Goal: Task Accomplishment & Management: Complete application form

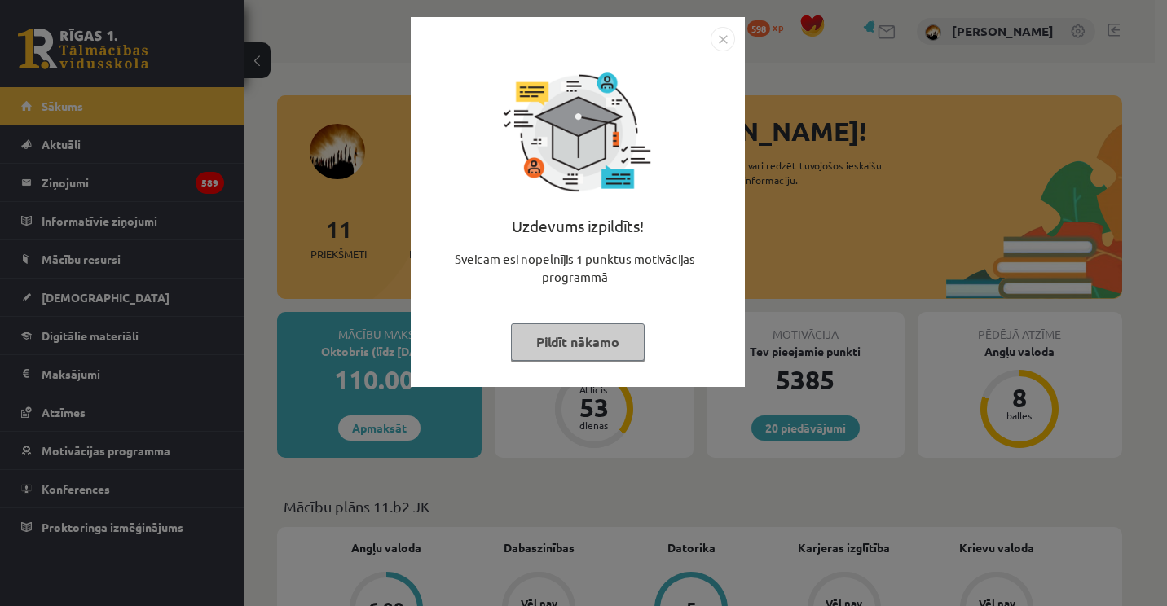
click at [706, 55] on div "Uzdevums izpildīts! Sveicam esi nopelnījis 1 punktus motivācijas programmā Pild…" at bounding box center [578, 214] width 315 height 326
click at [720, 37] on img "Close" at bounding box center [723, 39] width 24 height 24
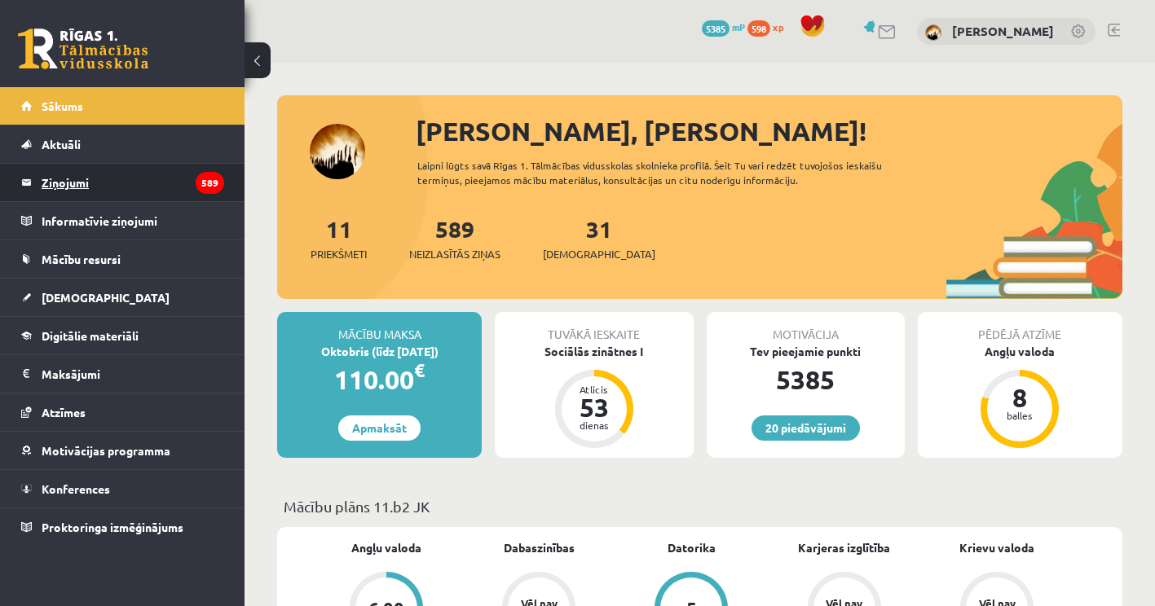
click at [106, 164] on legend "Ziņojumi 589" at bounding box center [133, 182] width 183 height 37
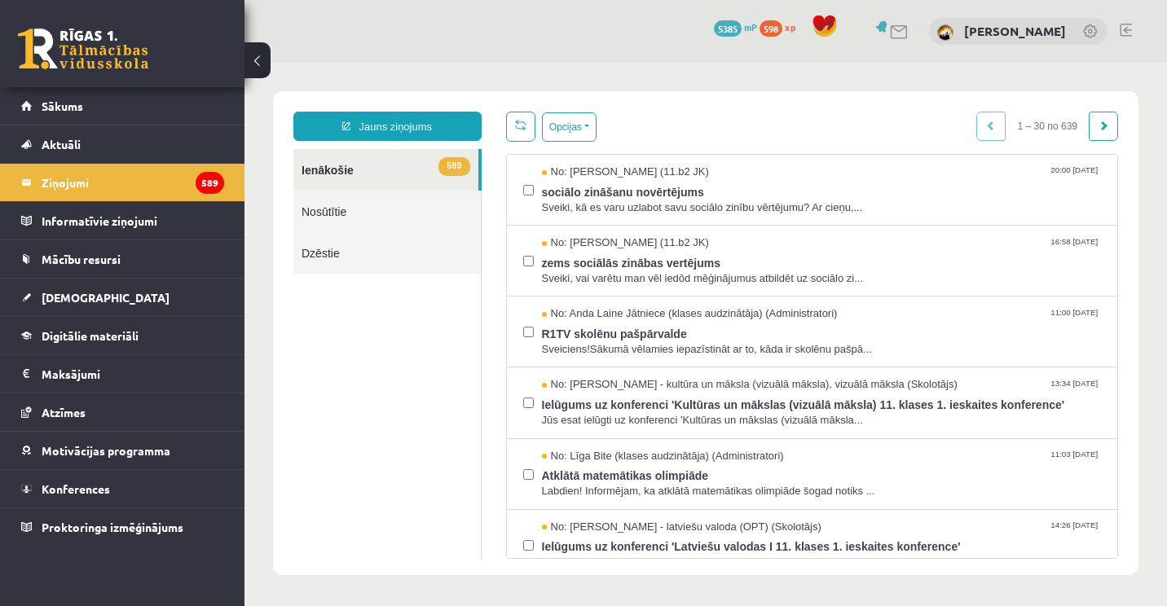
click at [442, 214] on link "Nosūtītie" at bounding box center [386, 212] width 187 height 42
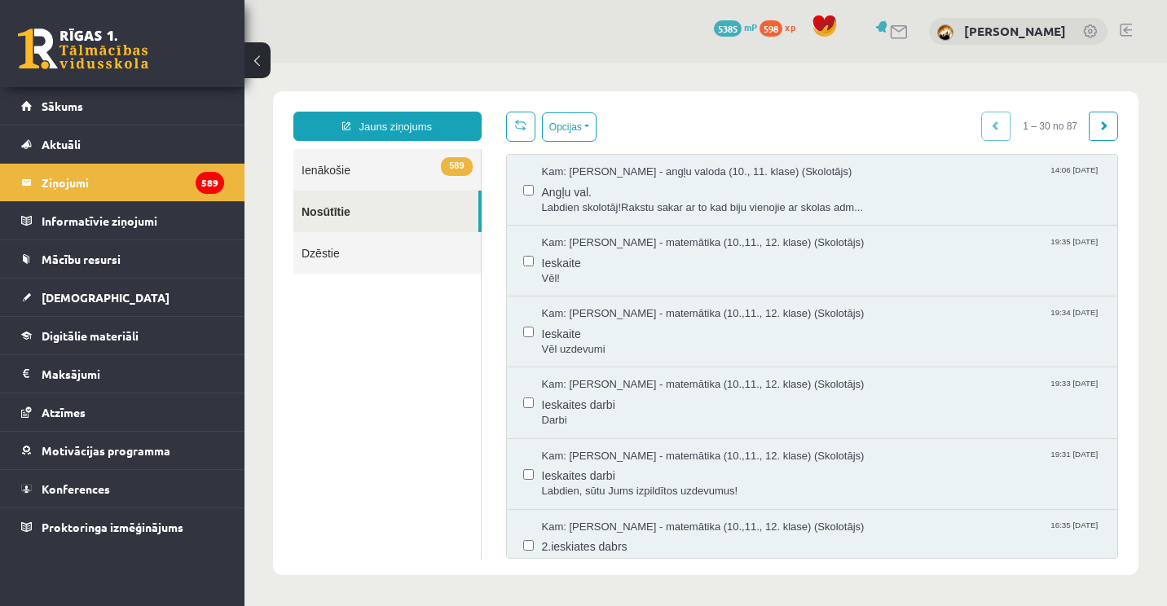
click at [428, 169] on link "589 Ienākošie" at bounding box center [386, 170] width 187 height 42
click at [330, 176] on link "589 Ienākošie" at bounding box center [386, 170] width 187 height 42
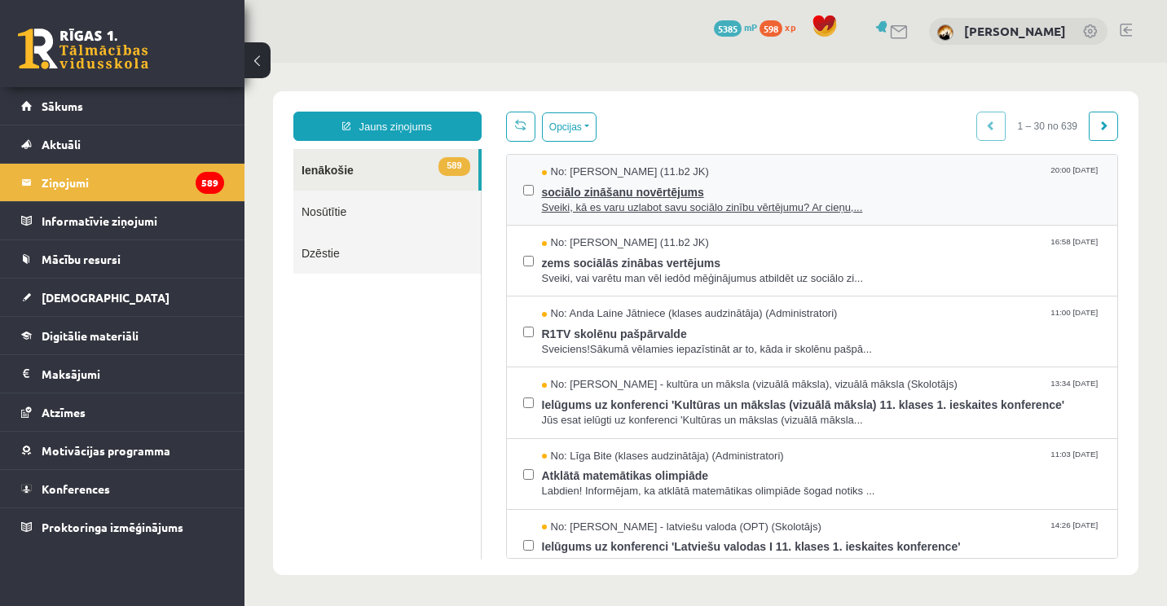
click at [820, 204] on span "Sveiki, kā es varu uzlabot savu sociālo zinību vērtējumu? Ar cieņu,..." at bounding box center [822, 208] width 560 height 15
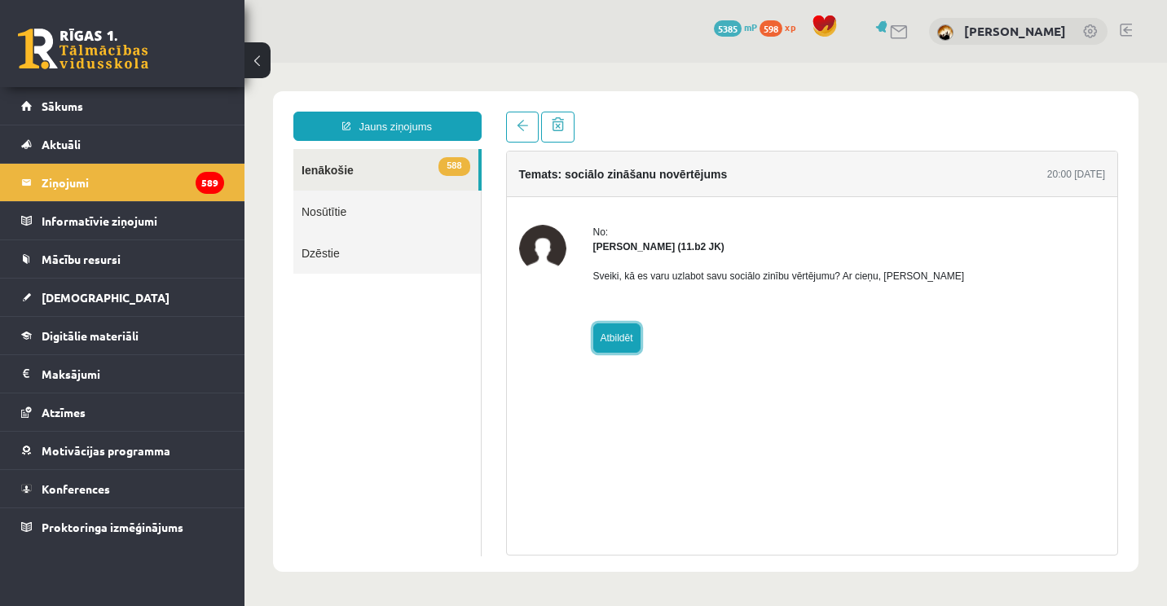
click at [622, 345] on link "Atbildēt" at bounding box center [616, 338] width 47 height 29
type input "**********"
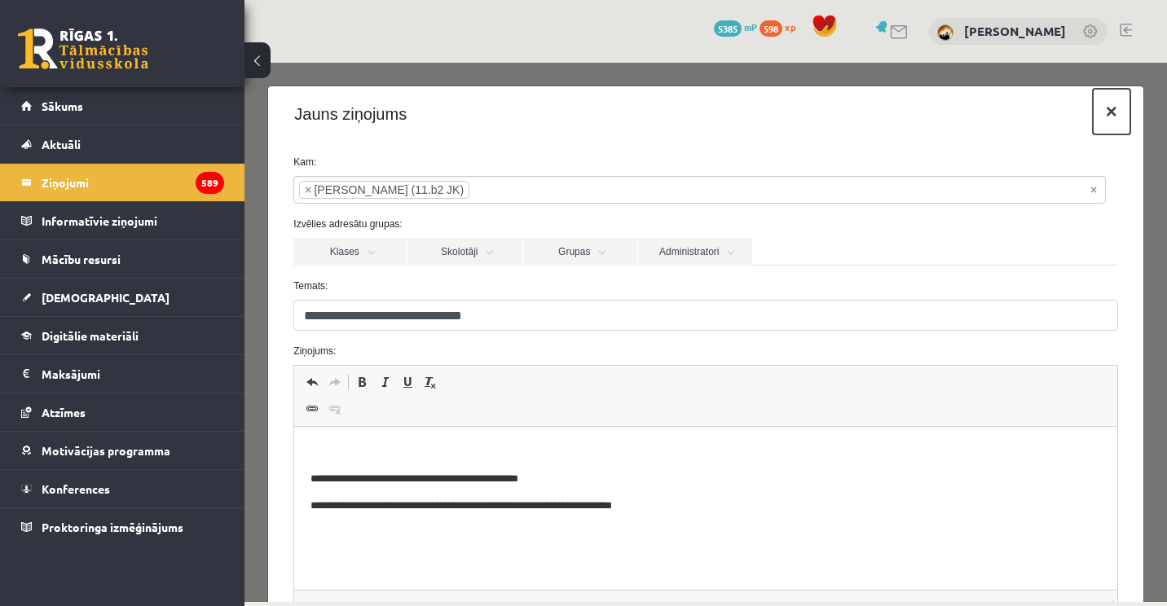
click at [1093, 111] on button "×" at bounding box center [1111, 112] width 37 height 46
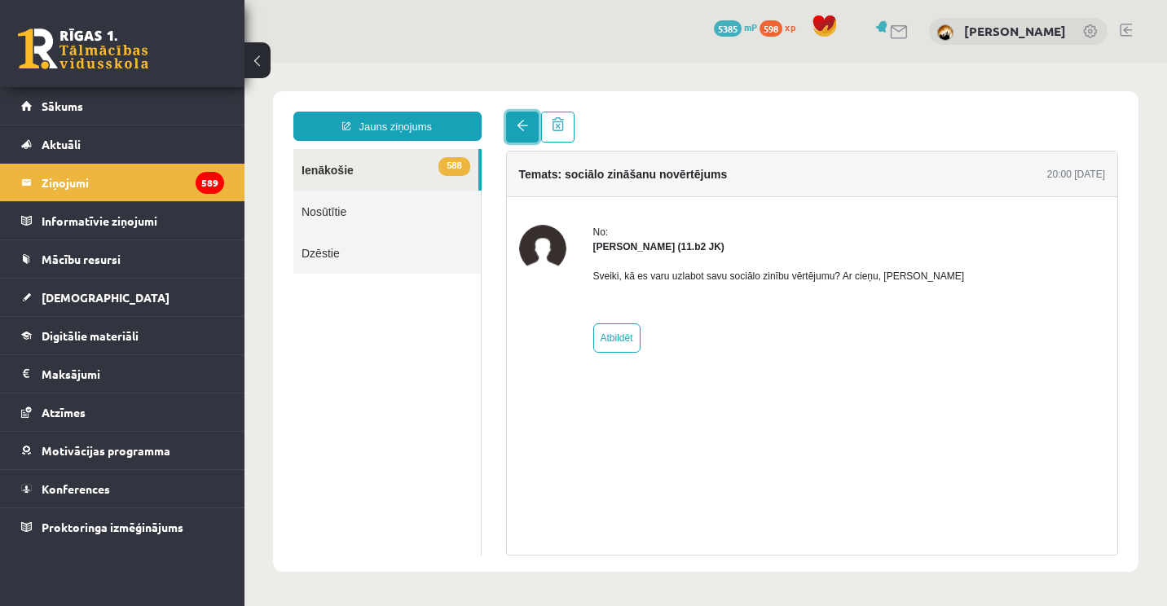
click at [522, 127] on span at bounding box center [522, 125] width 11 height 11
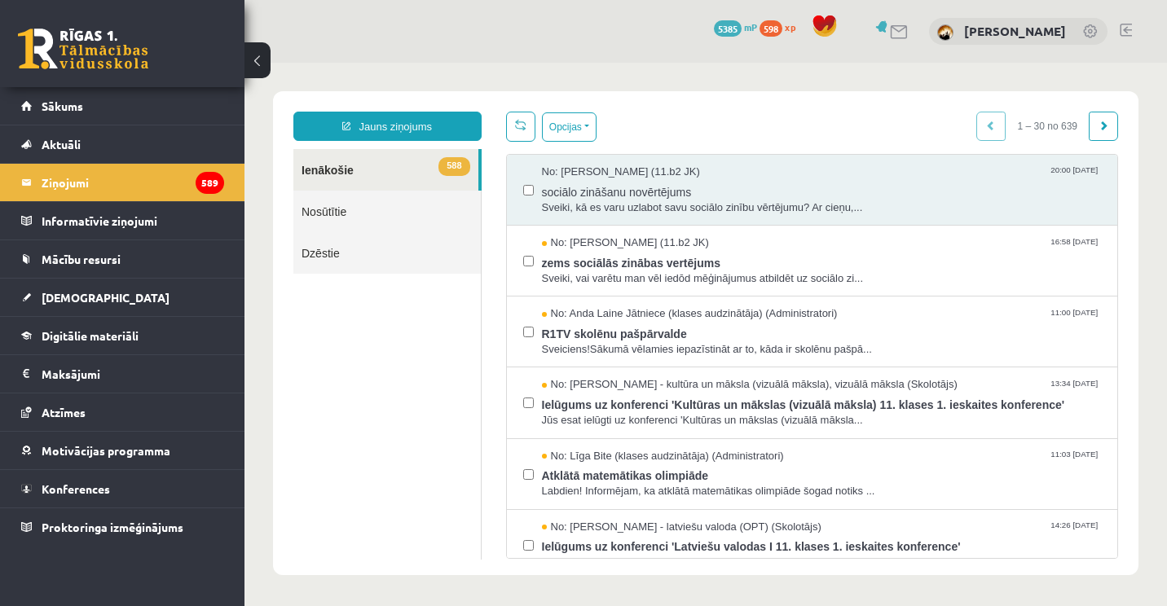
click at [355, 205] on link "Nosūtītie" at bounding box center [386, 212] width 187 height 42
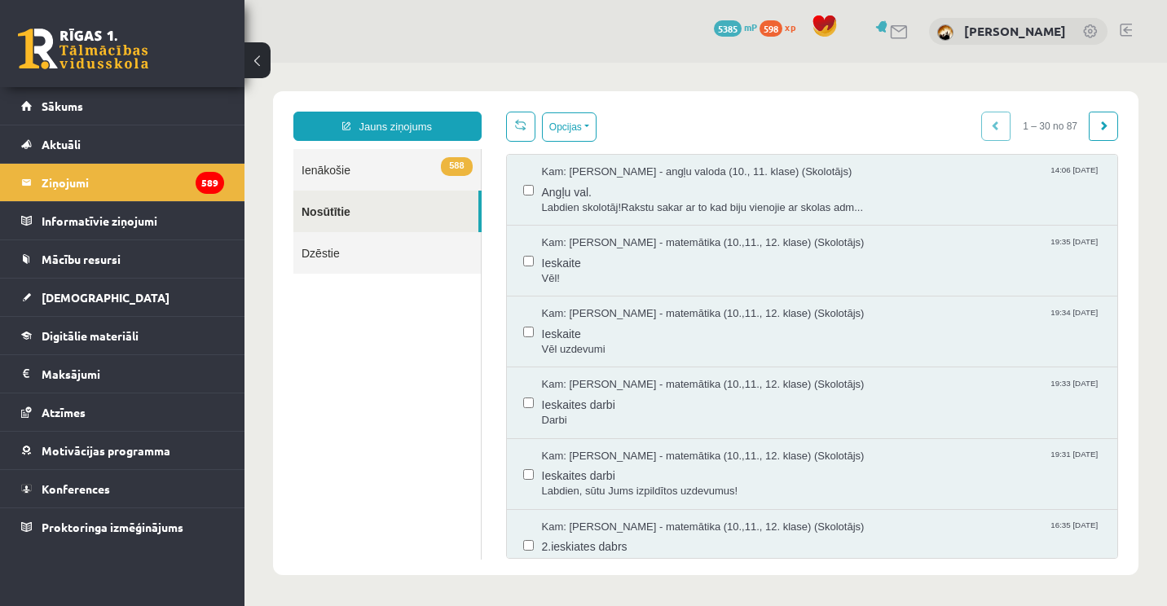
click at [405, 165] on link "588 Ienākošie" at bounding box center [386, 170] width 187 height 42
click at [398, 168] on link "588 Ienākošie" at bounding box center [386, 170] width 187 height 42
click at [320, 183] on link "588 Ienākošie" at bounding box center [386, 170] width 187 height 42
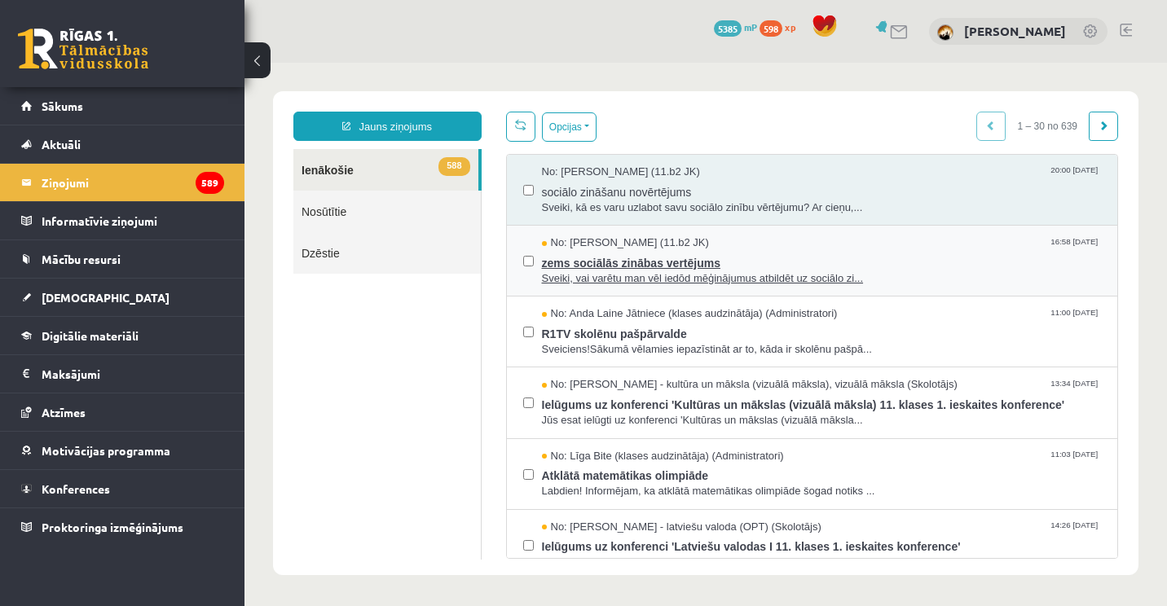
click at [634, 263] on span "zems sociālās zinābas vertējums" at bounding box center [822, 261] width 560 height 20
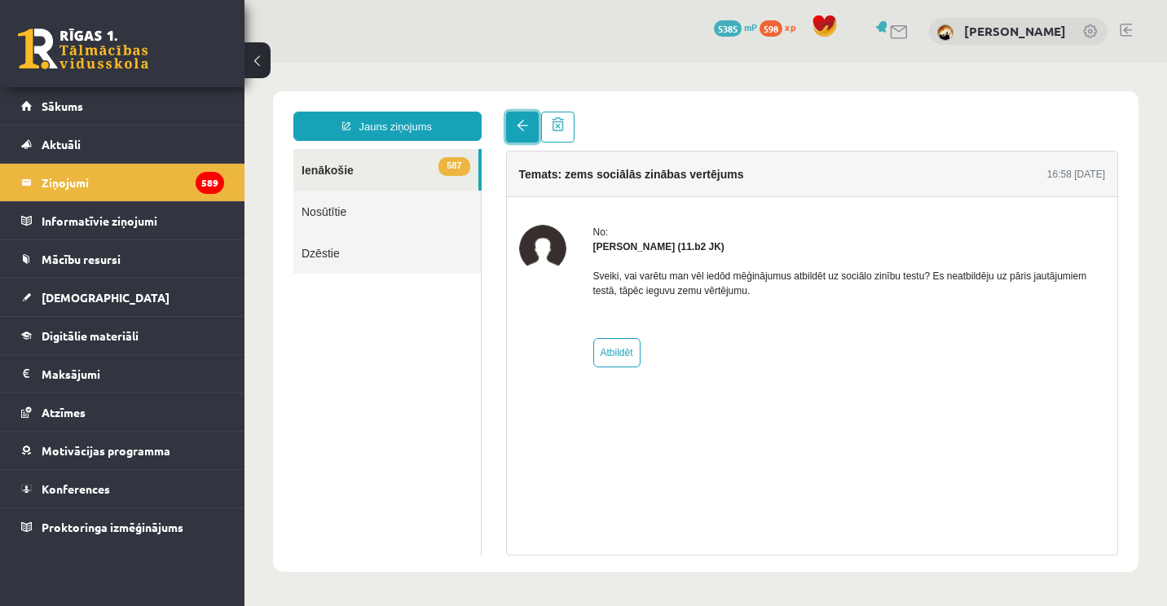
click at [522, 122] on span at bounding box center [522, 125] width 11 height 11
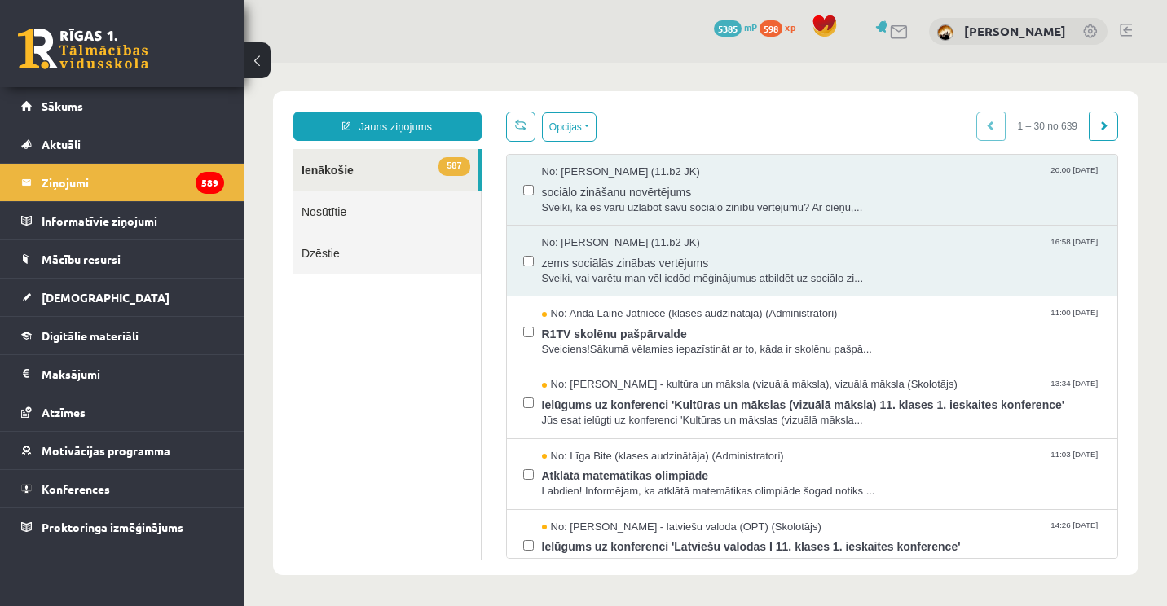
click at [1166, 363] on body "Jauns ziņojums 587 Ienākošie Nosūtītie Dzēstie *** ********* ********* ******* …" at bounding box center [706, 333] width 923 height 541
click at [105, 289] on link "[DEMOGRAPHIC_DATA]" at bounding box center [122, 297] width 203 height 37
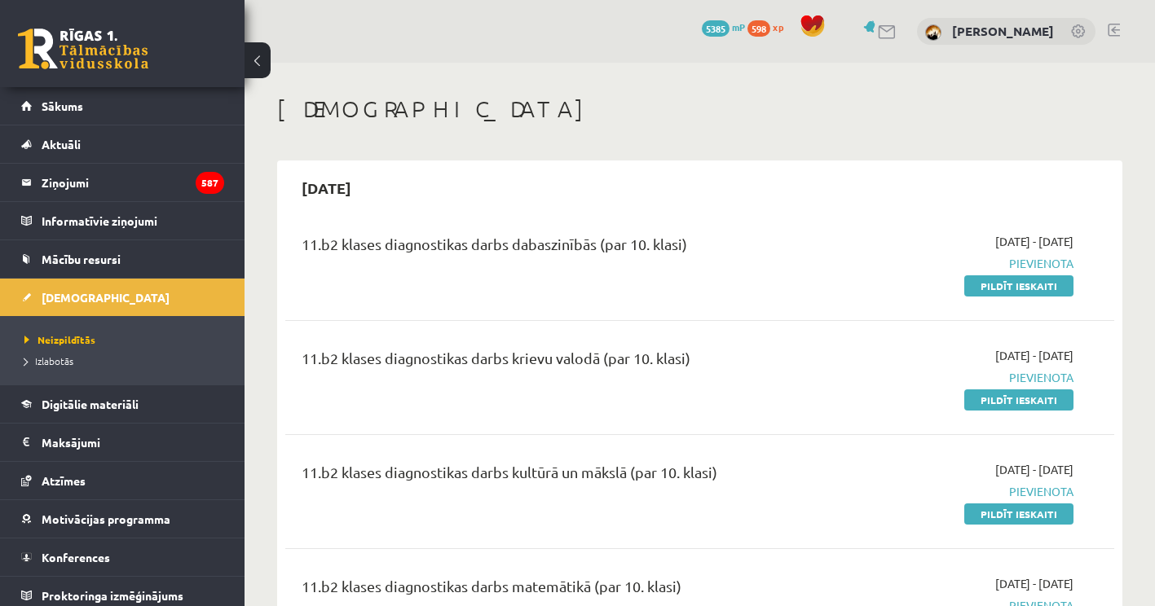
drag, startPoint x: 1022, startPoint y: 292, endPoint x: 653, endPoint y: 42, distance: 446.1
click at [1022, 292] on link "Pildīt ieskaiti" at bounding box center [1018, 286] width 109 height 21
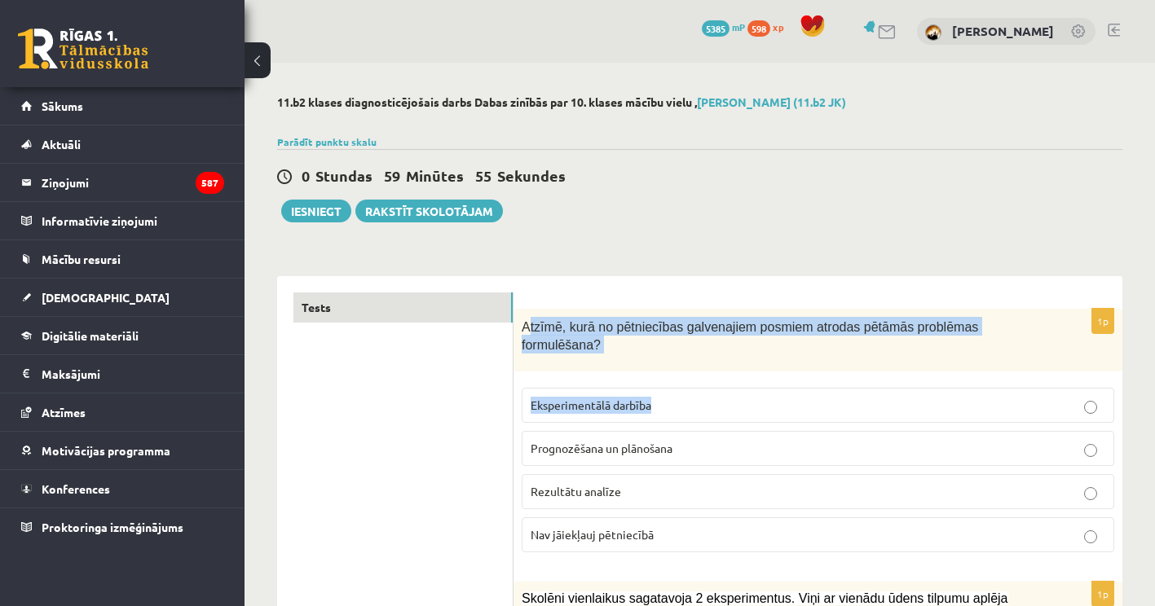
drag, startPoint x: 544, startPoint y: 337, endPoint x: 672, endPoint y: 368, distance: 131.5
click at [677, 368] on div "1p Atzīmē, kurā no pētniecības galvenajiem posmiem atrodas pētāmās problēmas fo…" at bounding box center [818, 437] width 609 height 257
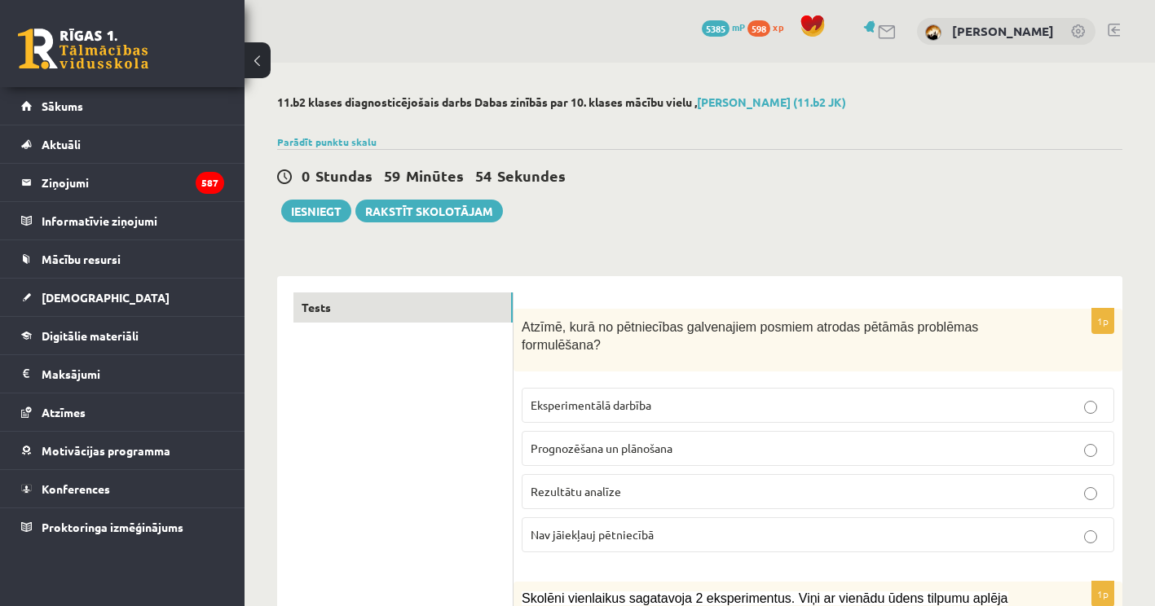
click at [519, 324] on div "Atzīmē, kurā no pētniecības galvenajiem posmiem atrodas pētāmās problēmas formu…" at bounding box center [818, 340] width 609 height 63
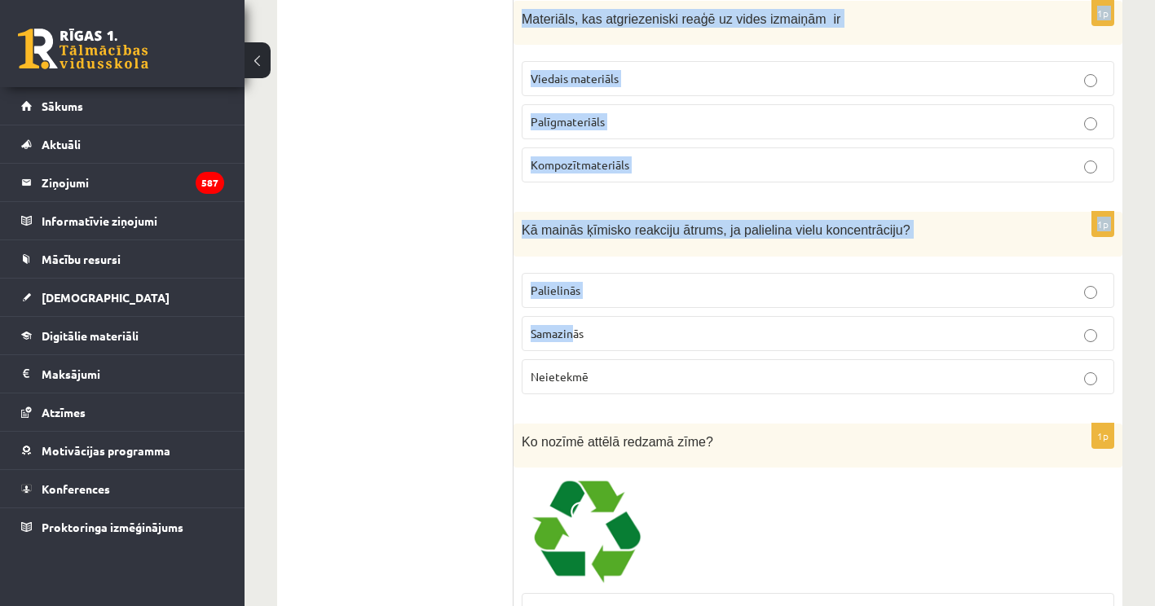
scroll to position [2282, 0]
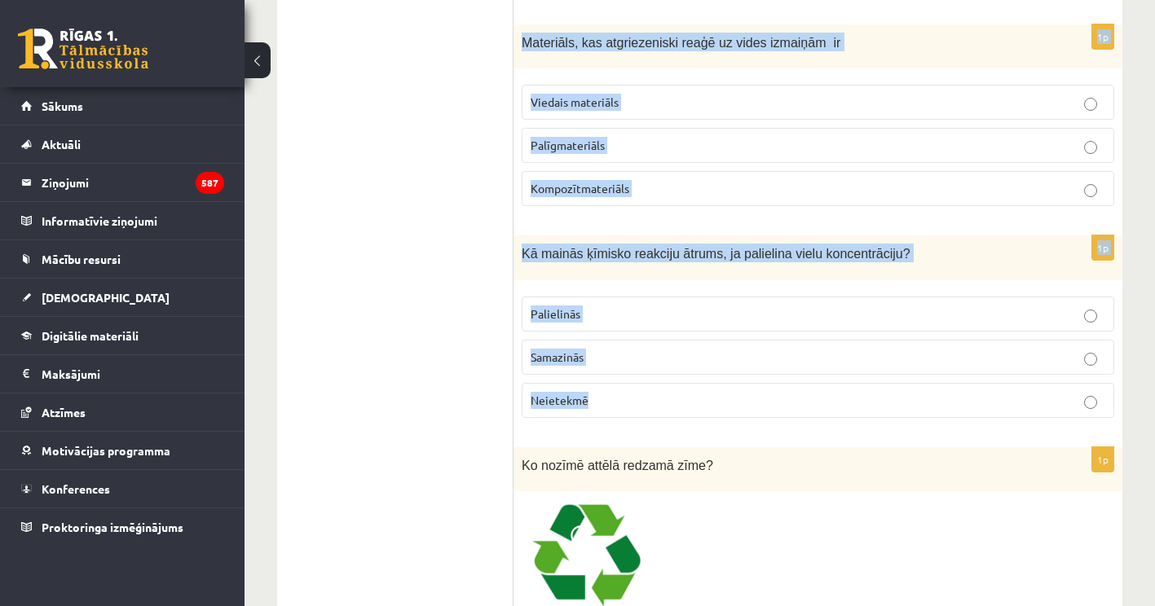
drag, startPoint x: 518, startPoint y: 320, endPoint x: 589, endPoint y: 377, distance: 89.9
drag, startPoint x: 589, startPoint y: 377, endPoint x: 572, endPoint y: 383, distance: 17.6
copy form "Atzīmē, kurā no pētniecības galvenajiem posmiem atrodas pētāmās problēmas formu…"
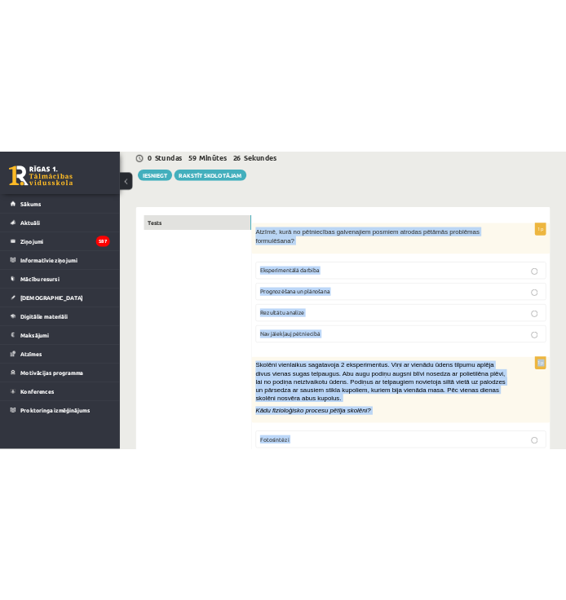
scroll to position [0, 0]
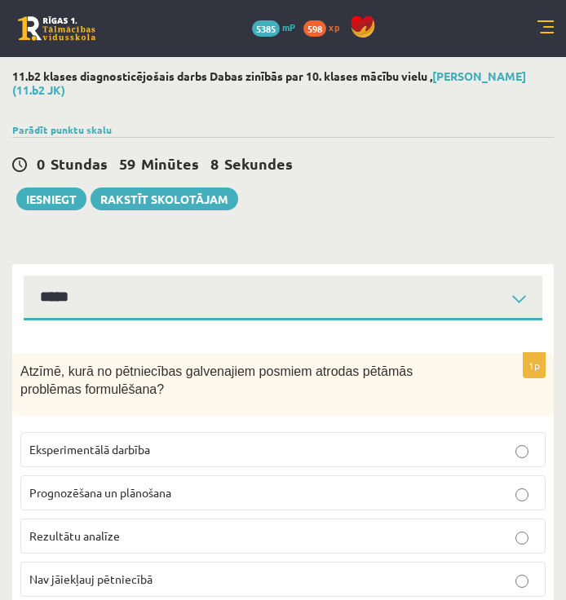
click at [369, 187] on div "0 Stundas 59 Minūtes 8 Sekundes Ieskaite saglabāta! Iesniegt Rakstīt skolotājam" at bounding box center [282, 173] width 541 height 73
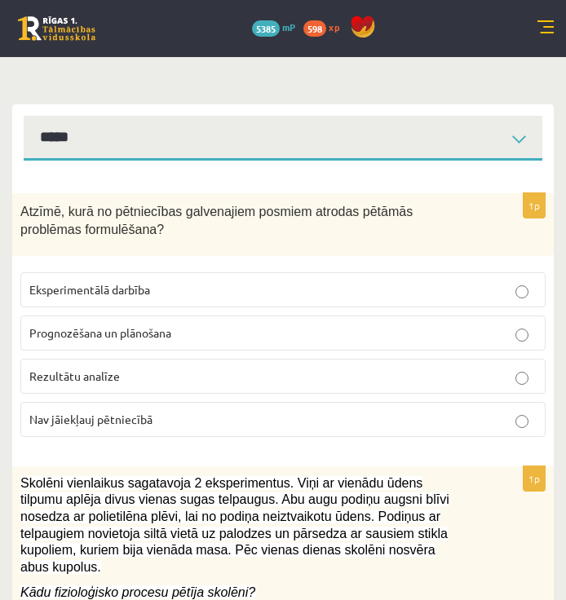
scroll to position [163, 0]
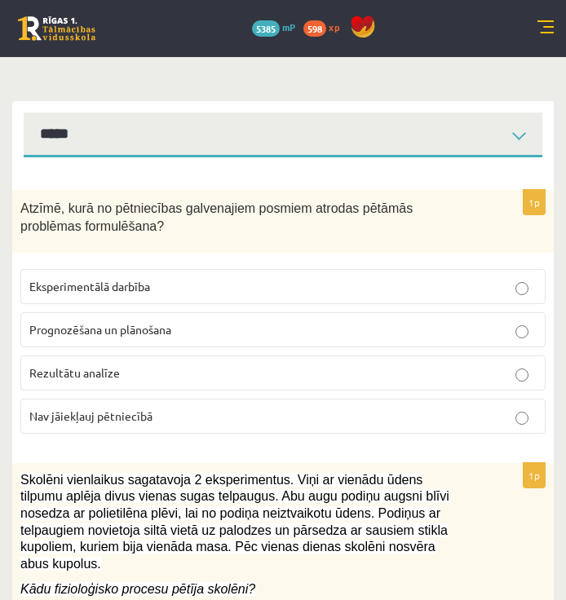
click at [132, 333] on span "Prognozēšana un plānošana" at bounding box center [100, 329] width 142 height 15
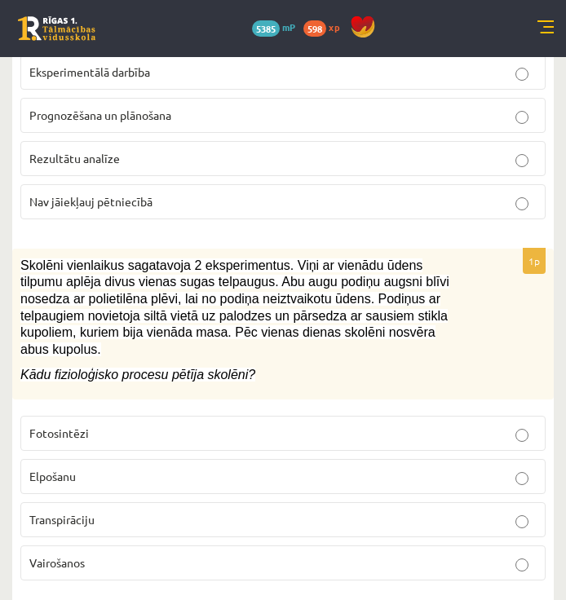
scroll to position [408, 0]
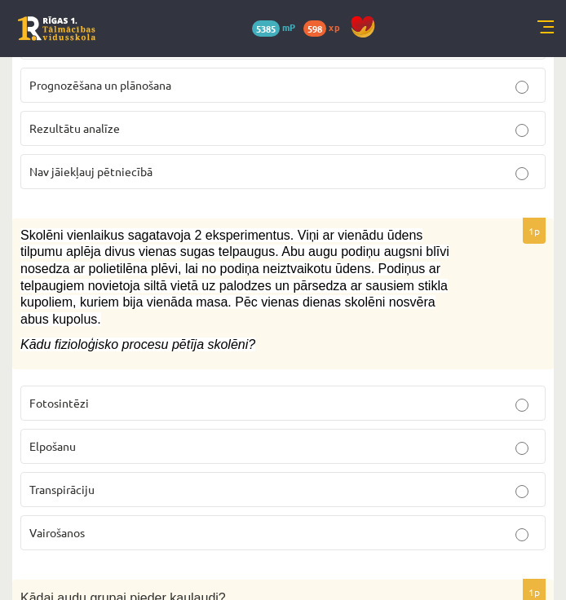
click at [416, 481] on p "Transpirāciju" at bounding box center [282, 489] width 507 height 17
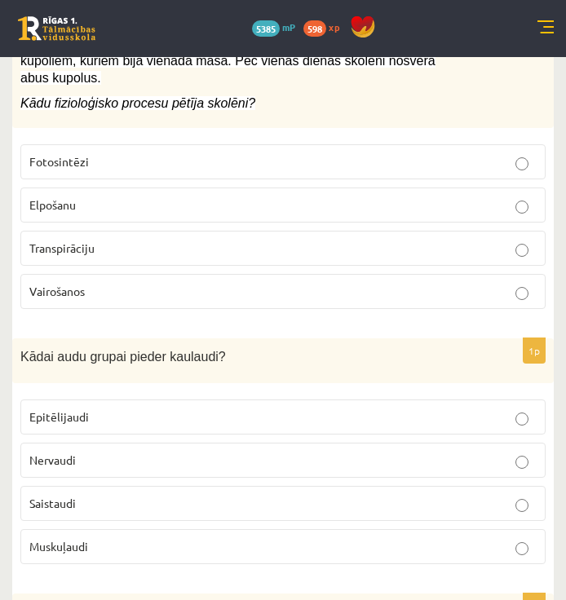
scroll to position [734, 0]
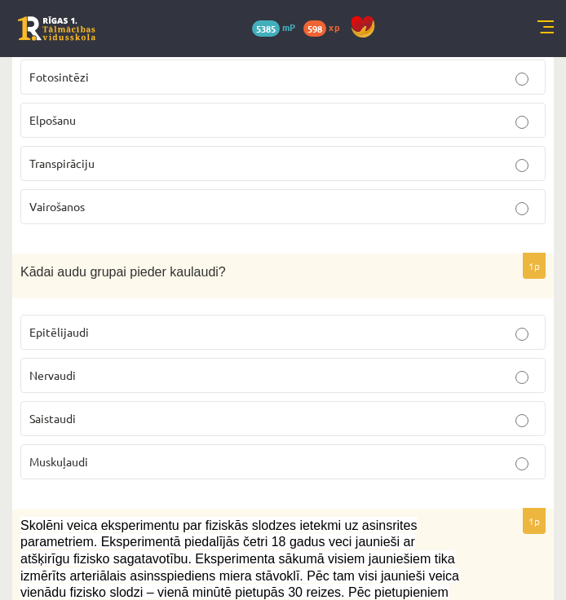
click at [108, 410] on p "Saistaudi" at bounding box center [282, 418] width 507 height 17
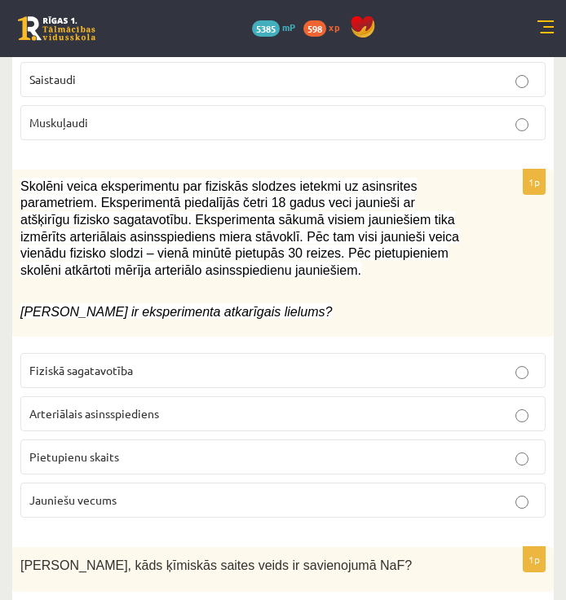
scroll to position [1141, 0]
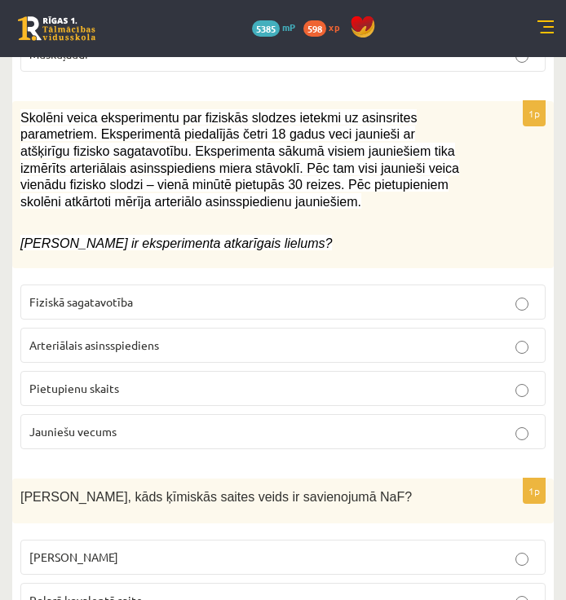
click at [129, 337] on p "Arteriālais asinsspiediens" at bounding box center [282, 345] width 507 height 17
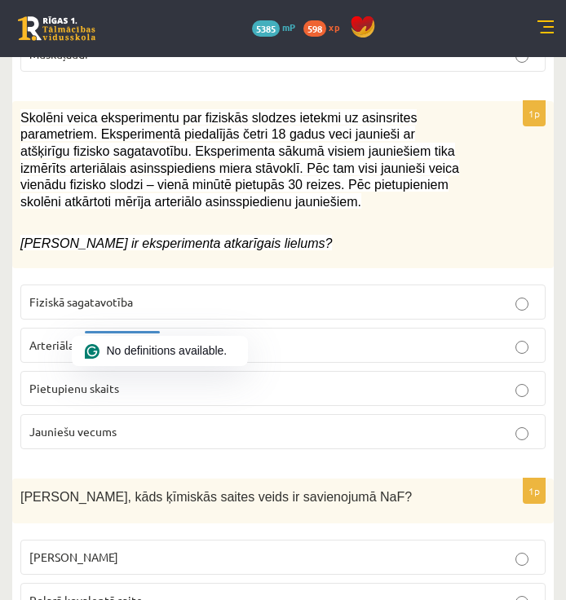
drag, startPoint x: 129, startPoint y: 334, endPoint x: 241, endPoint y: 333, distance: 112.5
click at [241, 337] on p "Arteriālais asinsspiediens" at bounding box center [282, 345] width 507 height 17
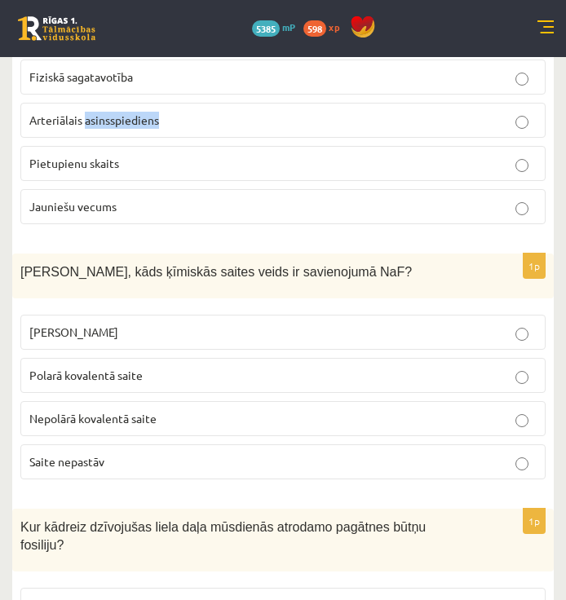
scroll to position [1386, 0]
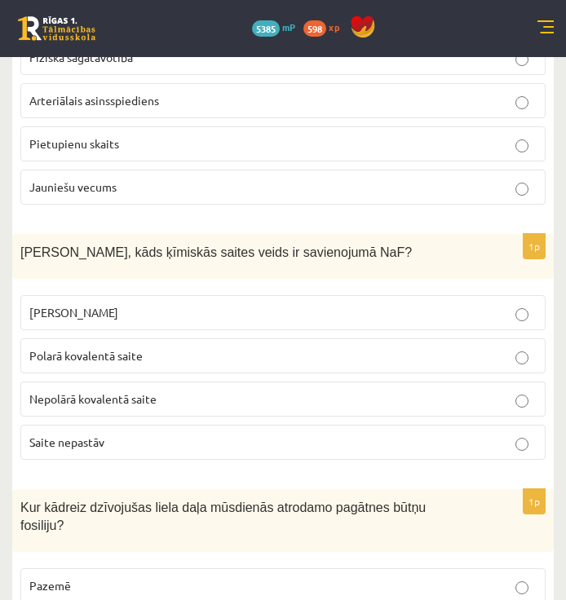
click at [245, 304] on p "Jonu saite" at bounding box center [282, 312] width 507 height 17
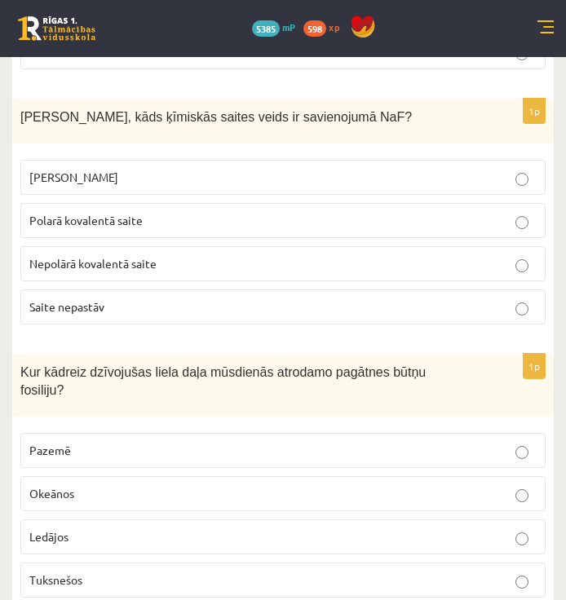
scroll to position [1549, 0]
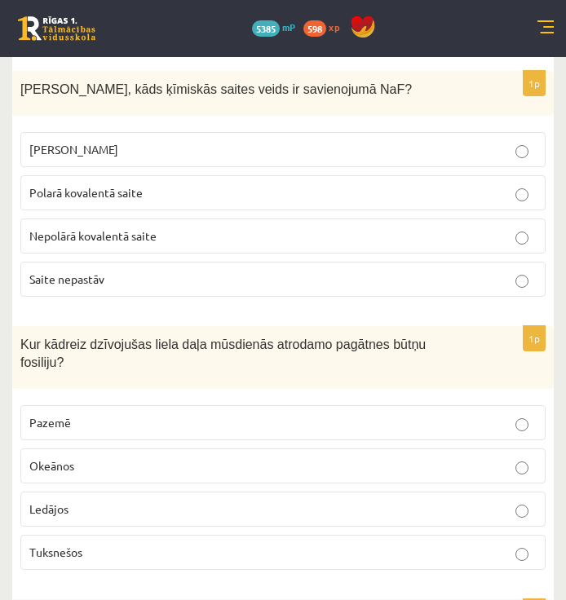
click at [124, 448] on label "Okeānos" at bounding box center [282, 465] width 525 height 35
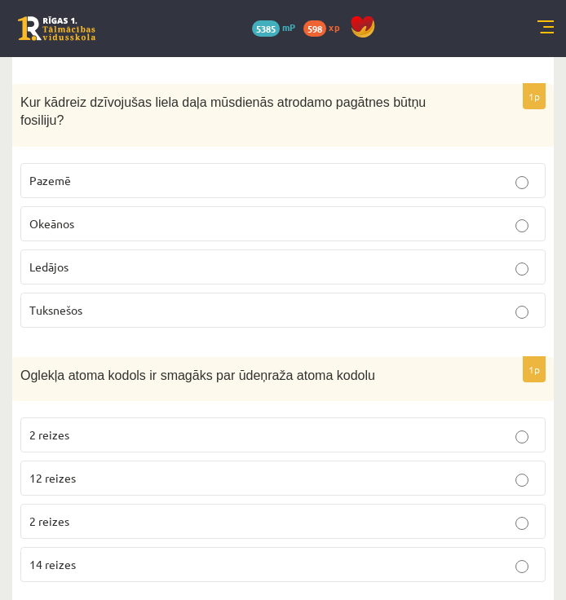
scroll to position [1793, 0]
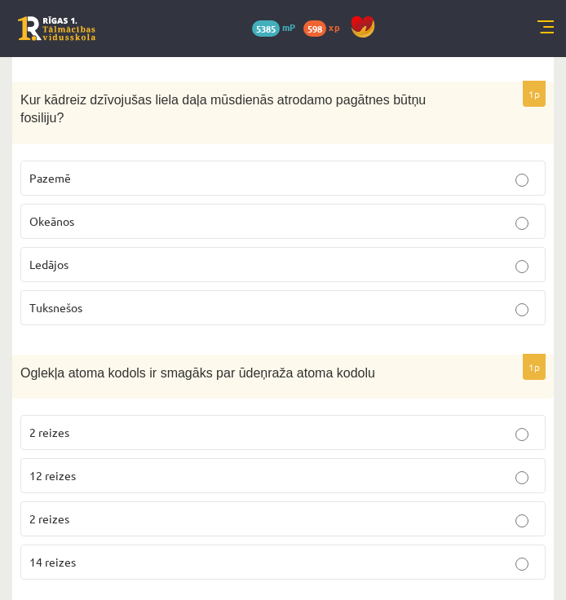
click at [133, 467] on p "12 reizes" at bounding box center [282, 475] width 507 height 17
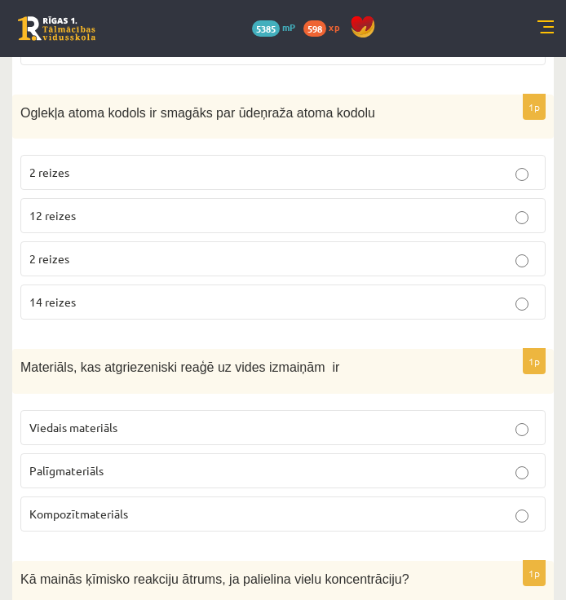
scroll to position [2119, 0]
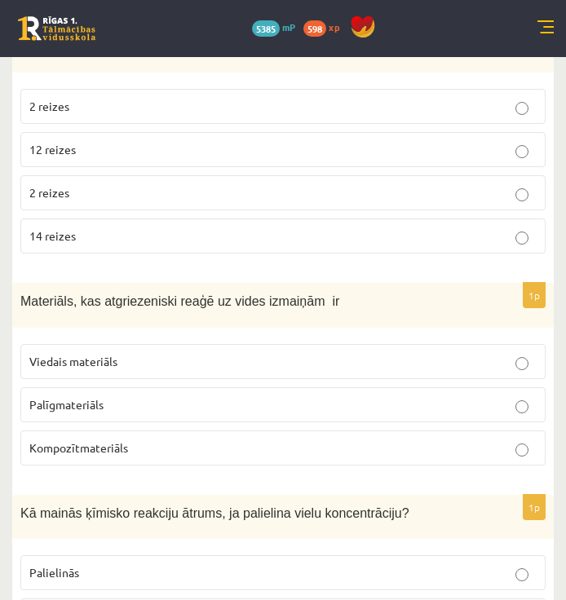
click at [126, 353] on p "Viedais materiāls" at bounding box center [282, 361] width 507 height 17
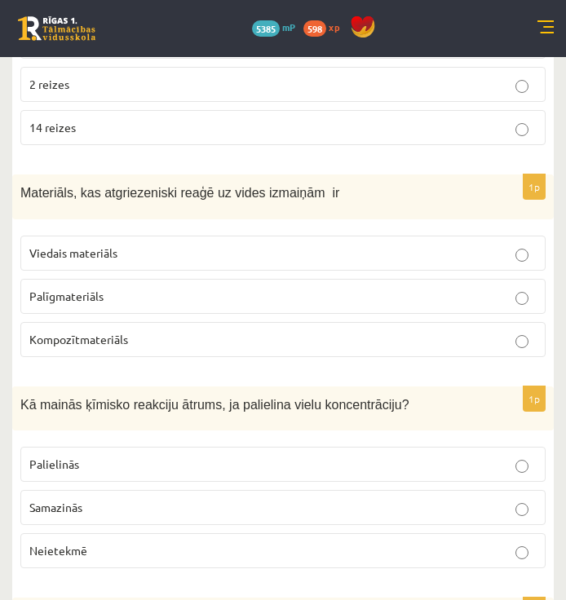
scroll to position [2282, 0]
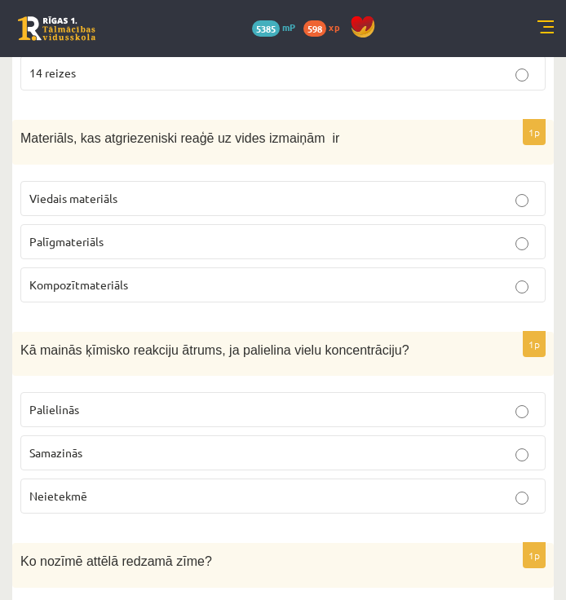
click at [108, 401] on p "Palielinās" at bounding box center [282, 409] width 507 height 17
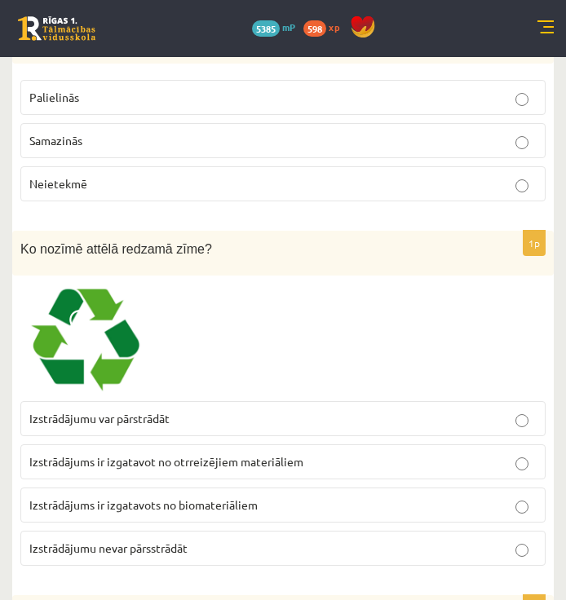
scroll to position [2608, 0]
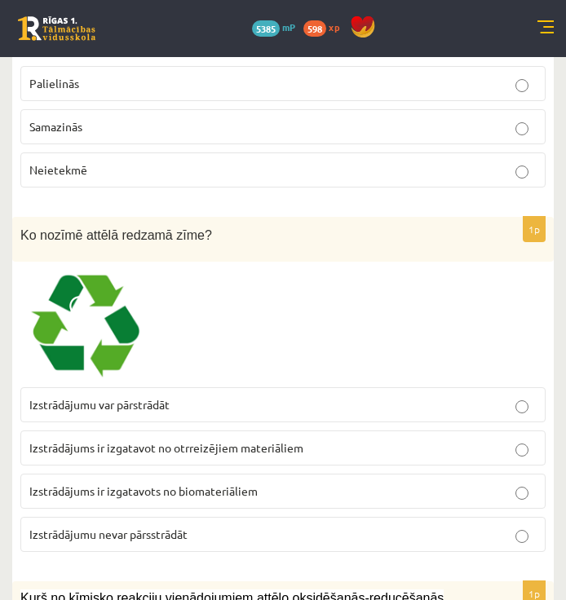
click at [86, 483] on span "Izstrādājums ir izgatavots no biomateriāliem" at bounding box center [143, 490] width 228 height 15
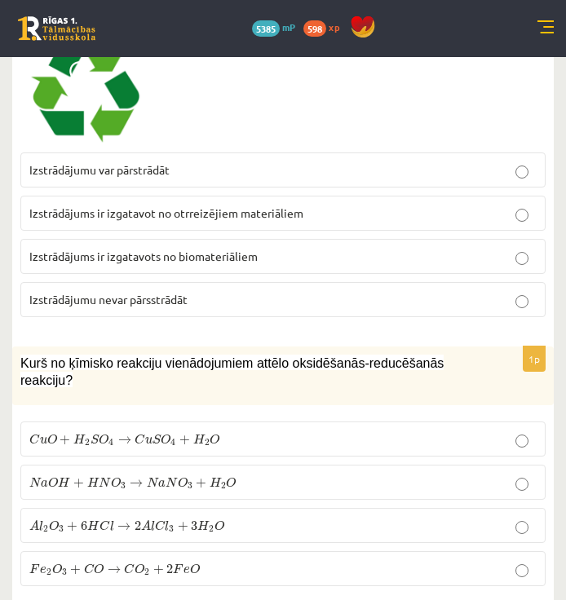
scroll to position [2853, 0]
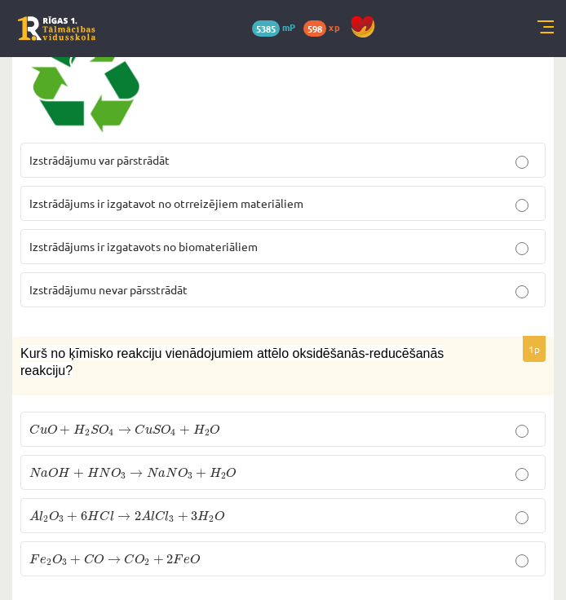
click at [23, 346] on span "Kurš no ķīmisko reakciju vienādojumiem attēlo oksidēšanās-reducēšanās reakciju?" at bounding box center [231, 361] width 423 height 31
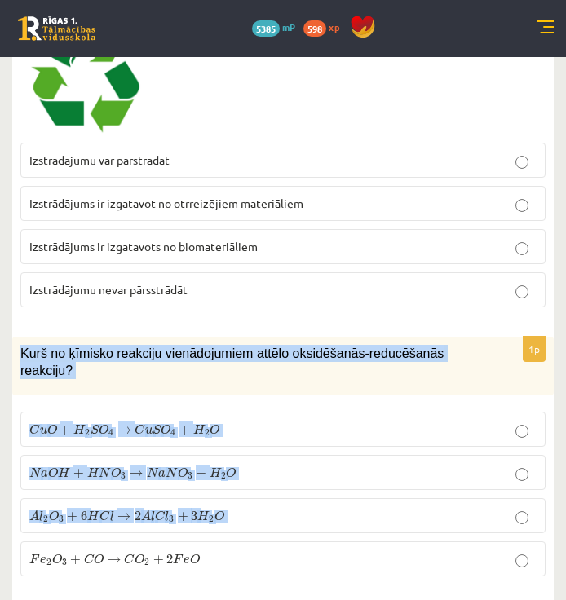
drag, startPoint x: 70, startPoint y: 340, endPoint x: 255, endPoint y: 495, distance: 241.3
click at [254, 493] on div "1p Kurš no ķīmisko reakciju vienādojumiem attēlo oksidēšanās-reducēšanās reakci…" at bounding box center [282, 463] width 541 height 253
copy form "Kurš no ķīmisko reakciju vienādojumiem attēlo oksidēšanās-reducēšanās reakciju?…"
click at [279, 550] on p "F e 2 O 3 + C O → C O 2 + 2 F e O F e 2 O 3 + C O → C O 2 + 2 F e O" at bounding box center [282, 558] width 507 height 17
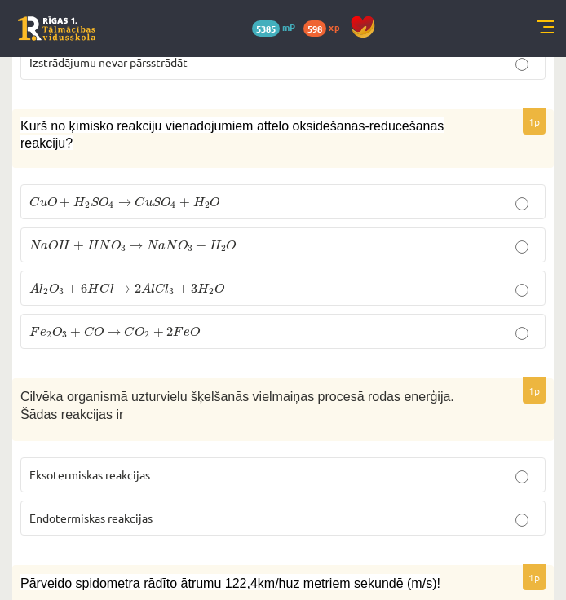
scroll to position [3097, 0]
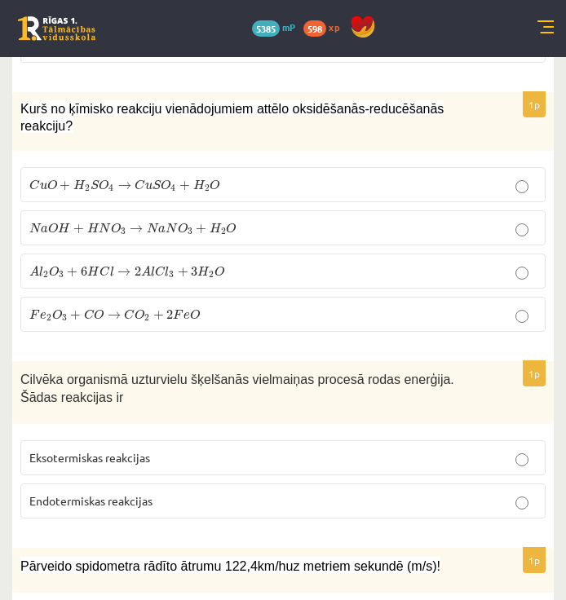
click at [24, 373] on span "Cilvēka organismā uzturvielu šķelšanās vielmaiņas procesā rodas enerģija. Šādas…" at bounding box center [238, 389] width 437 height 33
drag, startPoint x: 27, startPoint y: 328, endPoint x: 191, endPoint y: 398, distance: 178.2
click at [195, 401] on div "1p Cilvēka organismā uzturvielu šķelšanās vielmaiņas procesā rodas enerģija. Šā…" at bounding box center [282, 446] width 541 height 170
drag, startPoint x: 12, startPoint y: 323, endPoint x: 60, endPoint y: 324, distance: 47.3
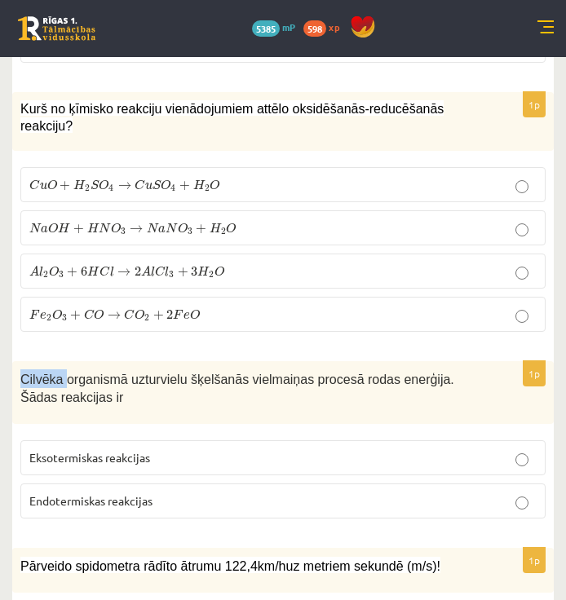
click at [40, 373] on span "Cilvēka organismā uzturvielu šķelšanās vielmaiņas procesā rodas enerģija. Šādas…" at bounding box center [238, 389] width 437 height 33
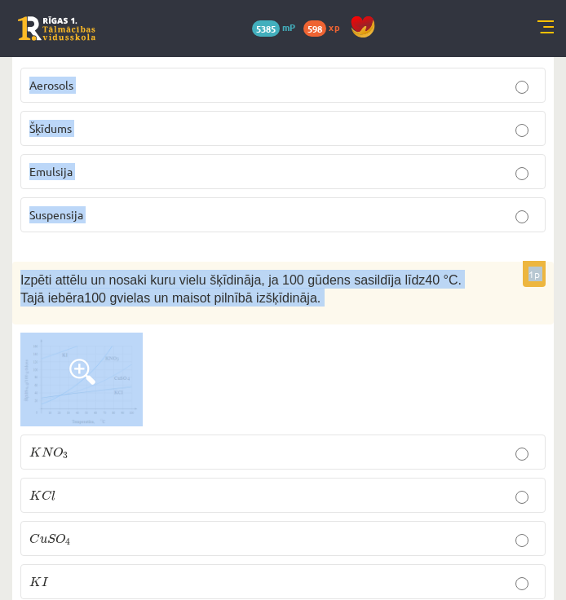
scroll to position [4402, 0]
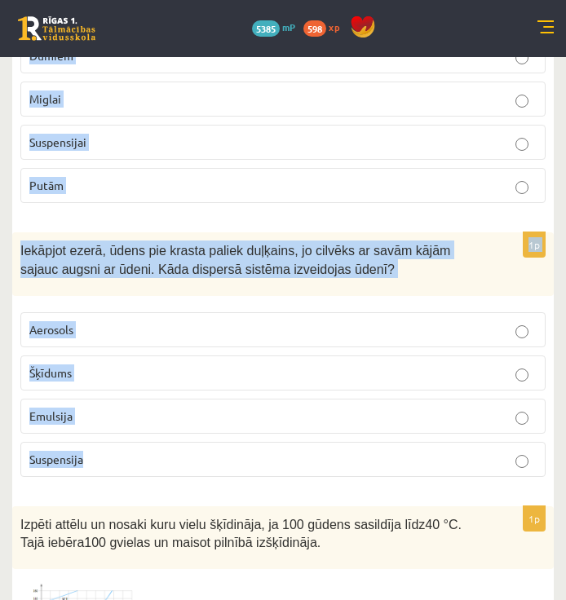
drag, startPoint x: 19, startPoint y: 322, endPoint x: 113, endPoint y: 374, distance: 108.0
drag, startPoint x: 113, startPoint y: 374, endPoint x: 53, endPoint y: 395, distance: 63.7
copy form "Cilvēka organismā uzturvielu šķelšanās vielmaiņas procesā rodas enerģija. Šādas…"
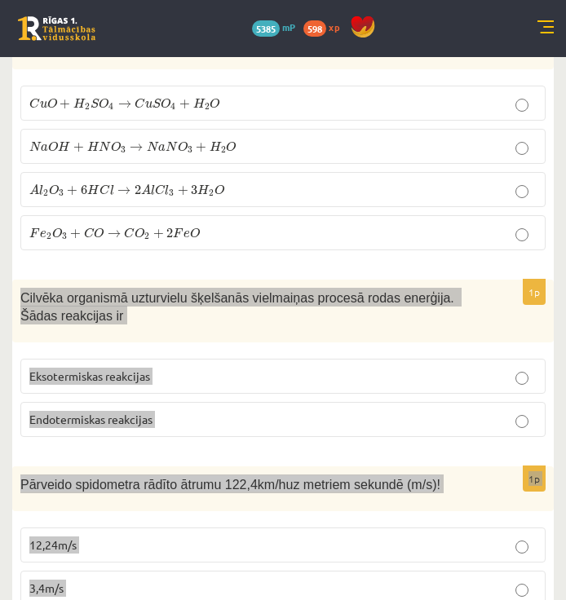
scroll to position [3179, 0]
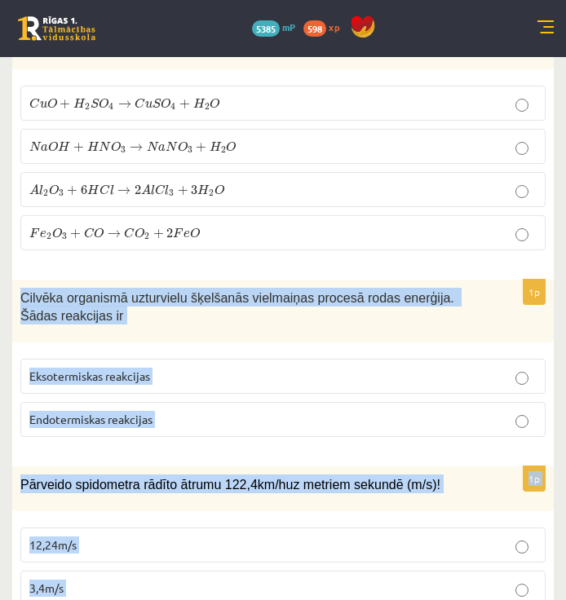
click at [165, 368] on p "Eksotermiskas reakcijas" at bounding box center [282, 376] width 507 height 17
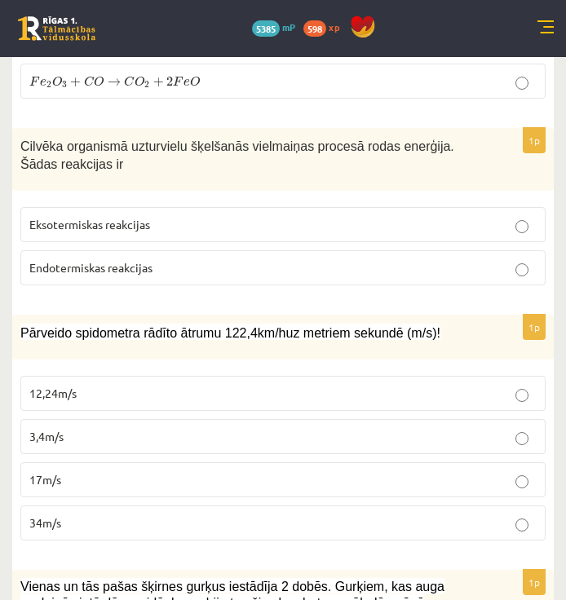
scroll to position [3342, 0]
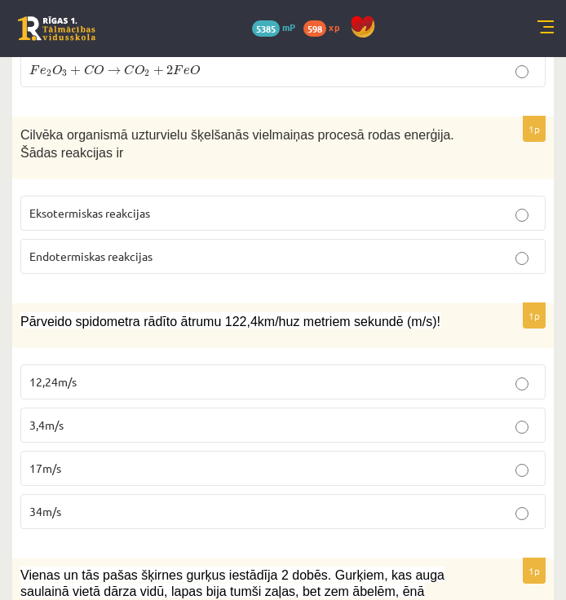
click at [148, 503] on p "34m/s" at bounding box center [282, 511] width 507 height 17
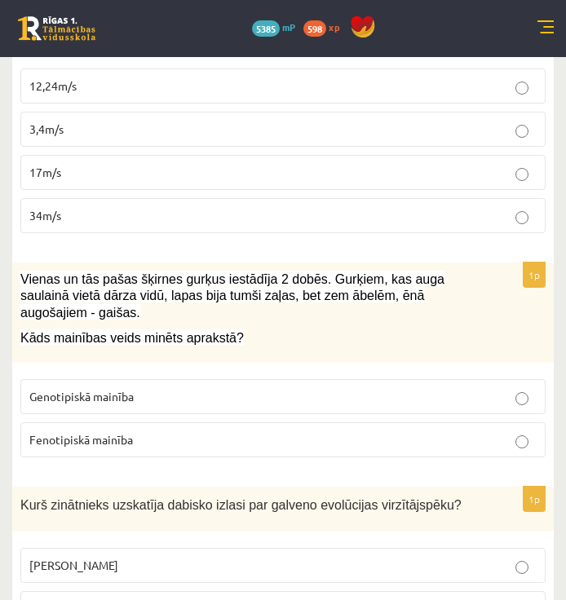
scroll to position [3668, 0]
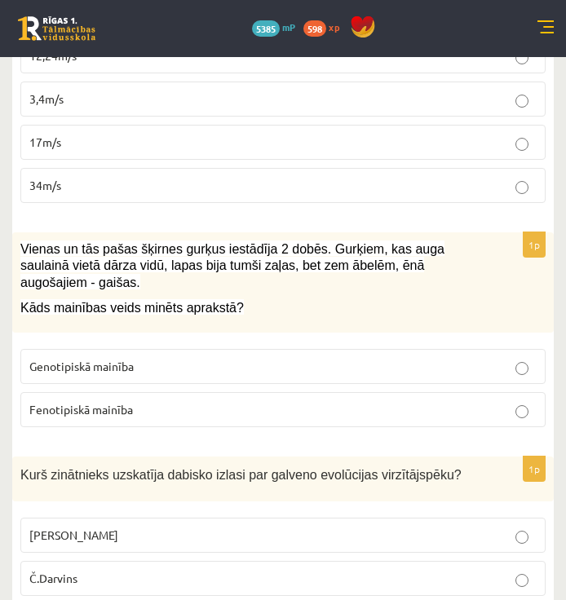
click at [194, 401] on p "Fenotipiskā mainība" at bounding box center [282, 409] width 507 height 17
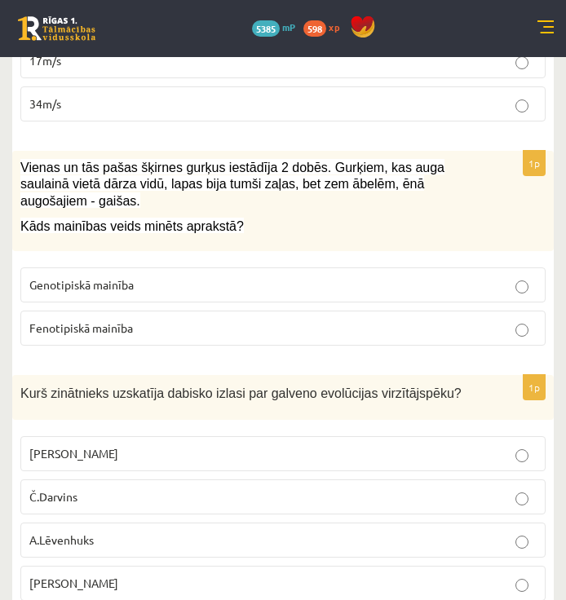
click at [87, 479] on label "Č.Darvins" at bounding box center [282, 496] width 525 height 35
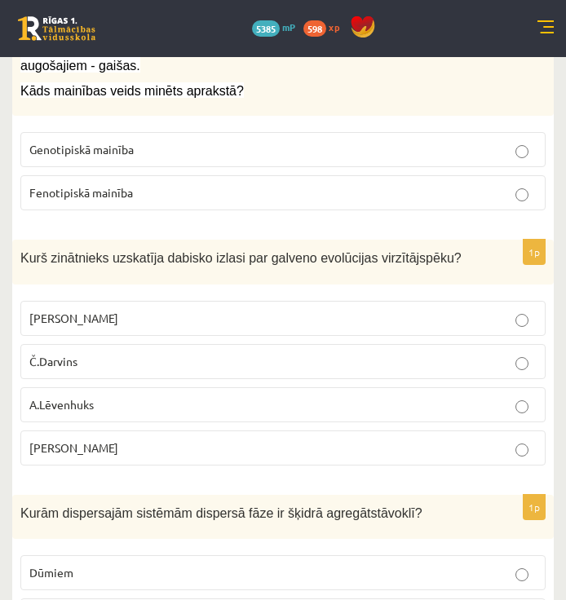
scroll to position [3913, 0]
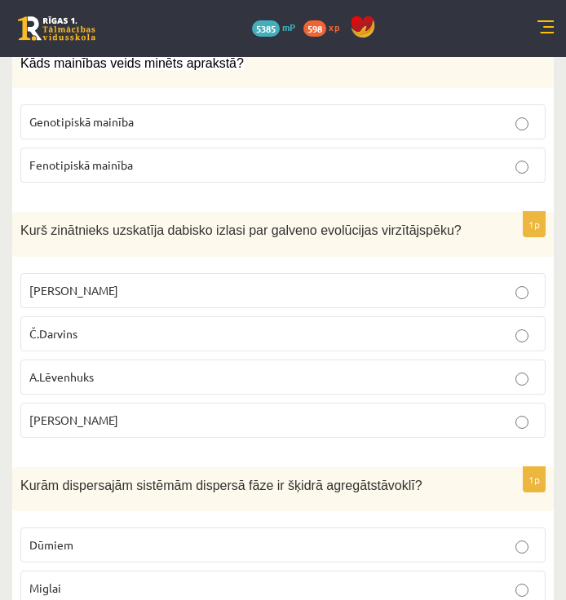
click at [86, 580] on p "Miglai" at bounding box center [282, 588] width 507 height 17
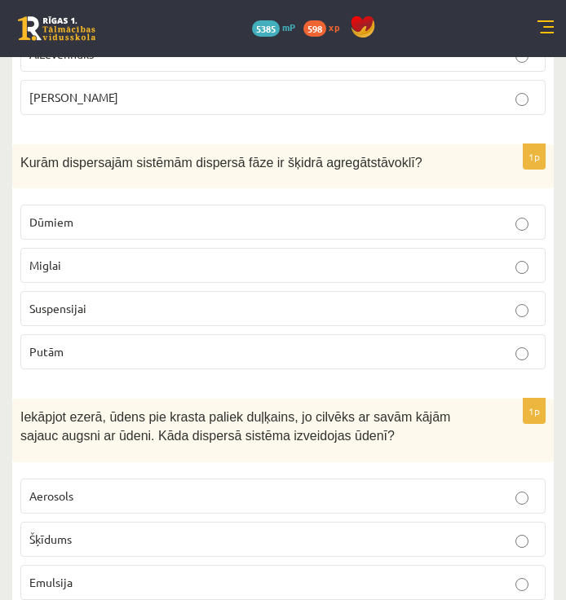
scroll to position [4239, 0]
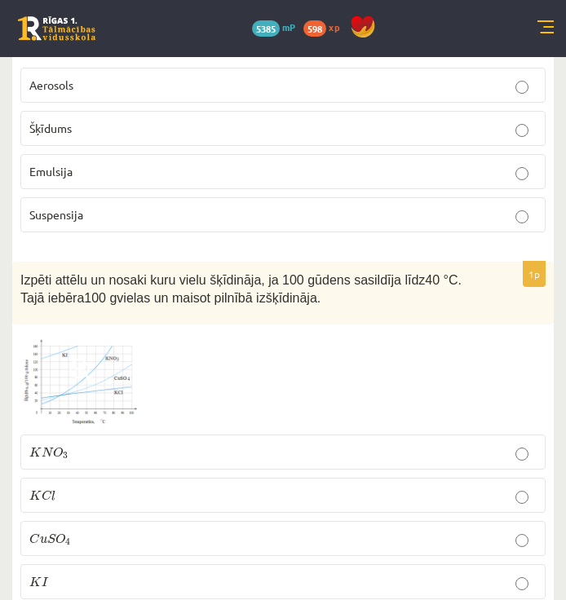
scroll to position [4809, 0]
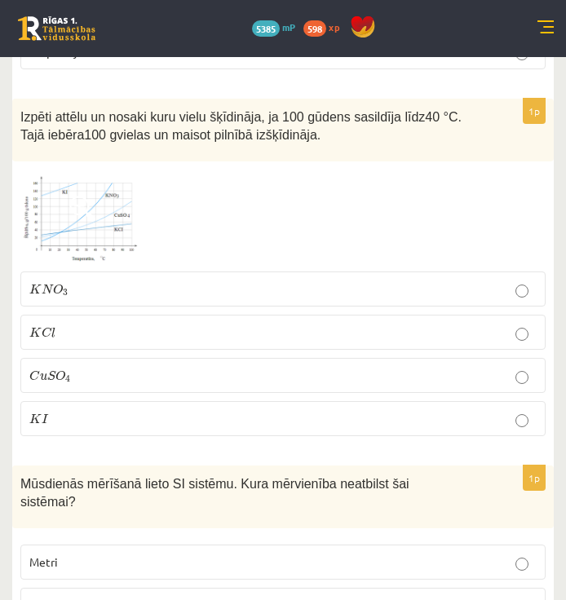
click at [125, 367] on p "C u S O 4 C u S O 4" at bounding box center [282, 375] width 507 height 17
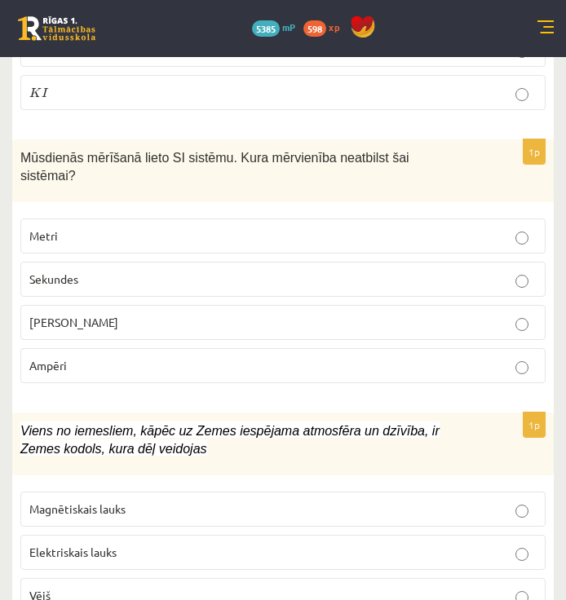
scroll to position [4972, 0]
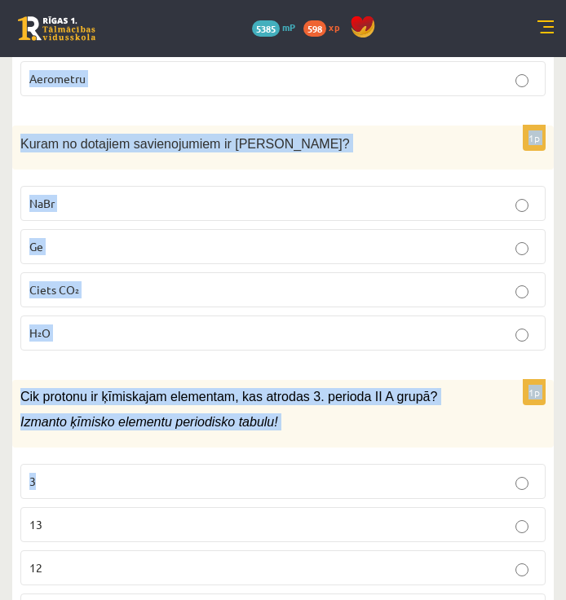
drag, startPoint x: 31, startPoint y: 254, endPoint x: 216, endPoint y: 394, distance: 231.7
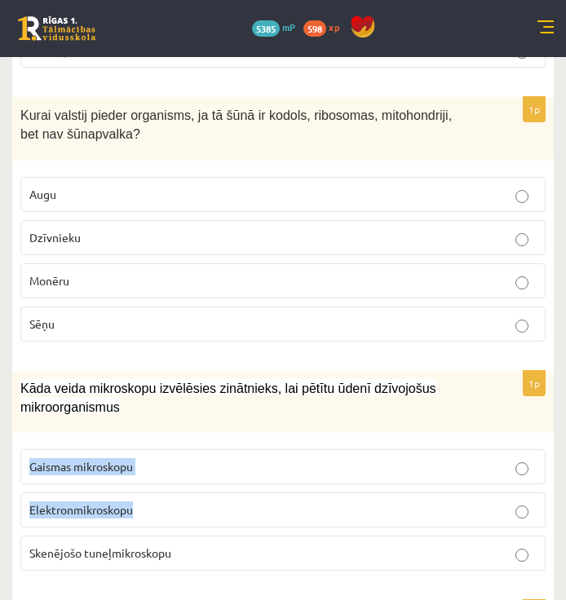
click at [216, 441] on fieldset "Gaismas mikroskopu Elektronmikroskopu Skenējošo tuneļmikroskopu" at bounding box center [282, 508] width 525 height 134
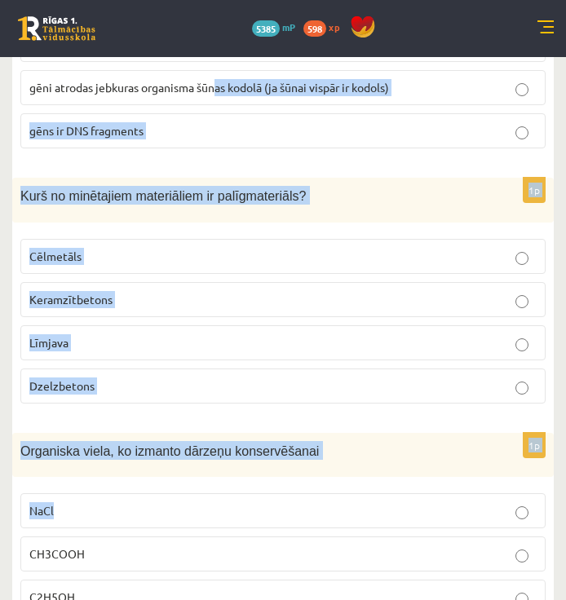
scroll to position [7753, 0]
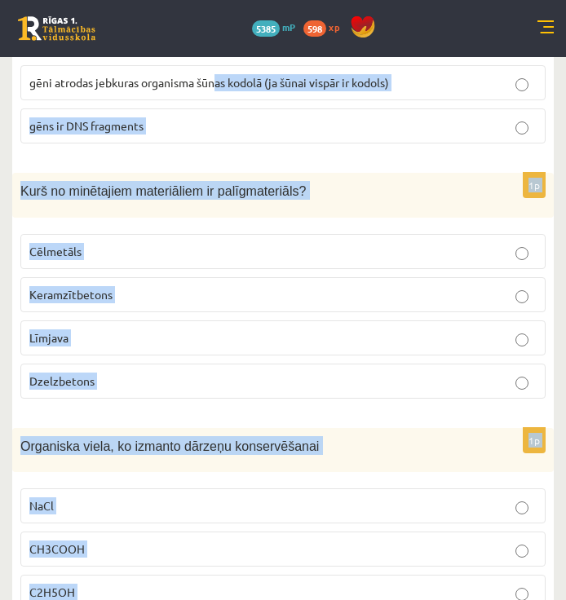
drag, startPoint x: 217, startPoint y: 395, endPoint x: 295, endPoint y: 542, distance: 166.3
drag, startPoint x: 295, startPoint y: 542, endPoint x: 220, endPoint y: 350, distance: 206.5
copy form "as kodolā (ja šūnai vispār ir kodols) gēns ir DNS fragments 1p Kurš no minētaji…"
click at [133, 540] on p "CH3COOH" at bounding box center [282, 548] width 507 height 17
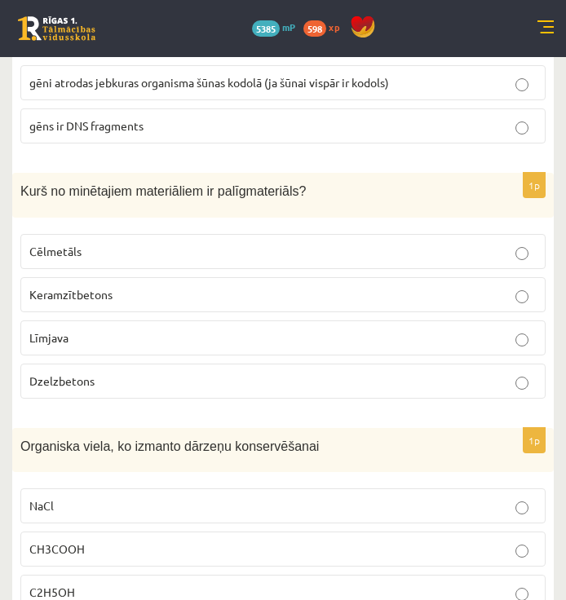
click at [167, 329] on p "Līmjava" at bounding box center [282, 337] width 507 height 17
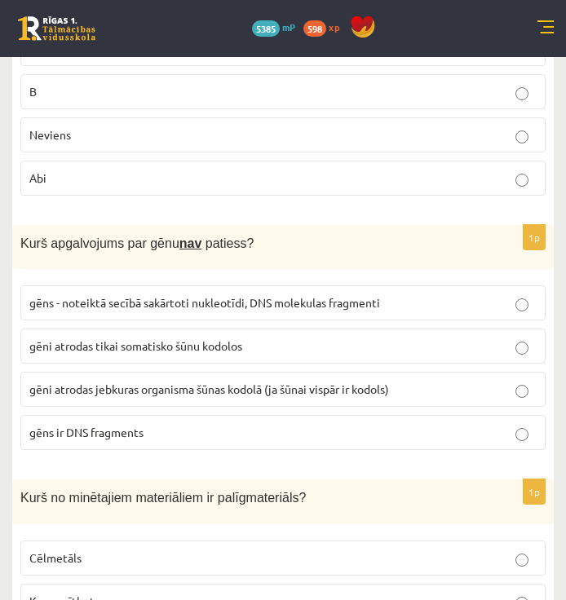
scroll to position [7427, 0]
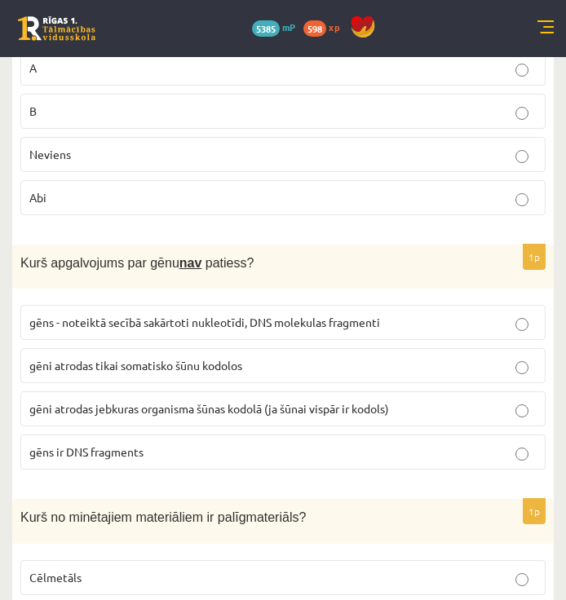
click at [289, 443] on p "gēns ir DNS fragments" at bounding box center [282, 451] width 507 height 17
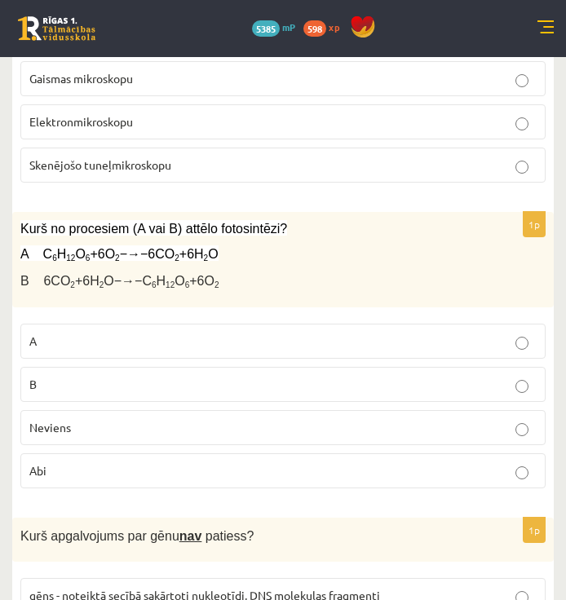
scroll to position [7100, 0]
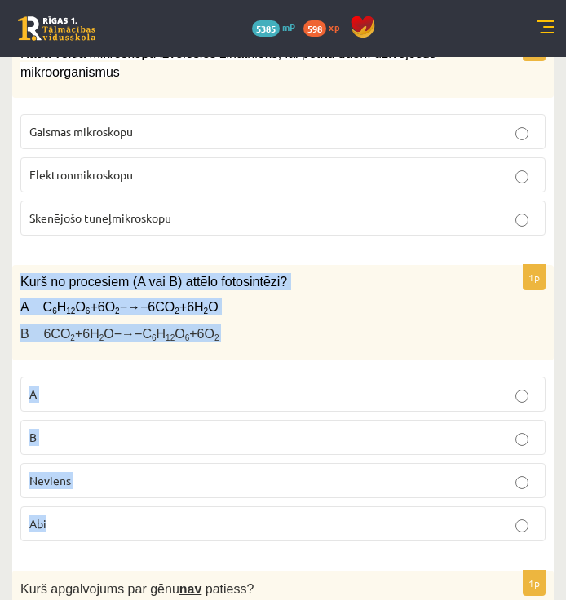
drag, startPoint x: 17, startPoint y: 184, endPoint x: 209, endPoint y: 430, distance: 311.3
click at [209, 430] on div "1p Kurš no procesiem (A vai B) attēlo fotosintēzi? A C 6 H 12 O 6 +6O 2 −→−6CO …" at bounding box center [282, 409] width 541 height 289
drag, startPoint x: 209, startPoint y: 430, endPoint x: 157, endPoint y: 216, distance: 219.6
copy div "Kurš no procesiem (A vai B) attēlo fotosintēzi? A C 6 H 12 O 6 +6O 2 −→−6CO 2 +…"
click at [57, 420] on label "B" at bounding box center [282, 437] width 525 height 35
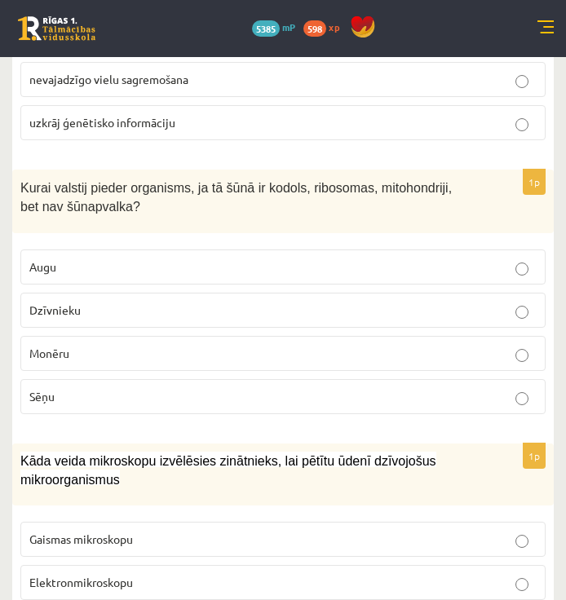
click at [171, 531] on p "Gaismas mikroskopu" at bounding box center [282, 539] width 507 height 17
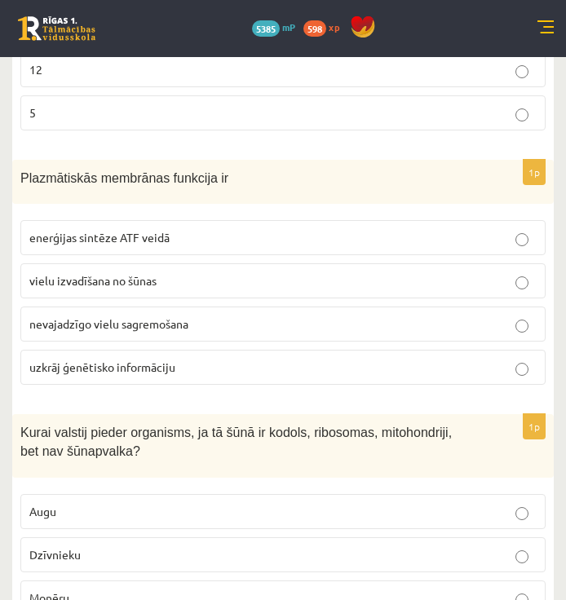
click at [208, 589] on p "Monēru" at bounding box center [282, 597] width 507 height 17
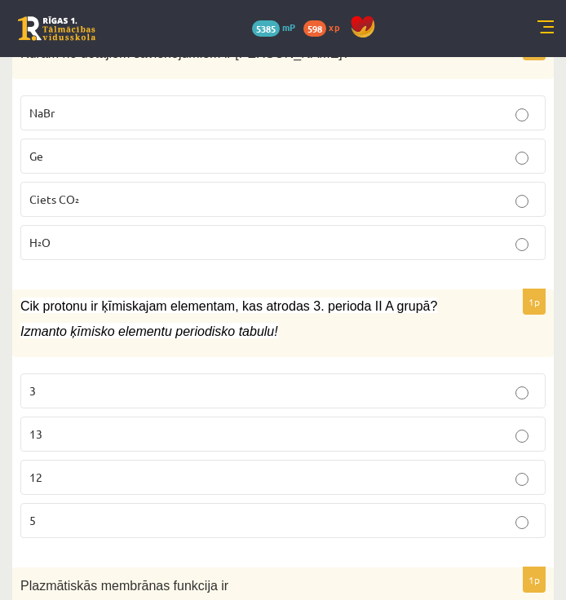
click at [217, 469] on p "12" at bounding box center [282, 477] width 507 height 17
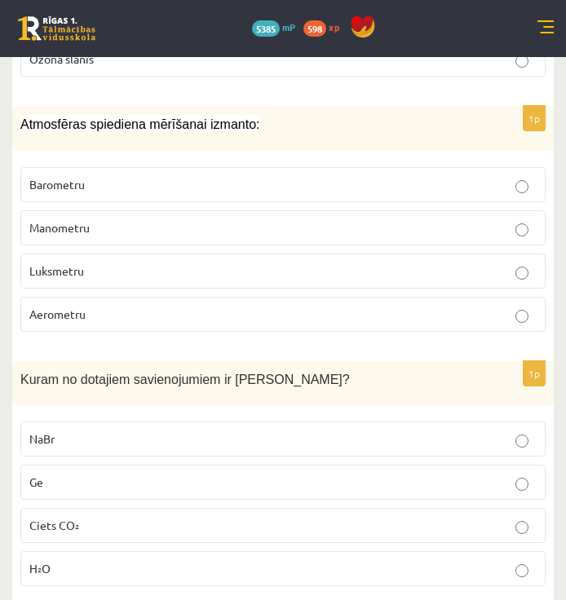
click at [218, 465] on label "Ge" at bounding box center [282, 482] width 525 height 35
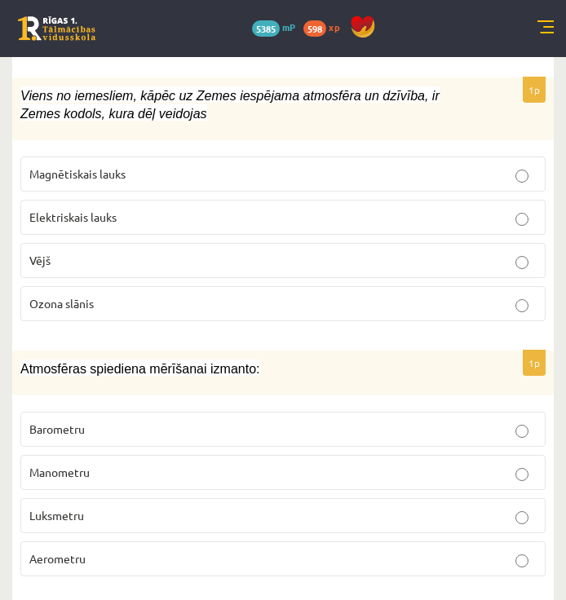
click at [218, 464] on p "Manometru" at bounding box center [282, 472] width 507 height 17
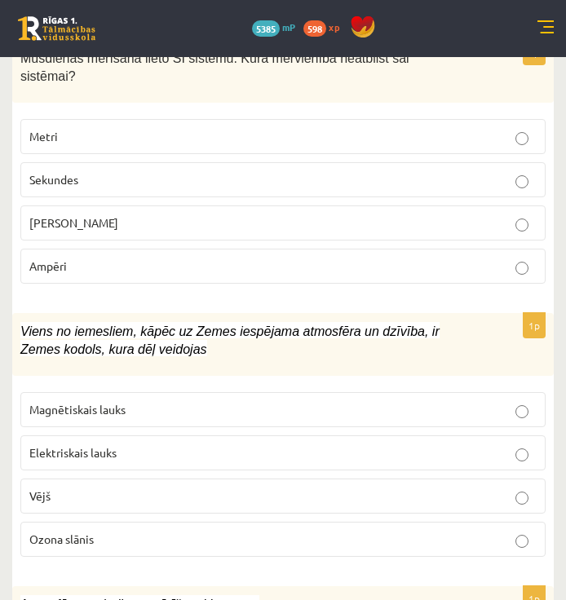
scroll to position [5226, 0]
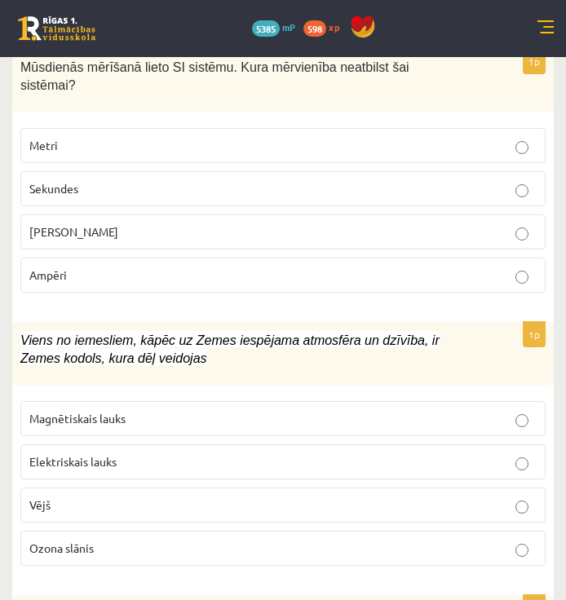
click at [220, 453] on p "Elektriskais lauks" at bounding box center [282, 461] width 507 height 17
click at [223, 393] on fieldset "Magnētiskais lauks Elektriskais lauks Vējš Ozona slānis" at bounding box center [282, 482] width 525 height 178
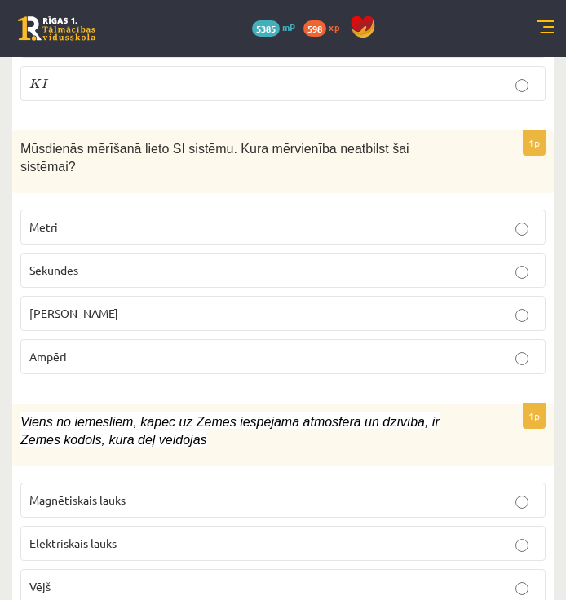
click at [269, 348] on p "Ampēri" at bounding box center [282, 356] width 507 height 17
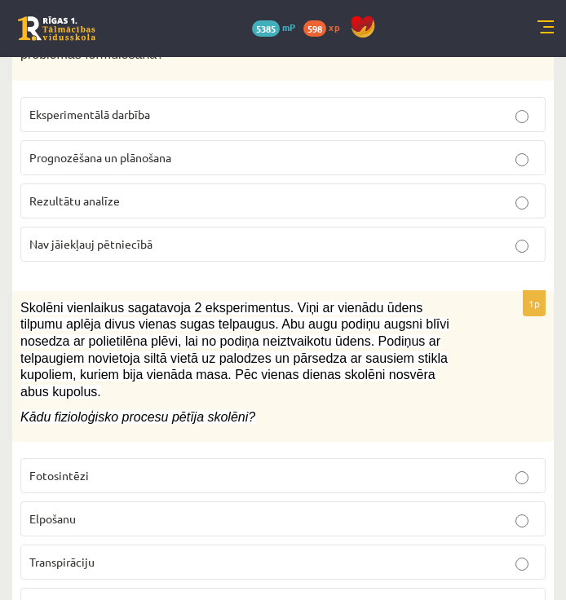
scroll to position [0, 0]
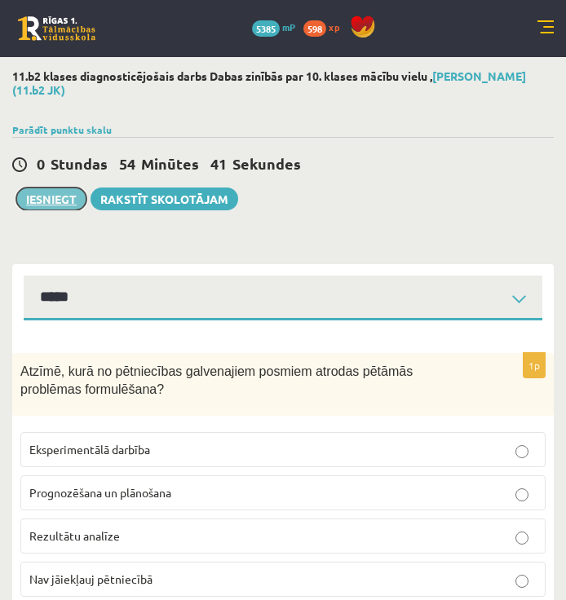
click at [65, 207] on button "Iesniegt" at bounding box center [51, 198] width 70 height 23
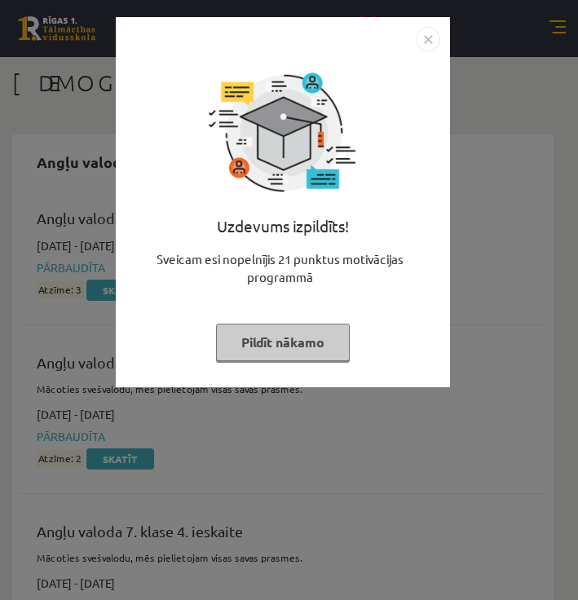
click at [314, 342] on button "Pildīt nākamo" at bounding box center [283, 342] width 134 height 37
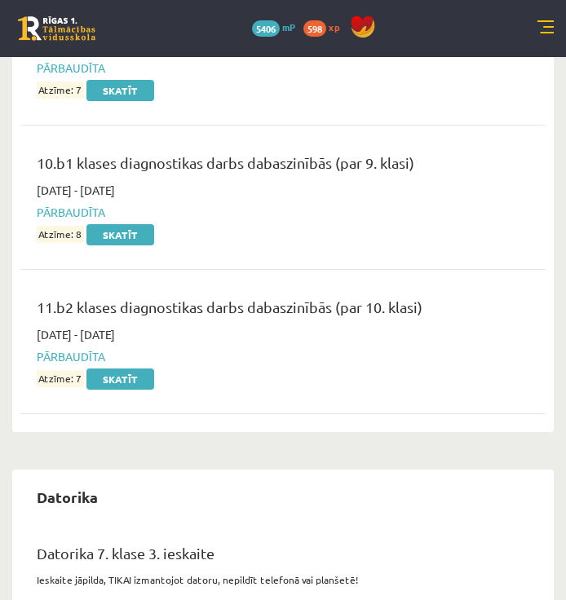
scroll to position [4483, 0]
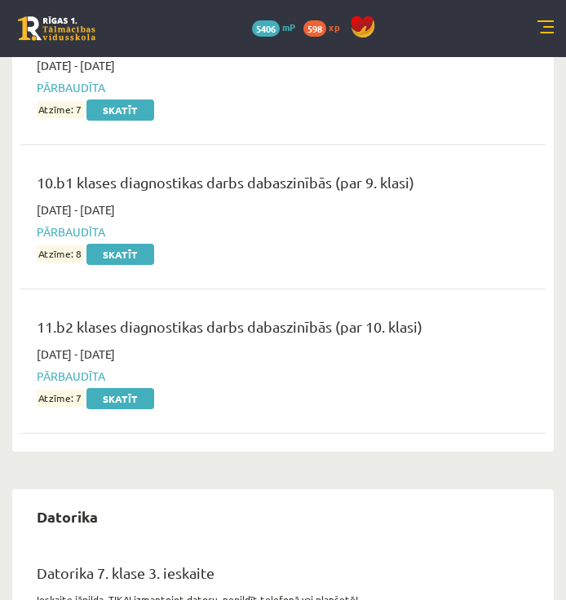
click at [545, 33] on link at bounding box center [545, 28] width 16 height 16
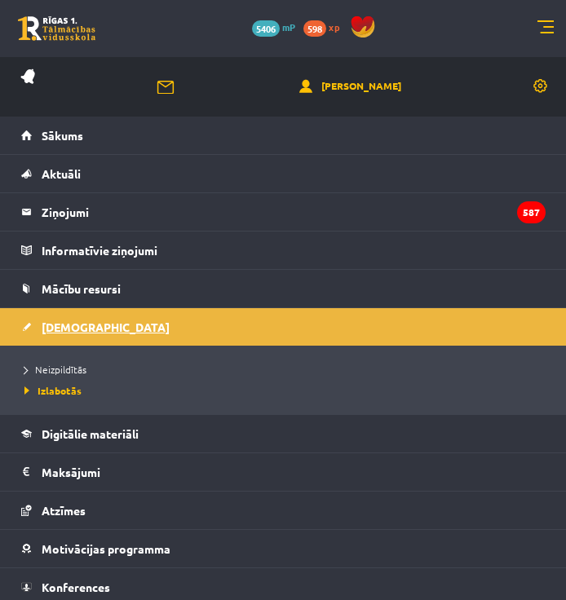
click at [60, 331] on span "[DEMOGRAPHIC_DATA]" at bounding box center [106, 327] width 128 height 15
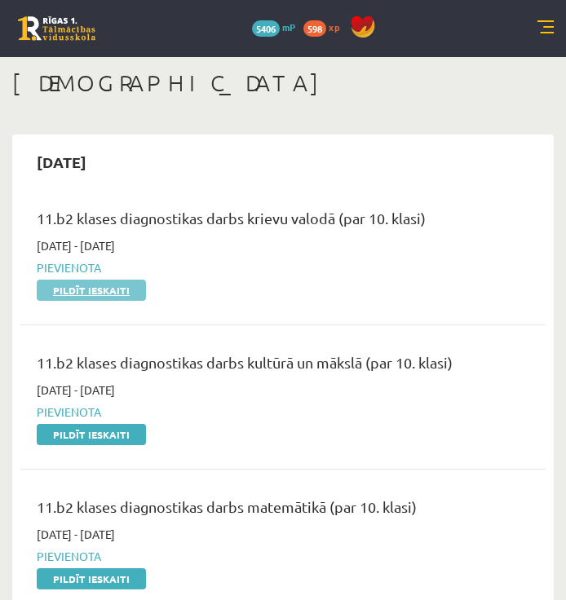
click at [112, 297] on link "Pildīt ieskaiti" at bounding box center [91, 290] width 109 height 21
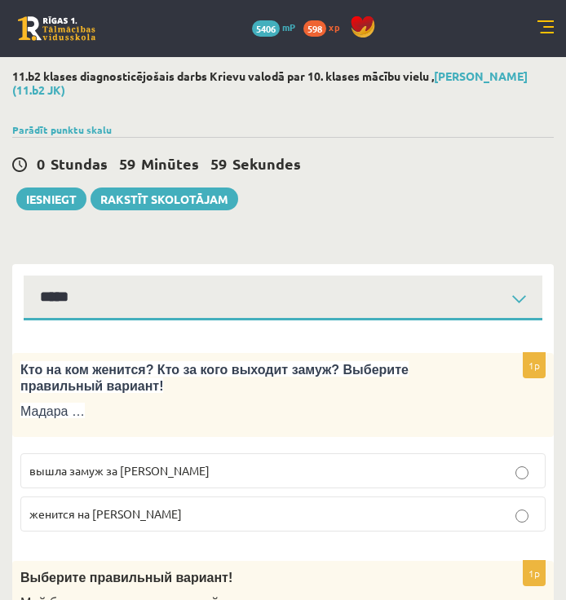
select select "**********"
click at [119, 473] on span "вышла замуж за Марка" at bounding box center [119, 470] width 180 height 15
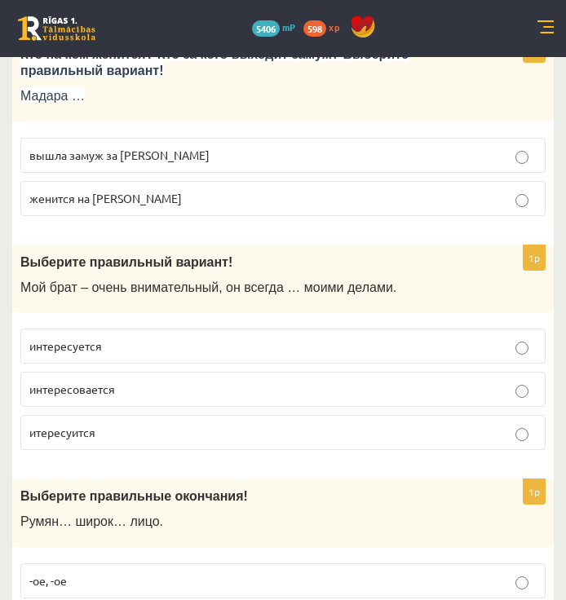
scroll to position [326, 0]
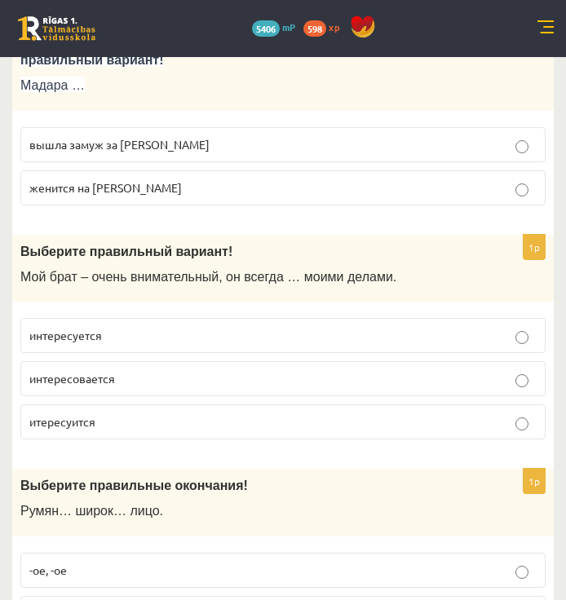
click at [135, 342] on p "интересуется" at bounding box center [282, 335] width 507 height 17
click at [83, 426] on span "итересуится" at bounding box center [62, 421] width 66 height 15
click at [19, 253] on div "Выберите правильный вариант! Мой брат – очень внимательный, он всегда … моими д…" at bounding box center [282, 269] width 541 height 68
click at [25, 257] on span "Выберите правильный вариант!" at bounding box center [126, 252] width 212 height 14
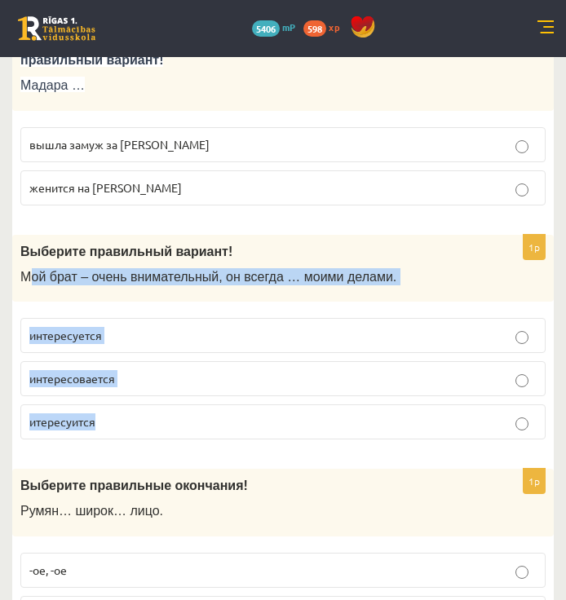
drag, startPoint x: 27, startPoint y: 258, endPoint x: 166, endPoint y: 420, distance: 213.3
click at [166, 420] on div "1p Выберите правильный вариант! Мой брат – очень внимательный, он всегда … моим…" at bounding box center [282, 344] width 541 height 218
drag, startPoint x: 166, startPoint y: 420, endPoint x: 52, endPoint y: 271, distance: 187.8
copy div "ой брат – очень внимательный, он всегда … моими делами. интересуется интересова…"
click at [165, 342] on p "интересуется" at bounding box center [282, 335] width 507 height 17
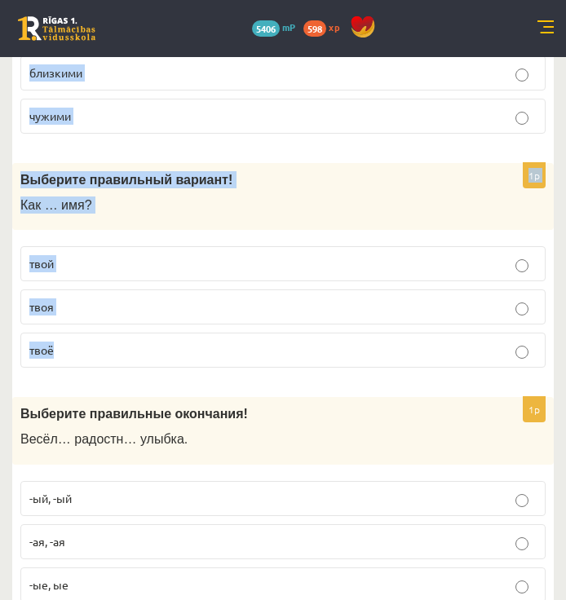
scroll to position [5384, 0]
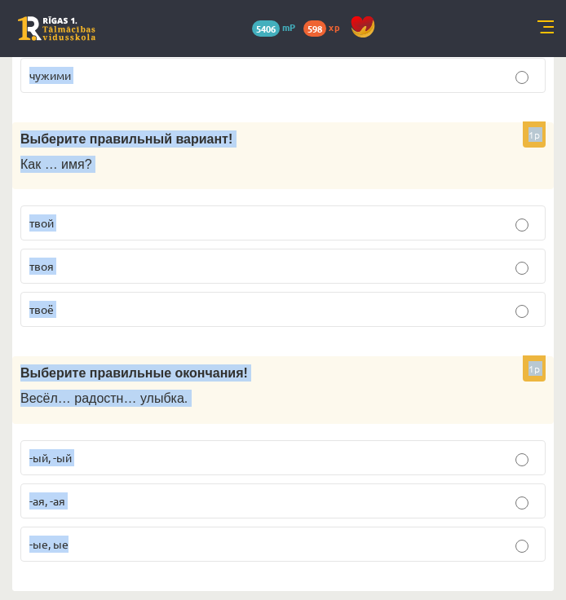
drag, startPoint x: 20, startPoint y: 239, endPoint x: 241, endPoint y: 536, distance: 369.9
drag, startPoint x: 241, startPoint y: 536, endPoint x: 178, endPoint y: 369, distance: 178.0
copy form "Выберите правильные окончания! Румян… широк… лицо. -ое, -ое -ая, -ая -ый, -ий 1…"
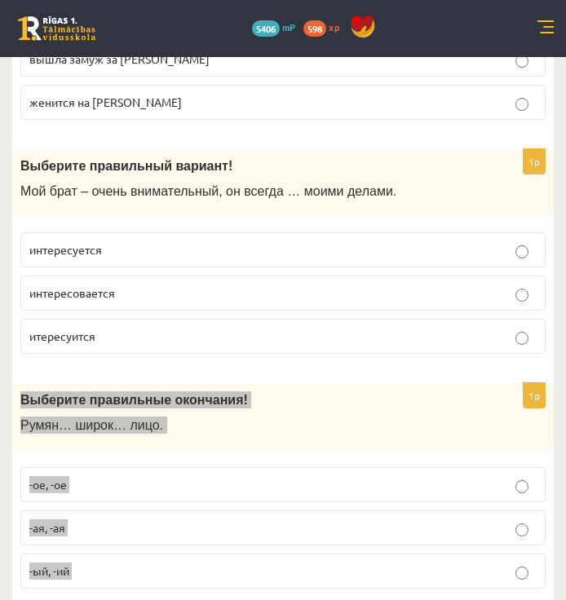
scroll to position [575, 0]
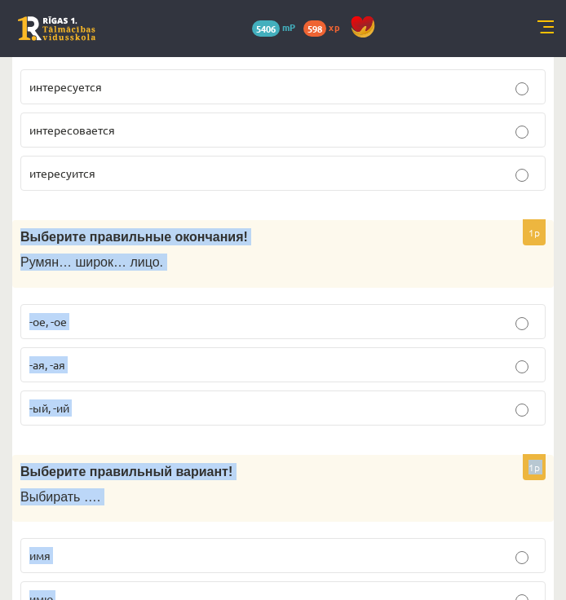
click at [174, 327] on p "-ое, -ое" at bounding box center [282, 321] width 507 height 17
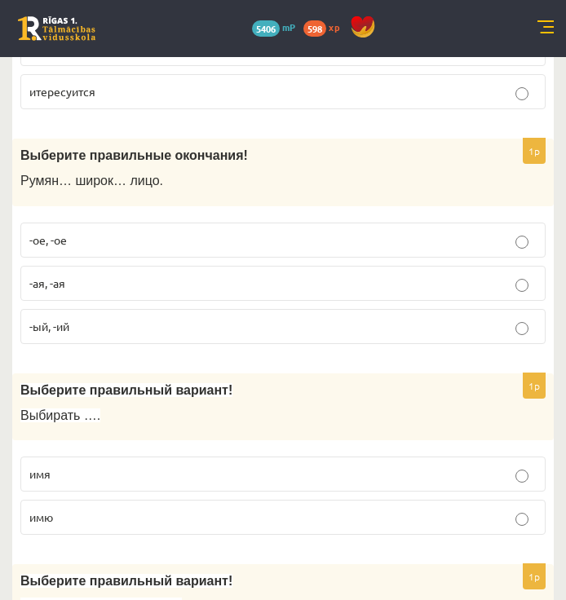
click at [265, 469] on p "имя" at bounding box center [282, 473] width 507 height 17
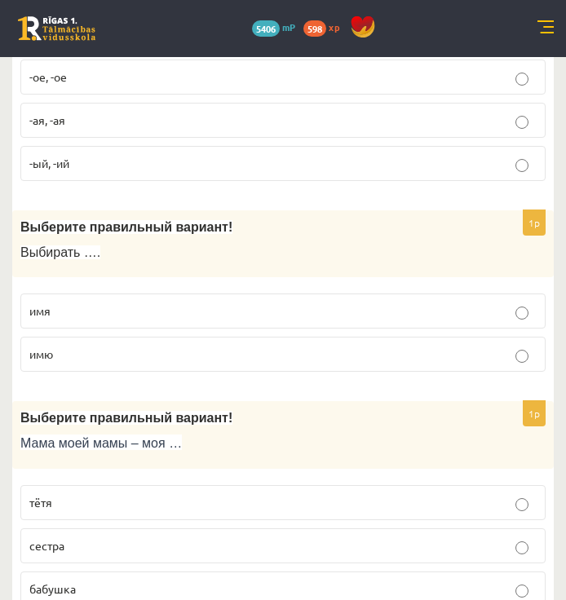
scroll to position [1064, 0]
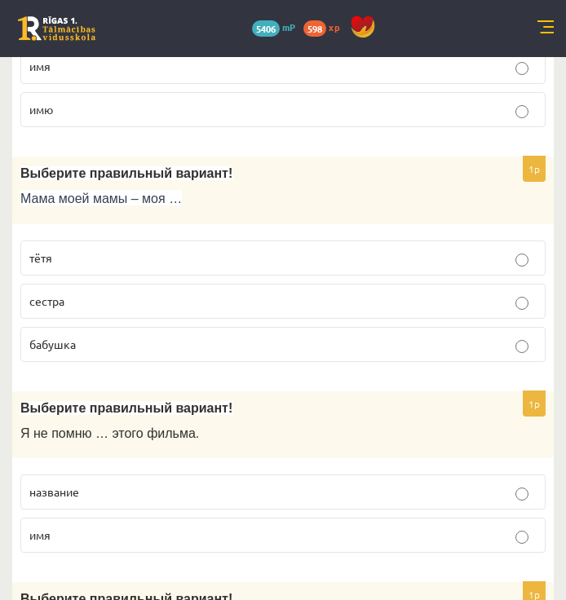
click at [367, 352] on label "бабушка" at bounding box center [282, 344] width 525 height 35
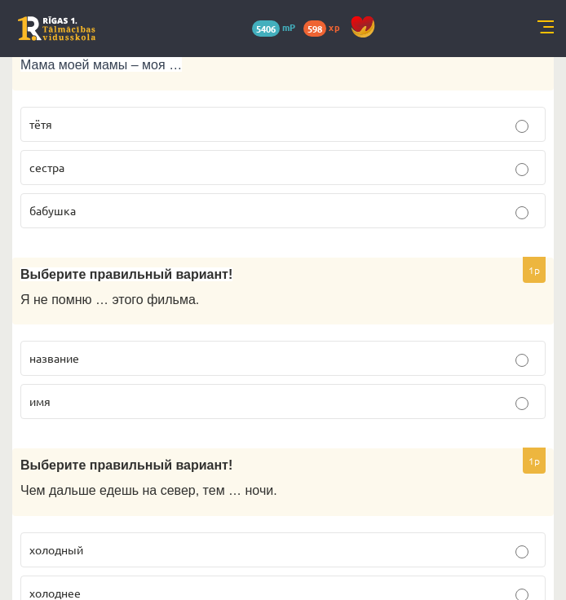
scroll to position [1145, 0]
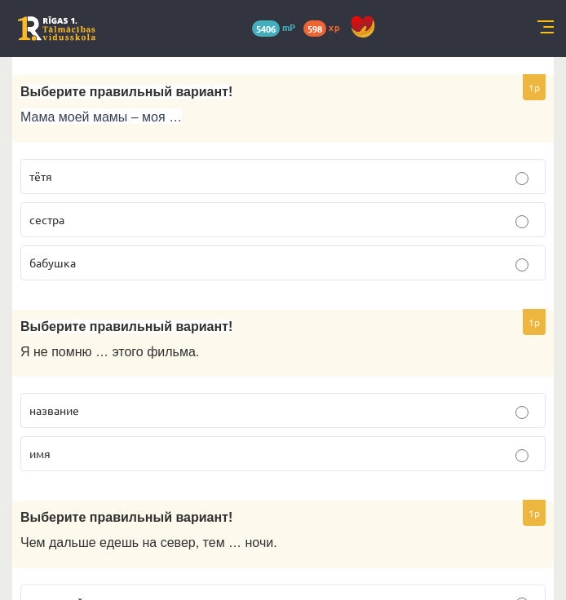
click at [373, 395] on label "название" at bounding box center [282, 410] width 525 height 35
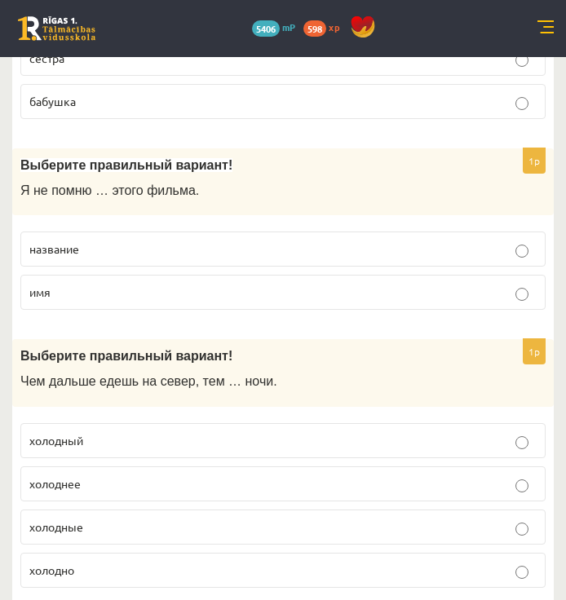
scroll to position [1308, 0]
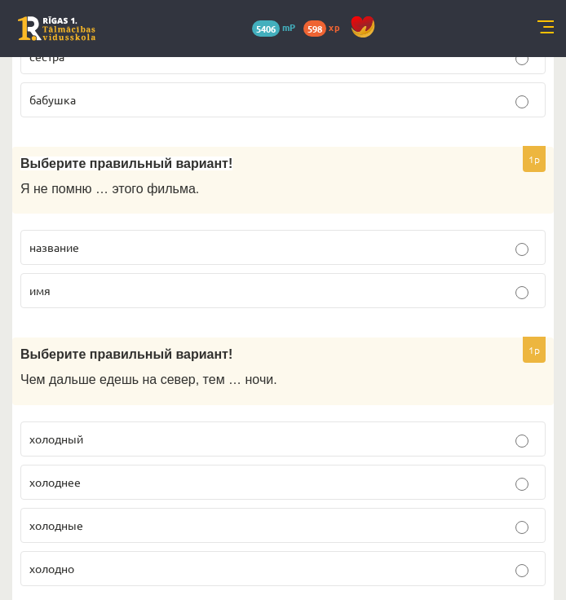
click at [402, 481] on p "холоднее" at bounding box center [282, 482] width 507 height 17
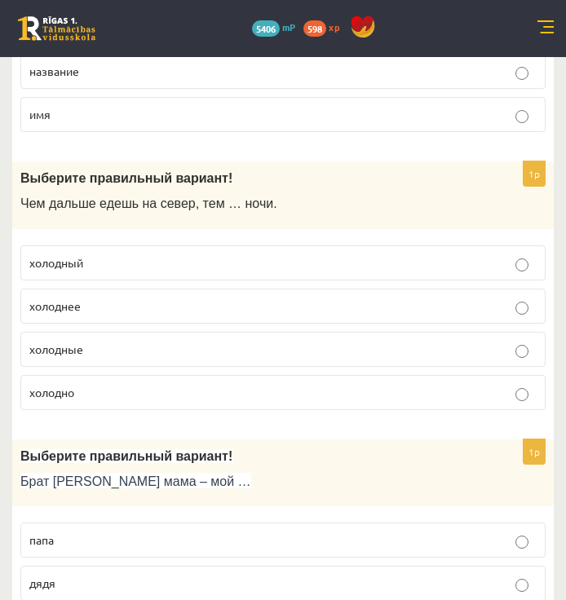
scroll to position [1553, 0]
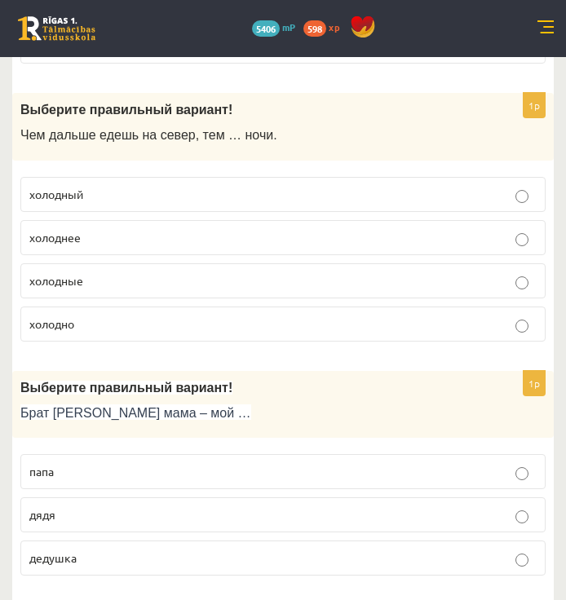
click at [461, 516] on p "дядя" at bounding box center [282, 514] width 507 height 17
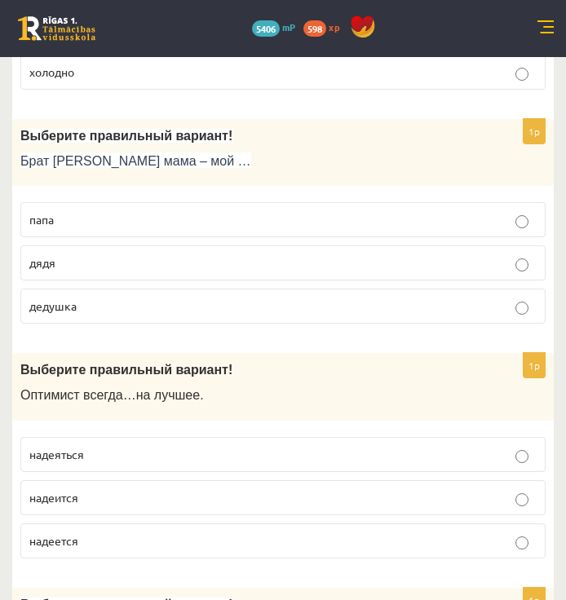
scroll to position [1879, 0]
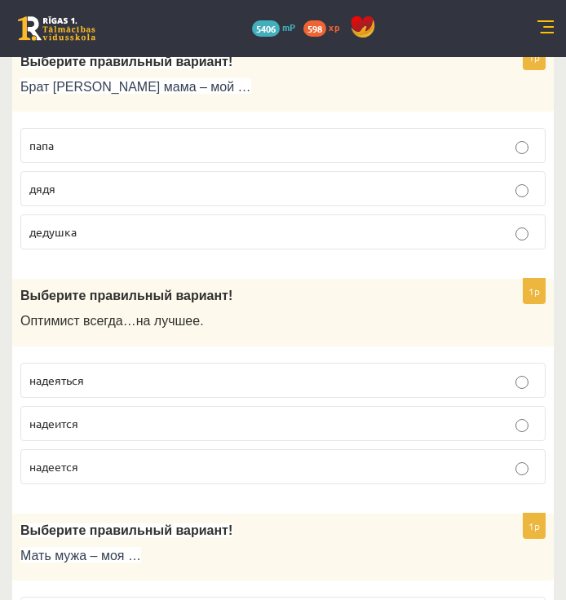
click at [478, 462] on p "надеется" at bounding box center [282, 466] width 507 height 17
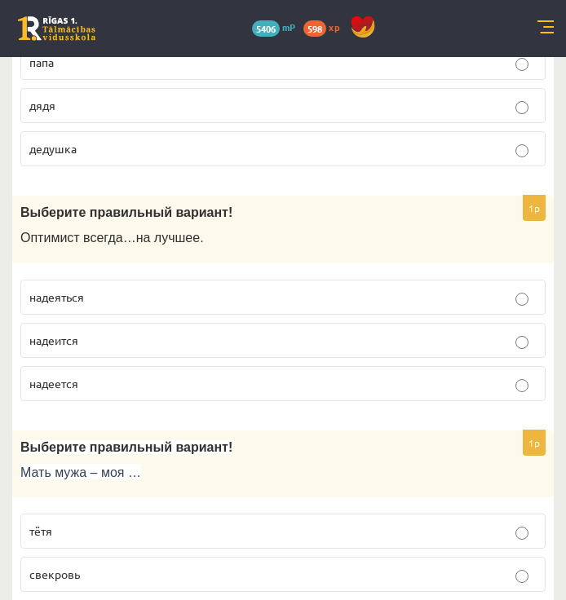
scroll to position [2042, 0]
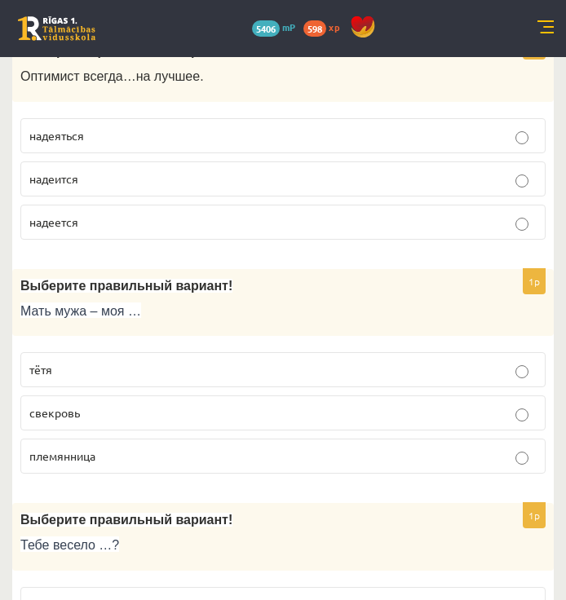
click at [404, 405] on p "свекровь" at bounding box center [282, 412] width 507 height 17
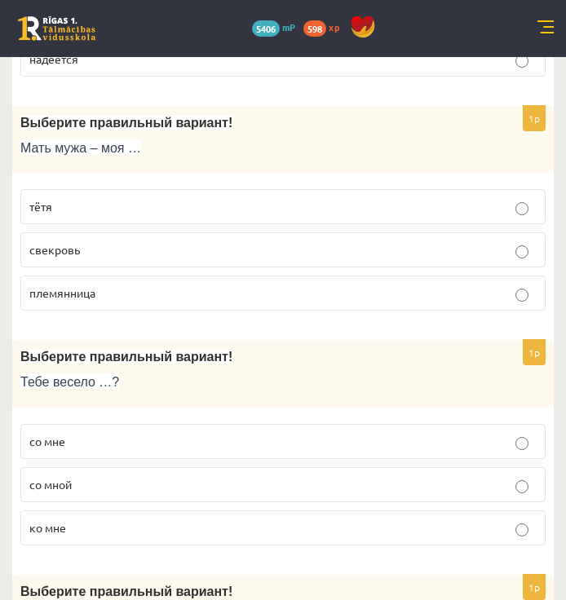
click at [453, 496] on label "со мной" at bounding box center [282, 484] width 525 height 35
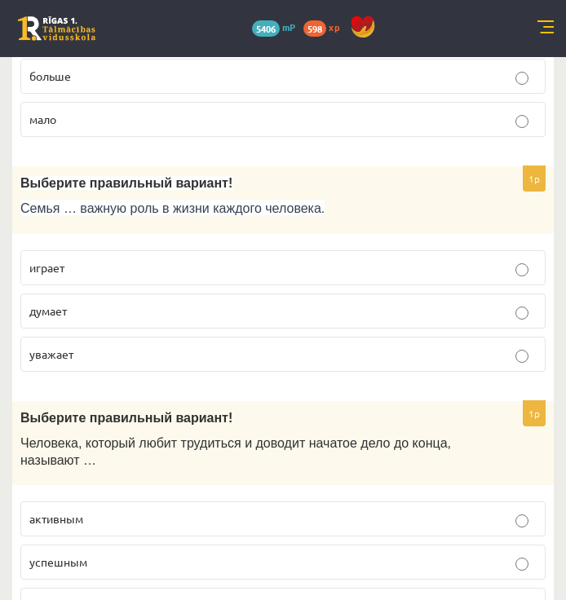
scroll to position [3020, 0]
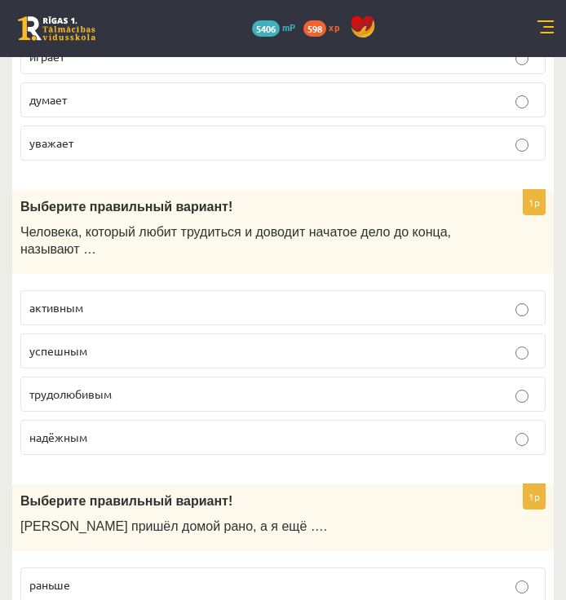
click at [500, 399] on p "трудолюбивым" at bounding box center [282, 394] width 507 height 17
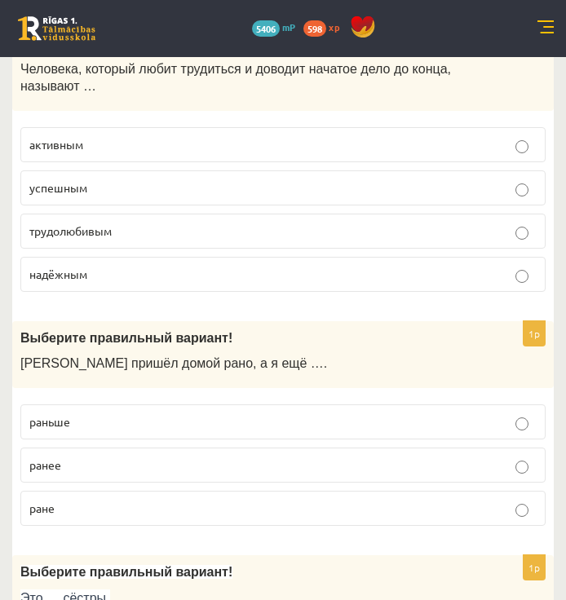
click at [511, 433] on label "раньше" at bounding box center [282, 421] width 525 height 35
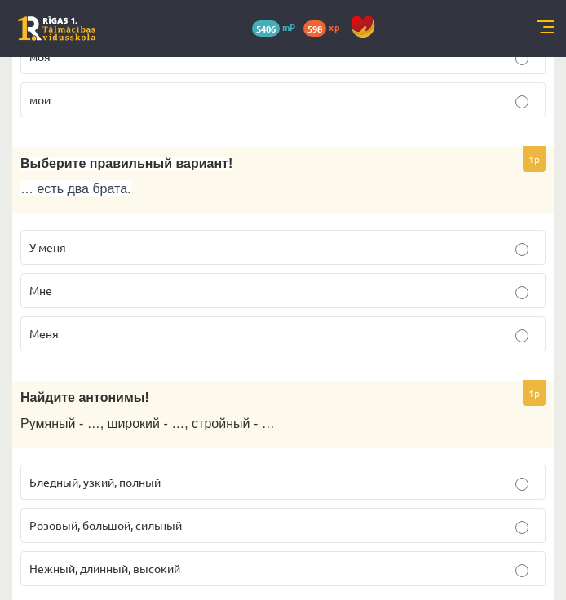
scroll to position [4080, 0]
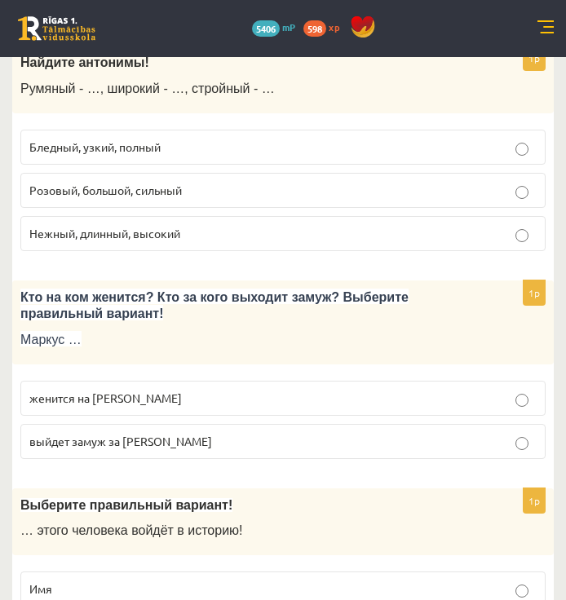
click at [493, 397] on p "женится на Агнии" at bounding box center [282, 398] width 507 height 17
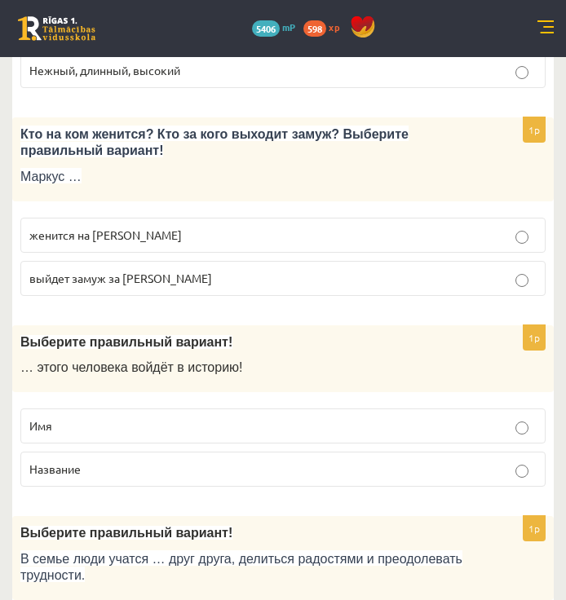
click at [502, 431] on p "Имя" at bounding box center [282, 425] width 507 height 17
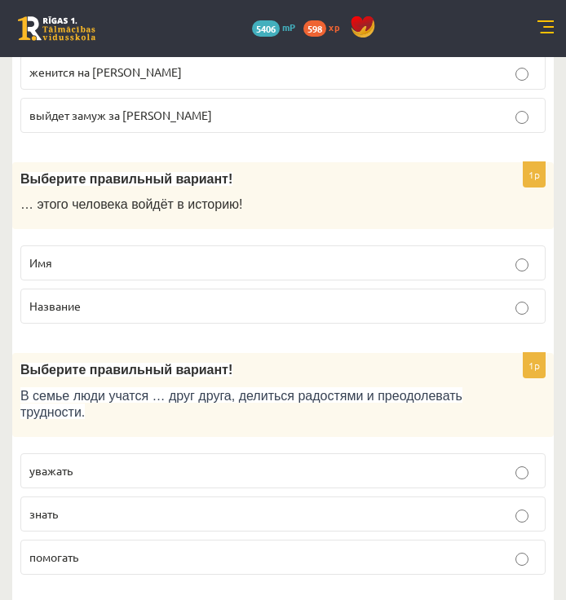
scroll to position [4732, 0]
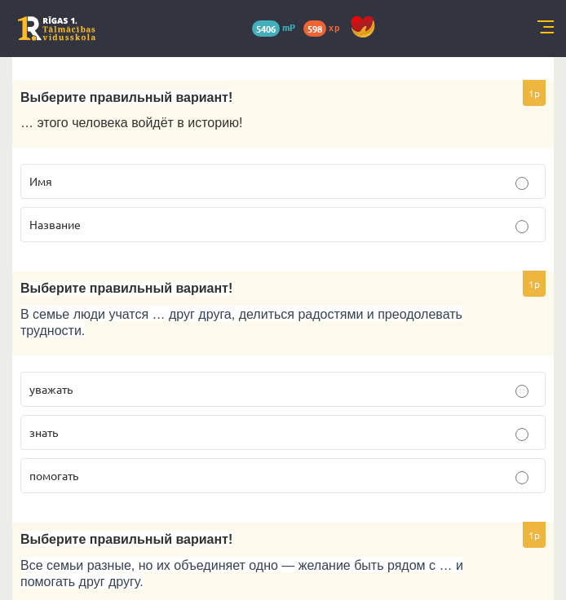
click at [518, 441] on label "знать" at bounding box center [282, 432] width 525 height 35
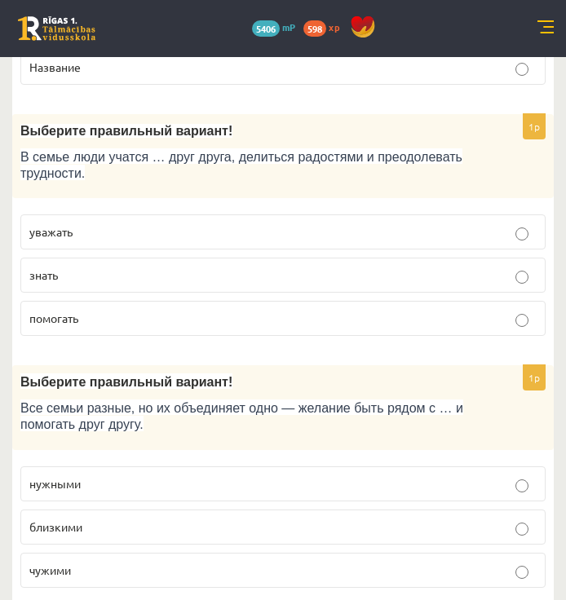
scroll to position [4895, 0]
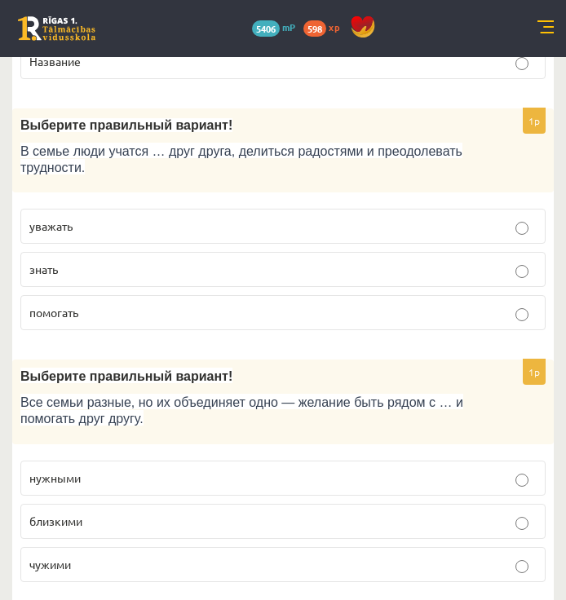
click at [519, 464] on label "нужными" at bounding box center [282, 478] width 525 height 35
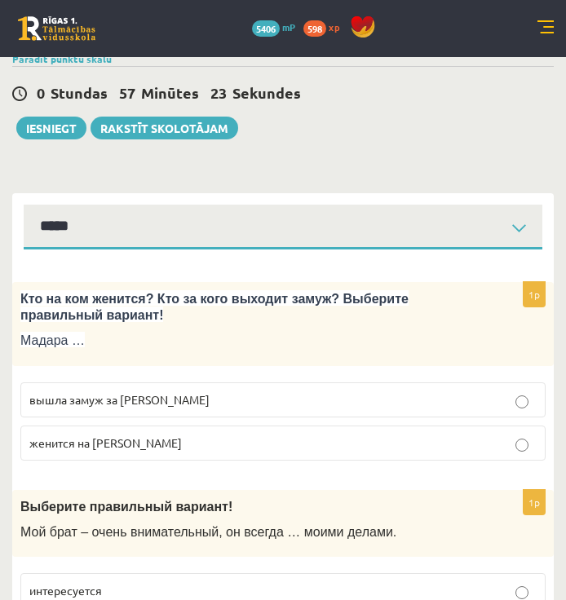
scroll to position [0, 0]
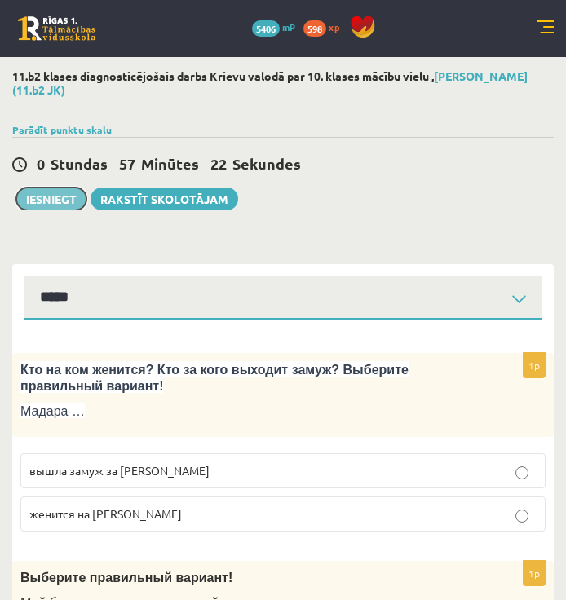
click at [55, 191] on button "Iesniegt" at bounding box center [51, 198] width 70 height 23
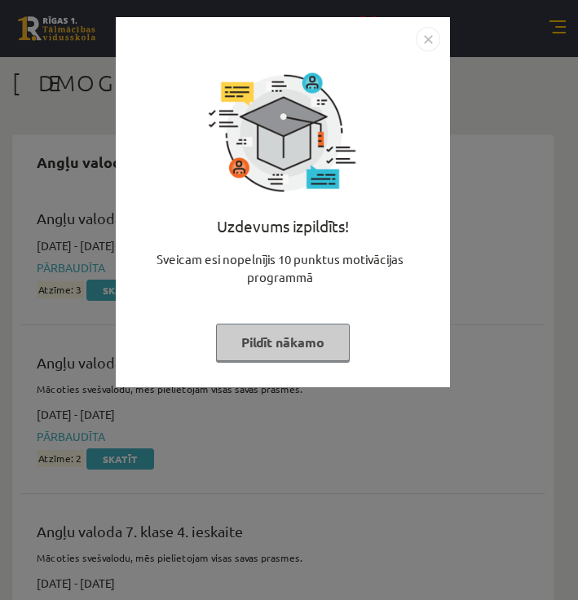
click at [426, 38] on img "Close" at bounding box center [428, 39] width 24 height 24
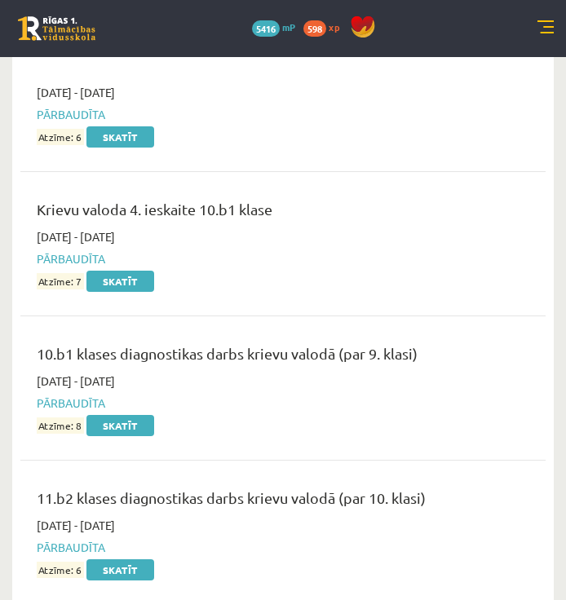
scroll to position [14346, 0]
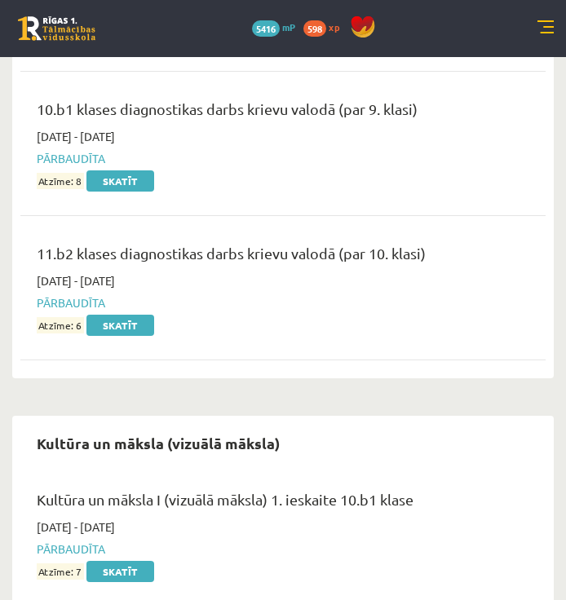
click at [544, 23] on link at bounding box center [545, 28] width 16 height 16
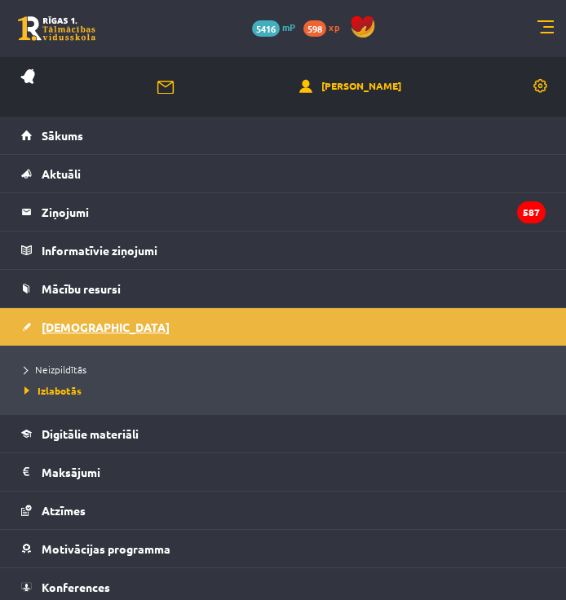
click at [62, 324] on span "[DEMOGRAPHIC_DATA]" at bounding box center [106, 327] width 128 height 15
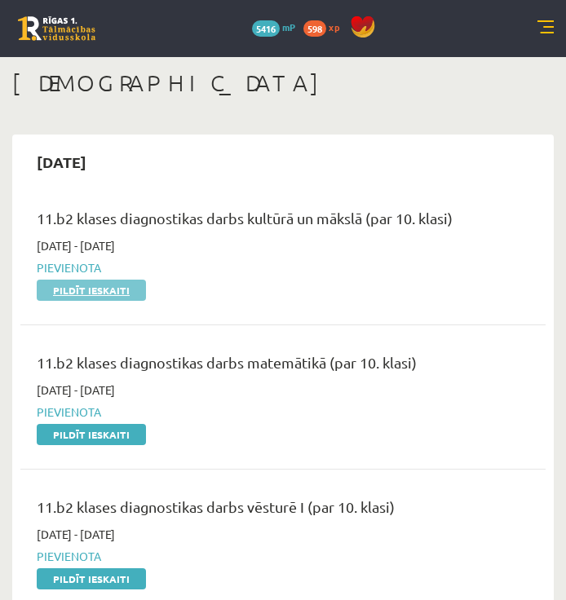
click at [111, 286] on link "Pildīt ieskaiti" at bounding box center [91, 290] width 109 height 21
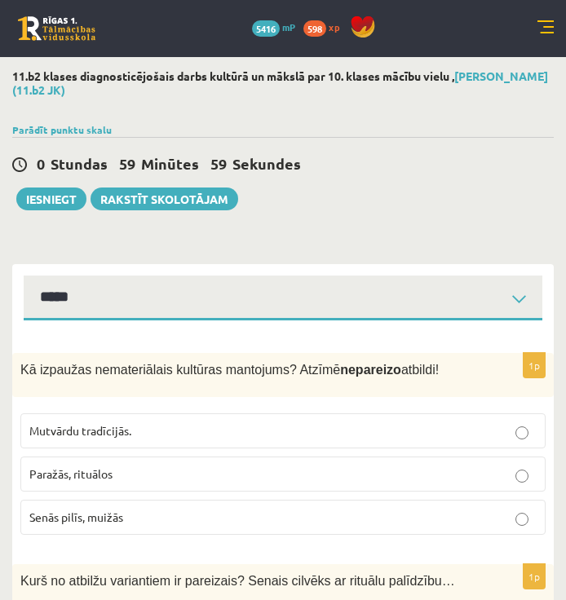
select select "**********"
drag, startPoint x: 18, startPoint y: 362, endPoint x: 73, endPoint y: 377, distance: 57.6
click at [29, 364] on div "Kā izpaužas nemateriālais kultūras mantojums? Atzīmē nepareizo atbildi!" at bounding box center [282, 375] width 541 height 44
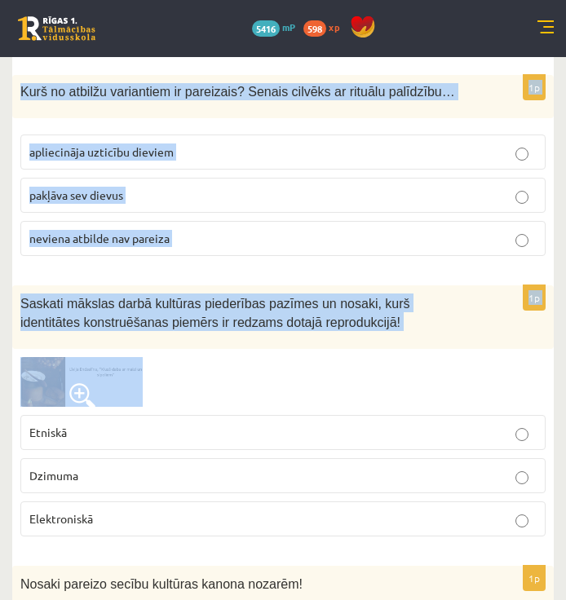
drag, startPoint x: 73, startPoint y: 377, endPoint x: 102, endPoint y: 368, distance: 30.2
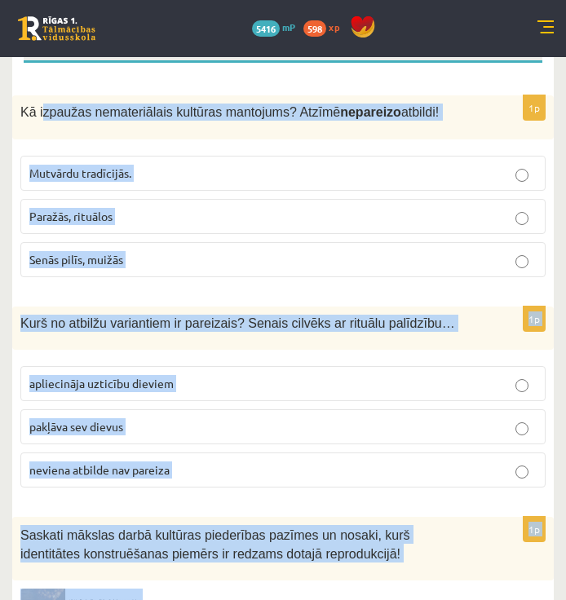
scroll to position [245, 0]
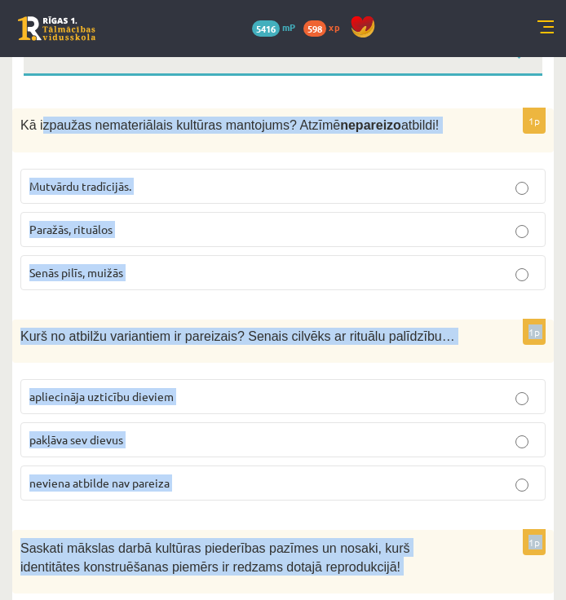
click at [24, 126] on span "Kā izpaužas nemateriālais kultūras mantojums? Atzīmē nepareizo atbildi!" at bounding box center [229, 125] width 418 height 14
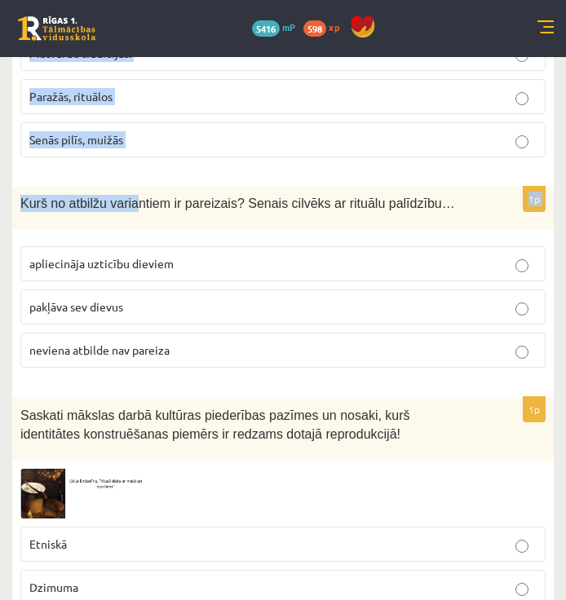
scroll to position [489, 0]
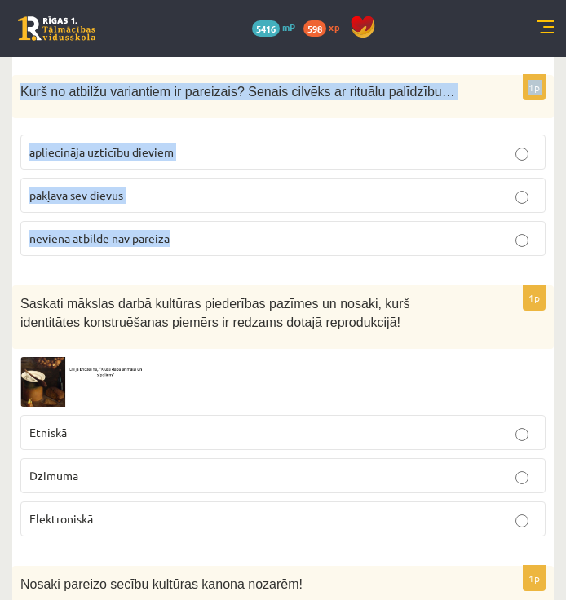
drag, startPoint x: 34, startPoint y: 124, endPoint x: 174, endPoint y: 244, distance: 183.8
drag, startPoint x: 174, startPoint y: 244, endPoint x: 152, endPoint y: 239, distance: 21.8
copy form "Kā izpaužas nemateriālais kultūras mantojums? Atzīmē nepareizo atbildi! Mutvārd…"
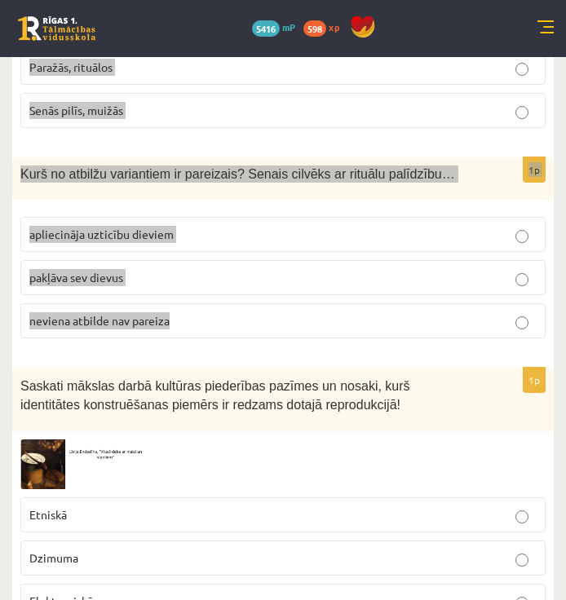
scroll to position [163, 0]
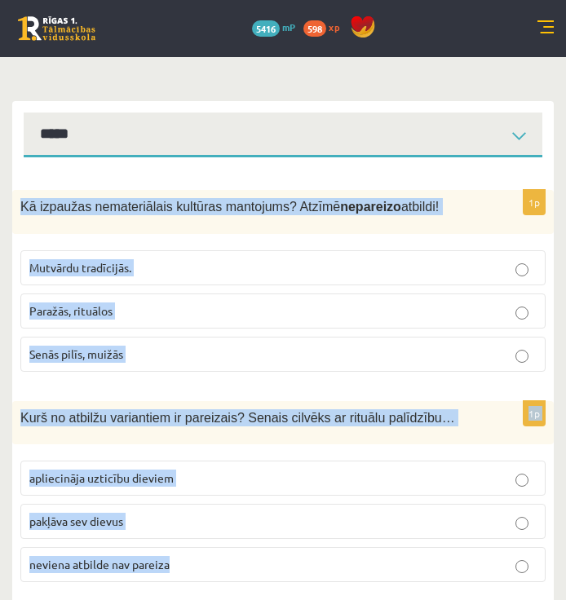
click at [153, 350] on p "Senās pilīs, muižās" at bounding box center [282, 354] width 507 height 17
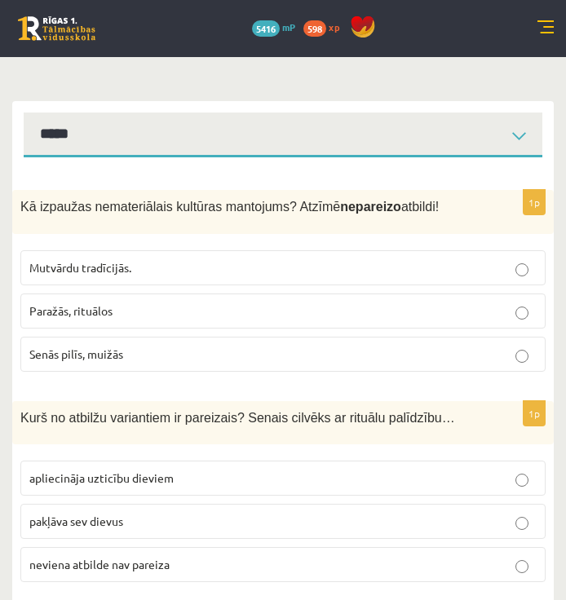
scroll to position [245, 0]
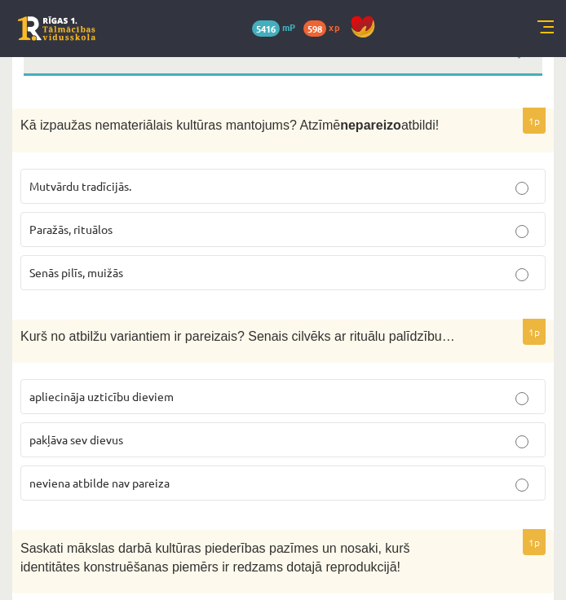
click at [159, 396] on span "apliecināja uzticību dieviem" at bounding box center [101, 396] width 144 height 15
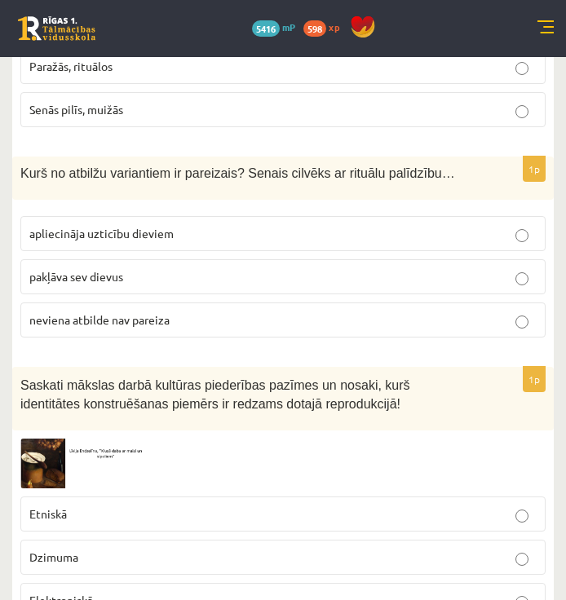
scroll to position [571, 0]
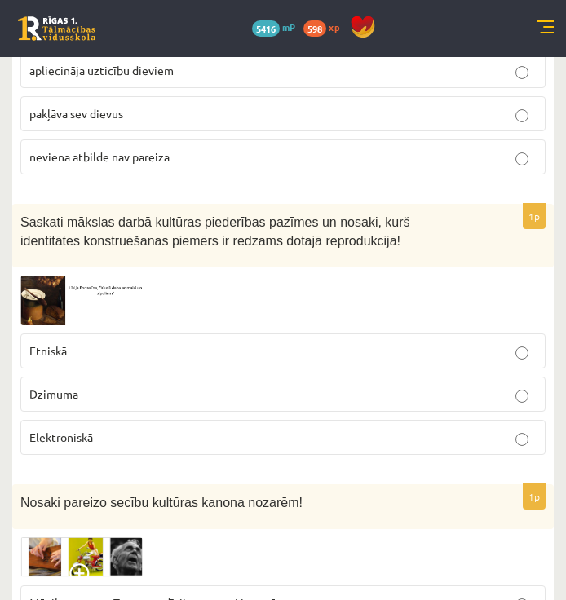
click at [64, 318] on img at bounding box center [81, 301] width 122 height 50
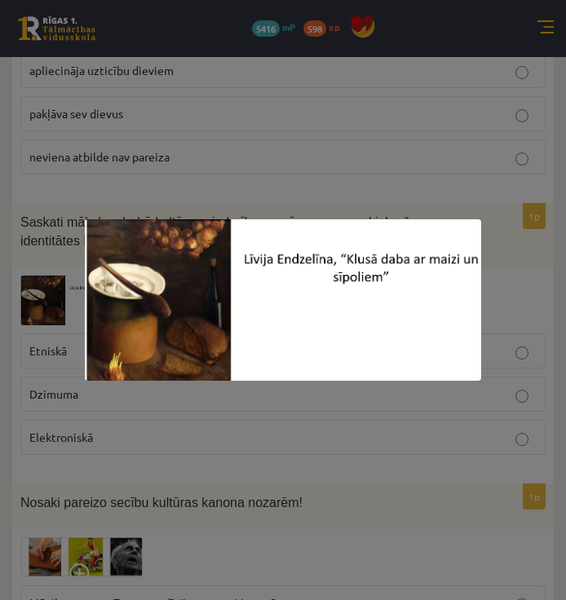
click at [50, 301] on div at bounding box center [283, 300] width 566 height 600
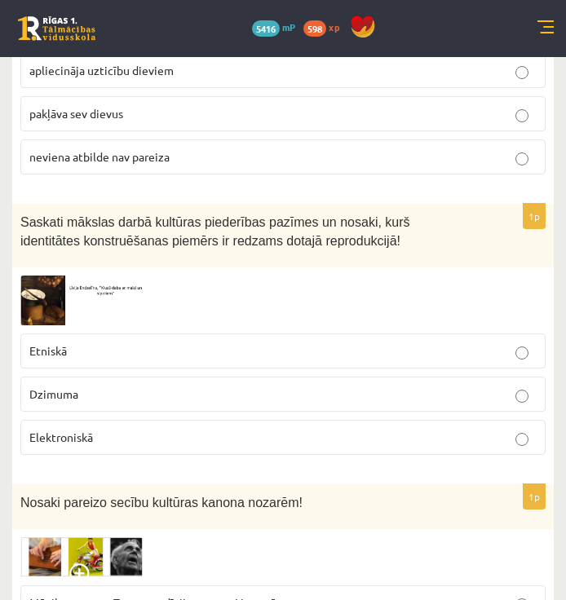
click at [88, 355] on p "Etniskā" at bounding box center [282, 350] width 507 height 17
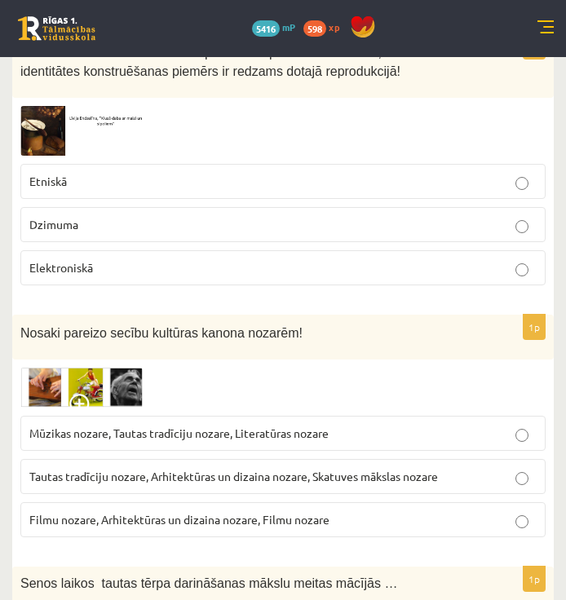
scroll to position [815, 0]
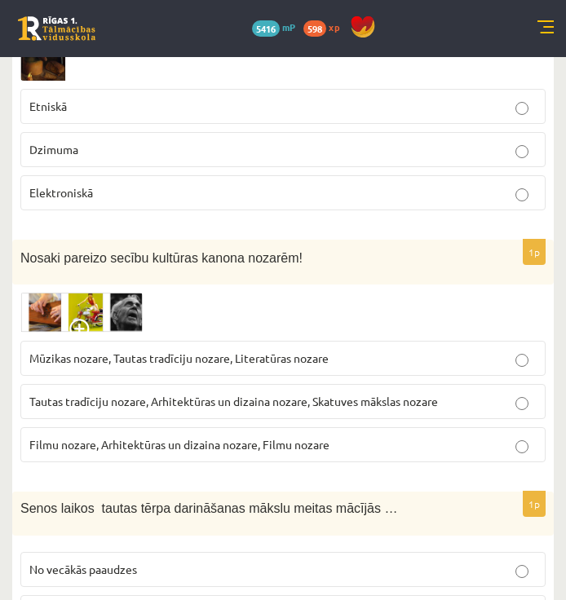
click at [132, 398] on span "Tautas tradīciju nozare, Arhitektūras un dizaina nozare, Skatuves mākslas nozare" at bounding box center [233, 401] width 408 height 15
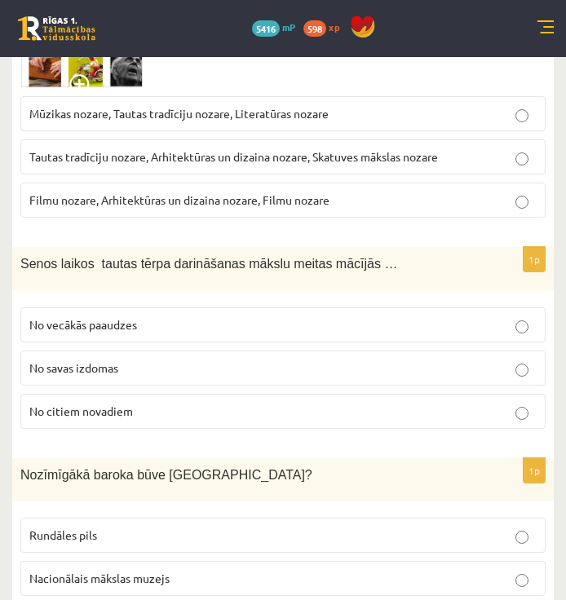
drag, startPoint x: 19, startPoint y: 264, endPoint x: 36, endPoint y: 269, distance: 17.8
click at [23, 264] on div "Senos laikos tautas tērpa darināšanas mākslu meitas mācījās …" at bounding box center [282, 269] width 541 height 44
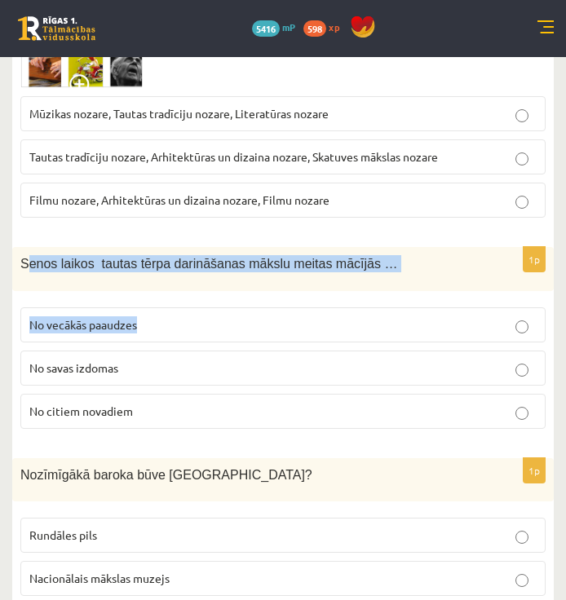
drag, startPoint x: 36, startPoint y: 269, endPoint x: 165, endPoint y: 323, distance: 139.6
click at [168, 325] on div "1p Senos laikos tautas tērpa darināšanas mākslu meitas mācījās … No vecākās paa…" at bounding box center [282, 344] width 541 height 195
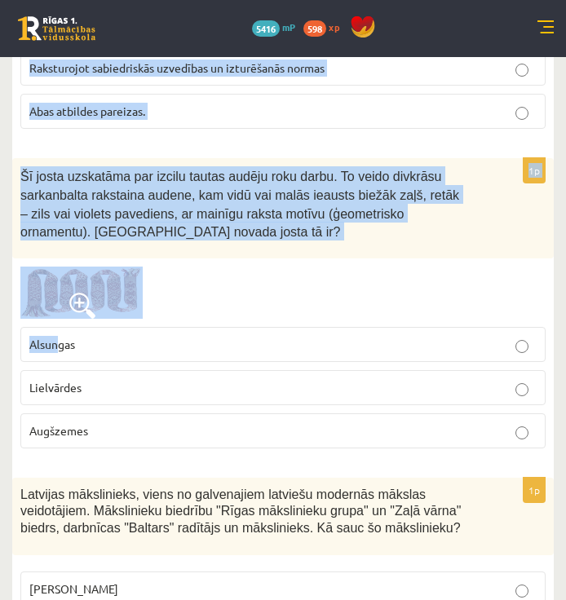
drag, startPoint x: 22, startPoint y: 248, endPoint x: 57, endPoint y: 284, distance: 50.1
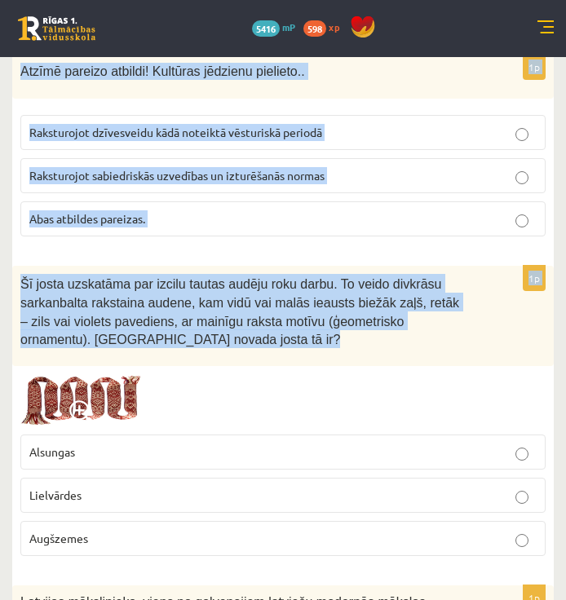
scroll to position [2771, 0]
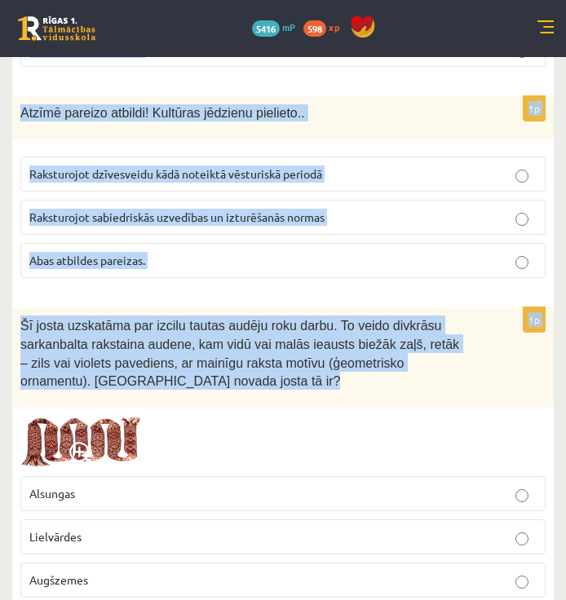
click at [70, 319] on span "Šī josta uzskatāma par izcilu tautas audēju roku darbu. To veido divkrāsu sarka…" at bounding box center [239, 353] width 439 height 69
click at [28, 319] on span "Šī josta uzskatāma par izcilu tautas audēju roku darbu. To veido divkrāsu sarka…" at bounding box center [239, 353] width 439 height 69
click at [22, 319] on span "Šī josta uzskatāma par izcilu tautas audēju roku darbu. To veido divkrāsu sarka…" at bounding box center [239, 353] width 439 height 69
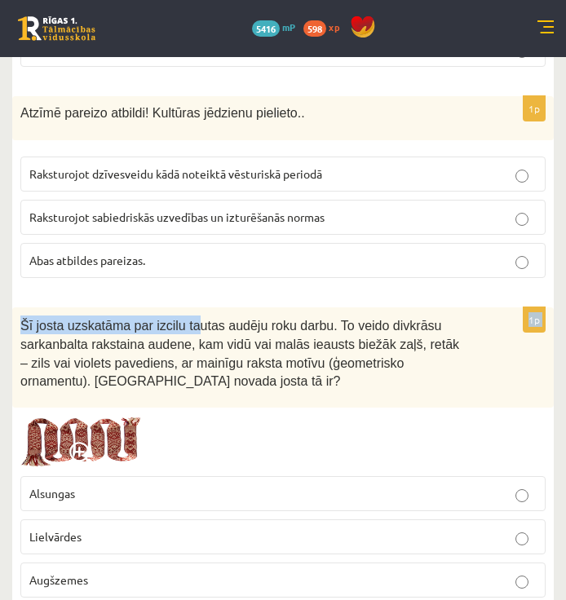
drag, startPoint x: 169, startPoint y: 255, endPoint x: 147, endPoint y: 250, distance: 22.5
click at [147, 250] on div "1p Atzīmē pareizo atbildi! Kultūras jēdzienu pielieto.. Raksturojot dzīvesveidu…" at bounding box center [282, 193] width 541 height 195
click at [148, 249] on div "1p Atzīmē pareizo atbildi! Kultūras jēdzienu pielieto.. Raksturojot dzīvesveidu…" at bounding box center [282, 193] width 541 height 195
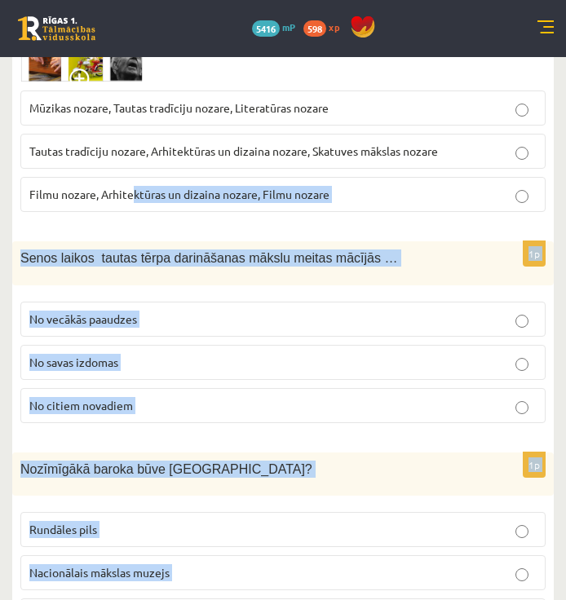
scroll to position [978, 0]
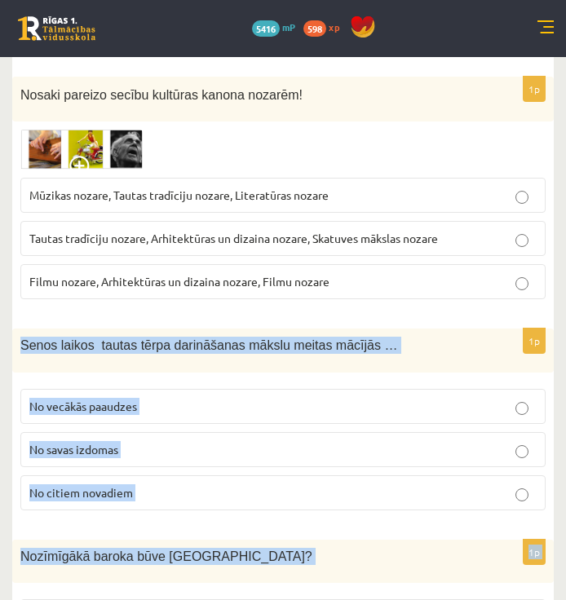
drag, startPoint x: 152, startPoint y: 230, endPoint x: 16, endPoint y: 340, distance: 175.0
drag, startPoint x: 16, startPoint y: 340, endPoint x: 41, endPoint y: 344, distance: 24.8
copy form "Senos laikos tautas tērpa darināšanas mākslu meitas mācījās … No vecākās paaudz…"
click at [381, 418] on label "No vecākās paaudzes" at bounding box center [282, 406] width 525 height 35
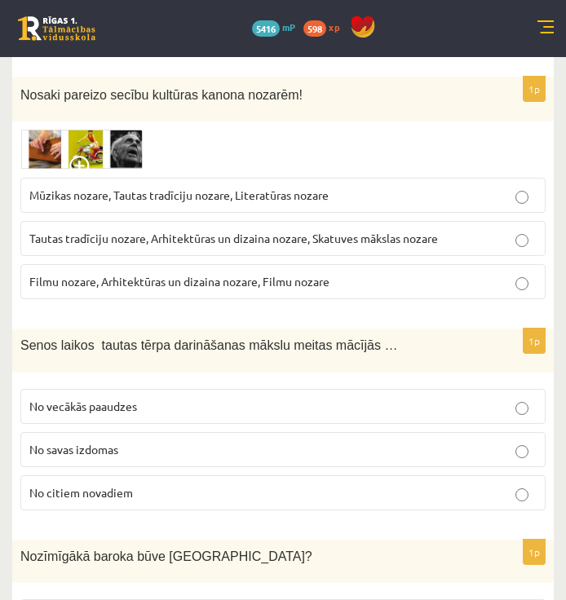
click at [381, 418] on label "No vecākās paaudzes" at bounding box center [282, 406] width 525 height 35
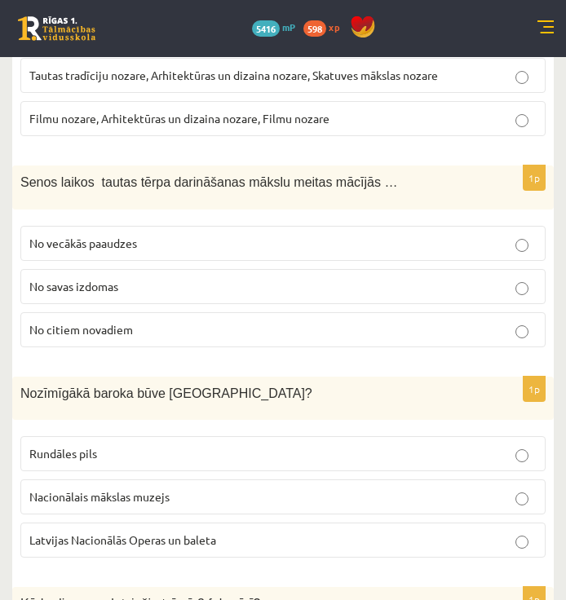
click at [395, 443] on label "Rundāles pils" at bounding box center [282, 453] width 525 height 35
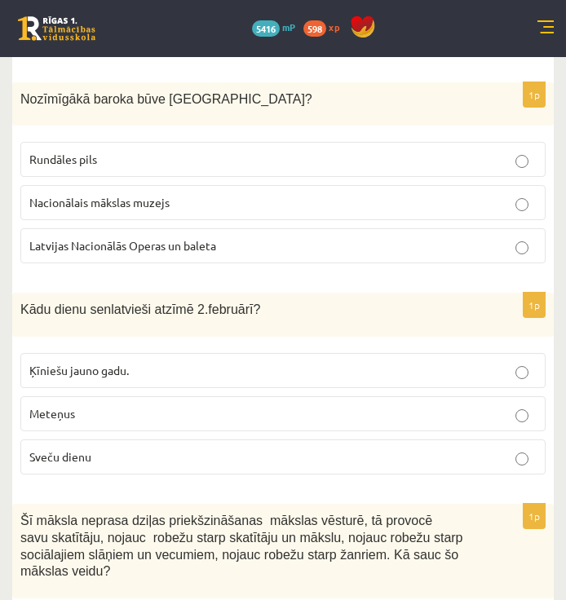
scroll to position [1467, 0]
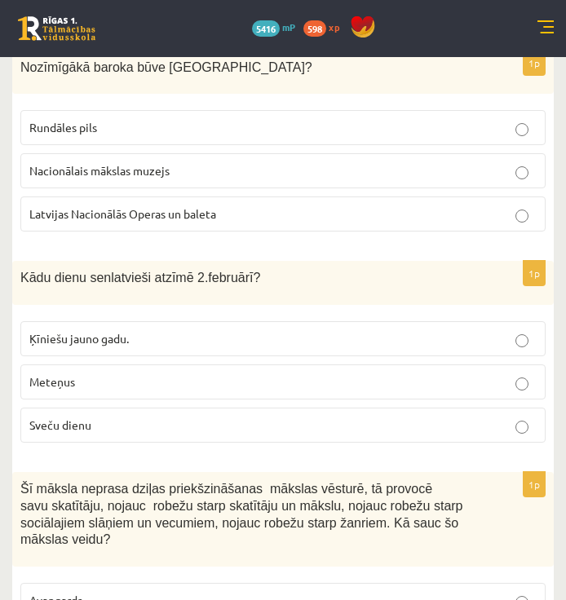
click at [414, 438] on label "Sveču dienu" at bounding box center [282, 425] width 525 height 35
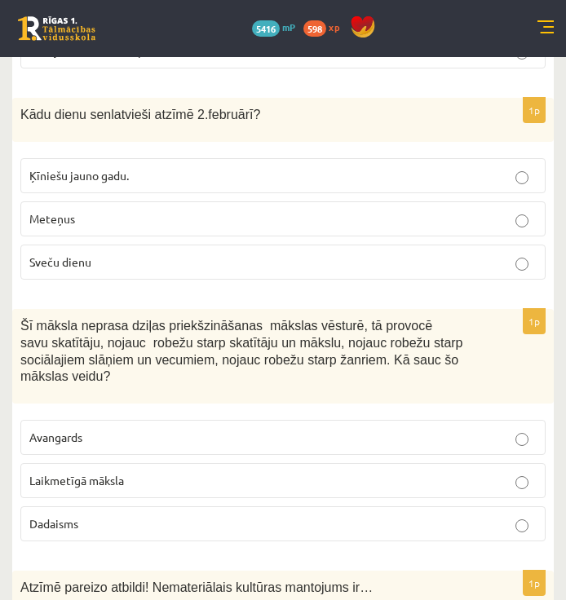
click at [434, 472] on p "Laikmetīgā māksla" at bounding box center [282, 480] width 507 height 17
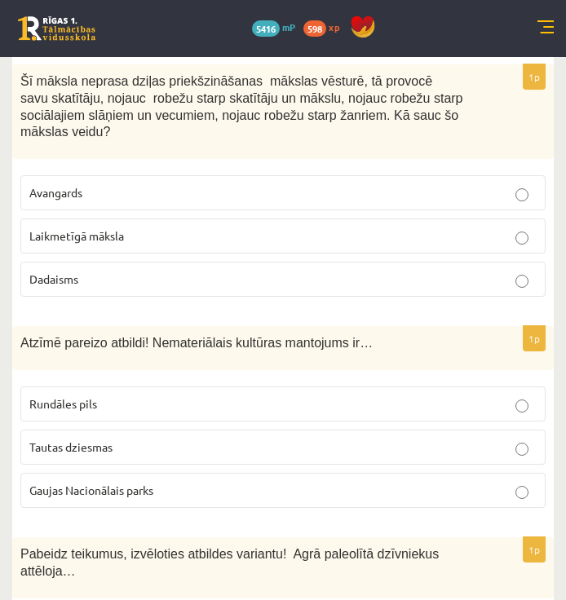
click at [446, 439] on p "Tautas dziesmas" at bounding box center [282, 447] width 507 height 17
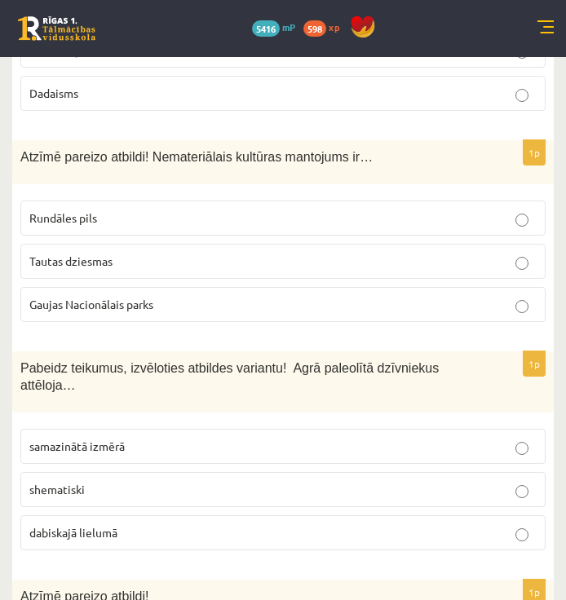
scroll to position [2119, 0]
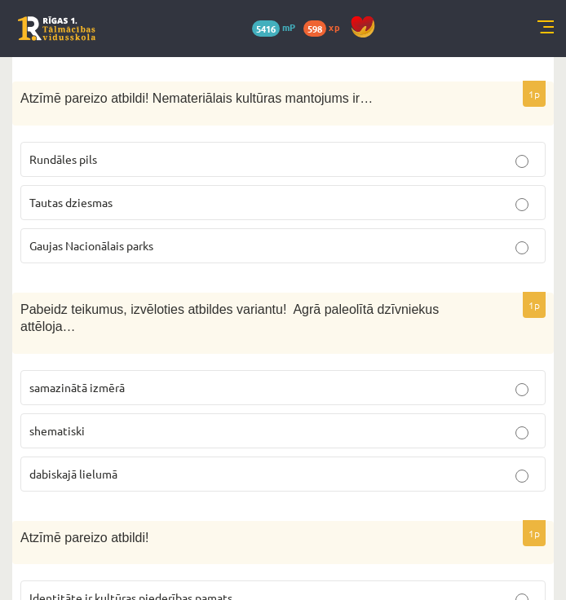
click at [475, 422] on p "shematiski" at bounding box center [282, 430] width 507 height 17
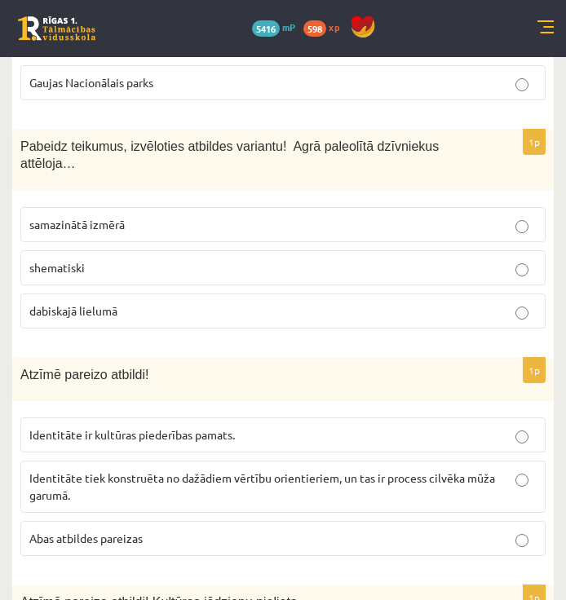
click at [504, 530] on p "Abas atbildes pareizas" at bounding box center [282, 538] width 507 height 17
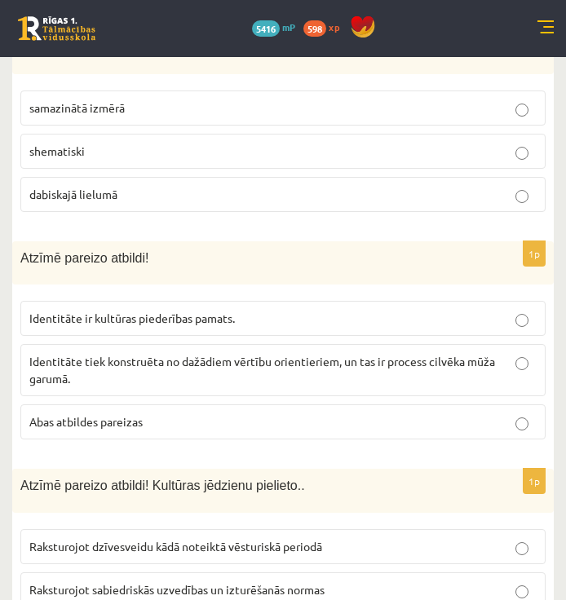
scroll to position [2445, 0]
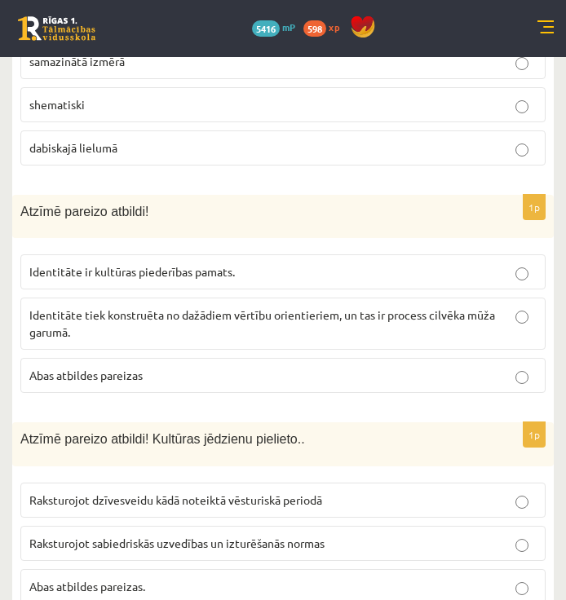
click at [515, 569] on label "Abas atbildes pareizas." at bounding box center [282, 586] width 525 height 35
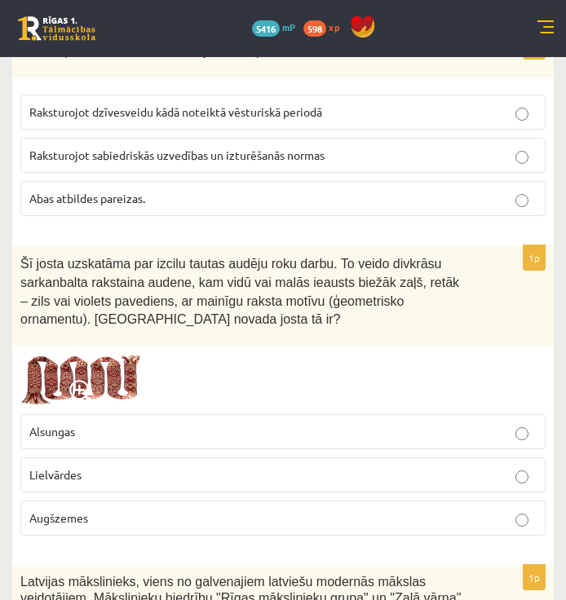
scroll to position [2853, 0]
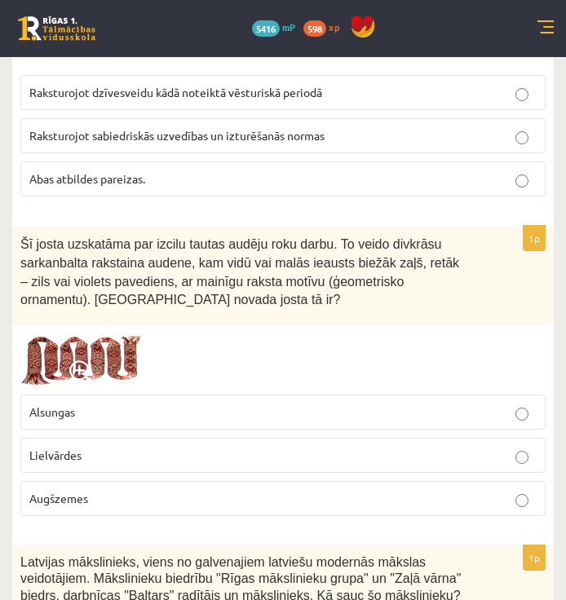
click at [155, 490] on p "Augšzemes" at bounding box center [282, 498] width 507 height 17
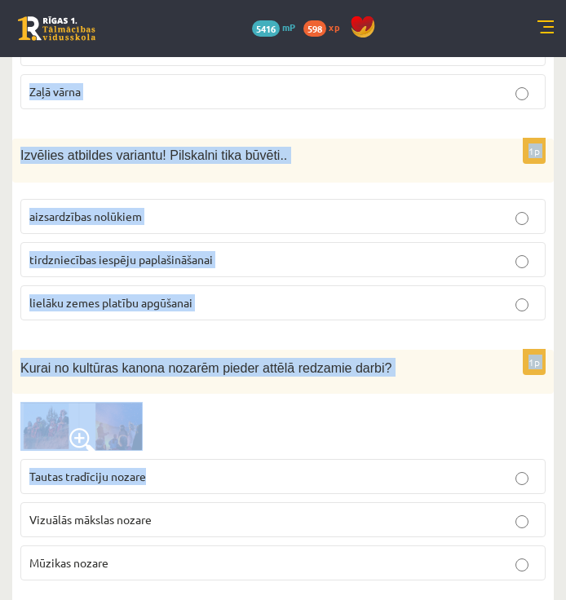
scroll to position [3750, 0]
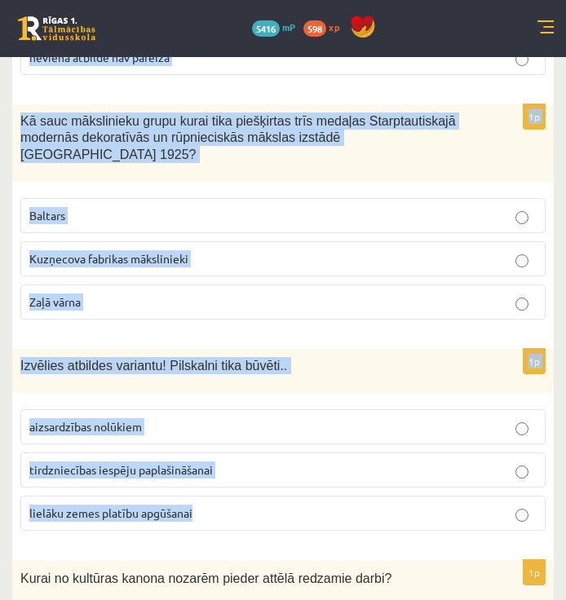
drag, startPoint x: 23, startPoint y: 363, endPoint x: 196, endPoint y: 468, distance: 203.0
click at [196, 468] on form "1p Kā izpaužas nemateriālais kultūras mantojums? Atzīmē nepareizo atbildi! Mutv…" at bounding box center [283, 135] width 509 height 7097
drag, startPoint x: 196, startPoint y: 468, endPoint x: 179, endPoint y: 457, distance: 20.1
copy form "Latvijas mākslinieks, viens no galvenajiem latviešu modernās mākslas veidotājie…"
click at [466, 349] on div "Izvēlies atbildes variantu! Pilskalni tika būvēti.." at bounding box center [282, 371] width 541 height 44
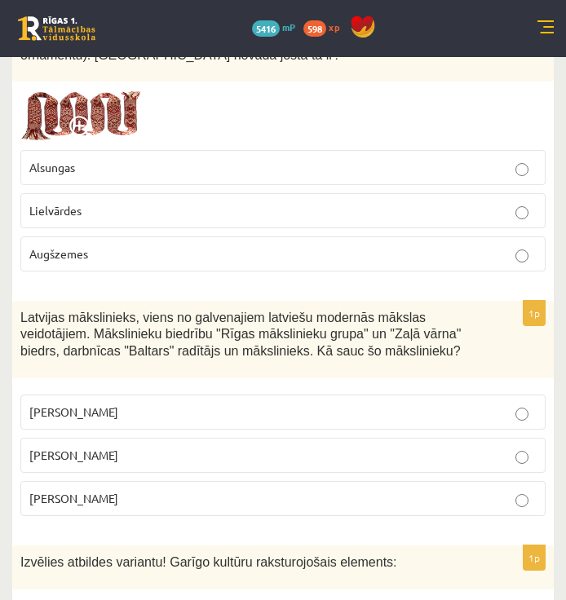
click at [378, 447] on p "Romāns Suta" at bounding box center [282, 455] width 507 height 17
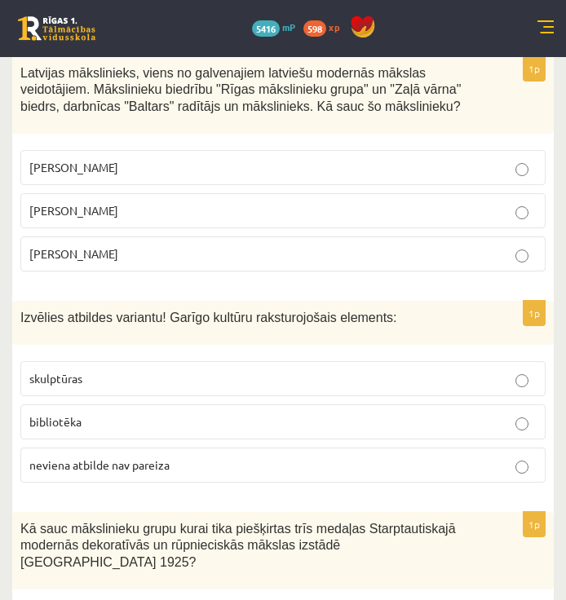
click at [441, 413] on p "bibliotēka" at bounding box center [282, 421] width 507 height 17
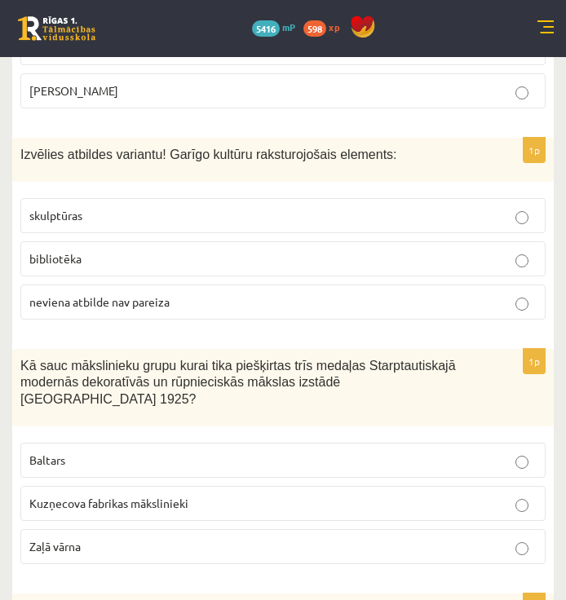
click at [450, 443] on label "Baltars" at bounding box center [282, 460] width 525 height 35
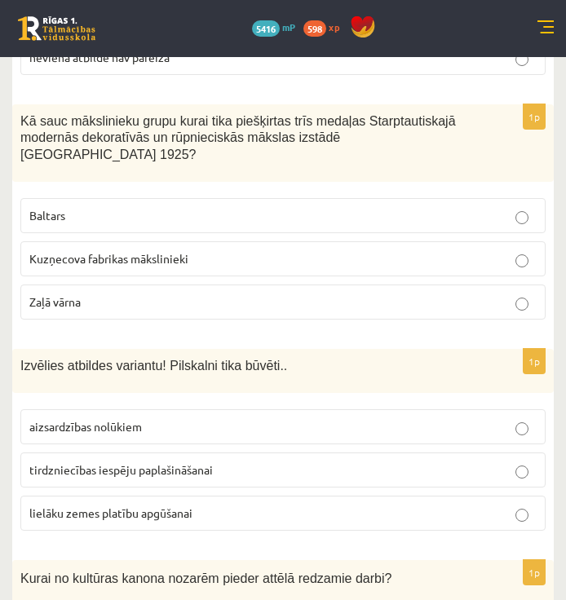
click at [459, 418] on p "aizsardzības nolūkiem" at bounding box center [282, 426] width 507 height 17
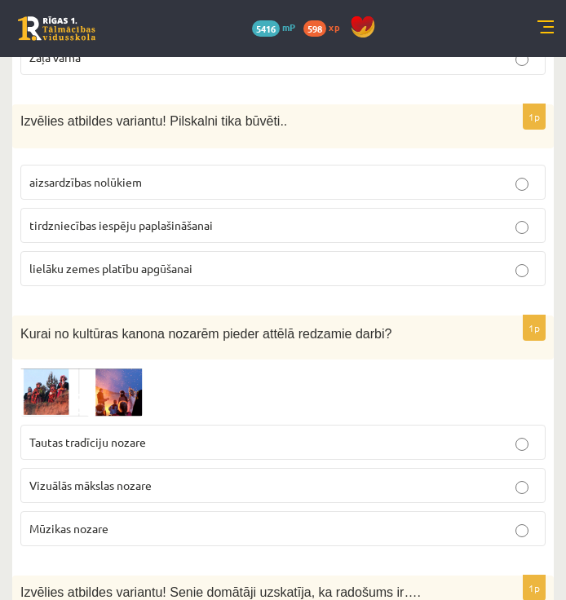
click at [127, 434] on span "Tautas tradīciju nozare" at bounding box center [87, 441] width 117 height 15
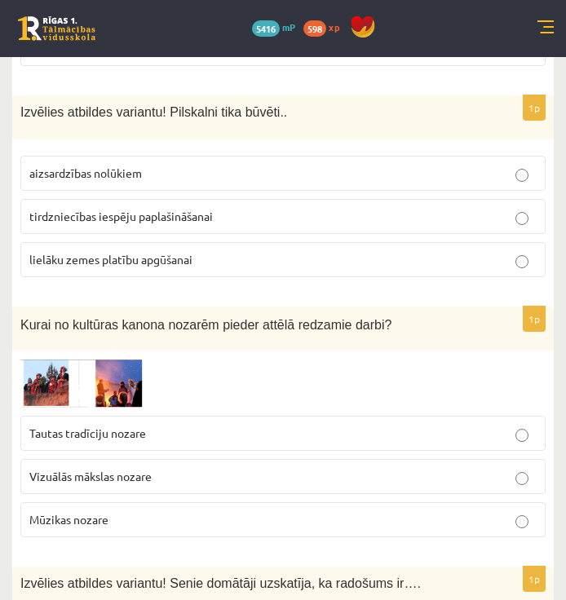
scroll to position [4157, 0]
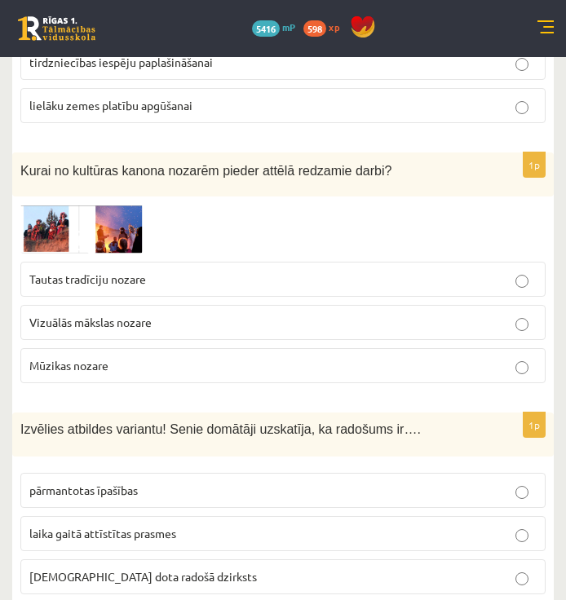
click at [70, 315] on span "Vizuālās mākslas nozare" at bounding box center [90, 322] width 122 height 15
click at [110, 205] on img at bounding box center [81, 229] width 122 height 48
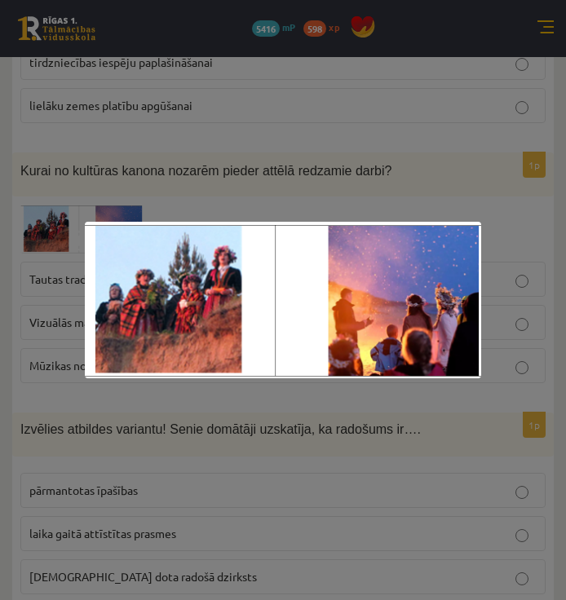
click at [272, 173] on div at bounding box center [283, 300] width 566 height 600
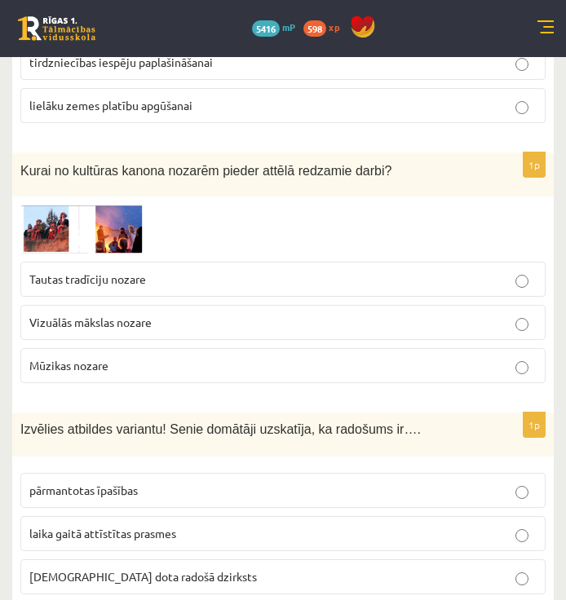
click at [109, 357] on p "Mūzikas nozare" at bounding box center [282, 365] width 507 height 17
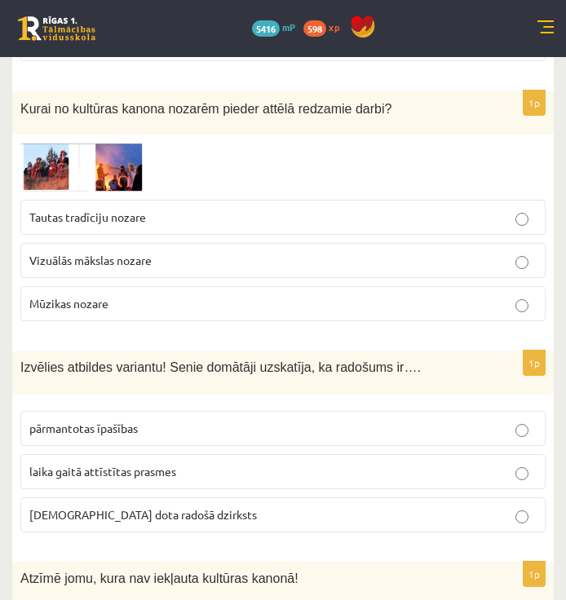
scroll to position [4239, 0]
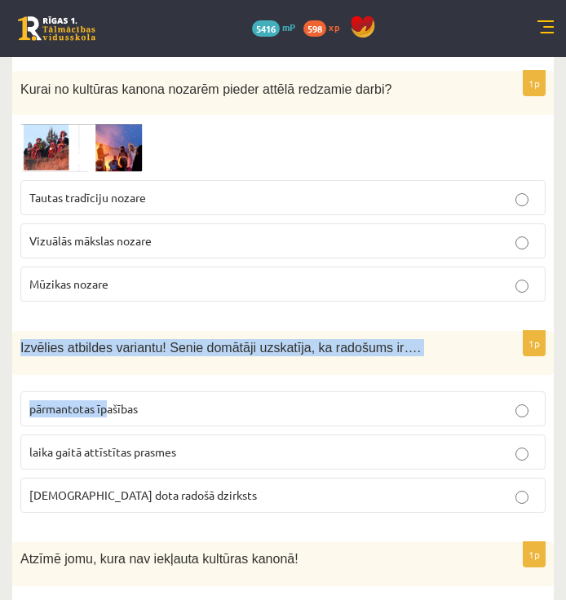
drag, startPoint x: 17, startPoint y: 296, endPoint x: 115, endPoint y: 328, distance: 102.9
click at [113, 331] on div "1p Izvēlies atbildes variantu! Senie domātāji uzskatīja, ka radošums ir…. pārma…" at bounding box center [282, 428] width 541 height 195
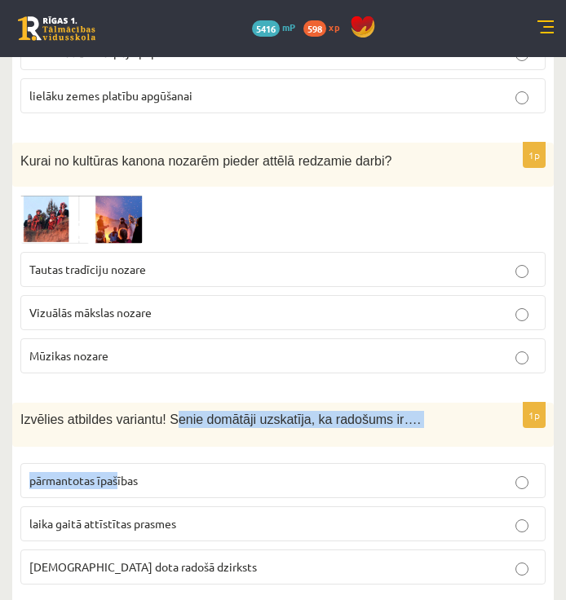
scroll to position [4157, 0]
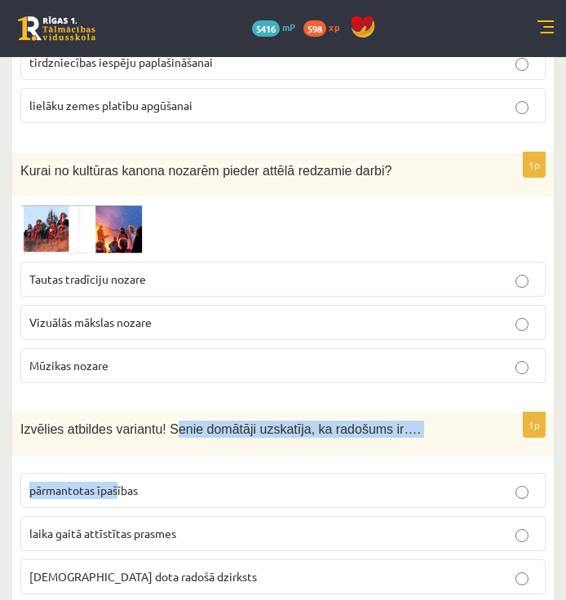
drag, startPoint x: 115, startPoint y: 328, endPoint x: 137, endPoint y: 369, distance: 47.0
click at [149, 412] on div "1p Izvēlies atbildes variantu! Senie domātāji uzskatīja, ka radošums ir…. pārma…" at bounding box center [282, 509] width 541 height 195
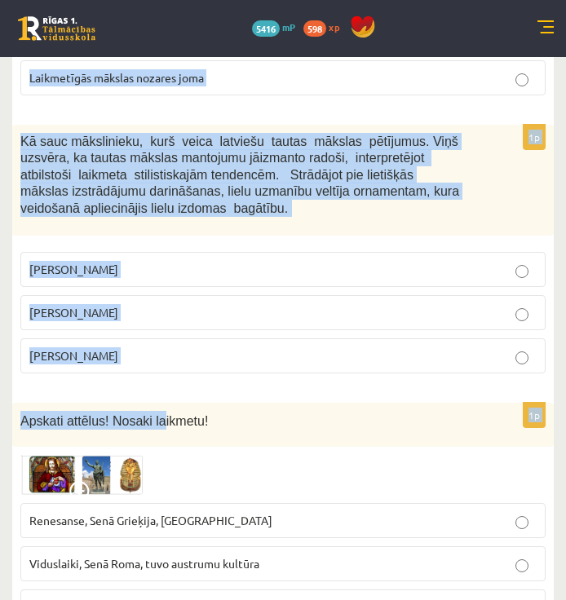
scroll to position [4809, 0]
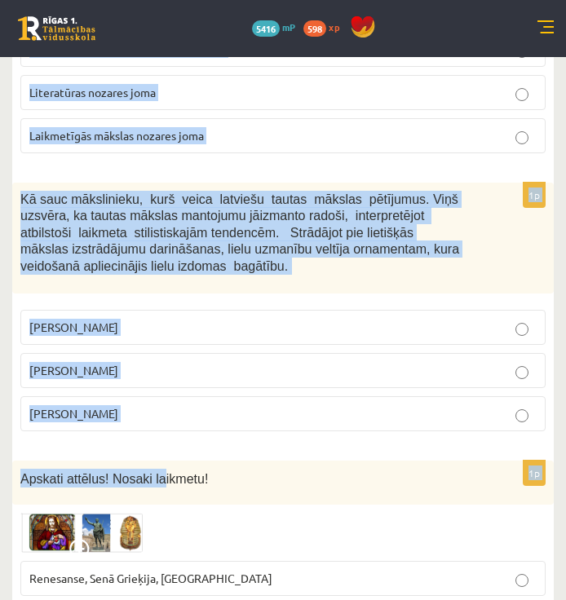
drag, startPoint x: 29, startPoint y: 370, endPoint x: 154, endPoint y: 383, distance: 126.2
drag, startPoint x: 153, startPoint y: 383, endPoint x: 91, endPoint y: 359, distance: 66.6
copy form "Izvēlies atbildes variantu! Senie domātāji uzskatīja, ka radošums ir…. pārmanto…"
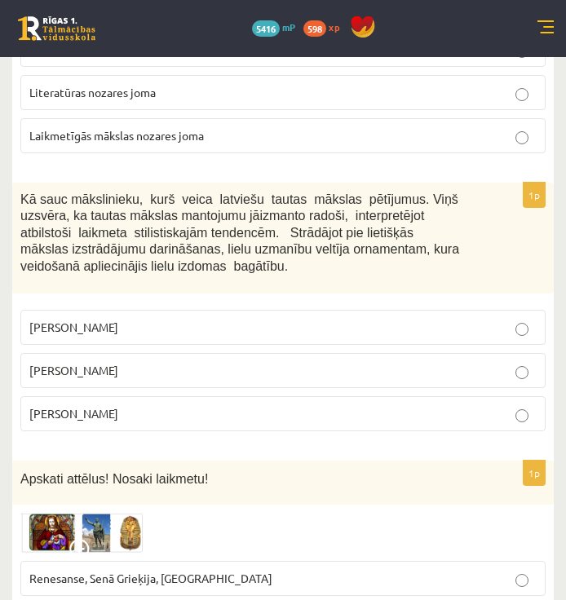
click at [161, 571] on span "Renesanse, Senā Grieķija, Ēģipte" at bounding box center [150, 578] width 243 height 15
click at [192, 362] on p "Jūlijs Madernieks" at bounding box center [282, 370] width 507 height 17
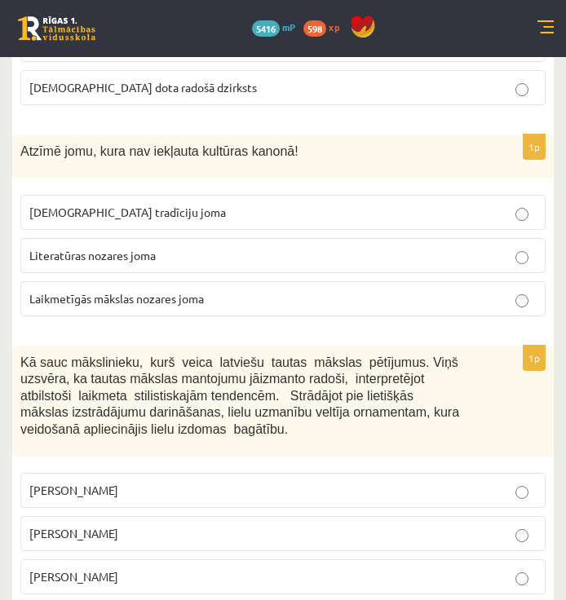
click at [427, 281] on label "Laikmetīgās mākslas nozares joma" at bounding box center [282, 298] width 525 height 35
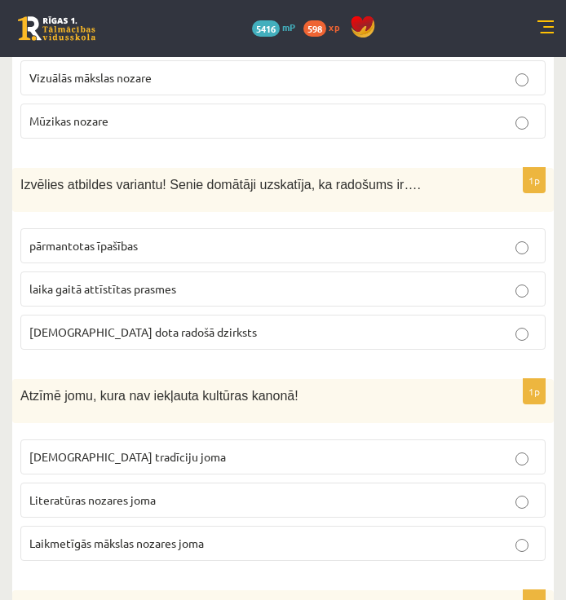
click at [483, 315] on label "dieva dota radošā dzirksts" at bounding box center [282, 332] width 525 height 35
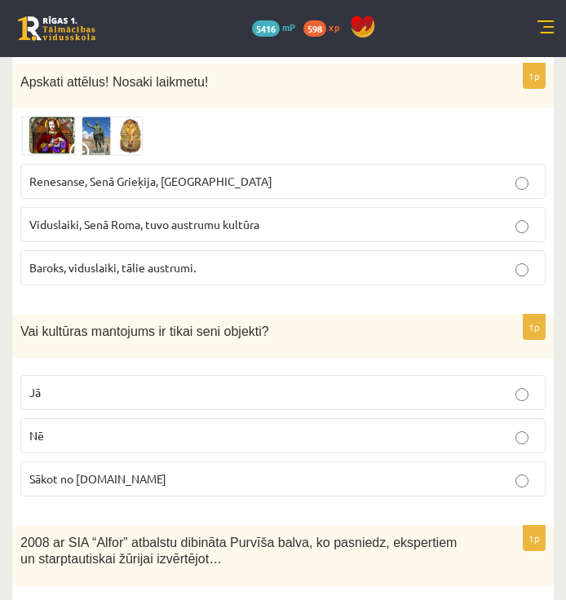
scroll to position [5298, 0]
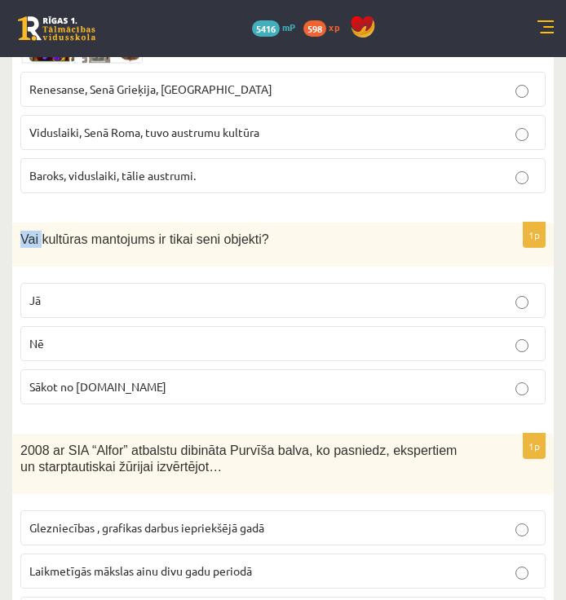
drag, startPoint x: 36, startPoint y: 184, endPoint x: 66, endPoint y: 195, distance: 32.0
click at [61, 223] on div "Vai kultūras mantojums ir tikai seni objekti?" at bounding box center [282, 245] width 541 height 44
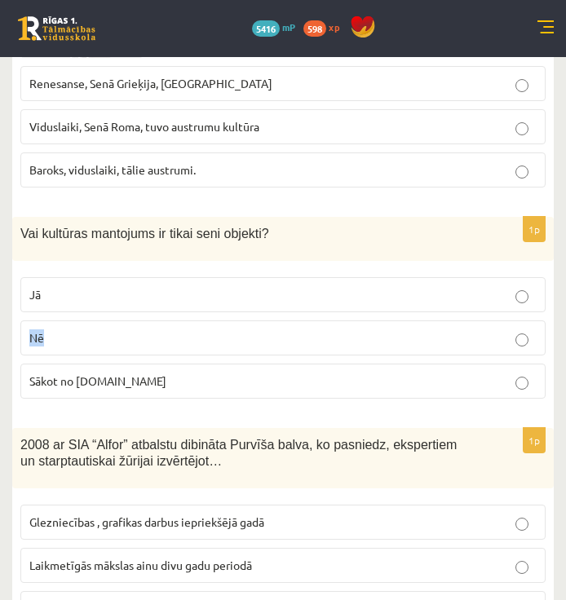
scroll to position [5543, 0]
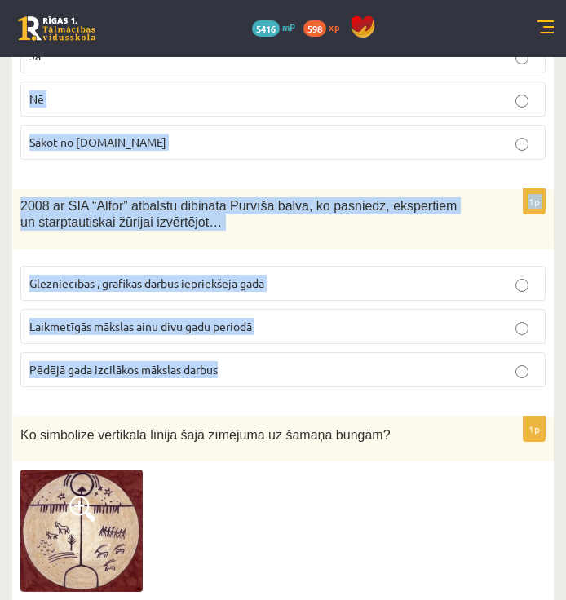
drag, startPoint x: 66, startPoint y: 195, endPoint x: 262, endPoint y: 311, distance: 227.7
drag, startPoint x: 262, startPoint y: 311, endPoint x: 184, endPoint y: 152, distance: 176.8
copy form "Jā Nē Sākot no 10.gs 1p 2008 ar SIA “Alfor” atbalstu dibināta Purvīša balva, ko…"
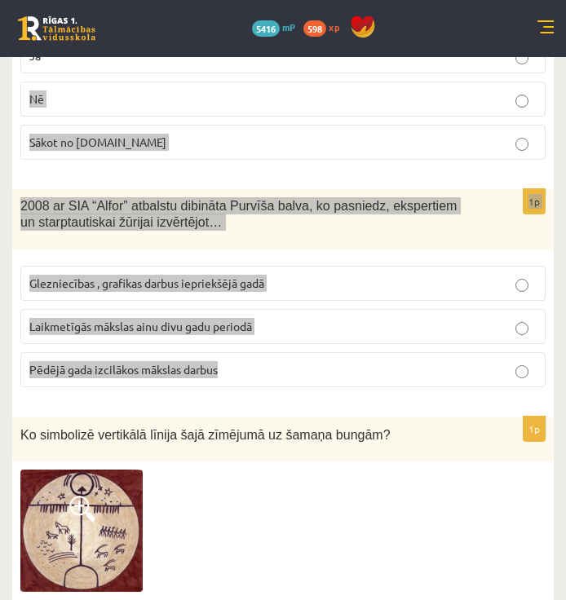
scroll to position [5624, 0]
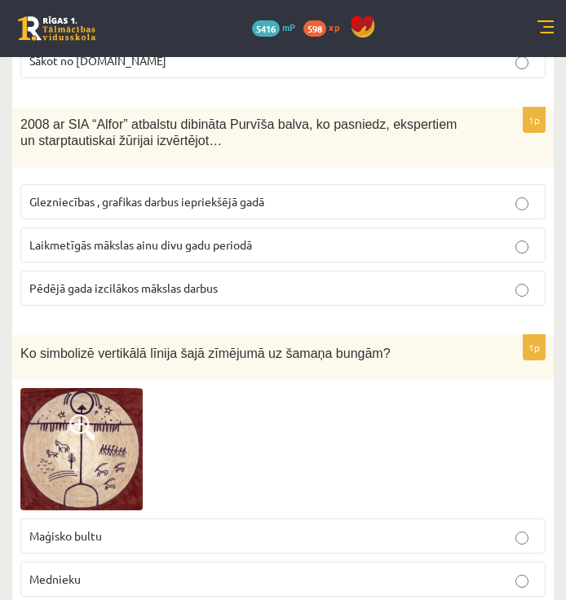
click at [139, 527] on p "Maģisko bultu" at bounding box center [282, 535] width 507 height 17
click at [143, 571] on p "Mednieku" at bounding box center [282, 579] width 507 height 17
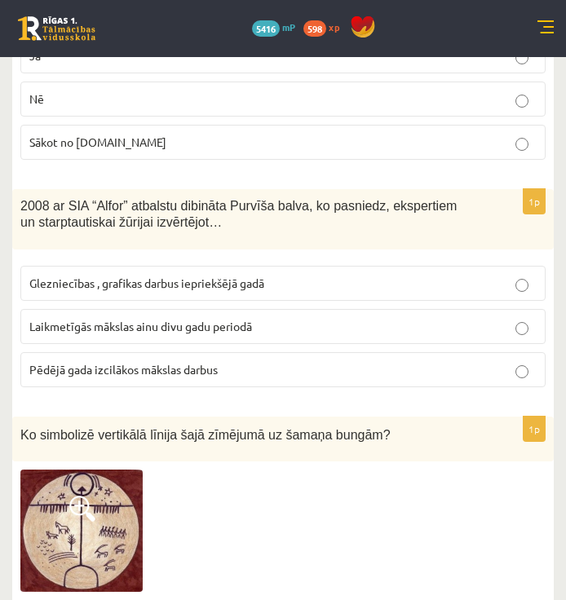
click at [238, 319] on span "Laikmetīgās mākslas ainu divu gadu periodā" at bounding box center [140, 326] width 223 height 15
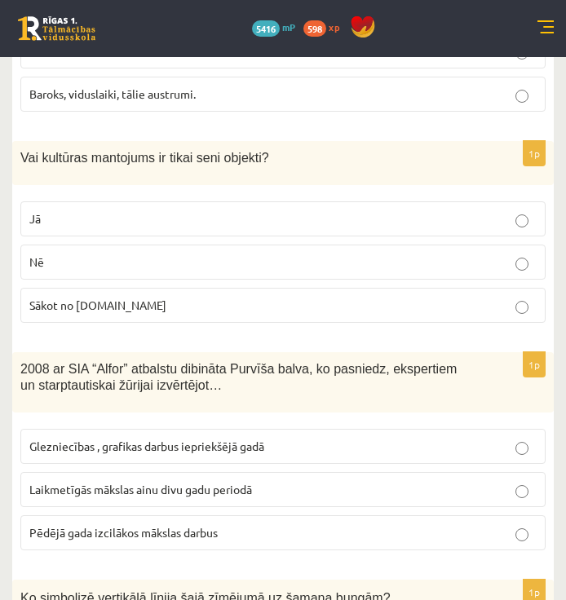
click at [297, 245] on label "Nē" at bounding box center [282, 262] width 525 height 35
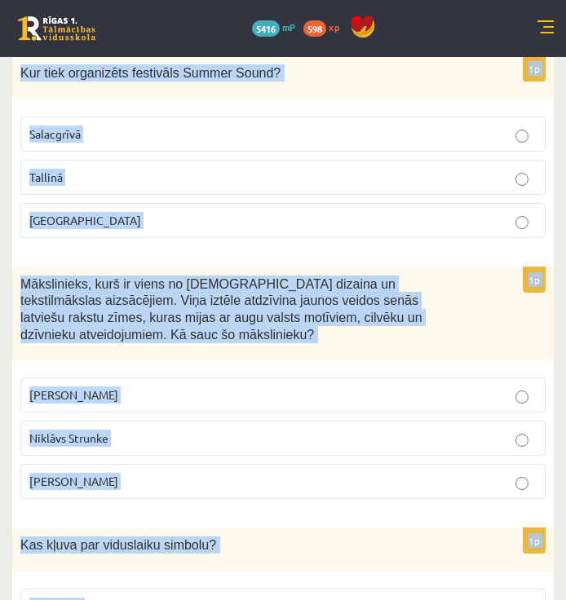
scroll to position [6792, 0]
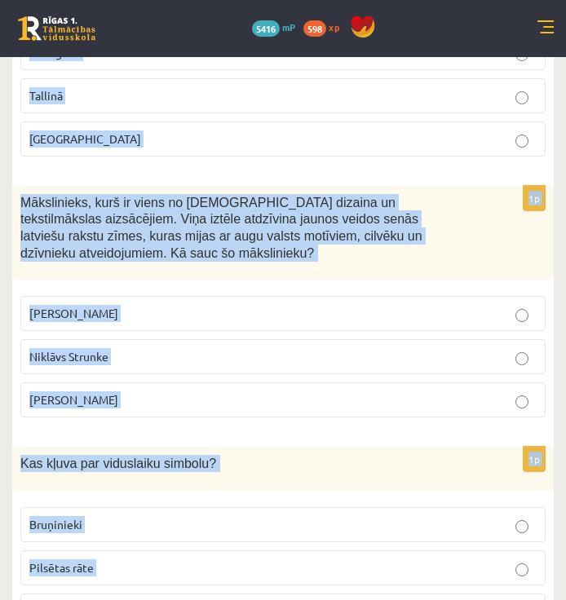
drag, startPoint x: 17, startPoint y: 223, endPoint x: 222, endPoint y: 553, distance: 387.7
drag, startPoint x: 222, startPoint y: 553, endPoint x: 163, endPoint y: 389, distance: 174.0
copy form "Pabeidz iesāktos teikumus, izvēloties pareizo atbildes variantu! Par civilizāci…"
click at [429, 507] on label "Bruņinieki" at bounding box center [282, 524] width 525 height 35
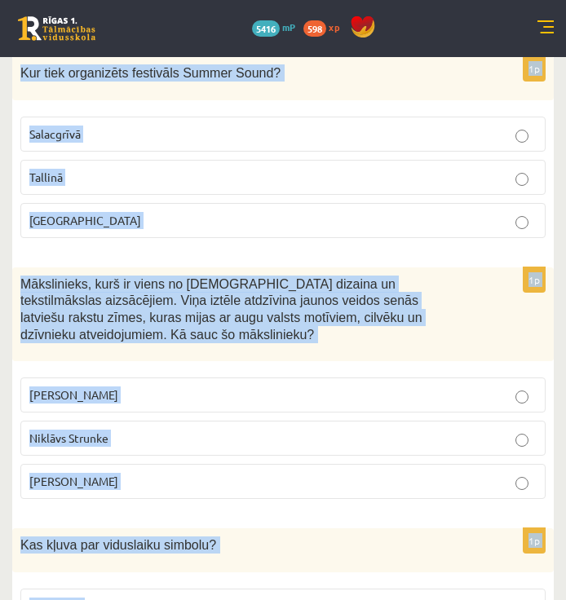
click at [487, 386] on p "Ansis Cīrulis" at bounding box center [282, 394] width 507 height 17
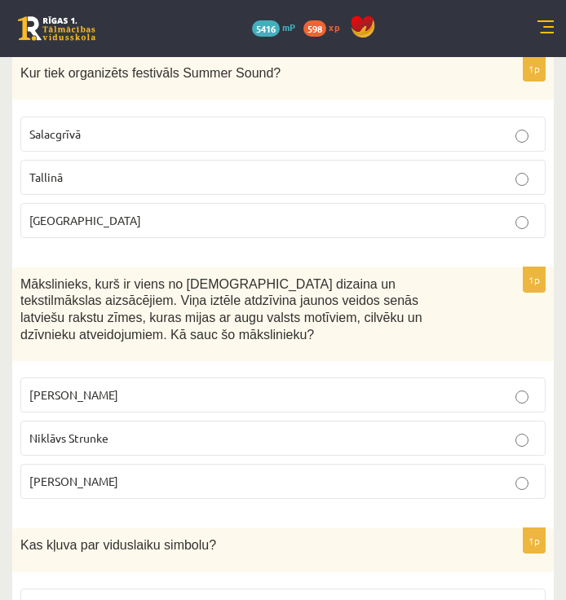
scroll to position [6547, 0]
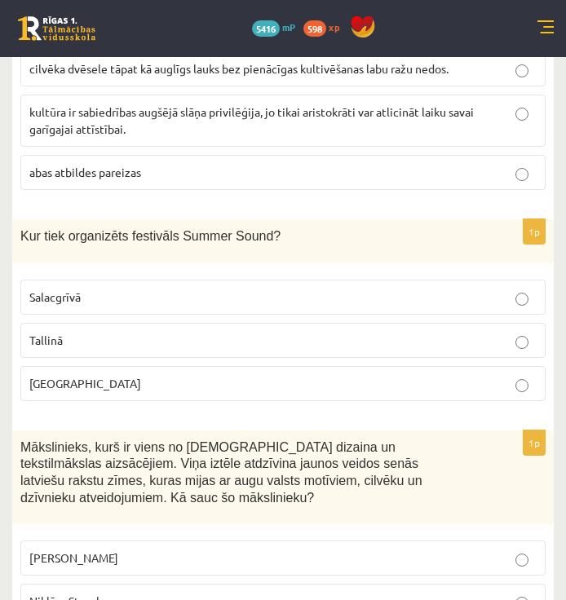
click at [478, 375] on p "Liepājā" at bounding box center [282, 383] width 507 height 17
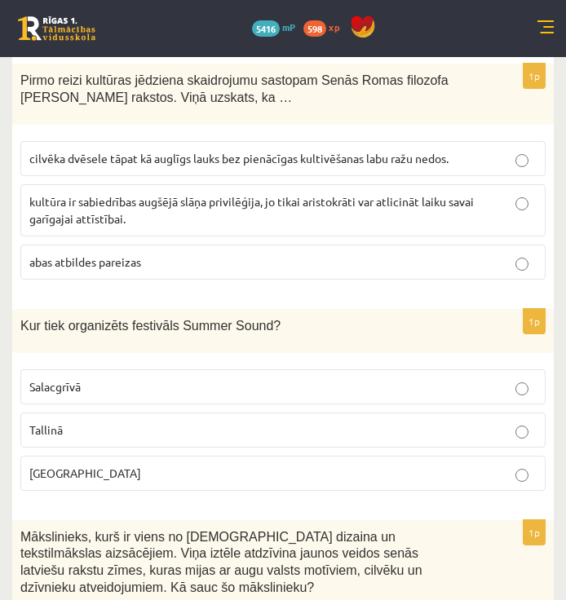
scroll to position [6302, 0]
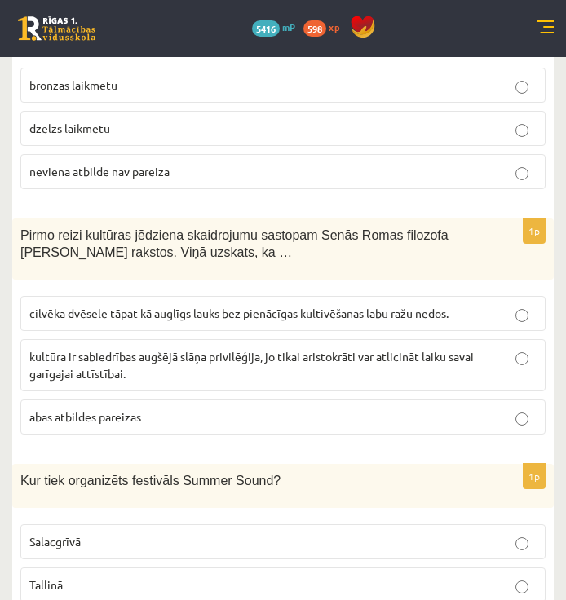
click at [471, 305] on p "cilvēka dvēsele tāpat kā auglīgs lauks bez pienācīgas kultivēšanas labu ražu ne…" at bounding box center [282, 313] width 507 height 17
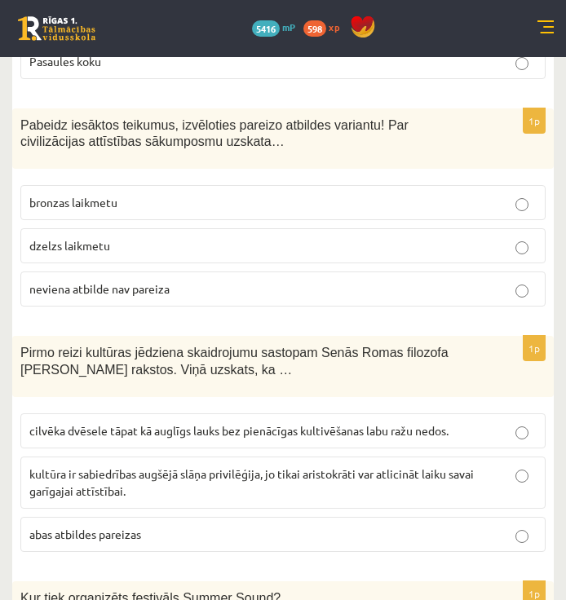
scroll to position [6058, 0]
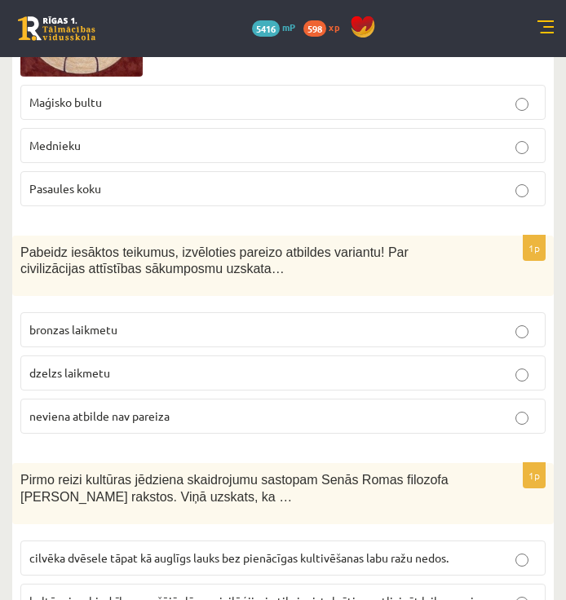
click at [484, 342] on fieldset "bronzas laikmetu dzelzs laikmetu neviena atbilde nav pareiza" at bounding box center [282, 371] width 525 height 134
click at [490, 408] on p "neviena atbilde nav pareiza" at bounding box center [282, 416] width 507 height 17
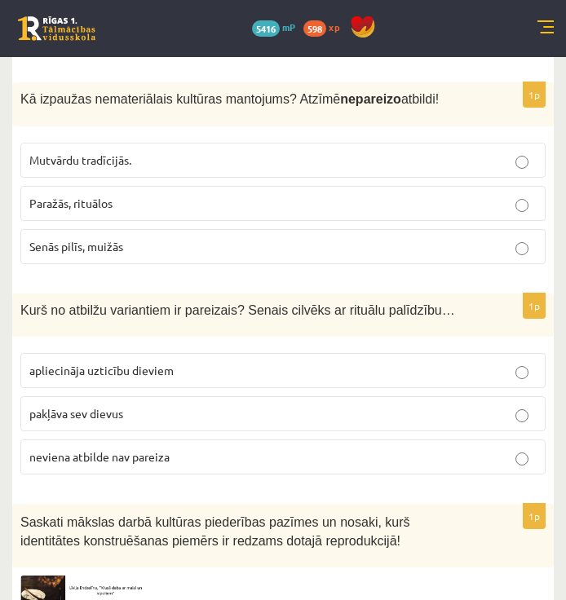
scroll to position [0, 0]
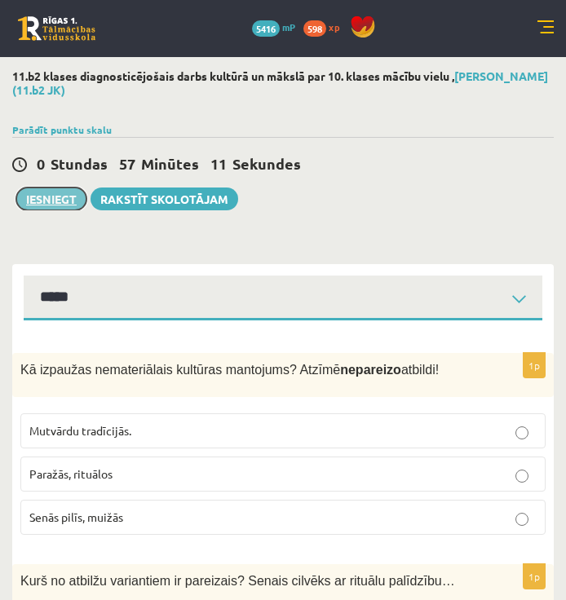
click at [61, 200] on button "Iesniegt" at bounding box center [51, 198] width 70 height 23
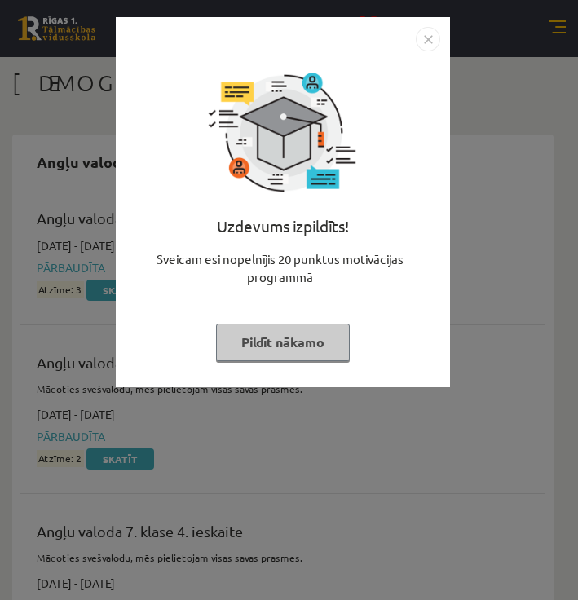
click at [425, 33] on img "Close" at bounding box center [428, 39] width 24 height 24
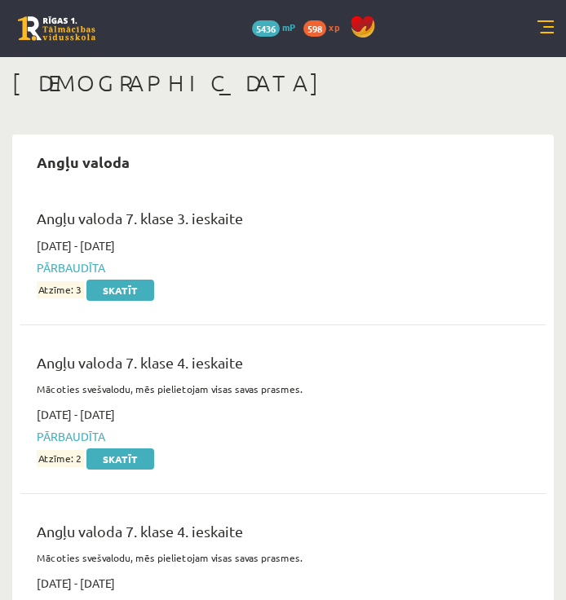
click at [527, 15] on div "0 Dāvanas 5436 mP 598 xp" at bounding box center [283, 28] width 566 height 57
click at [545, 24] on link at bounding box center [545, 28] width 16 height 16
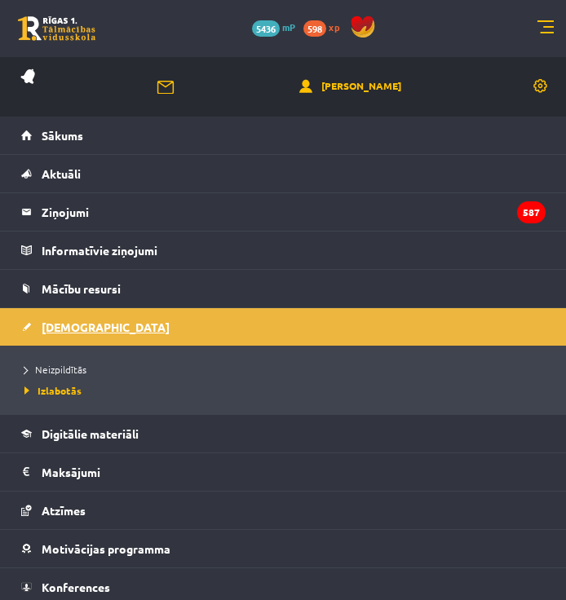
click at [77, 316] on link "[DEMOGRAPHIC_DATA]" at bounding box center [283, 326] width 524 height 37
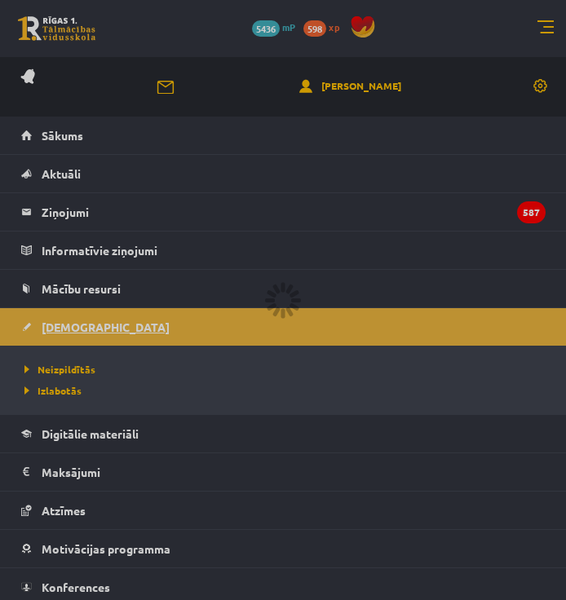
click at [77, 316] on div at bounding box center [283, 300] width 566 height 600
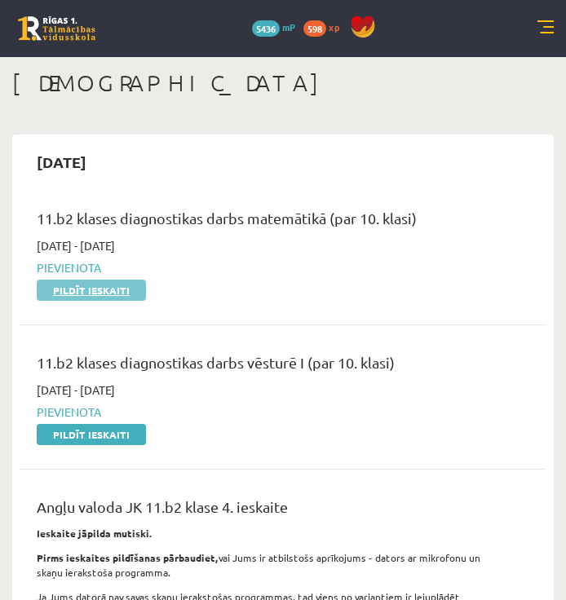
click at [117, 289] on link "Pildīt ieskaiti" at bounding box center [91, 290] width 109 height 21
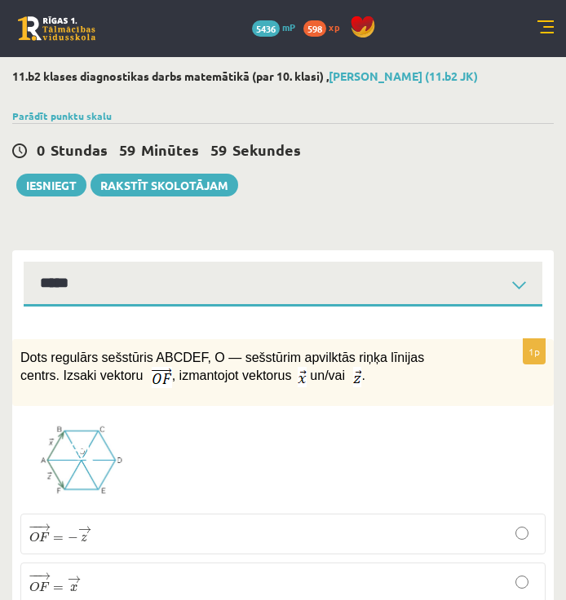
select select "**********"
click at [56, 458] on img at bounding box center [81, 459] width 122 height 91
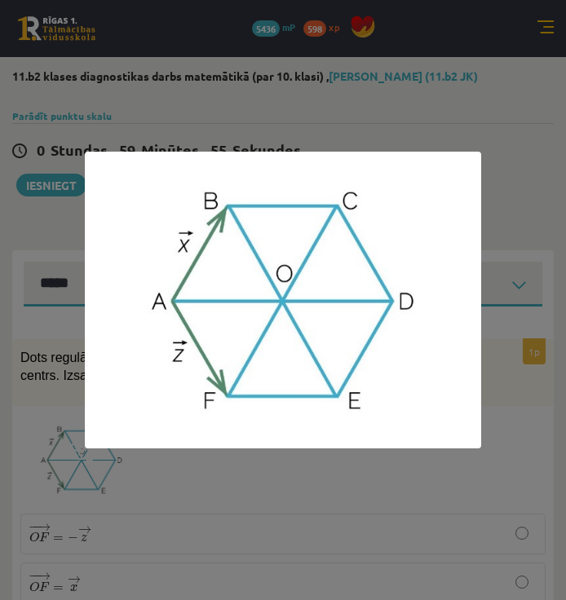
click at [86, 469] on div at bounding box center [283, 300] width 566 height 600
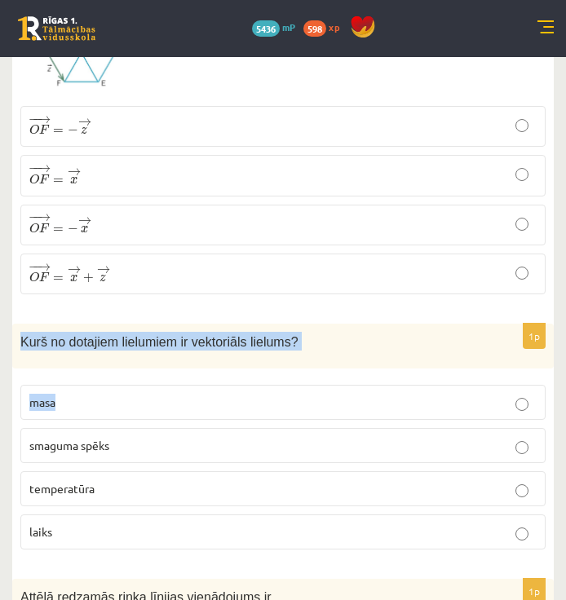
scroll to position [489, 0]
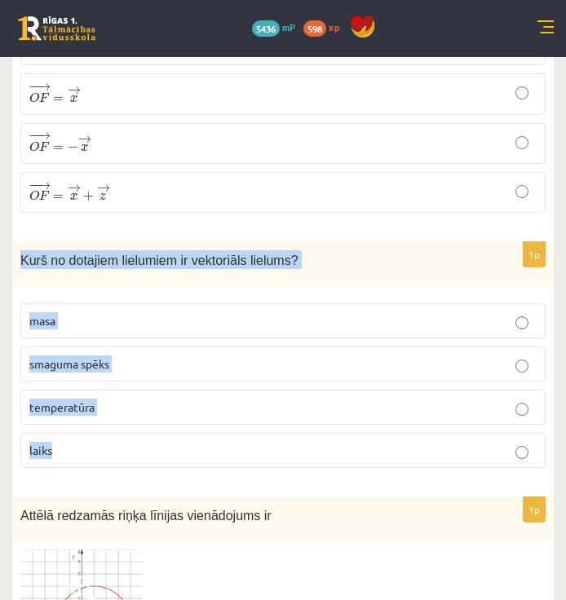
drag, startPoint x: 20, startPoint y: 338, endPoint x: 152, endPoint y: 474, distance: 189.6
click at [153, 474] on div "1p Kurš no dotajiem lielumiem ir vektoriāls lielums? masa smaguma spēks tempera…" at bounding box center [282, 361] width 541 height 239
drag, startPoint x: 152, startPoint y: 474, endPoint x: 166, endPoint y: 260, distance: 214.0
copy div "Kurš no dotajiem lielumiem ir vektoriāls lielums? masa smaguma spēks temperatūr…"
click at [216, 362] on p "smaguma spēks" at bounding box center [282, 363] width 507 height 17
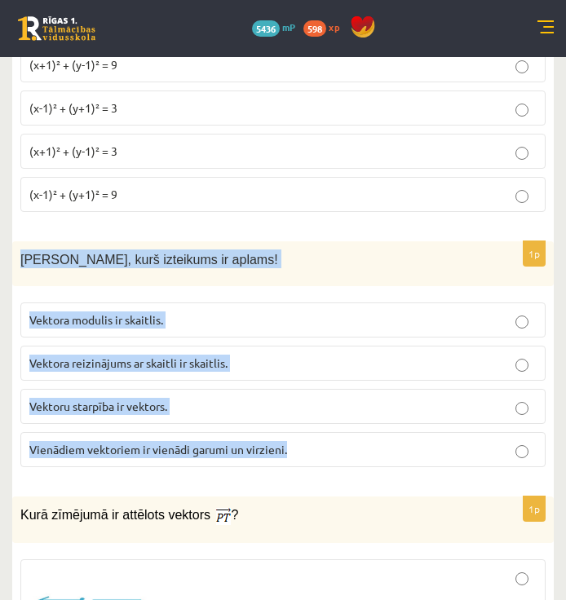
scroll to position [1141, 0]
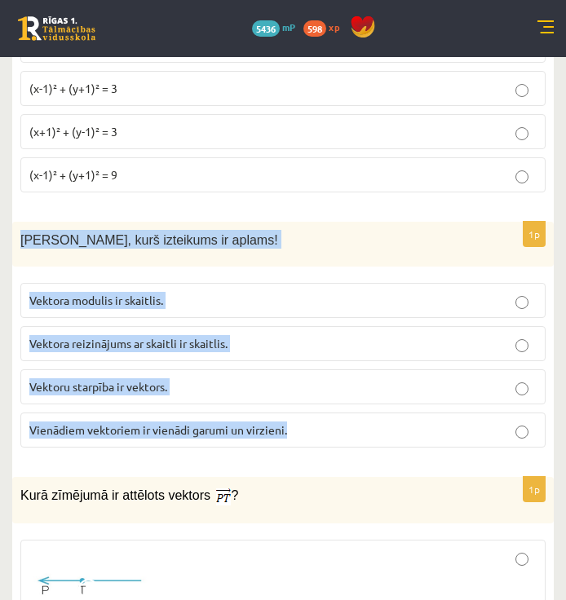
drag, startPoint x: 57, startPoint y: 325, endPoint x: 290, endPoint y: 427, distance: 254.4
click at [290, 427] on div "1p [PERSON_NAME], kurš izteikums ir aplams! Vektora modulis ir skaitlis. Vektor…" at bounding box center [282, 341] width 541 height 239
drag, startPoint x: 290, startPoint y: 427, endPoint x: 179, endPoint y: 243, distance: 215.0
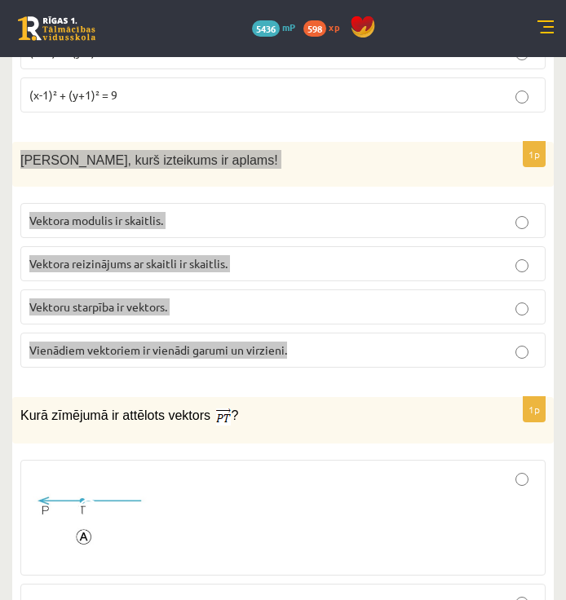
scroll to position [1304, 0]
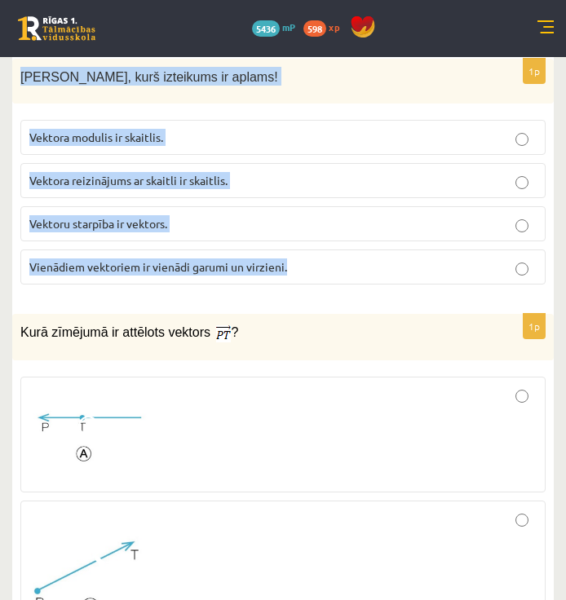
click at [198, 186] on span "Vektora reizinājums ar skaitli ir skaitlis." at bounding box center [128, 180] width 198 height 15
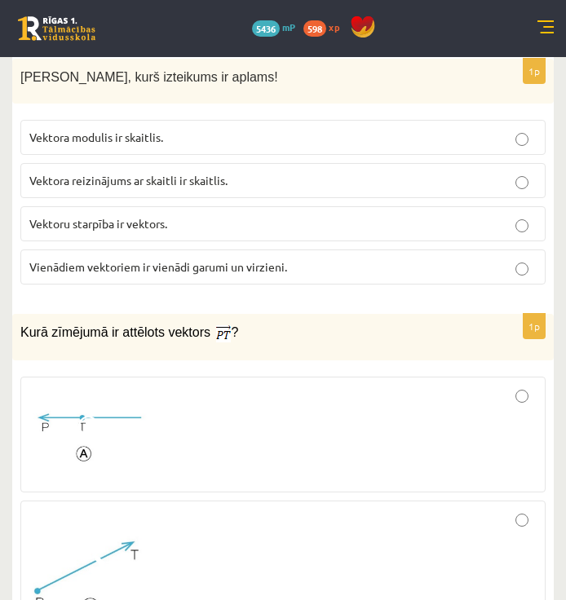
click at [198, 186] on span "Vektora reizinājums ar skaitli ir skaitlis." at bounding box center [128, 180] width 198 height 15
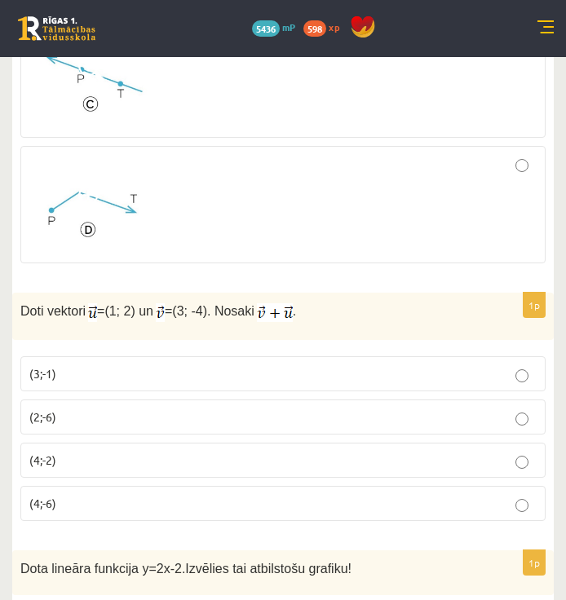
scroll to position [1956, 0]
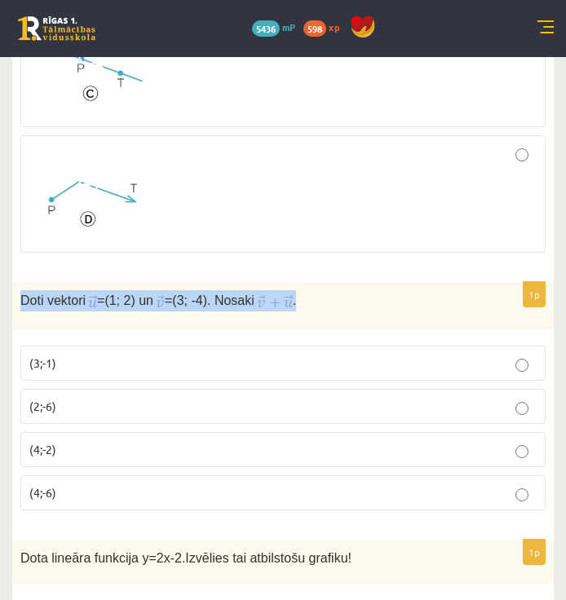
drag, startPoint x: 22, startPoint y: 302, endPoint x: 291, endPoint y: 293, distance: 269.1
click at [293, 293] on p "Doti vektori = (1; 2) un = (3; -4). Nosaki ." at bounding box center [241, 300] width 443 height 21
drag, startPoint x: 291, startPoint y: 293, endPoint x: 277, endPoint y: 300, distance: 15.3
click at [277, 300] on img at bounding box center [275, 302] width 36 height 19
click at [287, 303] on img at bounding box center [275, 302] width 36 height 19
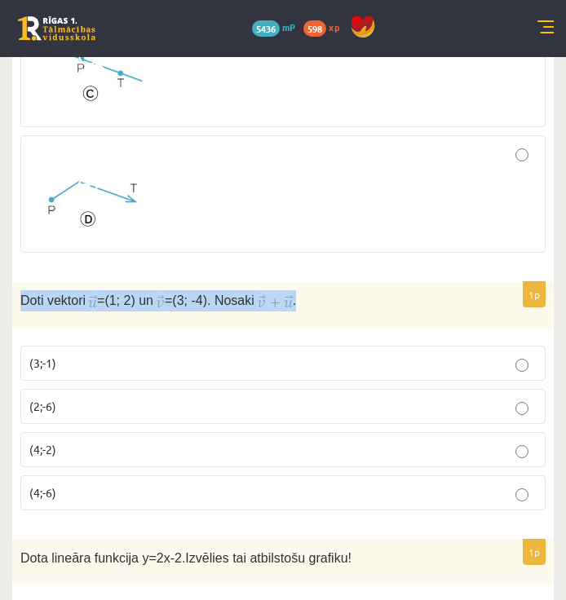
copy p "Doti vektori = (1; 2) un = (3; -4). Nosaki ."
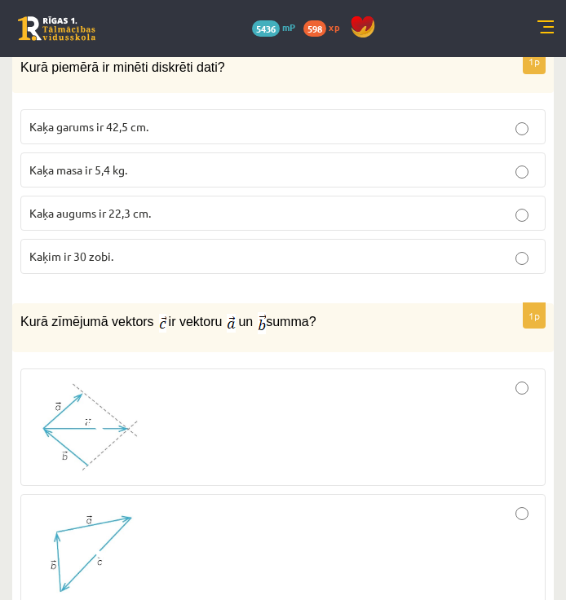
scroll to position [3016, 0]
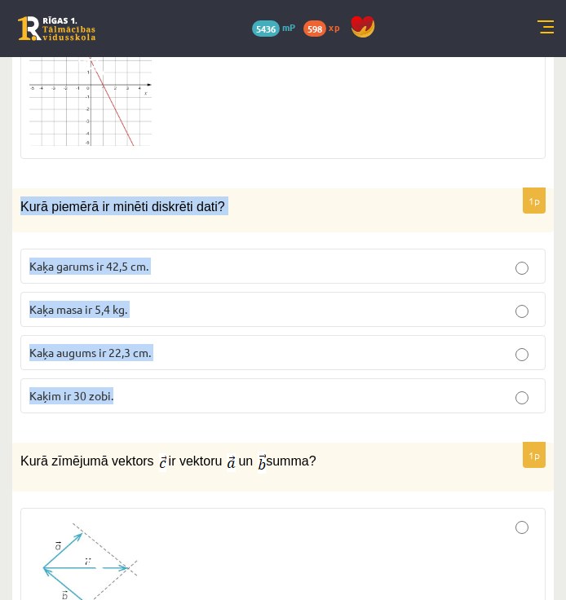
drag, startPoint x: 35, startPoint y: 208, endPoint x: 211, endPoint y: 404, distance: 263.8
click at [211, 404] on div "1p Kurā piemērā ir minēti diskrēti dati? Kaķa garums ir 42,5 cm. Kaķa masa ir 5…" at bounding box center [282, 307] width 541 height 239
drag, startPoint x: 211, startPoint y: 404, endPoint x: 171, endPoint y: 209, distance: 199.7
copy div "Kurā piemērā ir minēti diskrēti dati? Kaķa garums ir 42,5 cm. Kaķa masa ir 5,4 …"
click at [165, 386] on label "Kaķim ir 30 zobi." at bounding box center [282, 395] width 525 height 35
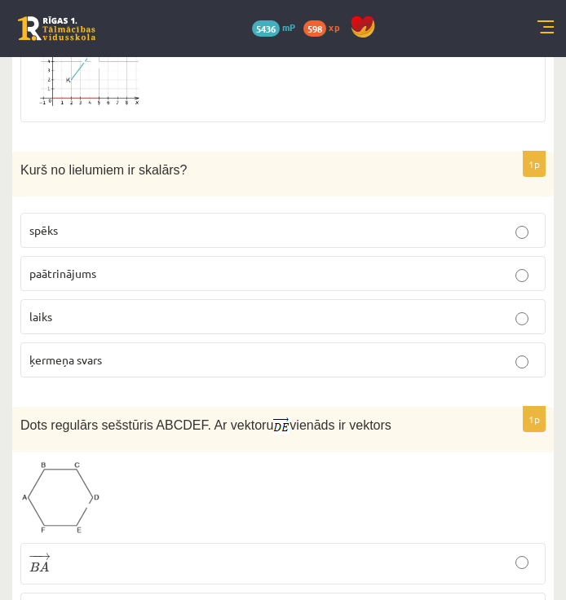
scroll to position [4728, 0]
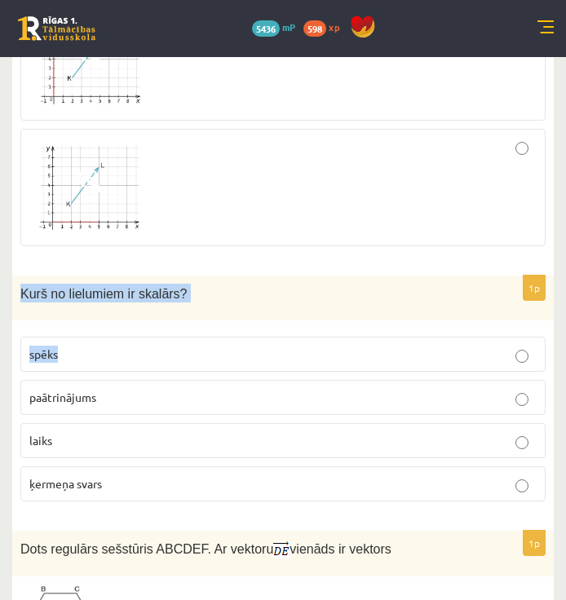
drag, startPoint x: 39, startPoint y: 298, endPoint x: 156, endPoint y: 381, distance: 142.7
click at [154, 377] on div "1p Kurš no lielumiem ir skalārs? spēks paātrinājums laiks ķermeņa svars" at bounding box center [282, 395] width 541 height 239
click at [55, 314] on div "Kurš no lielumiem ir skalārs?" at bounding box center [282, 298] width 541 height 45
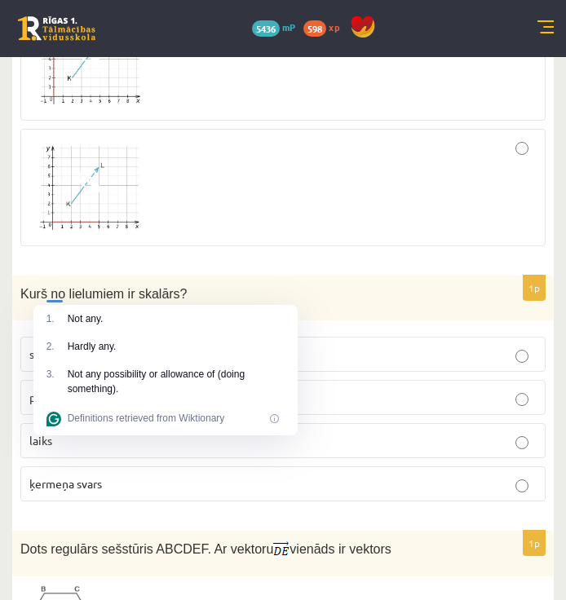
drag, startPoint x: 55, startPoint y: 313, endPoint x: 35, endPoint y: 292, distance: 29.4
click at [35, 292] on span "Kurš no lielumiem ir skalārs?" at bounding box center [103, 294] width 167 height 14
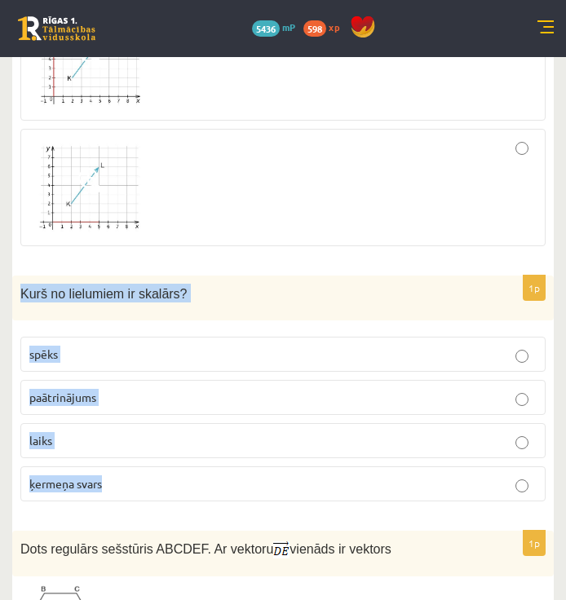
drag, startPoint x: 18, startPoint y: 291, endPoint x: 152, endPoint y: 496, distance: 244.8
click at [152, 496] on div "1p Kurš no lielumiem ir skalārs? spēks paātrinājums laiks ķermeņa svars" at bounding box center [282, 395] width 541 height 239
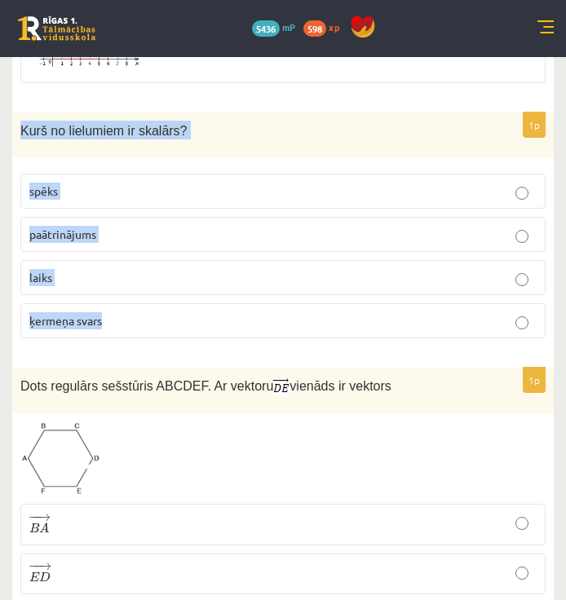
click at [121, 280] on p "laiks" at bounding box center [282, 277] width 507 height 17
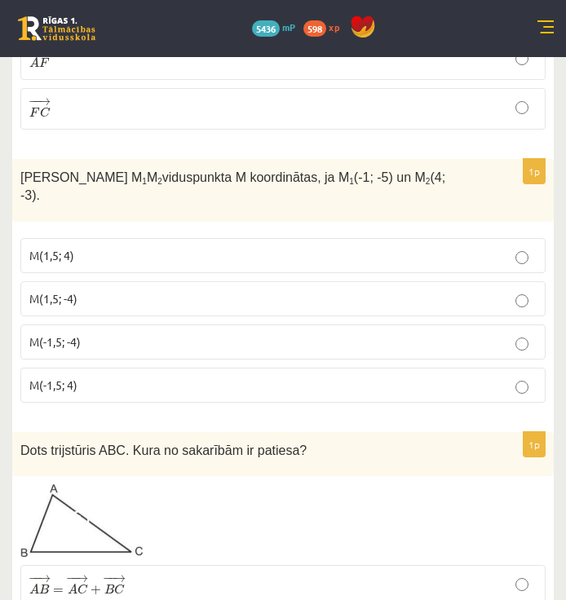
scroll to position [5461, 0]
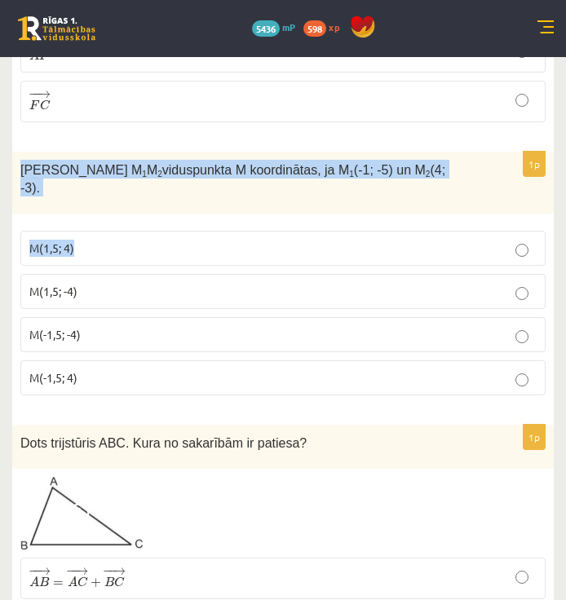
drag, startPoint x: 48, startPoint y: 175, endPoint x: 191, endPoint y: 243, distance: 157.9
click at [194, 237] on div "1p Nosaki nogriežņa M 1 M 2 viduspunkta M koordinātas, ja M 1 (-1; -5) un M 2 (…" at bounding box center [282, 280] width 541 height 257
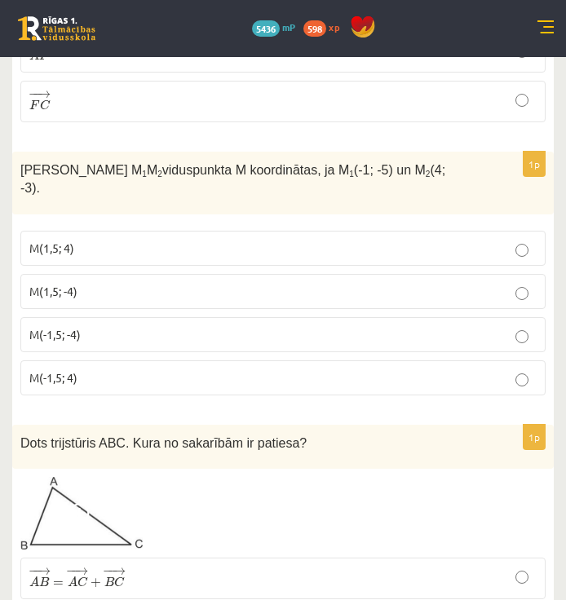
drag, startPoint x: 191, startPoint y: 243, endPoint x: 95, endPoint y: 338, distance: 135.4
click at [100, 369] on p "M(-1,5; 4)" at bounding box center [282, 377] width 507 height 17
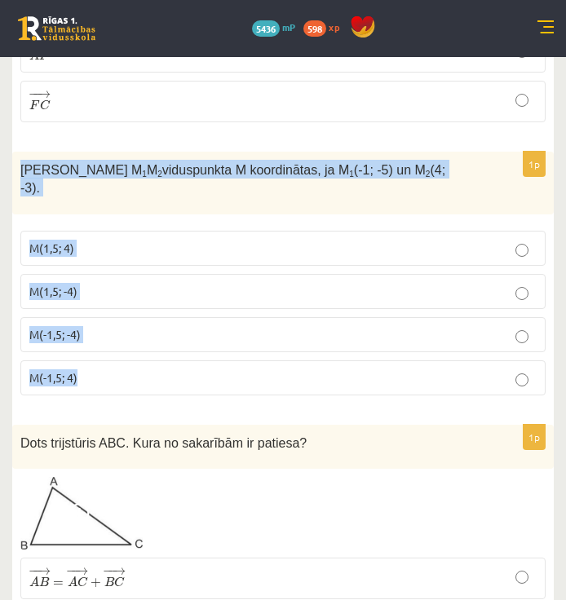
drag, startPoint x: 18, startPoint y: 166, endPoint x: 102, endPoint y: 358, distance: 209.1
click at [102, 358] on div "1p Nosaki nogriežņa M 1 M 2 viduspunkta M koordinātas, ja M 1 (-1; -5) un M 2 (…" at bounding box center [282, 280] width 541 height 257
click at [183, 283] on p "M(1,5; -4)" at bounding box center [282, 291] width 507 height 17
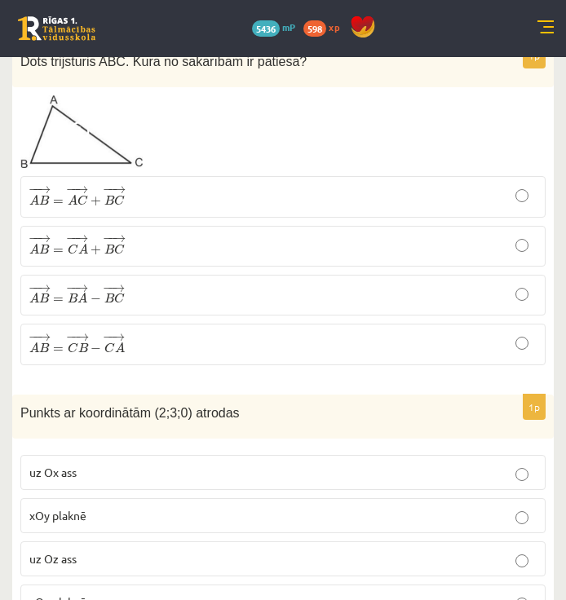
scroll to position [5950, 0]
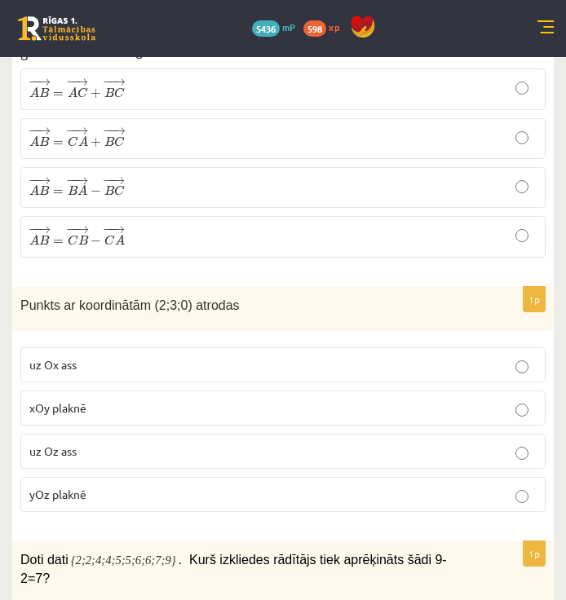
click at [19, 290] on div "Punkts ar koordinātām (2;3;0) atrodas" at bounding box center [282, 309] width 541 height 45
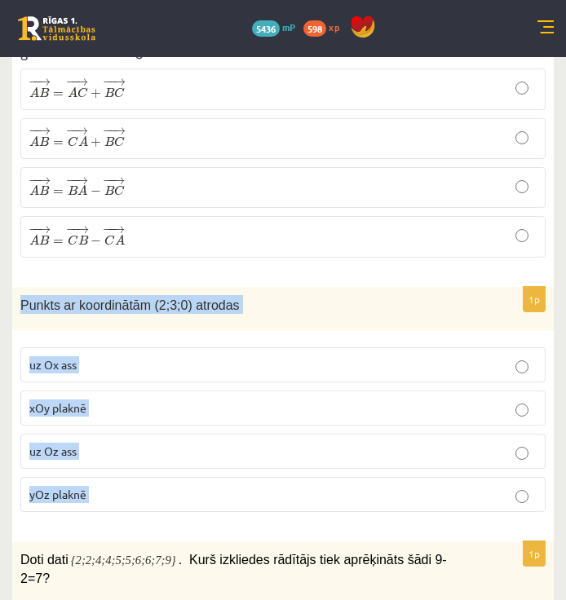
drag, startPoint x: 19, startPoint y: 290, endPoint x: 92, endPoint y: 478, distance: 202.1
click at [92, 478] on div "1p Punkts ar koordinātām (2;3;0) atrodas uz Ox ass xOy plaknē uz Oz ass yOz pla…" at bounding box center [282, 406] width 541 height 239
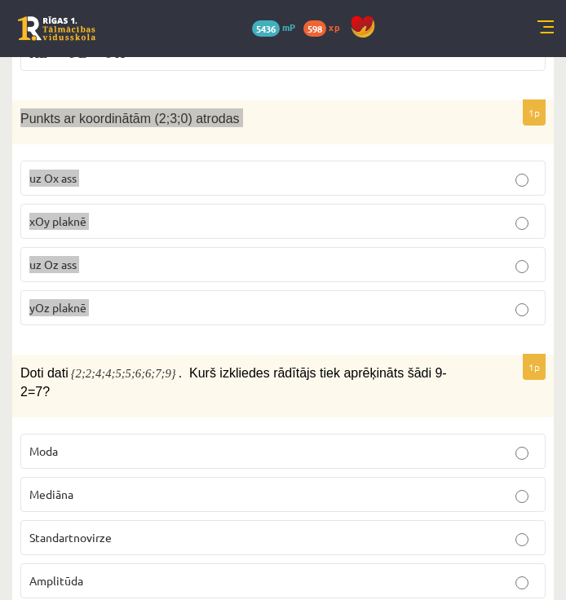
scroll to position [6195, 0]
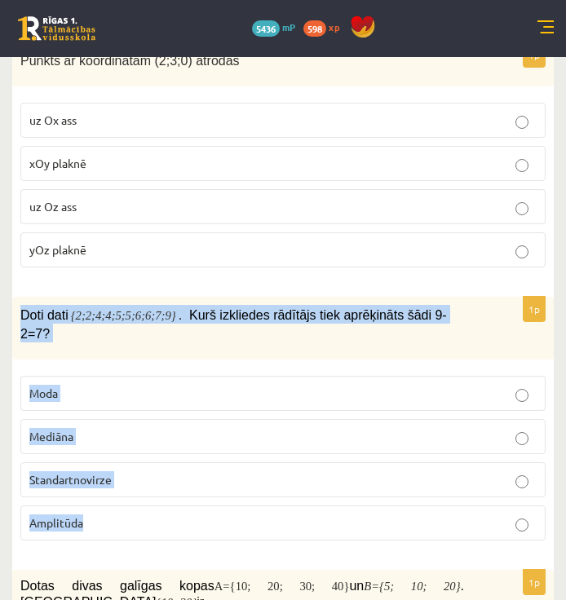
drag, startPoint x: 26, startPoint y: 298, endPoint x: 125, endPoint y: 496, distance: 220.5
click at [125, 496] on div "1p Doti dati {2;2;4;4;5;5;6;6;7;9} . Kurš izkliedes rādītājs tiek aprēķināts šā…" at bounding box center [282, 425] width 541 height 257
click at [104, 155] on p "xOy plaknē" at bounding box center [282, 163] width 507 height 17
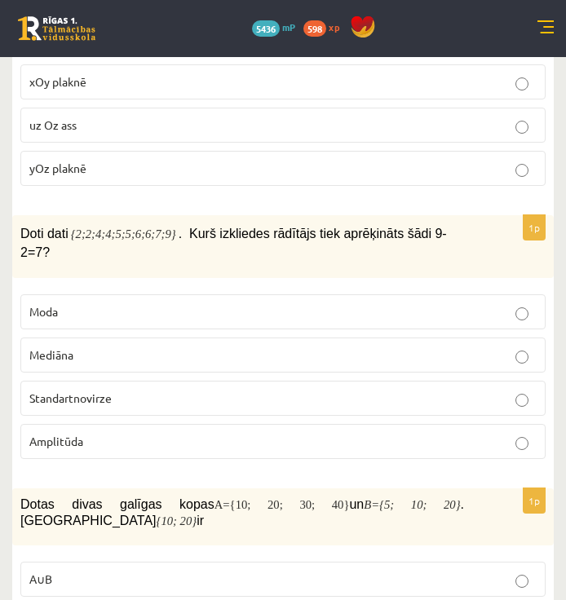
scroll to position [6358, 0]
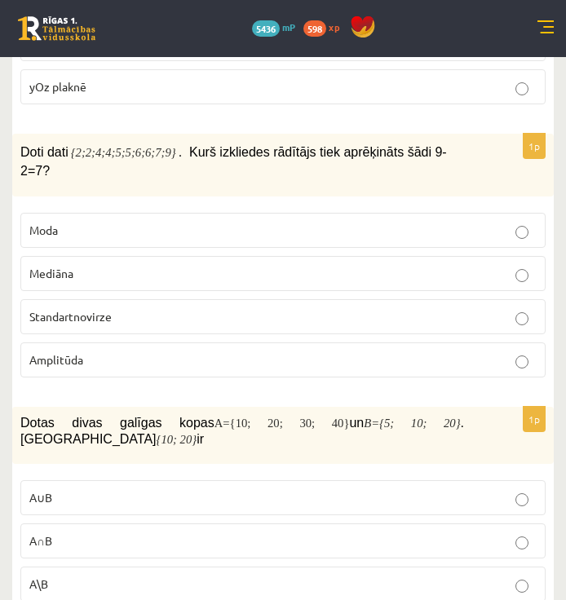
click at [95, 342] on label "Amplitūda" at bounding box center [282, 359] width 525 height 35
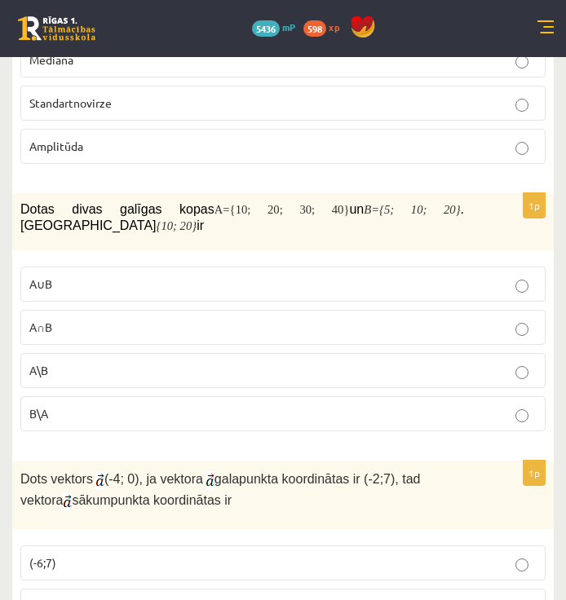
scroll to position [6602, 0]
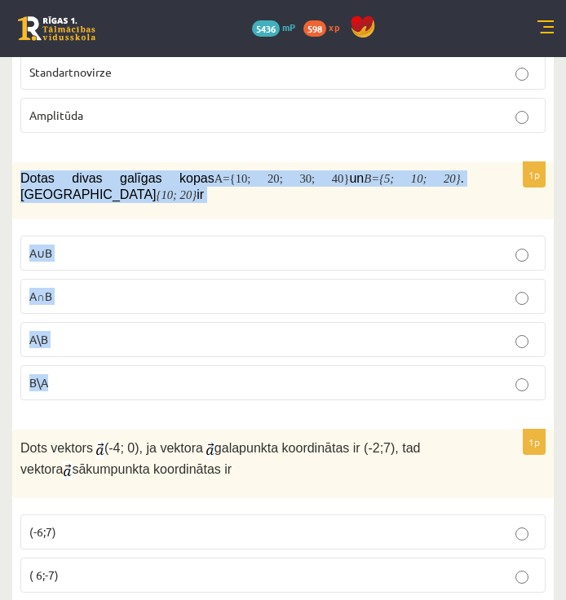
drag, startPoint x: 21, startPoint y: 145, endPoint x: 130, endPoint y: 356, distance: 237.3
click at [130, 356] on div "1p Dotas divas galīgas kopas A={10; 20; 30; 40} un B ={5; 10; 20} . Kopa {10; 2…" at bounding box center [282, 287] width 541 height 251
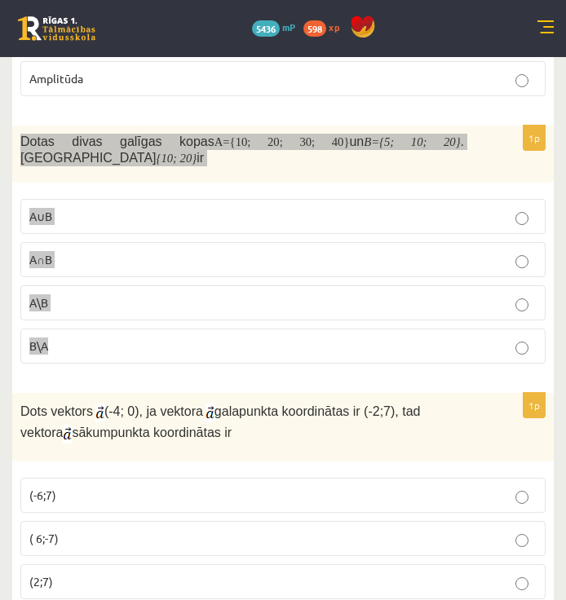
scroll to position [6684, 0]
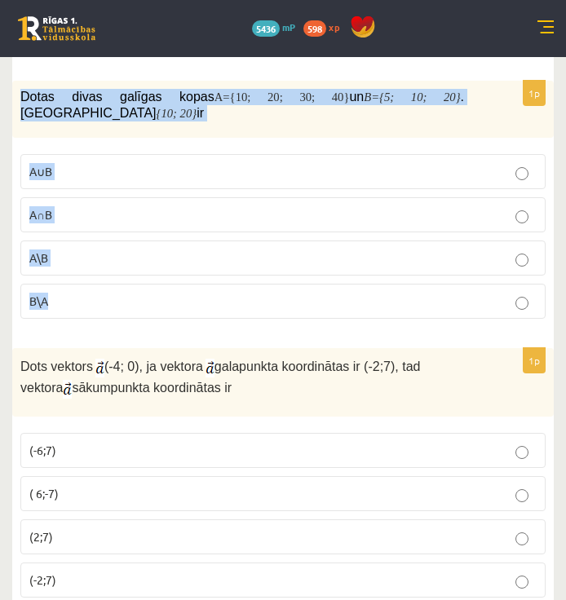
click at [148, 206] on p "A∩B" at bounding box center [282, 214] width 507 height 17
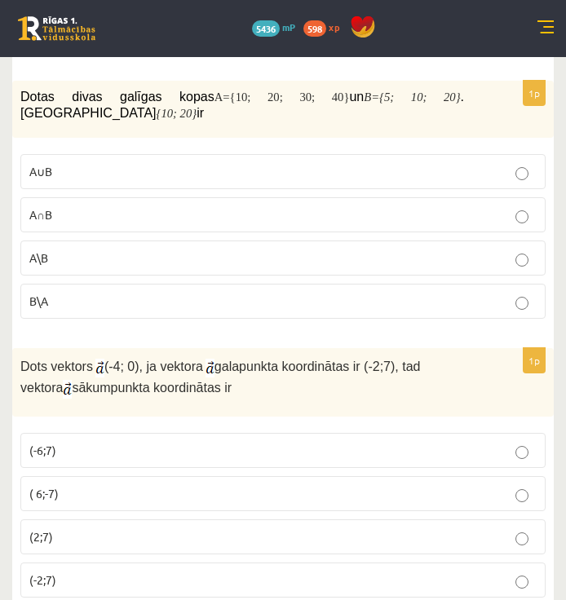
click at [148, 206] on p "A∩B" at bounding box center [282, 214] width 507 height 17
click at [192, 528] on p "(2;7)" at bounding box center [282, 536] width 507 height 17
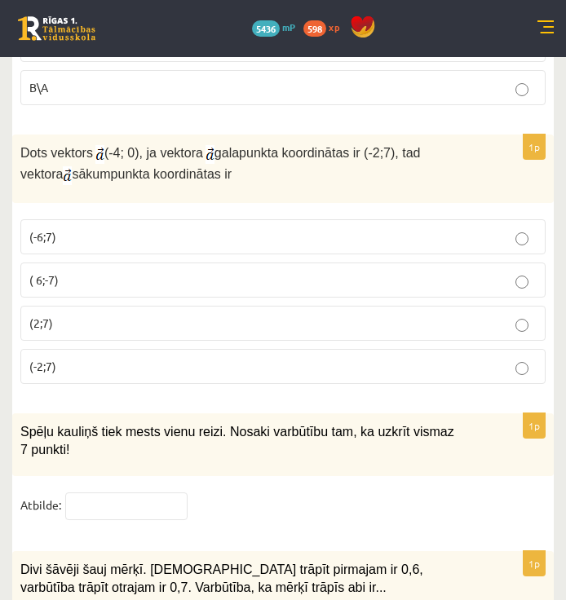
scroll to position [6929, 0]
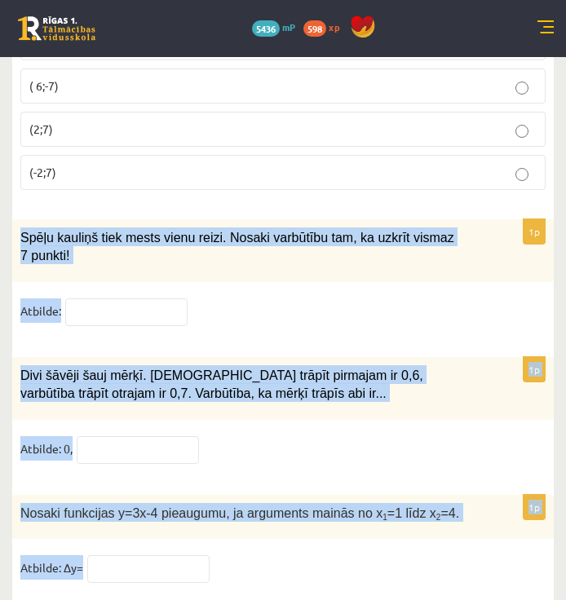
drag, startPoint x: 15, startPoint y: 343, endPoint x: 299, endPoint y: 536, distance: 343.9
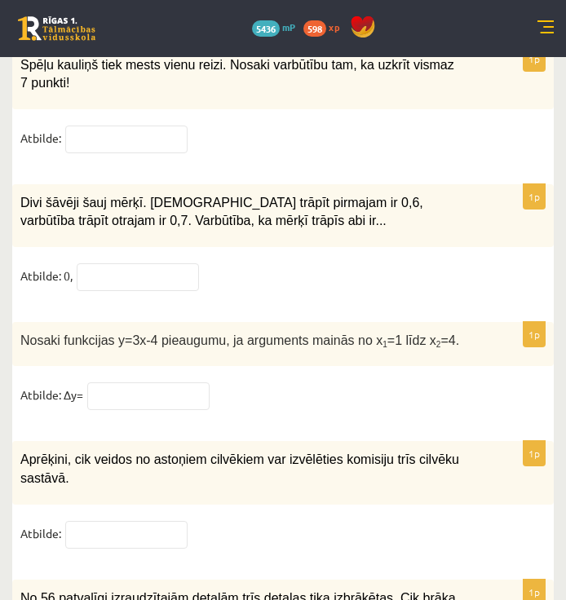
scroll to position [7255, 0]
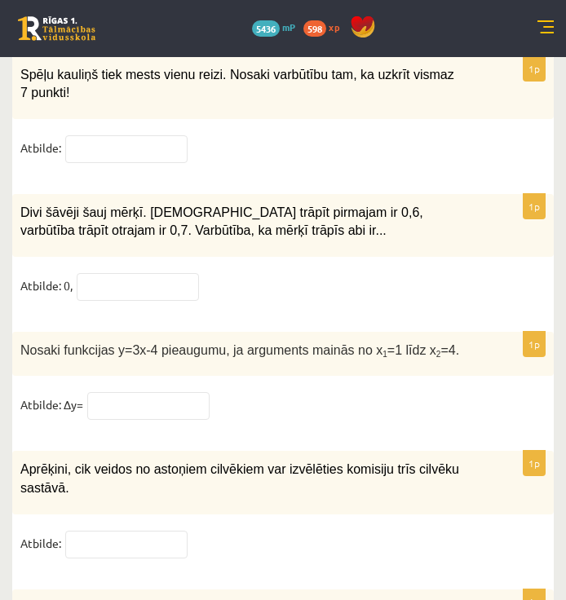
drag, startPoint x: 299, startPoint y: 536, endPoint x: 309, endPoint y: 441, distance: 95.9
drag, startPoint x: 309, startPoint y: 442, endPoint x: 296, endPoint y: 439, distance: 13.3
click at [311, 451] on div "Aprēķini, cik veidos no astoņiem cilvēkiem var izvēlēties komisiju trīs cilvēku…" at bounding box center [282, 482] width 541 height 63
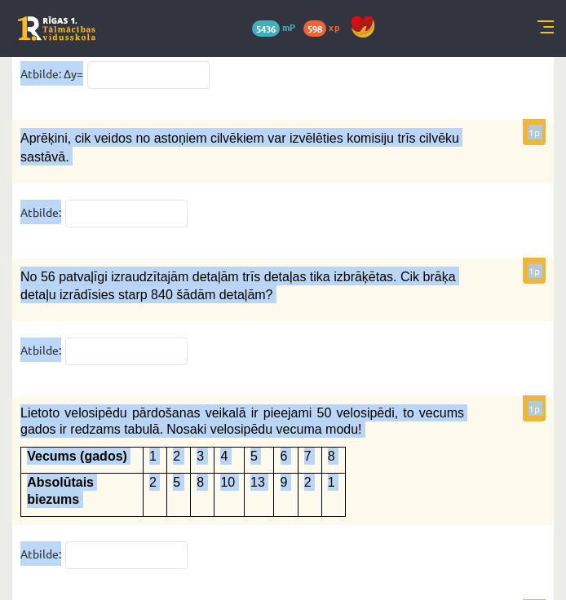
scroll to position [7499, 0]
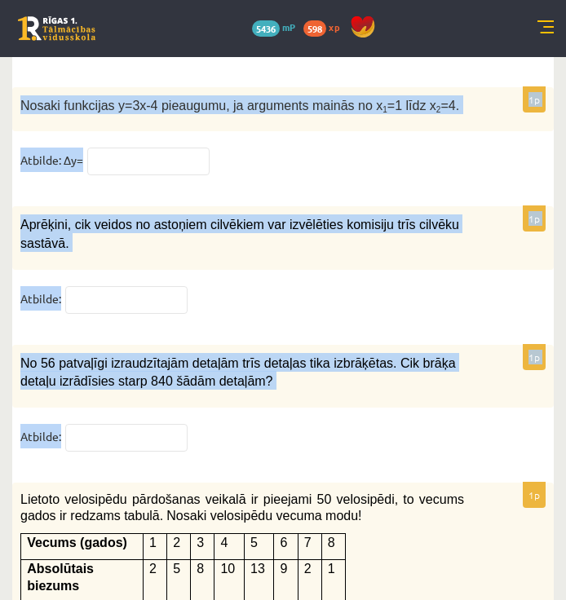
drag, startPoint x: 20, startPoint y: 264, endPoint x: 235, endPoint y: 378, distance: 242.9
copy form "Spēļu kauliņš tiek mests vienu reizi. Nosaki varbūtību tam, ka uzkrīt vismaz 7 …"
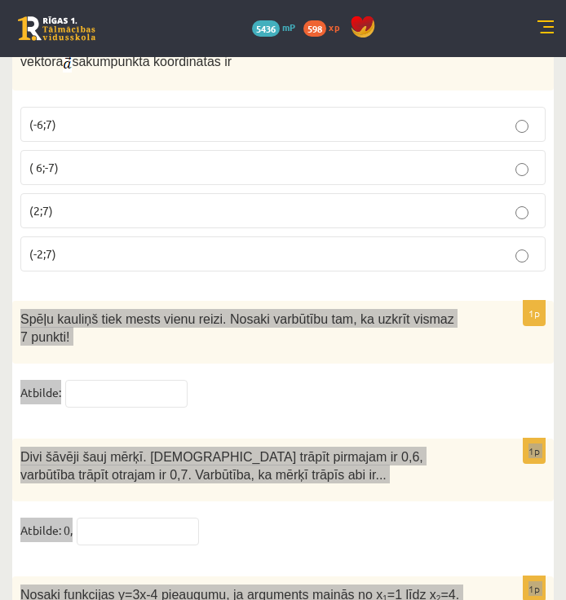
scroll to position [7010, 0]
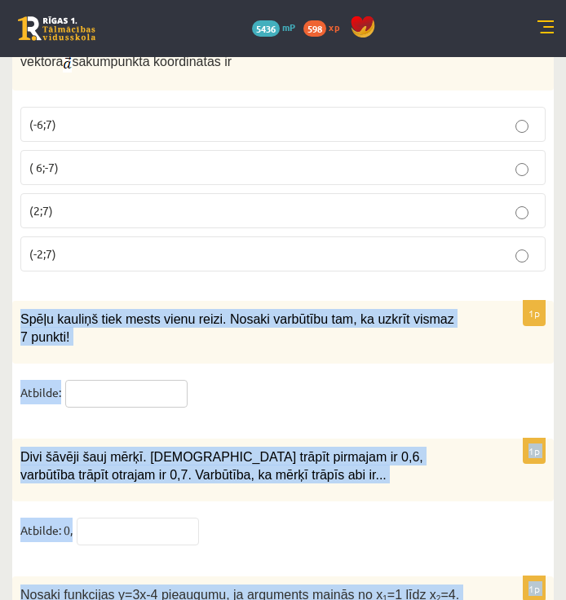
click at [142, 380] on input "text" at bounding box center [126, 394] width 122 height 28
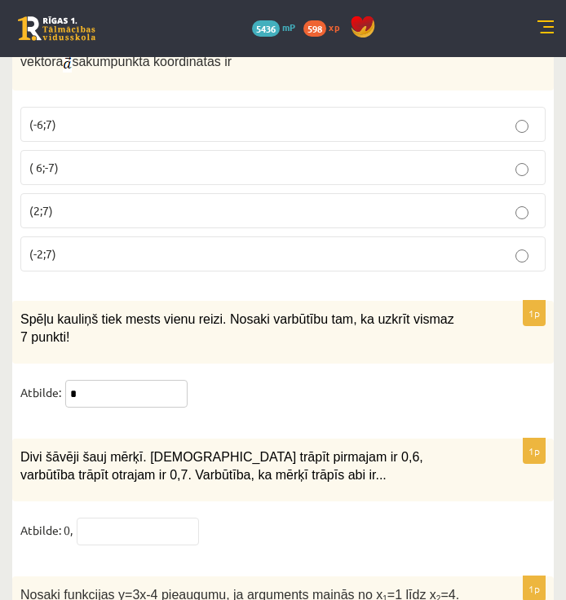
type input "*"
click at [129, 518] on input "text" at bounding box center [138, 532] width 122 height 28
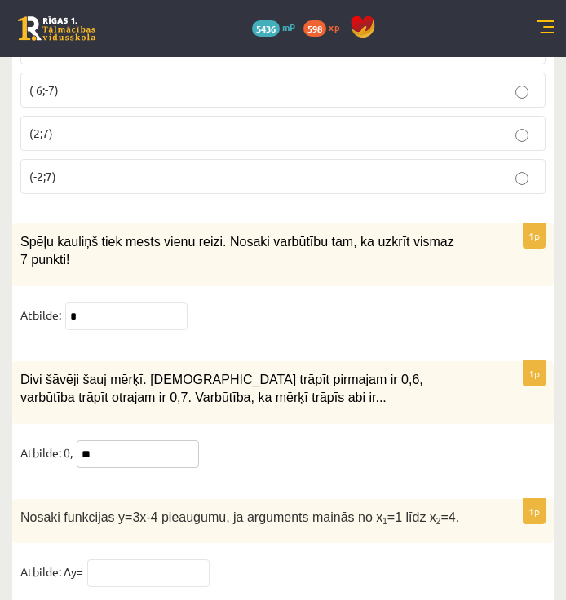
scroll to position [7173, 0]
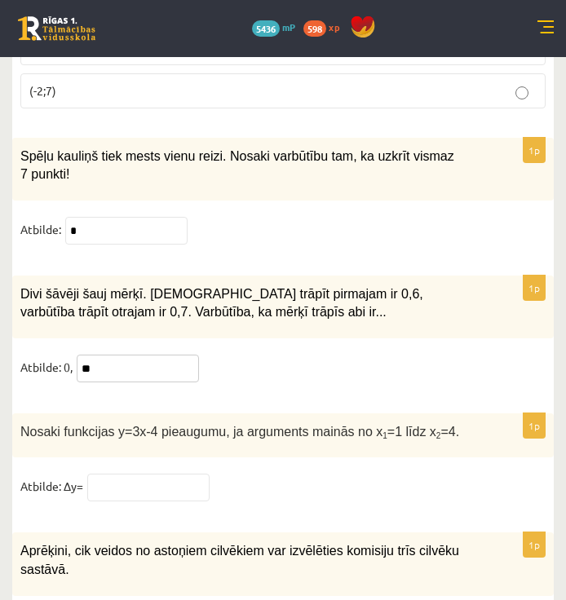
type input "**"
click at [149, 474] on input "text" at bounding box center [148, 488] width 122 height 28
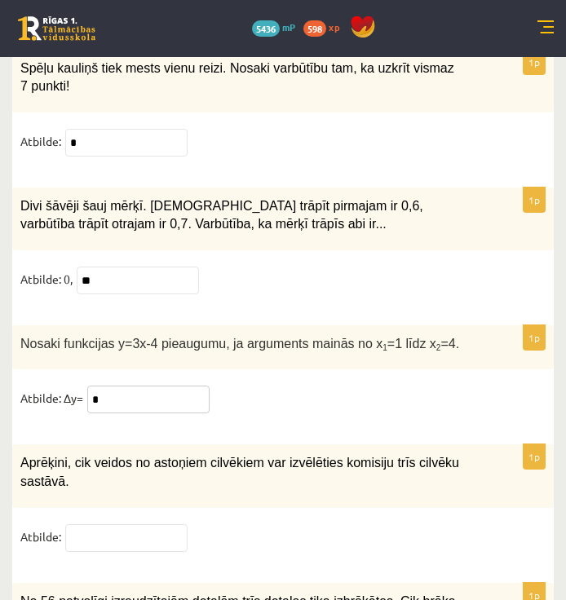
scroll to position [7336, 0]
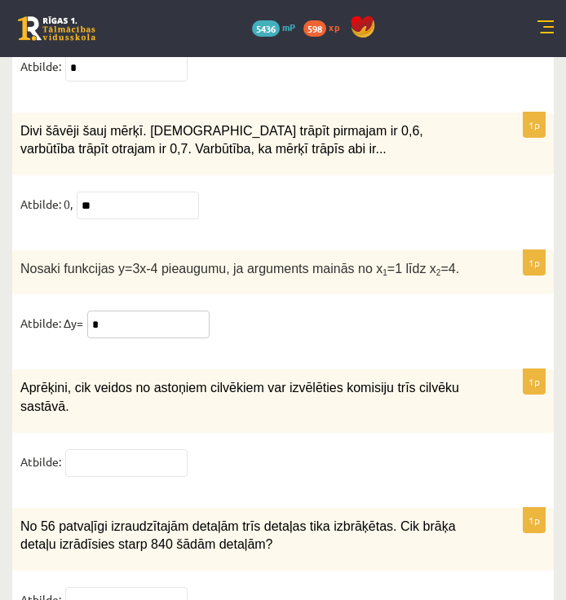
type input "*"
click at [144, 449] on input "text" at bounding box center [126, 463] width 122 height 28
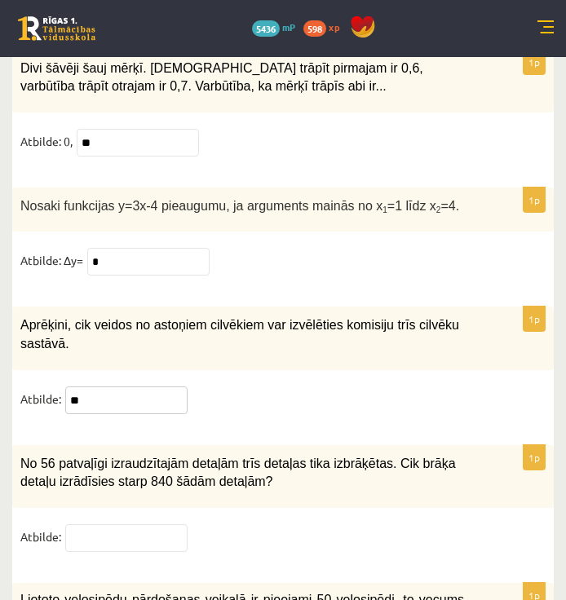
scroll to position [7418, 0]
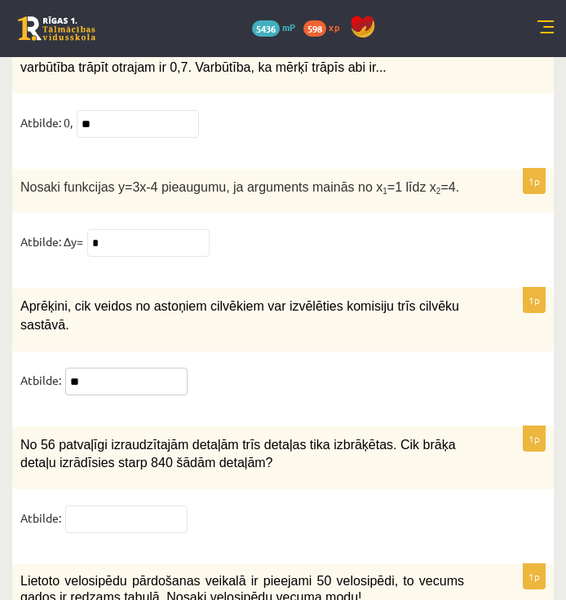
type input "**"
click at [125, 505] on input "text" at bounding box center [126, 519] width 122 height 28
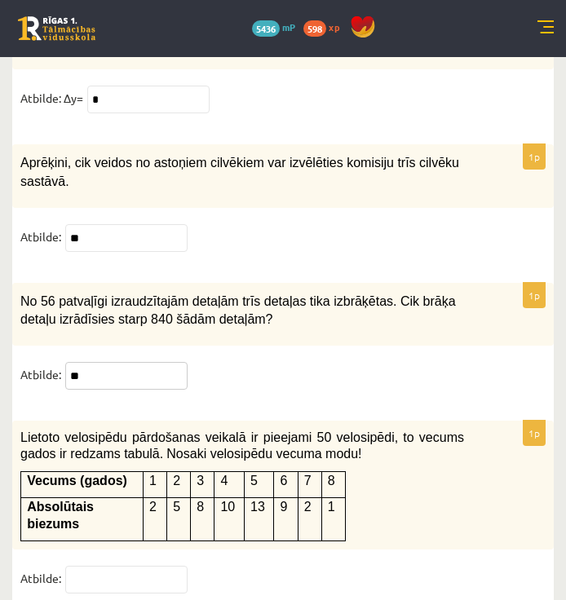
scroll to position [7581, 0]
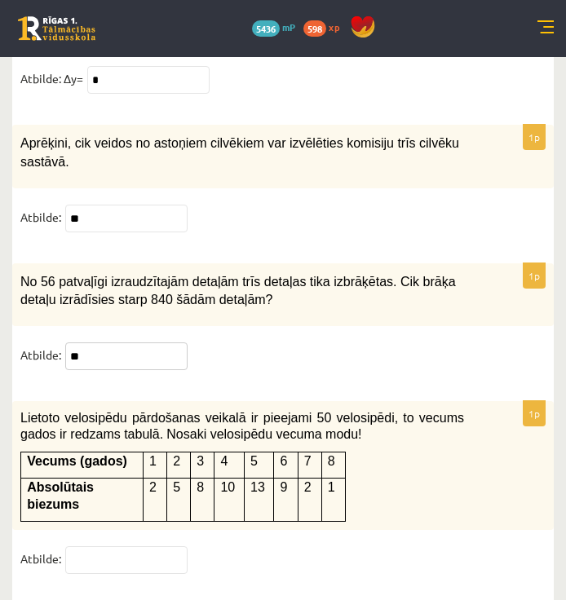
type input "**"
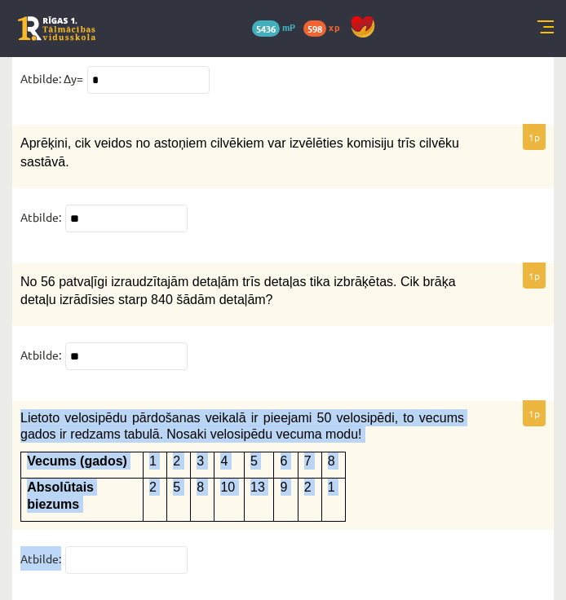
drag, startPoint x: 40, startPoint y: 357, endPoint x: 209, endPoint y: 475, distance: 206.7
click at [209, 475] on div "1p Lietoto velosipēdu pārdošanas veikalā ir pieejami 50 velosipēdi, to vecums g…" at bounding box center [282, 494] width 541 height 187
drag, startPoint x: 209, startPoint y: 475, endPoint x: 174, endPoint y: 400, distance: 82.8
copy div "Lietoto velosipēdu pārdošanas veikalā ir pieejami 50 velosipēdi, to vecums gado…"
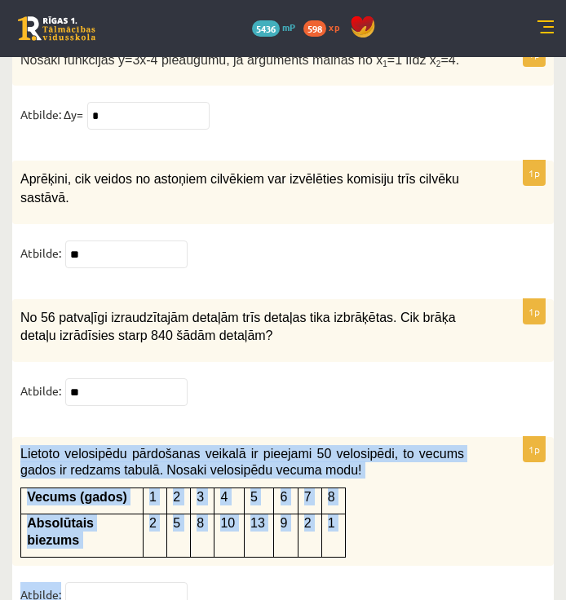
scroll to position [7541, 0]
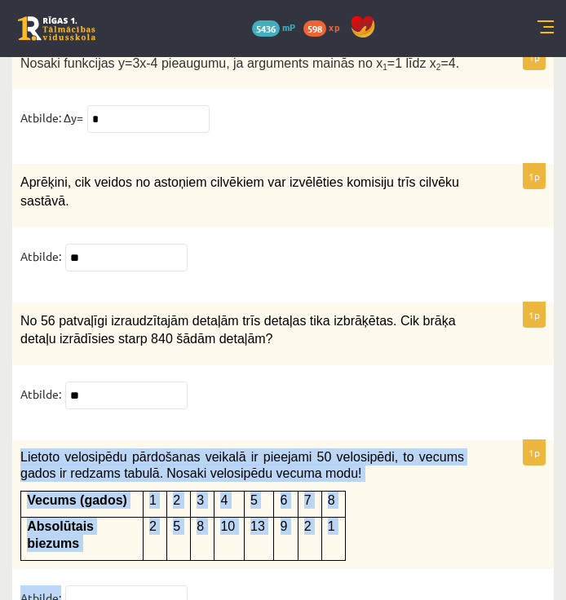
click at [388, 496] on div "1p Lietoto velosipēdu pārdošanas veikalā ir pieejami 50 velosipēdi, to vecums g…" at bounding box center [282, 533] width 541 height 187
click at [439, 452] on div "Lietoto velosipēdu pārdošanas veikalā ir pieejami 50 velosipēdi, to vecums gado…" at bounding box center [282, 504] width 541 height 129
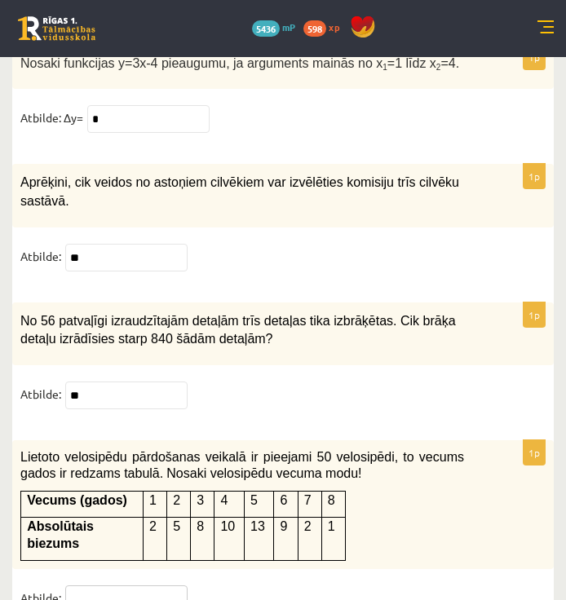
click at [96, 585] on input "text" at bounding box center [126, 599] width 122 height 28
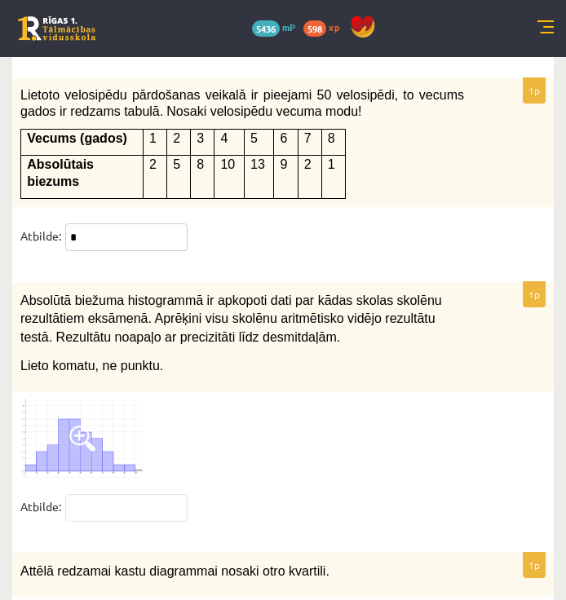
scroll to position [7885, 0]
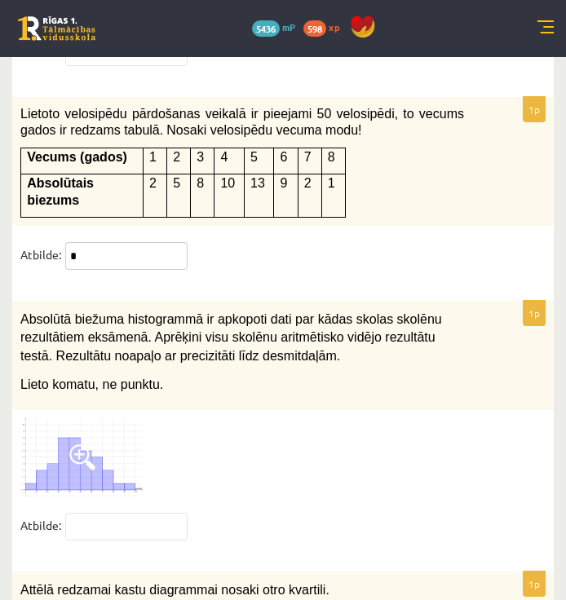
type input "*"
click at [100, 418] on img at bounding box center [81, 457] width 122 height 78
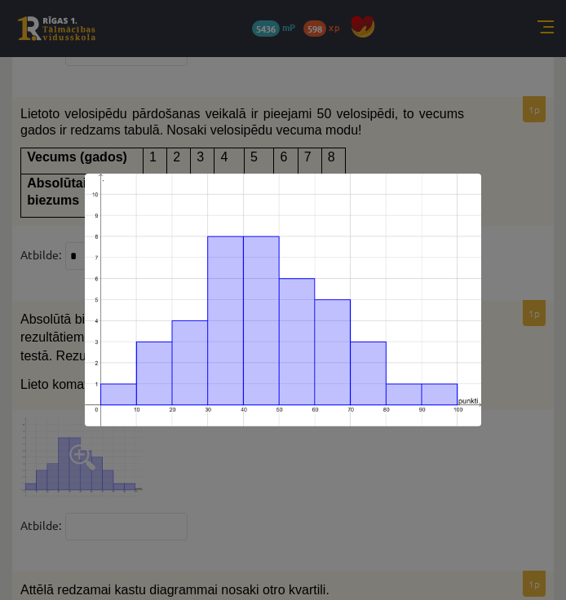
click at [208, 454] on div at bounding box center [283, 300] width 566 height 600
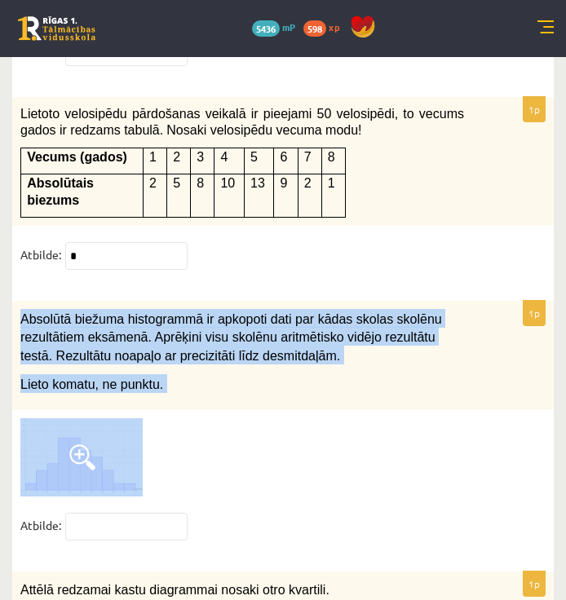
drag, startPoint x: 22, startPoint y: 239, endPoint x: 198, endPoint y: 335, distance: 200.6
click at [198, 335] on div "1p Absolūtā biežuma histogrammā ir apkopoti dati par kādas skolas skolēnu rezul…" at bounding box center [282, 428] width 541 height 254
drag, startPoint x: 198, startPoint y: 335, endPoint x: 152, endPoint y: 297, distance: 59.6
click at [152, 377] on span "Lieto komatu, ne punktu." at bounding box center [91, 384] width 143 height 14
click at [121, 377] on span "Lieto komatu, ne punktu." at bounding box center [91, 384] width 143 height 14
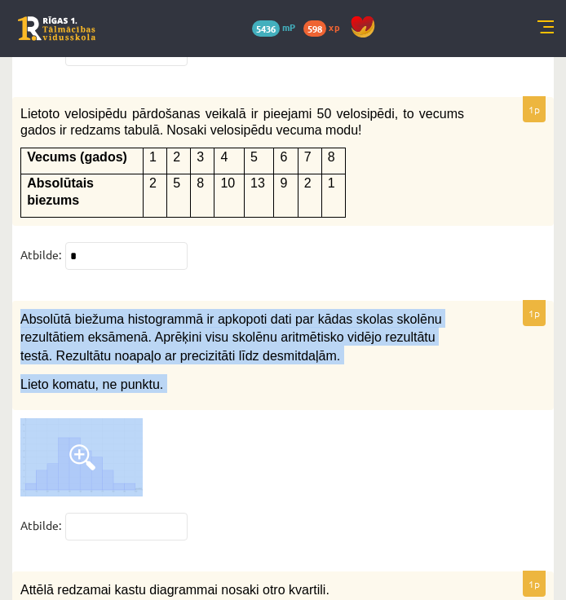
click at [44, 312] on span "Absolūtā biežuma histogrammā ir apkopoti dati par kādas skolas skolēnu rezultāt…" at bounding box center [230, 328] width 421 height 33
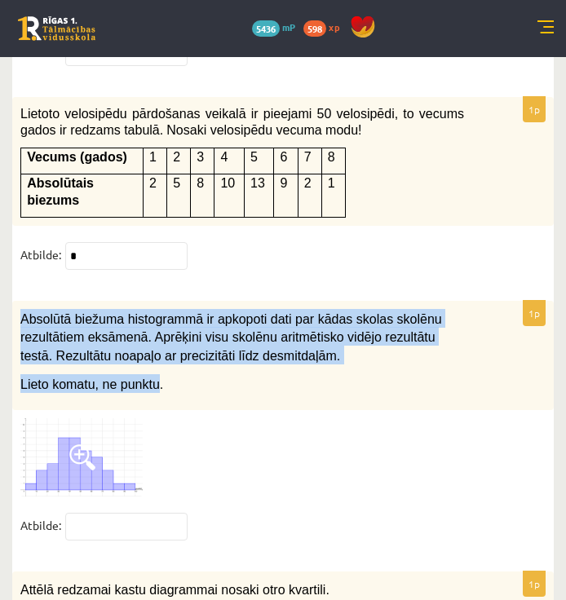
drag, startPoint x: 24, startPoint y: 233, endPoint x: 149, endPoint y: 296, distance: 140.3
click at [149, 301] on div "Absolūtā biežuma histogrammā ir apkopoti dati par kādas skolas skolēnu rezultāt…" at bounding box center [282, 355] width 541 height 109
drag, startPoint x: 149, startPoint y: 296, endPoint x: 129, endPoint y: 257, distance: 44.1
click at [98, 418] on img at bounding box center [81, 457] width 122 height 78
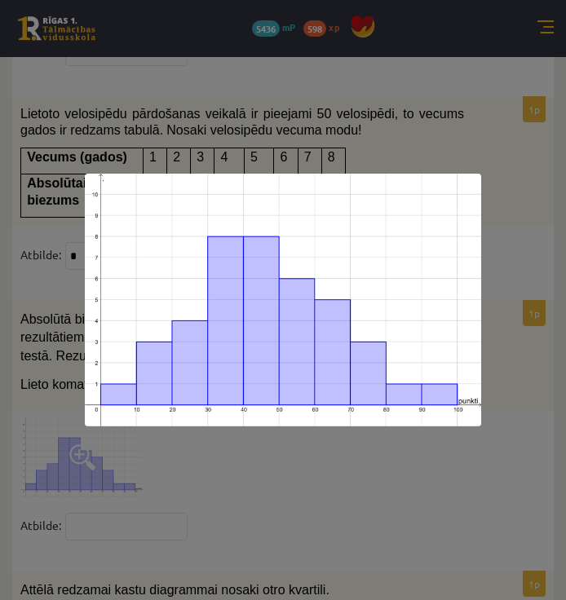
click at [474, 503] on div at bounding box center [283, 300] width 566 height 600
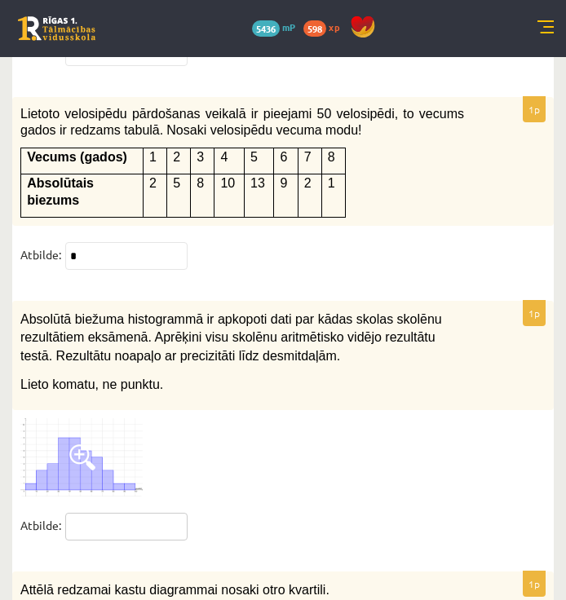
click at [130, 513] on input "text" at bounding box center [126, 527] width 122 height 28
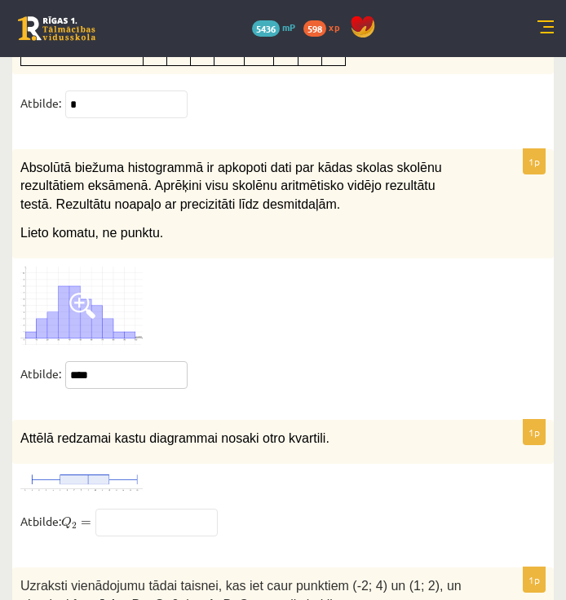
scroll to position [8129, 0]
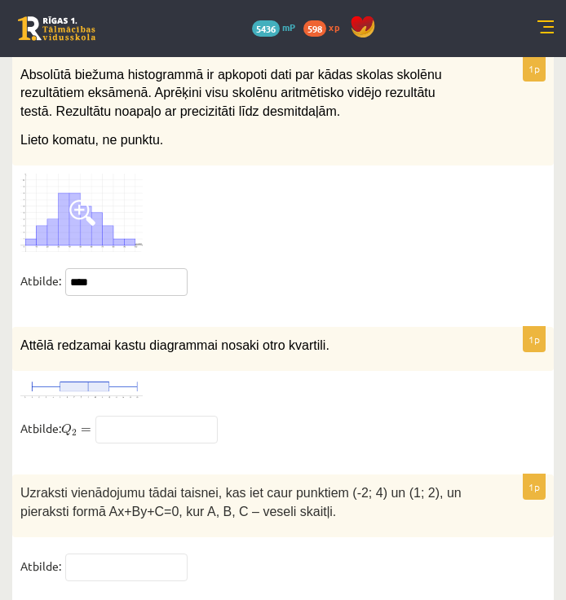
type input "****"
click at [79, 379] on img at bounding box center [81, 389] width 122 height 20
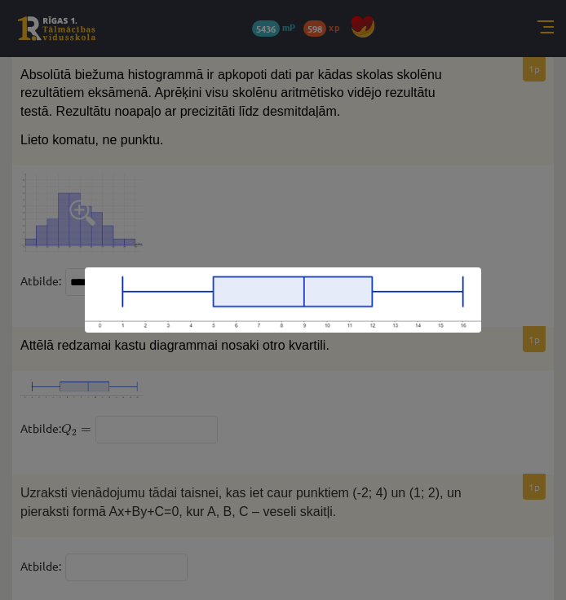
click at [118, 342] on div at bounding box center [283, 300] width 566 height 600
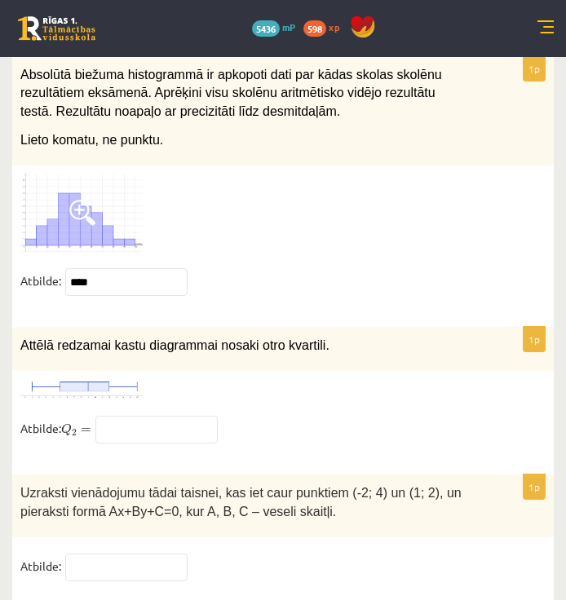
click at [121, 379] on img at bounding box center [81, 389] width 122 height 20
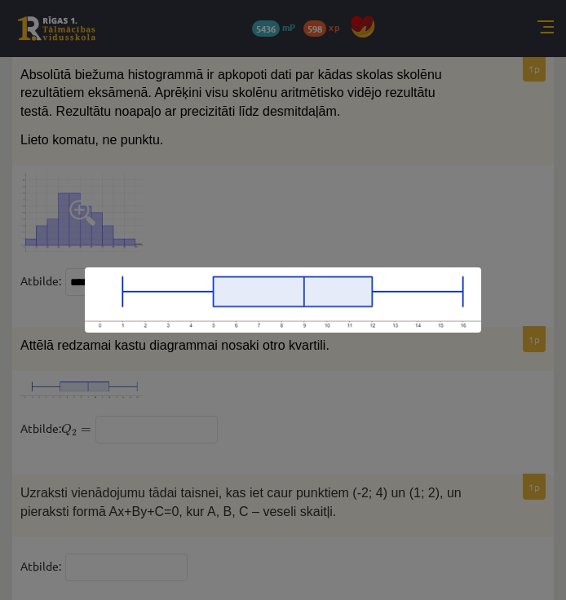
click at [353, 360] on div at bounding box center [283, 300] width 566 height 600
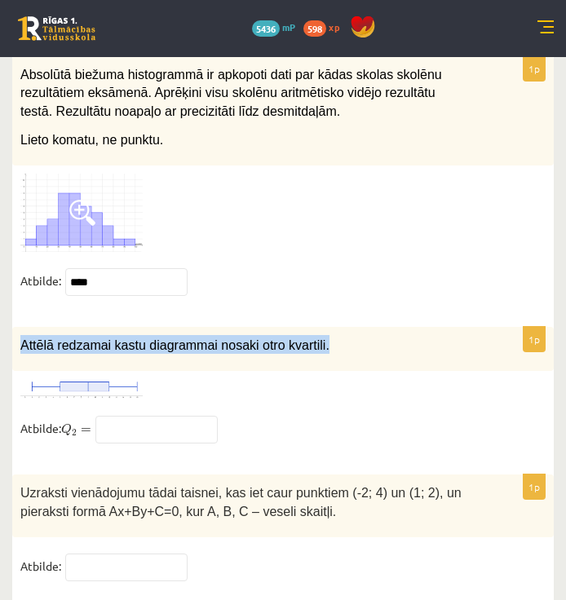
drag, startPoint x: 22, startPoint y: 262, endPoint x: 304, endPoint y: 260, distance: 282.0
click at [304, 335] on p "Attēlā redzamai kastu diagrammai nosaki otro kvartili." at bounding box center [241, 344] width 443 height 19
copy span "Attēlā redzamai kastu diagrammai nosaki otro kvartili."
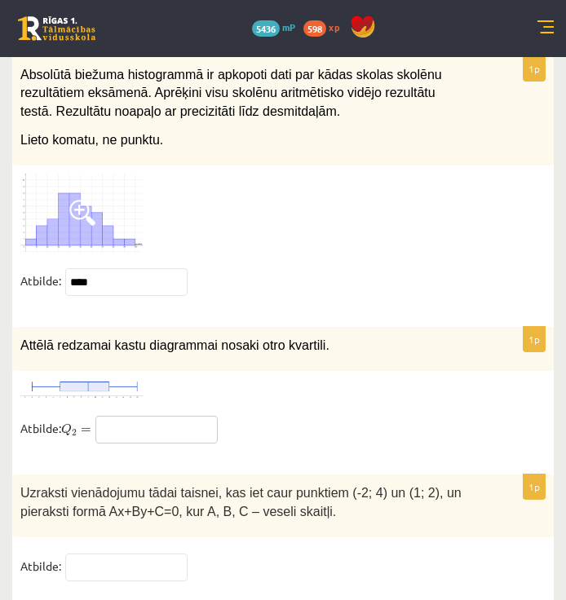
click at [165, 416] on input "text" at bounding box center [156, 430] width 122 height 28
click at [126, 379] on img at bounding box center [81, 389] width 122 height 20
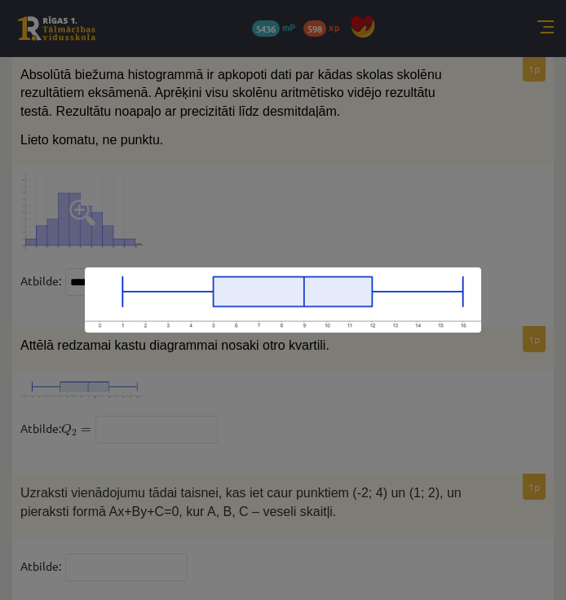
click at [136, 352] on div at bounding box center [283, 300] width 566 height 600
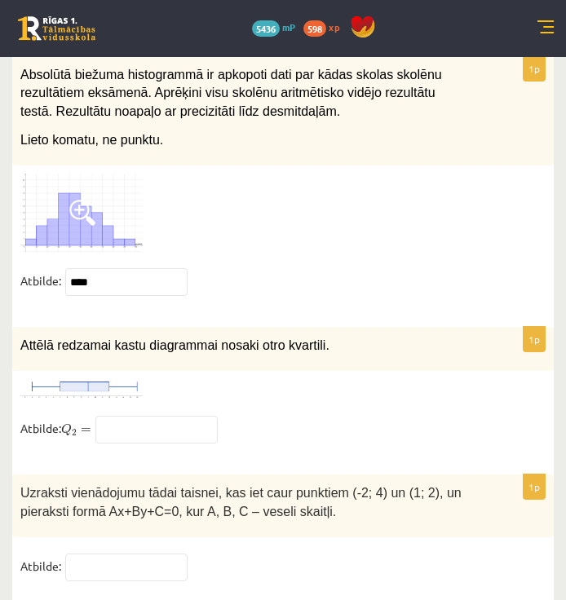
click at [124, 379] on img at bounding box center [81, 389] width 122 height 20
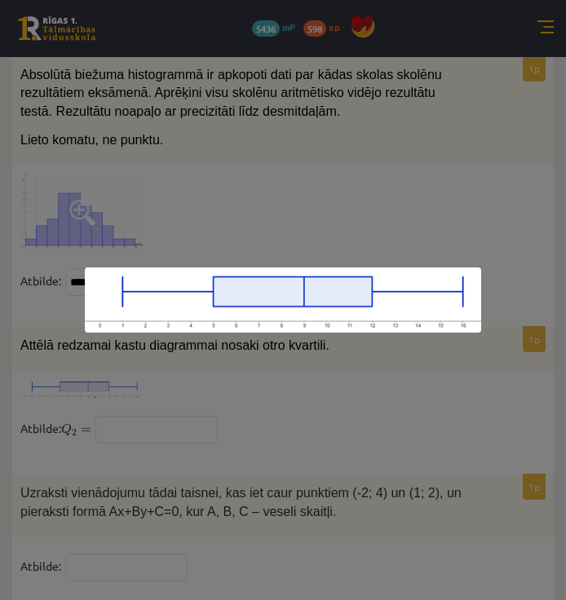
click at [167, 368] on div at bounding box center [283, 300] width 566 height 600
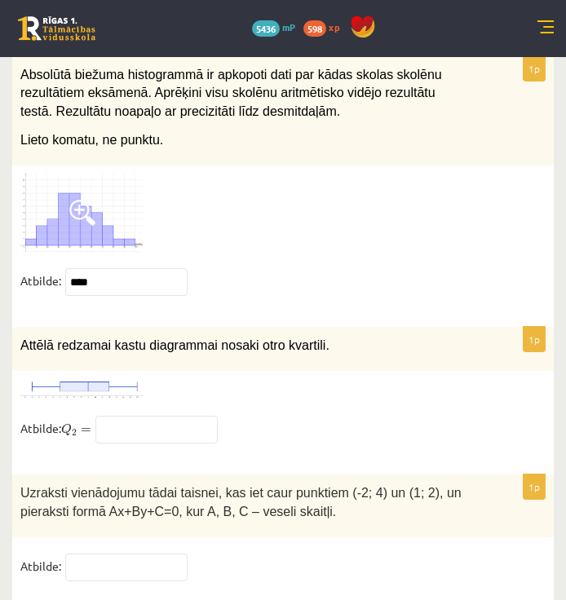
click at [130, 379] on img at bounding box center [81, 389] width 122 height 20
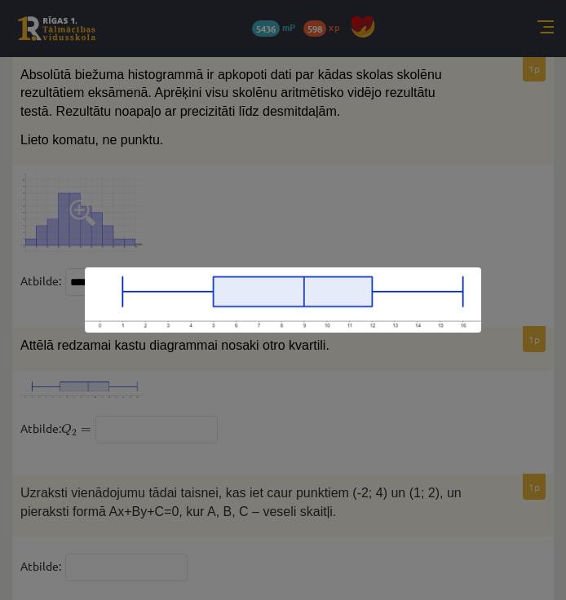
click at [24, 421] on div at bounding box center [283, 300] width 566 height 600
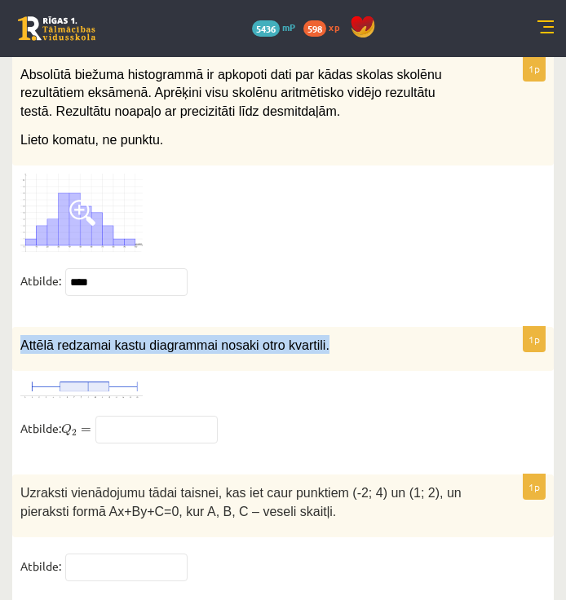
drag, startPoint x: 20, startPoint y: 265, endPoint x: 333, endPoint y: 240, distance: 313.1
drag, startPoint x: 333, startPoint y: 240, endPoint x: 279, endPoint y: 262, distance: 57.8
copy span "Attēlā redzamai kastu diagrammai nosaki otro kvartili."
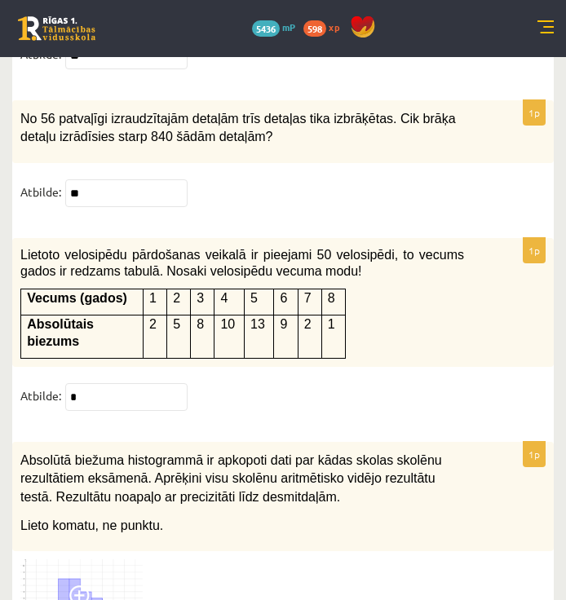
scroll to position [8151, 0]
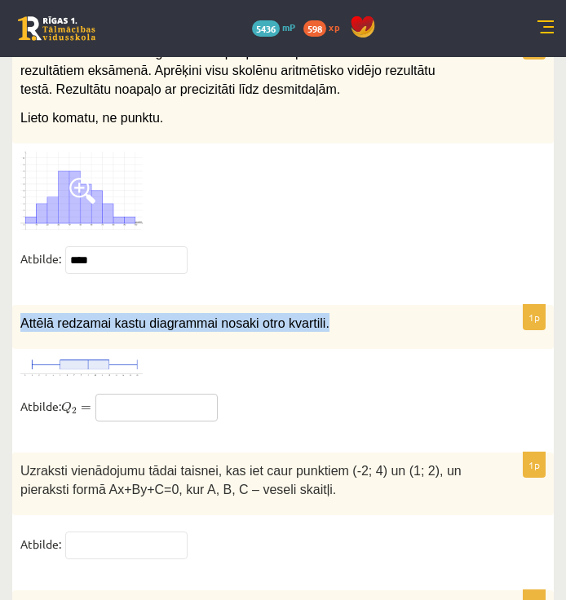
drag, startPoint x: 166, startPoint y: 326, endPoint x: 158, endPoint y: 324, distance: 8.3
click at [166, 394] on input "text" at bounding box center [156, 408] width 122 height 28
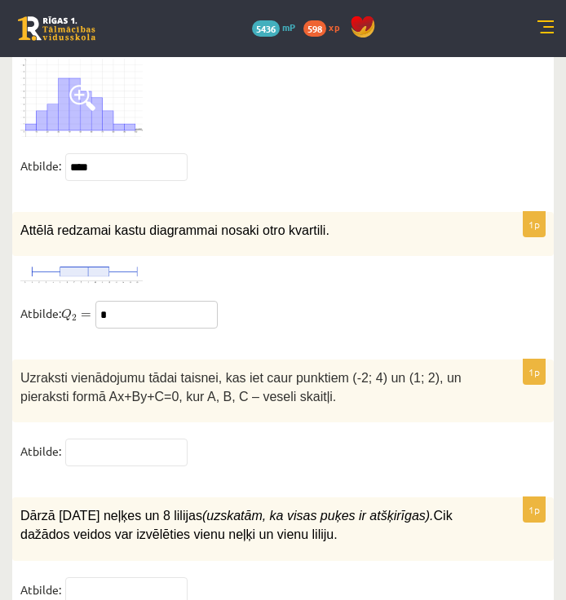
scroll to position [8314, 0]
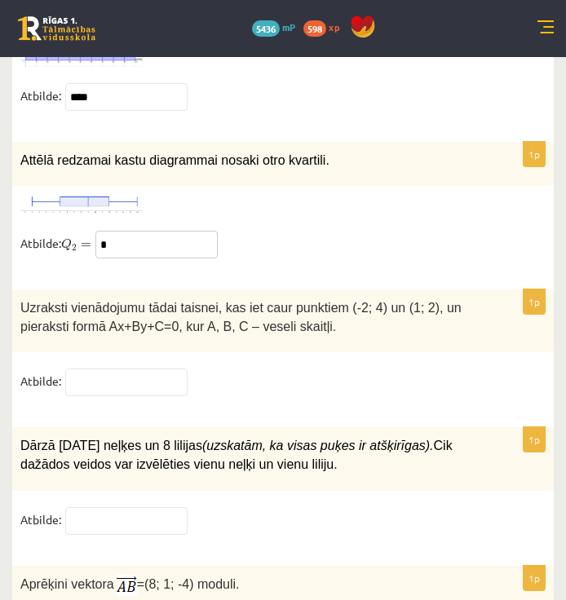
type input "*"
drag, startPoint x: 53, startPoint y: 227, endPoint x: 72, endPoint y: 231, distance: 19.2
click at [77, 301] on span "Uzraksti vienādojumu tādai taisnei, kas iet caur punktiem (-2; 4) un (1; 2), un…" at bounding box center [240, 317] width 441 height 33
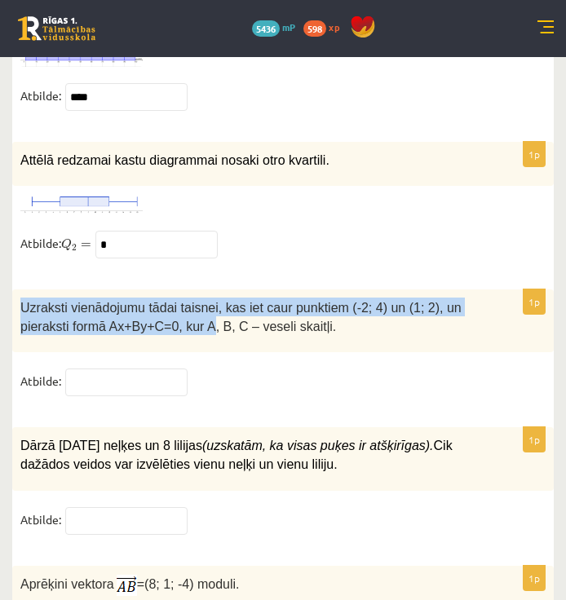
scroll to position [8342, 0]
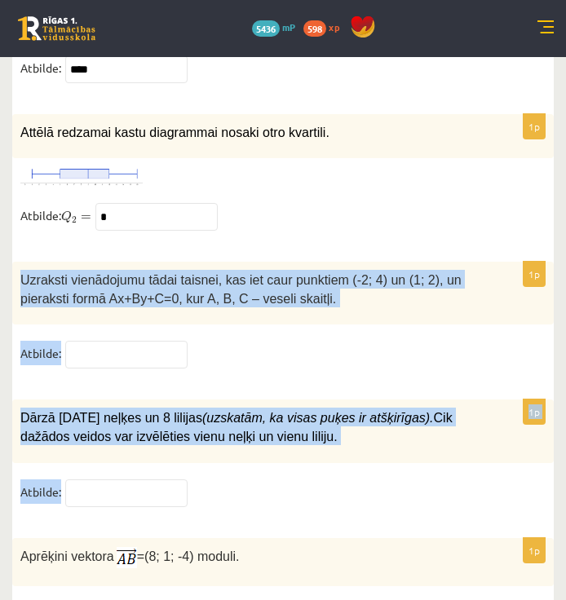
drag, startPoint x: 72, startPoint y: 231, endPoint x: 218, endPoint y: 432, distance: 248.6
click at [218, 479] on fieldset "Atbilde:" at bounding box center [282, 496] width 525 height 34
copy form "Uzraksti vienādojumu tādai taisnei, kas iet caur punktiem (-2; 4) un (1; 2), un…"
click at [171, 341] on input "text" at bounding box center [126, 355] width 122 height 28
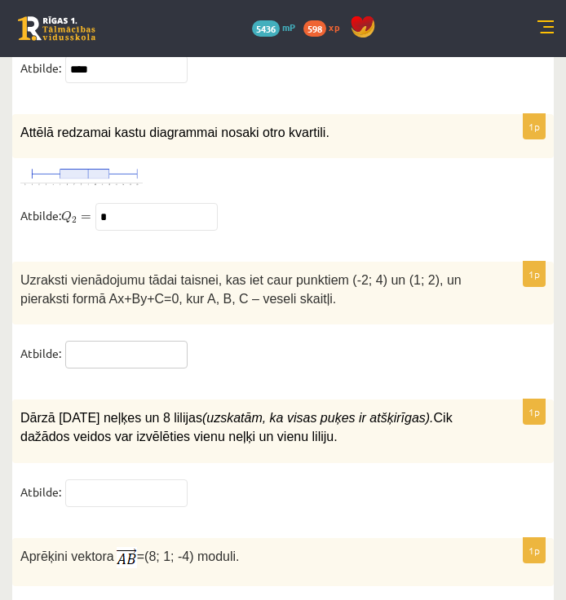
click at [171, 341] on input "text" at bounding box center [126, 355] width 122 height 28
type input "**"
click at [90, 341] on input "**" at bounding box center [126, 355] width 122 height 28
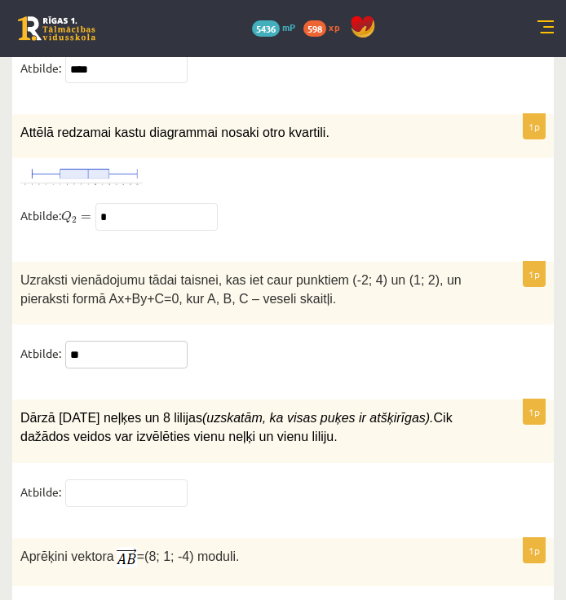
type input "*"
click at [121, 479] on input "text" at bounding box center [126, 493] width 122 height 28
type input "**"
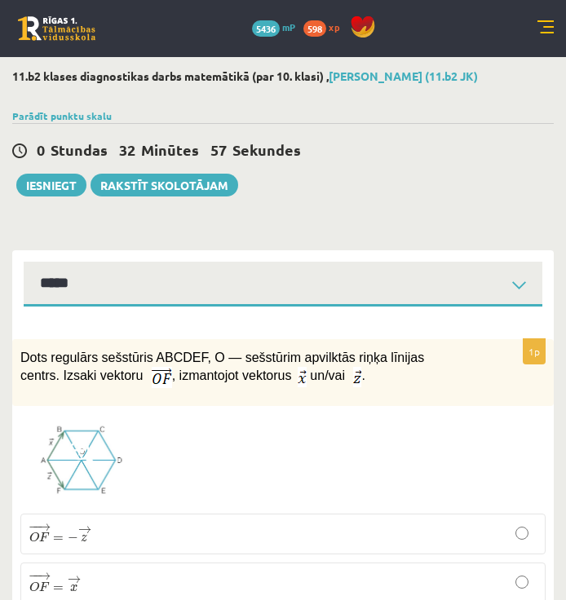
scroll to position [163, 0]
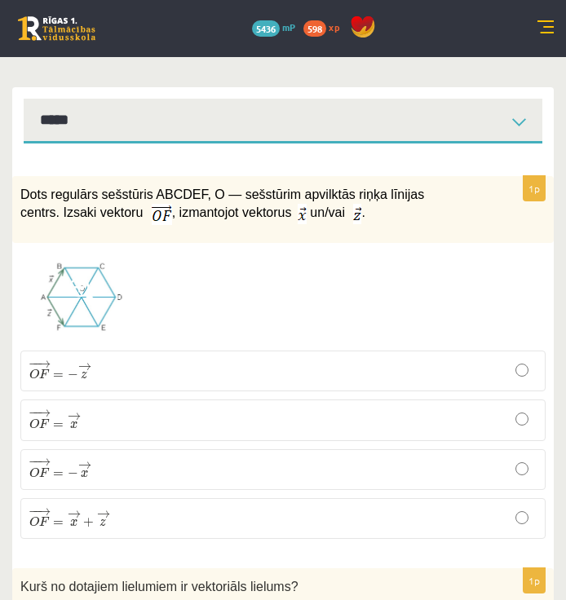
type input "*"
click at [196, 419] on p "− − → O F = → x O F → = x →" at bounding box center [282, 419] width 507 height 23
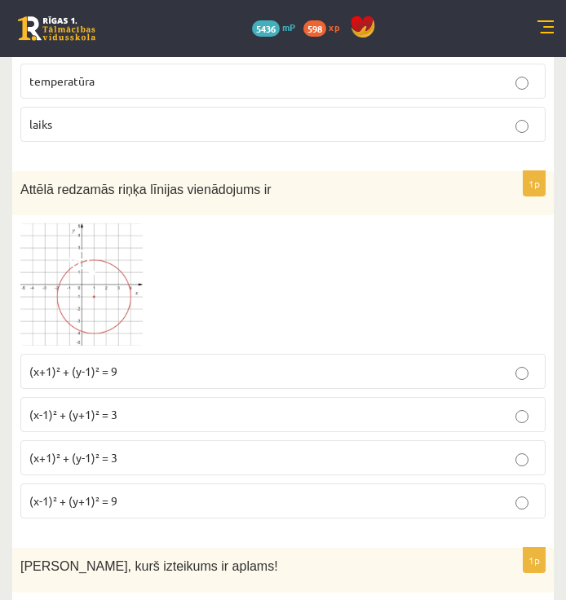
click at [267, 382] on label "(x+1)² + (y-1)² = 9" at bounding box center [282, 371] width 525 height 35
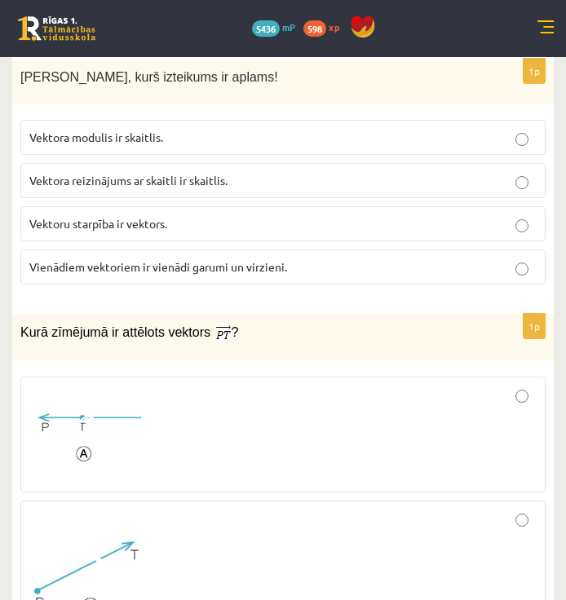
scroll to position [1467, 0]
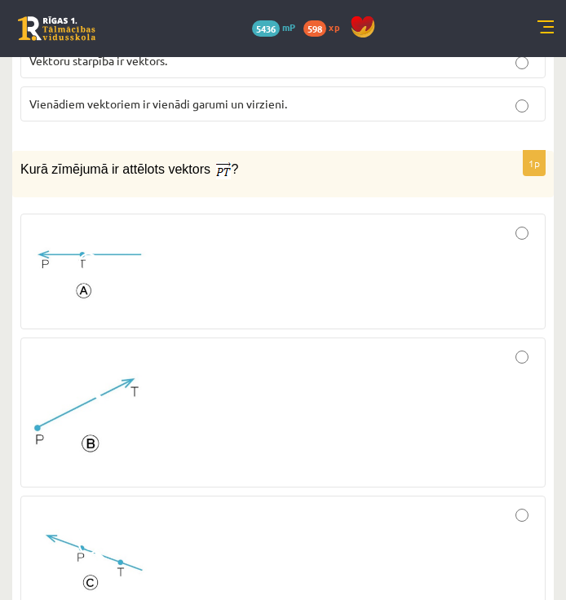
click at [284, 266] on div at bounding box center [282, 272] width 507 height 99
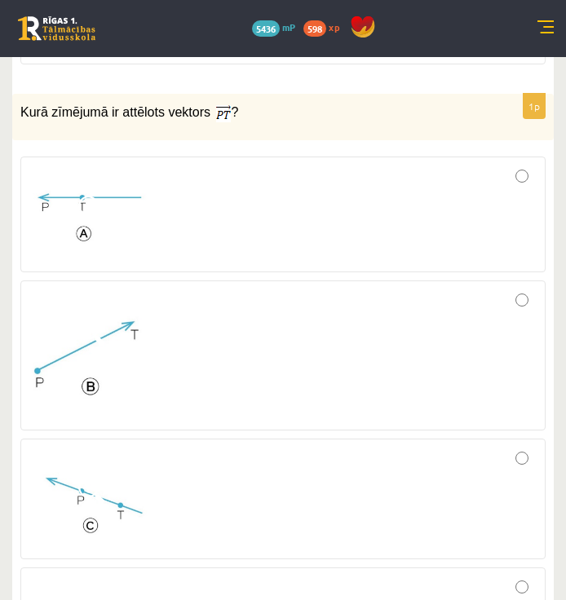
scroll to position [1549, 0]
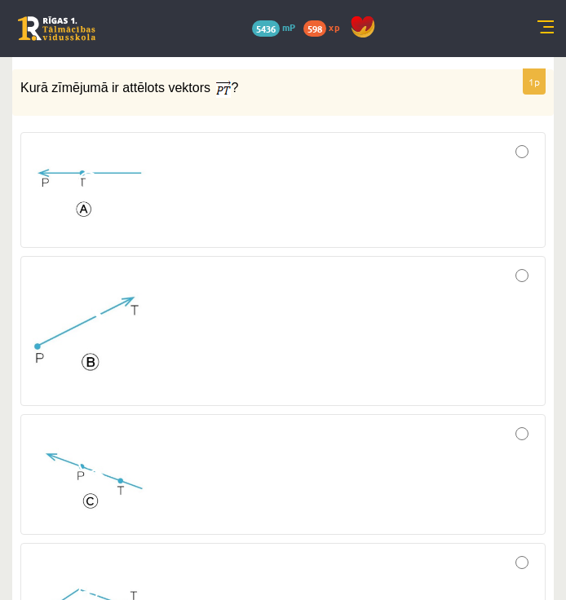
click at [285, 271] on div at bounding box center [282, 331] width 507 height 132
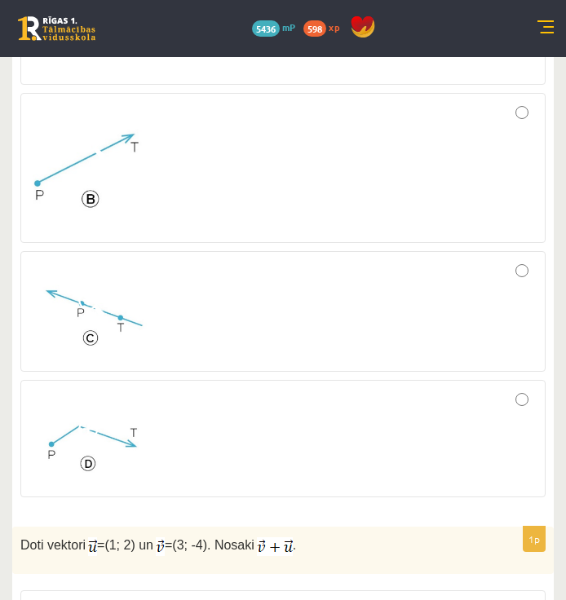
click at [262, 469] on div at bounding box center [282, 438] width 507 height 99
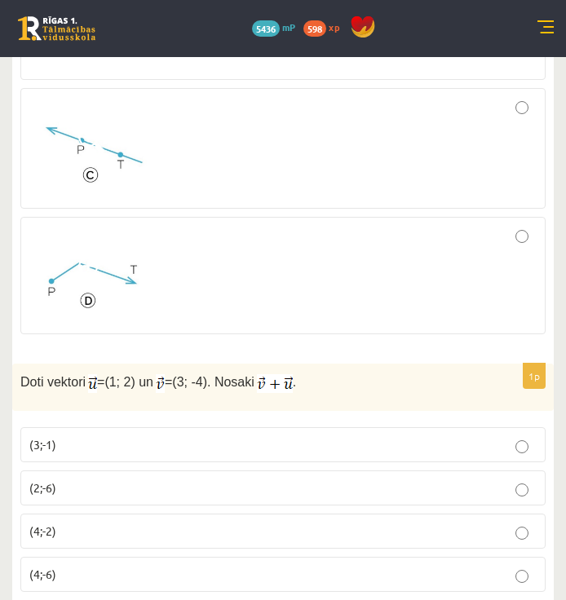
scroll to position [2038, 0]
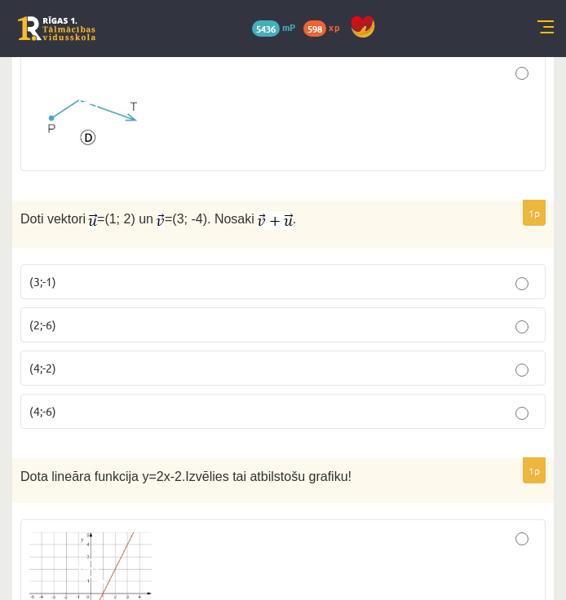
click at [249, 361] on p "(4;-2)" at bounding box center [282, 367] width 507 height 17
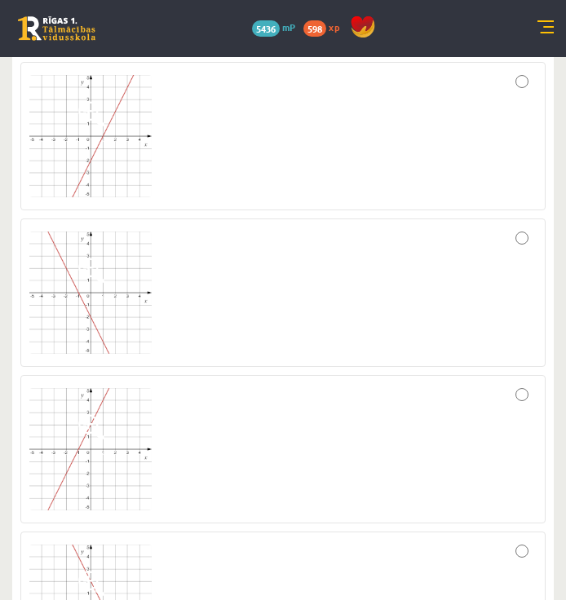
scroll to position [2527, 0]
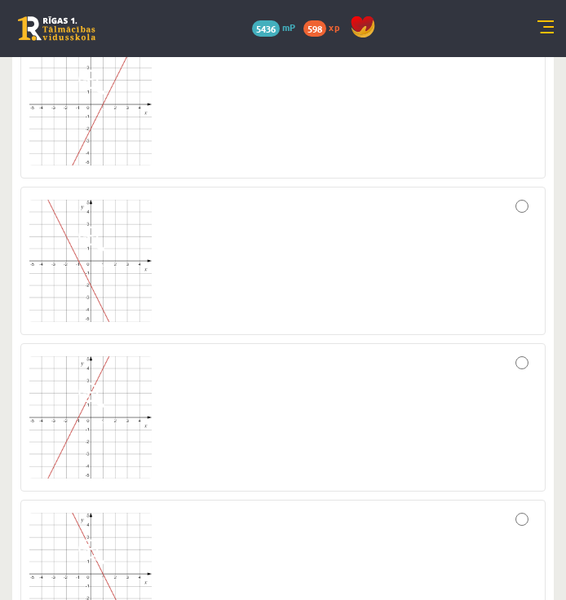
click at [277, 261] on div at bounding box center [282, 261] width 507 height 130
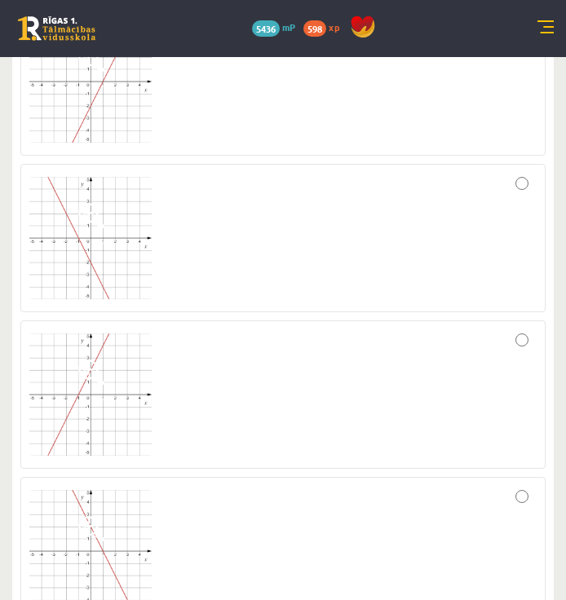
scroll to position [2282, 0]
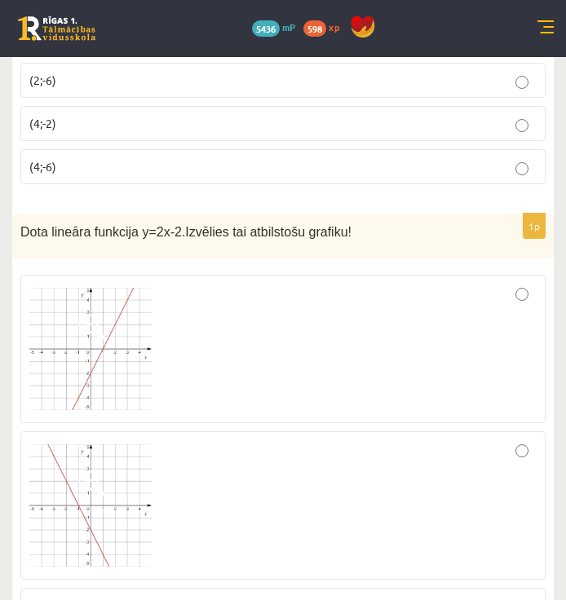
click at [161, 385] on div at bounding box center [282, 349] width 507 height 130
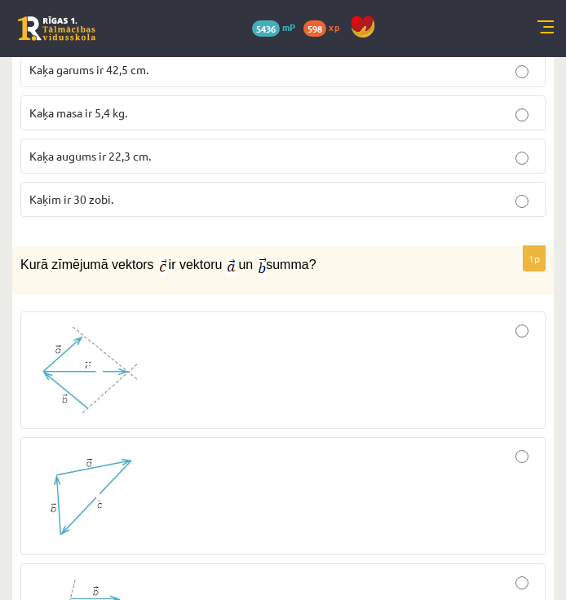
scroll to position [3097, 0]
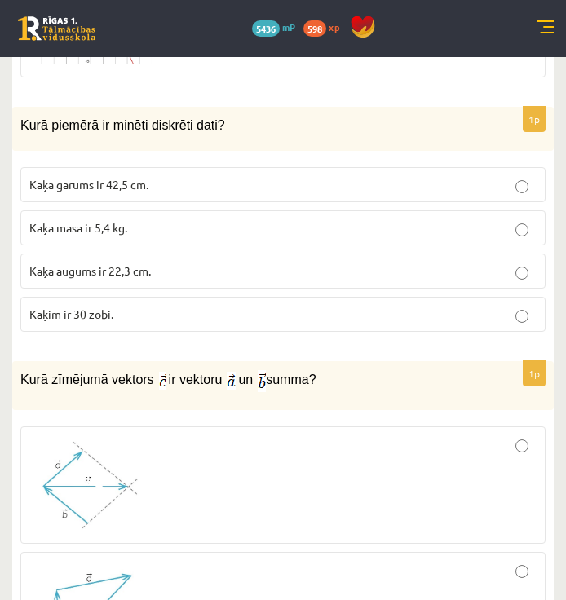
click at [199, 440] on div at bounding box center [282, 485] width 507 height 100
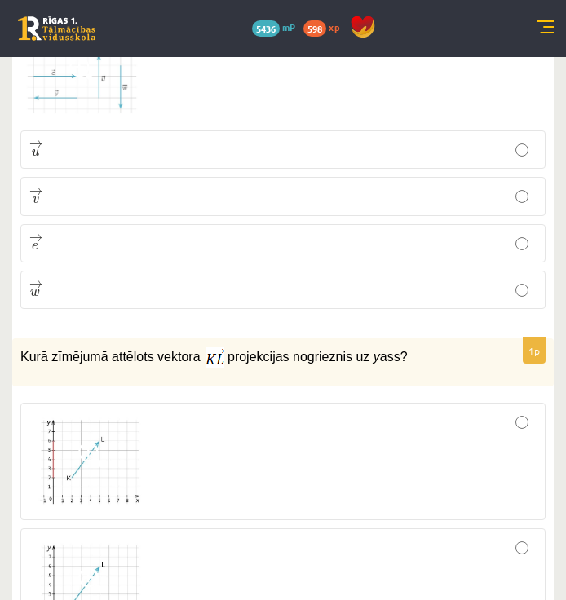
scroll to position [3913, 0]
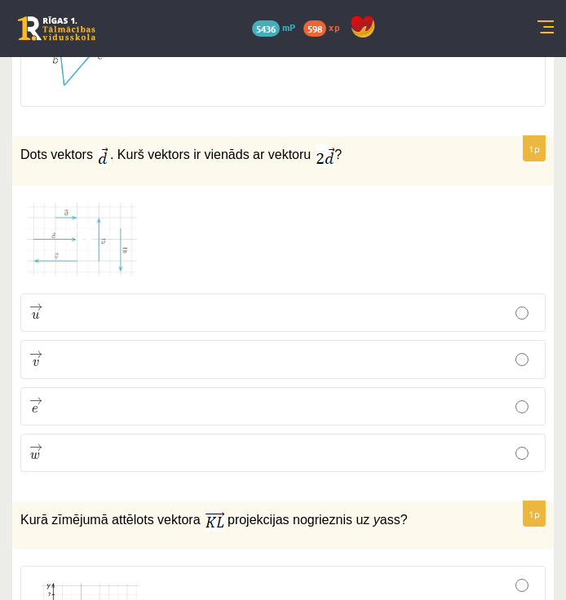
click at [239, 380] on fieldset "→ u u → → v v → → e e → → w w →" at bounding box center [282, 380] width 525 height 191
click at [248, 361] on p "→ v v →" at bounding box center [282, 359] width 507 height 20
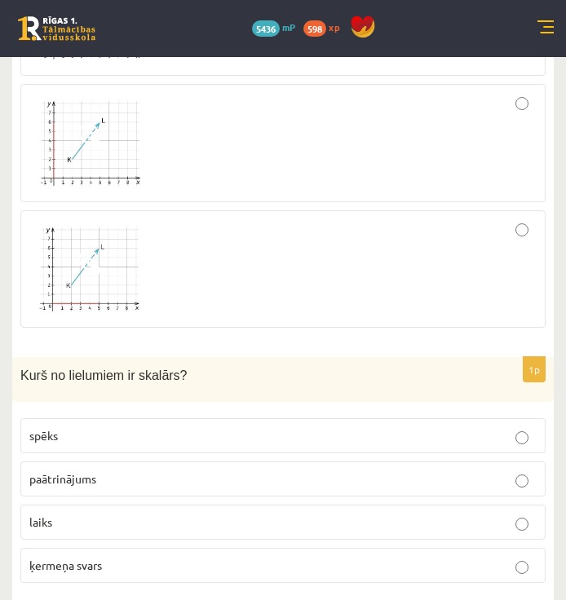
click at [241, 303] on div at bounding box center [282, 269] width 507 height 100
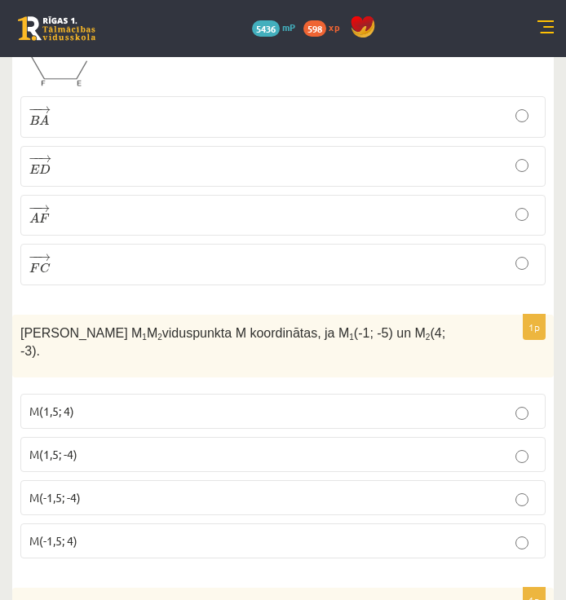
click at [244, 220] on p "− − → A F A F →" at bounding box center [282, 215] width 507 height 23
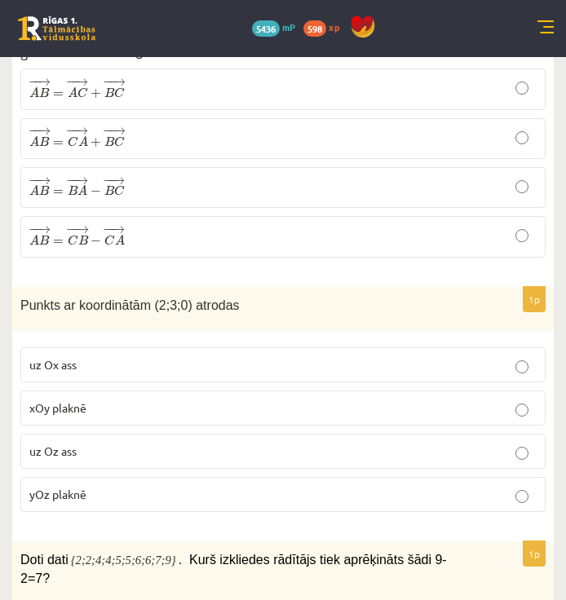
click at [238, 185] on label "− − → A B = − − → B A − − − → B C A B → = B A → − B C →" at bounding box center [282, 187] width 525 height 41
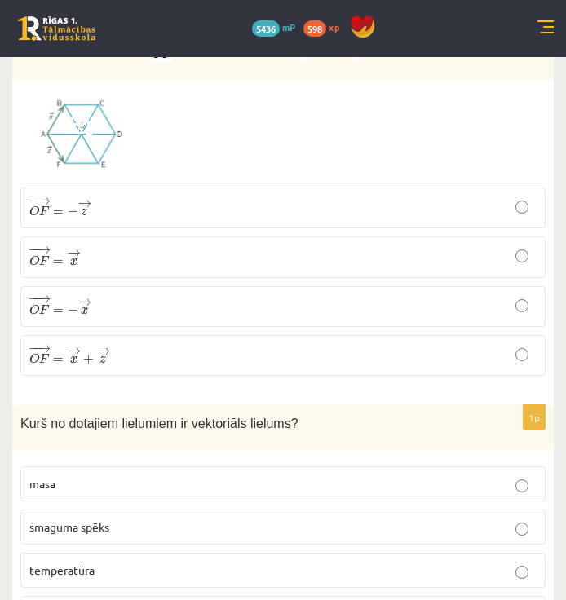
scroll to position [0, 0]
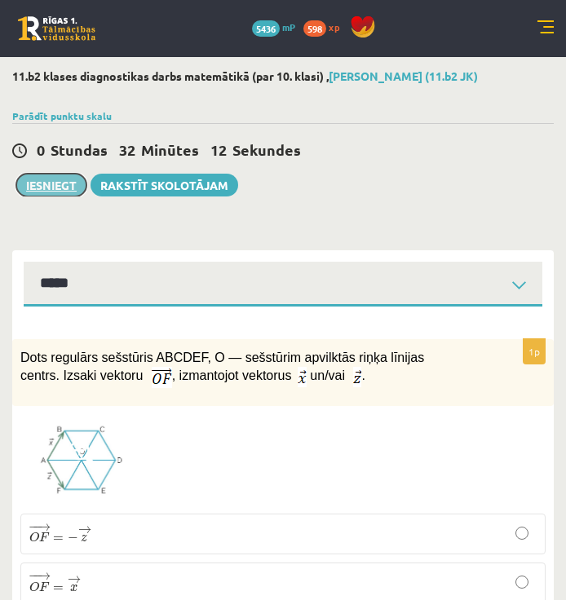
click at [54, 174] on button "Iesniegt" at bounding box center [51, 185] width 70 height 23
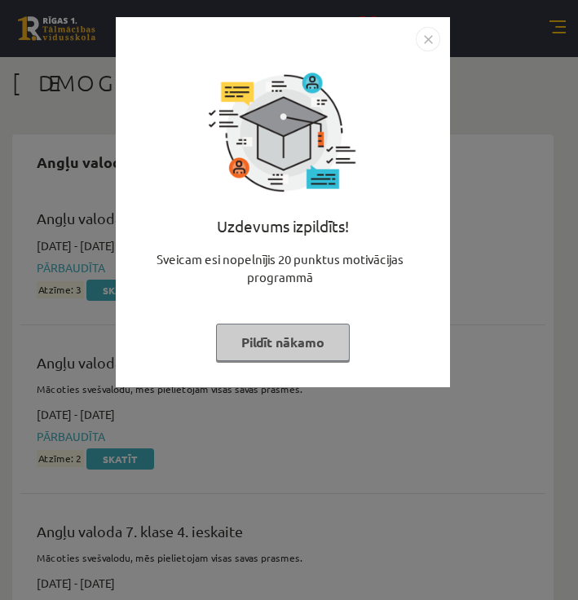
click at [421, 33] on img "Close" at bounding box center [428, 39] width 24 height 24
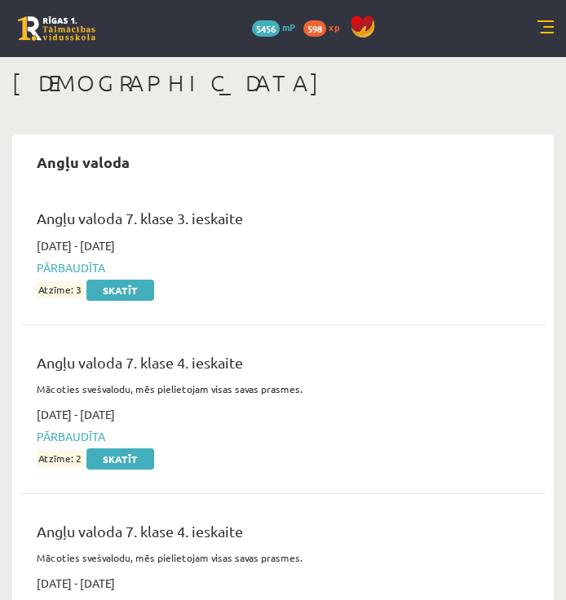
click at [547, 33] on link at bounding box center [545, 28] width 16 height 16
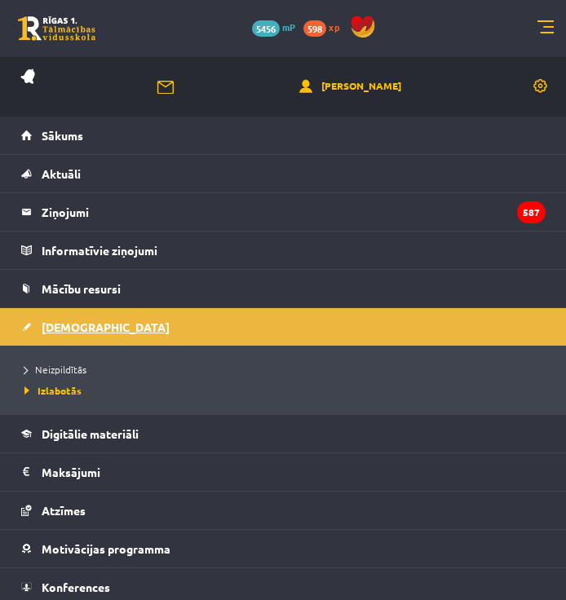
click at [80, 327] on span "[DEMOGRAPHIC_DATA]" at bounding box center [106, 327] width 128 height 15
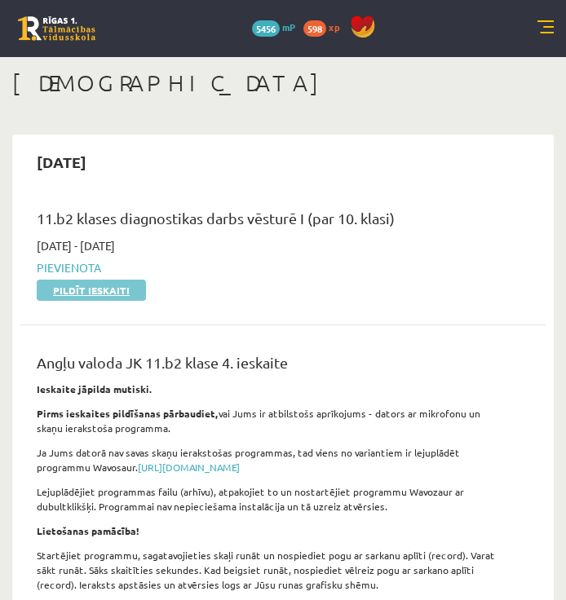
click at [117, 298] on link "Pildīt ieskaiti" at bounding box center [91, 290] width 109 height 21
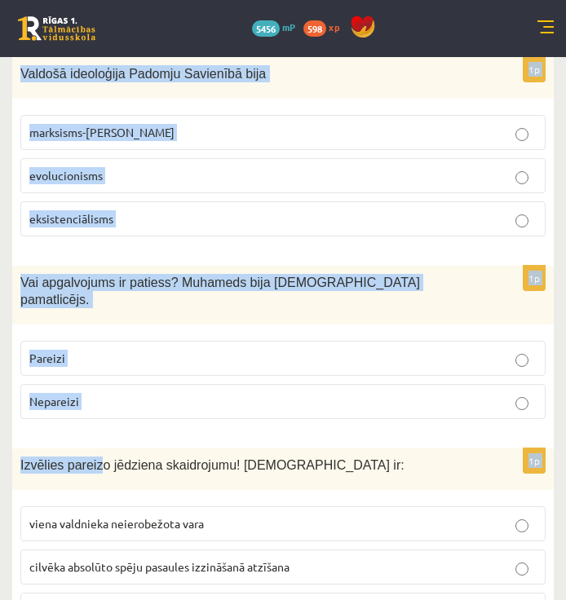
scroll to position [5787, 0]
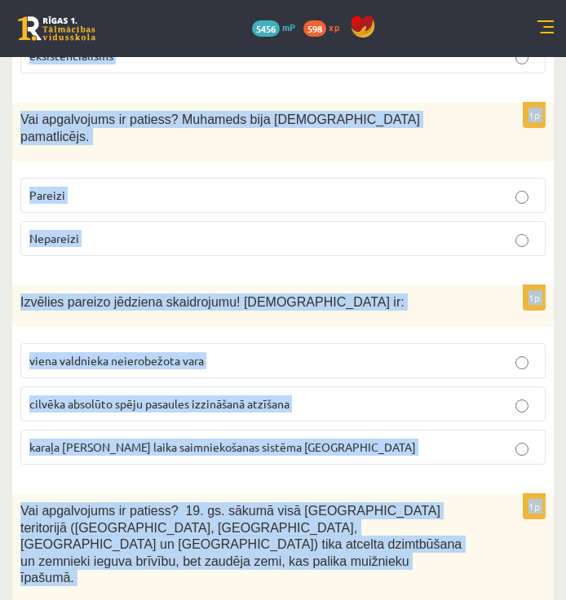
drag, startPoint x: 15, startPoint y: 355, endPoint x: 209, endPoint y: 547, distance: 272.6
drag, startPoint x: 209, startPoint y: 547, endPoint x: 197, endPoint y: 399, distance: 148.0
copy form "Lor ipsumdolors am consect? 59.ad. Elitse doei tempo incididu utlab – etdolo ma…"
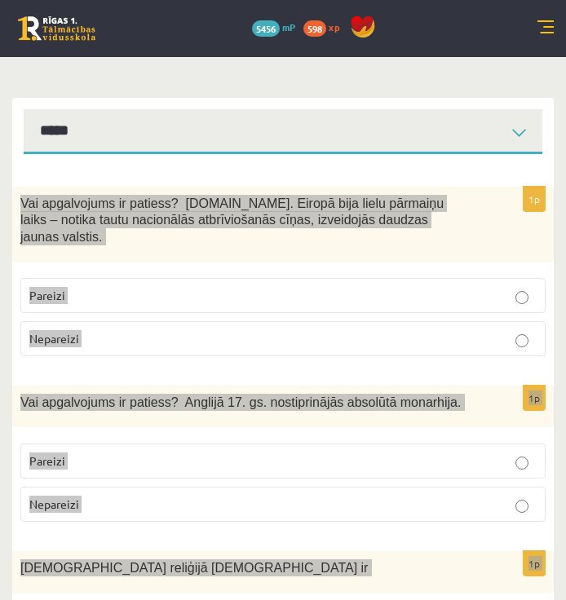
scroll to position [163, 0]
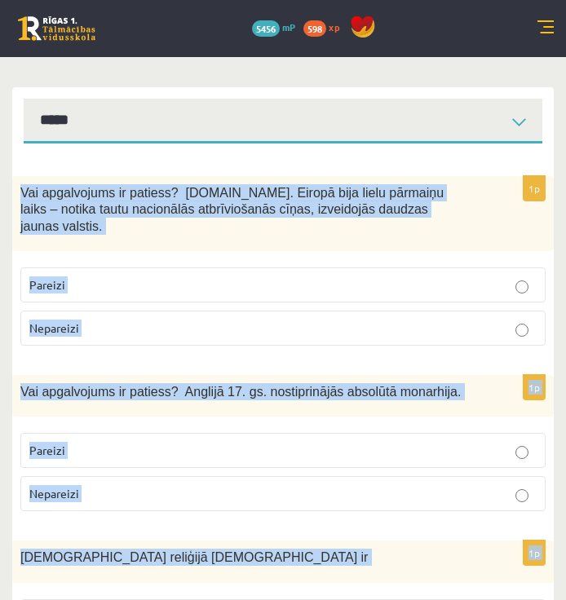
click at [171, 276] on p "Pareizi" at bounding box center [282, 284] width 507 height 17
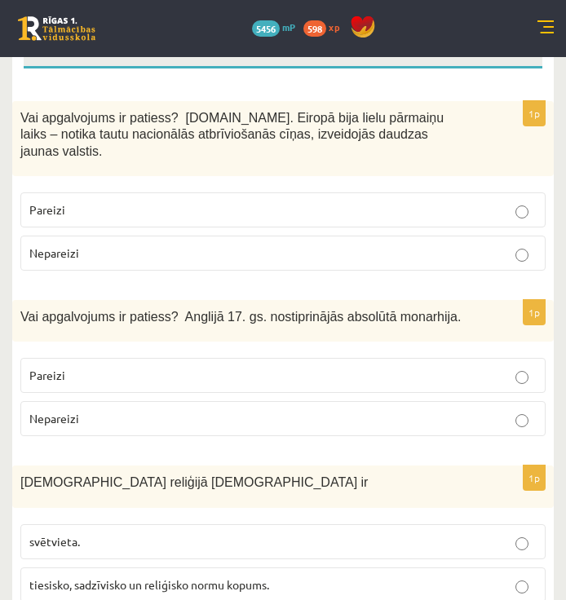
scroll to position [245, 0]
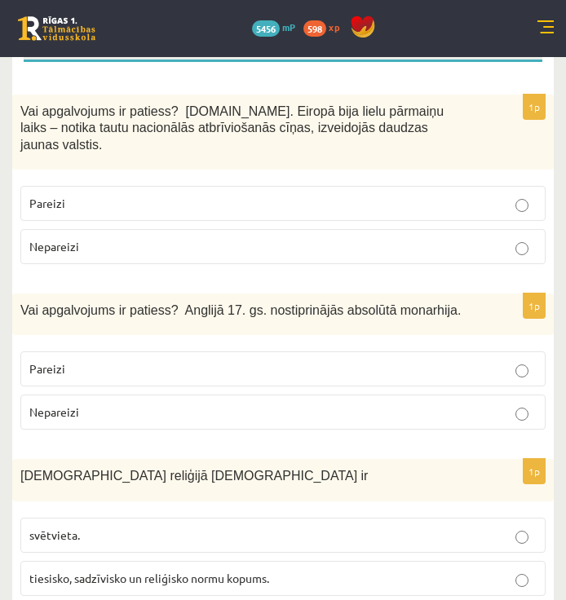
click at [150, 403] on p "Nepareizi" at bounding box center [282, 411] width 507 height 17
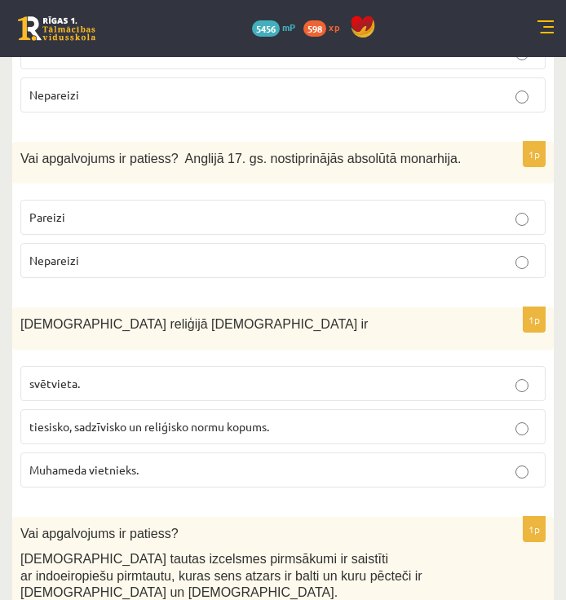
scroll to position [408, 0]
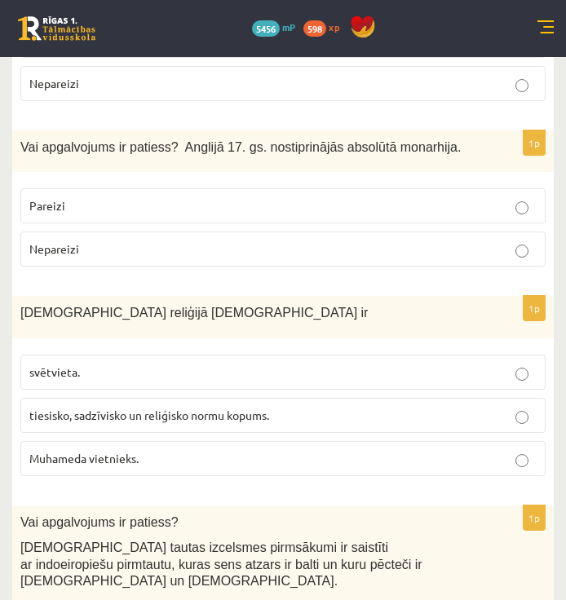
click at [150, 408] on span "tiesisko, sadzīvisko un reliģisko normu kopums." at bounding box center [149, 415] width 240 height 15
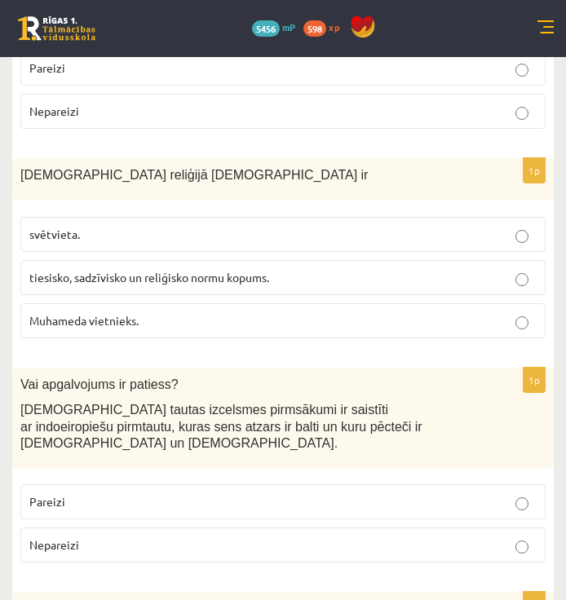
scroll to position [571, 0]
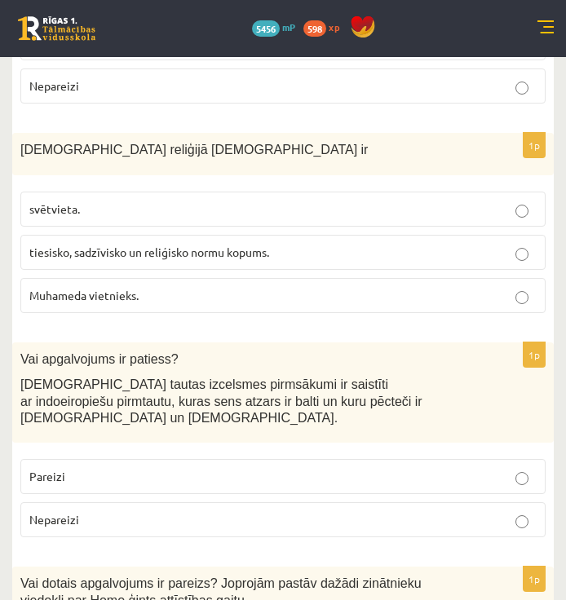
click at [132, 459] on label "Pareizi" at bounding box center [282, 476] width 525 height 35
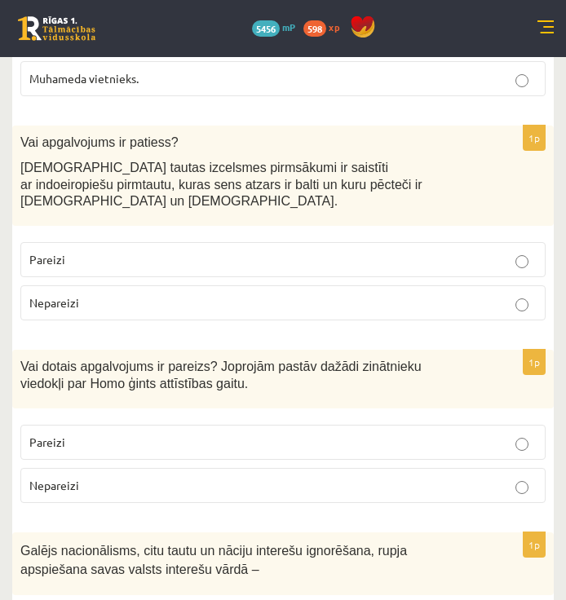
scroll to position [815, 0]
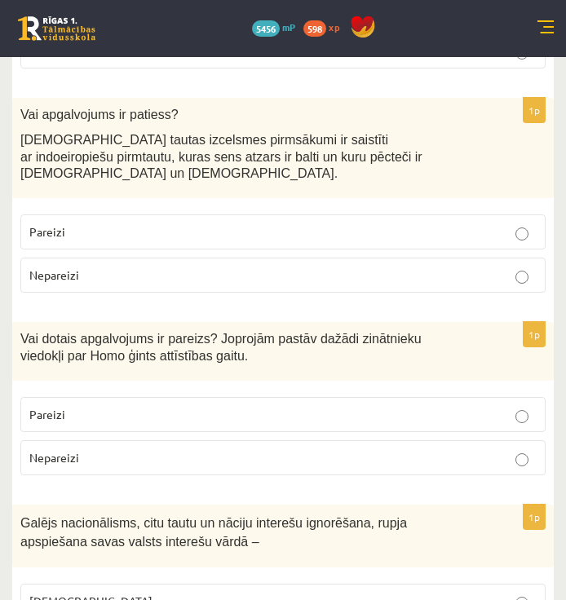
click at [132, 406] on p "Pareizi" at bounding box center [282, 414] width 507 height 17
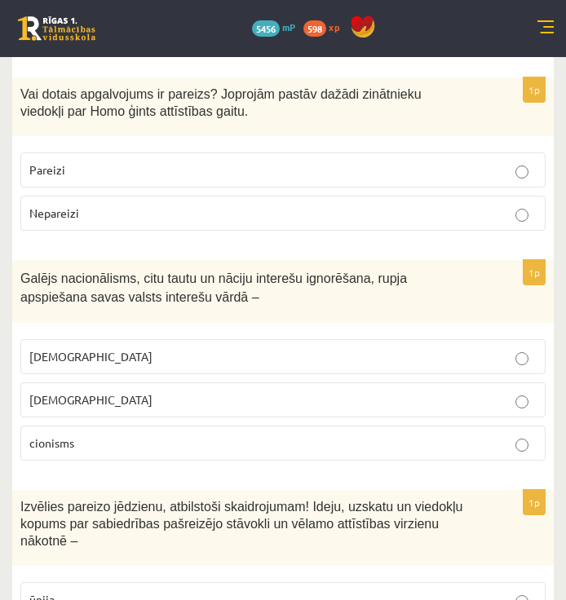
click at [126, 348] on p "[DEMOGRAPHIC_DATA]" at bounding box center [282, 356] width 507 height 17
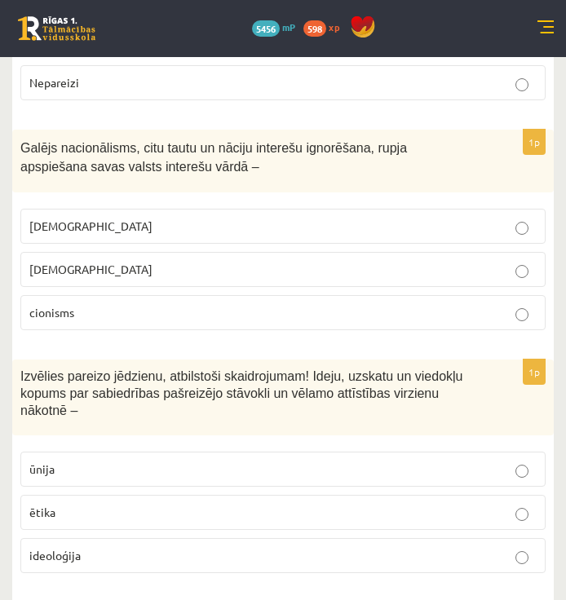
scroll to position [1223, 0]
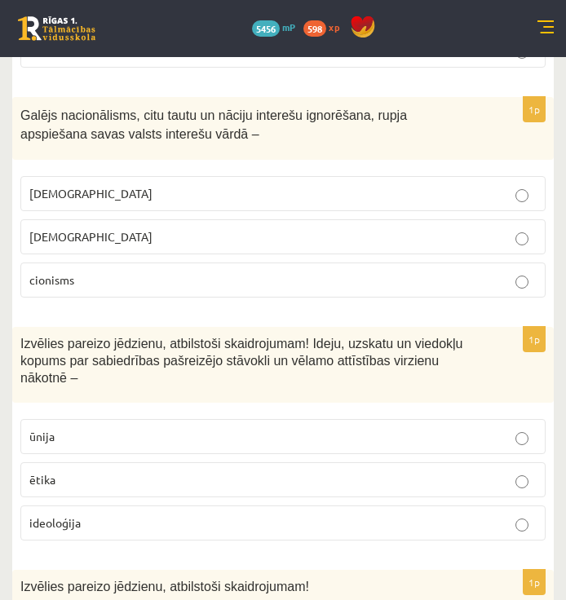
click at [124, 514] on p "ideoloģija" at bounding box center [282, 522] width 507 height 17
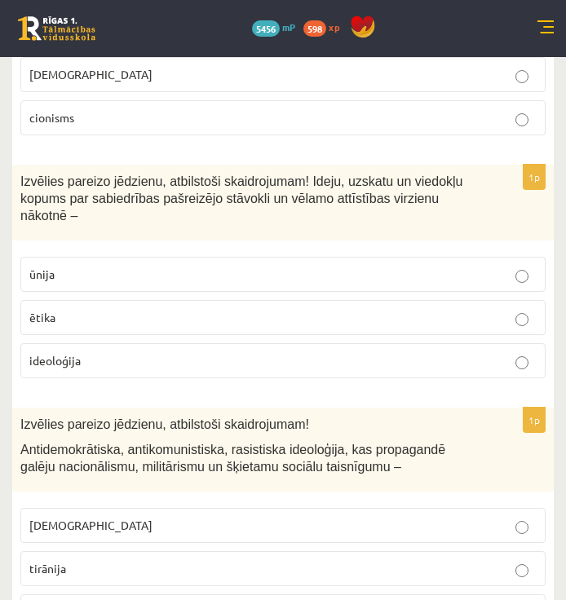
scroll to position [1386, 0]
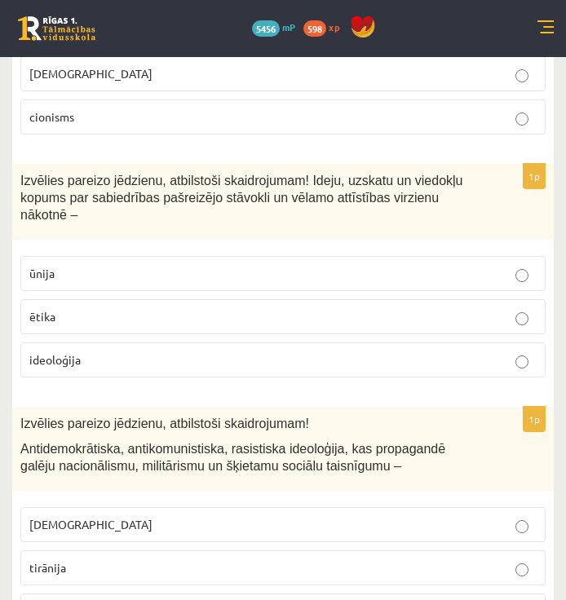
click at [185, 516] on p "[DEMOGRAPHIC_DATA]" at bounding box center [282, 524] width 507 height 17
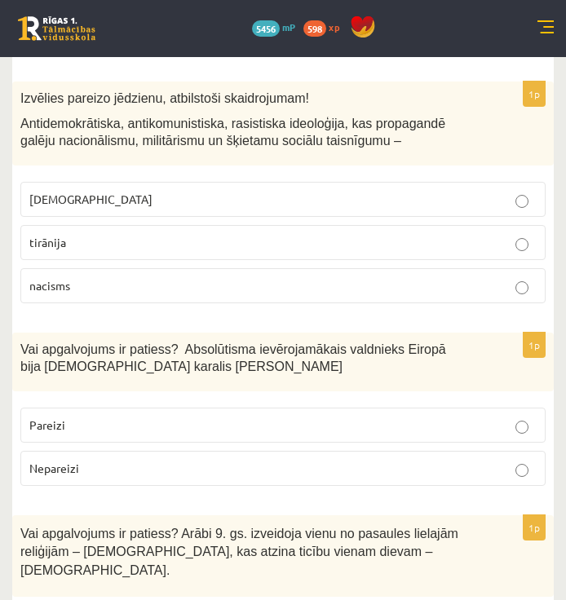
scroll to position [1712, 0]
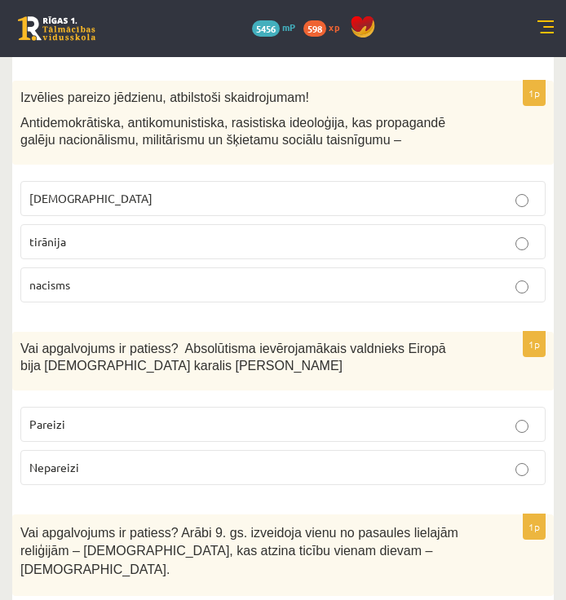
click at [192, 416] on p "Pareizi" at bounding box center [282, 424] width 507 height 17
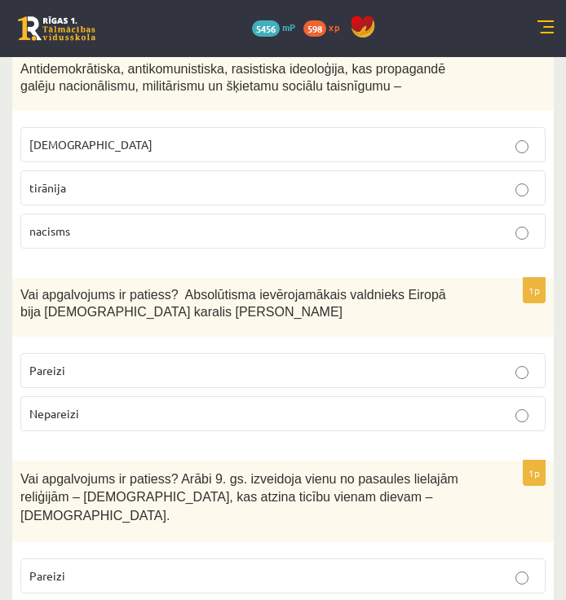
scroll to position [1793, 0]
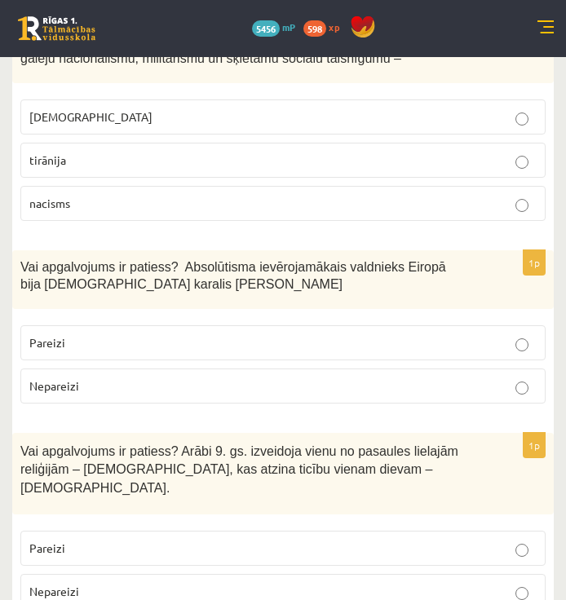
click at [172, 574] on label "Nepareizi" at bounding box center [282, 591] width 525 height 35
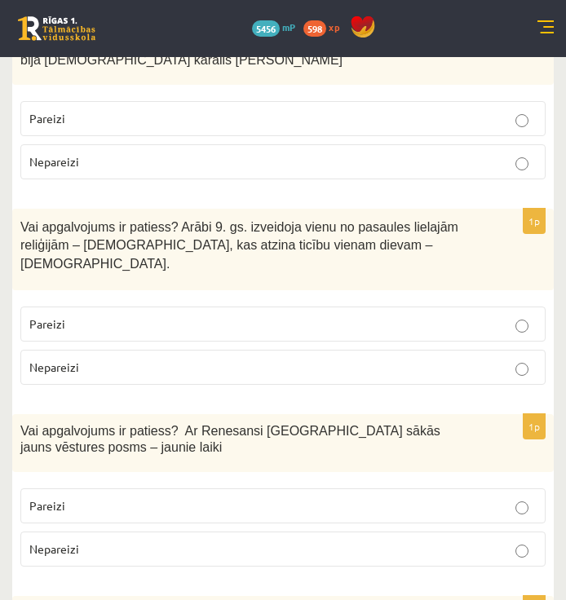
scroll to position [2038, 0]
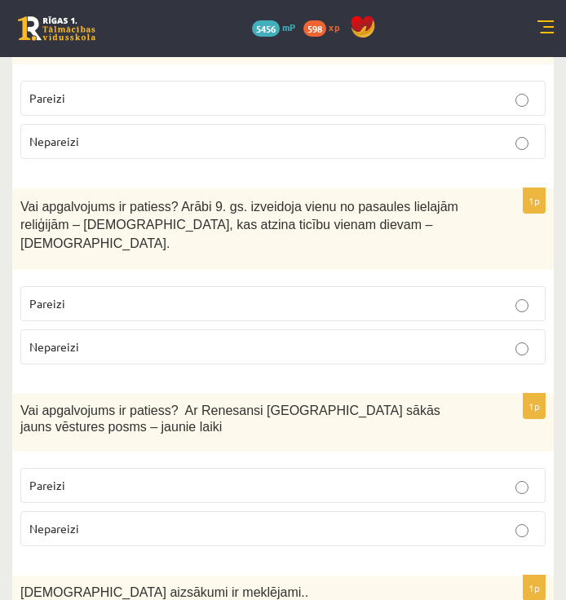
click at [187, 477] on p "Pareizi" at bounding box center [282, 485] width 507 height 17
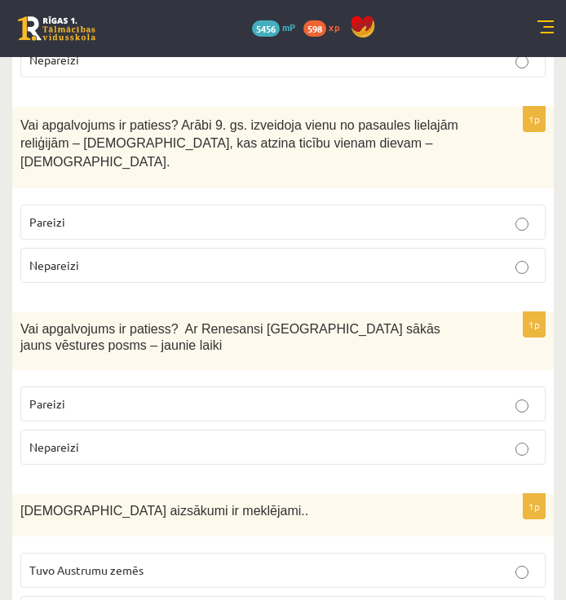
scroll to position [2201, 0]
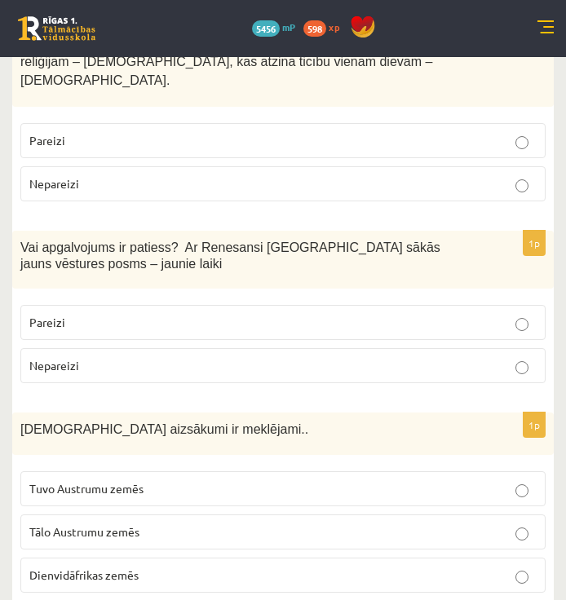
click at [187, 480] on p "Tuvo Austrumu zemēs" at bounding box center [282, 488] width 507 height 17
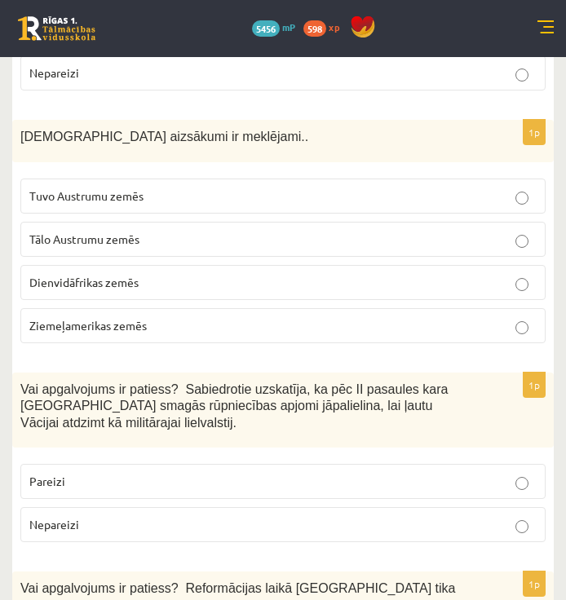
scroll to position [2527, 0]
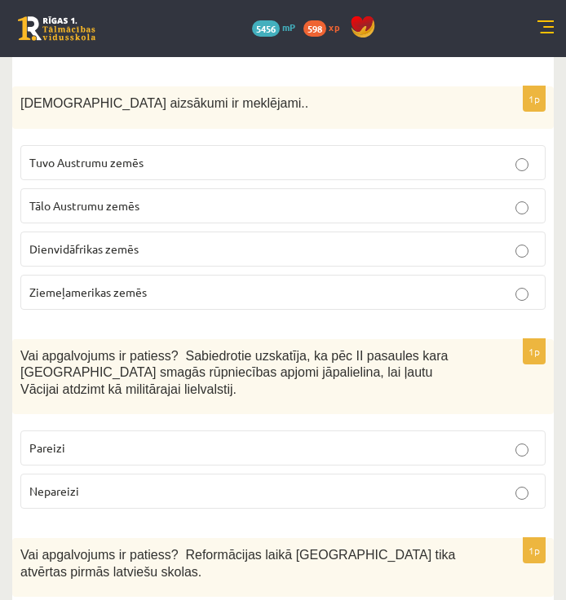
click at [155, 474] on label "Nepareizi" at bounding box center [282, 491] width 525 height 35
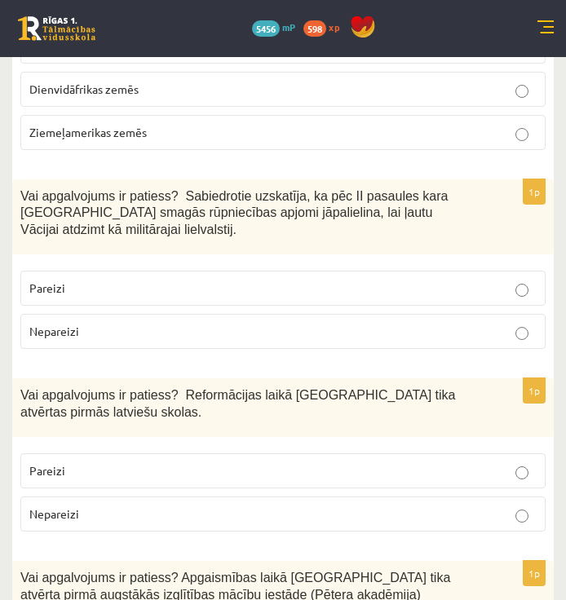
scroll to position [2690, 0]
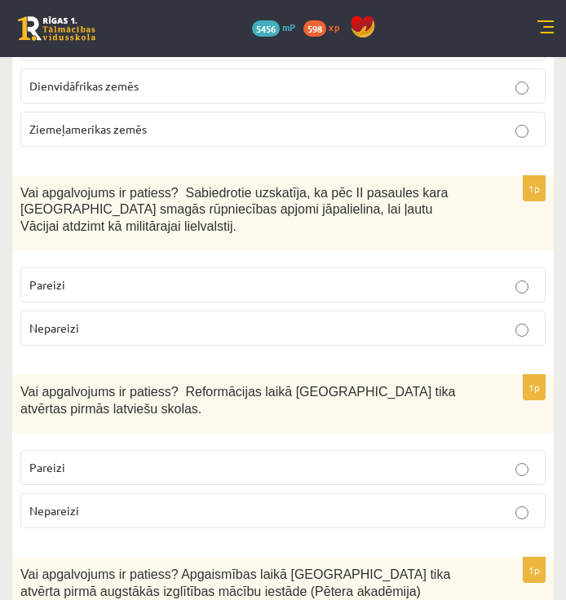
click at [164, 450] on label "Pareizi" at bounding box center [282, 467] width 525 height 35
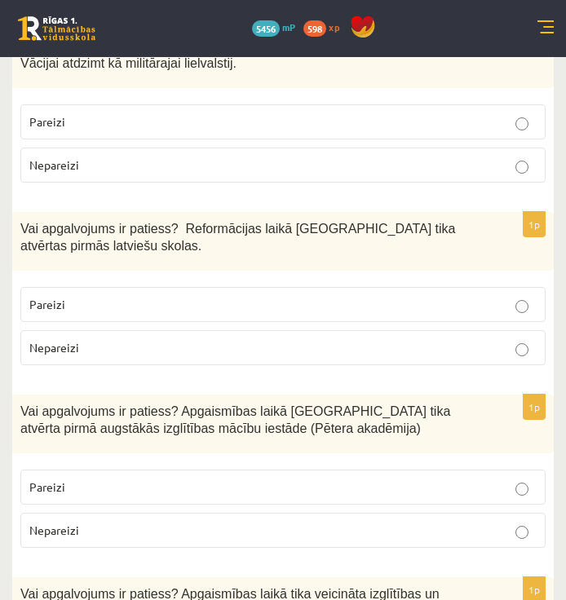
click at [174, 478] on p "Pareizi" at bounding box center [282, 486] width 507 height 17
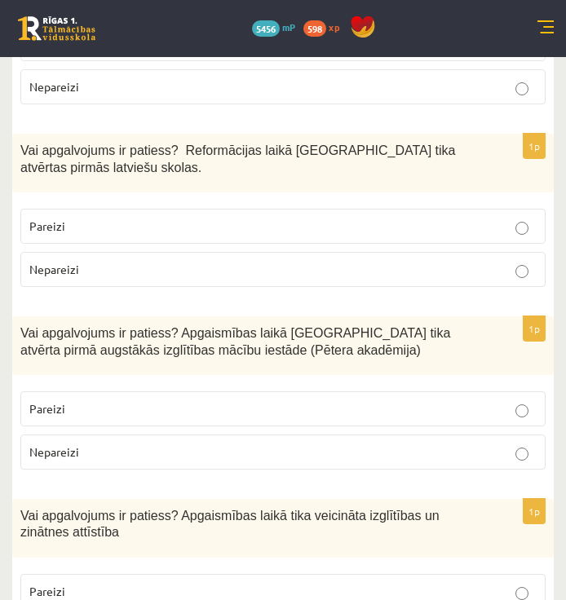
scroll to position [2934, 0]
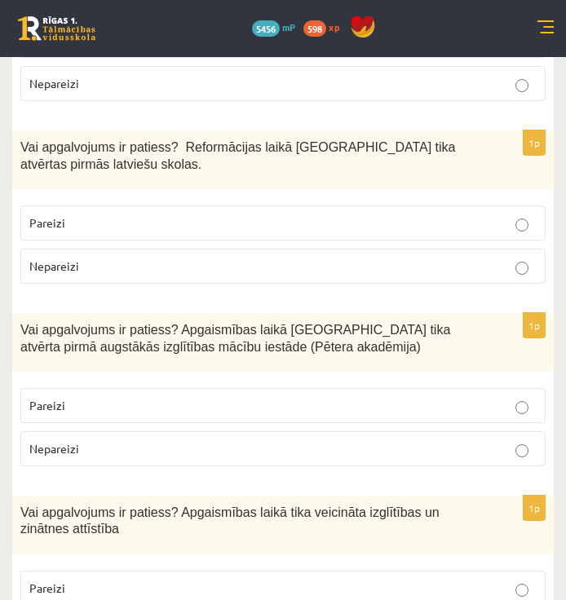
click at [183, 562] on fieldset "Pareizi Nepareizi" at bounding box center [282, 607] width 525 height 91
click at [189, 571] on label "Pareizi" at bounding box center [282, 588] width 525 height 35
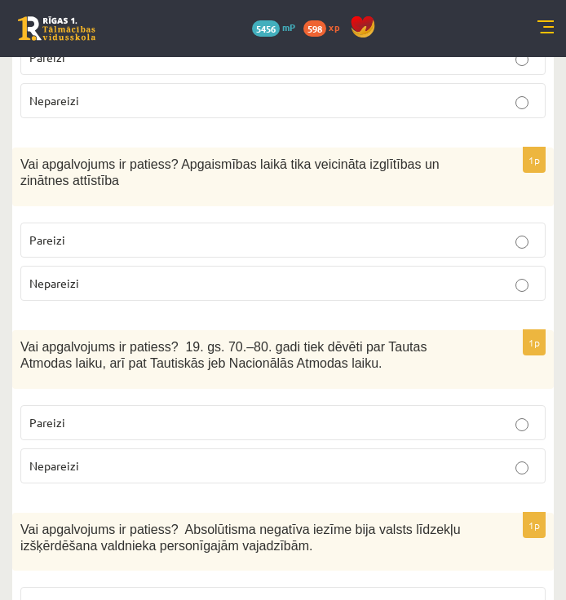
scroll to position [3342, 0]
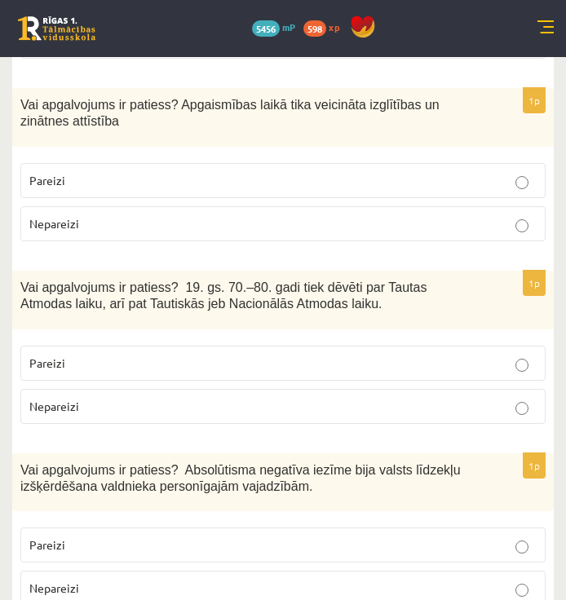
click at [313, 355] on p "Pareizi" at bounding box center [282, 363] width 507 height 17
click at [298, 536] on p "Pareizi" at bounding box center [282, 544] width 507 height 17
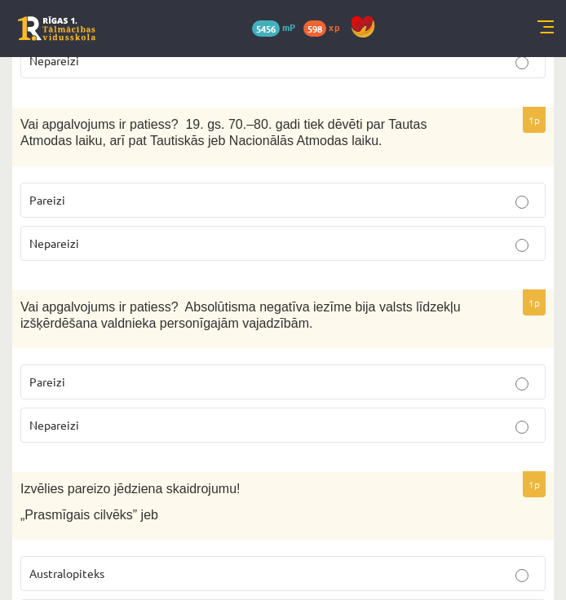
scroll to position [3587, 0]
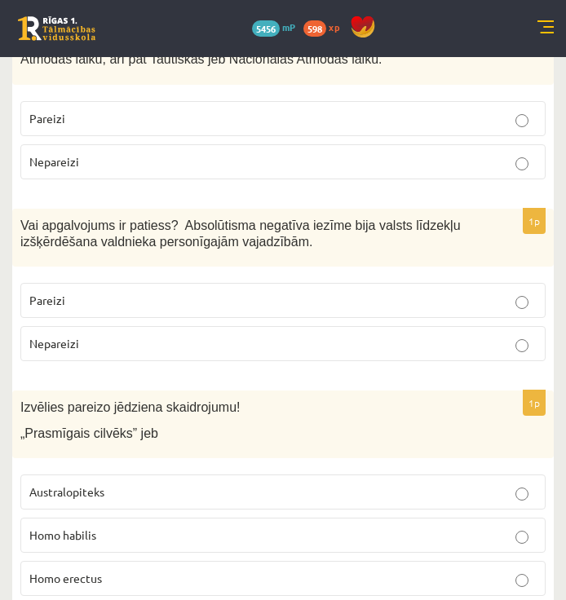
click at [169, 518] on label "Homo habilis" at bounding box center [282, 535] width 525 height 35
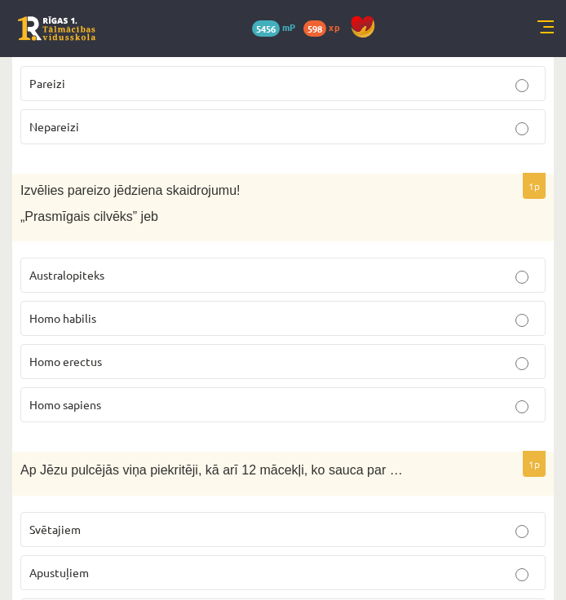
scroll to position [3831, 0]
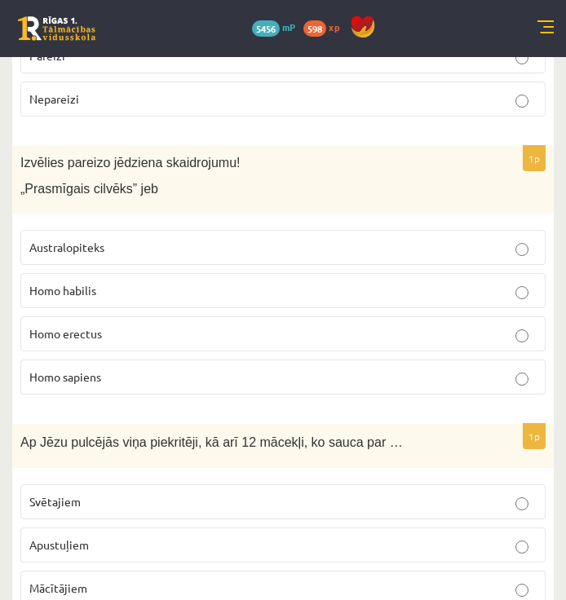
click at [395, 527] on label "Apustuļiem" at bounding box center [282, 544] width 525 height 35
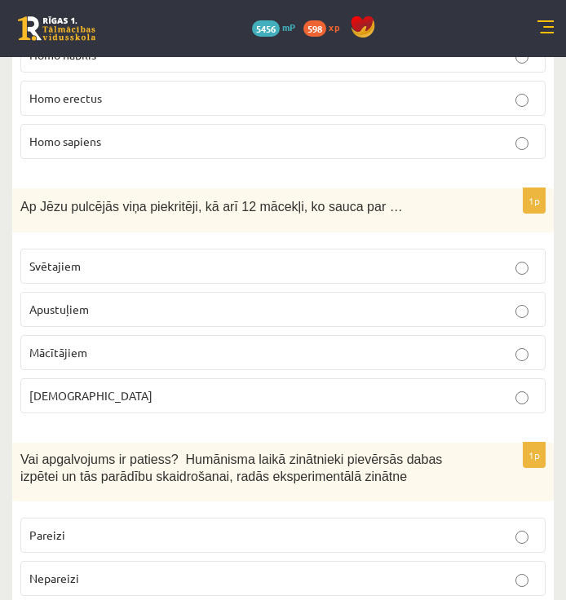
scroll to position [4157, 0]
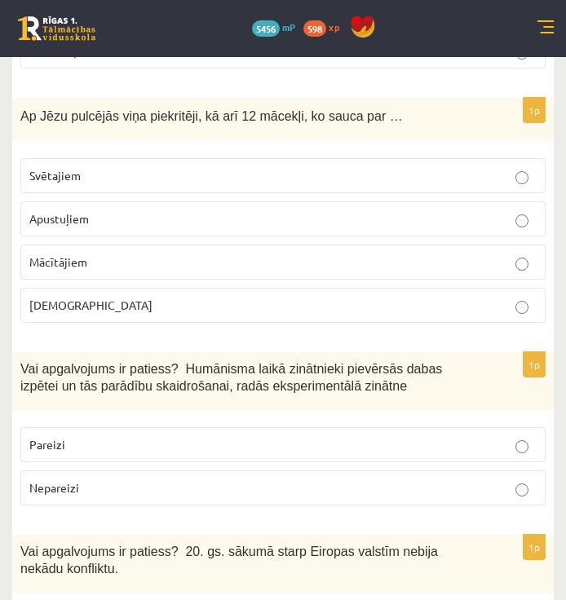
click at [334, 436] on p "Pareizi" at bounding box center [282, 444] width 507 height 17
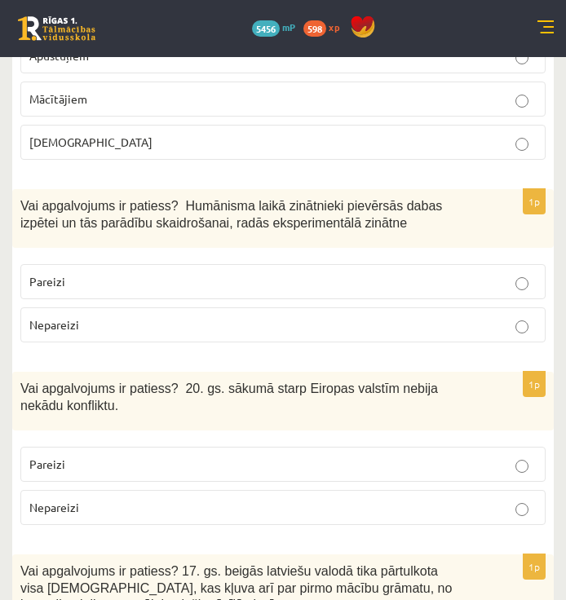
click at [346, 490] on label "Nepareizi" at bounding box center [282, 507] width 525 height 35
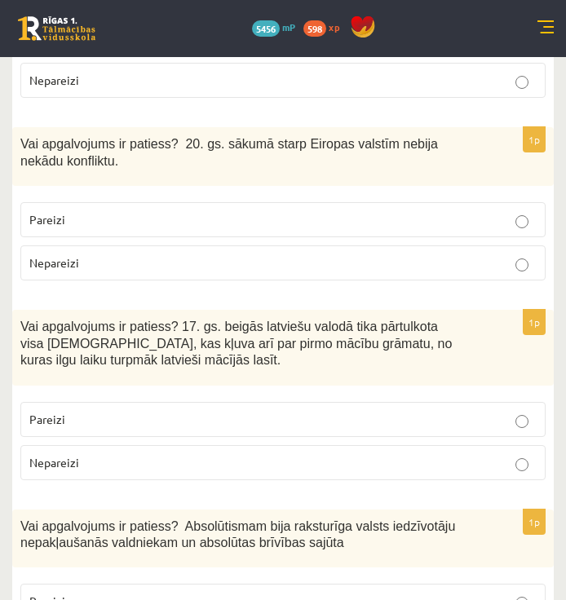
click at [345, 402] on label "Pareizi" at bounding box center [282, 419] width 525 height 35
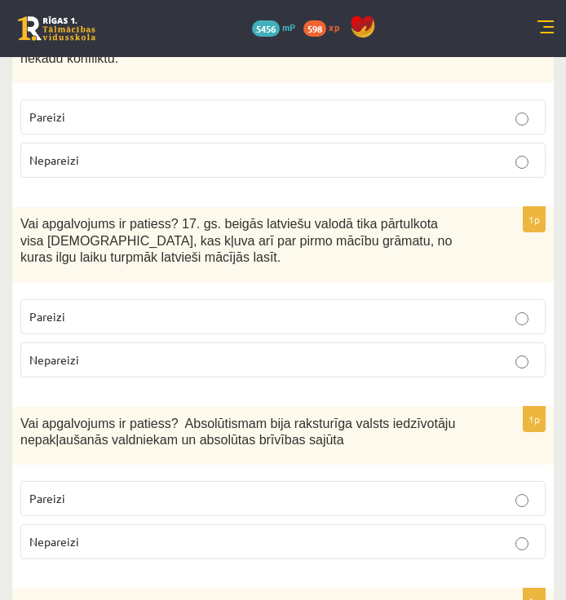
scroll to position [4728, 0]
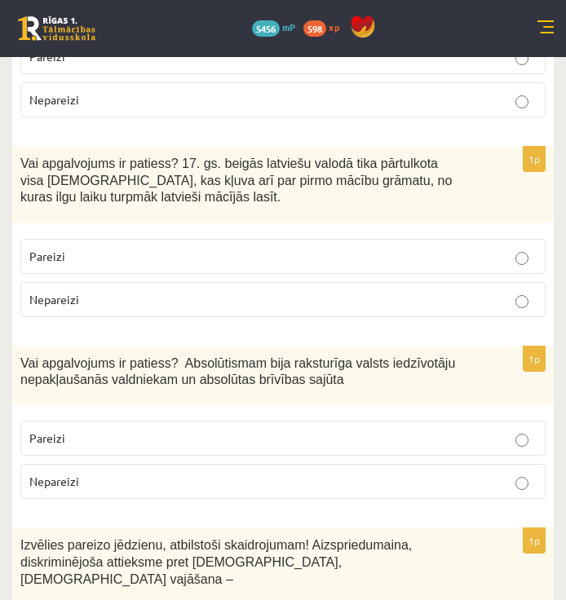
click at [390, 473] on p "Nepareizi" at bounding box center [282, 481] width 507 height 17
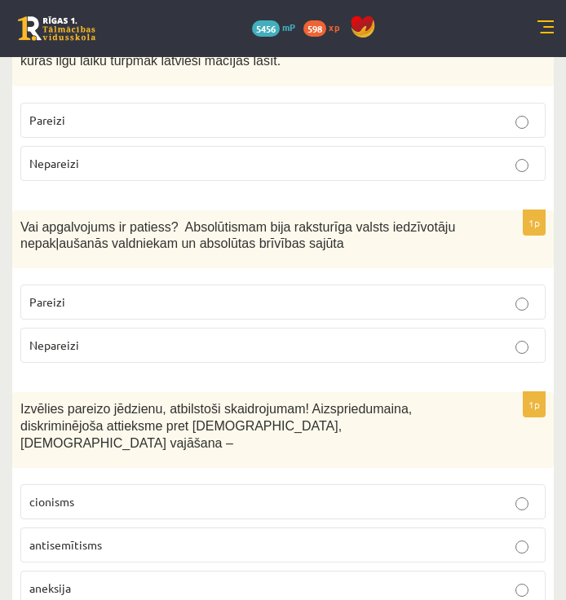
scroll to position [4891, 0]
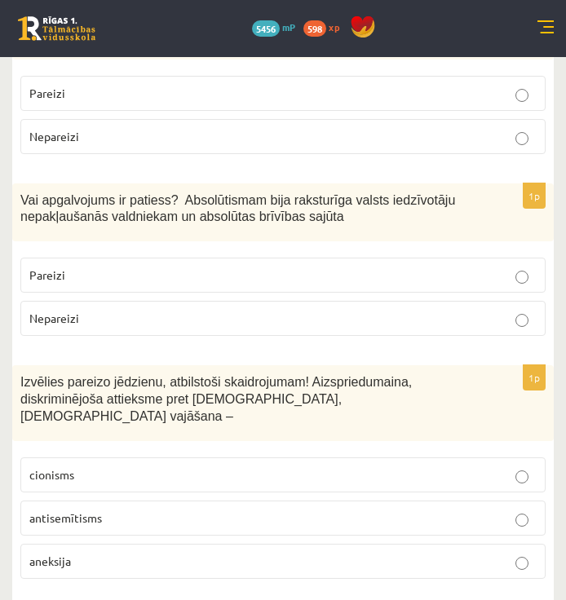
click at [320, 500] on label "antisemītisms" at bounding box center [282, 517] width 525 height 35
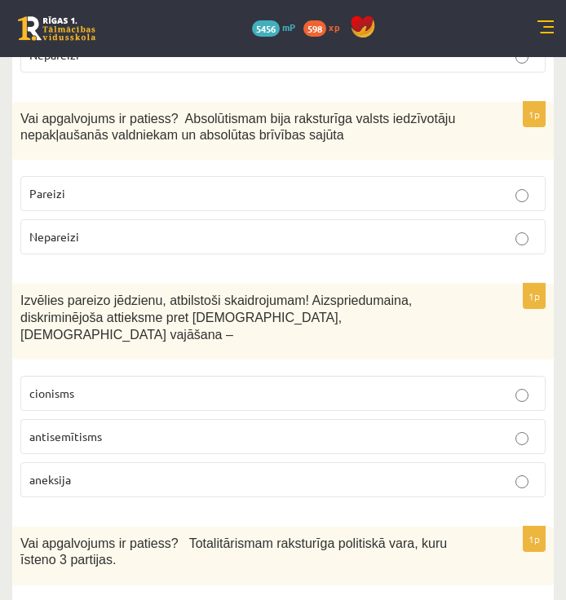
scroll to position [5054, 0]
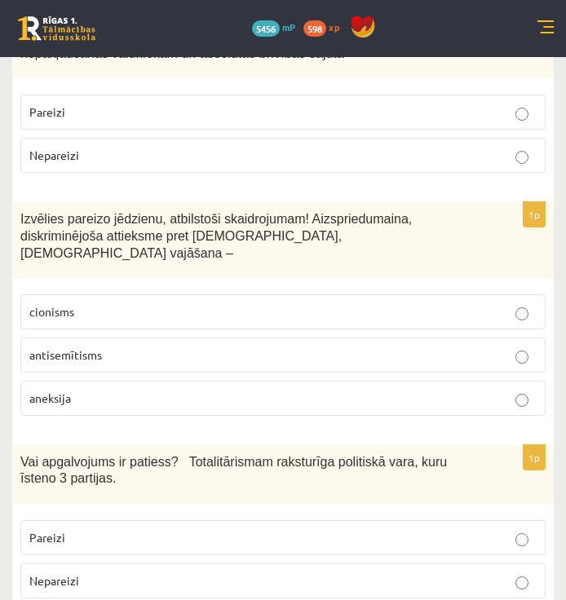
click at [375, 572] on p "Nepareizi" at bounding box center [282, 580] width 507 height 17
click at [374, 572] on p "Nepareizi" at bounding box center [282, 580] width 507 height 17
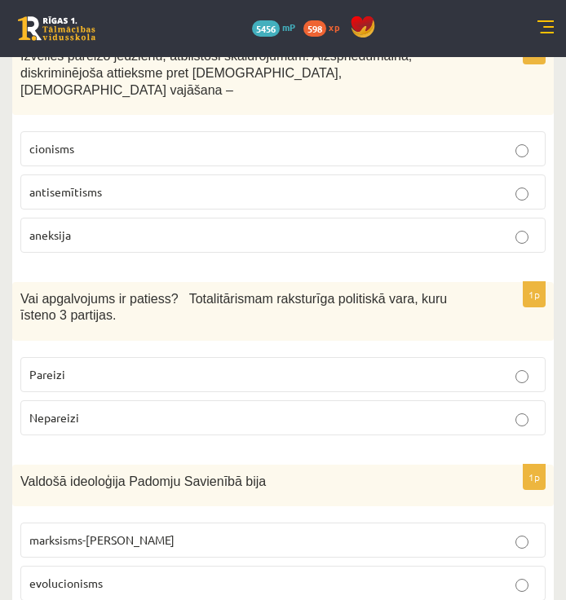
click at [390, 575] on p "evolucionisms" at bounding box center [282, 583] width 507 height 17
click at [384, 522] on label "marksisms-[PERSON_NAME]" at bounding box center [282, 539] width 525 height 35
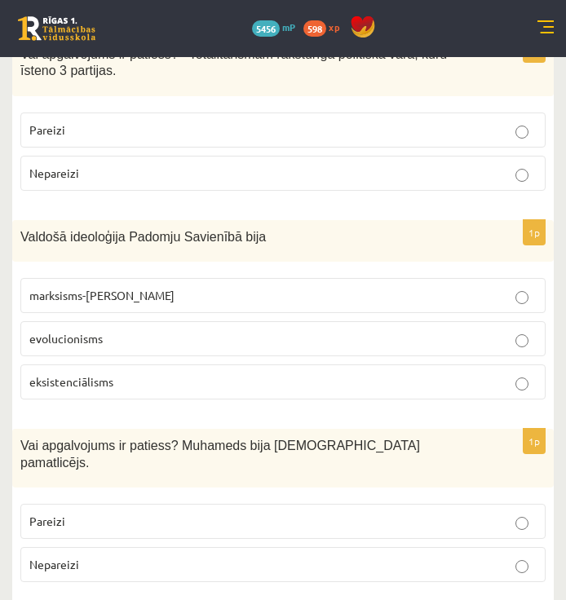
click at [393, 513] on p "Pareizi" at bounding box center [282, 521] width 507 height 17
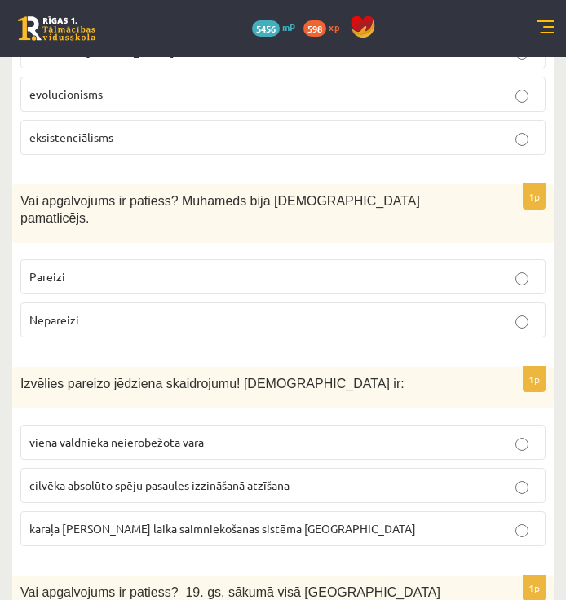
click at [359, 434] on p "viena valdnieka neierobežota vara" at bounding box center [282, 442] width 507 height 17
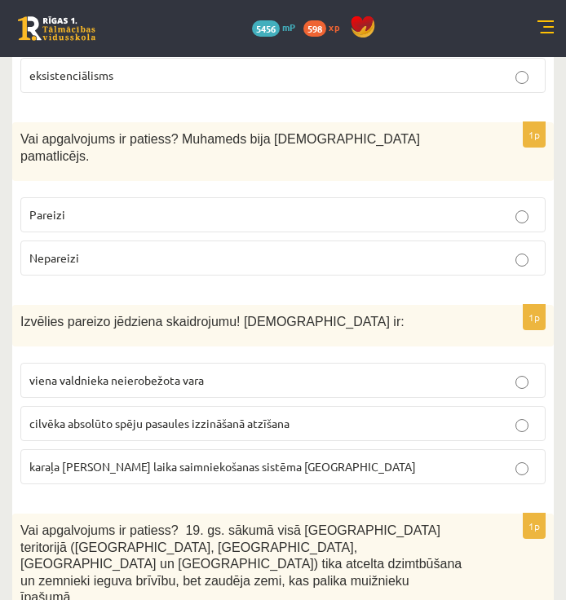
scroll to position [5787, 0]
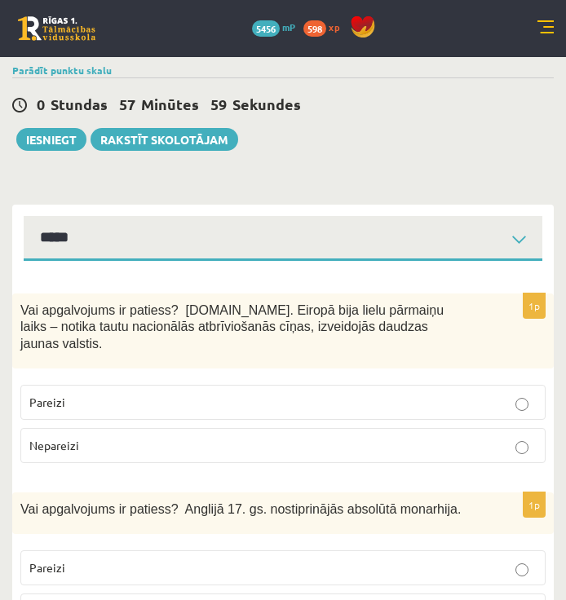
scroll to position [0, 0]
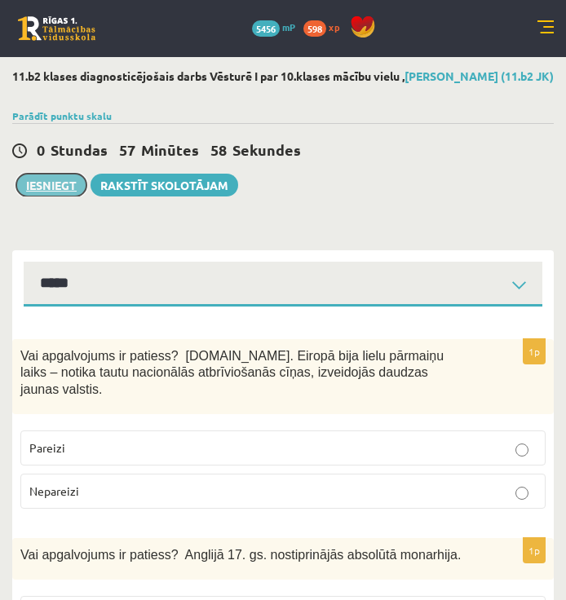
click at [67, 183] on button "Iesniegt" at bounding box center [51, 185] width 70 height 23
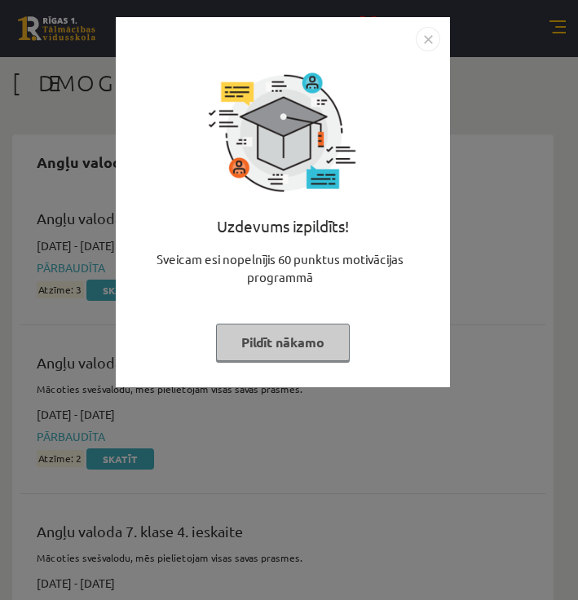
click at [431, 35] on img "Close" at bounding box center [428, 39] width 24 height 24
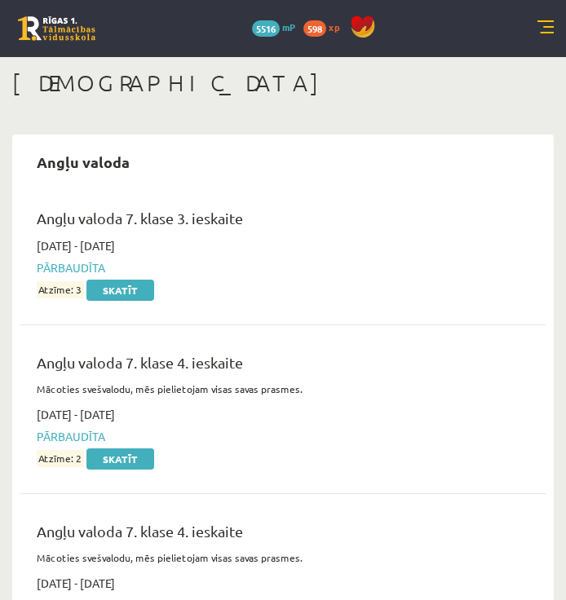
click at [538, 23] on link at bounding box center [545, 28] width 16 height 16
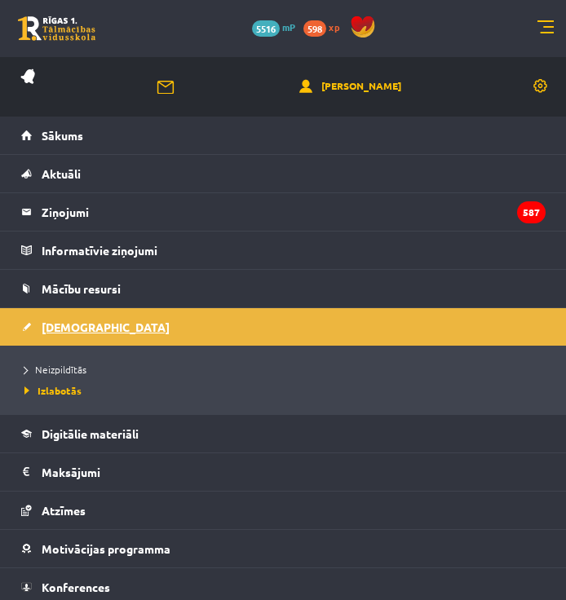
click at [68, 331] on span "[DEMOGRAPHIC_DATA]" at bounding box center [106, 327] width 128 height 15
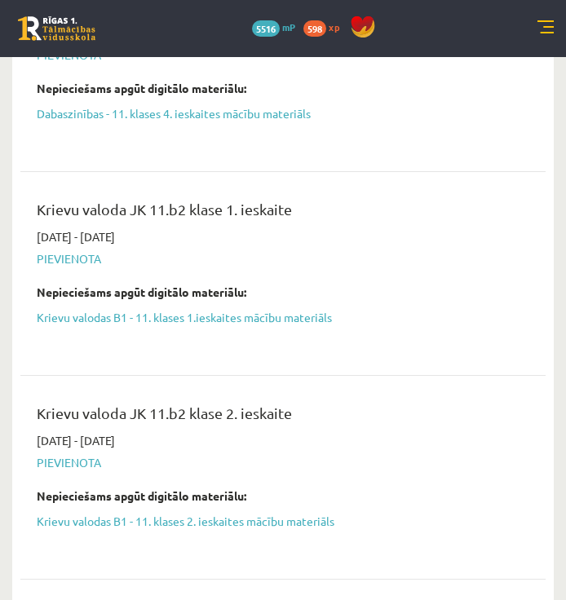
scroll to position [1223, 0]
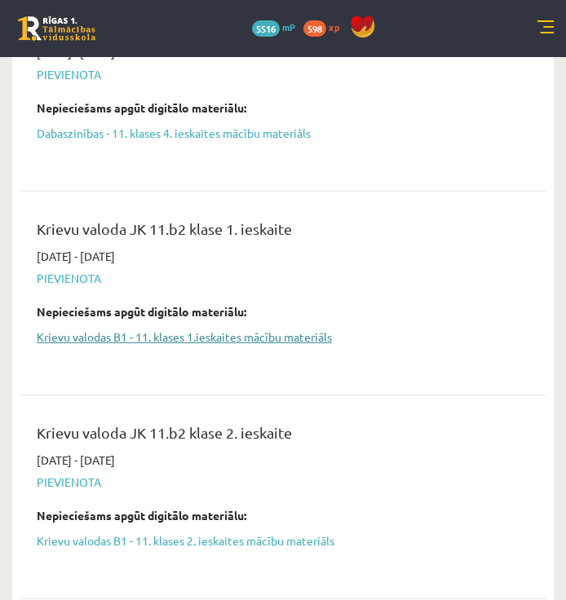
click at [249, 341] on link "Krievu valodas B1 - 11. klases 1.ieskaites mācību materiāls" at bounding box center [271, 336] width 468 height 17
click at [276, 336] on link "Krievu valodas B1 - 11. klases 1.ieskaites mācību materiāls" at bounding box center [271, 336] width 468 height 17
click at [375, 55] on div "0 Dāvanas 5516 mP 598 xp" at bounding box center [283, 28] width 566 height 57
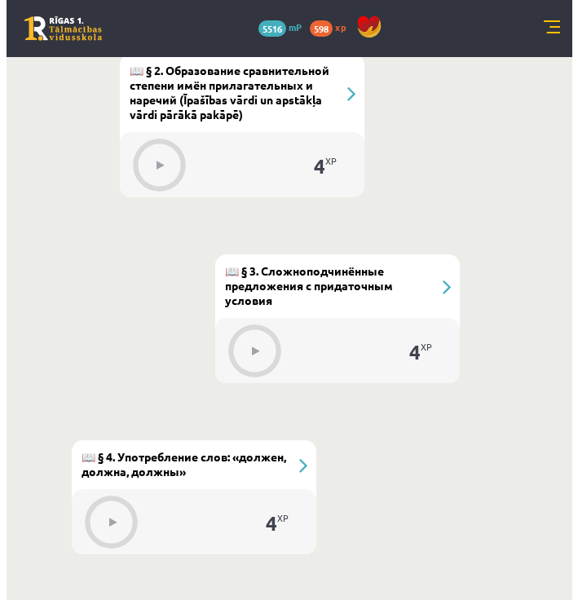
scroll to position [830, 0]
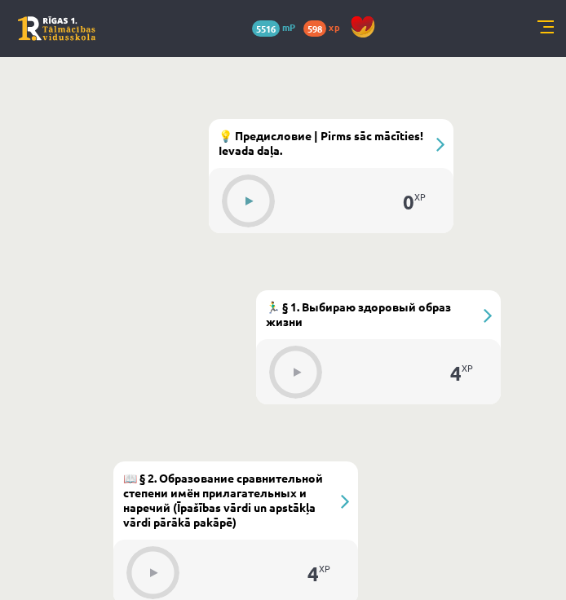
click at [260, 183] on button at bounding box center [249, 201] width 37 height 37
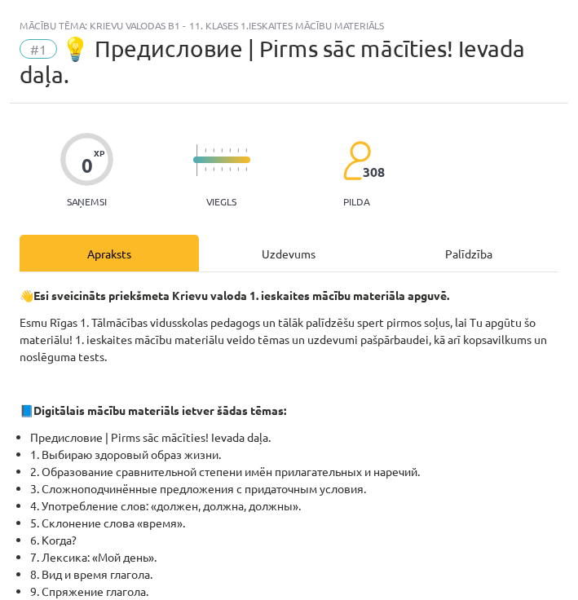
click at [385, 249] on div "Palīdzība" at bounding box center [468, 253] width 179 height 37
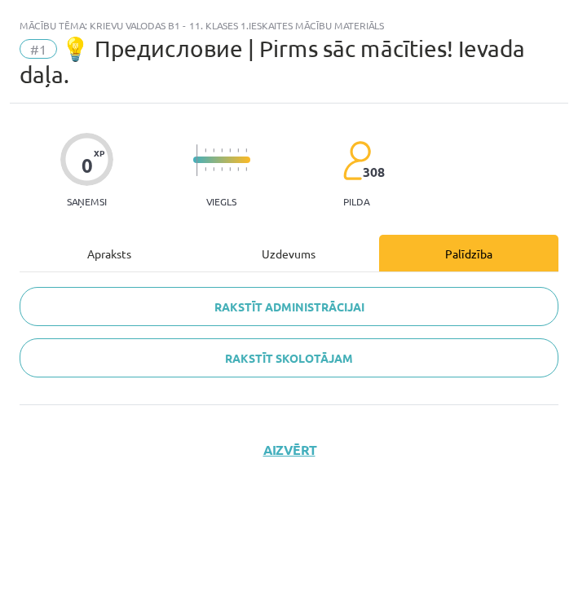
click at [315, 249] on div "Uzdevums" at bounding box center [288, 253] width 179 height 37
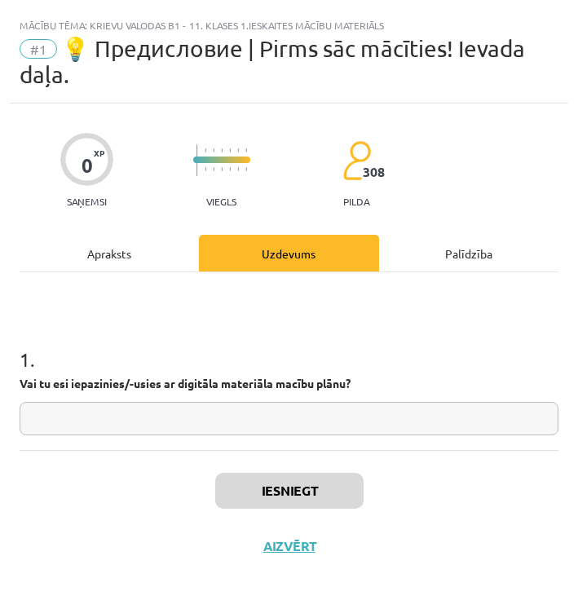
click at [320, 430] on input "text" at bounding box center [289, 418] width 539 height 33
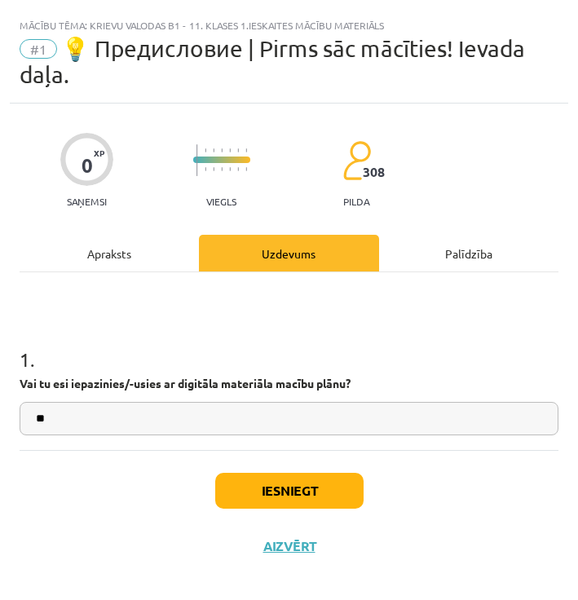
type input "**"
click at [305, 504] on button "Iesniegt" at bounding box center [289, 491] width 148 height 36
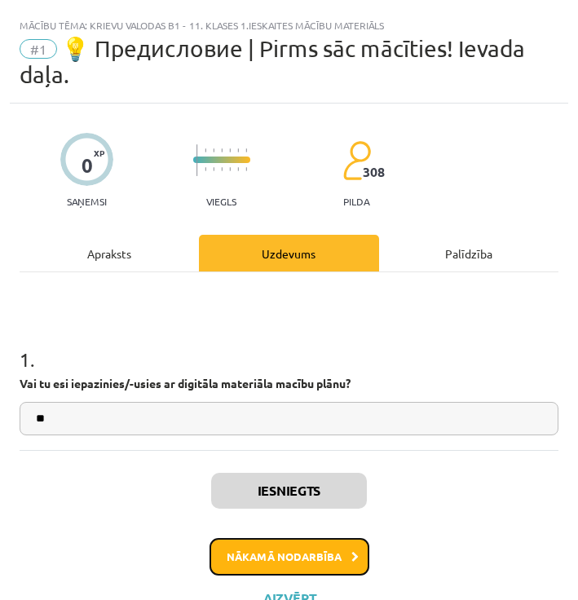
click at [299, 548] on button "Nākamā nodarbība" at bounding box center [289, 556] width 160 height 37
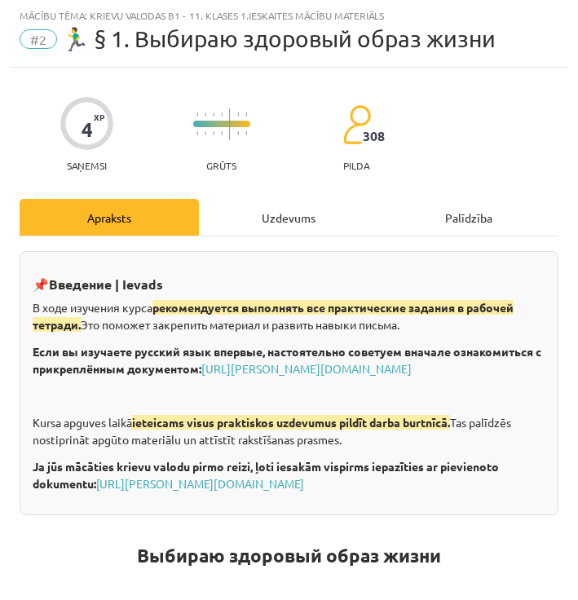
click at [281, 232] on div "Uzdevums" at bounding box center [288, 217] width 179 height 37
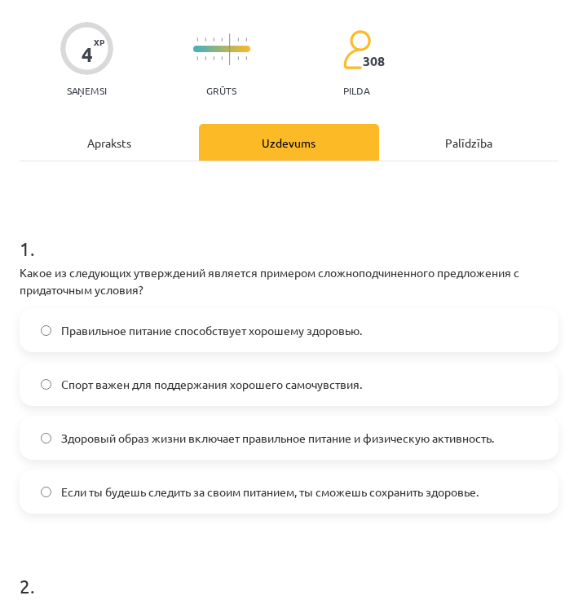
scroll to position [173, 0]
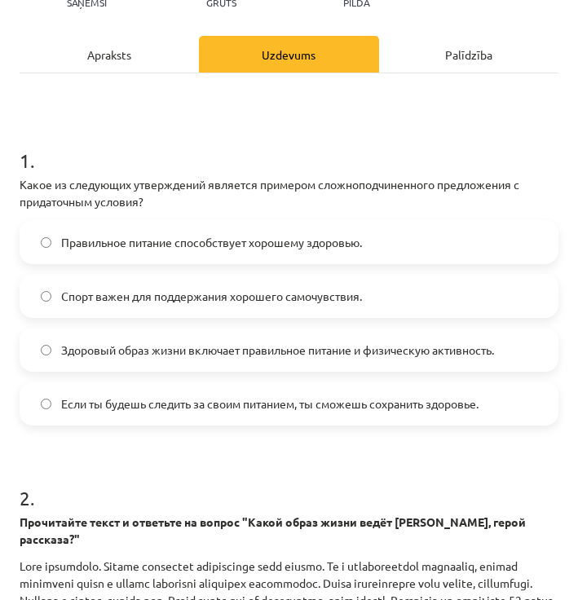
click at [297, 284] on label "Спорт важен для поддержания хорошего самочувствия." at bounding box center [289, 296] width 536 height 41
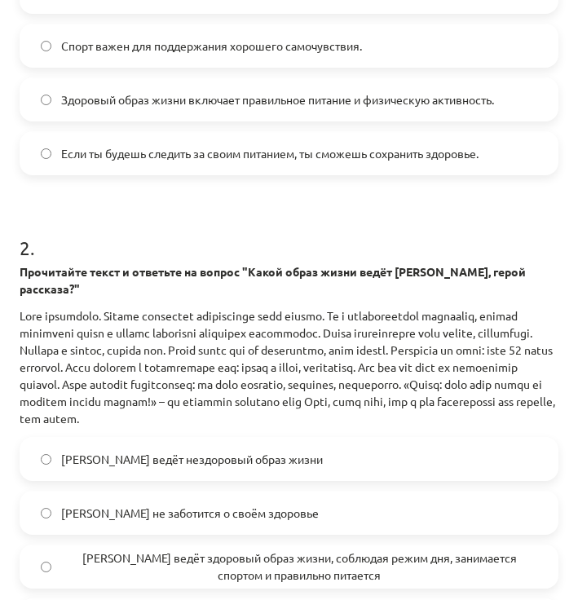
scroll to position [499, 0]
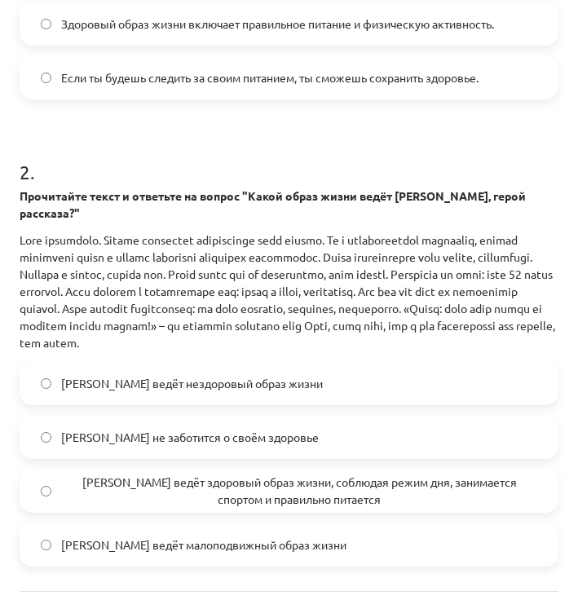
click at [262, 425] on label "[PERSON_NAME] не заботится о своём здоровье" at bounding box center [289, 437] width 536 height 41
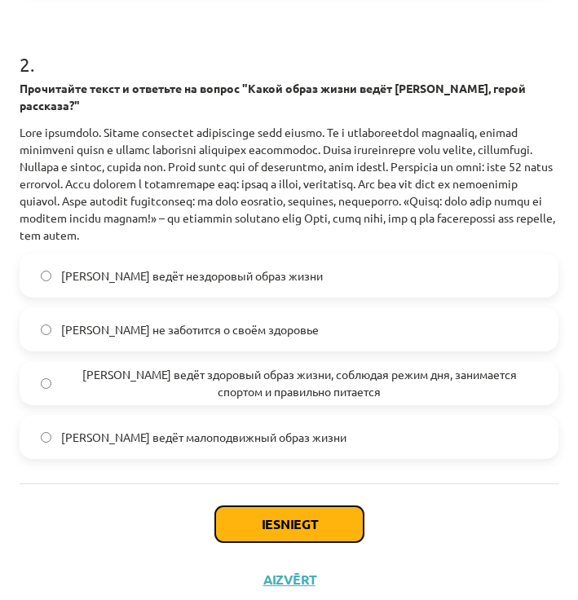
click at [320, 506] on button "Iesniegt" at bounding box center [289, 524] width 148 height 36
click at [311, 513] on button "Iesniegt" at bounding box center [289, 524] width 148 height 36
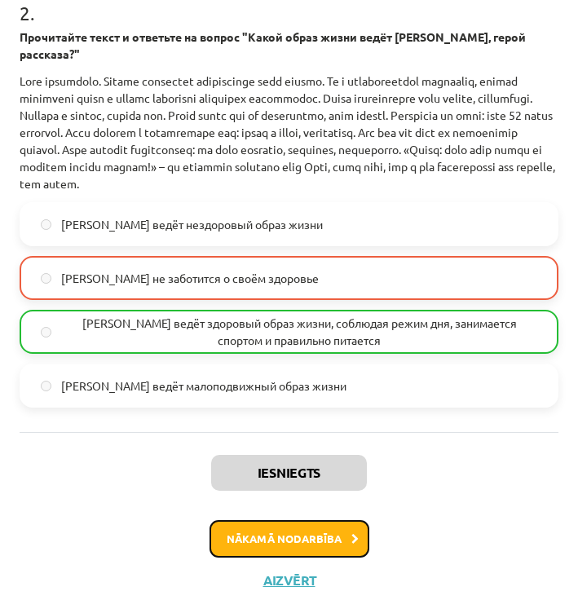
click at [315, 527] on button "Nākamā nodarbība" at bounding box center [289, 538] width 160 height 37
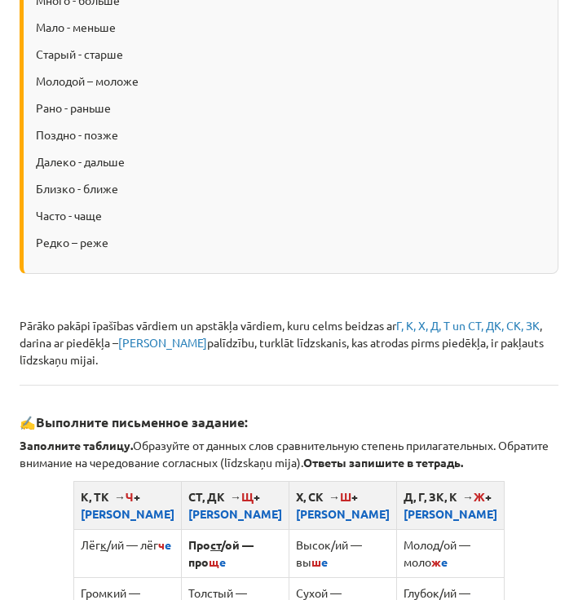
click at [315, 577] on td "Сухой —" at bounding box center [343, 601] width 108 height 48
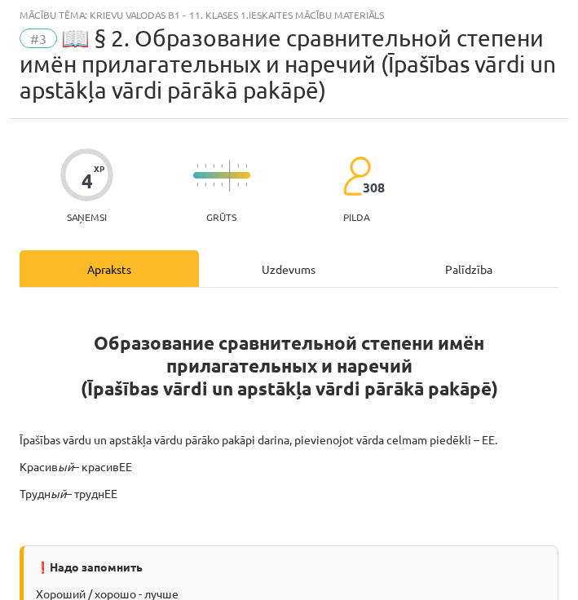
scroll to position [10, 0]
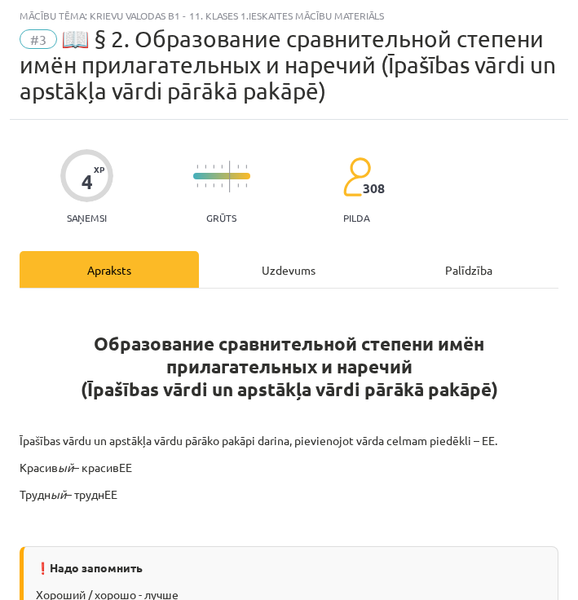
drag, startPoint x: 315, startPoint y: 527, endPoint x: 297, endPoint y: 258, distance: 269.6
click at [297, 258] on div "Uzdevums" at bounding box center [288, 269] width 179 height 37
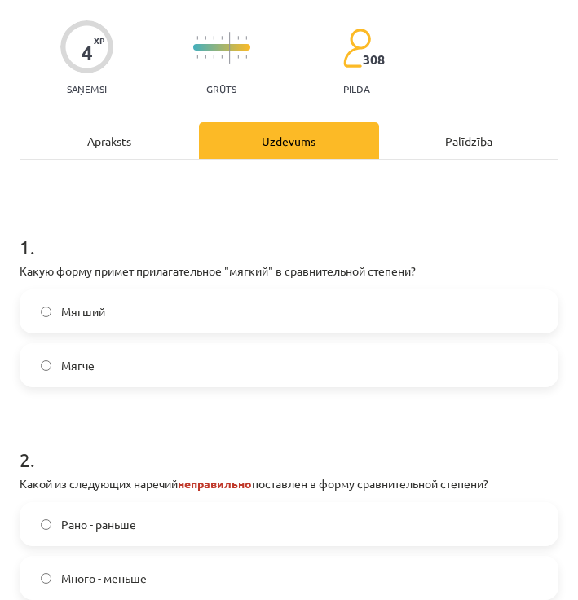
scroll to position [173, 0]
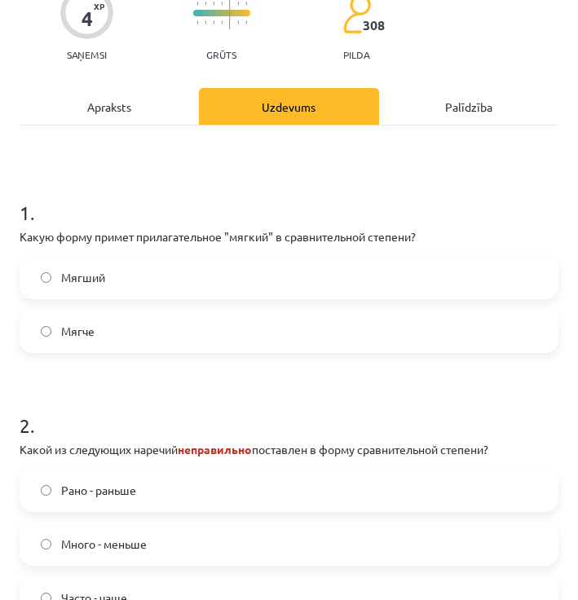
click at [243, 335] on label "Мягче" at bounding box center [289, 331] width 536 height 41
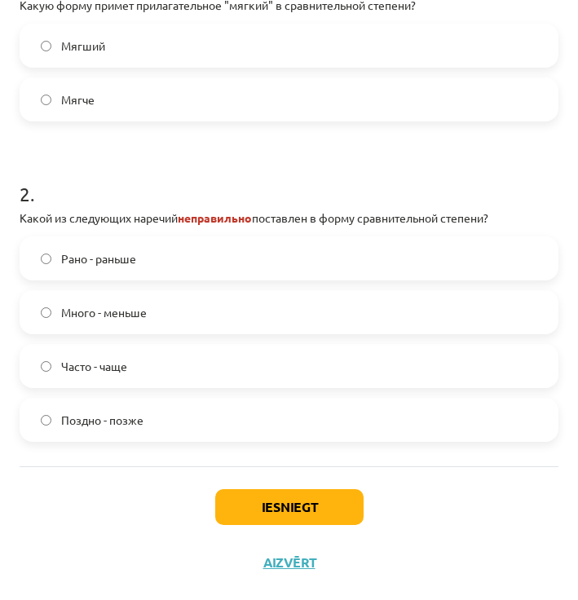
click at [167, 267] on label "Рано - раньше" at bounding box center [289, 258] width 536 height 41
click at [296, 490] on button "Iesniegt" at bounding box center [289, 507] width 148 height 36
click at [297, 490] on button "Iesniegt" at bounding box center [289, 507] width 148 height 36
click at [313, 514] on button "Iesniegt" at bounding box center [289, 507] width 148 height 36
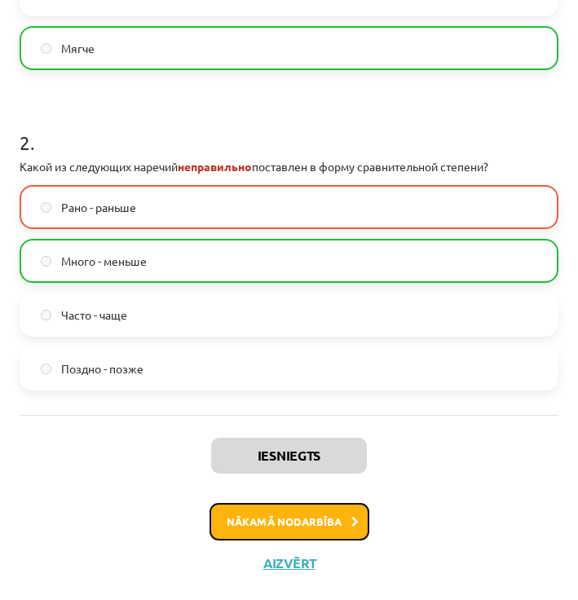
click at [313, 514] on button "Nākamā nodarbība" at bounding box center [289, 521] width 160 height 37
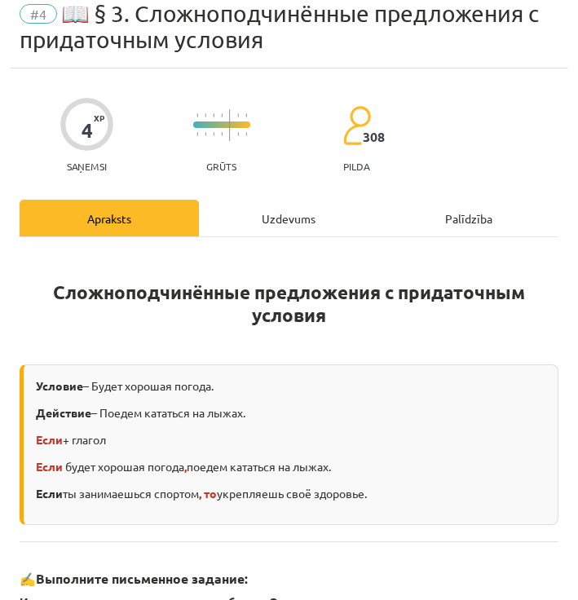
scroll to position [10, 0]
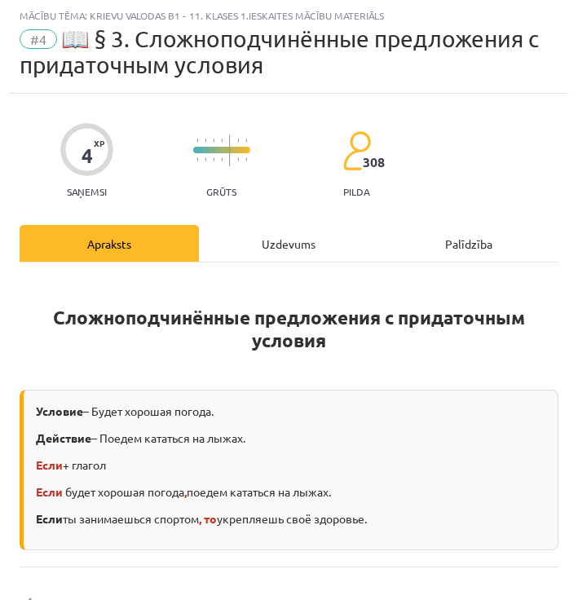
click at [254, 251] on div "Uzdevums" at bounding box center [288, 243] width 179 height 37
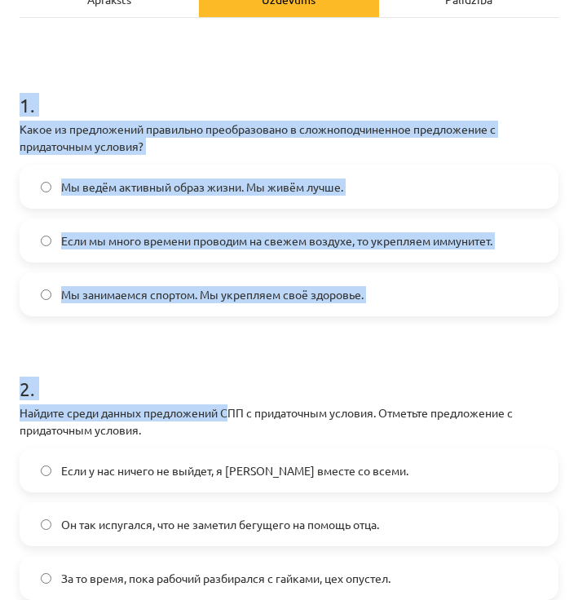
scroll to position [412, 0]
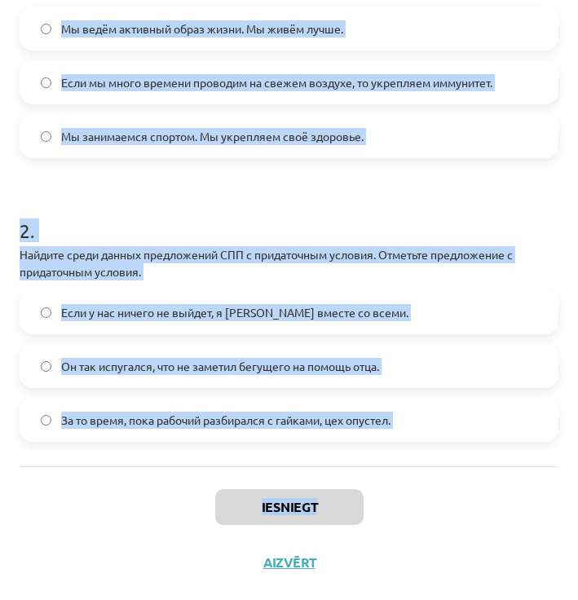
click at [337, 501] on div "4 XP Saņemsi Grūts 308 pilda Apraksts Uzdevums Palīdzība 1 . Какое из предложен…" at bounding box center [289, 140] width 558 height 899
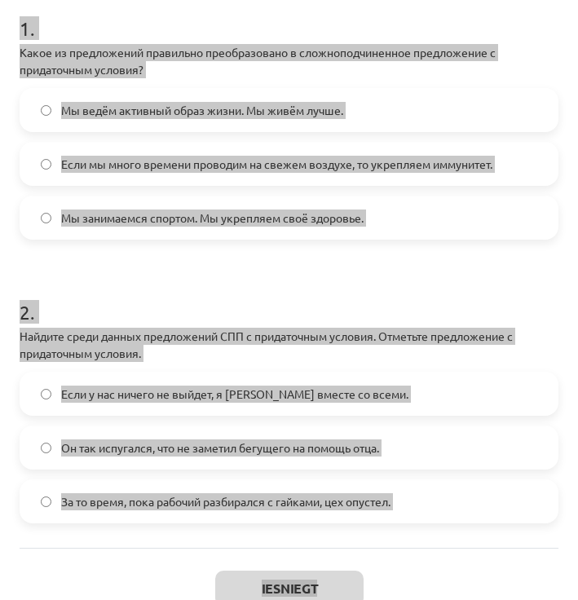
scroll to position [168, 0]
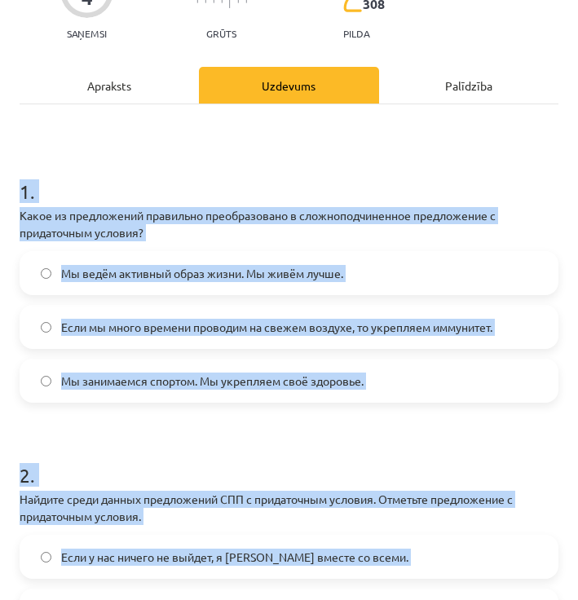
click at [367, 436] on h1 "2 ." at bounding box center [289, 460] width 539 height 51
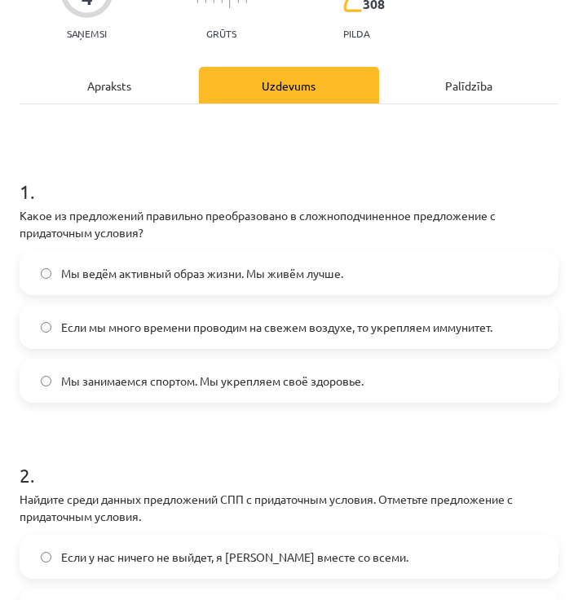
click at [220, 339] on label "Если мы много времени проводим на свежем воздухе, то укрепляем иммунитет." at bounding box center [289, 326] width 536 height 41
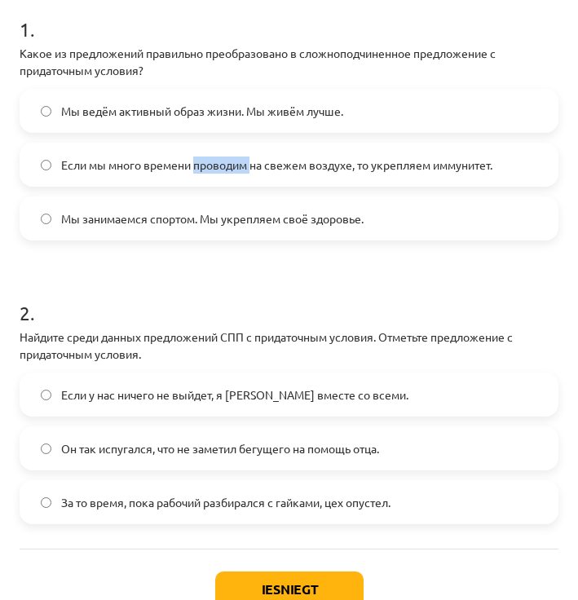
scroll to position [331, 0]
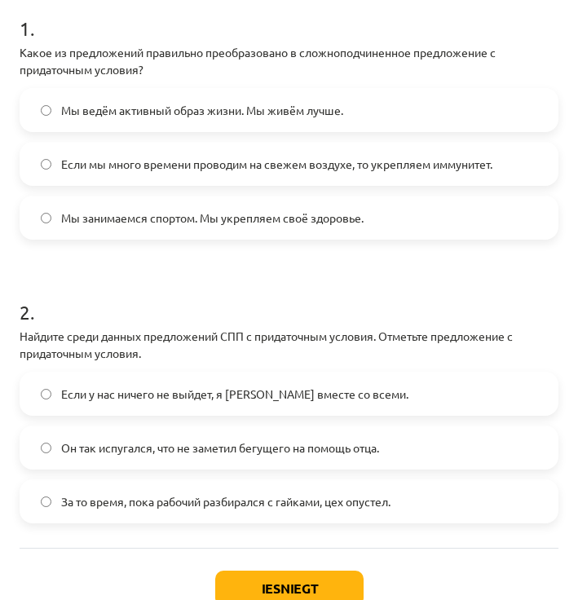
click at [198, 398] on span "Если у нас ничего не выйдет, я [PERSON_NAME] вместе со всеми." at bounding box center [234, 394] width 347 height 17
click at [318, 576] on button "Iesniegt" at bounding box center [289, 589] width 148 height 36
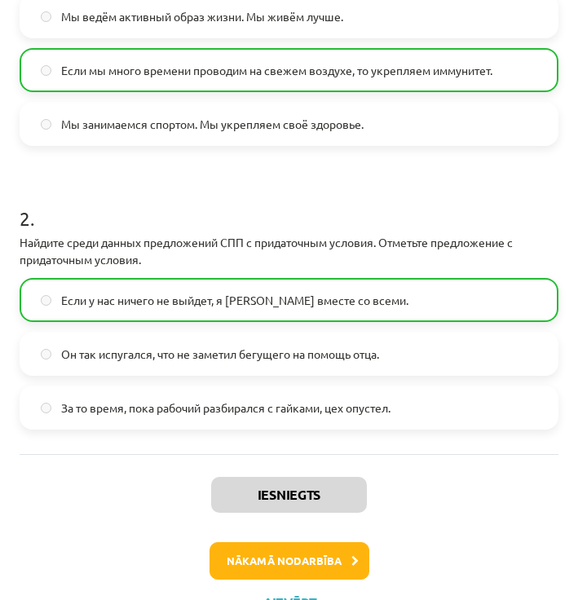
scroll to position [464, 0]
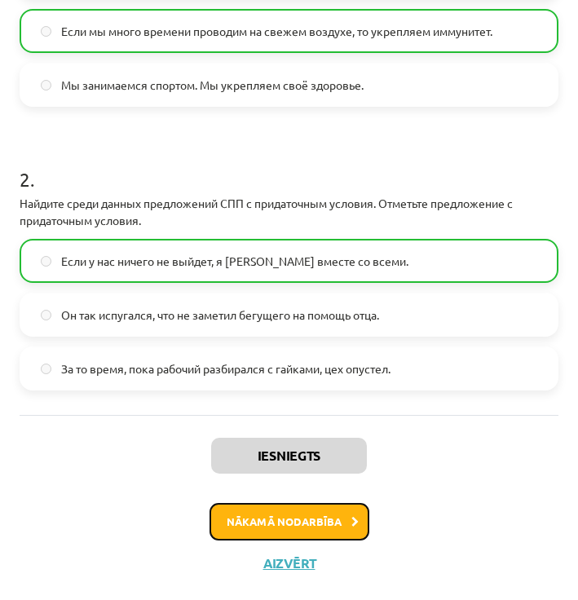
click at [320, 514] on button "Nākamā nodarbība" at bounding box center [289, 521] width 160 height 37
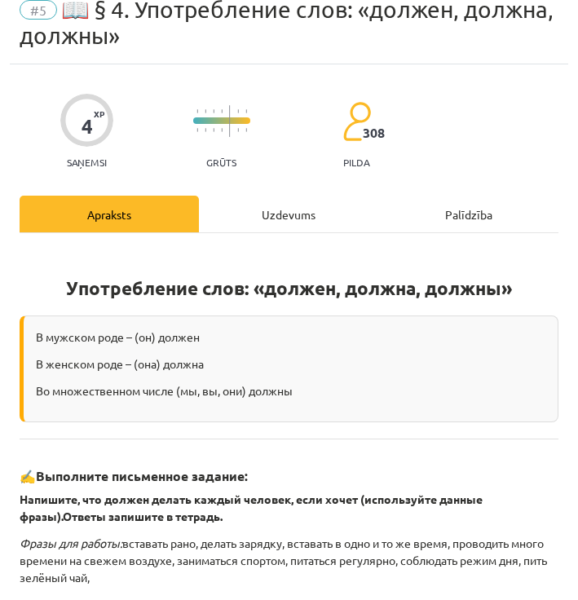
scroll to position [10, 0]
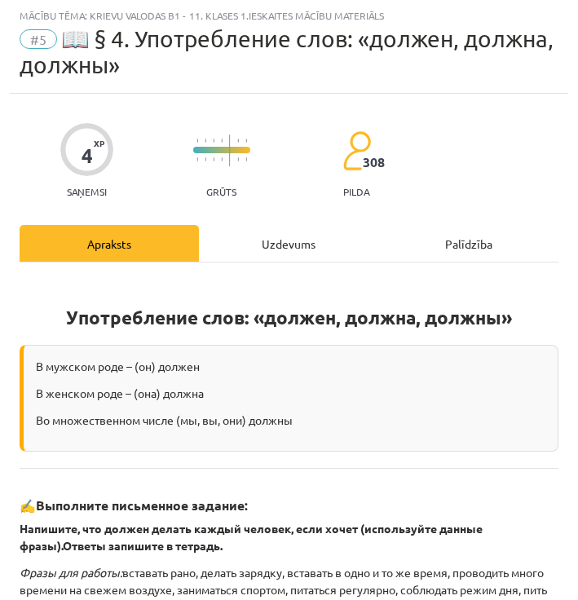
click at [320, 514] on div "Употребление слов: «должен, должна, должны» В мужском роде – (он) должен В женс…" at bounding box center [289, 567] width 539 height 580
click at [258, 246] on div "Uzdevums" at bounding box center [288, 243] width 179 height 37
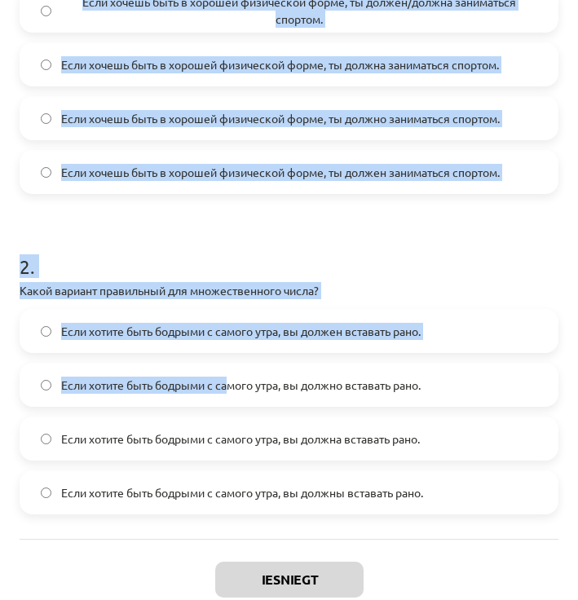
scroll to position [503, 0]
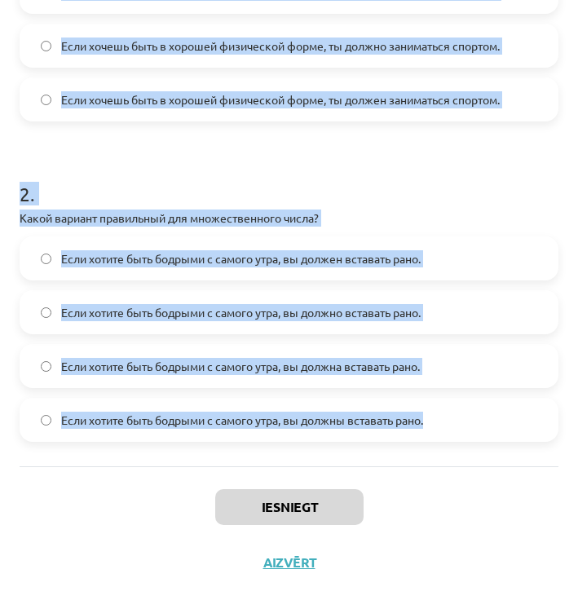
drag, startPoint x: 72, startPoint y: 348, endPoint x: 441, endPoint y: 450, distance: 383.0
click at [441, 450] on div "4 XP Saņemsi Grūts 308 pilda Apraksts Uzdevums Palīdzība 1 . Какое из предложен…" at bounding box center [289, 96] width 558 height 990
drag, startPoint x: 441, startPoint y: 450, endPoint x: 419, endPoint y: 418, distance: 38.7
copy form "9 . Lorem ip dolorsitame consectet adipiscing elits doeiusm "tempor" inc "utlab…"
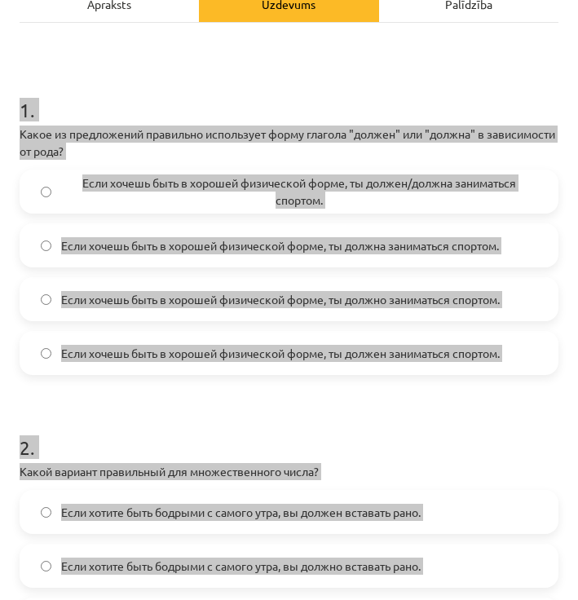
scroll to position [177, 0]
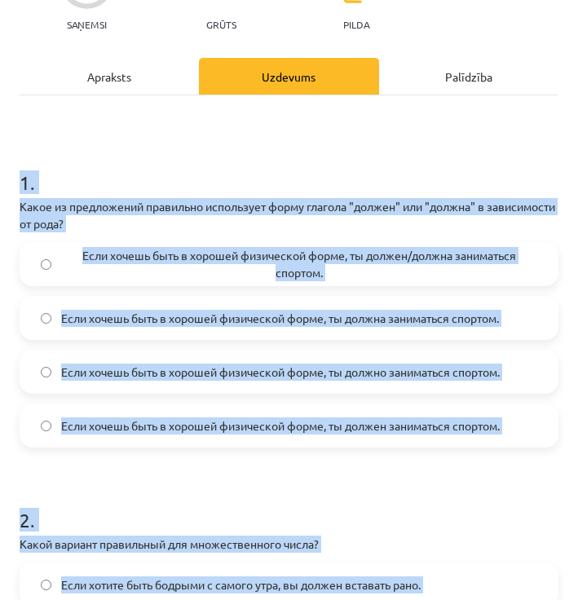
click at [489, 155] on h1 "1 ." at bounding box center [289, 168] width 539 height 51
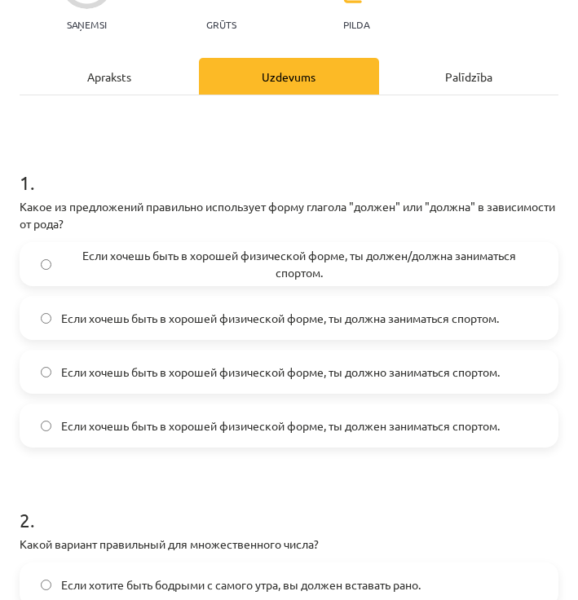
click at [489, 155] on h1 "1 ." at bounding box center [289, 168] width 539 height 51
click at [488, 416] on label "Если хочешь быть в хорошей физической форме, ты должен заниматься спортом." at bounding box center [289, 425] width 536 height 41
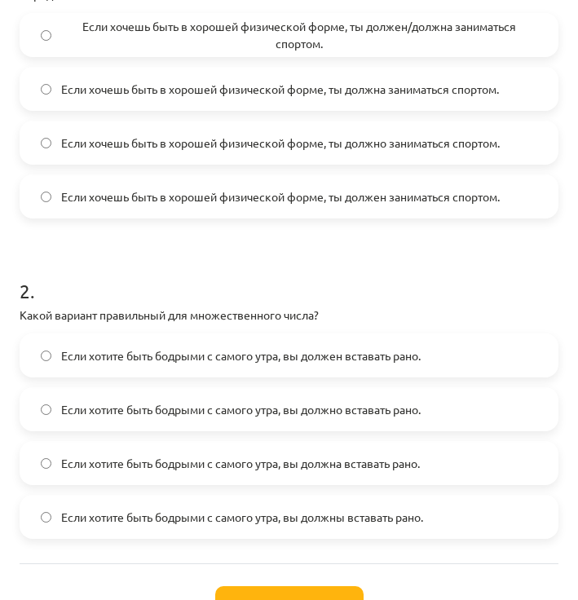
scroll to position [421, 0]
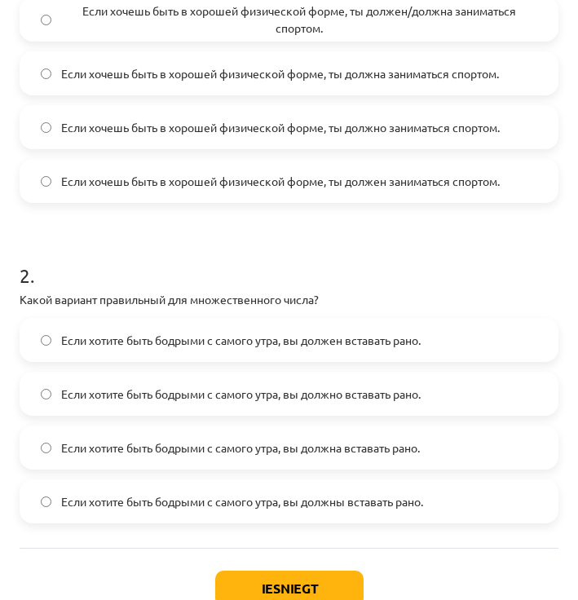
click at [192, 493] on span "Если хотите быть бодрыми с самого утра, вы должны вставать рано." at bounding box center [242, 501] width 362 height 17
click at [318, 586] on button "Iesniegt" at bounding box center [289, 589] width 148 height 36
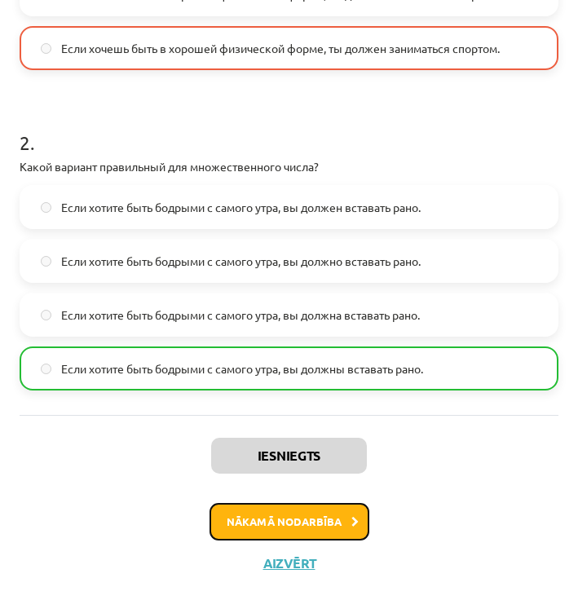
click at [315, 518] on button "Nākamā nodarbība" at bounding box center [289, 521] width 160 height 37
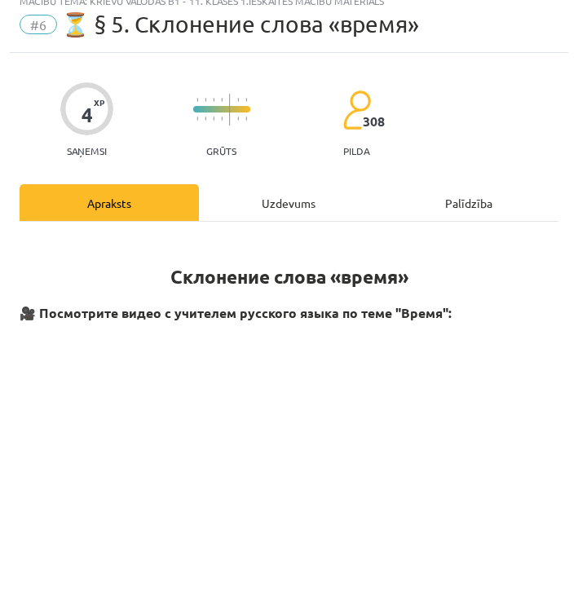
scroll to position [10, 0]
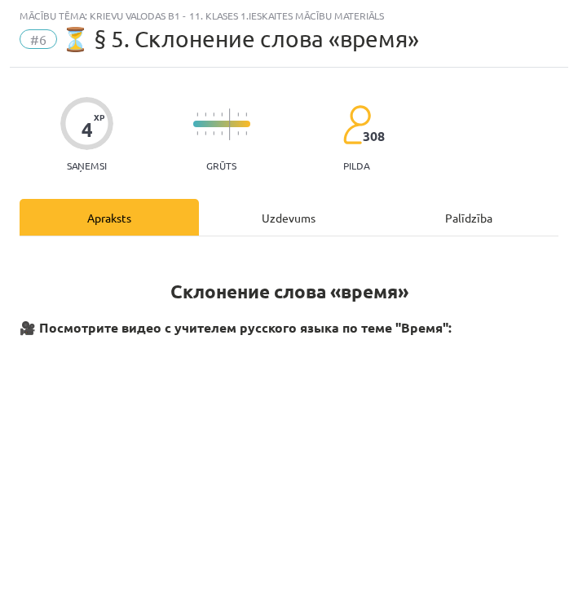
click at [319, 207] on div "Uzdevums" at bounding box center [288, 217] width 179 height 37
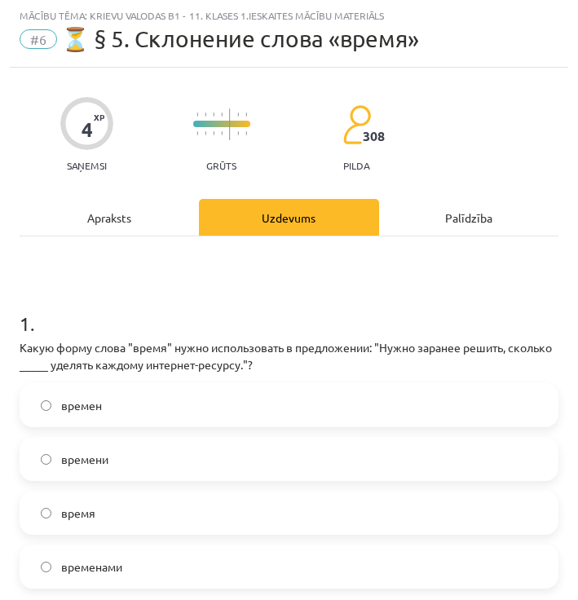
scroll to position [91, 0]
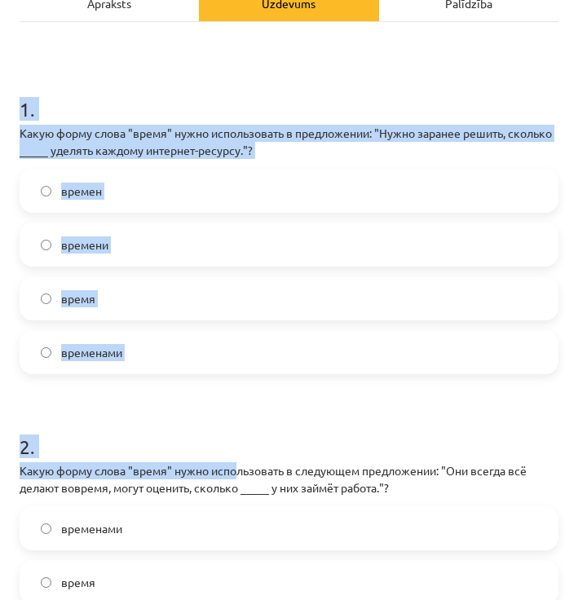
drag, startPoint x: 21, startPoint y: 240, endPoint x: 240, endPoint y: 359, distance: 248.8
click at [240, 359] on form "1 . Какую форму слова "время" нужно использовать в предложении: "Нужно заранее …" at bounding box center [289, 390] width 539 height 642
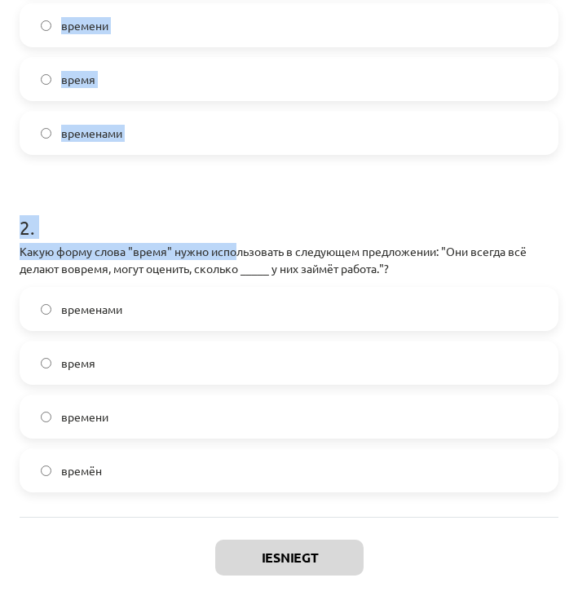
scroll to position [494, 0]
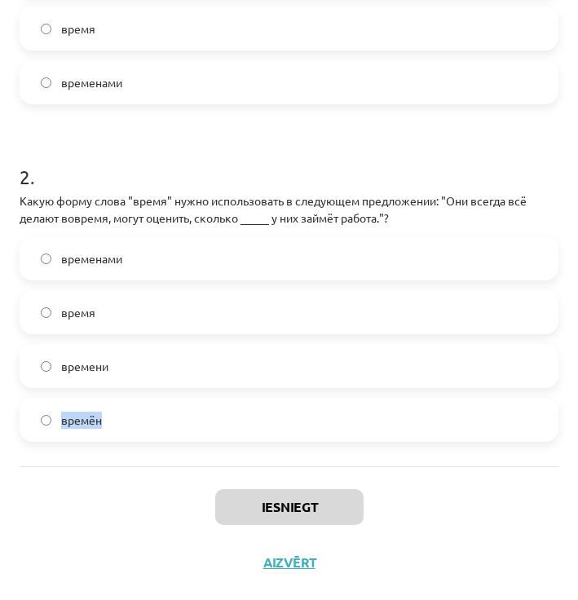
drag, startPoint x: 240, startPoint y: 359, endPoint x: 230, endPoint y: 451, distance: 91.8
click at [256, 459] on div "1 . Какую форму слова "время" нужно использовать в предложении: "Нужно заранее …" at bounding box center [289, 109] width 539 height 714
click at [126, 442] on div "1 . Какую форму слова "время" нужно использовать в предложении: "Нужно заранее …" at bounding box center [289, 109] width 539 height 714
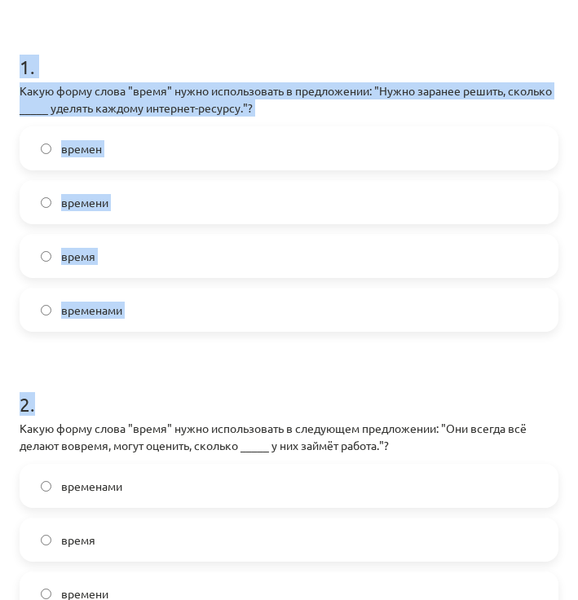
scroll to position [412, 0]
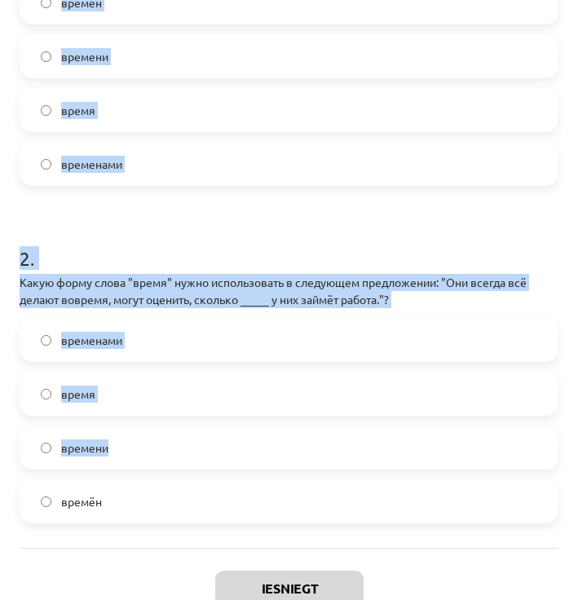
drag, startPoint x: 18, startPoint y: 166, endPoint x: 216, endPoint y: 423, distance: 324.3
click at [216, 422] on div "4 XP Saņemsi Grūts 308 pilda Apraksts Uzdevums Palīdzība 1 . Какую форму слова …" at bounding box center [289, 168] width 558 height 1007
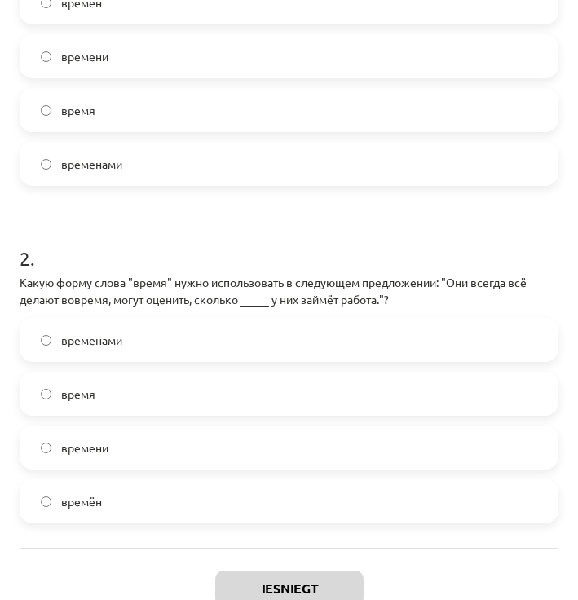
click at [223, 501] on label "времён" at bounding box center [289, 501] width 536 height 41
drag, startPoint x: 223, startPoint y: 501, endPoint x: 179, endPoint y: 437, distance: 78.5
click at [223, 501] on label "времён" at bounding box center [289, 501] width 536 height 41
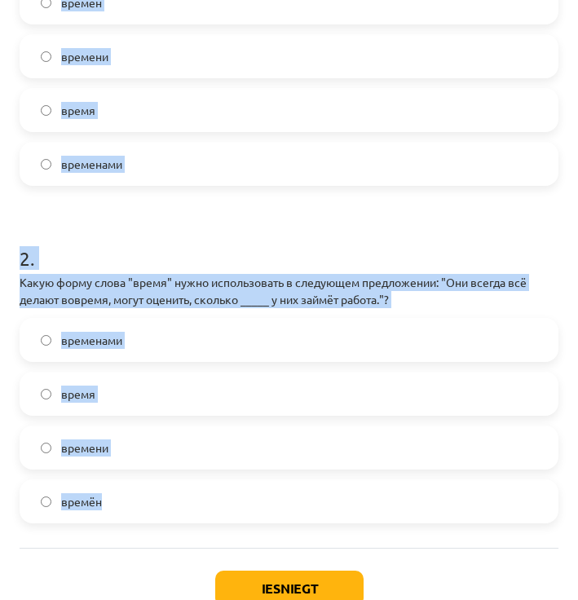
drag, startPoint x: 9, startPoint y: 238, endPoint x: 130, endPoint y: 504, distance: 292.2
click at [130, 504] on div "Mācību tēma: Krievu valodas b1 - 11. klases 1.ieskaites mācību materiāls #6 ⏳ §…" at bounding box center [289, 300] width 578 height 600
drag, startPoint x: 130, startPoint y: 504, endPoint x: 127, endPoint y: 307, distance: 196.5
copy form "1 . Какую форму слова "время" нужно использовать в предложении: "Нужно заранее …"
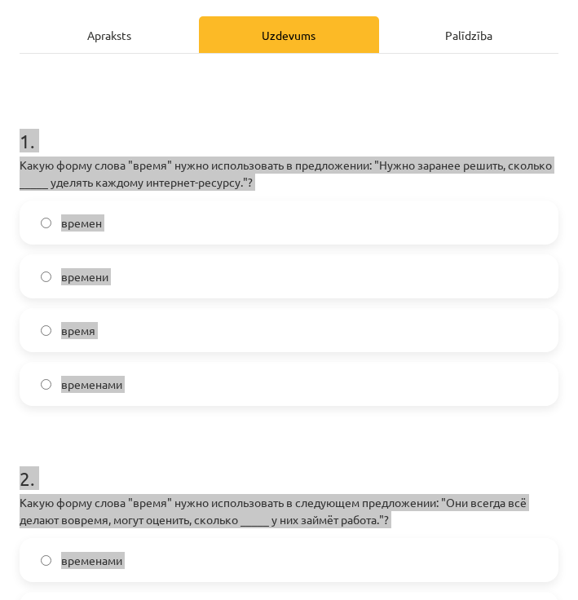
scroll to position [168, 0]
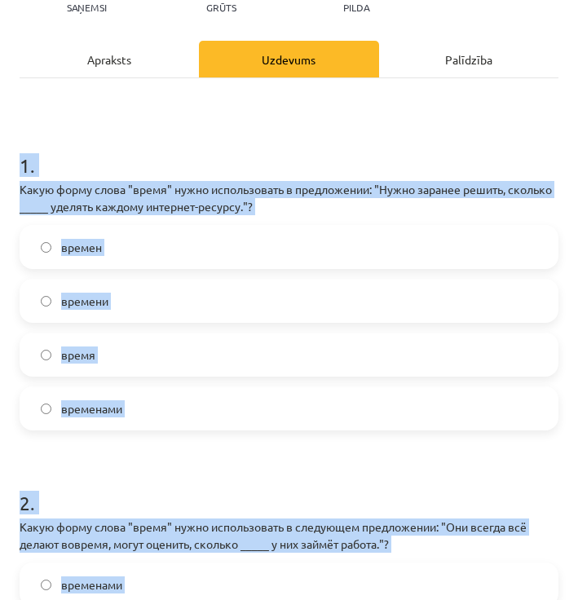
click at [156, 301] on label "времени" at bounding box center [289, 300] width 536 height 41
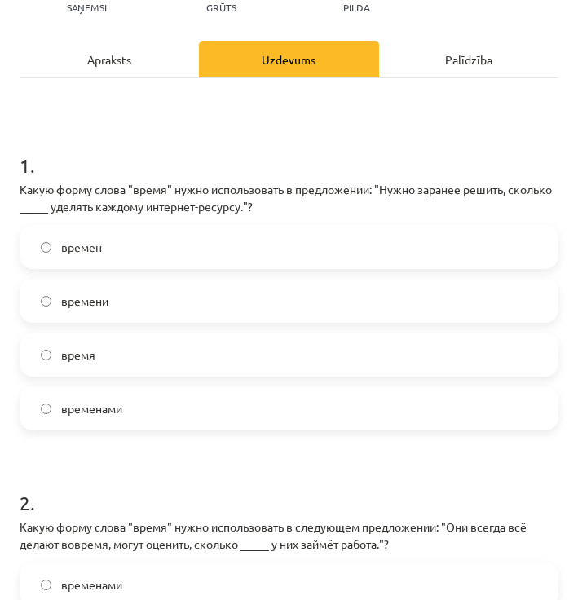
click at [156, 301] on label "времени" at bounding box center [289, 300] width 536 height 41
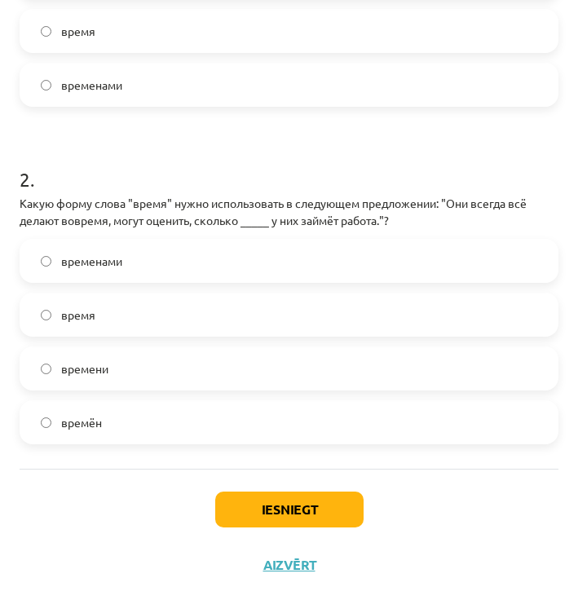
scroll to position [494, 0]
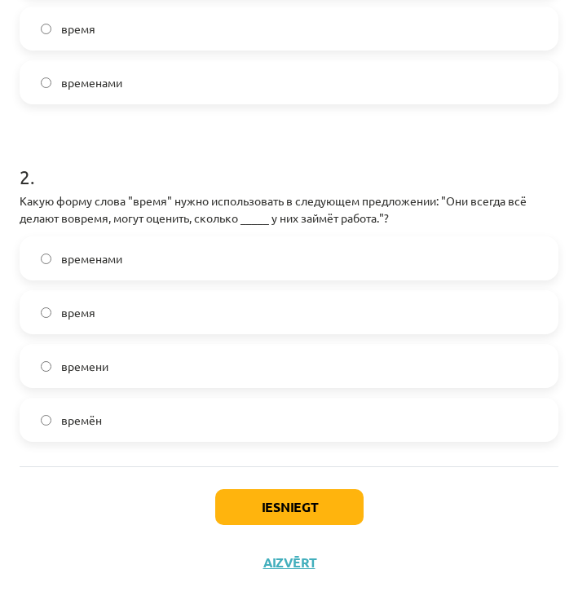
click at [153, 361] on label "времени" at bounding box center [289, 366] width 536 height 41
click at [251, 493] on button "Iesniegt" at bounding box center [289, 507] width 148 height 36
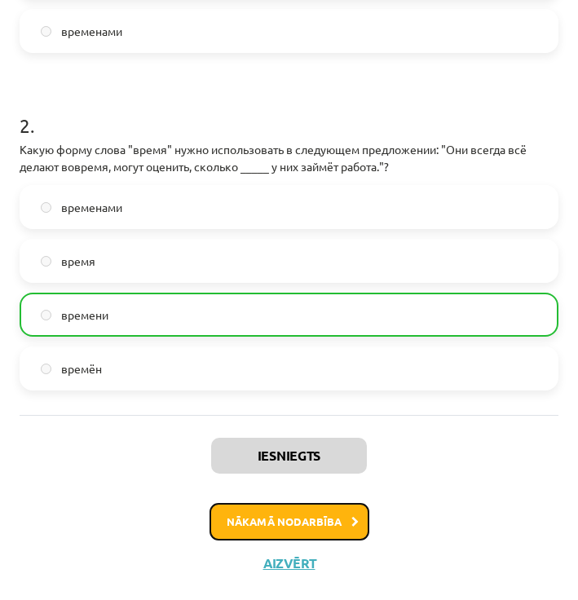
click at [281, 523] on button "Nākamā nodarbība" at bounding box center [289, 521] width 160 height 37
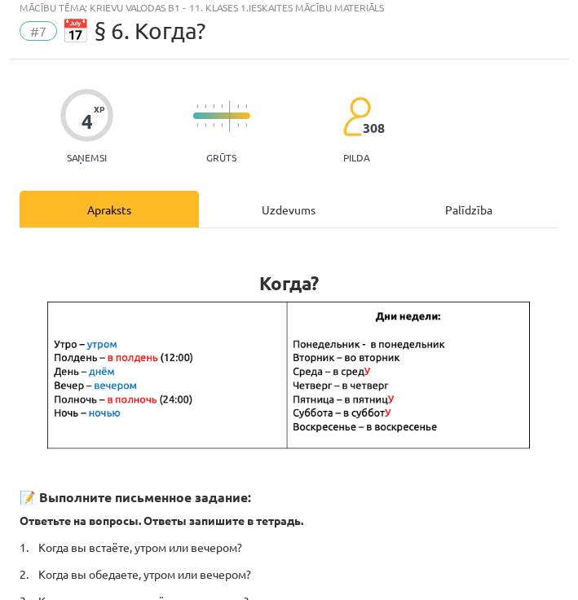
scroll to position [10, 0]
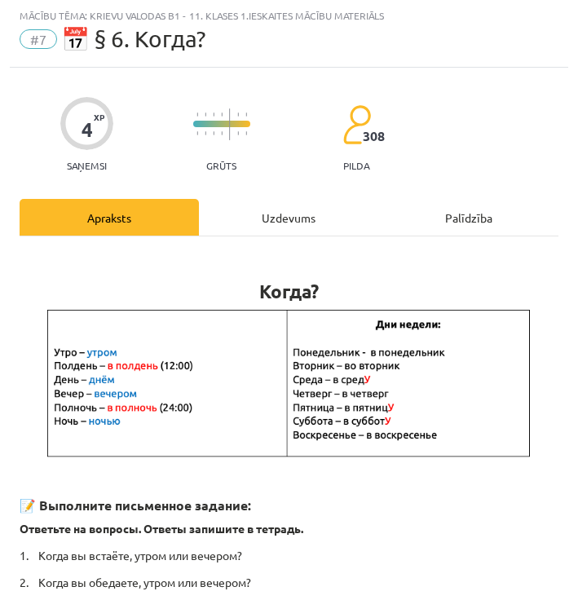
click at [292, 216] on div "Uzdevums" at bounding box center [288, 217] width 179 height 37
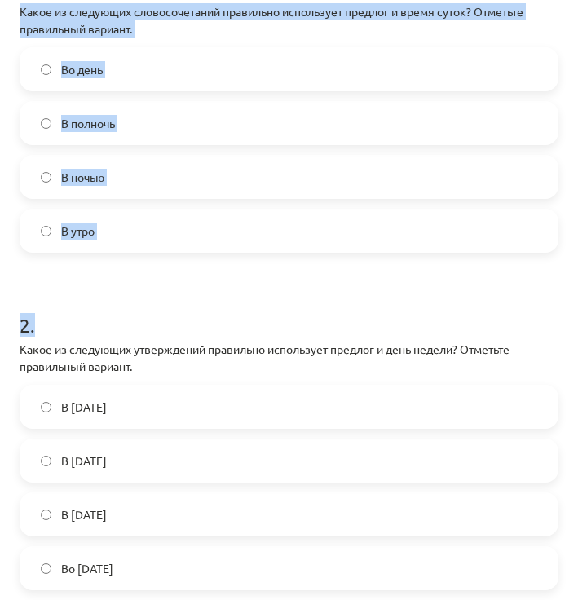
scroll to position [417, 0]
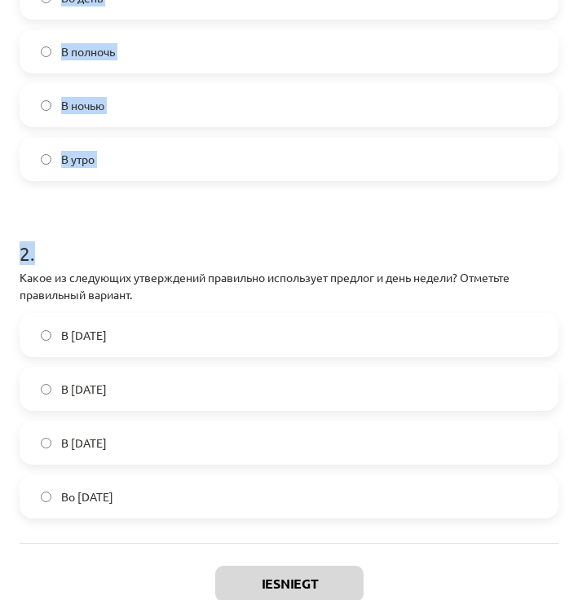
drag, startPoint x: 21, startPoint y: 156, endPoint x: 218, endPoint y: 514, distance: 409.3
click at [218, 514] on form "1 . Какое из следующих словосочетаний правильно использует предлог и время суто…" at bounding box center [289, 197] width 539 height 642
click at [189, 492] on label "Во вторник" at bounding box center [289, 496] width 536 height 41
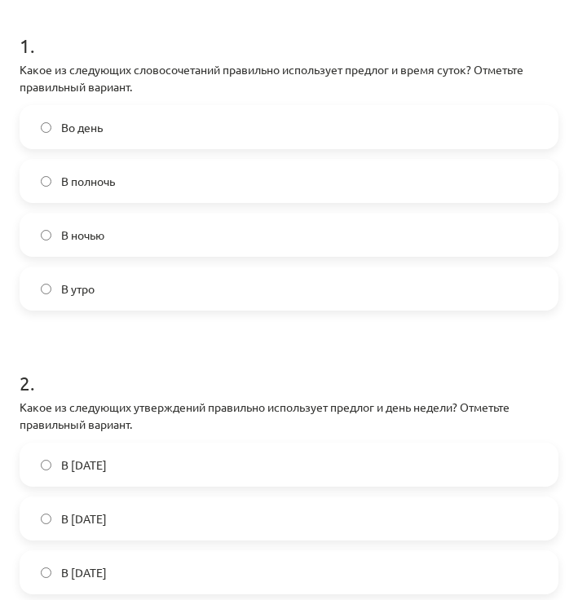
scroll to position [173, 0]
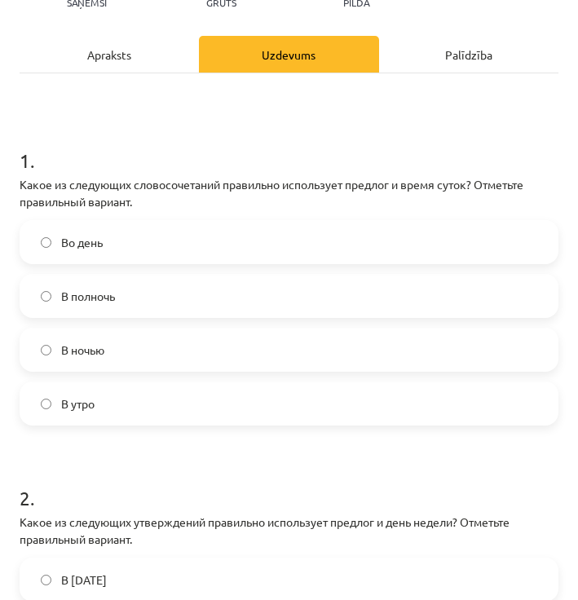
click at [154, 311] on label "В полночь" at bounding box center [289, 296] width 536 height 41
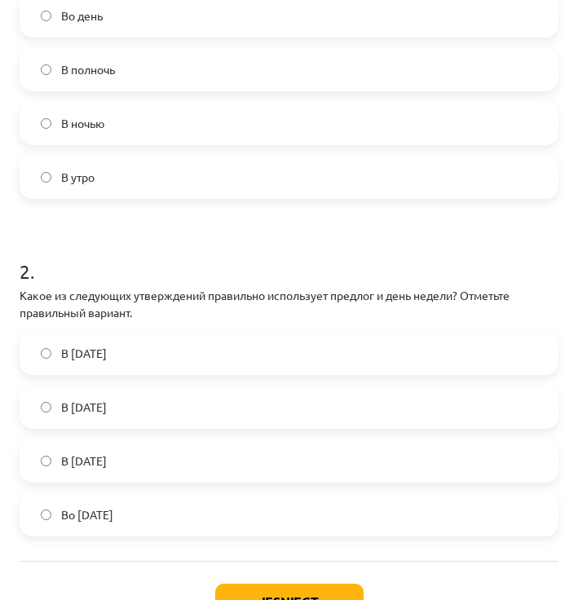
scroll to position [494, 0]
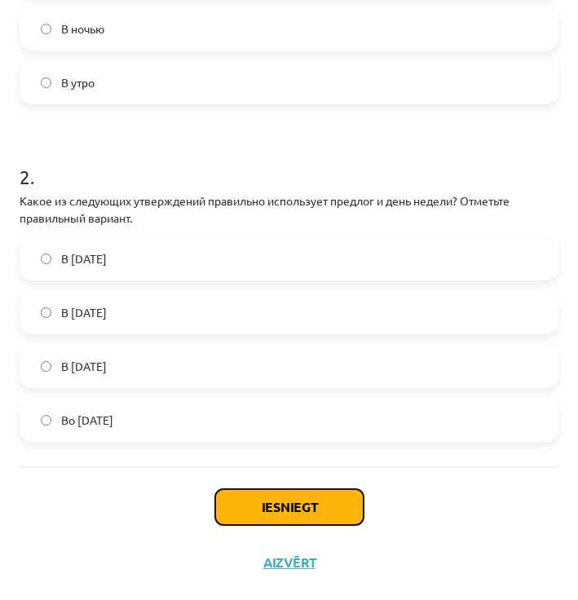
click at [302, 495] on button "Iesniegt" at bounding box center [289, 507] width 148 height 36
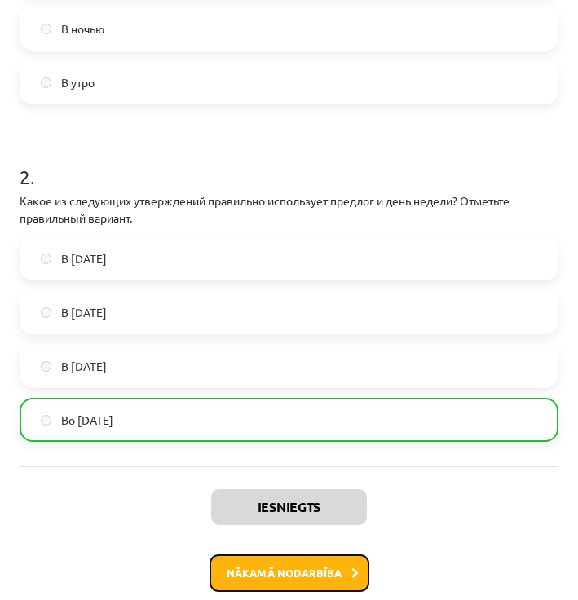
click at [343, 565] on button "Nākamā nodarbība" at bounding box center [289, 572] width 160 height 37
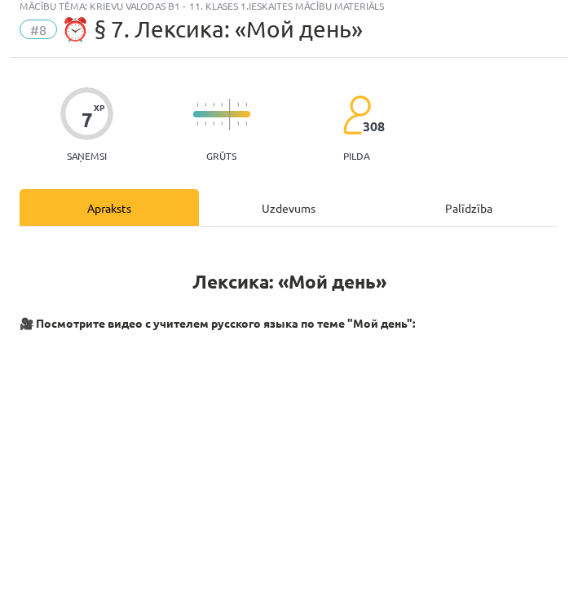
scroll to position [10, 0]
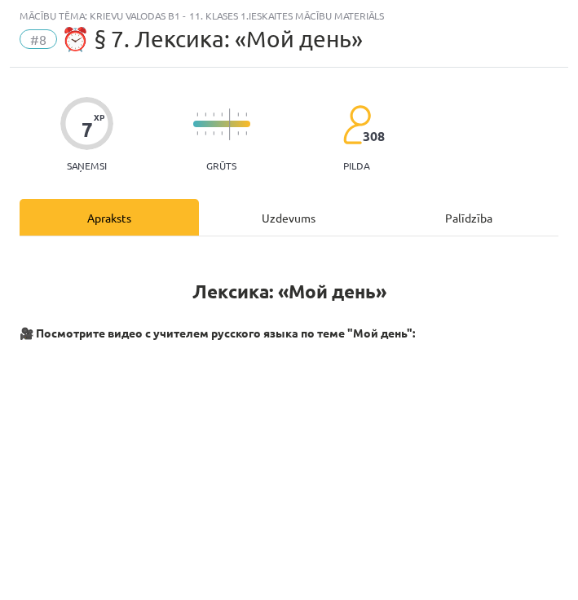
click at [300, 232] on div "Uzdevums" at bounding box center [288, 217] width 179 height 37
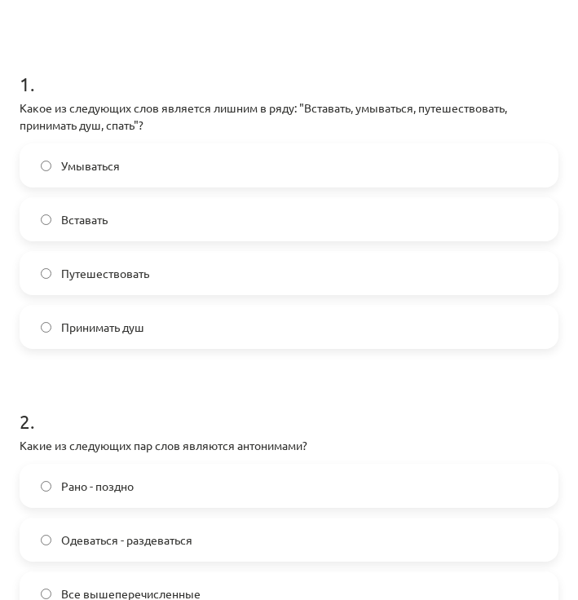
scroll to position [254, 0]
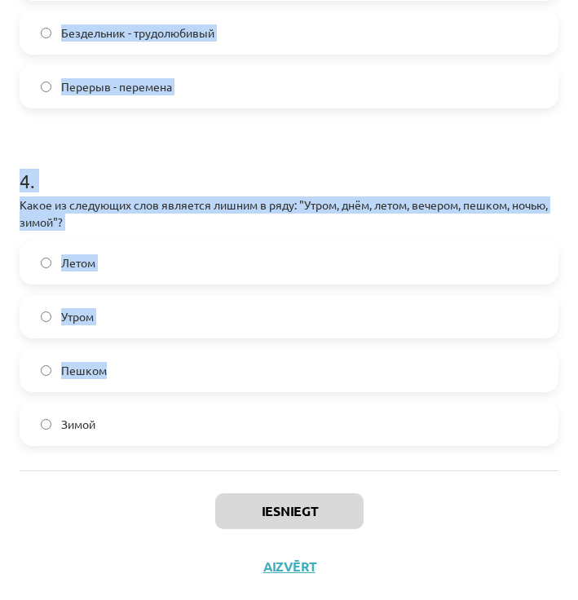
scroll to position [1081, 0]
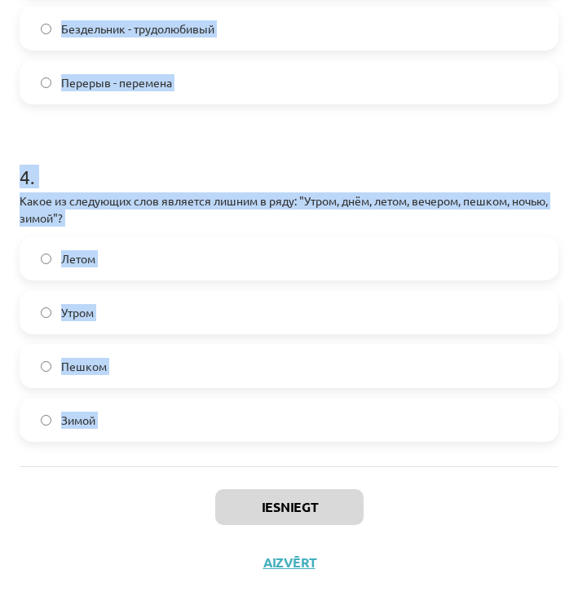
drag, startPoint x: 15, startPoint y: 77, endPoint x: 248, endPoint y: 454, distance: 442.5
drag, startPoint x: 247, startPoint y: 454, endPoint x: 233, endPoint y: 202, distance: 252.3
copy form "1 . Какое из следующих слов является лишним в ряду: "Вставать, умываться, путеш…"
click at [182, 359] on label "Пешком" at bounding box center [289, 366] width 536 height 41
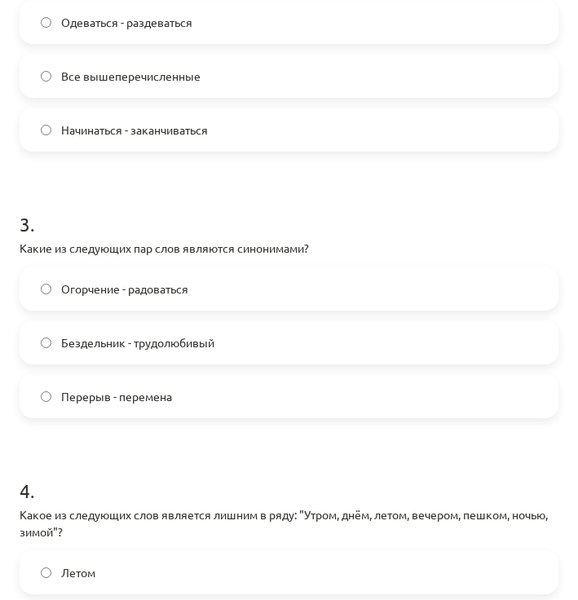
scroll to position [755, 0]
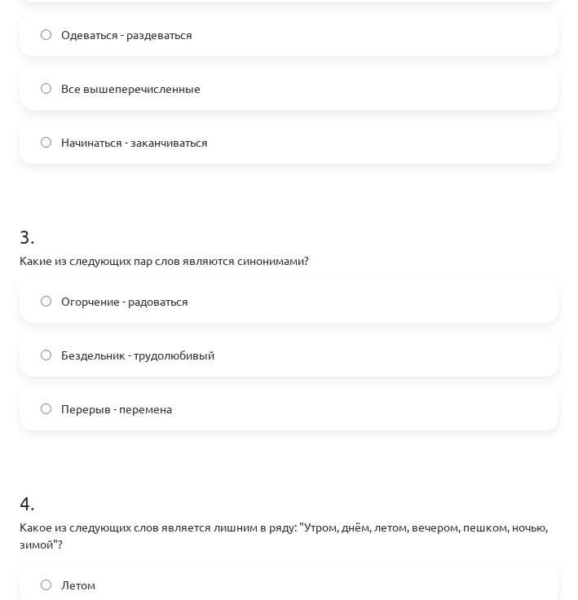
click at [181, 408] on label "Перерыв - перемена" at bounding box center [289, 408] width 536 height 41
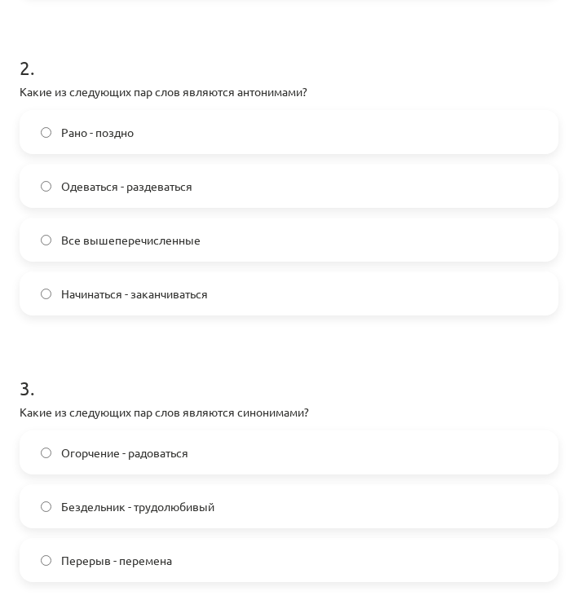
scroll to position [592, 0]
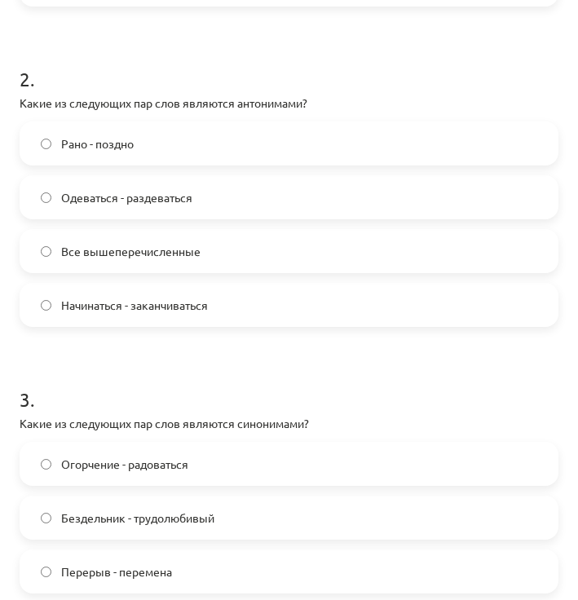
click at [187, 240] on label "Все вышеперечисленные" at bounding box center [289, 251] width 536 height 41
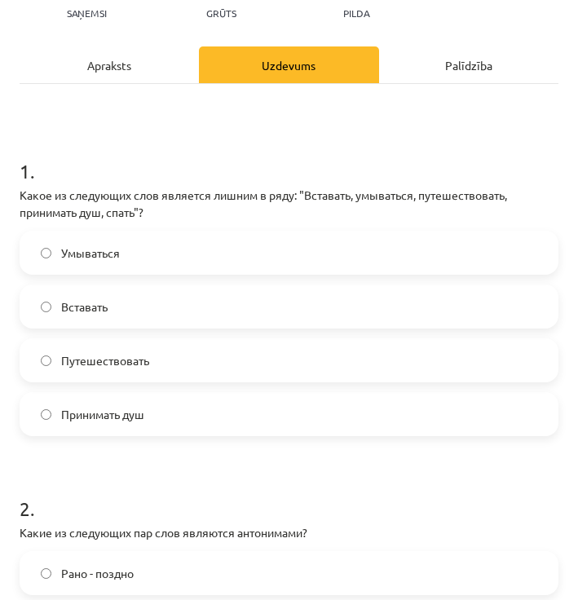
scroll to position [21, 0]
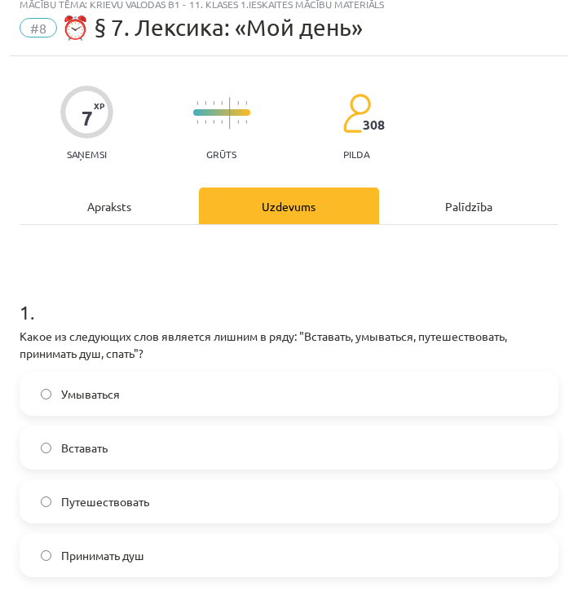
click at [169, 494] on label "Путешествовать" at bounding box center [289, 501] width 536 height 41
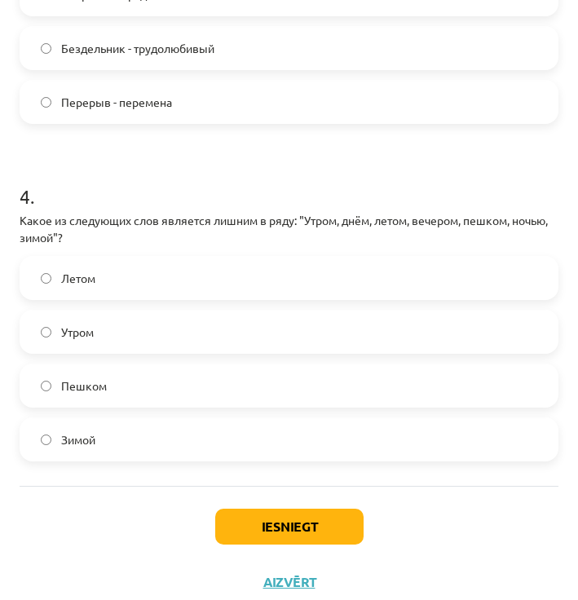
scroll to position [1081, 0]
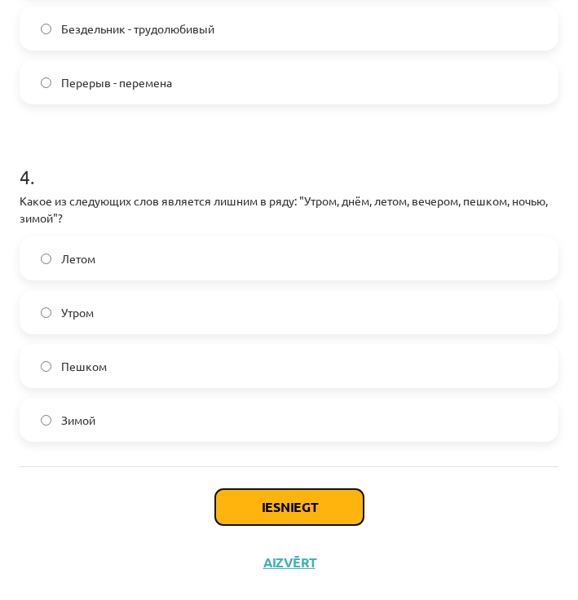
click at [328, 501] on button "Iesniegt" at bounding box center [289, 507] width 148 height 36
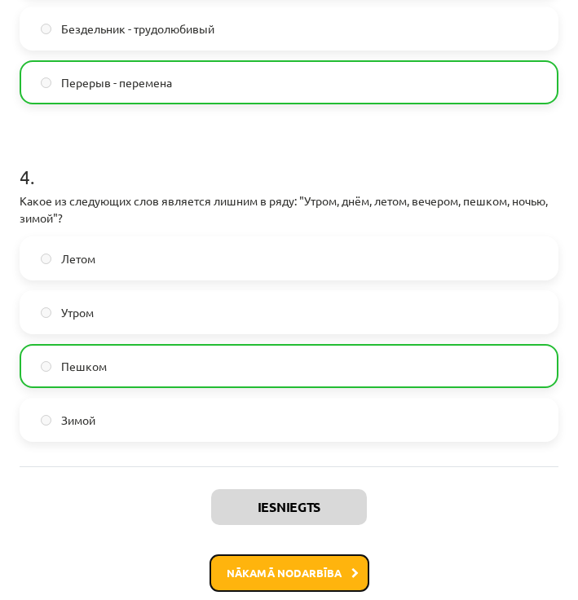
click at [337, 561] on button "Nākamā nodarbība" at bounding box center [289, 572] width 160 height 37
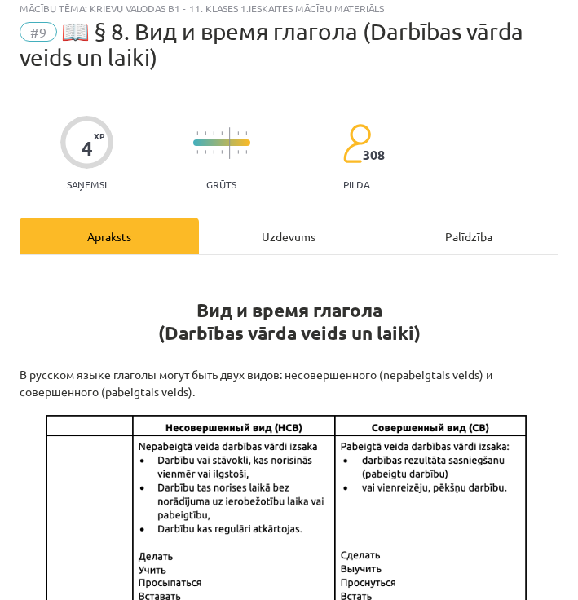
scroll to position [10, 0]
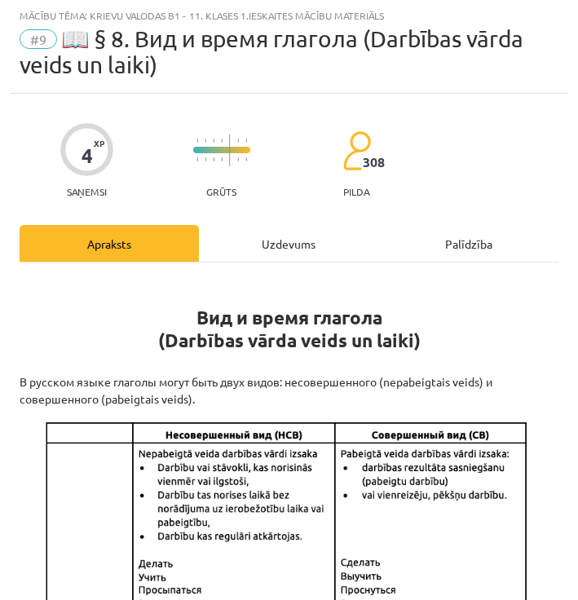
click at [296, 262] on hr at bounding box center [289, 262] width 539 height 1
click at [296, 253] on div "Uzdevums" at bounding box center [288, 243] width 179 height 37
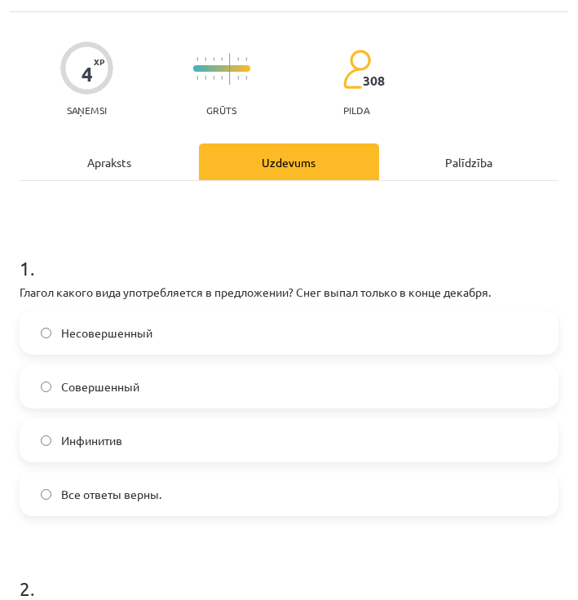
click at [104, 395] on label "Совершенный" at bounding box center [289, 386] width 536 height 41
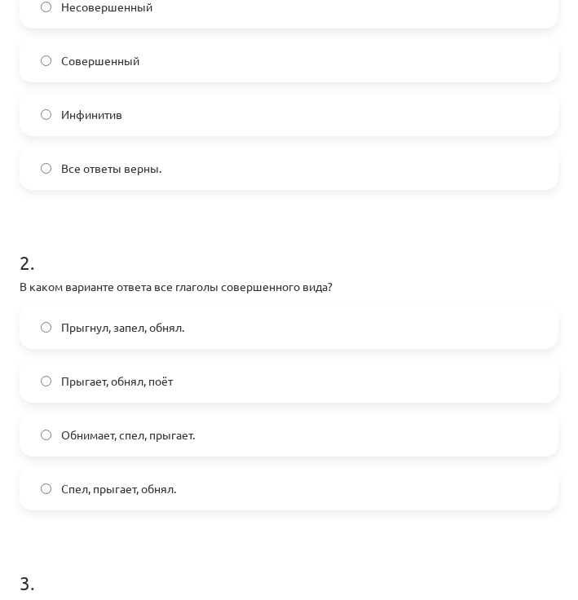
click at [112, 465] on div "Прыгнул, запел, обнял. Прыгает, обнял, поёт Обнимает, спел, прыгает. Спел, прыг…" at bounding box center [289, 407] width 539 height 205
click at [122, 445] on label "Обнимает, спел, прыгает." at bounding box center [289, 434] width 536 height 41
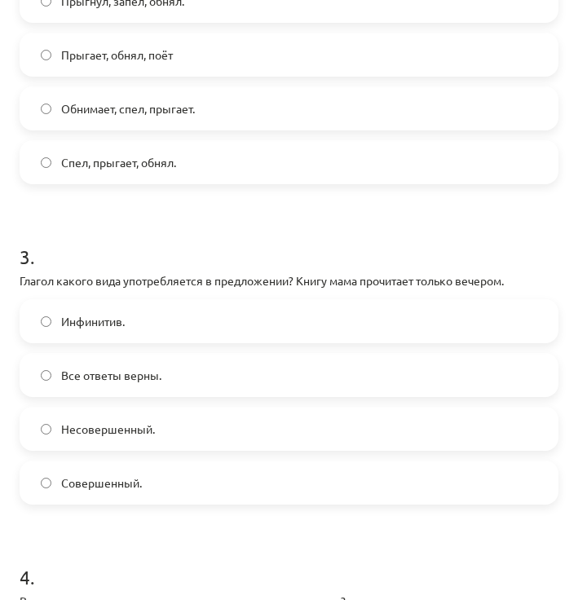
click at [124, 453] on div "Инфинитив. Все ответы верны. Несовершенный. Совершенный." at bounding box center [289, 401] width 539 height 205
click at [128, 433] on span "Несовершенный." at bounding box center [108, 429] width 94 height 17
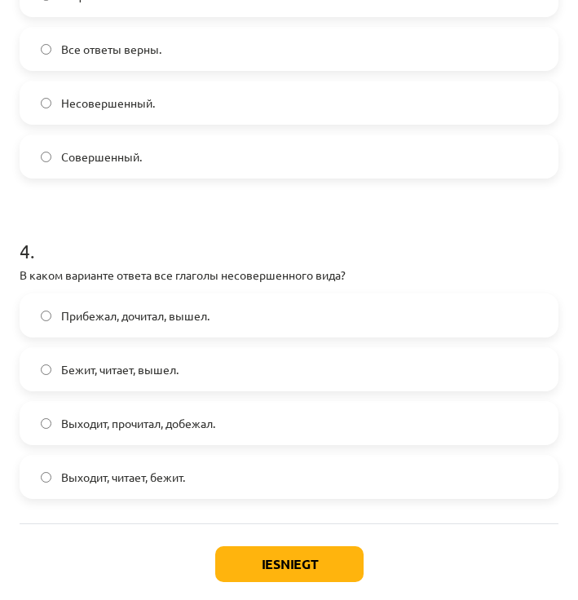
click at [134, 397] on div "Прибежал, дочитал, вышел. Бежит, читает, вышел. Выходит, прочитал, добежал. Вых…" at bounding box center [289, 395] width 539 height 205
click at [152, 375] on span "Бежит, читает, вышел." at bounding box center [119, 369] width 117 height 17
click at [298, 581] on button "Iesniegt" at bounding box center [289, 564] width 148 height 36
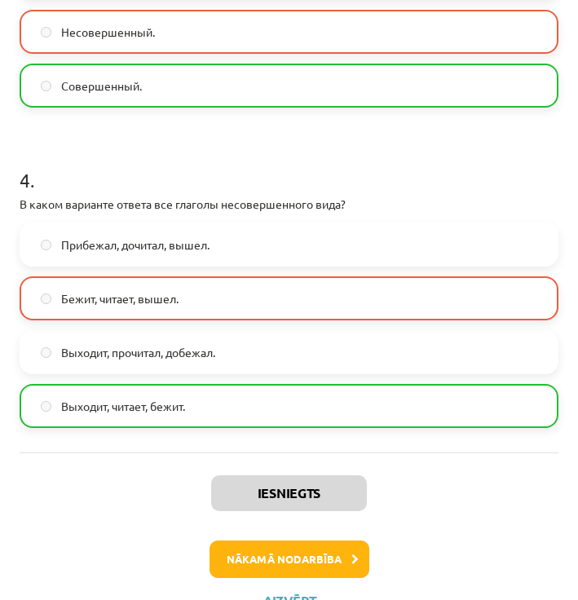
scroll to position [1141, 0]
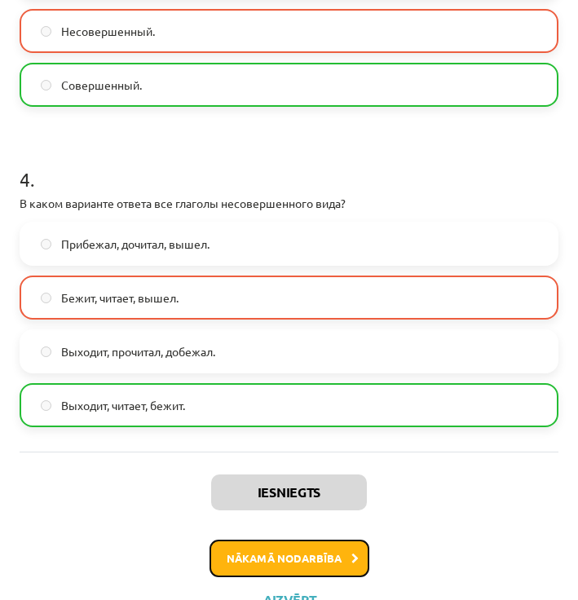
click at [304, 558] on button "Nākamā nodarbība" at bounding box center [289, 558] width 160 height 37
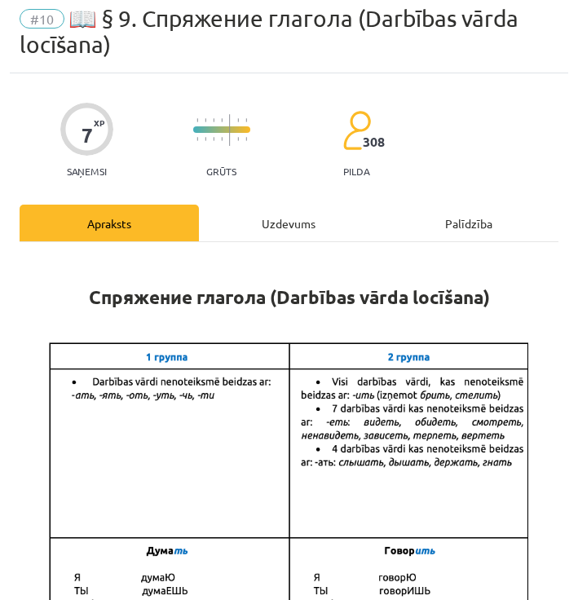
scroll to position [10, 0]
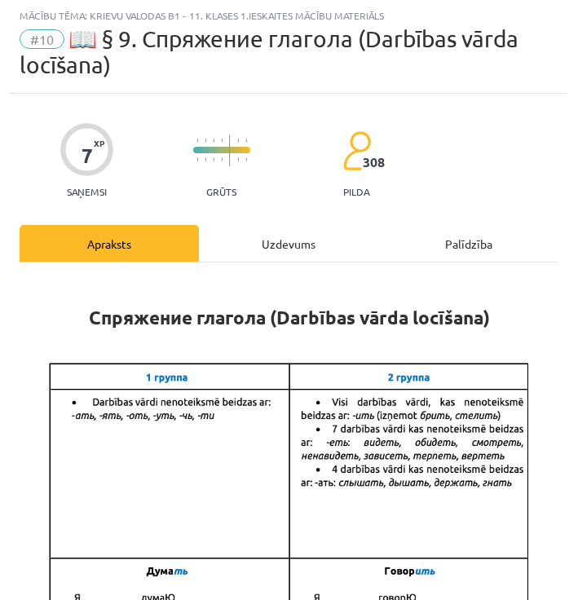
click at [225, 241] on div "Uzdevums" at bounding box center [288, 243] width 179 height 37
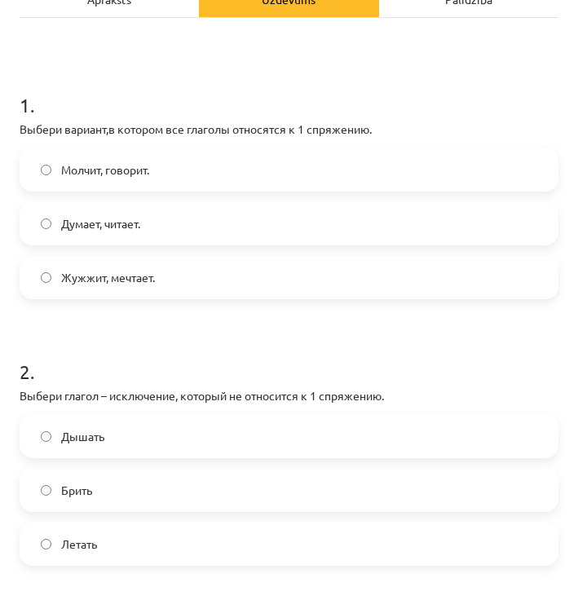
click at [177, 222] on label "Думает, читает." at bounding box center [289, 223] width 536 height 41
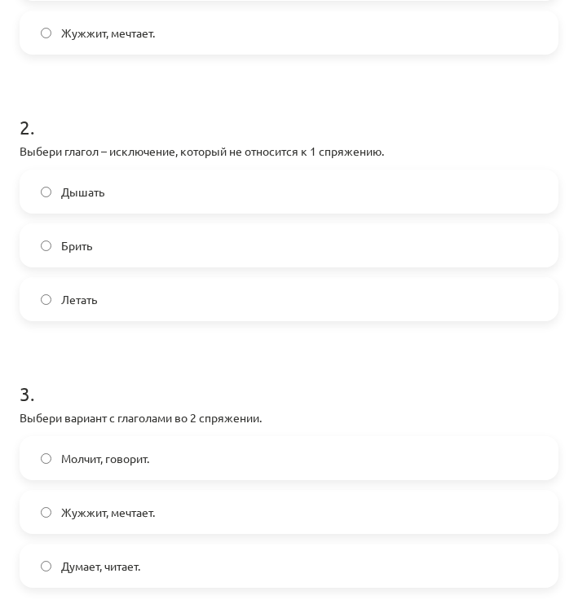
click at [176, 233] on label "Брить" at bounding box center [289, 245] width 536 height 41
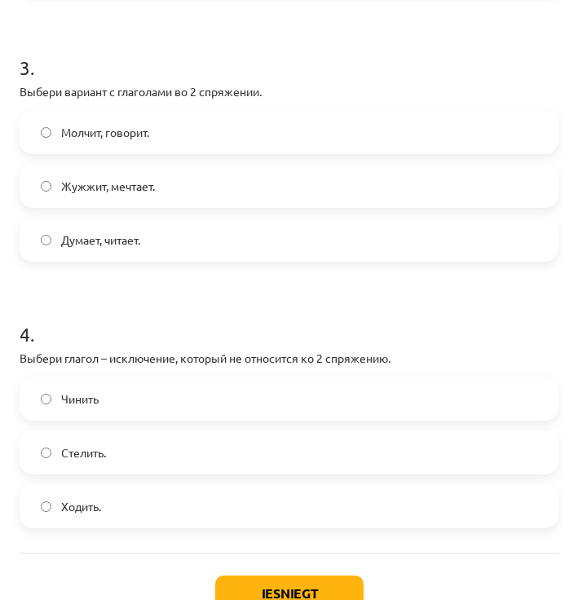
click at [182, 196] on label "Жужжит, мечтает." at bounding box center [289, 185] width 536 height 41
click at [192, 446] on label "Стелить." at bounding box center [289, 452] width 536 height 41
click at [289, 593] on button "Iesniegt" at bounding box center [289, 593] width 148 height 36
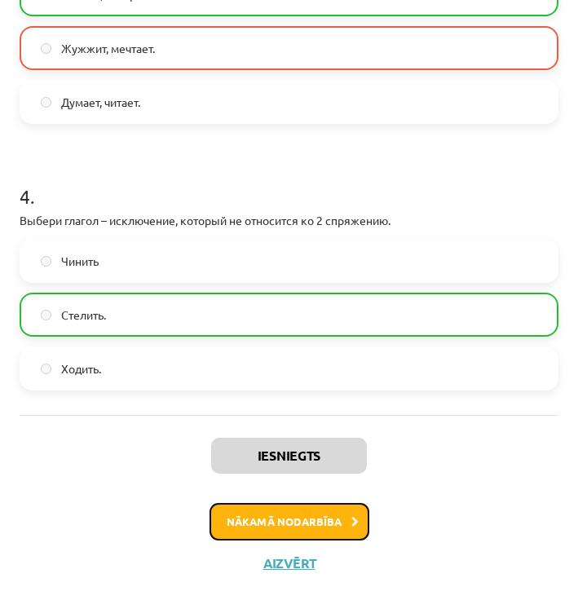
click at [351, 532] on button "Nākamā nodarbība" at bounding box center [289, 521] width 160 height 37
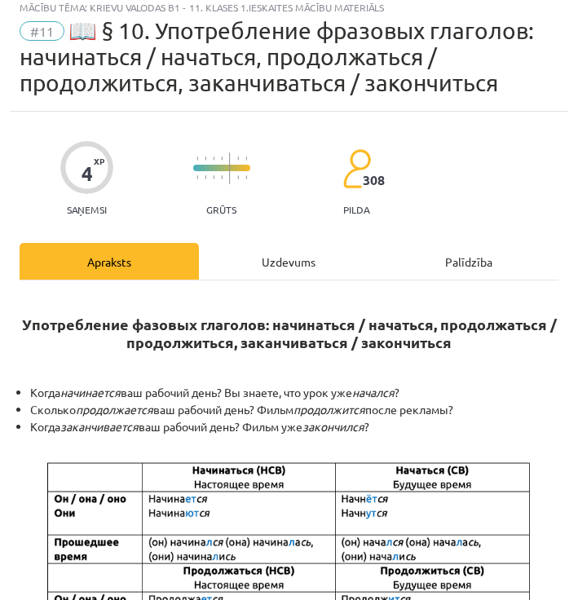
scroll to position [10, 0]
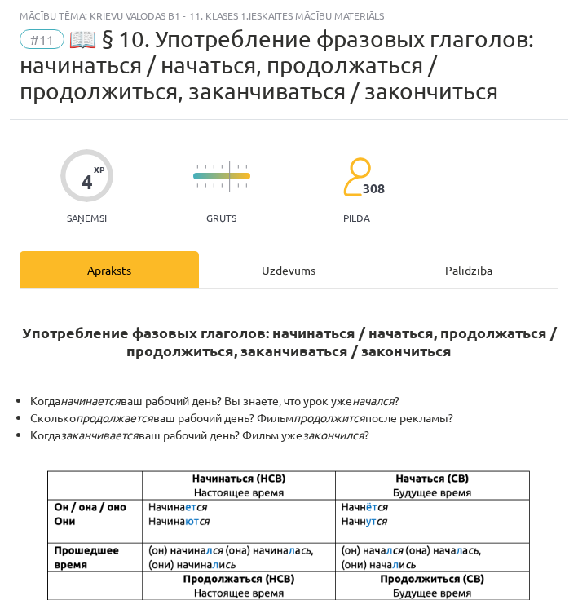
click at [271, 278] on div "Uzdevums" at bounding box center [288, 269] width 179 height 37
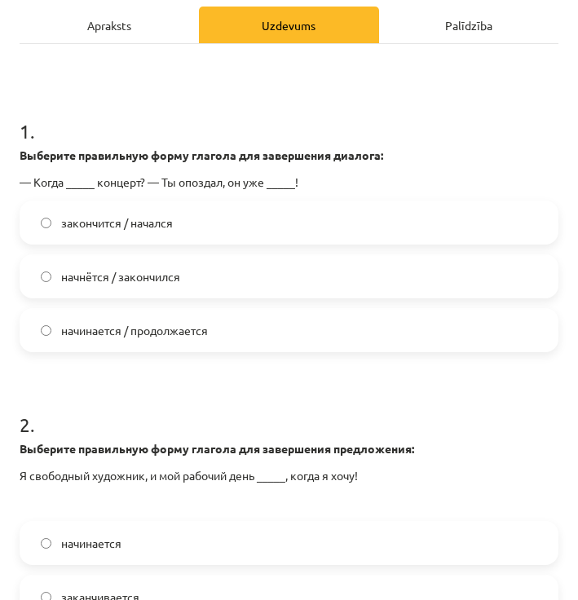
click at [188, 236] on label "закончится / начался" at bounding box center [289, 222] width 536 height 41
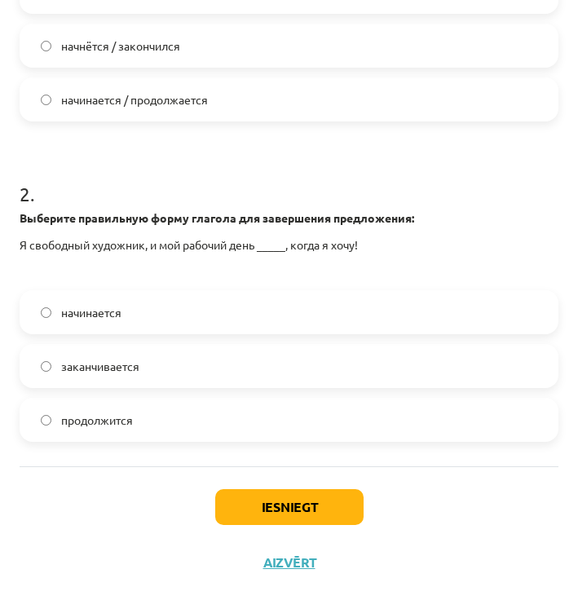
scroll to position [77, 0]
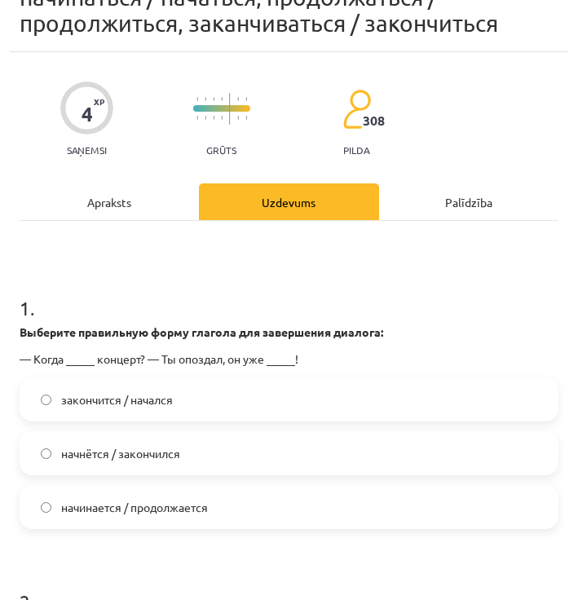
click at [165, 455] on span "начнётся / закончился" at bounding box center [120, 453] width 119 height 17
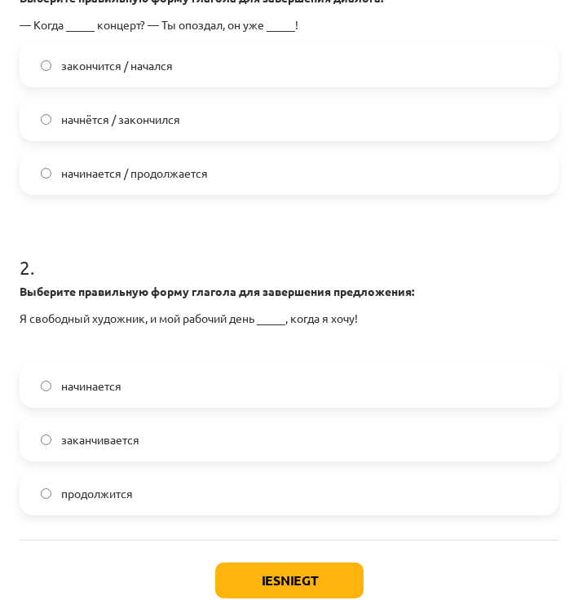
scroll to position [485, 0]
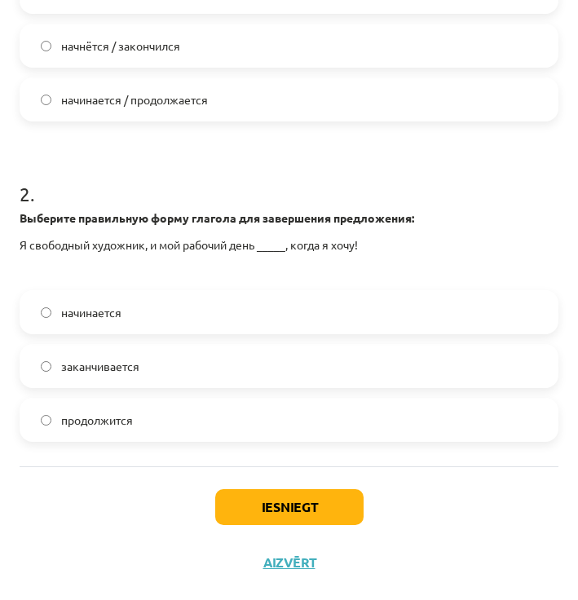
click at [183, 319] on label "начинается" at bounding box center [289, 312] width 536 height 41
click at [216, 376] on label "заканчивается" at bounding box center [289, 366] width 536 height 41
click at [215, 417] on label "продолжится" at bounding box center [289, 419] width 536 height 41
click at [188, 305] on label "начинается" at bounding box center [289, 312] width 536 height 41
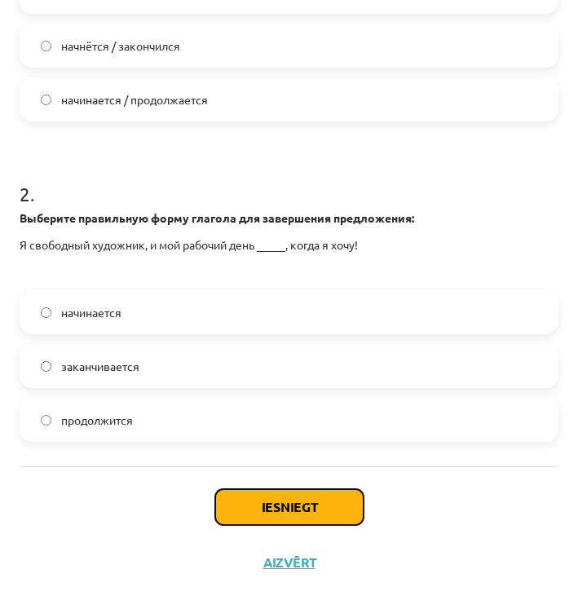
click at [287, 501] on button "Iesniegt" at bounding box center [289, 507] width 148 height 36
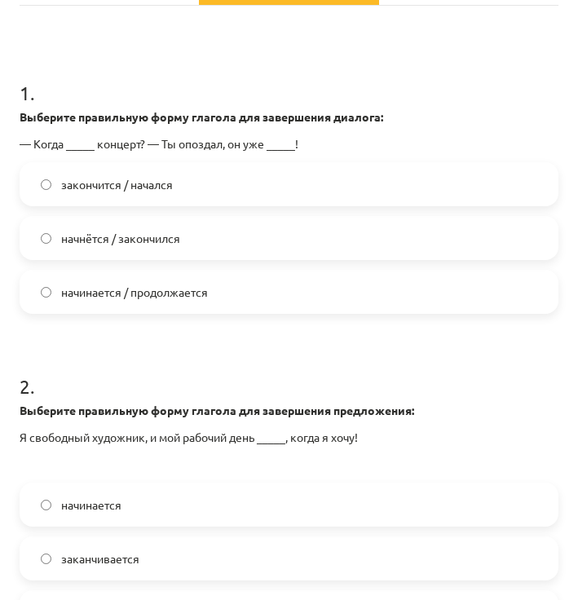
scroll to position [322, 0]
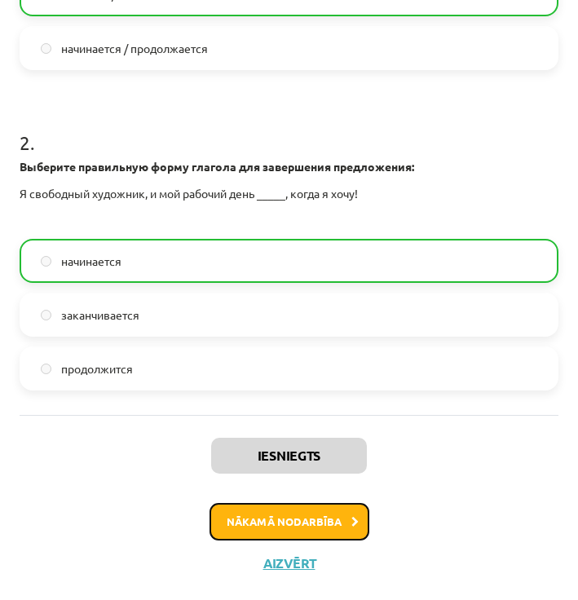
click at [318, 527] on button "Nākamā nodarbība" at bounding box center [289, 521] width 160 height 37
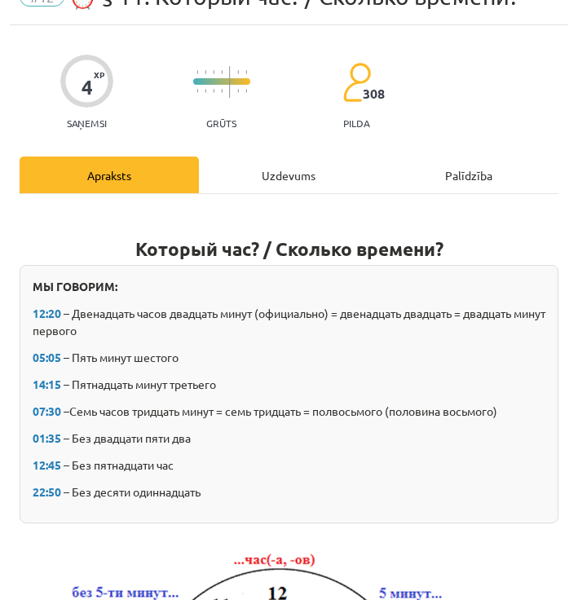
scroll to position [10, 0]
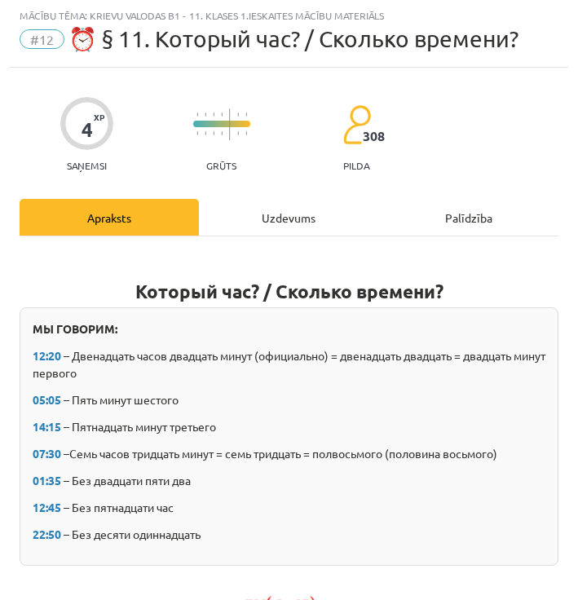
click at [284, 222] on div "Uzdevums" at bounding box center [288, 217] width 179 height 37
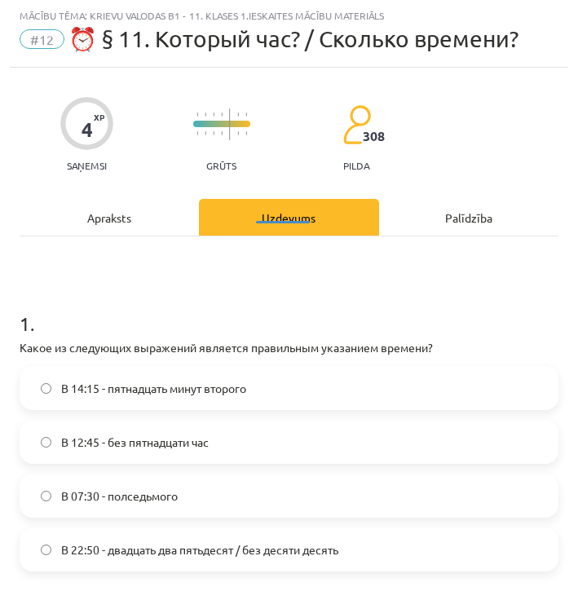
click at [227, 398] on label "В 14:15 - пятнадцать минут второго" at bounding box center [289, 388] width 536 height 41
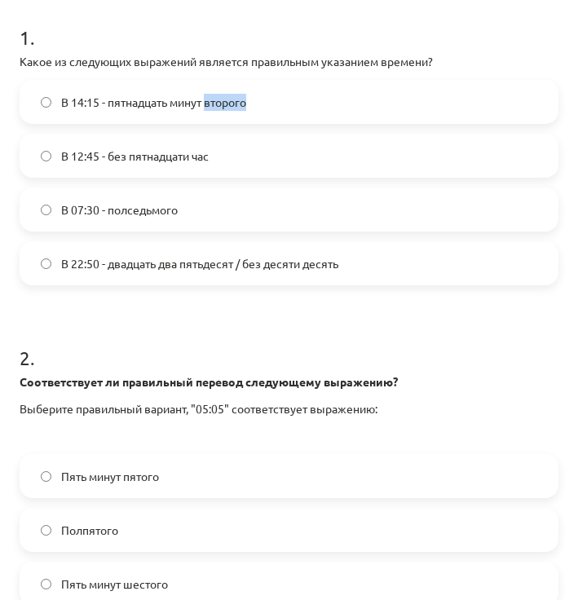
scroll to position [336, 0]
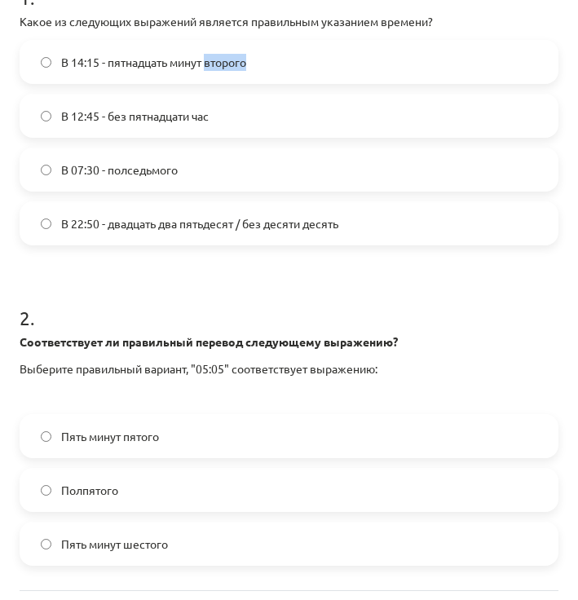
click at [240, 457] on div "Пять минут пятого" at bounding box center [289, 436] width 539 height 44
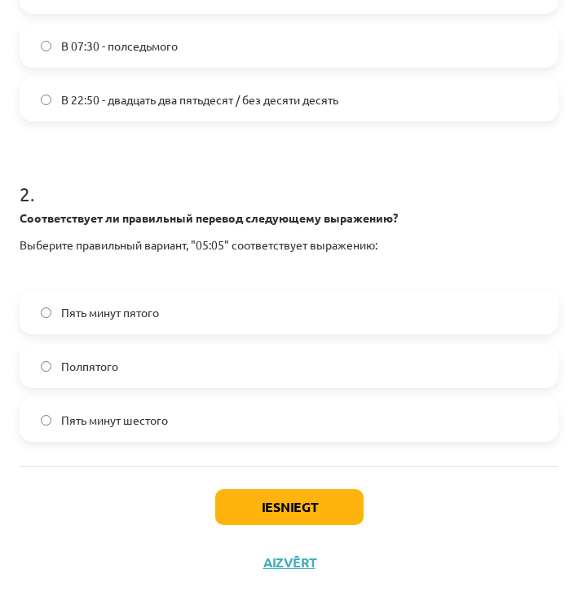
click at [250, 382] on label "Полпятого" at bounding box center [289, 366] width 536 height 41
click at [256, 427] on label "Пять минут шестого" at bounding box center [289, 419] width 536 height 41
click at [271, 507] on button "Iesniegt" at bounding box center [289, 507] width 148 height 36
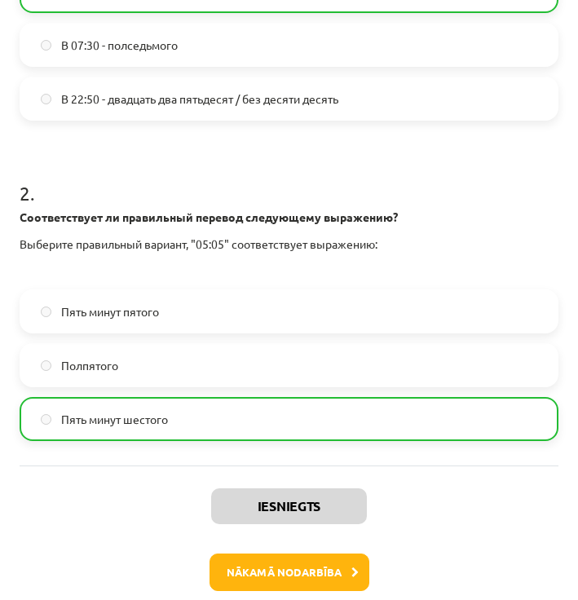
scroll to position [511, 0]
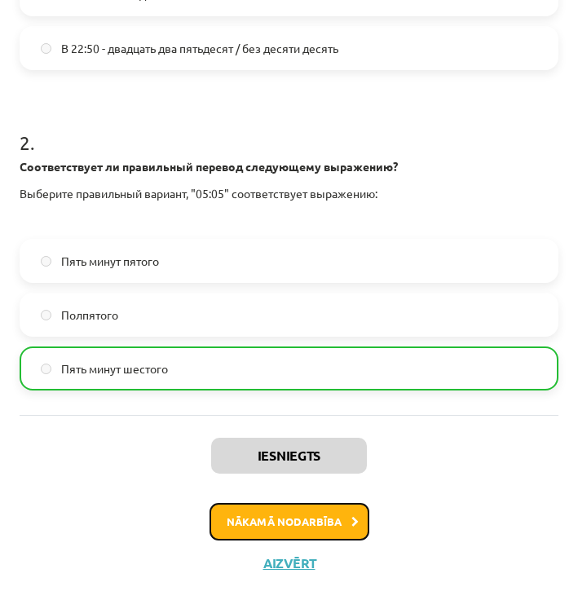
click at [290, 505] on button "Nākamā nodarbība" at bounding box center [289, 521] width 160 height 37
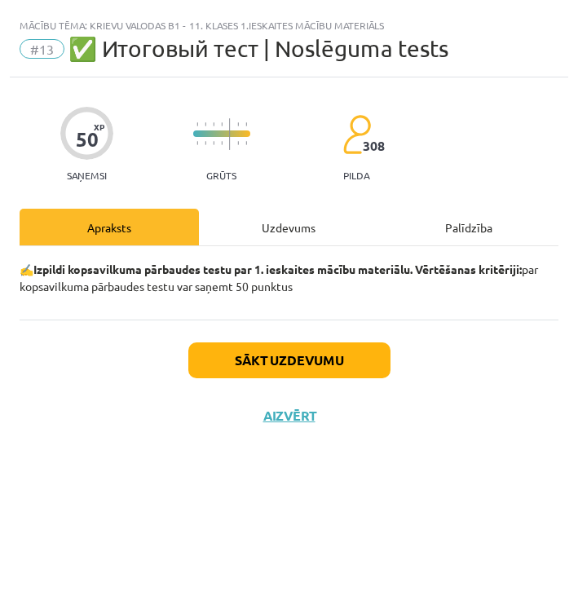
click at [304, 230] on div "Uzdevums" at bounding box center [288, 227] width 179 height 37
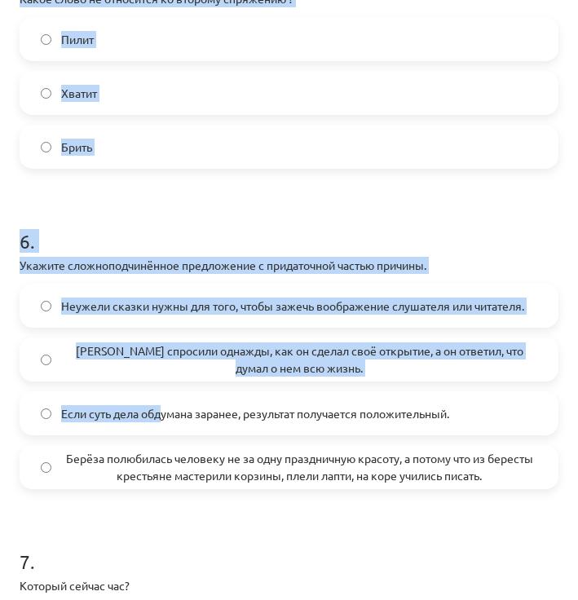
scroll to position [1875, 0]
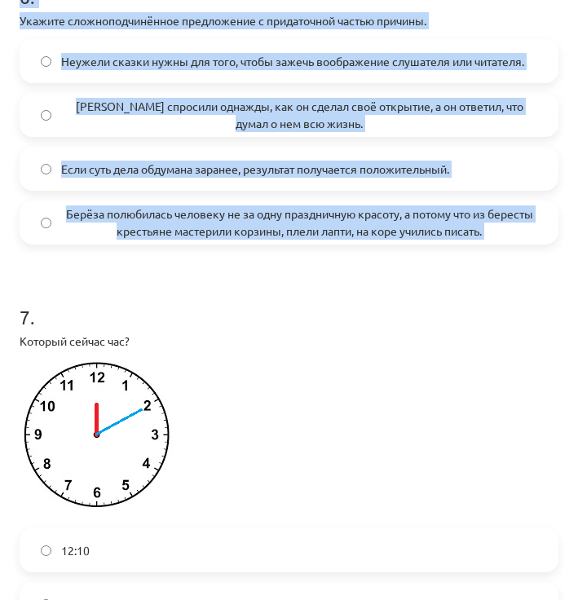
drag, startPoint x: 62, startPoint y: 345, endPoint x: 21, endPoint y: 306, distance: 55.9
click at [21, 306] on div "50 XP Saņemsi Grūts 308 pilda Apraksts Uzdevums Palīdzība 1 . Дополните предлож…" at bounding box center [289, 53] width 558 height 3701
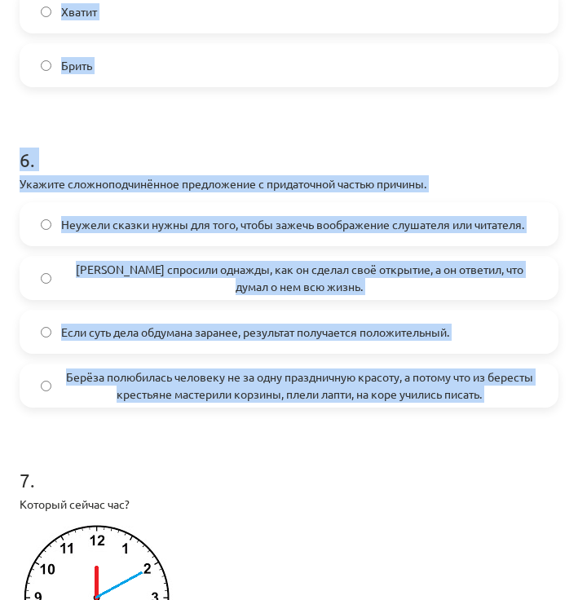
click at [281, 387] on span "Берёза полюбилась человеку не за одну праздничную красоту, а потому что из бере…" at bounding box center [299, 385] width 476 height 34
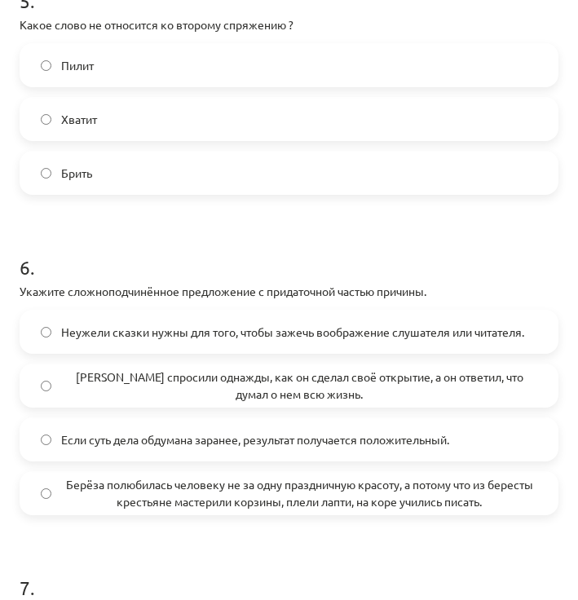
scroll to position [1549, 0]
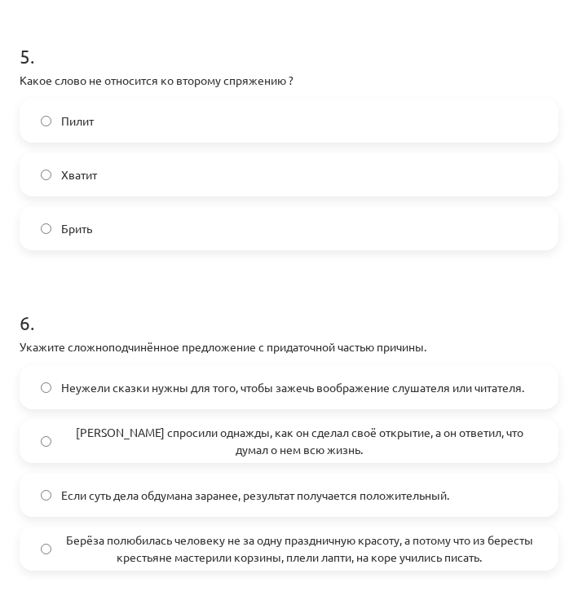
click at [157, 209] on label "Брить" at bounding box center [289, 228] width 536 height 41
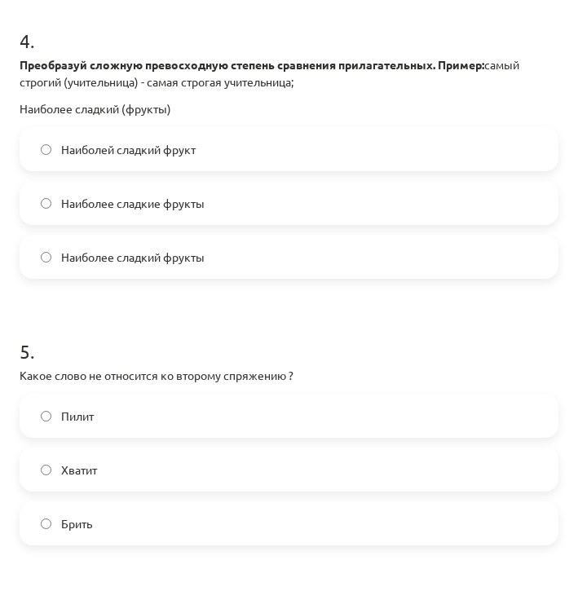
scroll to position [1223, 0]
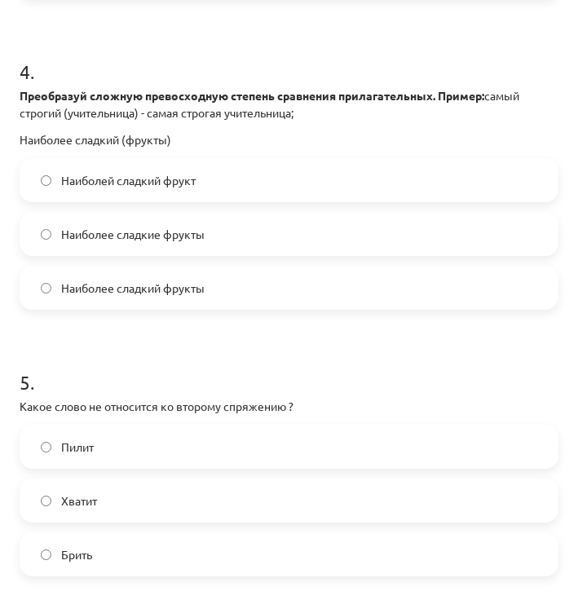
click at [194, 242] on label "Наиболее сладкие фрукты" at bounding box center [289, 234] width 536 height 41
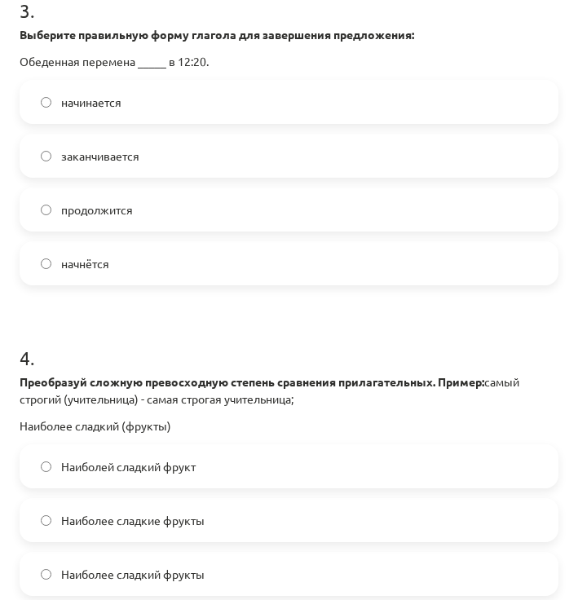
scroll to position [815, 0]
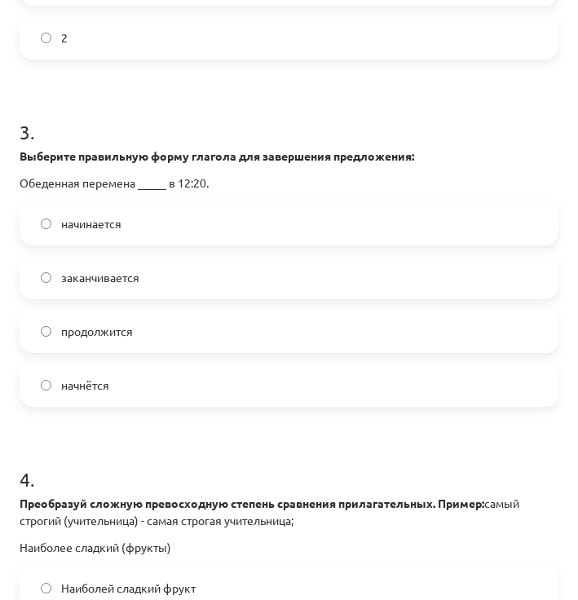
click at [162, 227] on label "начинается" at bounding box center [289, 223] width 536 height 41
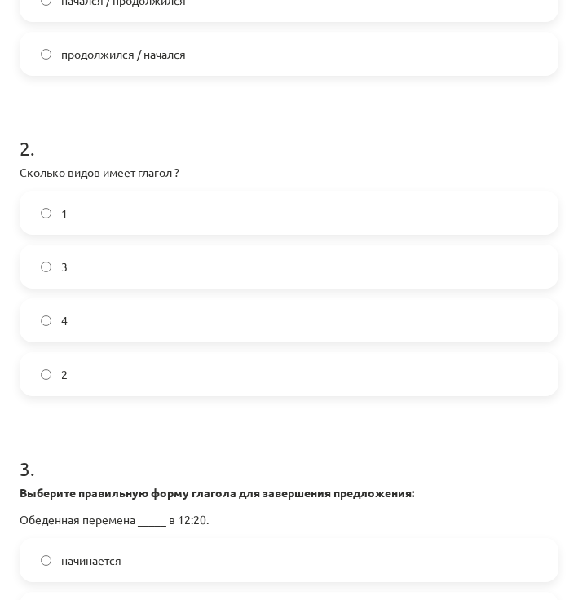
scroll to position [408, 0]
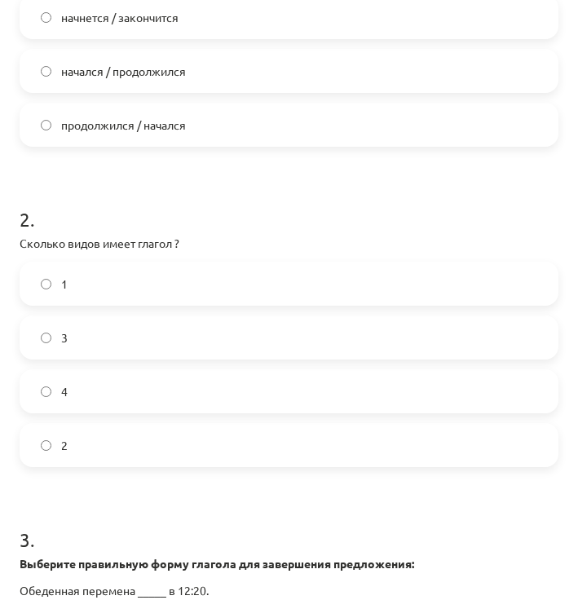
click at [132, 446] on label "2" at bounding box center [289, 445] width 536 height 41
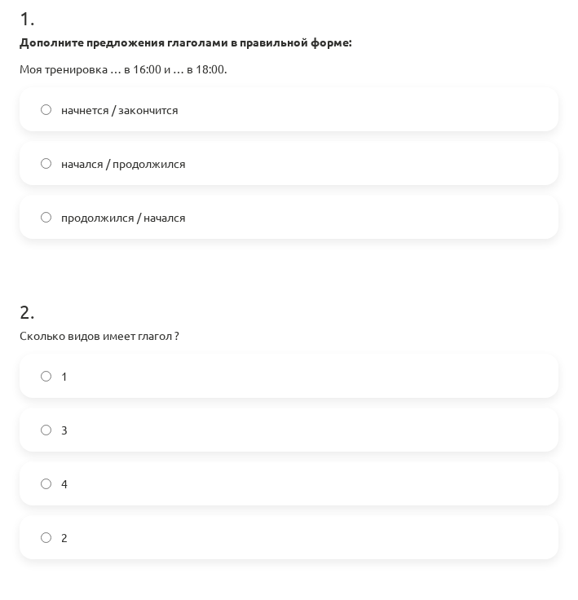
scroll to position [82, 0]
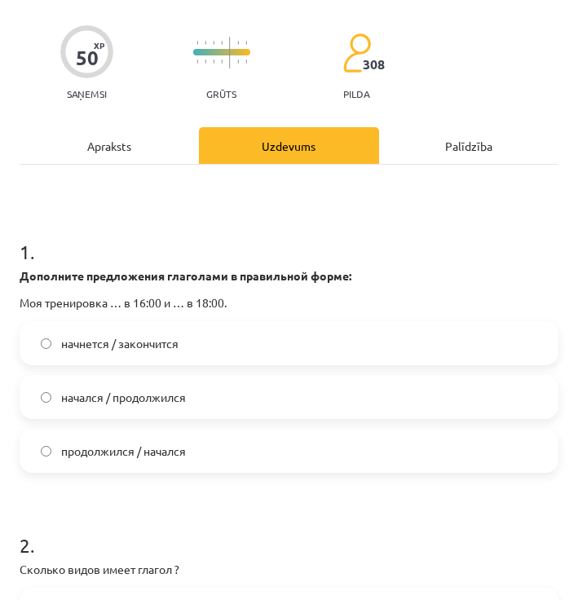
click at [226, 337] on label "начнется / закончится" at bounding box center [289, 343] width 536 height 41
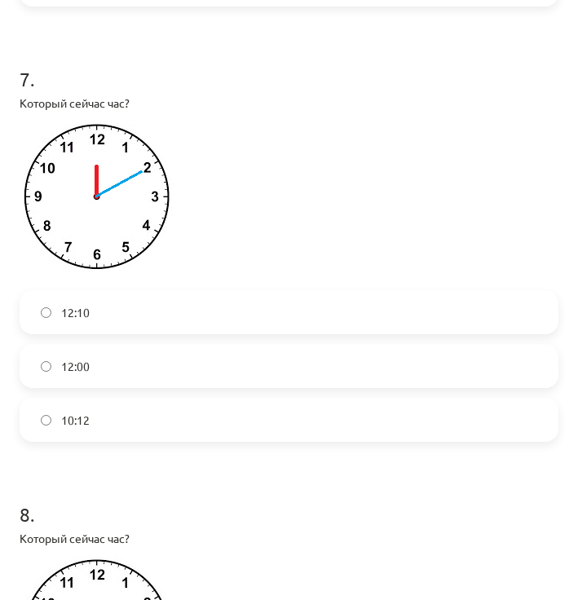
scroll to position [2038, 0]
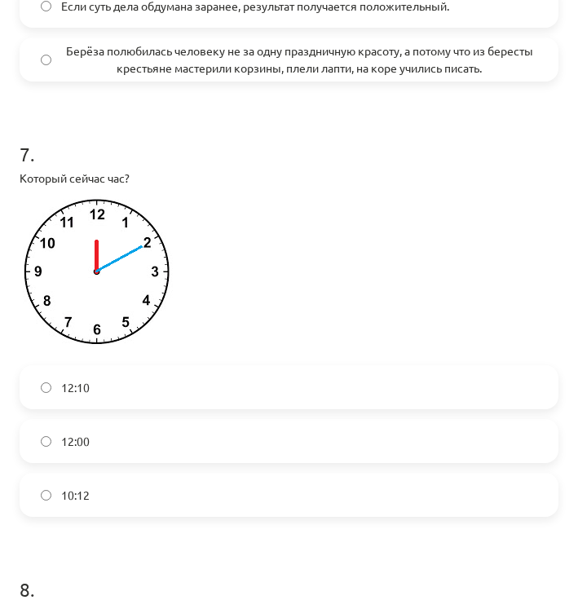
click at [179, 378] on label "12:10" at bounding box center [289, 387] width 536 height 41
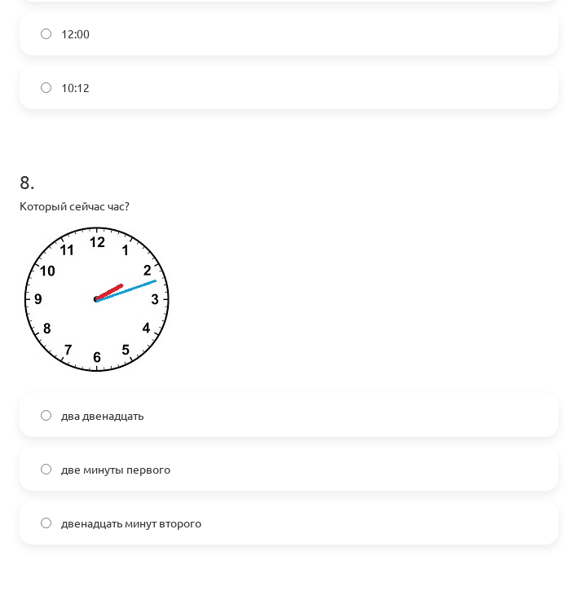
scroll to position [2527, 0]
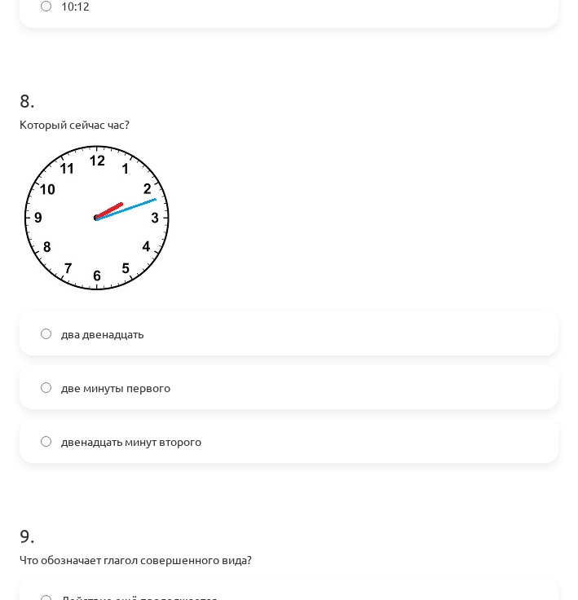
click at [201, 344] on label "два двенадцать" at bounding box center [289, 333] width 536 height 41
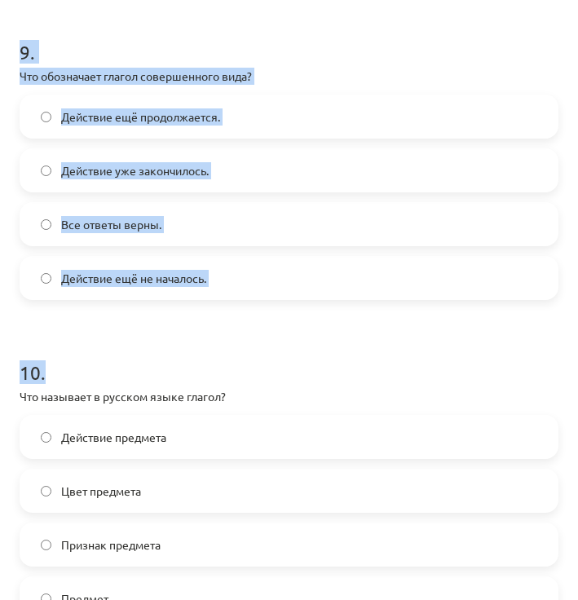
scroll to position [3097, 0]
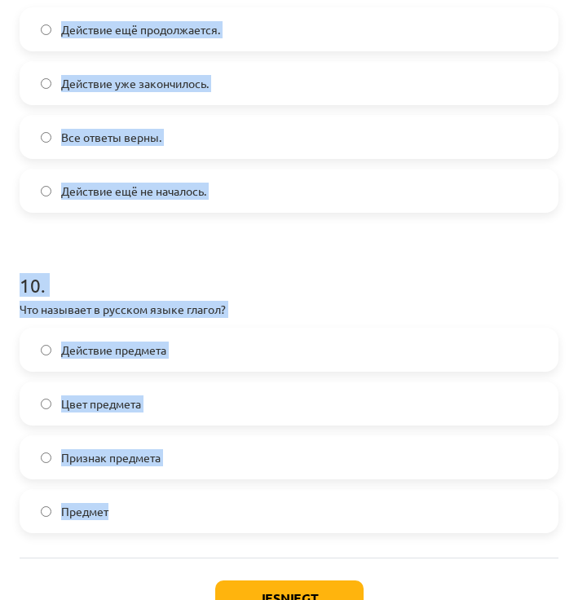
drag, startPoint x: 47, startPoint y: 213, endPoint x: 192, endPoint y: 536, distance: 353.9
click at [146, 359] on label "Действие предмета" at bounding box center [289, 349] width 536 height 41
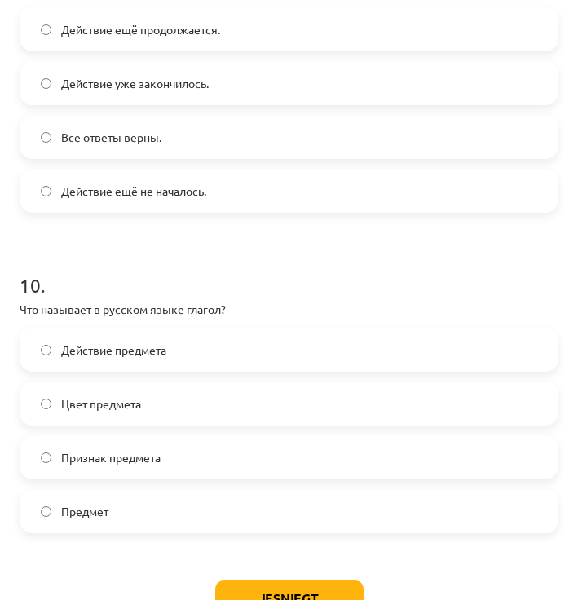
click at [195, 91] on label "Действие уже закончилось." at bounding box center [289, 83] width 536 height 41
click at [284, 580] on button "Iesniegt" at bounding box center [289, 598] width 148 height 36
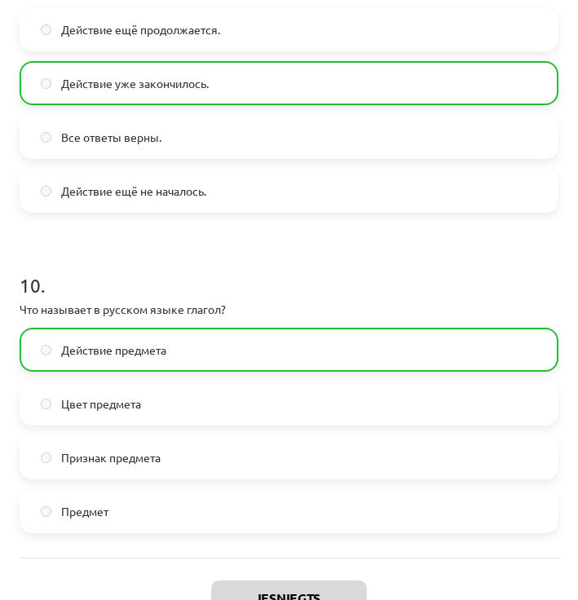
scroll to position [3240, 0]
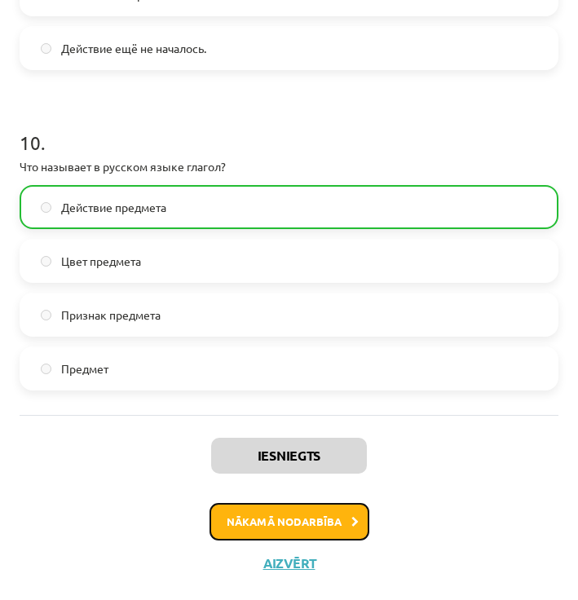
click at [306, 524] on button "Nākamā nodarbība" at bounding box center [289, 521] width 160 height 37
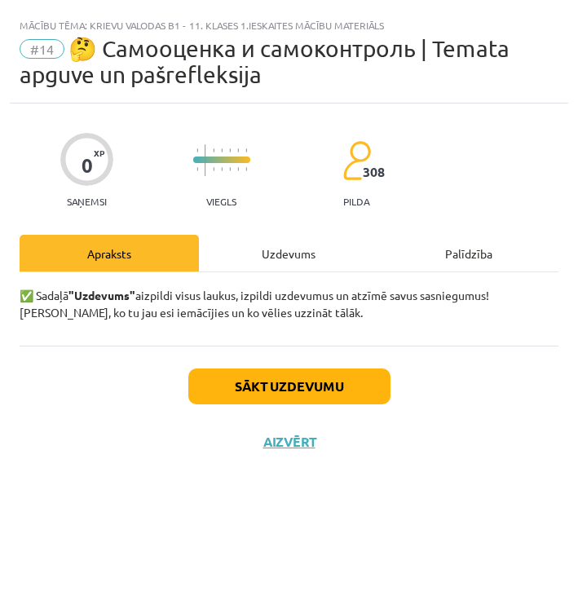
click at [302, 241] on div "Uzdevums" at bounding box center [288, 253] width 179 height 37
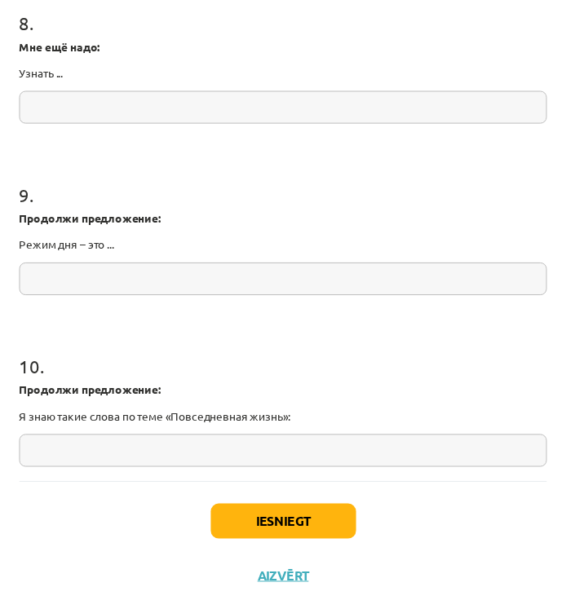
scroll to position [2187, 0]
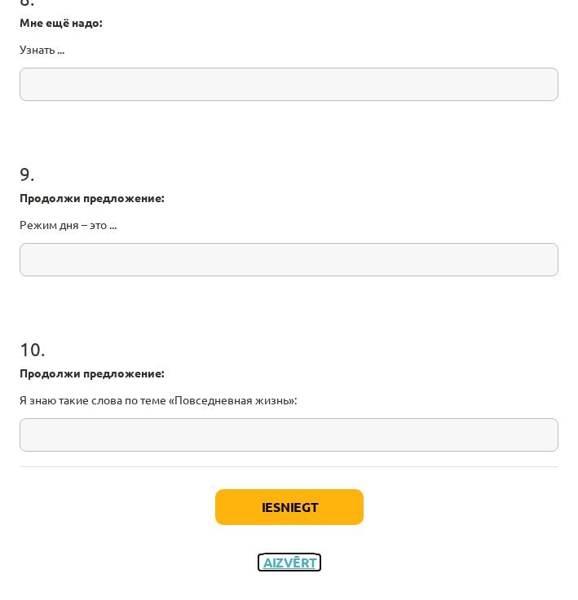
click at [296, 564] on button "Aizvērt" at bounding box center [289, 562] width 62 height 16
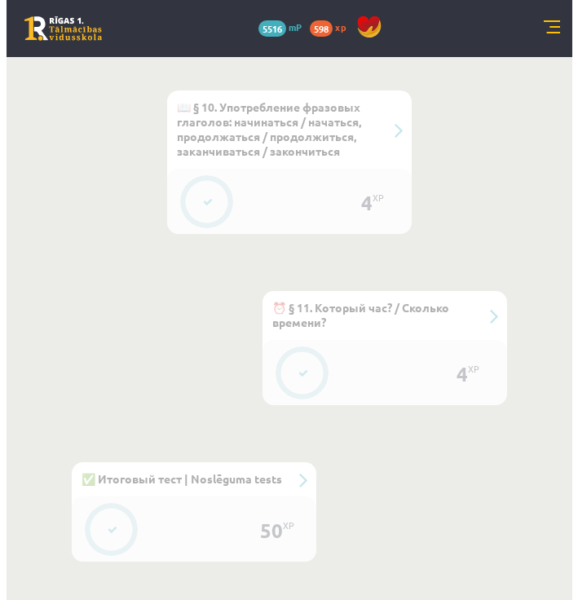
scroll to position [2839, 0]
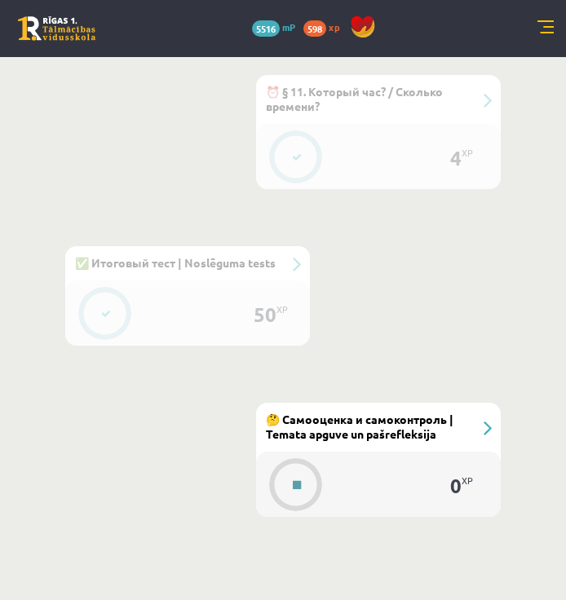
click at [322, 462] on div at bounding box center [297, 484] width 52 height 45
click at [344, 412] on span "🤔 Самооценка и самоконтроль | Temata apguve un pašrefleksija" at bounding box center [359, 426] width 187 height 29
click at [353, 412] on span "🤔 Самооценка и самоконтроль | Temata apguve un pašrefleksija" at bounding box center [359, 426] width 187 height 29
click at [302, 466] on button at bounding box center [296, 484] width 37 height 37
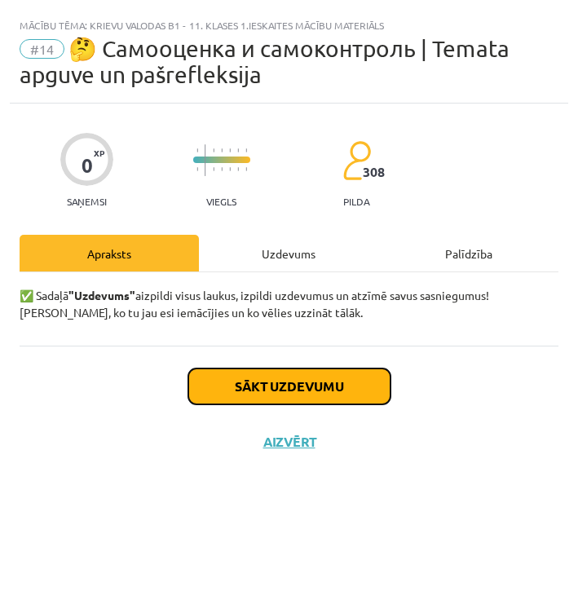
click at [343, 384] on button "Sākt uzdevumu" at bounding box center [289, 386] width 202 height 36
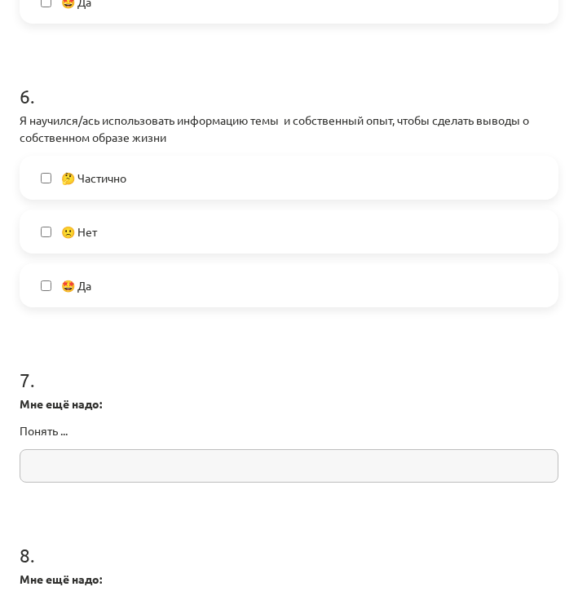
scroll to position [2187, 0]
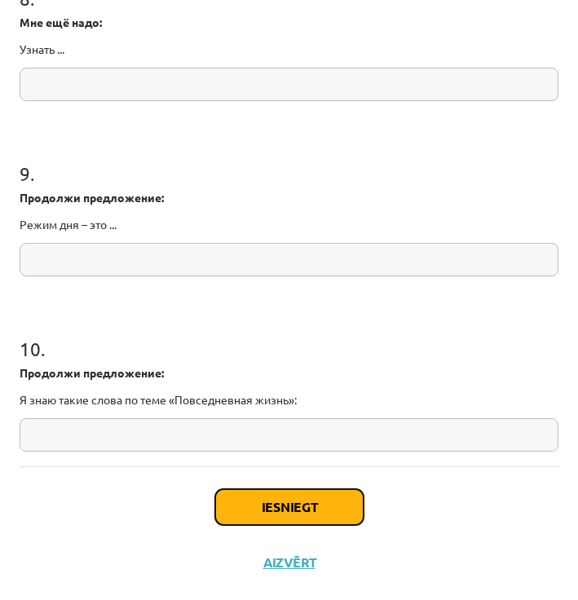
click at [311, 513] on button "Iesniegt" at bounding box center [289, 507] width 148 height 36
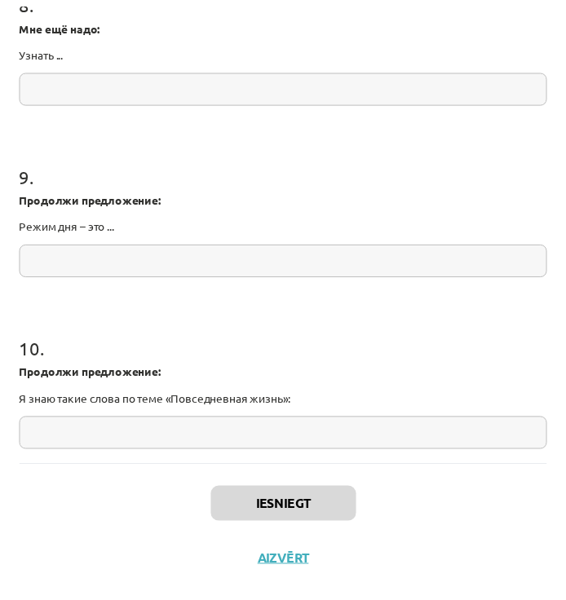
scroll to position [2786, 0]
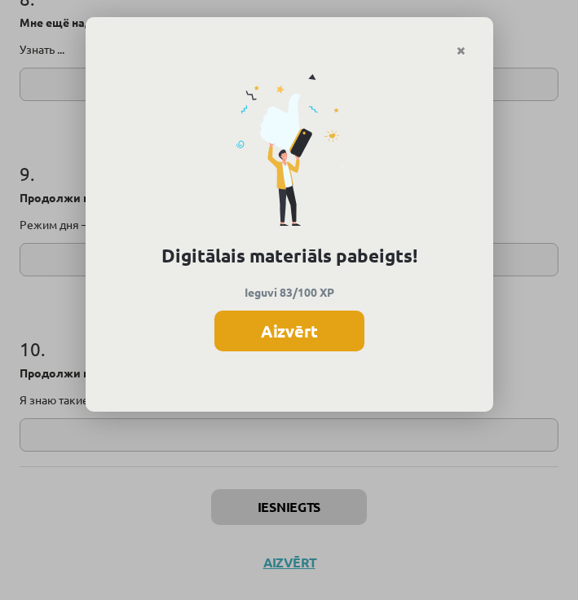
click at [324, 333] on button "Aizvērt" at bounding box center [289, 331] width 150 height 41
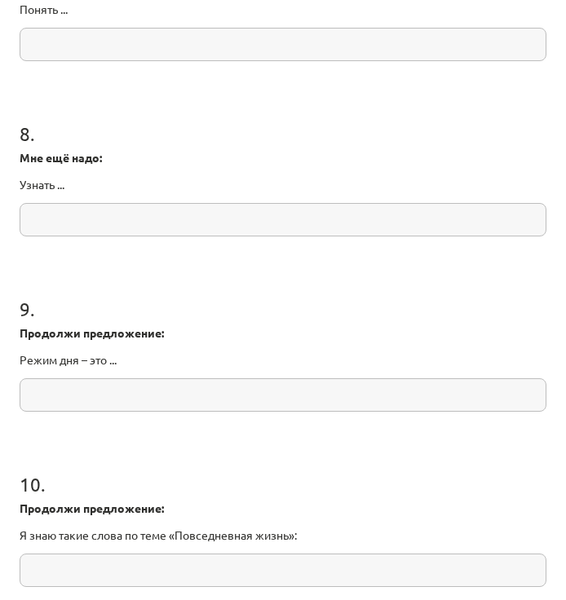
scroll to position [2187, 0]
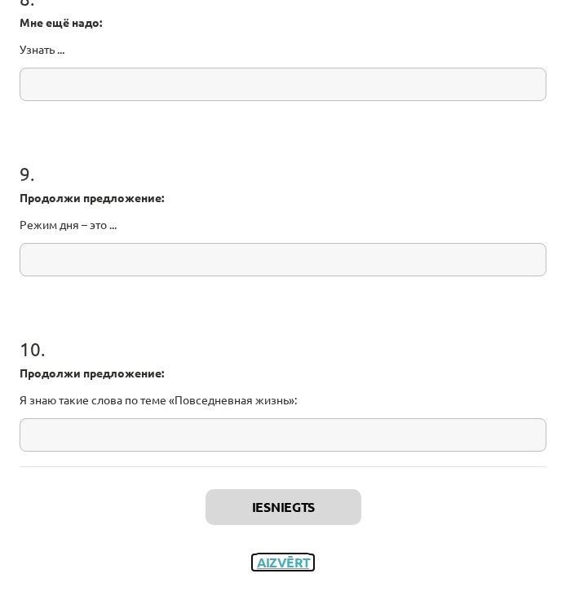
click at [298, 556] on button "Aizvērt" at bounding box center [283, 562] width 62 height 16
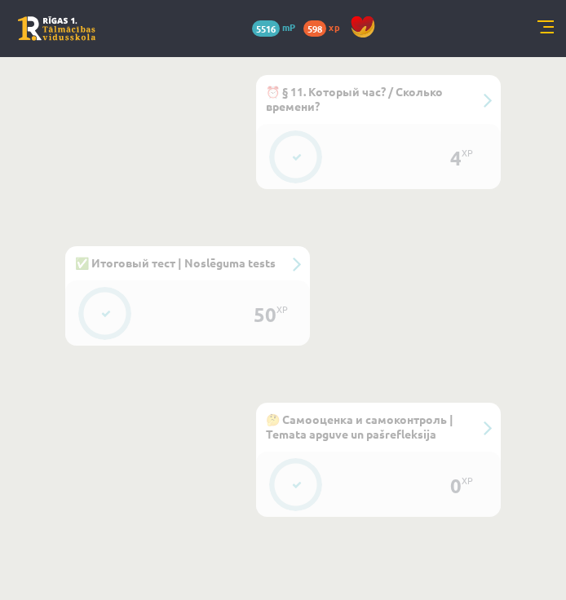
click at [544, 29] on link at bounding box center [545, 28] width 16 height 16
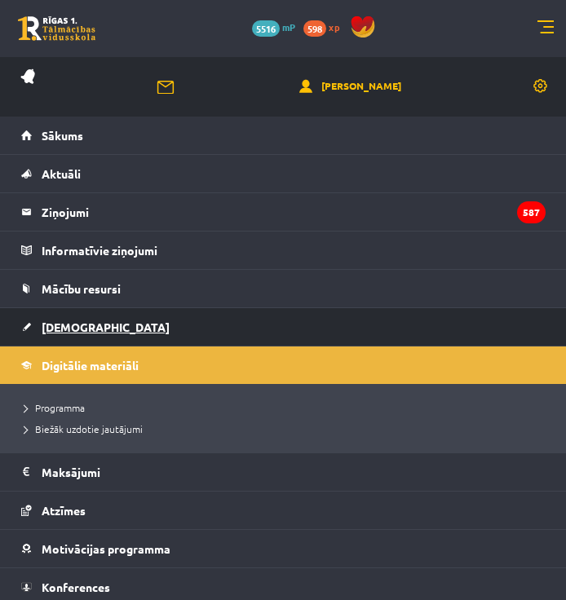
click at [91, 335] on link "[DEMOGRAPHIC_DATA]" at bounding box center [283, 326] width 524 height 37
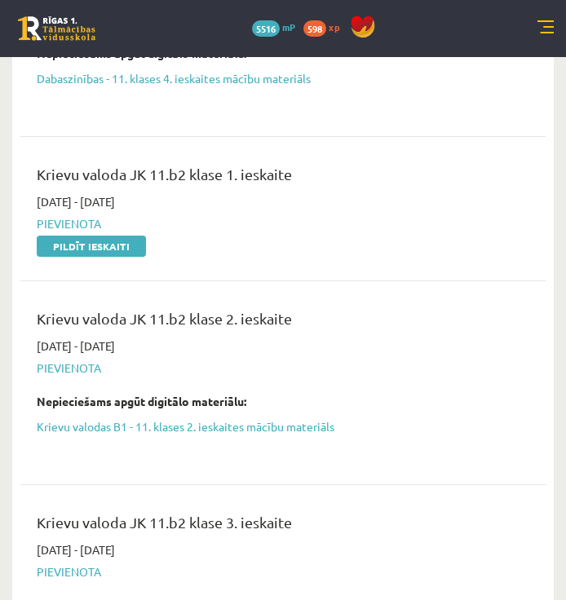
scroll to position [1223, 0]
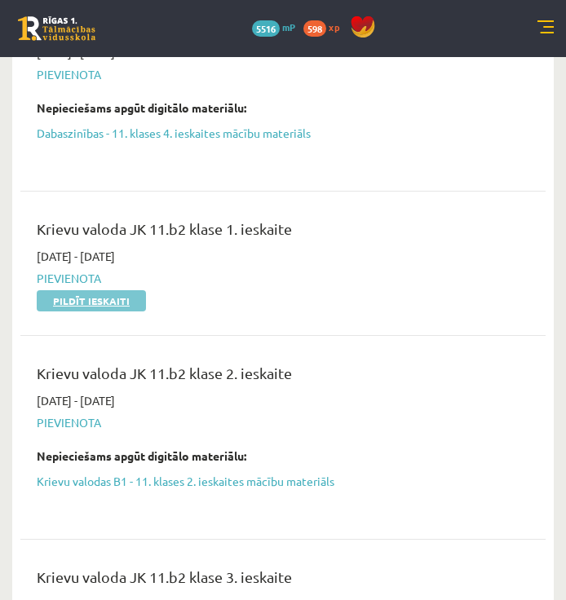
click at [92, 294] on link "Pildīt ieskaiti" at bounding box center [91, 300] width 109 height 21
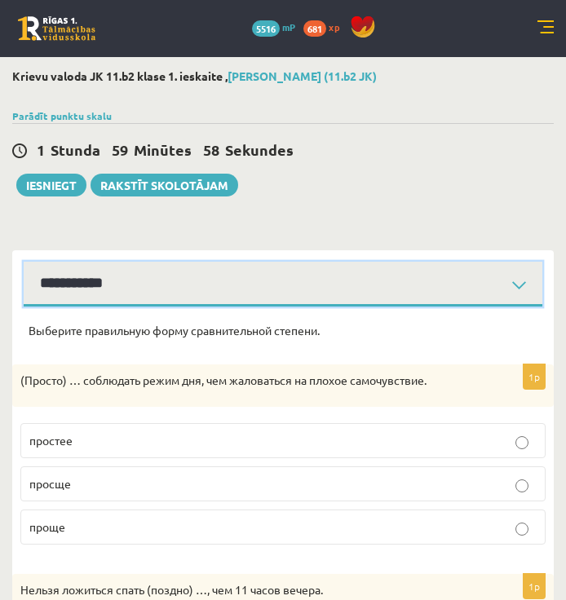
click at [252, 280] on select "**********" at bounding box center [283, 284] width 518 height 45
click at [24, 262] on select "**********" at bounding box center [283, 284] width 518 height 45
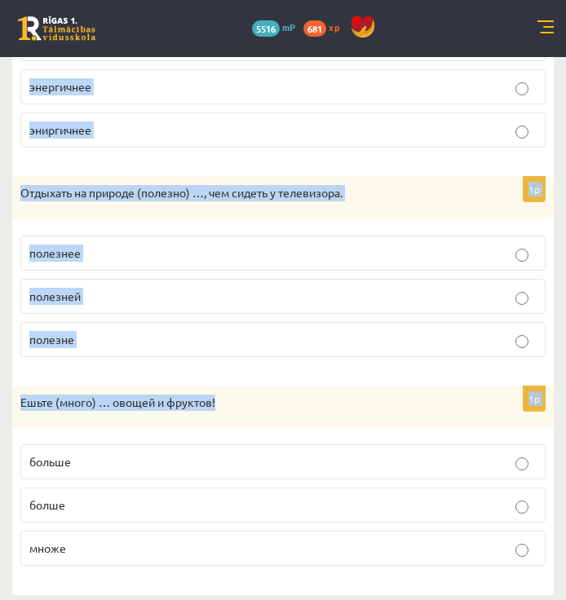
drag, startPoint x: 24, startPoint y: 328, endPoint x: 231, endPoint y: 417, distance: 226.0
click at [231, 417] on div "Выберите правильную форму сравнительной степени. 1p (Просто) … соблюдать режим …" at bounding box center [282, 43] width 541 height 1104
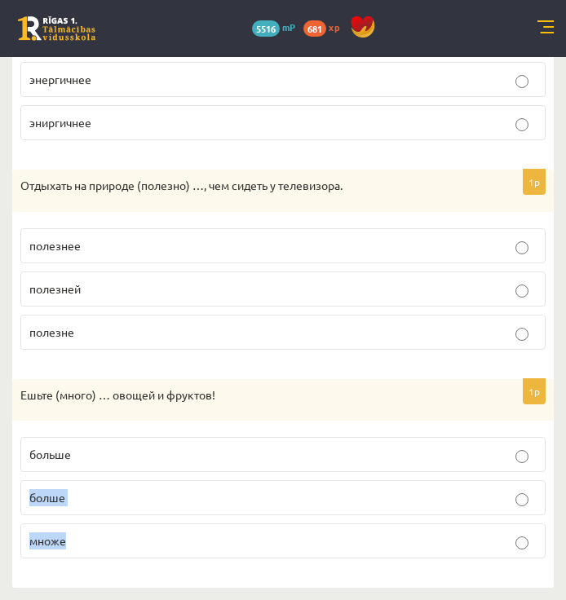
drag, startPoint x: 241, startPoint y: 451, endPoint x: 288, endPoint y: 543, distance: 103.2
click at [288, 543] on fieldset "больше болше множе" at bounding box center [282, 496] width 525 height 134
click at [287, 543] on p "множе" at bounding box center [282, 540] width 507 height 17
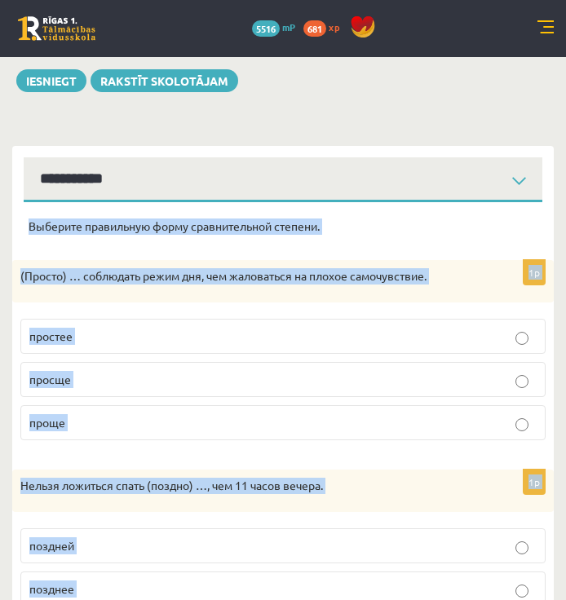
scroll to position [90, 0]
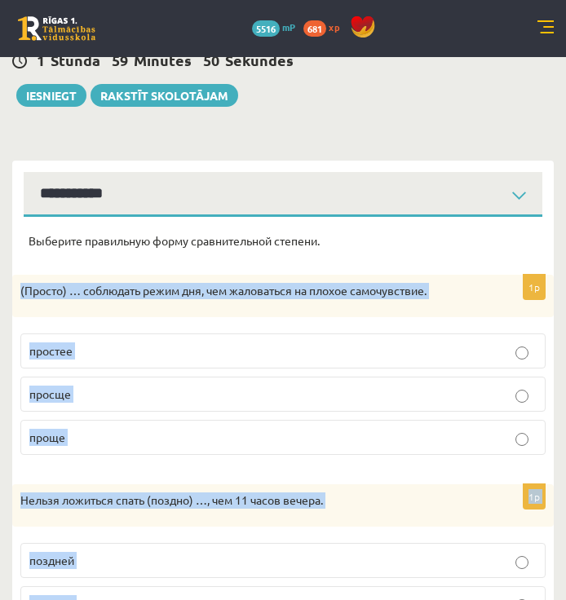
drag, startPoint x: 119, startPoint y: 572, endPoint x: 20, endPoint y: 285, distance: 303.7
drag, startPoint x: 20, startPoint y: 285, endPoint x: 27, endPoint y: 289, distance: 8.4
copy form "(Loremi) … dolorsita conse adi, eli seddoeiusm te incidi utlaboreetdo. magnaal …"
click at [119, 437] on p "проще" at bounding box center [282, 437] width 507 height 17
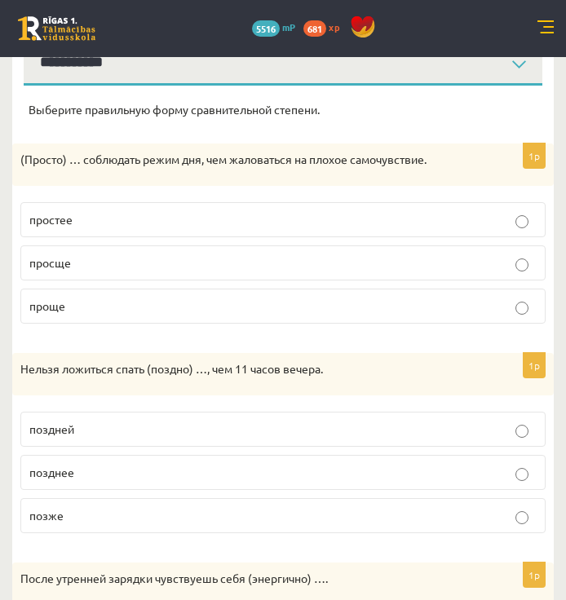
scroll to position [253, 0]
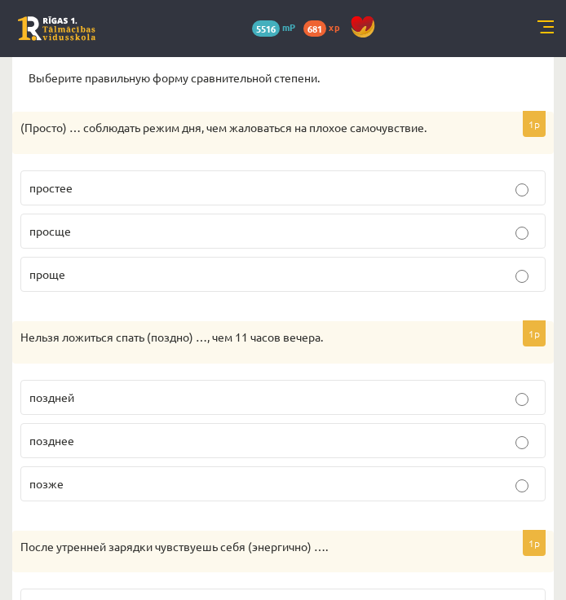
click at [93, 474] on label "позже" at bounding box center [282, 483] width 525 height 35
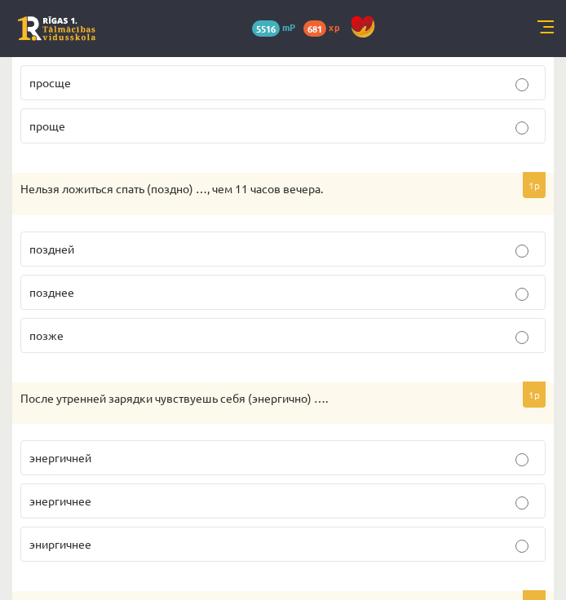
scroll to position [497, 0]
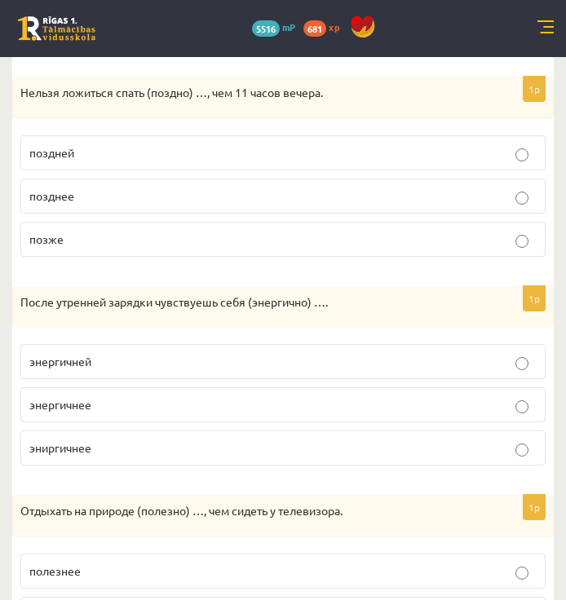
click at [143, 408] on p "энергичнее" at bounding box center [282, 404] width 507 height 17
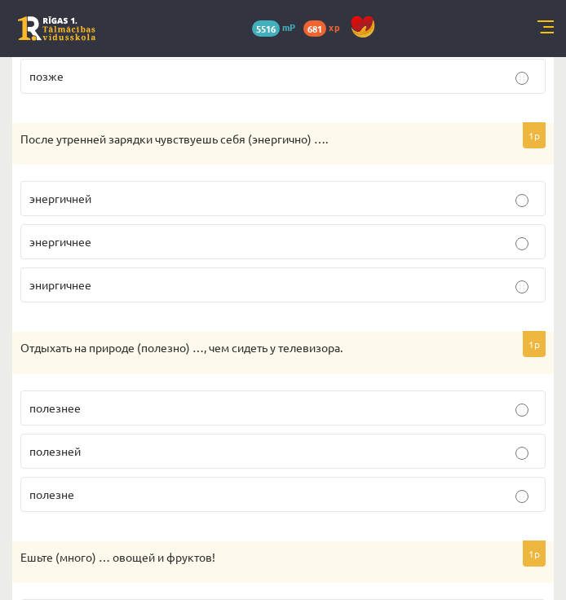
scroll to position [742, 0]
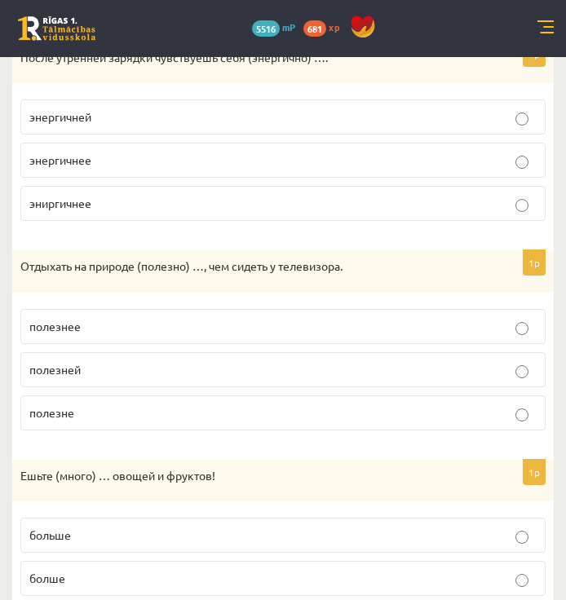
click at [136, 334] on p "полезнее" at bounding box center [282, 326] width 507 height 17
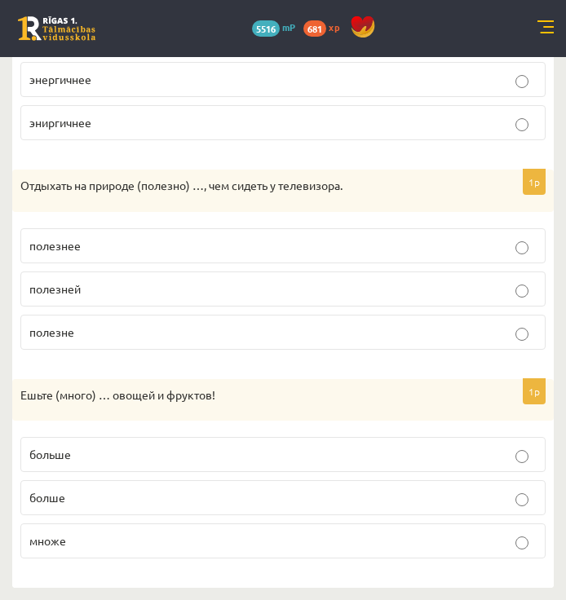
click at [165, 449] on p "больше" at bounding box center [282, 454] width 507 height 17
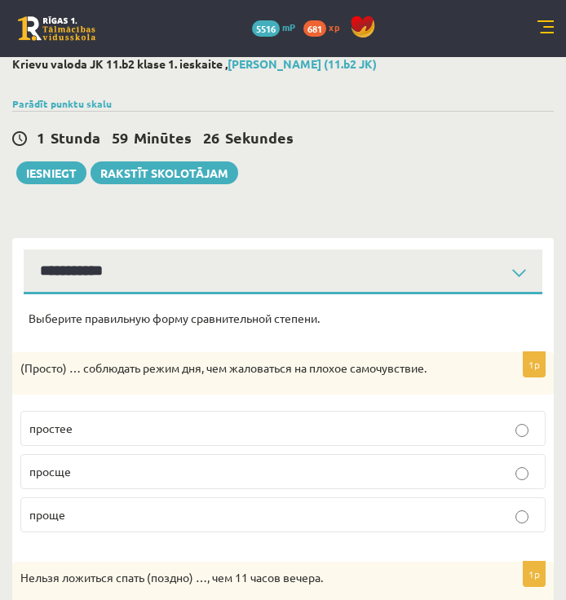
scroll to position [0, 0]
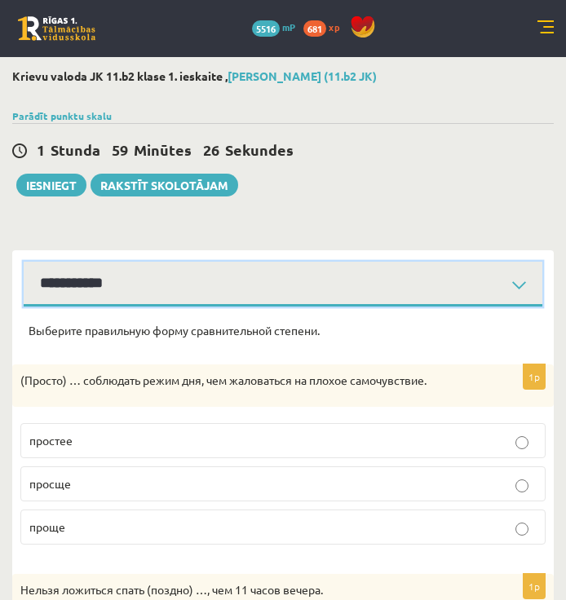
click at [134, 272] on select "**********" at bounding box center [283, 284] width 518 height 45
click at [24, 262] on select "**********" at bounding box center [283, 284] width 518 height 45
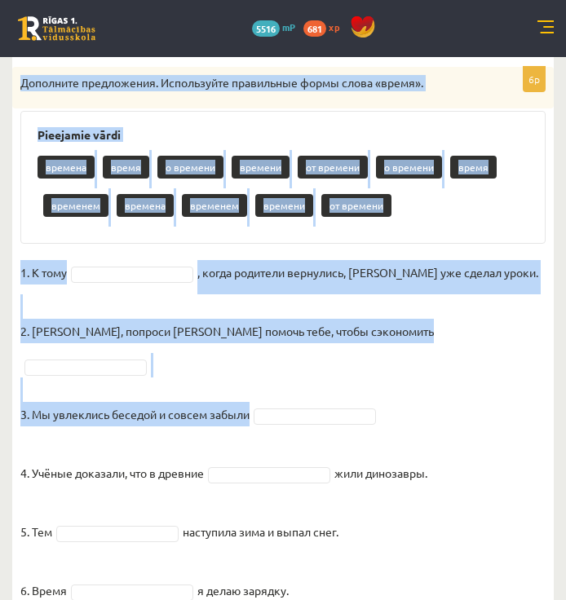
scroll to position [297, 0]
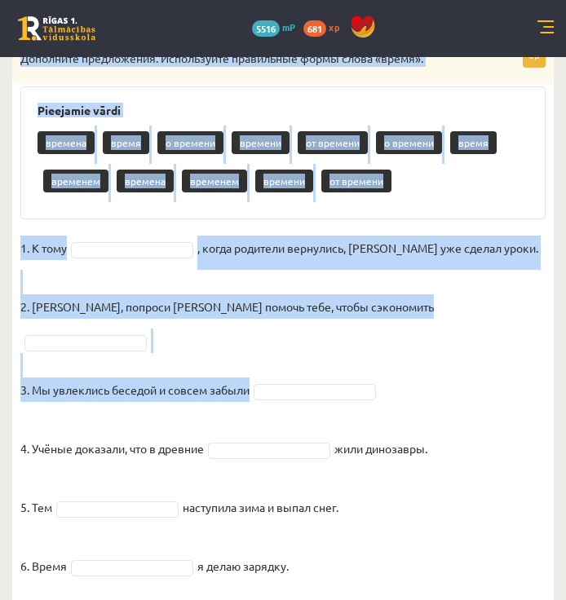
drag, startPoint x: 17, startPoint y: 109, endPoint x: 346, endPoint y: 548, distance: 547.9
click at [346, 548] on div "6p Дополните предложения. Используйте правильные формы слова «время». Pieejamie…" at bounding box center [282, 318] width 541 height 553
drag, startPoint x: 346, startPoint y: 548, endPoint x: 254, endPoint y: 445, distance: 137.4
copy div "Дополните предложения. Используйте правильные формы слова «время». Pieejamie vā…"
click at [403, 190] on div "времена время о времени времени от времени о времени время временем времена вре…" at bounding box center [282, 164] width 491 height 77
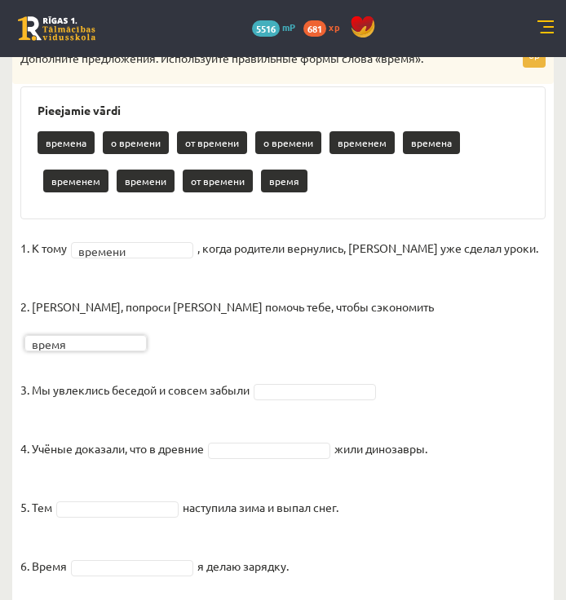
click at [321, 355] on fieldset "1. К тому времени ******* , когда родители вернулись, Эгилс уже сделал уроки. 2…" at bounding box center [282, 412] width 525 height 352
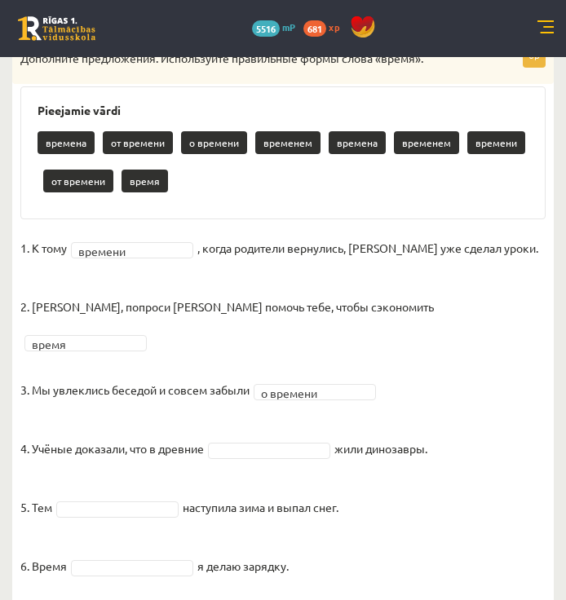
click at [321, 415] on fieldset "1. К тому времени ******* , когда родители вернулись, Эгилс уже сделал уроки. 2…" at bounding box center [282, 412] width 525 height 352
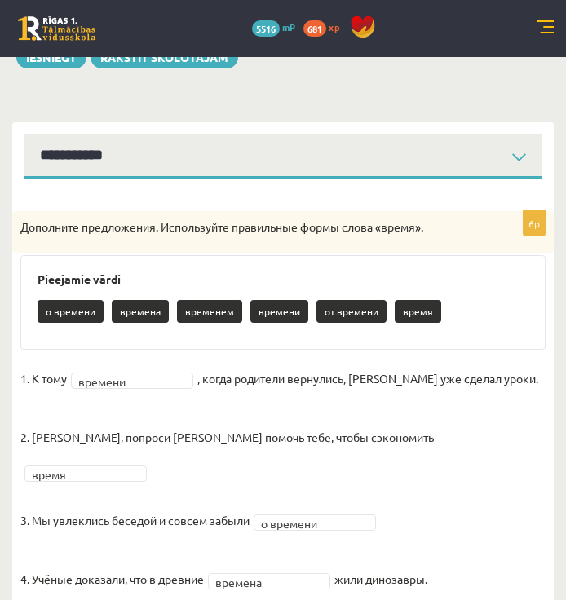
scroll to position [0, 0]
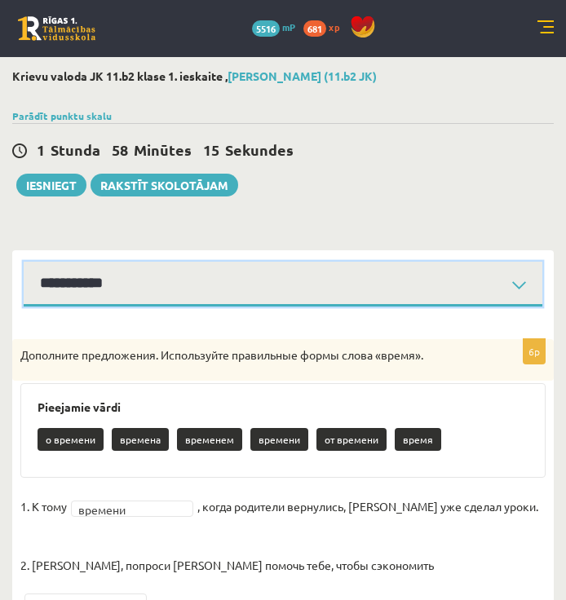
click at [100, 268] on select "**********" at bounding box center [283, 284] width 518 height 45
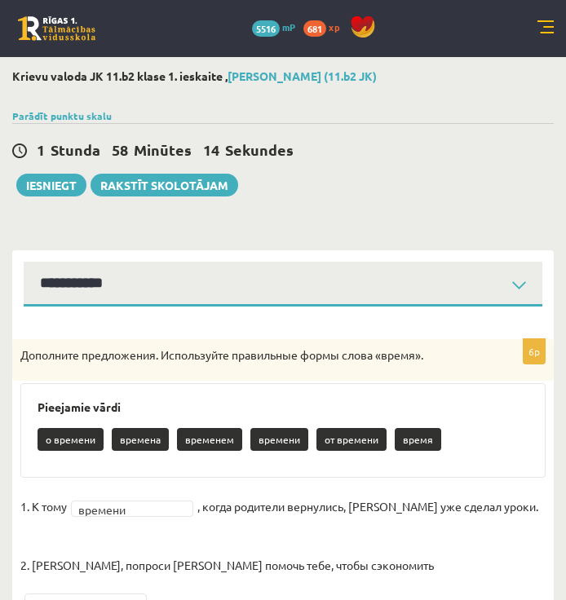
click at [117, 307] on div "6p Дополните предложения. Используйте правильные формы слова «время». Pieejamie…" at bounding box center [282, 588] width 541 height 564
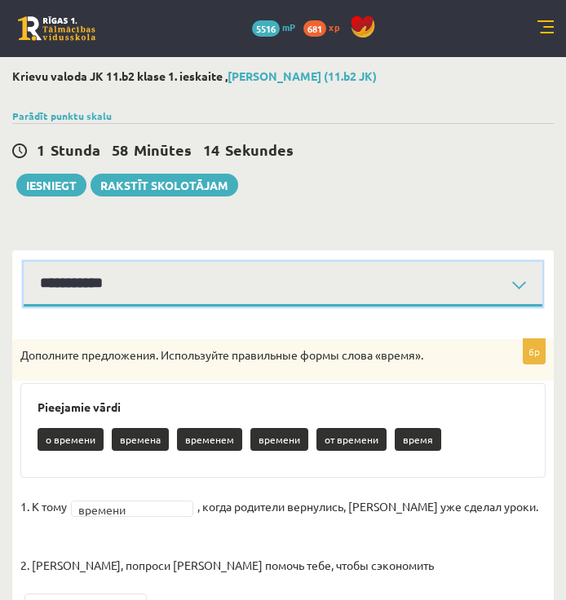
click at [117, 290] on select "**********" at bounding box center [283, 284] width 518 height 45
click at [24, 262] on select "**********" at bounding box center [283, 284] width 518 height 45
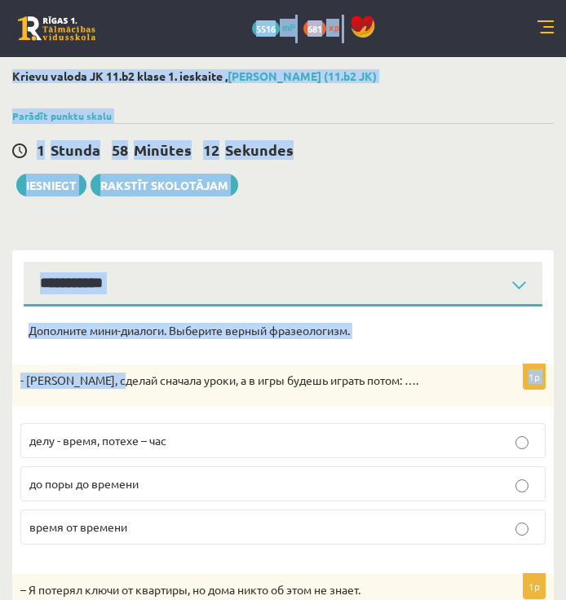
drag, startPoint x: 116, startPoint y: 308, endPoint x: 37, endPoint y: 343, distance: 86.5
click at [37, 343] on div "Дополните мини-диалоги. Выберите верный фразеологизм." at bounding box center [283, 336] width 509 height 26
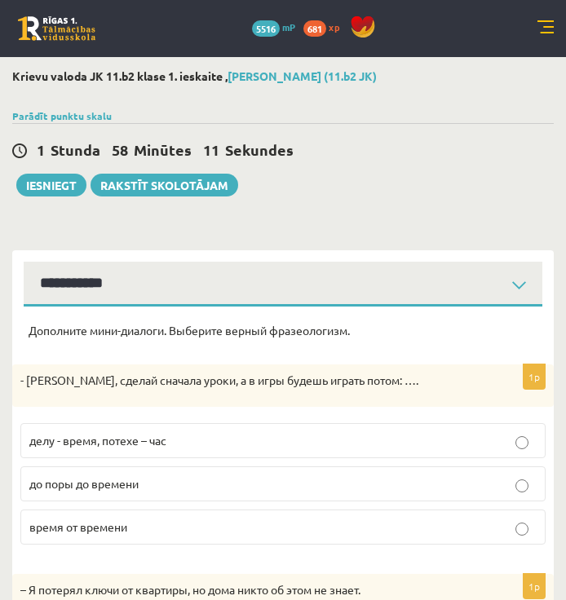
click at [51, 329] on p "Дополните мини-диалоги. Выберите верный фразеологизм." at bounding box center [283, 331] width 509 height 16
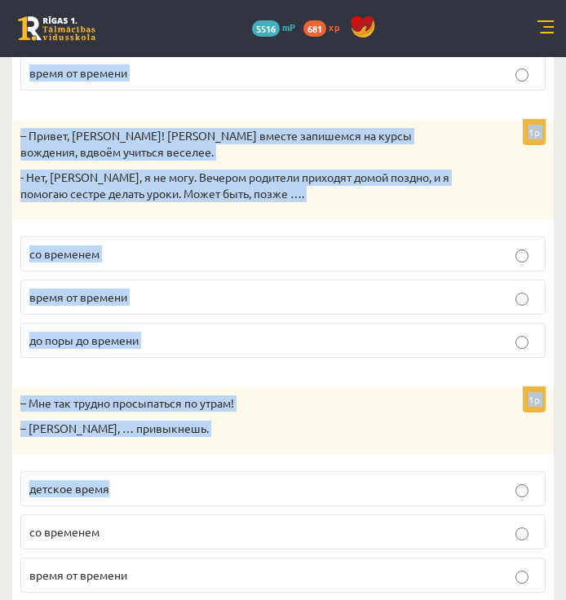
scroll to position [723, 0]
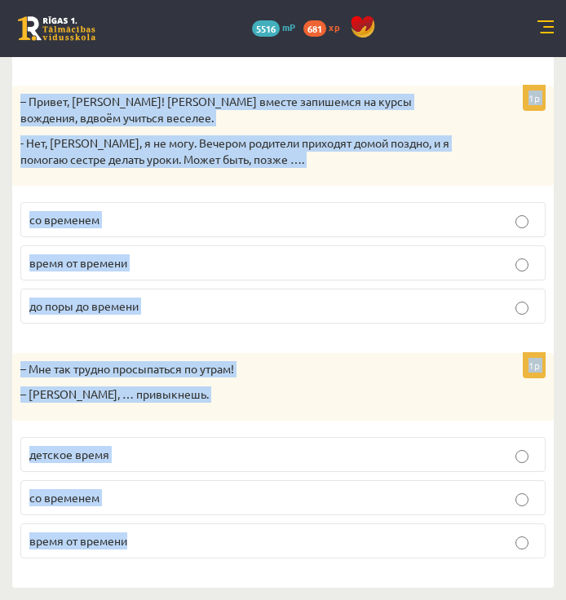
drag, startPoint x: 25, startPoint y: 330, endPoint x: 193, endPoint y: 568, distance: 291.3
click at [195, 571] on div "Дополните мини-диалоги. Выберите верный фразеологизм. 1p - Марис, сделай сначал…" at bounding box center [282, 85] width 541 height 1004
click at [183, 505] on p "со временем" at bounding box center [282, 497] width 507 height 17
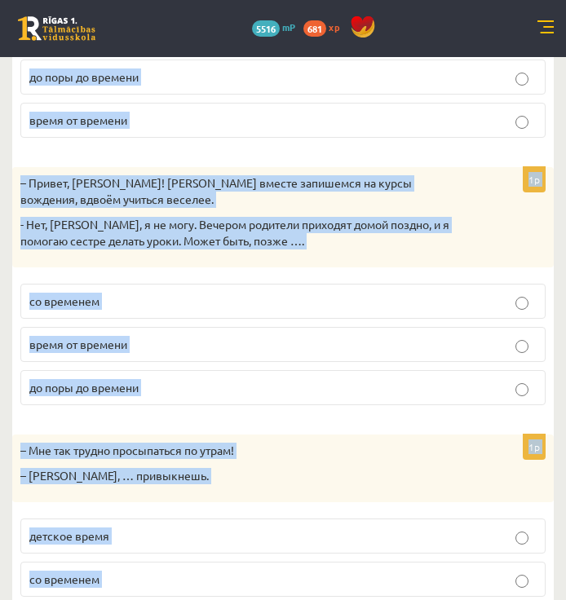
click at [193, 308] on p "со временем" at bounding box center [282, 301] width 507 height 17
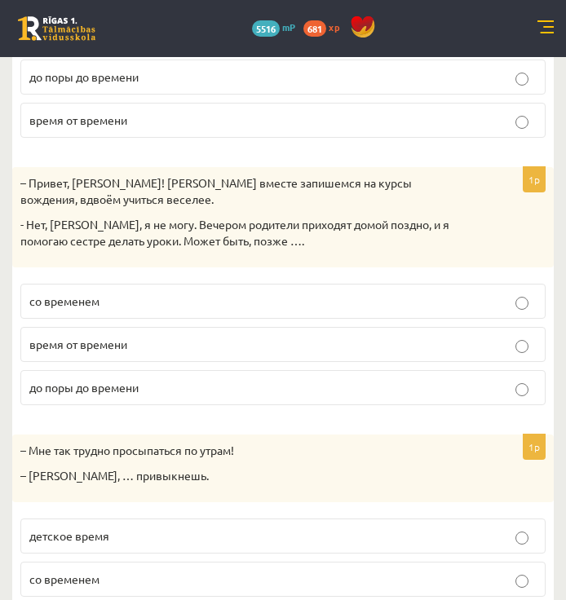
scroll to position [478, 0]
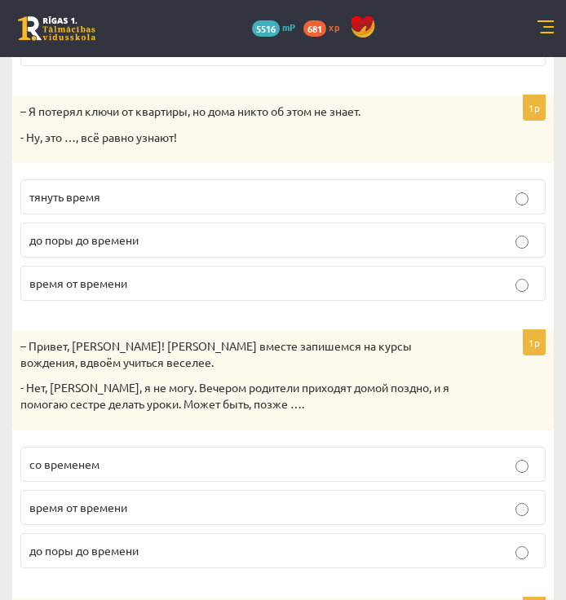
click at [208, 239] on p "до поры до времени" at bounding box center [282, 239] width 507 height 17
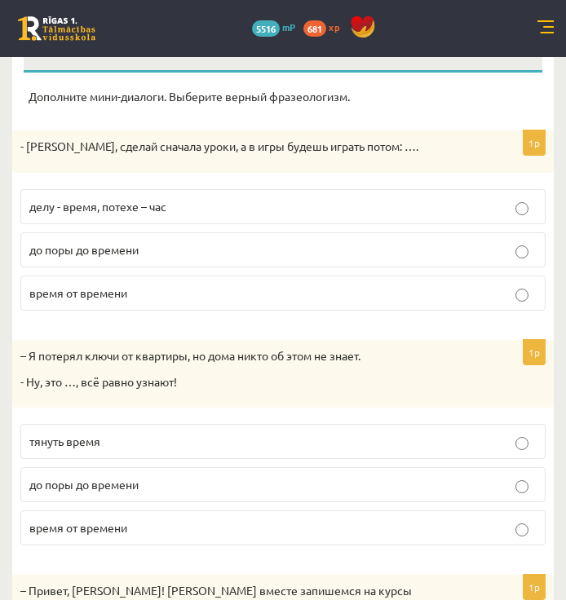
click at [209, 217] on label "делу - время, потехе – час" at bounding box center [282, 206] width 525 height 35
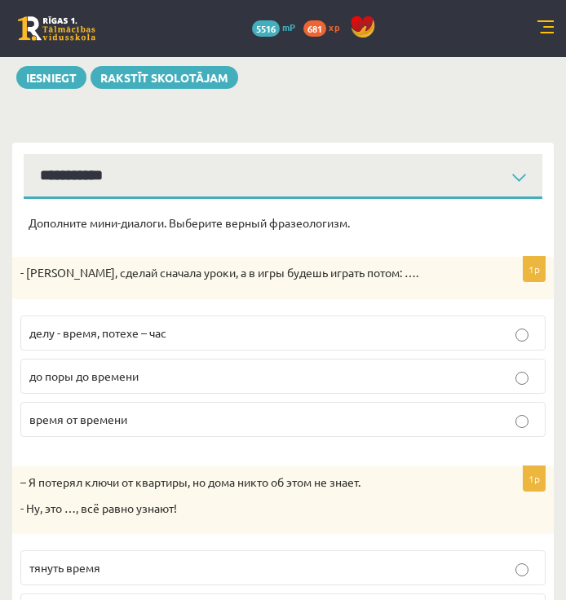
scroll to position [71, 0]
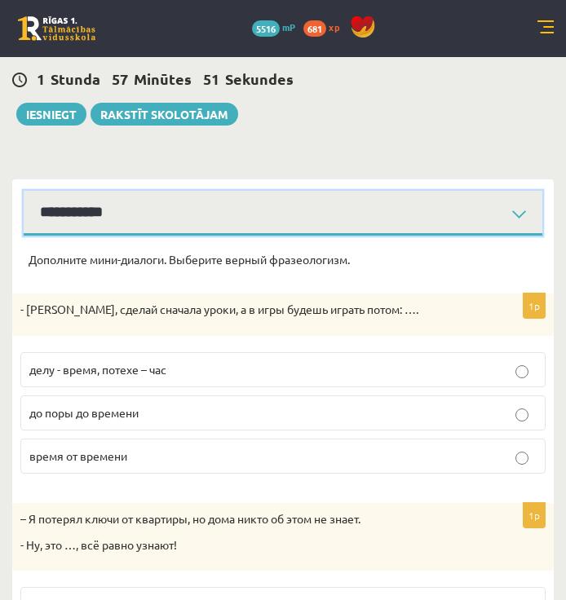
click at [227, 218] on select "**********" at bounding box center [283, 213] width 518 height 45
click at [24, 191] on select "**********" at bounding box center [283, 213] width 518 height 45
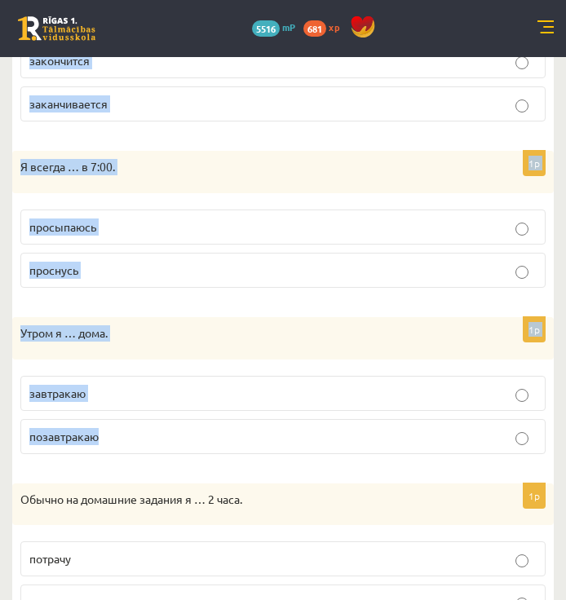
scroll to position [1104, 0]
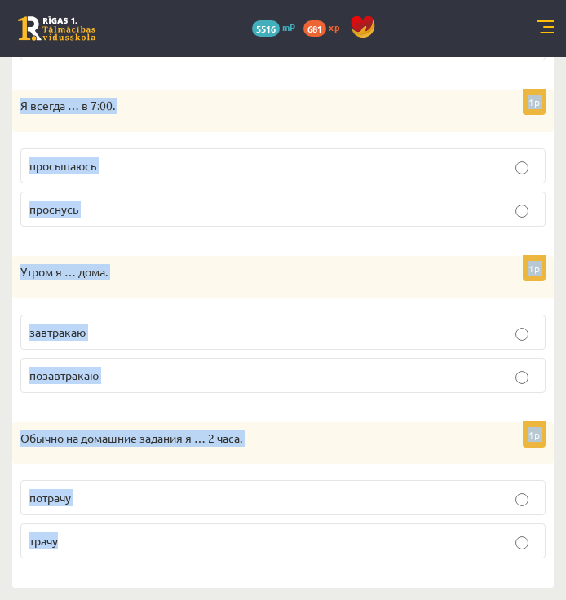
drag, startPoint x: 26, startPoint y: 255, endPoint x: 243, endPoint y: 544, distance: 361.6
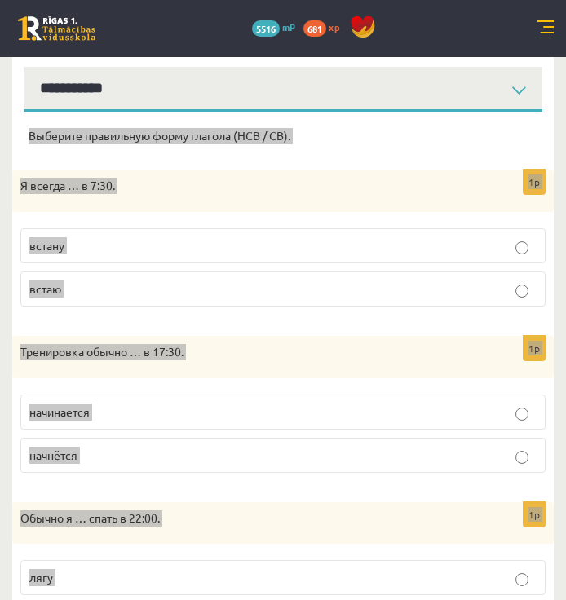
scroll to position [0, 0]
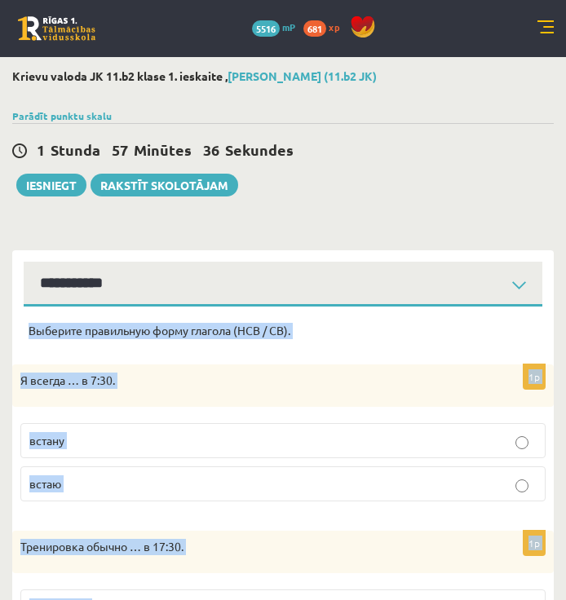
click at [72, 478] on p "встаю" at bounding box center [282, 483] width 507 height 17
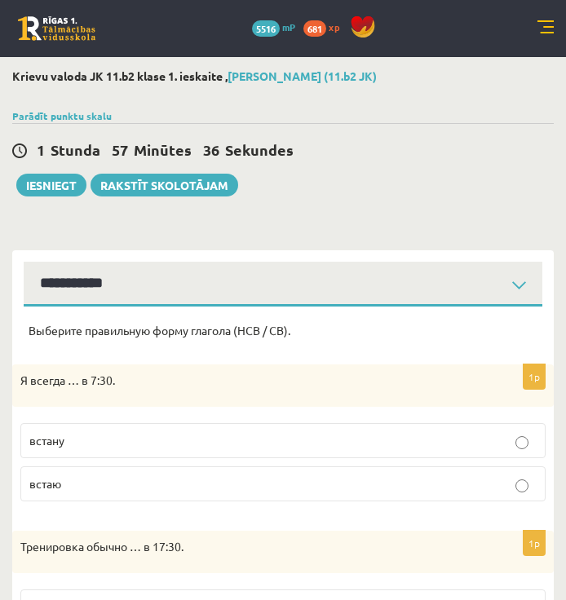
click at [72, 478] on p "встаю" at bounding box center [282, 483] width 507 height 17
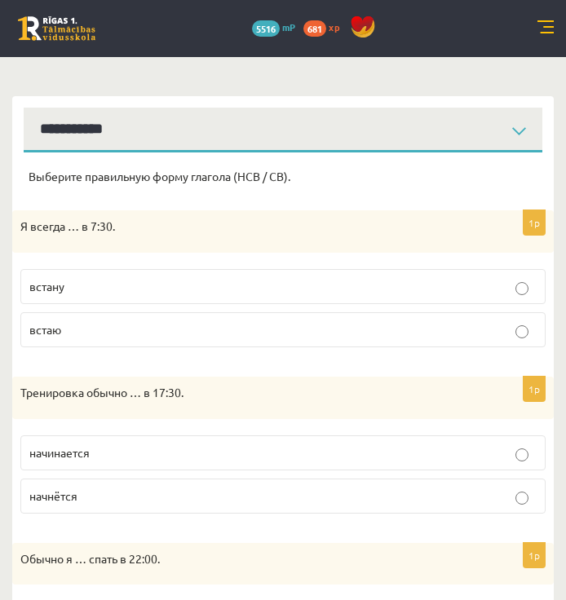
scroll to position [245, 0]
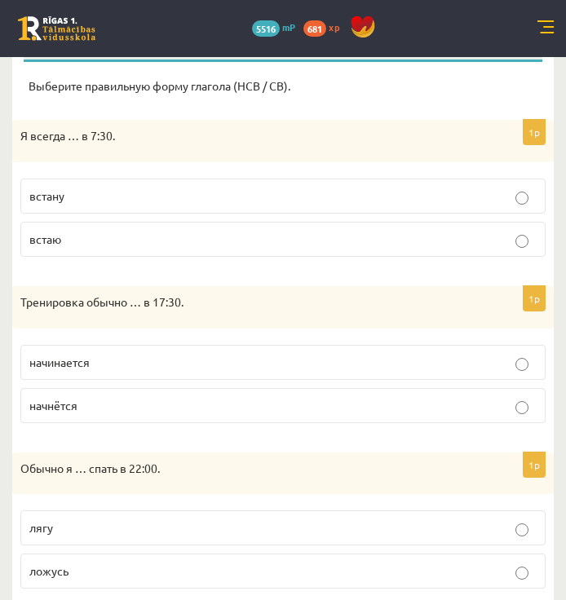
click at [135, 364] on p "начинается" at bounding box center [282, 362] width 507 height 17
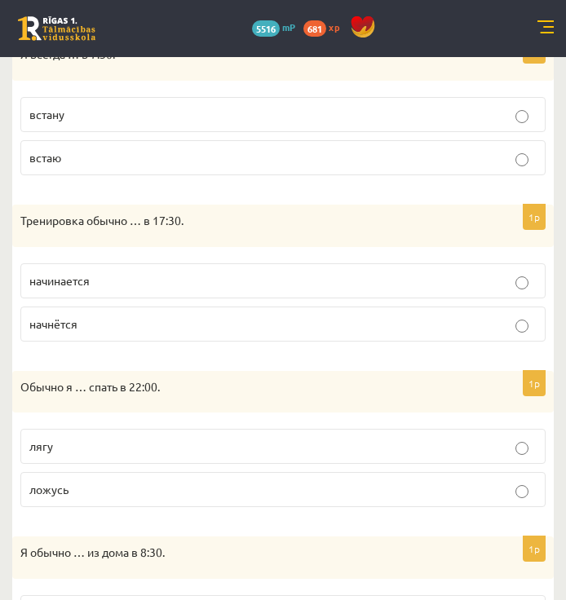
click at [134, 487] on p "ложусь" at bounding box center [282, 489] width 507 height 17
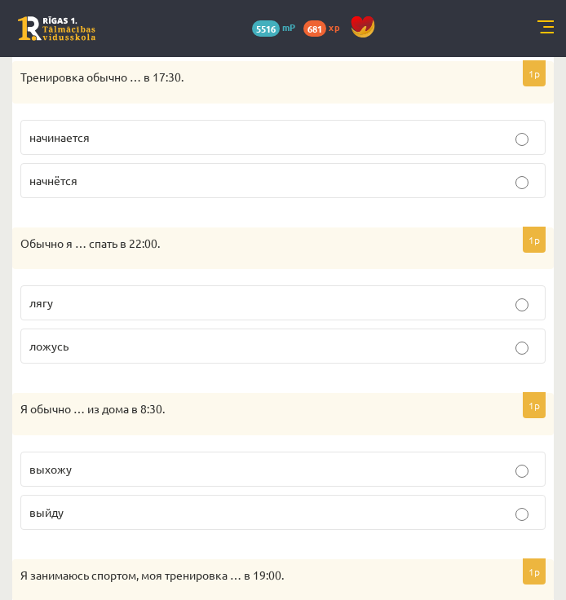
scroll to position [489, 0]
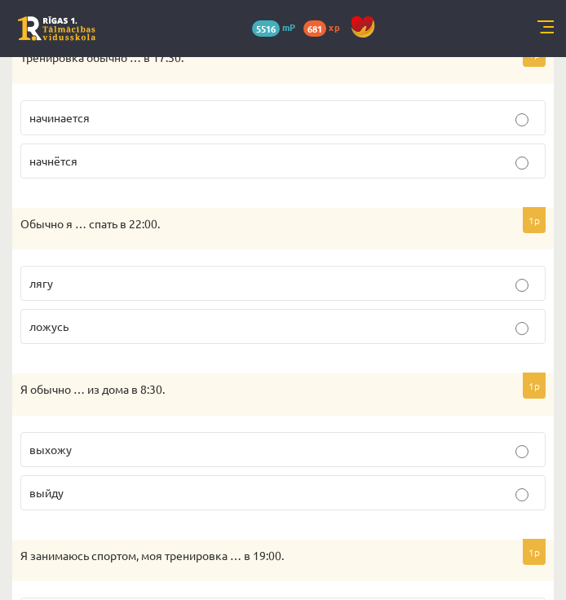
click at [128, 458] on label "выхожу" at bounding box center [282, 449] width 525 height 35
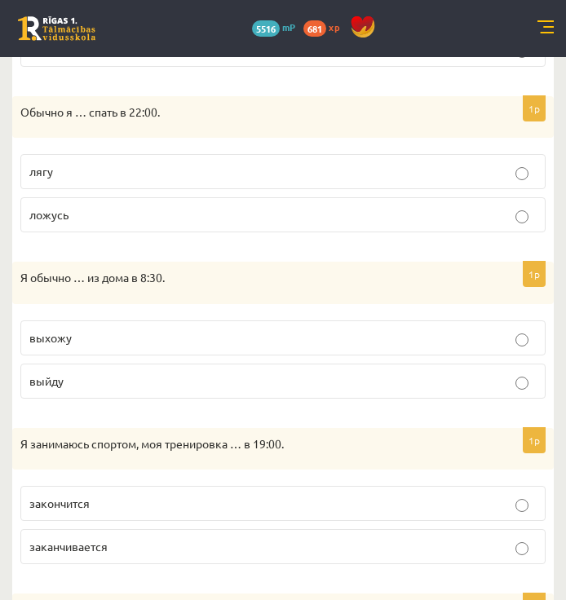
scroll to position [652, 0]
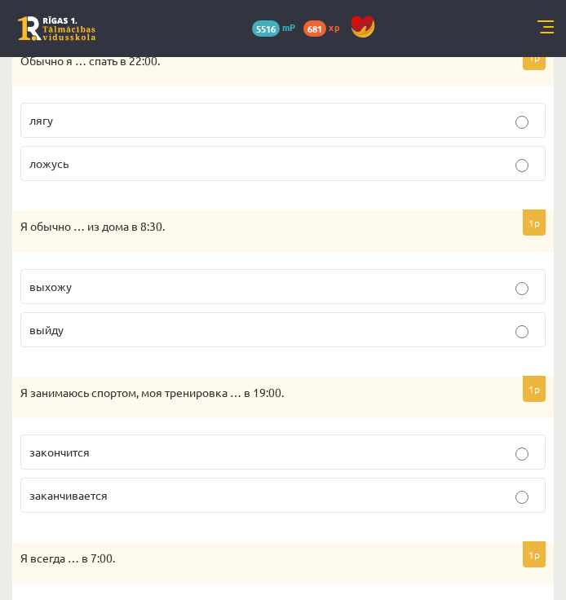
click at [163, 487] on p "заканчивается" at bounding box center [282, 495] width 507 height 17
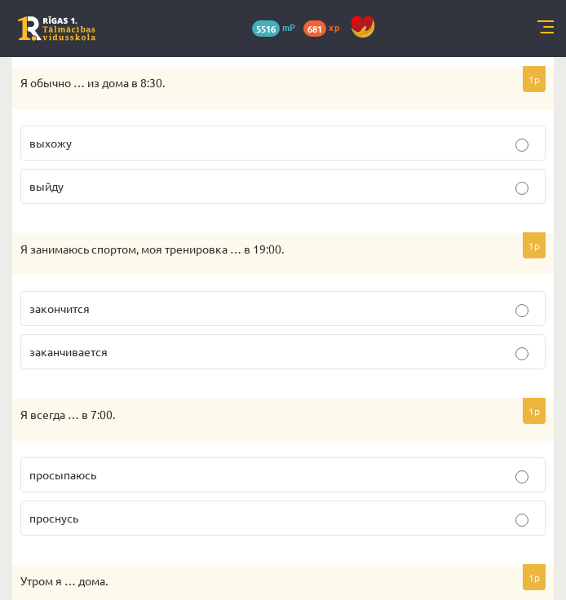
scroll to position [815, 0]
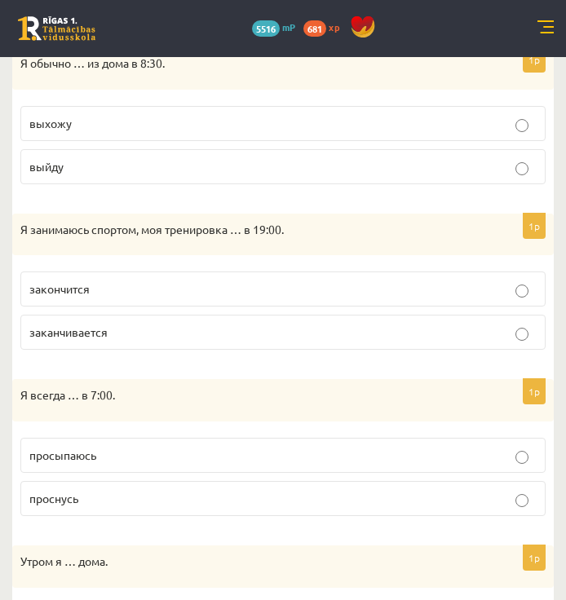
click at [173, 455] on p "просыпаюсь" at bounding box center [282, 455] width 507 height 17
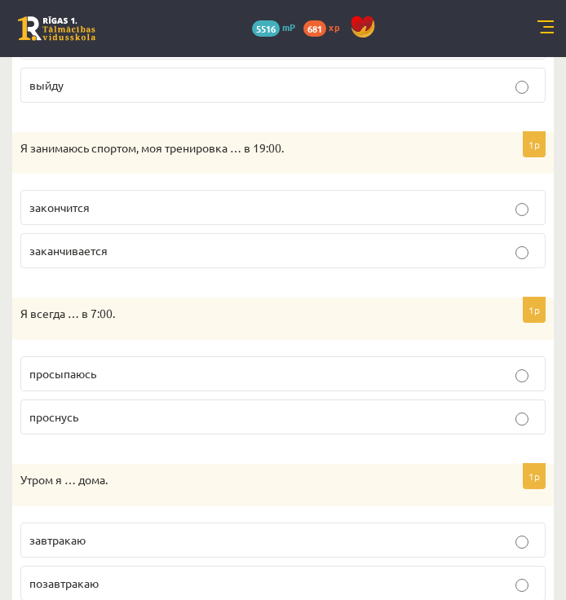
scroll to position [978, 0]
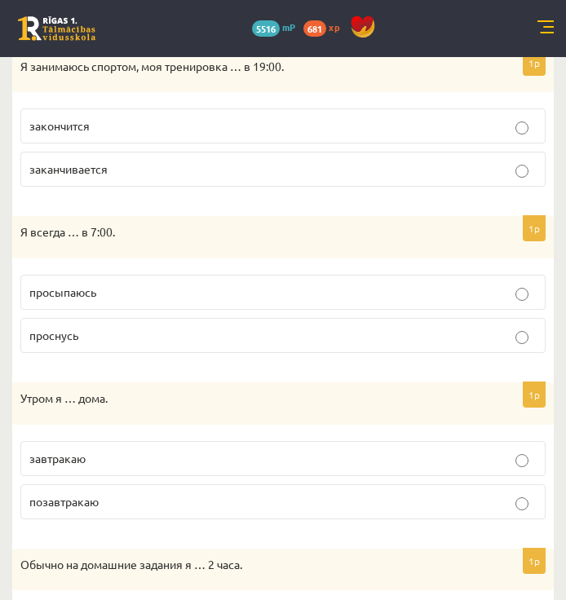
click at [152, 455] on p "завтракаю" at bounding box center [282, 458] width 507 height 17
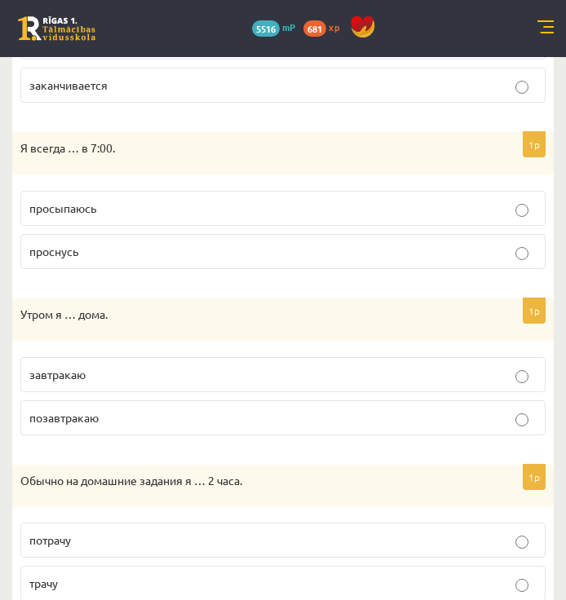
scroll to position [1104, 0]
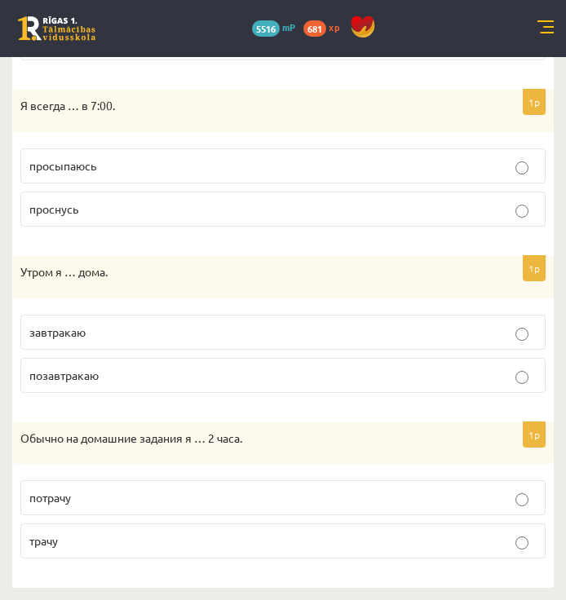
click at [400, 541] on p "трачу" at bounding box center [282, 540] width 507 height 17
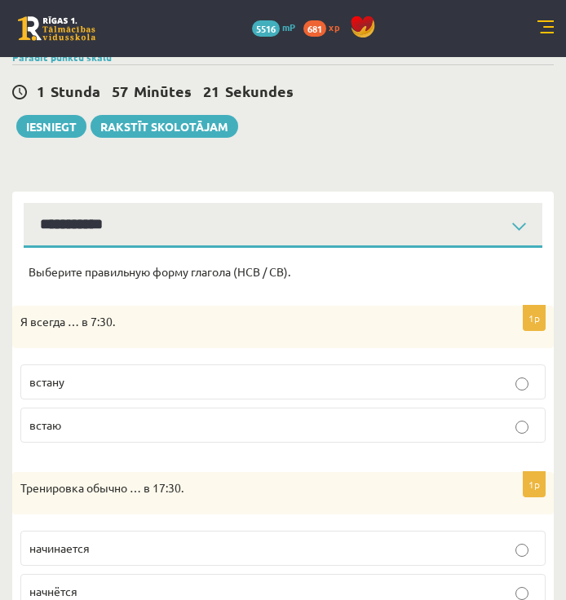
scroll to position [0, 0]
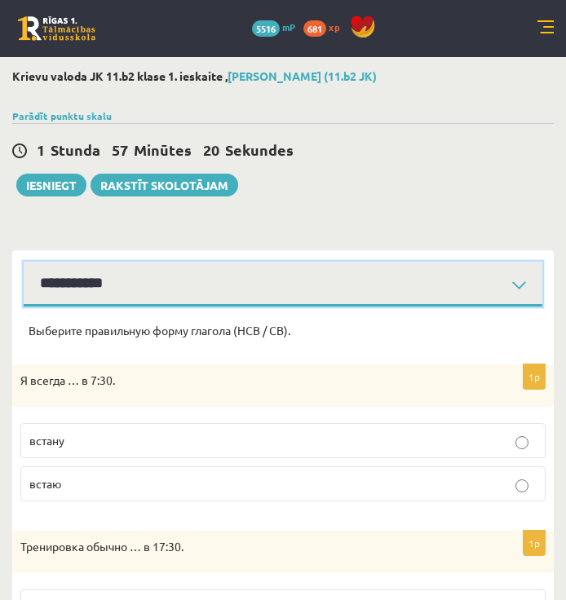
click at [121, 284] on select "**********" at bounding box center [283, 284] width 518 height 45
click at [24, 262] on select "**********" at bounding box center [283, 284] width 518 height 45
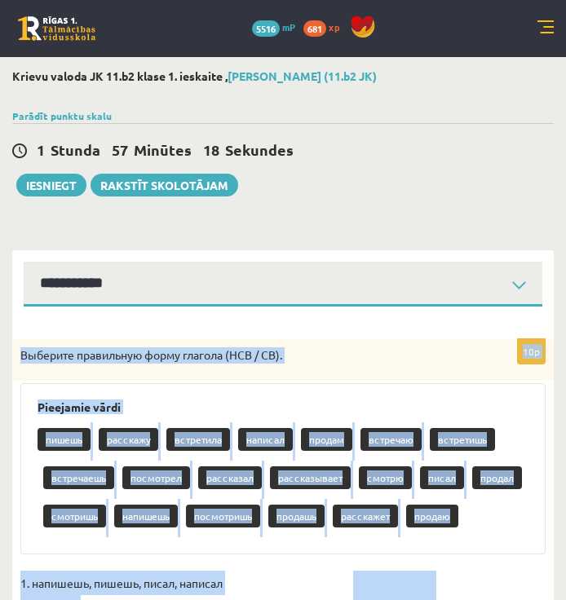
click at [33, 342] on div "Выберите правильную форму глагола (НСВ / СВ)." at bounding box center [282, 360] width 541 height 42
click at [23, 352] on p "Выберите правильную форму глагола (НСВ / СВ)." at bounding box center [241, 355] width 443 height 16
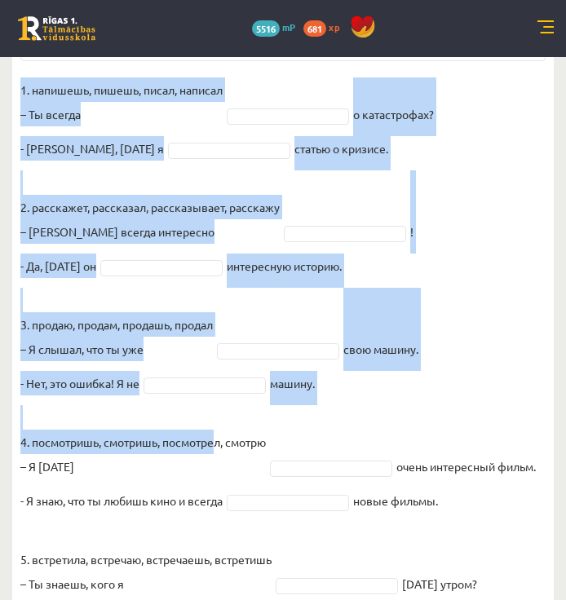
scroll to position [594, 0]
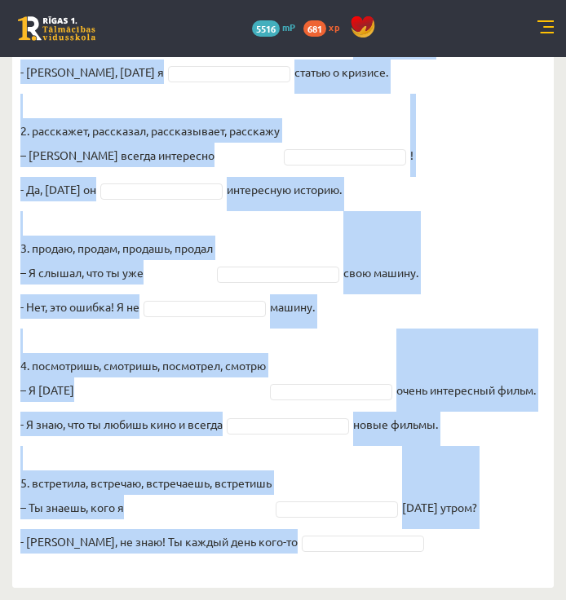
drag, startPoint x: 20, startPoint y: 351, endPoint x: 320, endPoint y: 553, distance: 361.7
click at [320, 553] on div "10p Выберите правильную форму глагола (НСВ / СВ). Pieejamie vārdi пишешь расска…" at bounding box center [282, 170] width 541 height 802
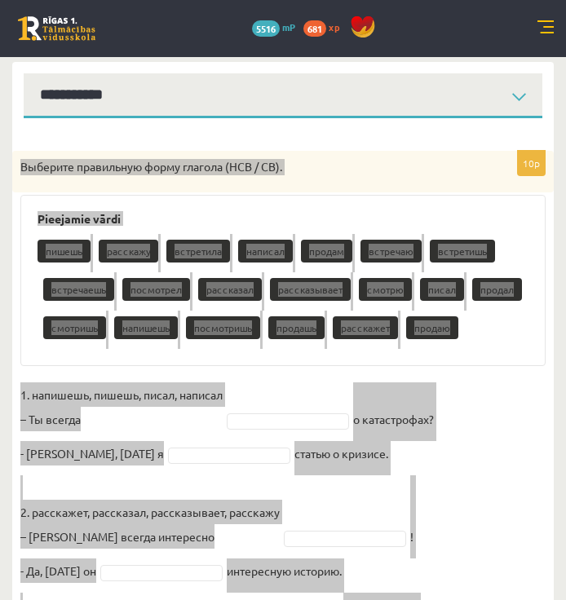
scroll to position [187, 0]
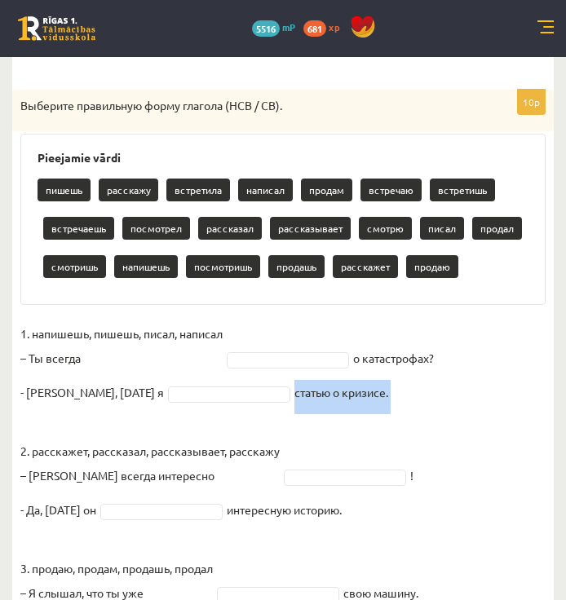
scroll to position [268, 0]
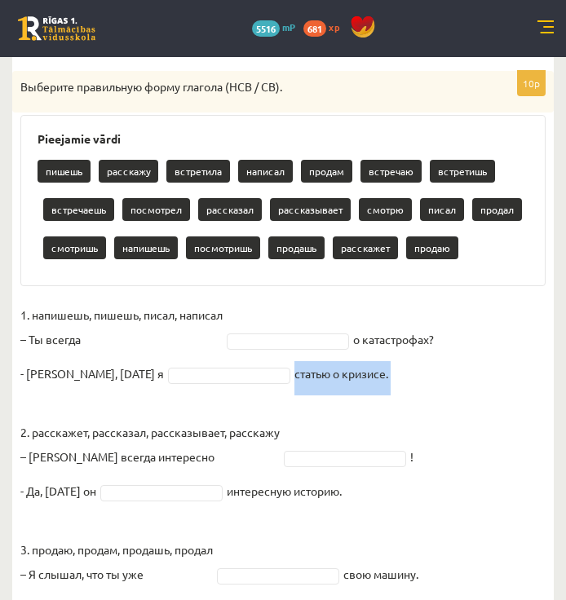
click at [267, 329] on fieldset "1. напишешь, пишешь, писал, написал – Ты всегда о катастрофах? - Нет, вчера я с…" at bounding box center [282, 583] width 525 height 562
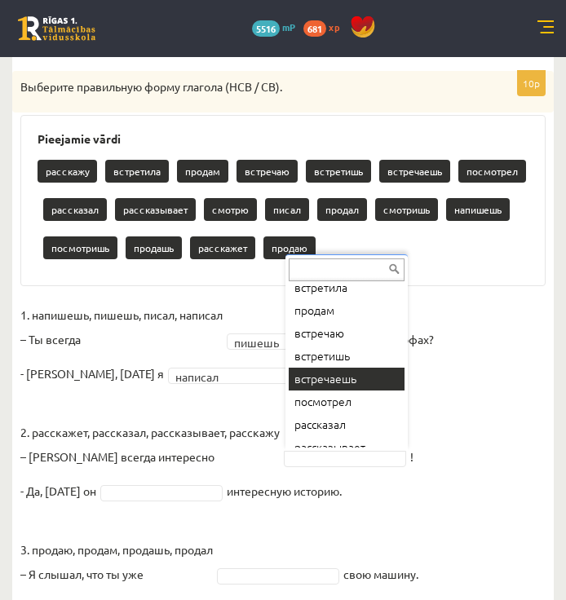
scroll to position [82, 0]
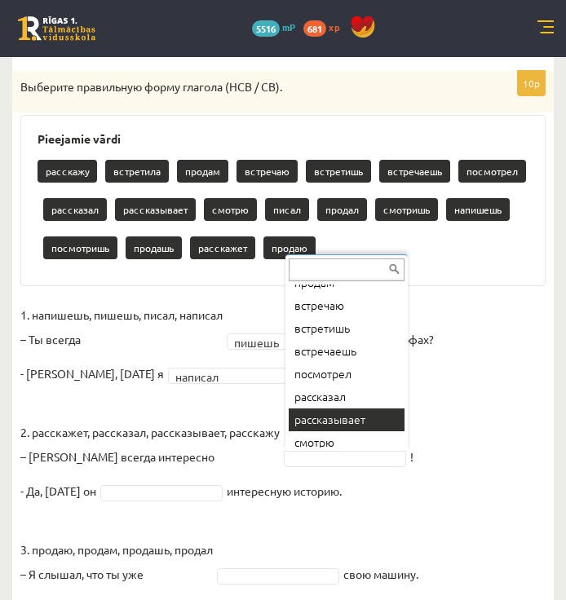
click at [336, 417] on fieldset "**********" at bounding box center [282, 583] width 525 height 562
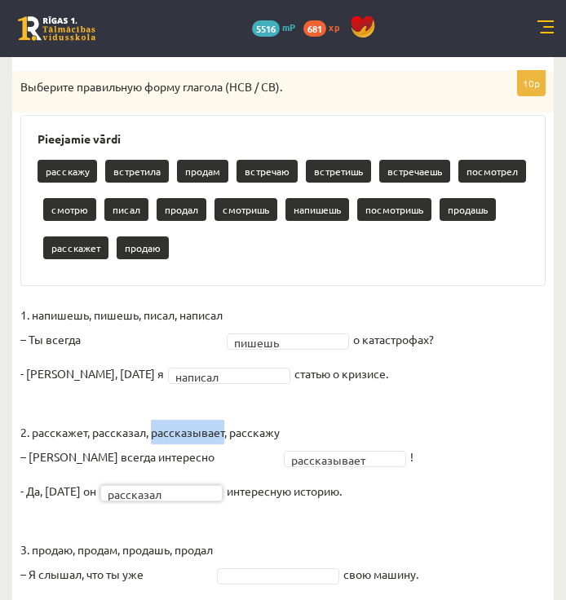
click at [191, 421] on p "2. расскажет, рассказал, рассказывает, расскажу – Антон всегда интересно" at bounding box center [149, 431] width 259 height 73
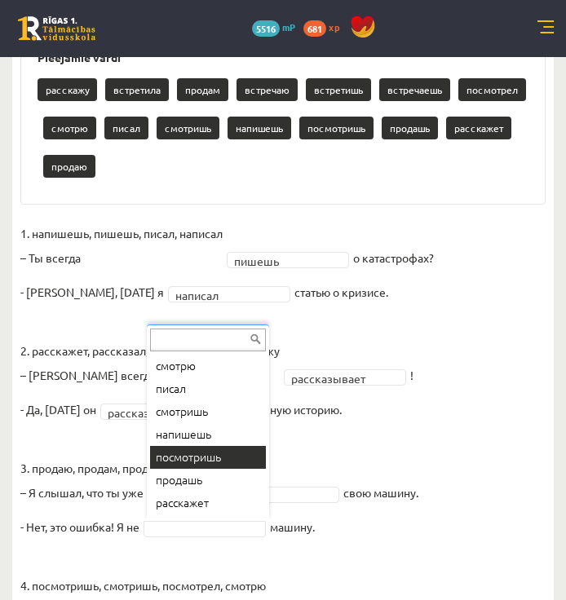
scroll to position [202, 0]
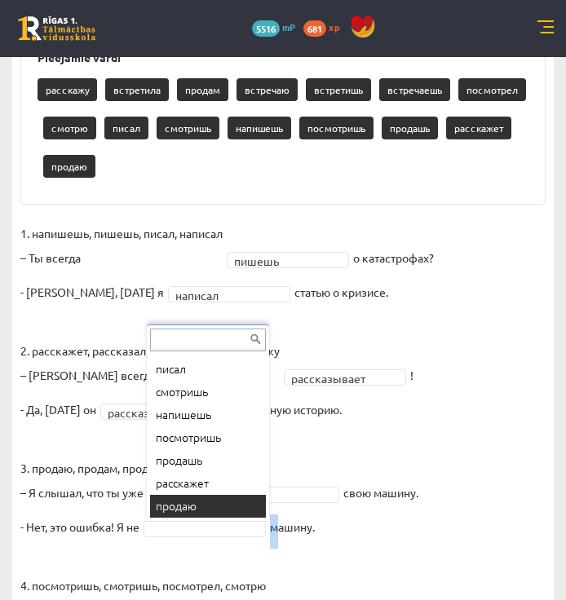
click at [208, 502] on fieldset "**********" at bounding box center [282, 502] width 525 height 562
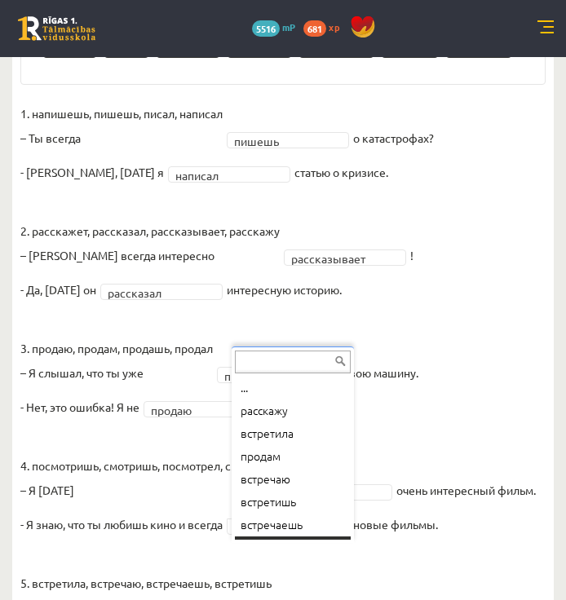
scroll to position [20, 0]
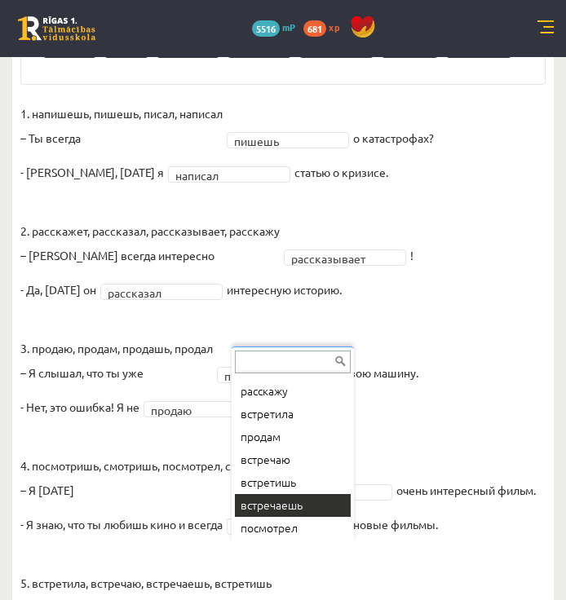
click at [311, 510] on fieldset "**********" at bounding box center [282, 382] width 525 height 562
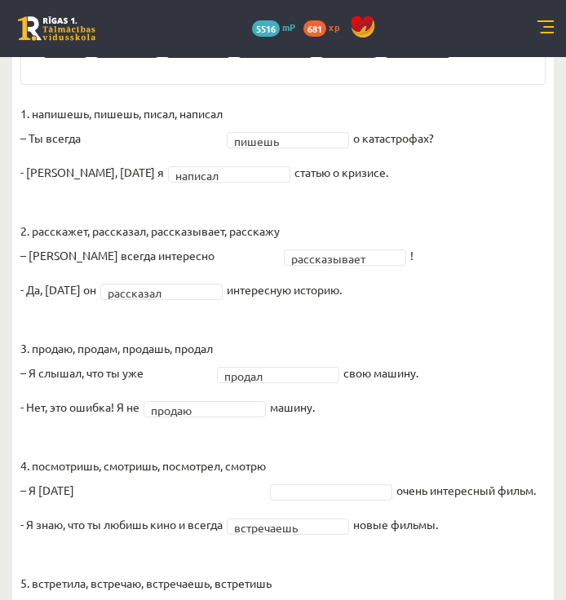
click at [328, 482] on fieldset "**********" at bounding box center [282, 382] width 525 height 562
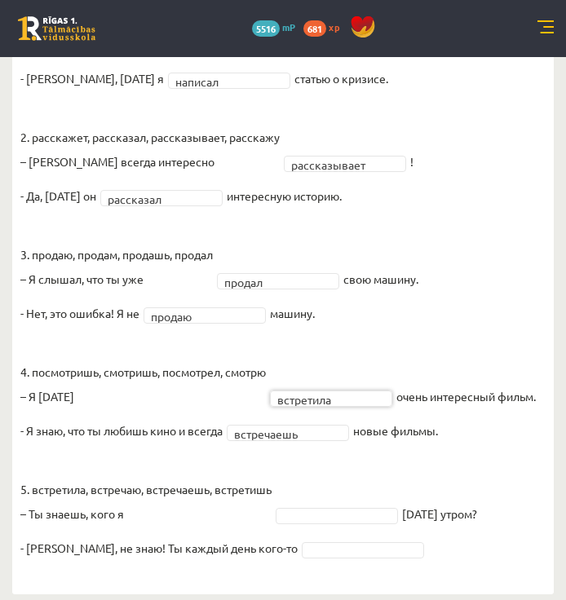
scroll to position [556, 0]
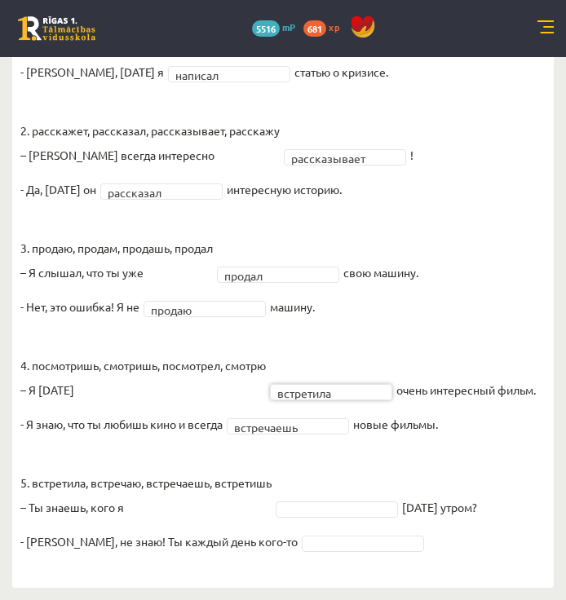
click at [356, 498] on fieldset "**********" at bounding box center [282, 282] width 525 height 562
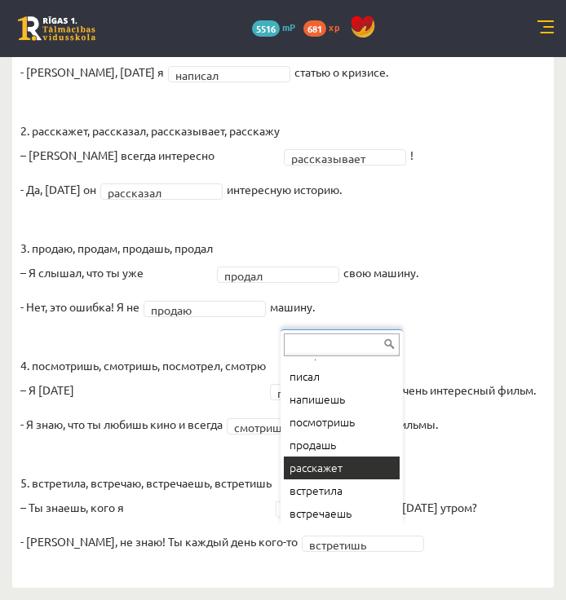
scroll to position [111, 0]
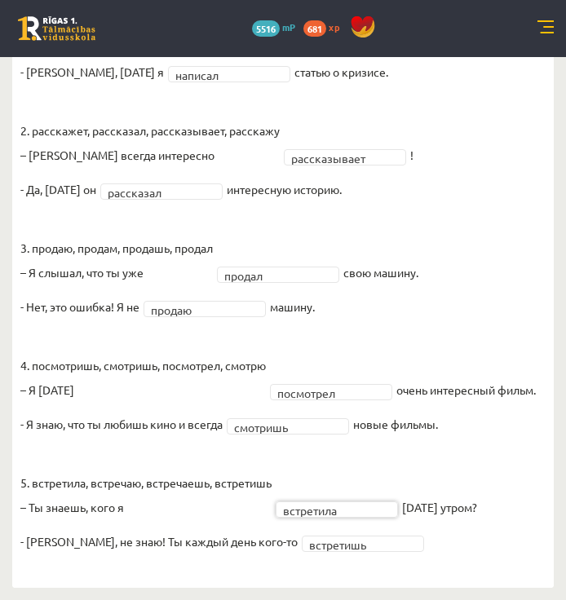
click at [355, 458] on fieldset "**********" at bounding box center [282, 282] width 525 height 562
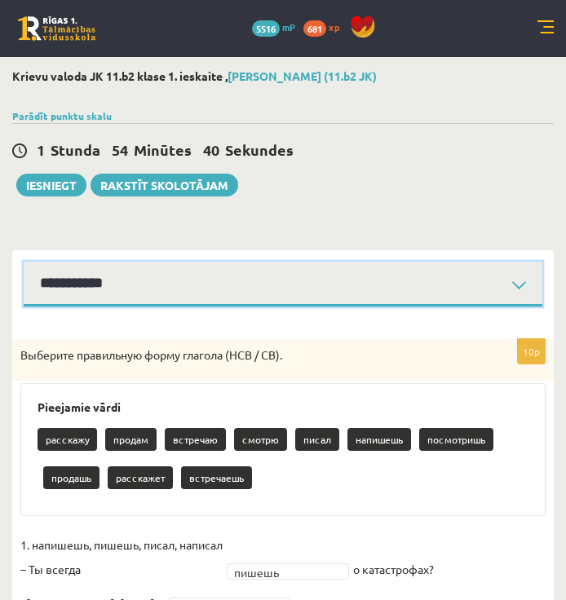
click at [253, 293] on select "**********" at bounding box center [283, 284] width 518 height 45
click at [239, 297] on select "**********" at bounding box center [283, 284] width 518 height 45
click at [24, 262] on select "**********" at bounding box center [283, 284] width 518 height 45
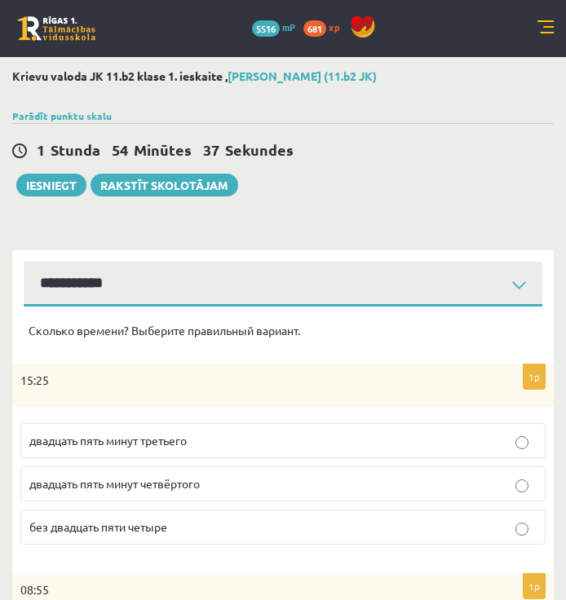
click at [142, 433] on p "двадцать пять минут третьего" at bounding box center [282, 440] width 507 height 17
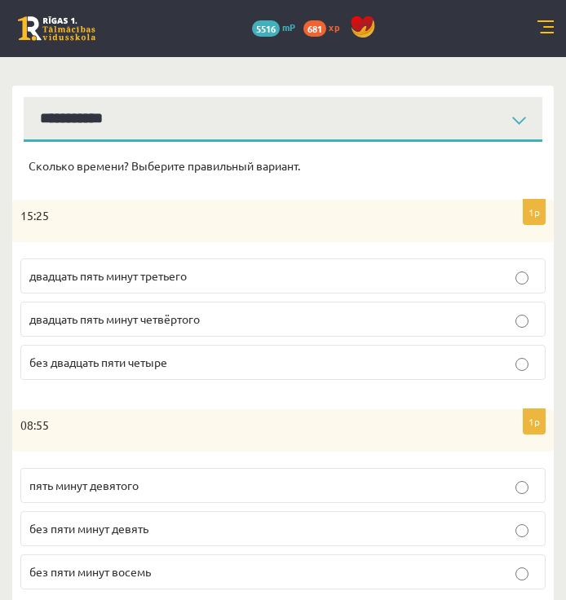
scroll to position [245, 0]
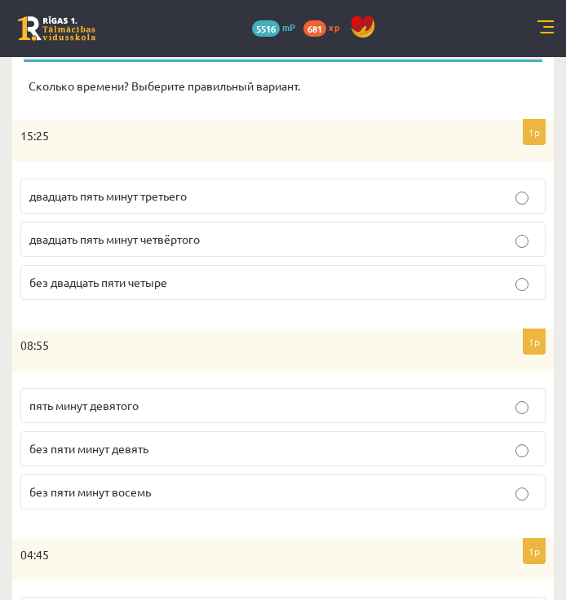
click at [140, 456] on p "без пяти минут девять" at bounding box center [282, 448] width 507 height 17
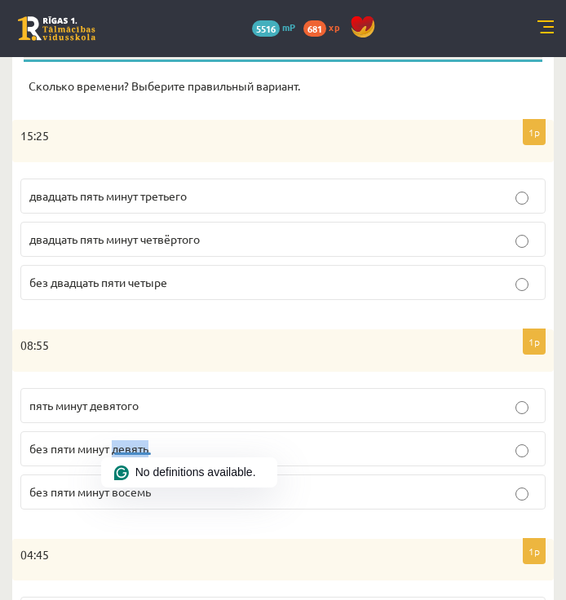
drag, startPoint x: 140, startPoint y: 456, endPoint x: 205, endPoint y: 456, distance: 64.4
click at [205, 456] on p "без пяти минут девять" at bounding box center [282, 448] width 507 height 17
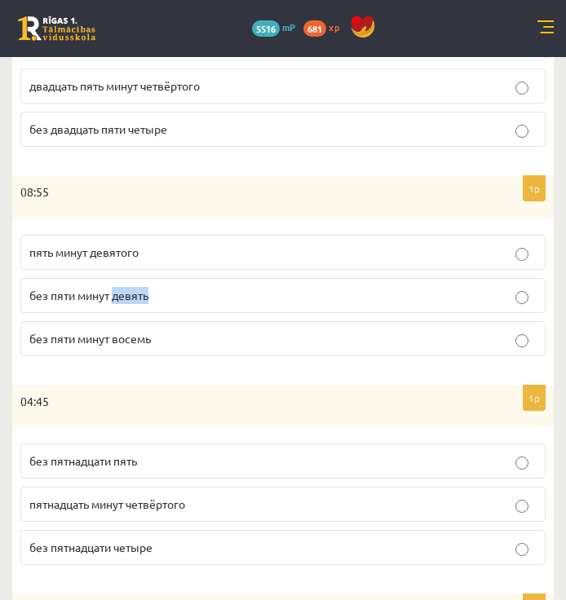
scroll to position [408, 0]
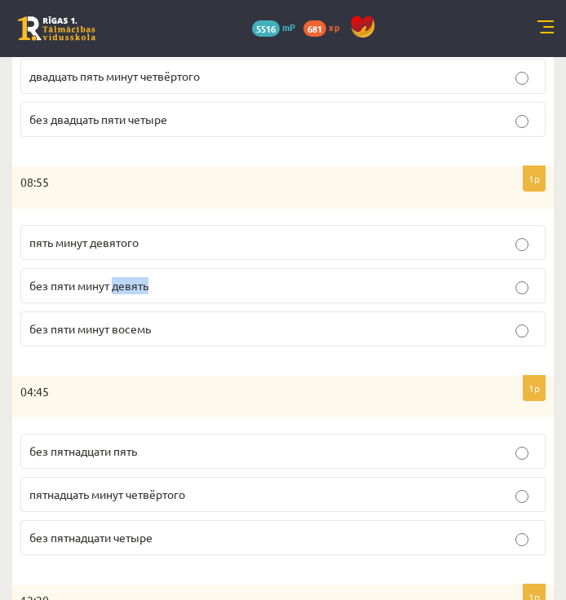
click at [134, 456] on span "без пятнадцати пять" at bounding box center [83, 450] width 108 height 15
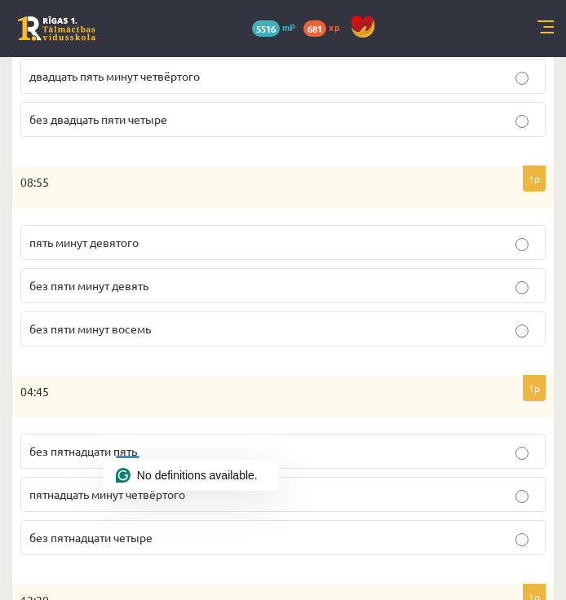
drag, startPoint x: 134, startPoint y: 456, endPoint x: 56, endPoint y: 431, distance: 81.2
click at [56, 431] on fieldset "без пятнадцати пять пятнадцать минут четвёртого без пятнадцати четыре" at bounding box center [282, 492] width 525 height 134
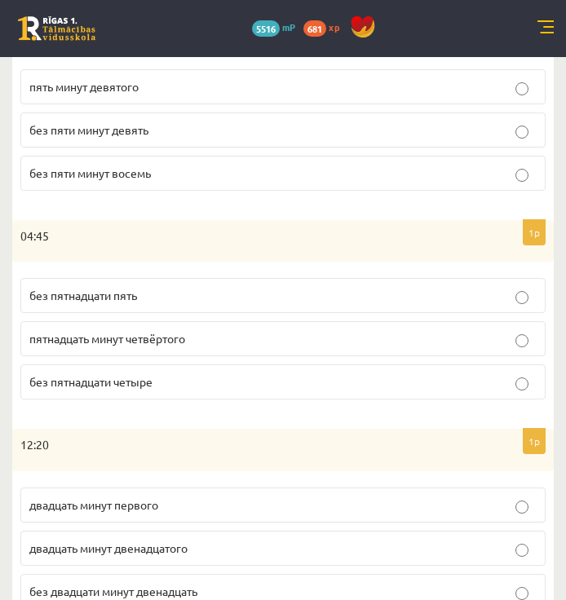
scroll to position [652, 0]
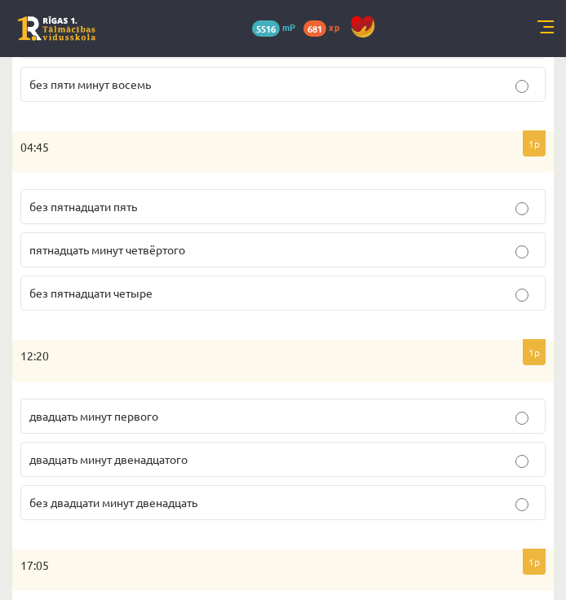
click at [96, 418] on span "двадцать минут первого" at bounding box center [93, 415] width 129 height 15
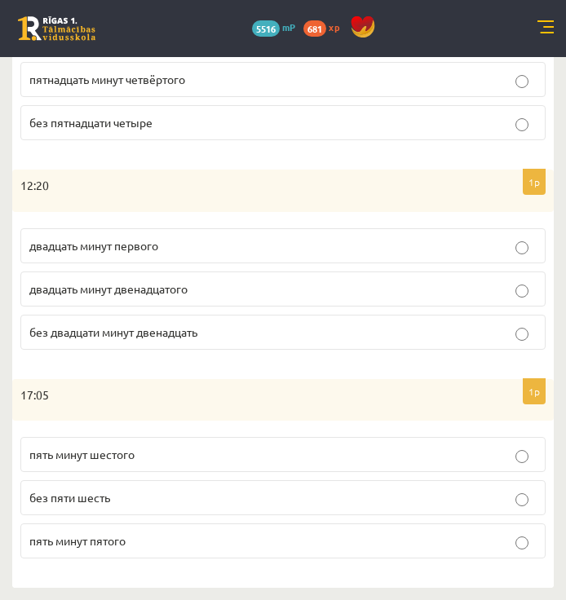
click at [106, 460] on span "пять минут шестого" at bounding box center [81, 454] width 105 height 15
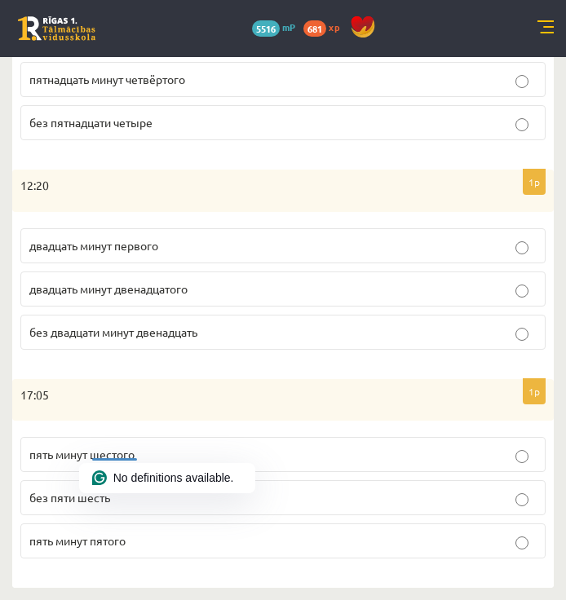
click at [60, 578] on div "Сколько времени? Выберите правильный вариант. 1p 15:25 двадцать пять минут трет…" at bounding box center [282, 36] width 541 height 1104
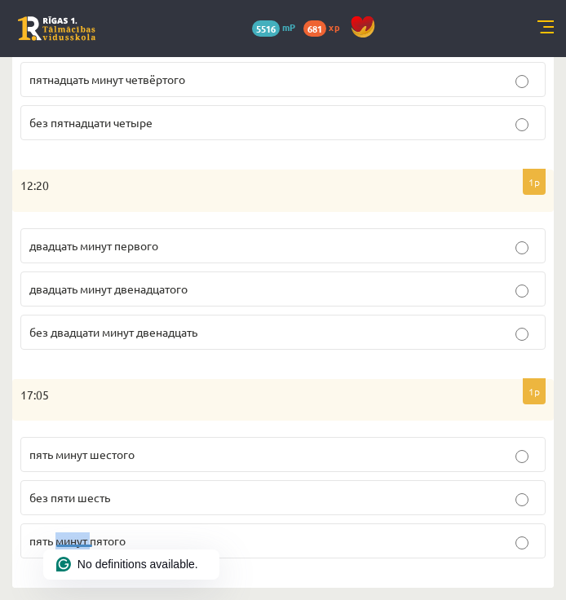
drag, startPoint x: 60, startPoint y: 578, endPoint x: 53, endPoint y: 375, distance: 203.1
click at [53, 375] on form "Сколько времени? Выберите правильный вариант. 1p 15:25 двадцать пять минут трет…" at bounding box center [283, 36] width 509 height 1072
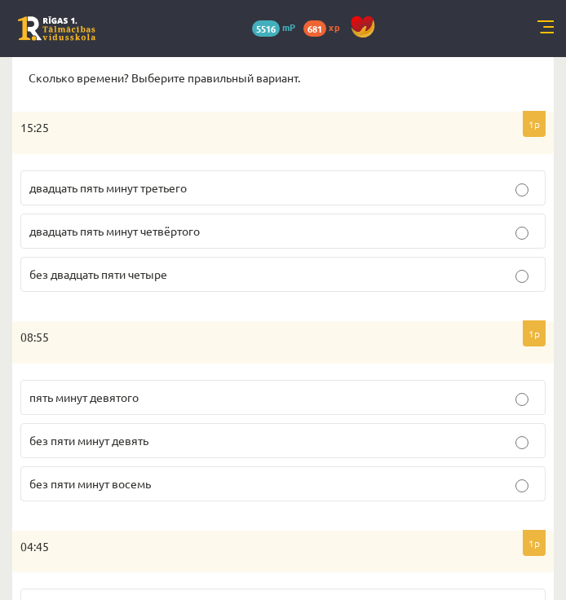
scroll to position [0, 0]
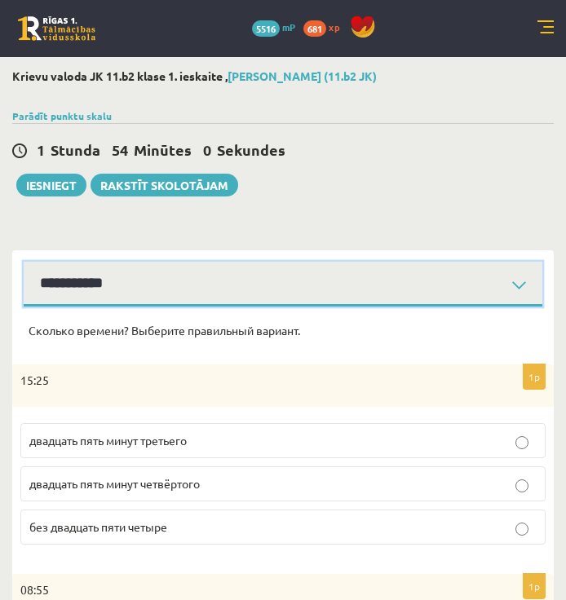
click at [95, 284] on select "**********" at bounding box center [283, 284] width 518 height 45
click at [24, 262] on select "**********" at bounding box center [283, 284] width 518 height 45
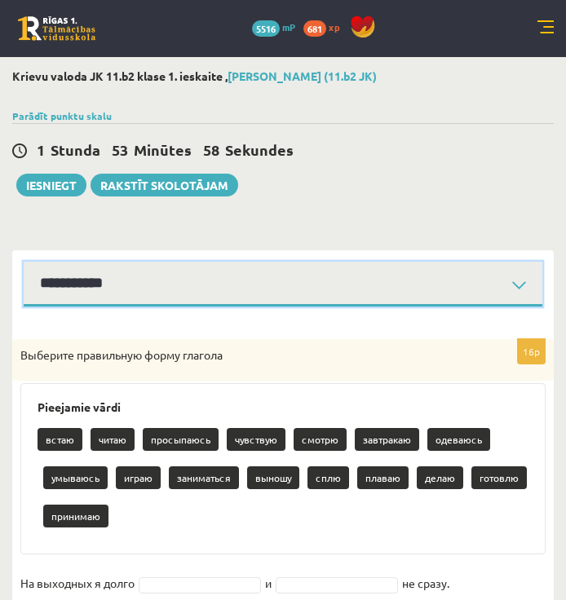
click at [100, 288] on select "**********" at bounding box center [283, 284] width 518 height 45
drag, startPoint x: 101, startPoint y: 288, endPoint x: 101, endPoint y: 298, distance: 9.8
click at [101, 288] on select "**********" at bounding box center [283, 284] width 518 height 45
select select "**********"
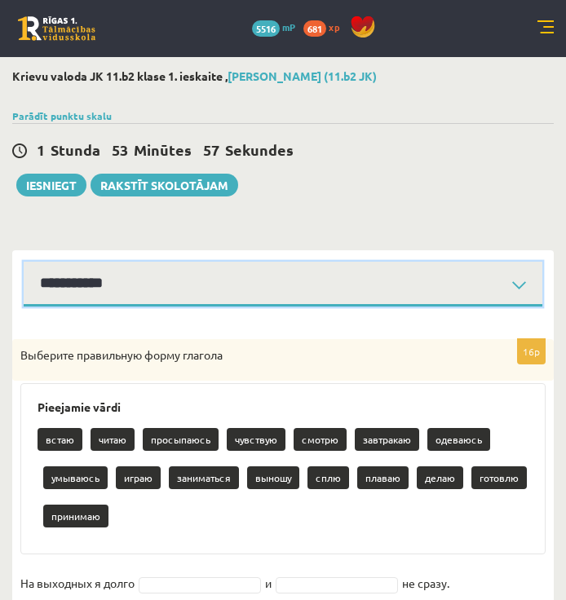
click at [24, 262] on select "**********" at bounding box center [283, 284] width 518 height 45
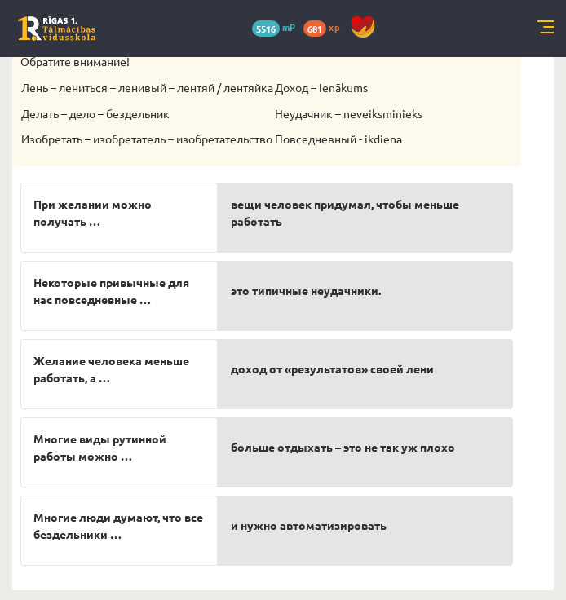
scroll to position [373, 0]
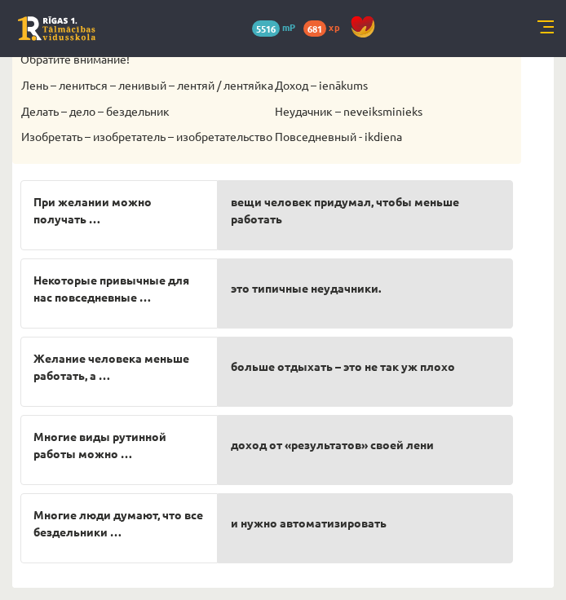
click at [275, 560] on div "и нужно автоматизировать" at bounding box center [365, 528] width 295 height 70
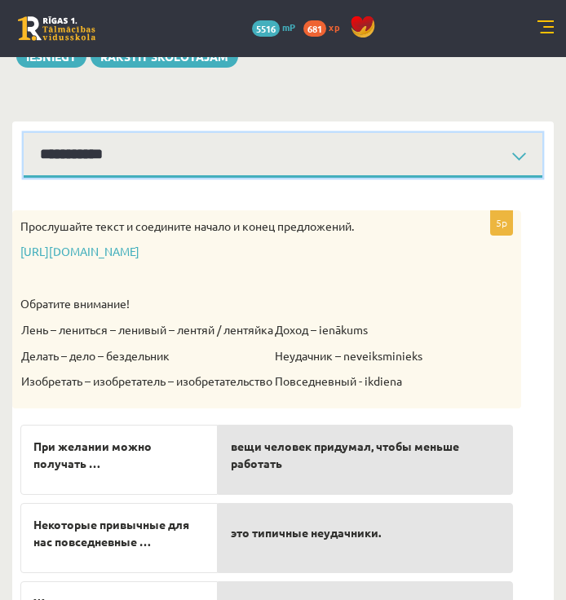
click at [143, 177] on select "**********" at bounding box center [283, 155] width 518 height 45
click at [24, 133] on select "**********" at bounding box center [283, 155] width 518 height 45
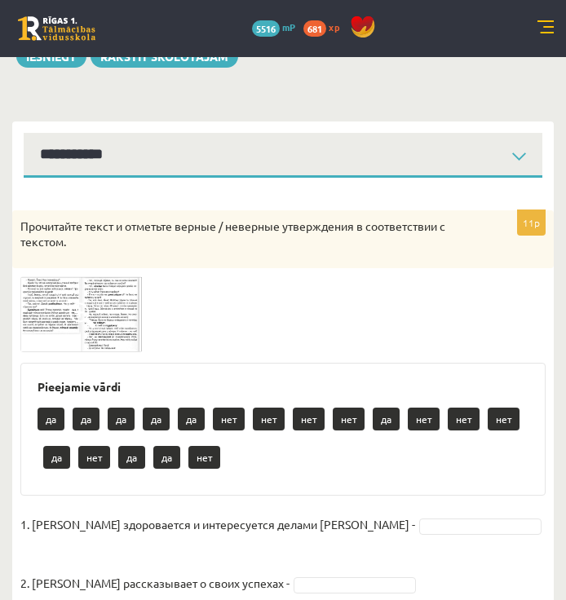
click at [104, 310] on img at bounding box center [81, 314] width 122 height 76
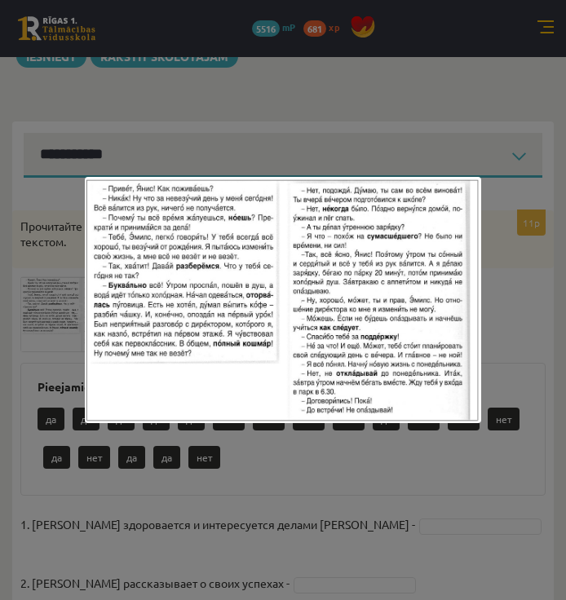
click at [325, 477] on div at bounding box center [283, 300] width 566 height 600
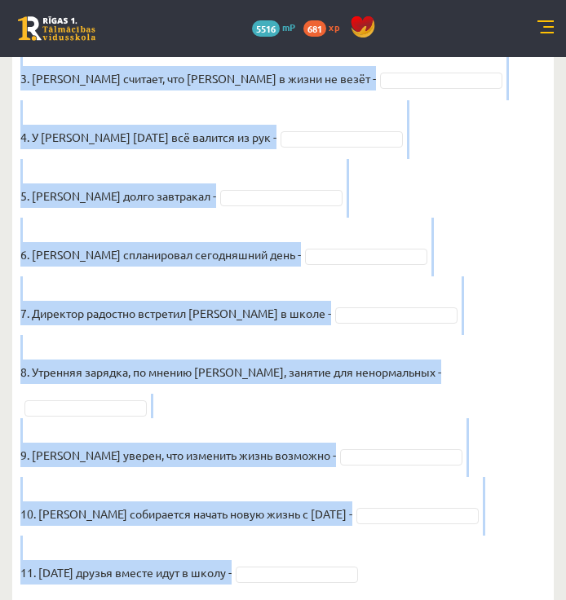
scroll to position [724, 0]
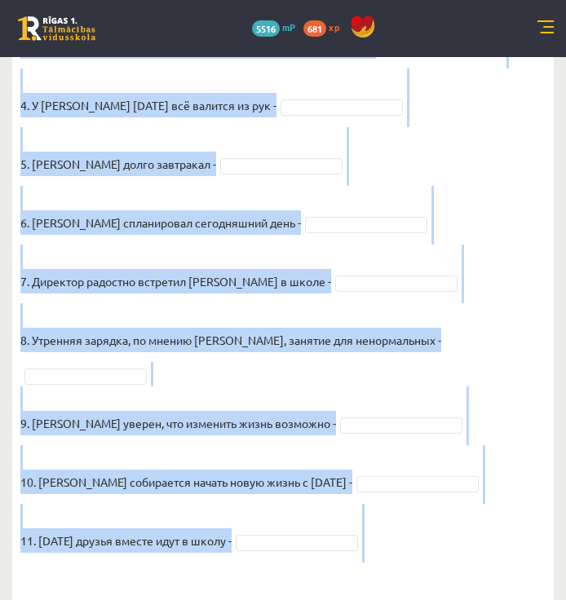
drag, startPoint x: 26, startPoint y: 364, endPoint x: 395, endPoint y: 549, distance: 413.0
click at [395, 549] on div "11p Прочитайте текст и отметьте верные / неверные утверждения в соответствии с …" at bounding box center [282, 105] width 541 height 980
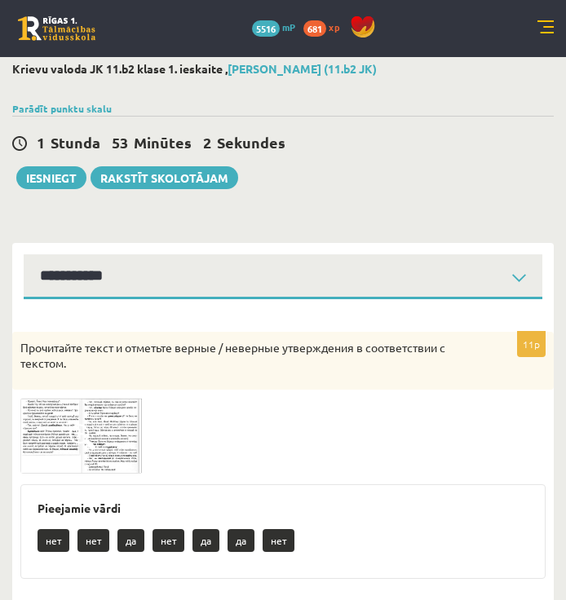
scroll to position [0, 0]
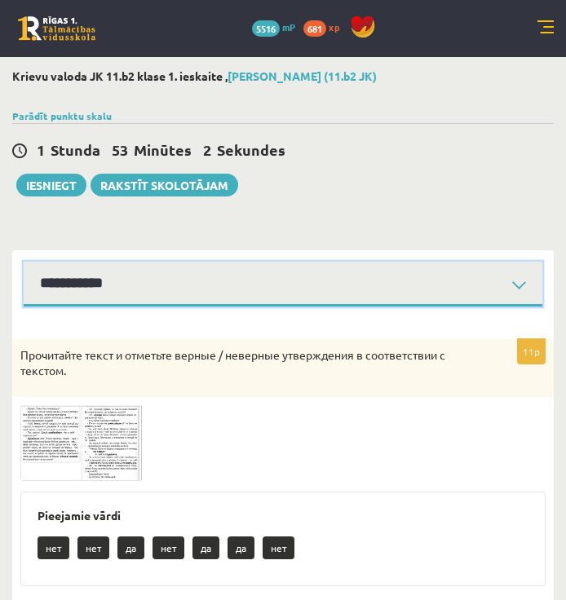
click at [302, 299] on select "**********" at bounding box center [283, 284] width 518 height 45
click at [24, 262] on select "**********" at bounding box center [283, 284] width 518 height 45
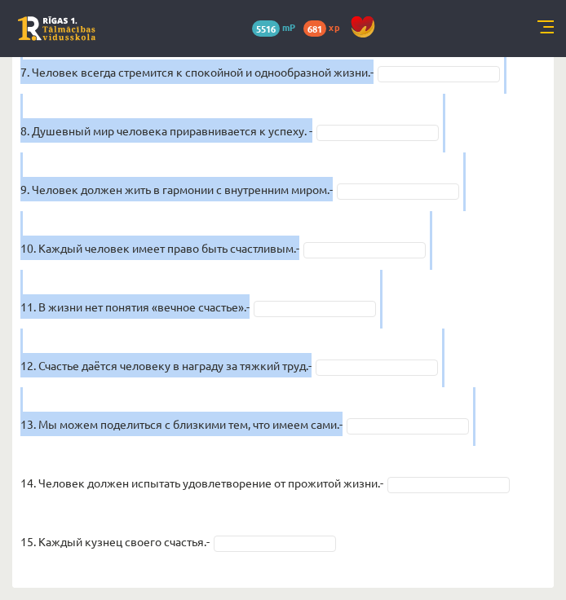
scroll to position [1584, 0]
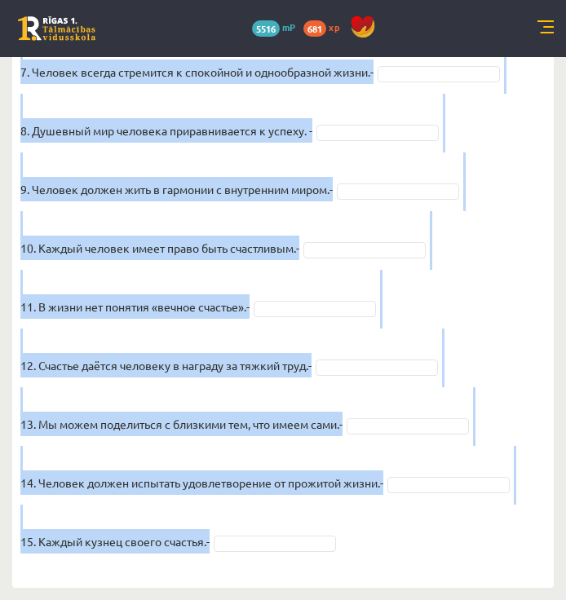
drag, startPoint x: 12, startPoint y: 270, endPoint x: 364, endPoint y: 556, distance: 453.7
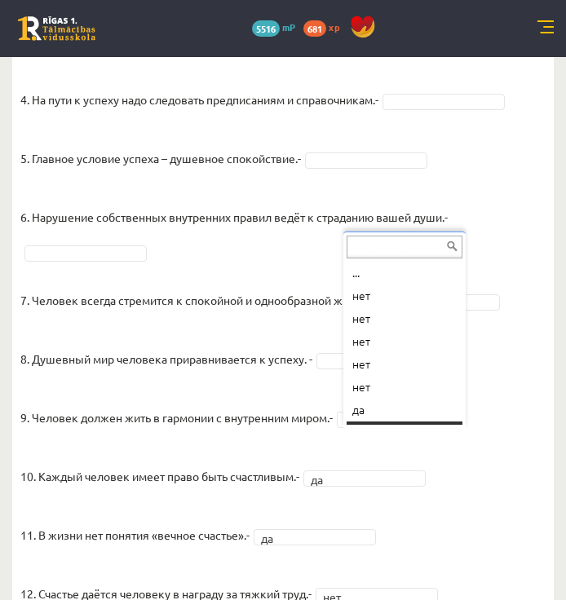
scroll to position [20, 0]
click at [374, 403] on fieldset "1. Человек должен жить по составленному плану. - 2. Если хочешь быть успешным –…" at bounding box center [282, 351] width 525 height 880
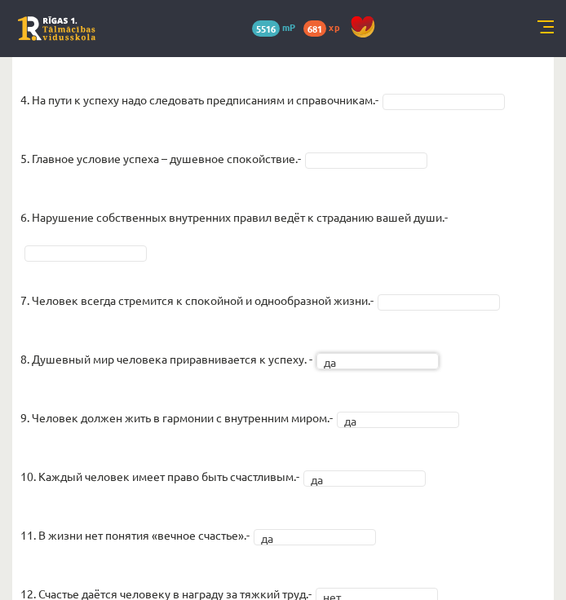
click at [417, 325] on fieldset "1. Человек должен жить по составленному плану. - 2. Если хочешь быть успешным –…" at bounding box center [282, 351] width 525 height 880
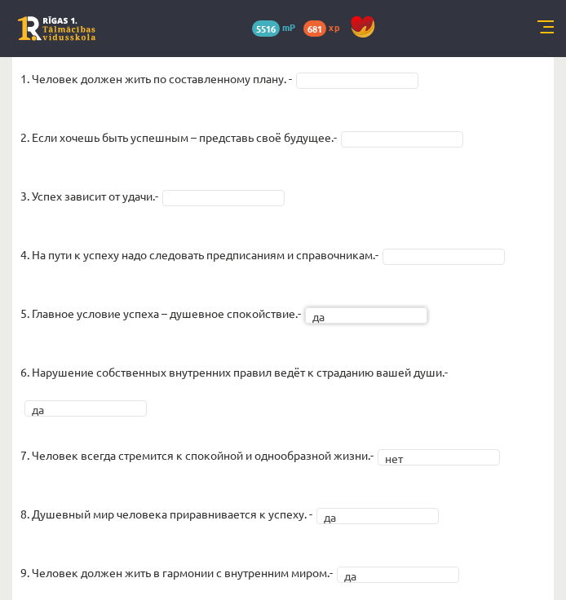
scroll to position [1056, 0]
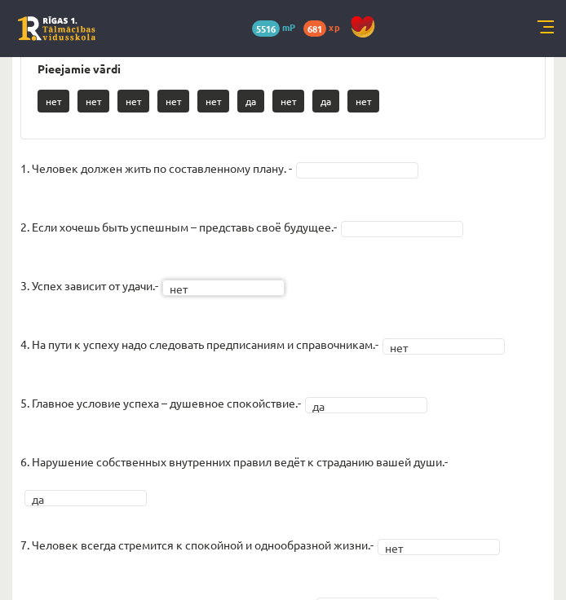
click at [239, 384] on p "5. Главное условие успеха – душевное спокойствие.-" at bounding box center [160, 390] width 280 height 49
click at [364, 199] on fieldset "1. Человек должен жить по составленному плану. - 2. Если хочешь быть успешным –…" at bounding box center [282, 596] width 525 height 880
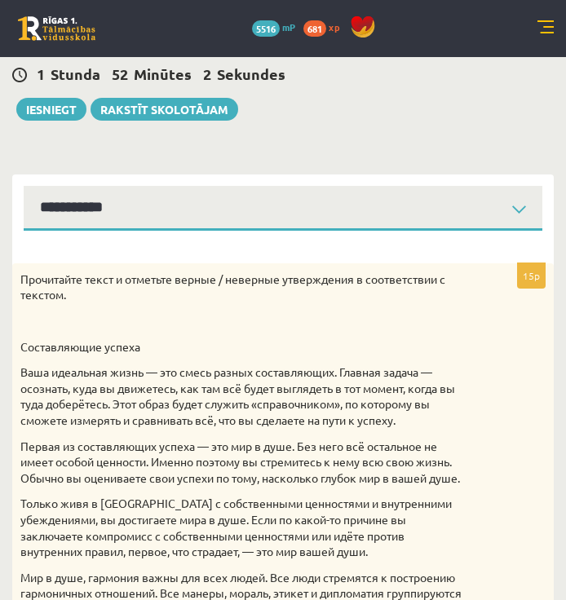
scroll to position [0, 0]
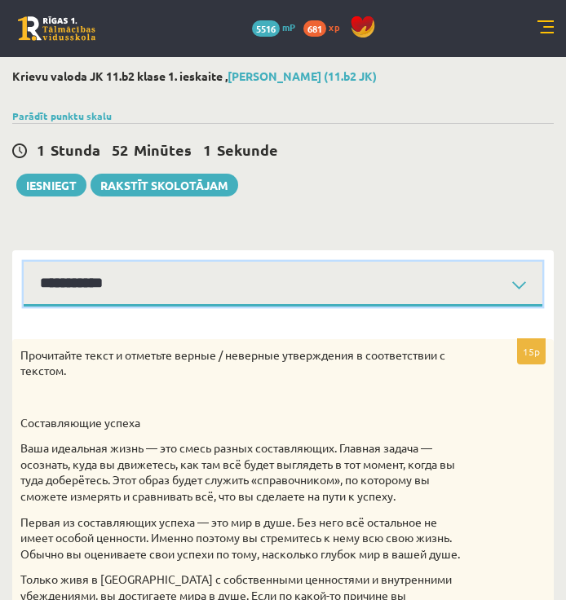
click at [212, 280] on select "**********" at bounding box center [283, 284] width 518 height 45
click at [228, 297] on select "**********" at bounding box center [283, 284] width 518 height 45
click at [24, 262] on select "**********" at bounding box center [283, 284] width 518 height 45
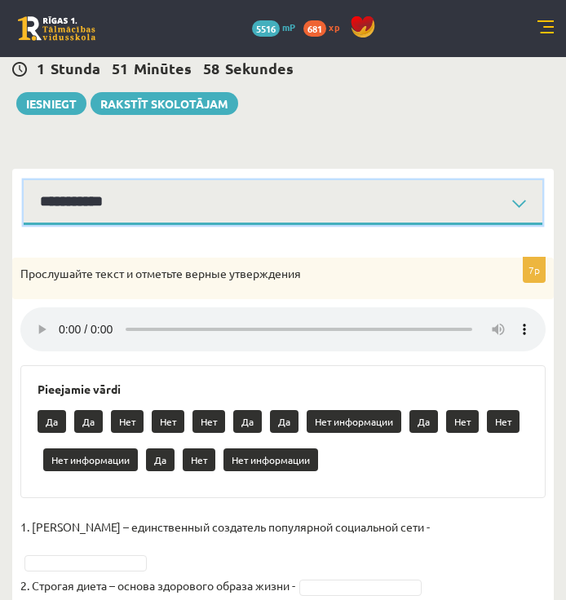
scroll to position [326, 0]
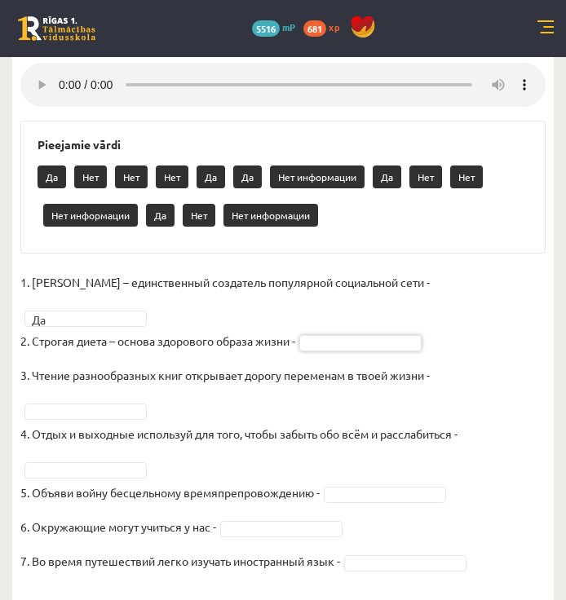
click at [353, 334] on fieldset "1. Павел Дуров – единственный создатель популярной социальной сети - Да ** 2. С…" at bounding box center [282, 426] width 525 height 313
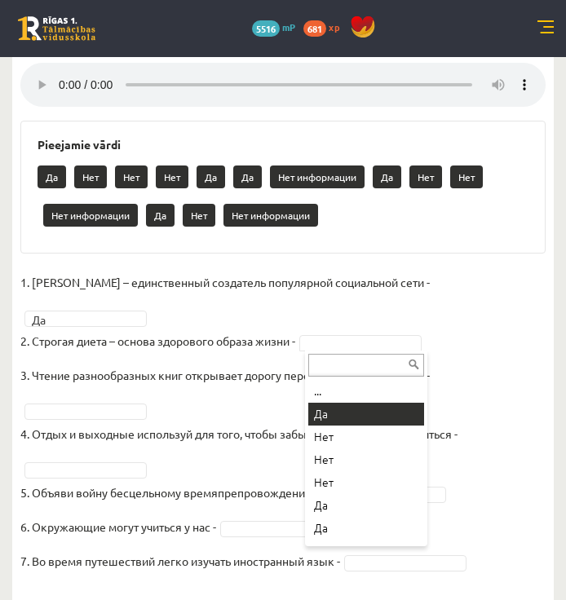
drag, startPoint x: 337, startPoint y: 410, endPoint x: 143, endPoint y: 418, distance: 193.4
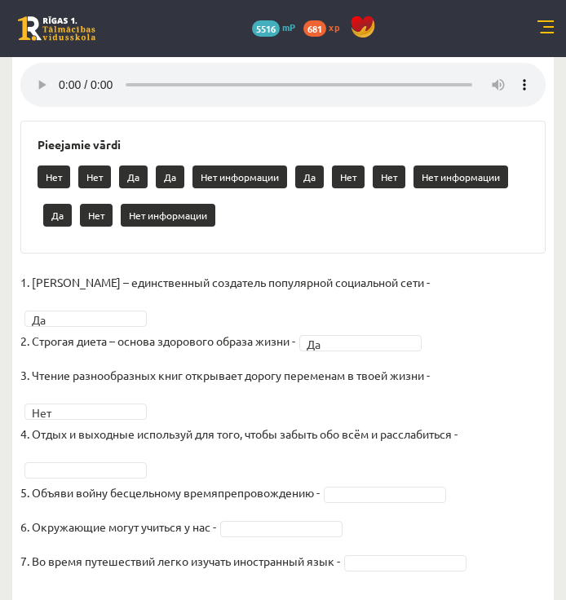
click at [359, 485] on fieldset "1. Павел Дуров – единственный создатель популярной социальной сети - Да ** 2. С…" at bounding box center [282, 426] width 525 height 313
click at [115, 479] on fieldset "1. Павел Дуров – единственный создатель популярной социальной сети - Да ** 2. С…" at bounding box center [282, 426] width 525 height 313
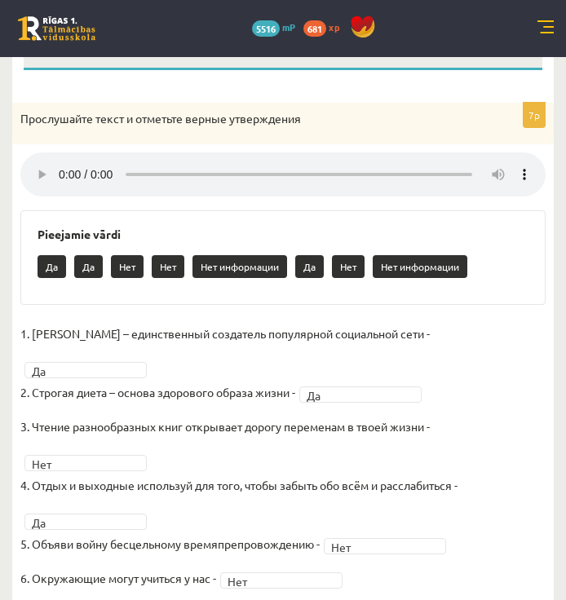
scroll to position [64, 0]
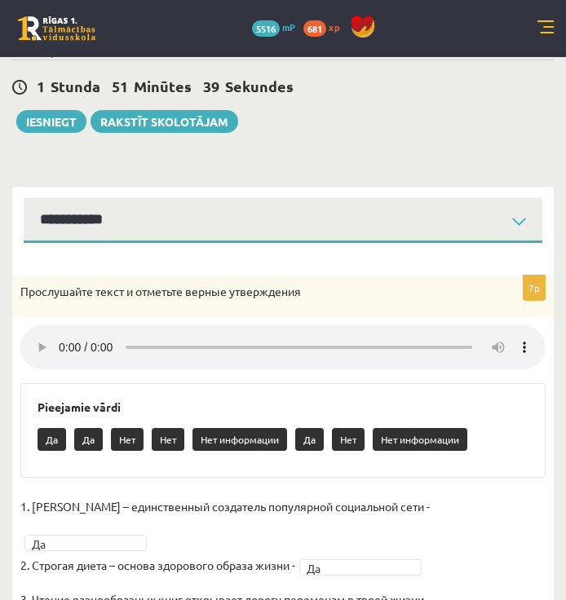
drag, startPoint x: 163, startPoint y: 249, endPoint x: 161, endPoint y: 225, distance: 24.5
click at [163, 249] on div "7p Прослушайте текст и отметьте верные утверждения Pieejamie vārdi Да Да Нет Не…" at bounding box center [282, 537] width 541 height 589
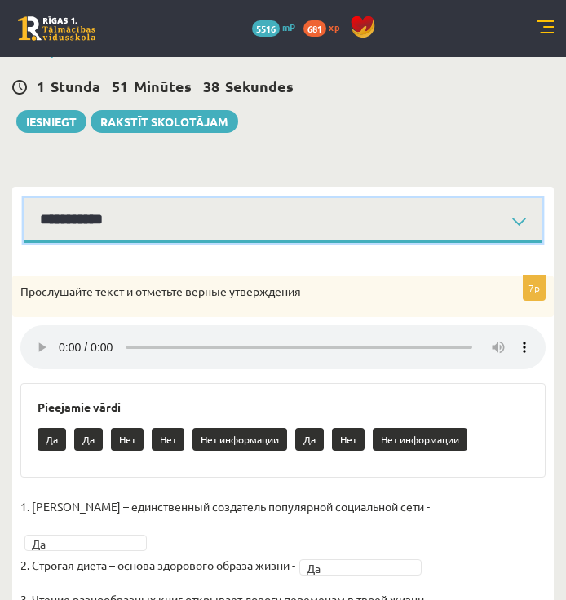
click at [161, 225] on select "**********" at bounding box center [283, 220] width 518 height 45
click at [24, 198] on select "**********" at bounding box center [283, 220] width 518 height 45
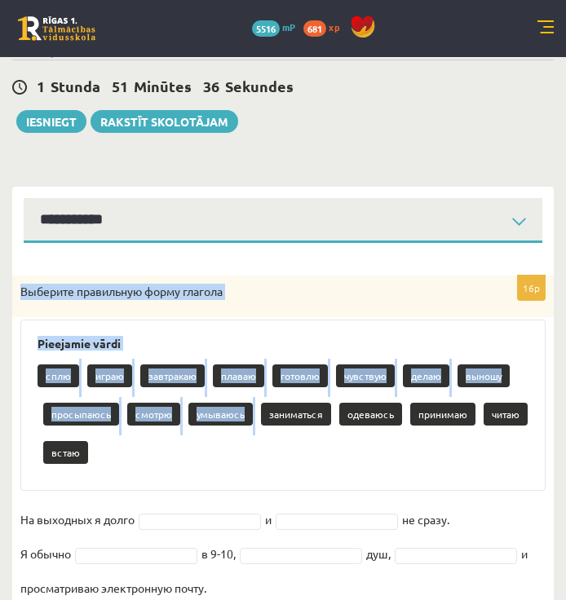
drag, startPoint x: 17, startPoint y: 288, endPoint x: 265, endPoint y: 414, distance: 278.1
click at [265, 414] on div "16p Выберите правильную форму глагола Pieejamie vārdi сплю играю завтракаю плав…" at bounding box center [282, 579] width 541 height 606
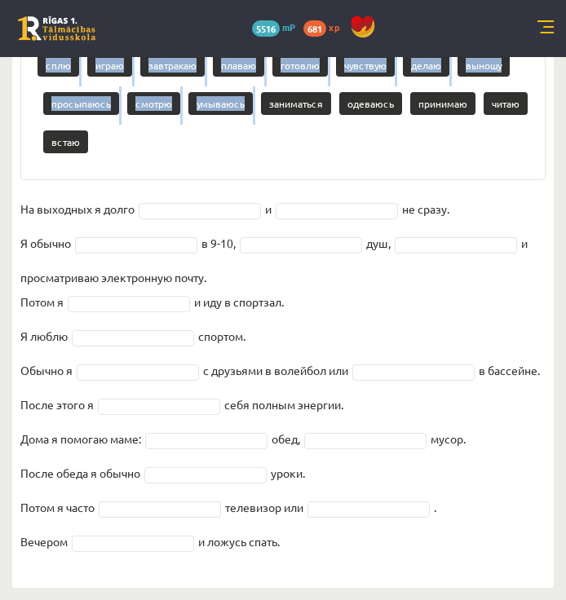
drag, startPoint x: 293, startPoint y: 425, endPoint x: 306, endPoint y: 434, distance: 14.7
click at [306, 434] on fieldset "На выходных я долго и не сразу. Я обычно в 9-10, душ, и просматриваю электронну…" at bounding box center [282, 379] width 525 height 367
drag, startPoint x: 306, startPoint y: 434, endPoint x: 310, endPoint y: 445, distance: 12.1
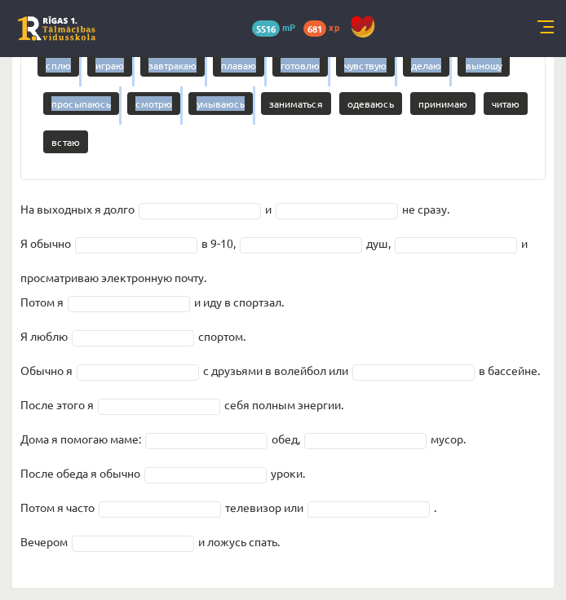
click at [309, 443] on fieldset "На выходных я долго и не сразу. Я обычно в 9-10, душ, и просматриваю электронну…" at bounding box center [282, 379] width 525 height 367
drag, startPoint x: 310, startPoint y: 445, endPoint x: 310, endPoint y: 460, distance: 14.7
click at [311, 461] on fieldset "На выходных я долго и не сразу. Я обычно в 9-10, душ, и просматриваю электронну…" at bounding box center [282, 379] width 525 height 367
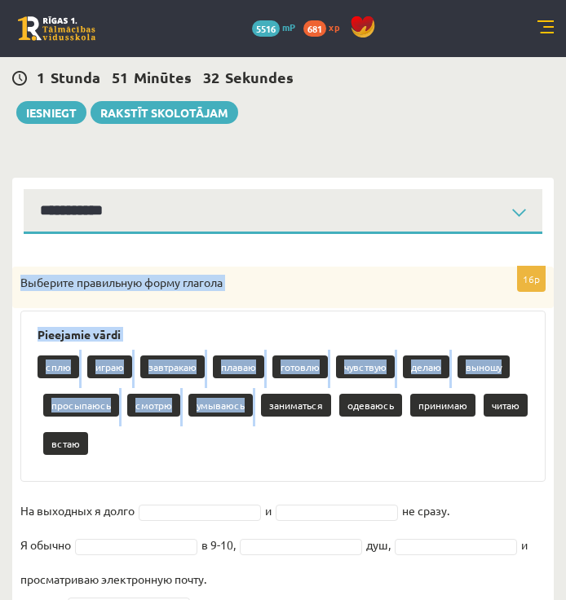
drag, startPoint x: 310, startPoint y: 460, endPoint x: 39, endPoint y: 324, distance: 302.6
click at [39, 324] on div "16p Выберите правильную форму глагола Pieejamie vārdi сплю играю завтракаю плав…" at bounding box center [282, 570] width 541 height 606
click at [369, 445] on div "сплю играю завтракаю плаваю готовлю чувствую делаю выношу просыпаюсь смотрю умы…" at bounding box center [282, 407] width 491 height 115
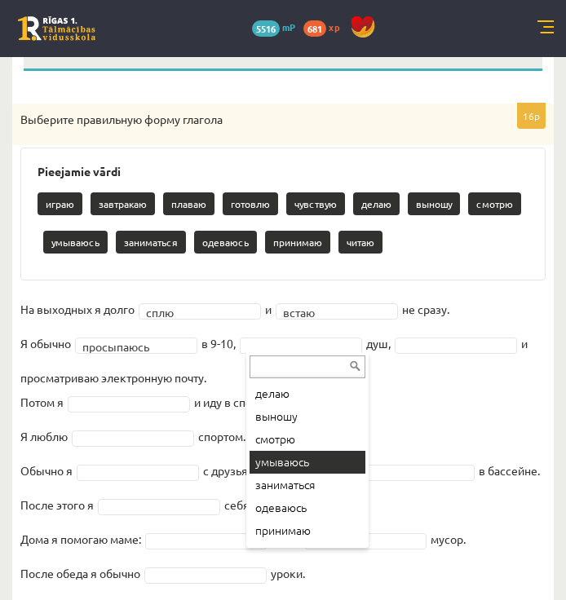
scroll to position [157, 0]
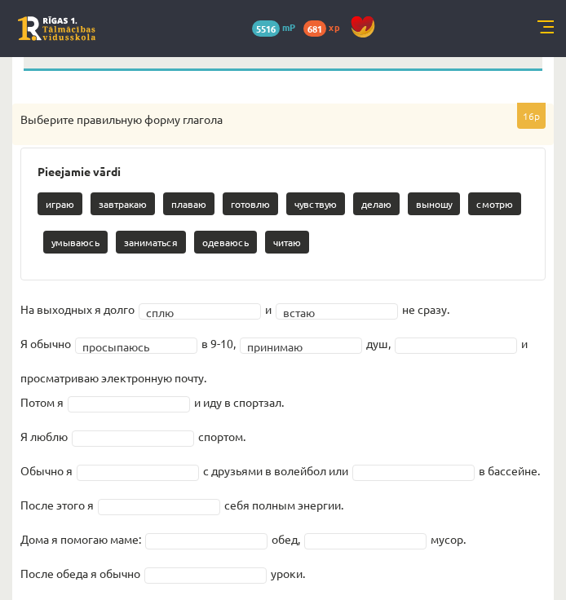
click at [445, 355] on fieldset "**********" at bounding box center [282, 480] width 525 height 367
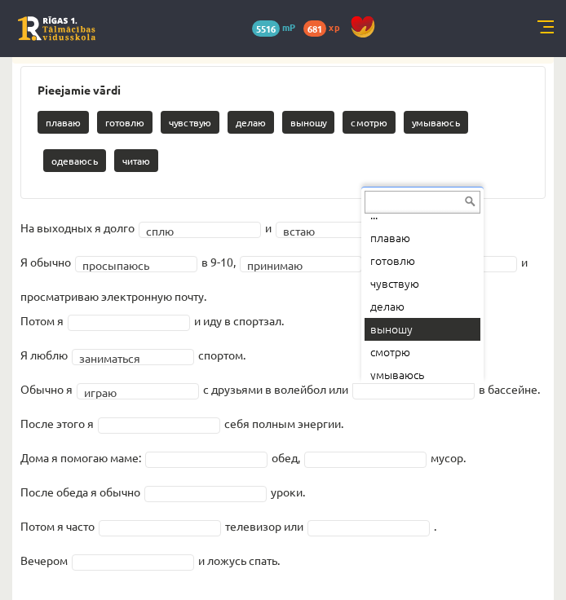
scroll to position [0, 0]
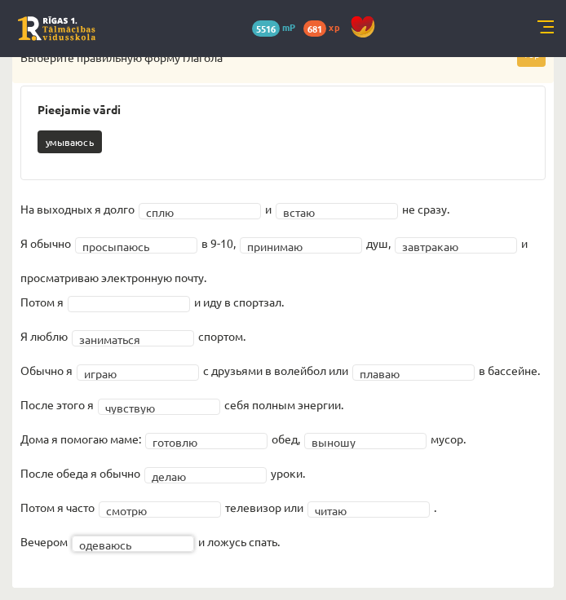
click at [145, 293] on fieldset "**********" at bounding box center [282, 379] width 525 height 367
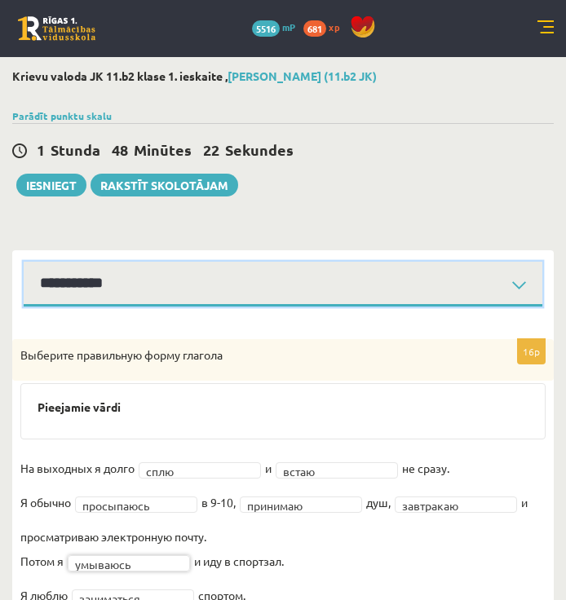
drag, startPoint x: 165, startPoint y: 276, endPoint x: 168, endPoint y: 292, distance: 15.7
click at [165, 276] on select "**********" at bounding box center [283, 284] width 518 height 45
select select "**********"
click at [24, 262] on select "**********" at bounding box center [283, 284] width 518 height 45
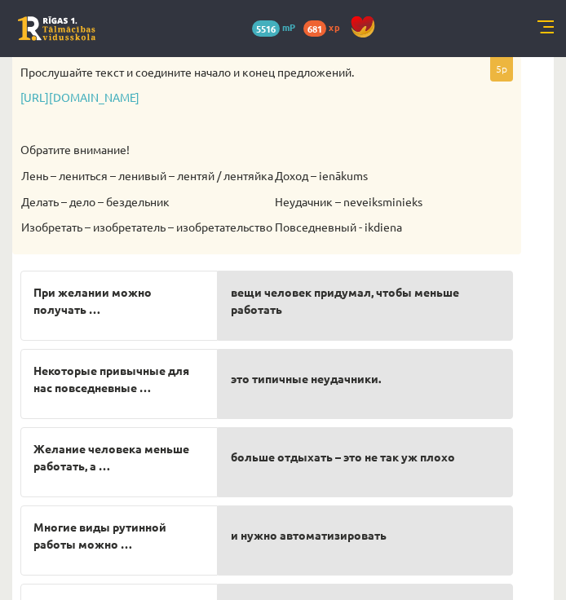
scroll to position [129, 0]
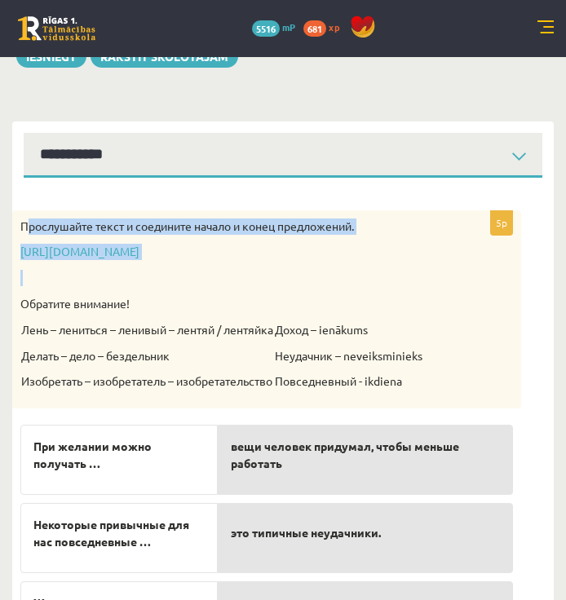
drag, startPoint x: 24, startPoint y: 227, endPoint x: 46, endPoint y: 265, distance: 43.1
click at [47, 267] on div "Прослушайте текст и соедините начало и конец предложений. https://www.zvaigzne.…" at bounding box center [266, 309] width 509 height 198
click at [32, 230] on p "Прослушайте текст и соедините начало и конец предложений." at bounding box center [225, 226] width 411 height 16
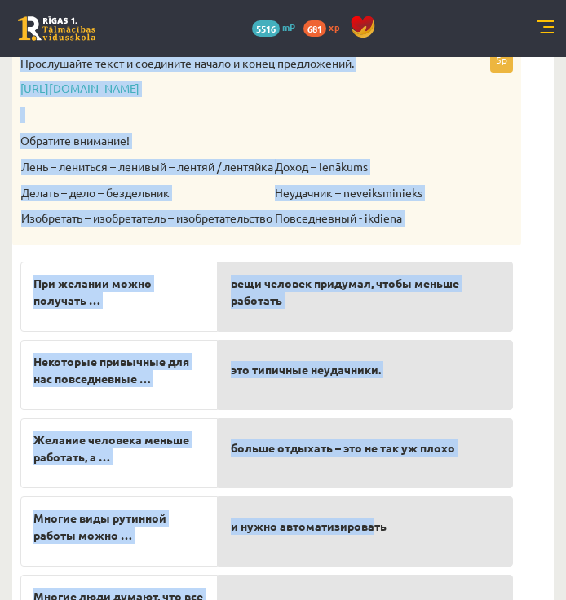
scroll to position [373, 0]
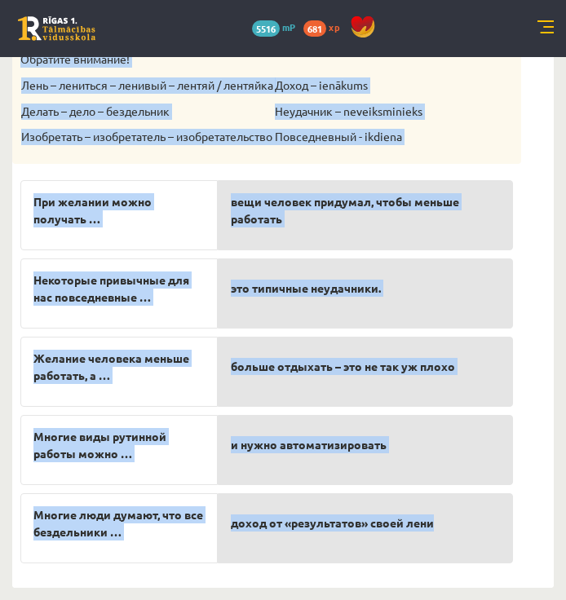
drag, startPoint x: 20, startPoint y: 223, endPoint x: 455, endPoint y: 549, distance: 542.7
click at [455, 549] on div "5p Прослушайте текст и соедините начало и конец предложений. https://www.zvaigz…" at bounding box center [266, 269] width 509 height 606
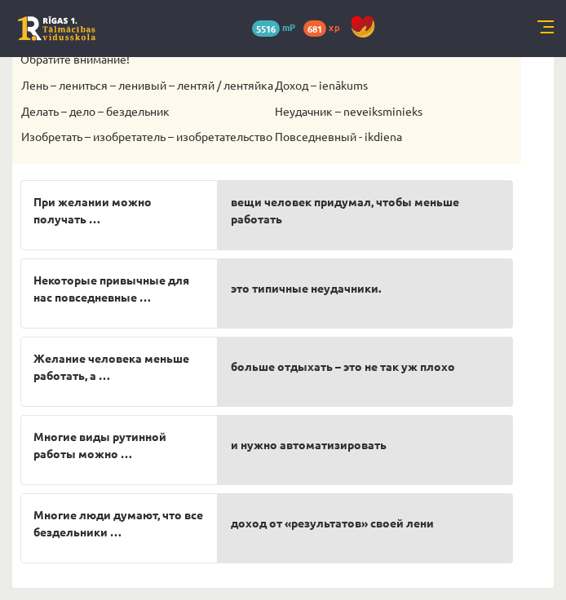
click at [492, 529] on p "доход от «результатов» своей лени" at bounding box center [365, 523] width 269 height 34
click at [488, 529] on p "доход от «результатов» своей лени" at bounding box center [365, 523] width 269 height 34
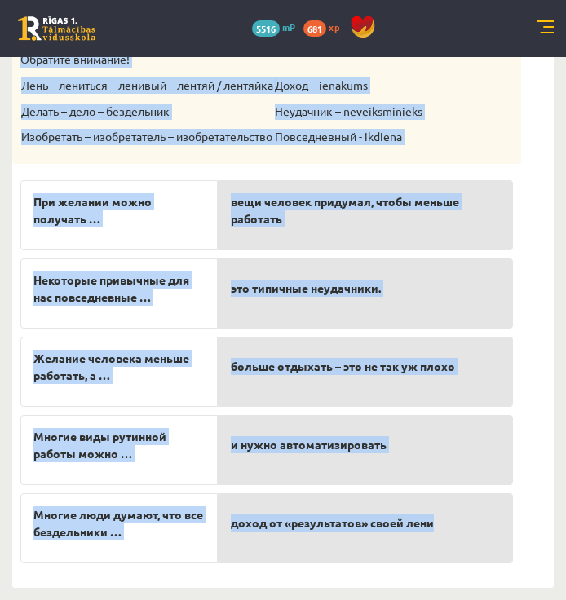
drag, startPoint x: 35, startPoint y: 311, endPoint x: 433, endPoint y: 558, distance: 468.6
click at [433, 558] on div "5p Прослушайте текст и соедините начало и конец предложений. https://www.zvaigz…" at bounding box center [266, 269] width 509 height 606
click at [536, 337] on form "5p Прослушайте текст и соедините начало и конец предложений. https://www.zvaigz…" at bounding box center [283, 260] width 509 height 622
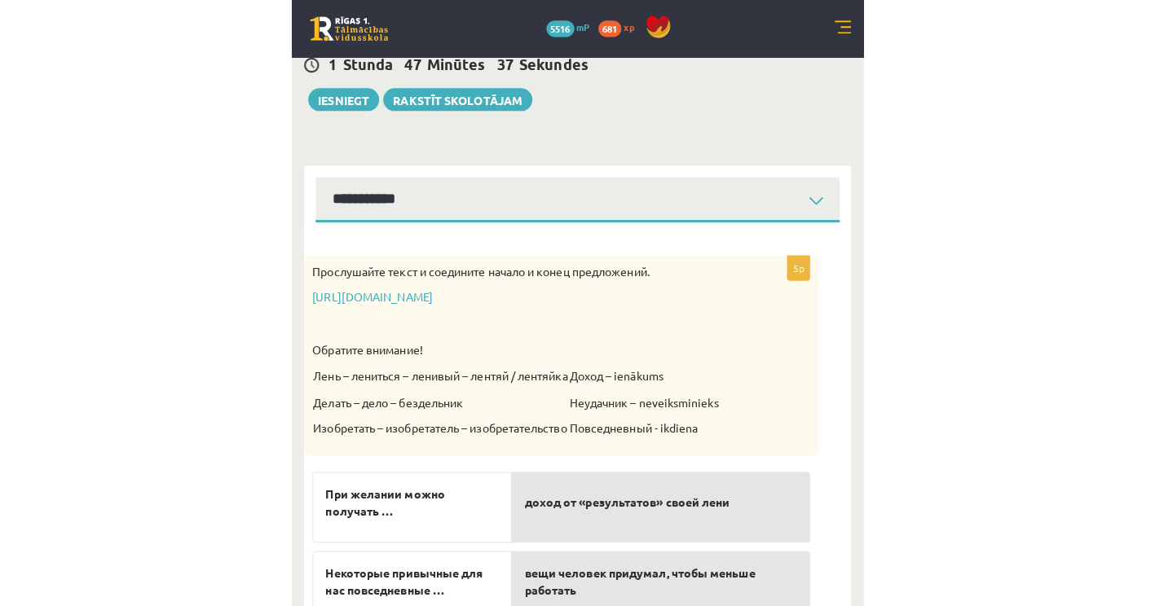
scroll to position [0, 0]
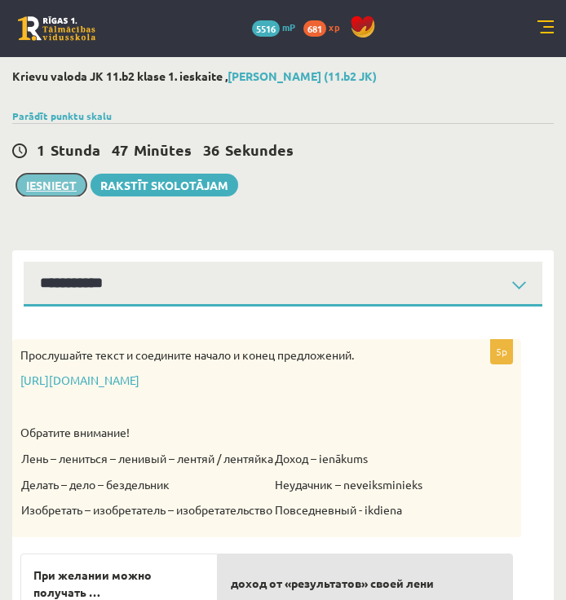
click at [71, 193] on button "Iesniegt" at bounding box center [51, 185] width 70 height 23
click at [44, 180] on button "Iesniegt" at bounding box center [51, 185] width 70 height 23
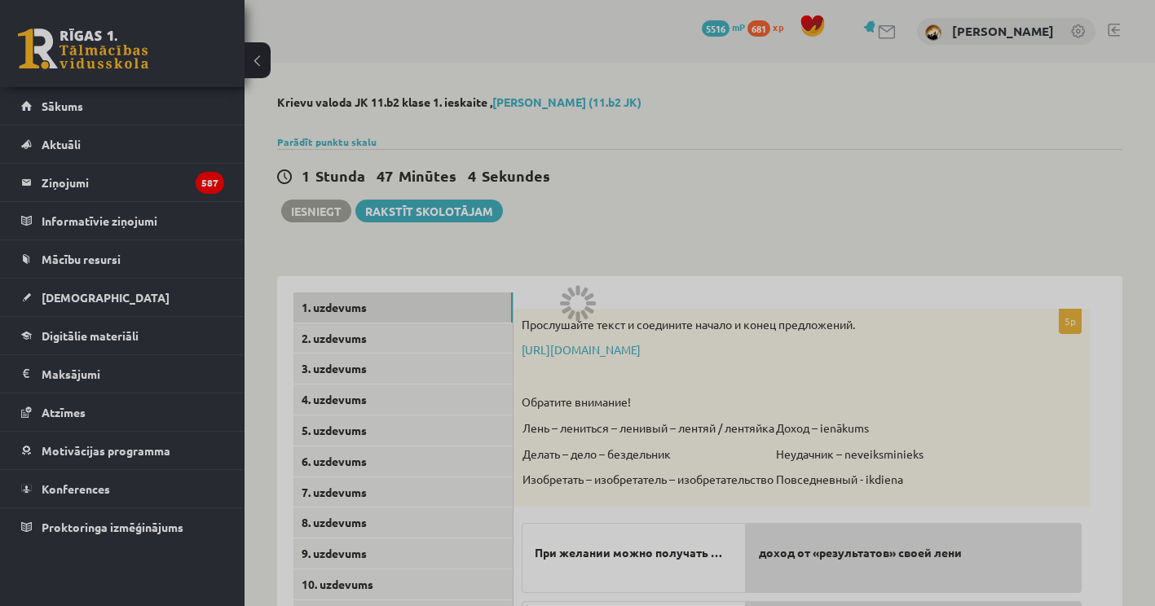
click at [565, 243] on div at bounding box center [577, 303] width 1155 height 606
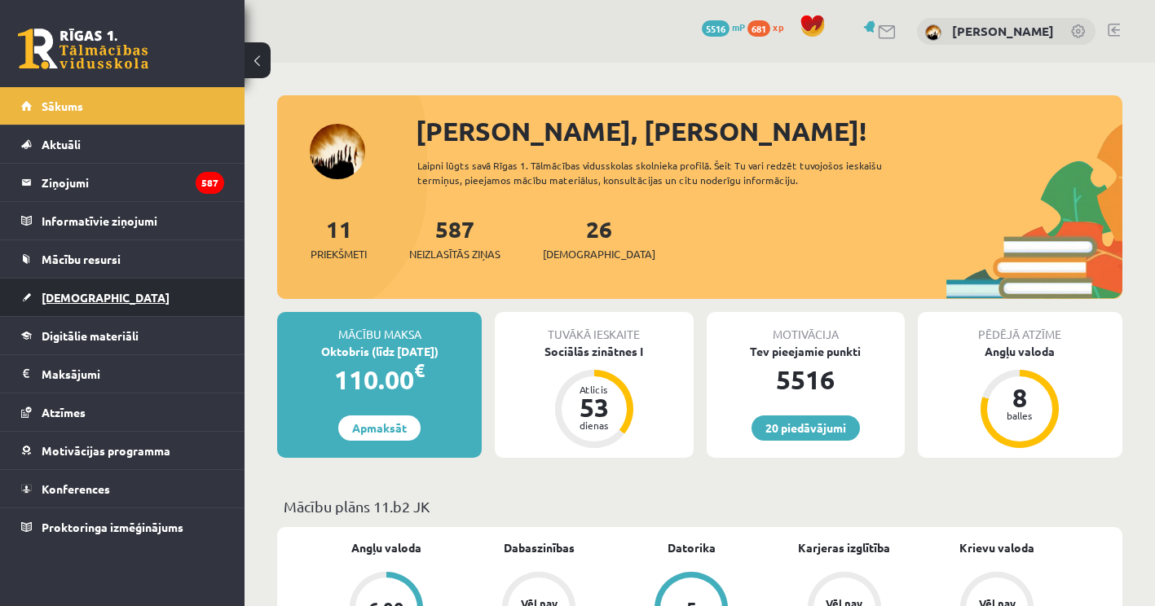
click at [92, 289] on link "[DEMOGRAPHIC_DATA]" at bounding box center [122, 297] width 203 height 37
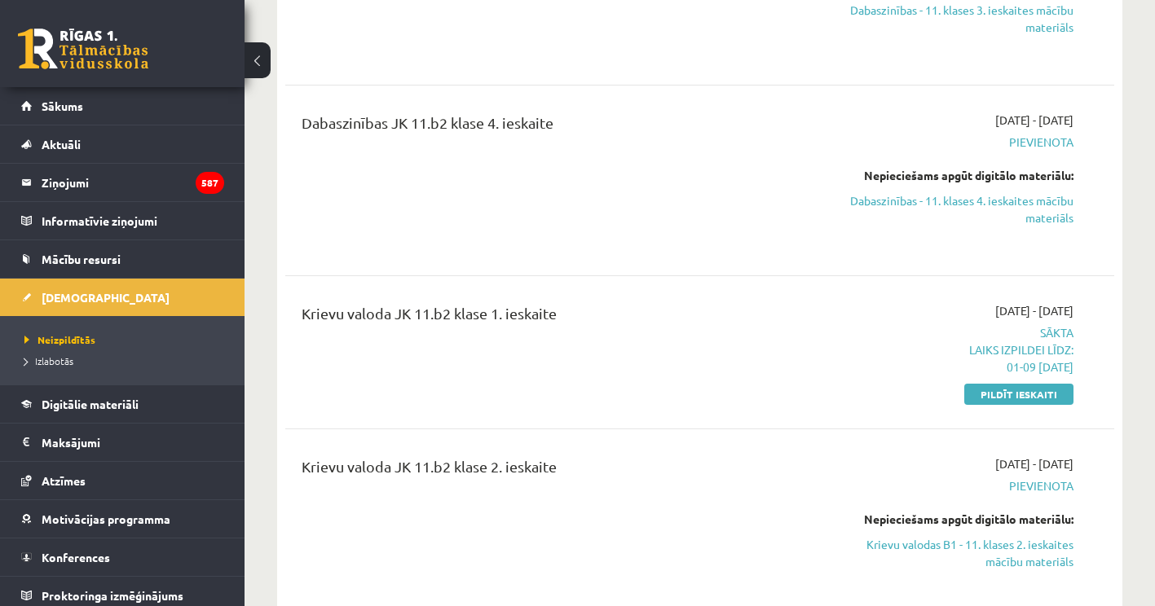
scroll to position [1141, 0]
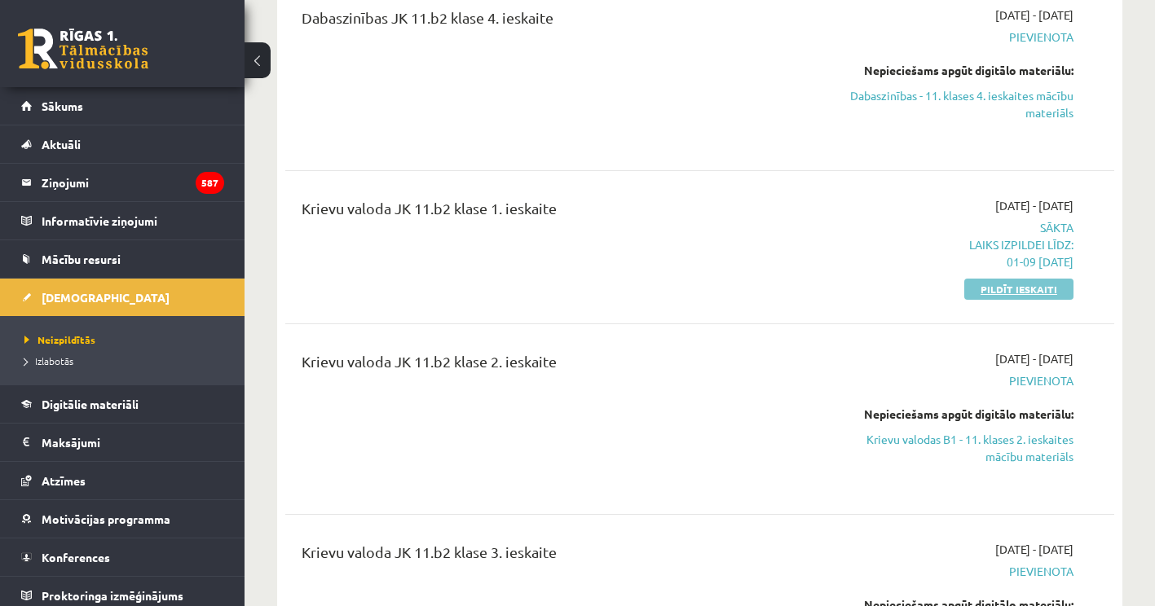
click at [1040, 281] on link "Pildīt ieskaiti" at bounding box center [1018, 289] width 109 height 21
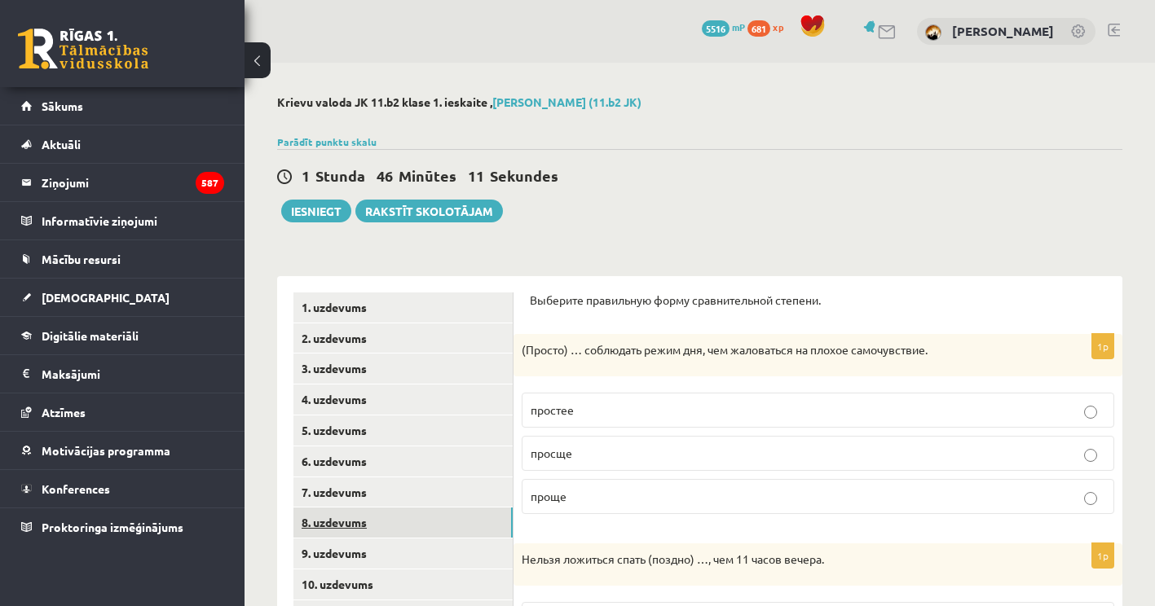
click at [349, 533] on link "8. uzdevums" at bounding box center [402, 523] width 219 height 30
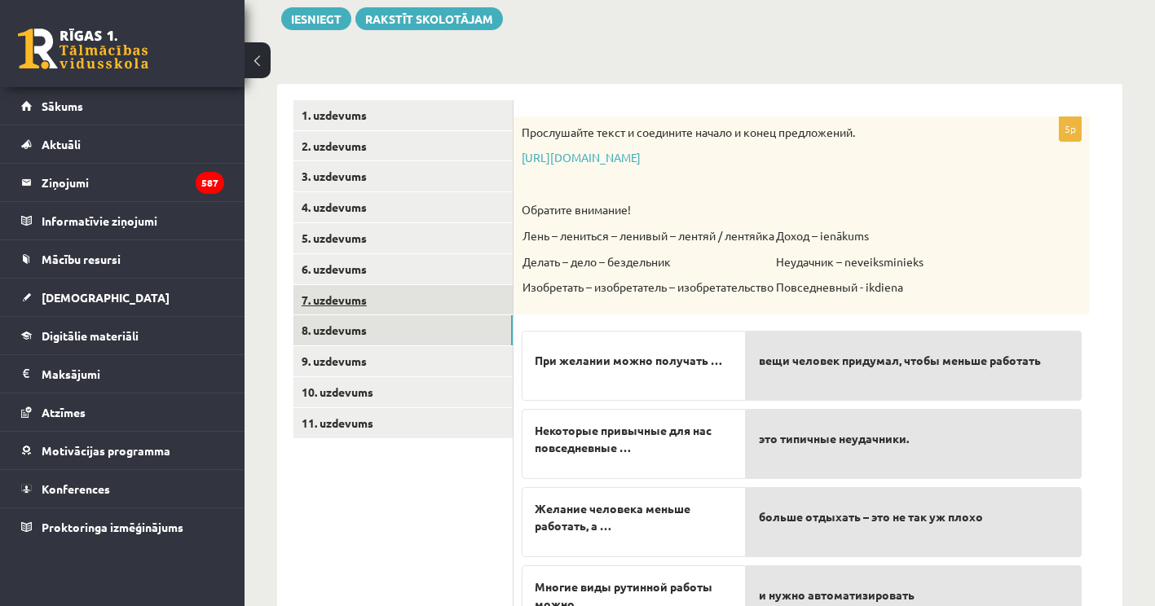
scroll to position [245, 0]
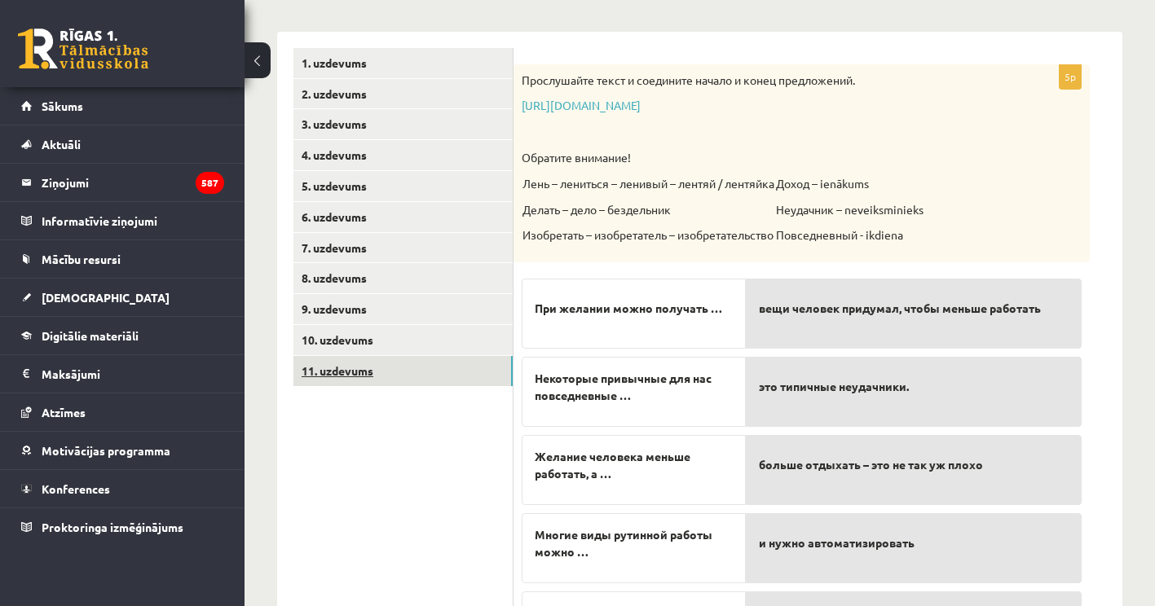
click at [395, 369] on link "11. uzdevums" at bounding box center [402, 371] width 219 height 30
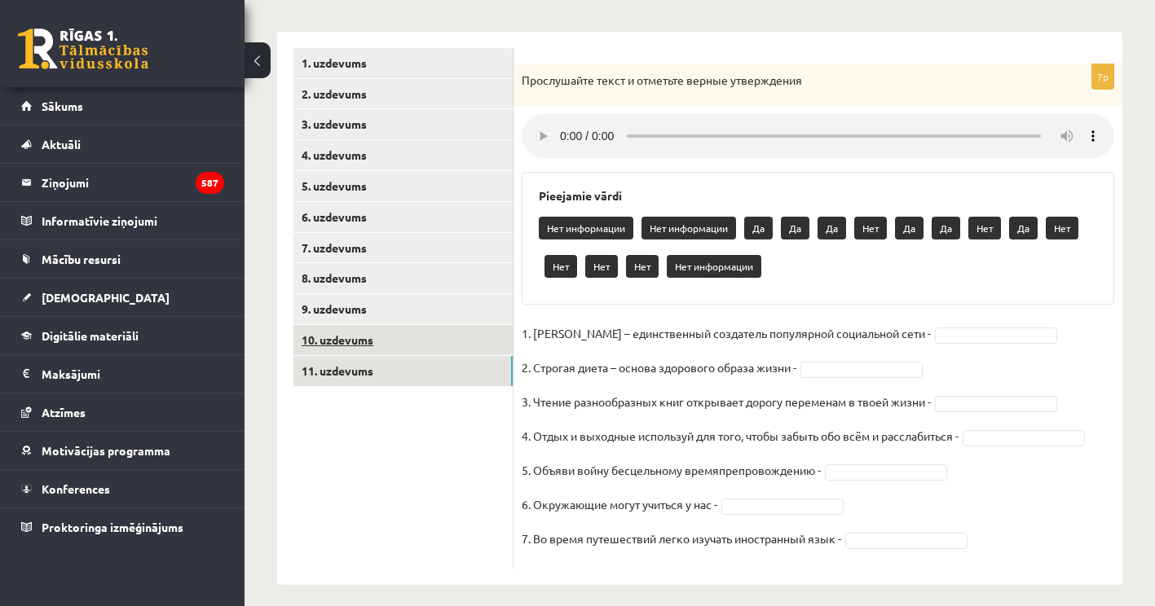
click at [388, 337] on link "10. uzdevums" at bounding box center [402, 340] width 219 height 30
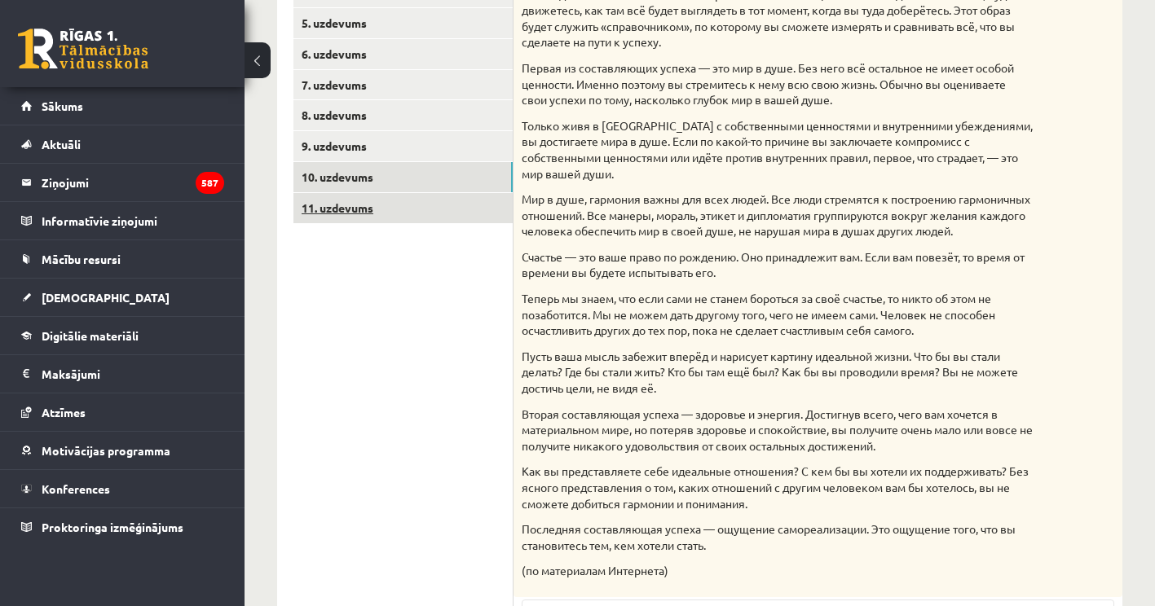
click at [360, 218] on link "11. uzdevums" at bounding box center [402, 208] width 219 height 30
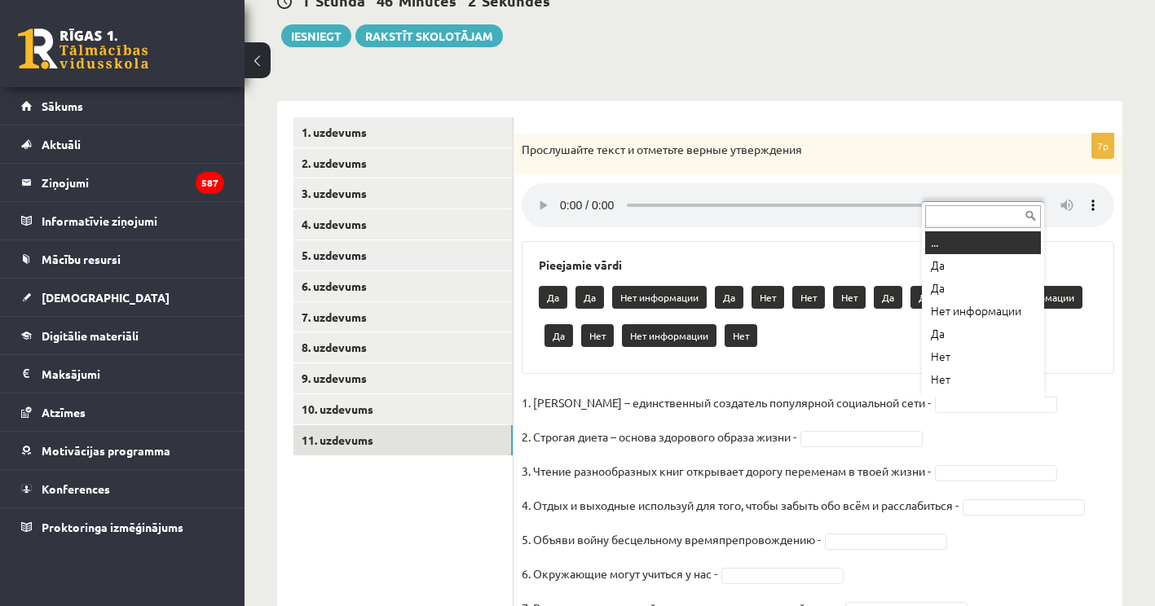
scroll to position [20, 0]
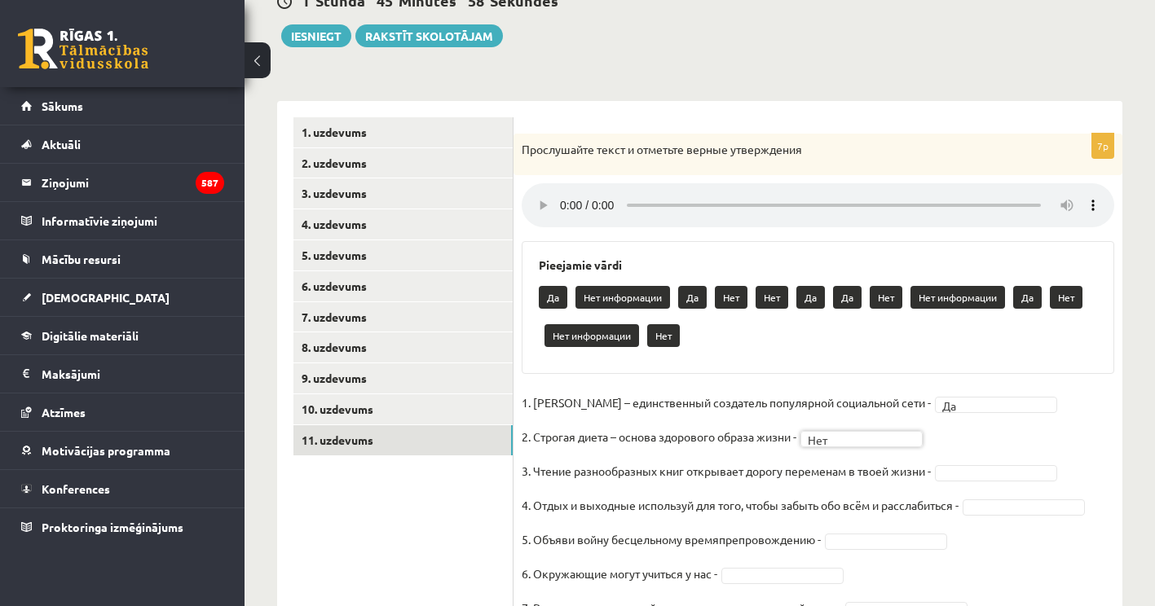
click at [979, 464] on fieldset "1. [PERSON_NAME] – единственный создатель популярной социальной сети - Да ** 2.…" at bounding box center [818, 510] width 593 height 240
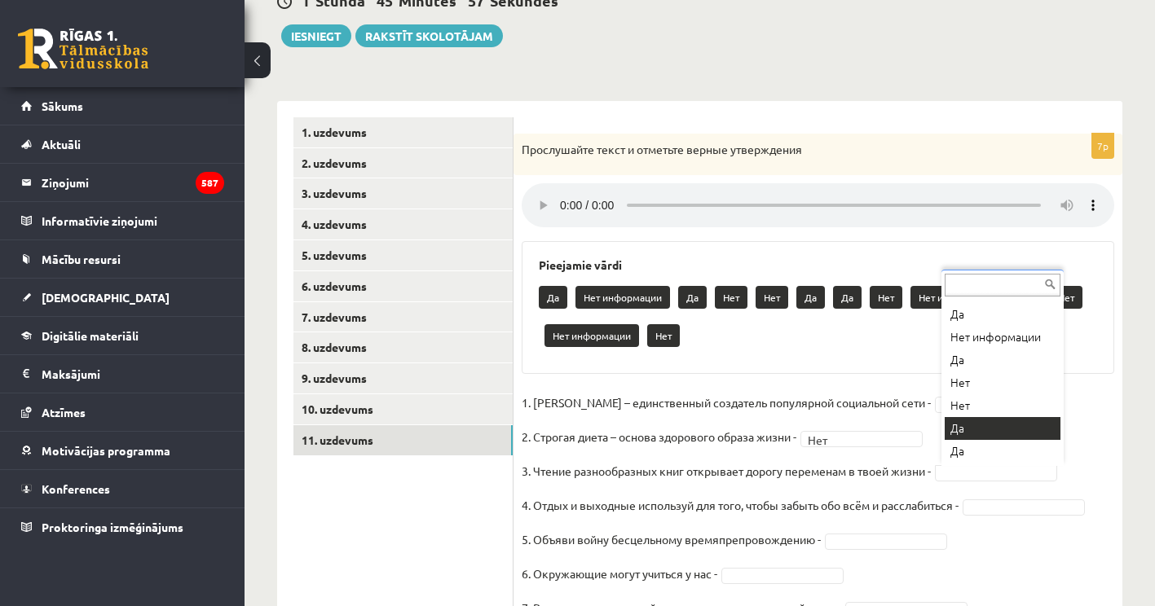
click at [979, 421] on fieldset "1. [PERSON_NAME] – единственный создатель популярной социальной сети - Да ** 2.…" at bounding box center [818, 510] width 593 height 240
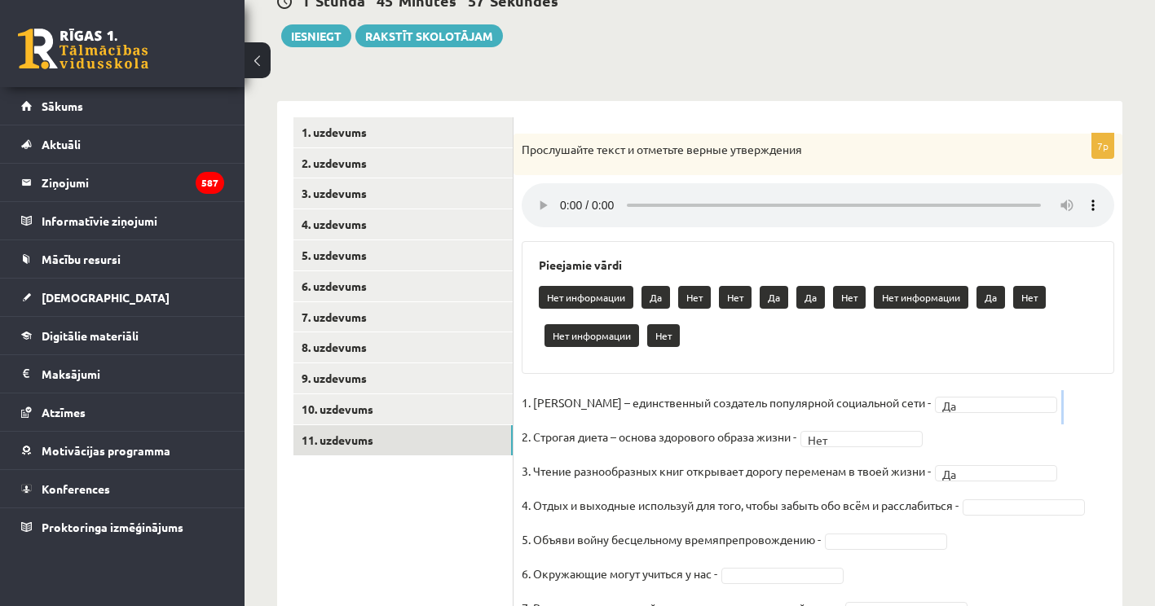
drag, startPoint x: 979, startPoint y: 421, endPoint x: 985, endPoint y: 439, distance: 19.1
click at [979, 421] on fieldset "1. [PERSON_NAME] – единственный создатель популярной социальной сети - Да ** 2.…" at bounding box center [818, 510] width 593 height 240
click at [1034, 498] on fieldset "1. [PERSON_NAME] – единственный создатель популярной социальной сети - Да ** 2.…" at bounding box center [818, 510] width 593 height 240
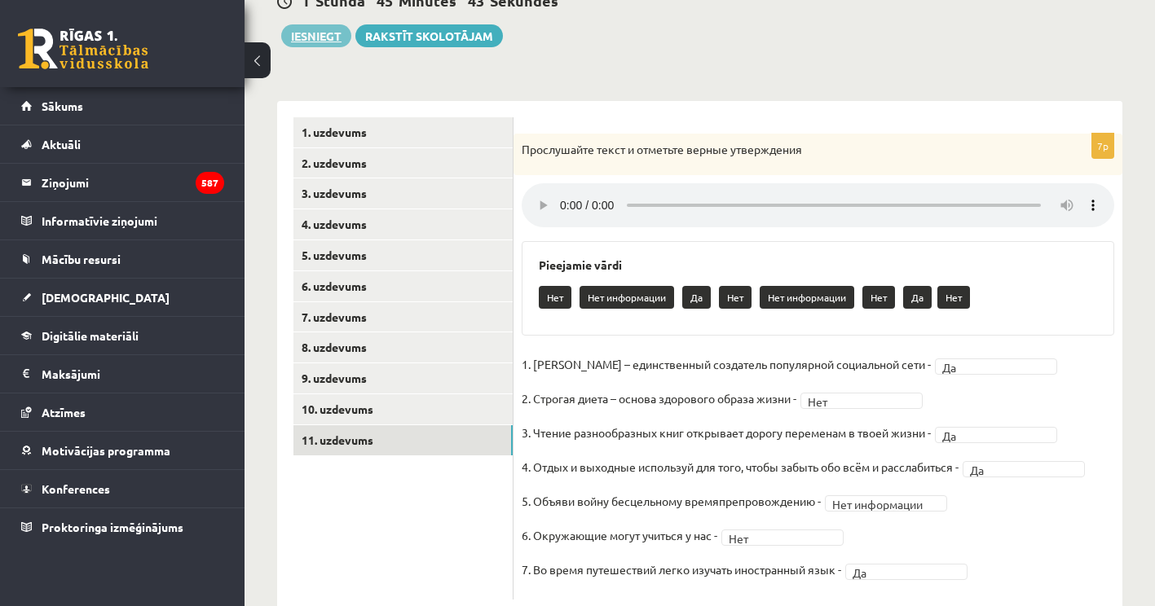
click at [334, 46] on div "**********" at bounding box center [700, 268] width 910 height 761
drag, startPoint x: 333, startPoint y: 44, endPoint x: 331, endPoint y: 33, distance: 11.7
click at [331, 33] on button "Iesniegt" at bounding box center [316, 35] width 70 height 23
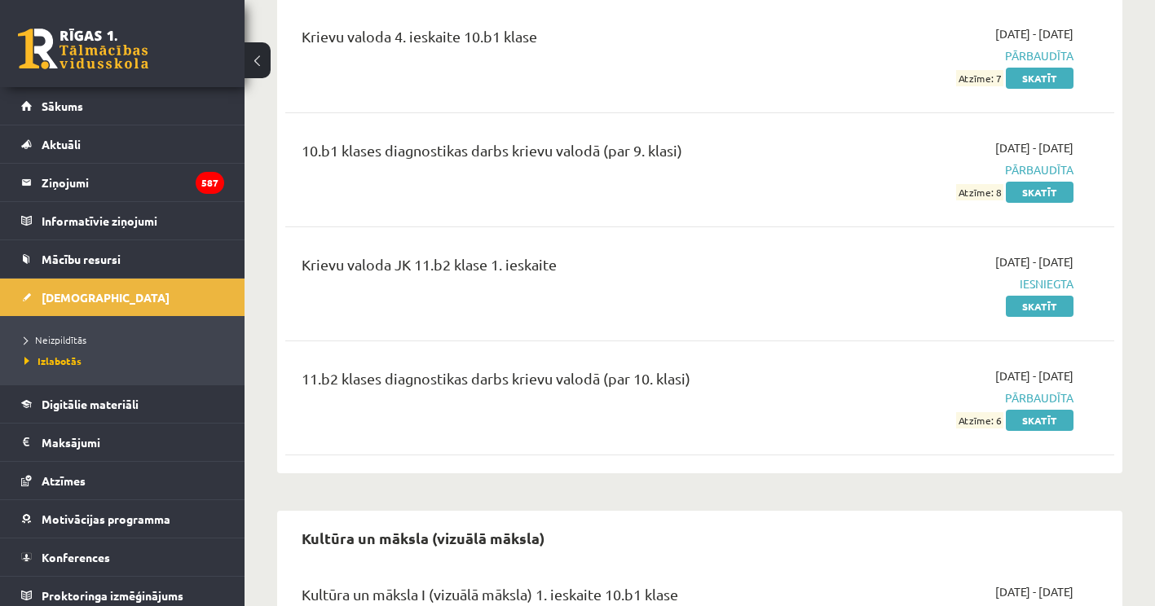
scroll to position [11412, 0]
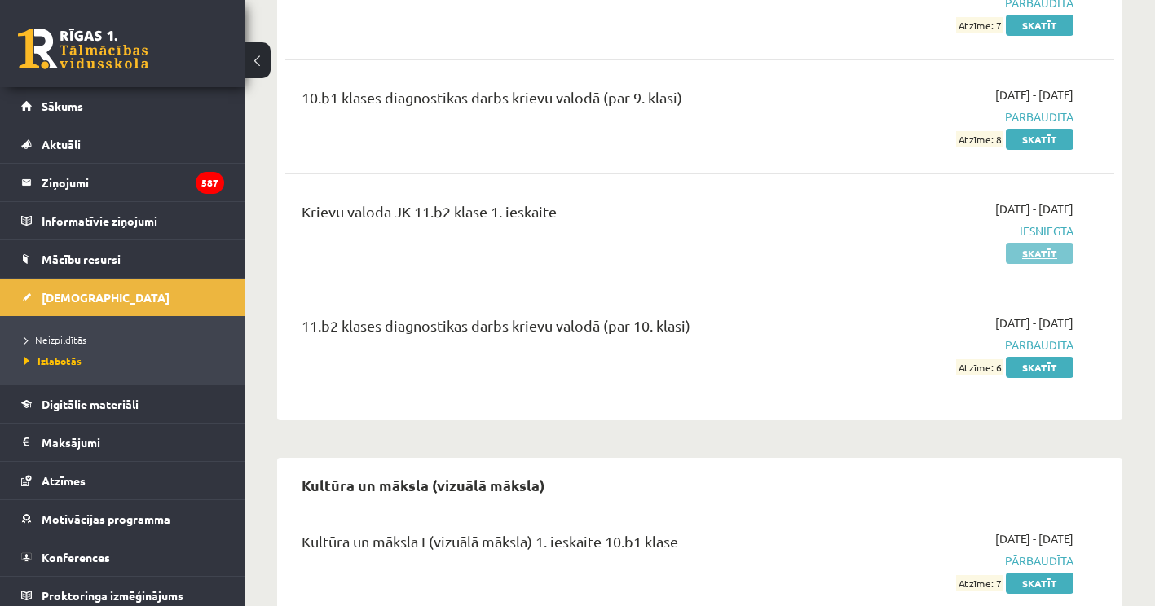
click at [1045, 264] on link "Skatīt" at bounding box center [1040, 253] width 68 height 21
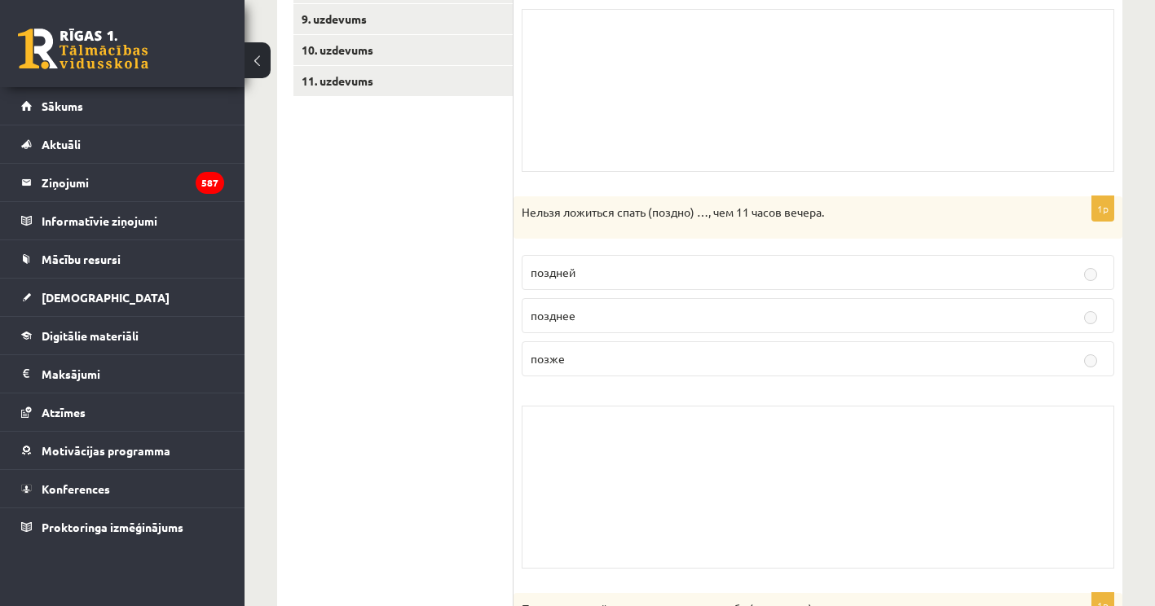
scroll to position [571, 0]
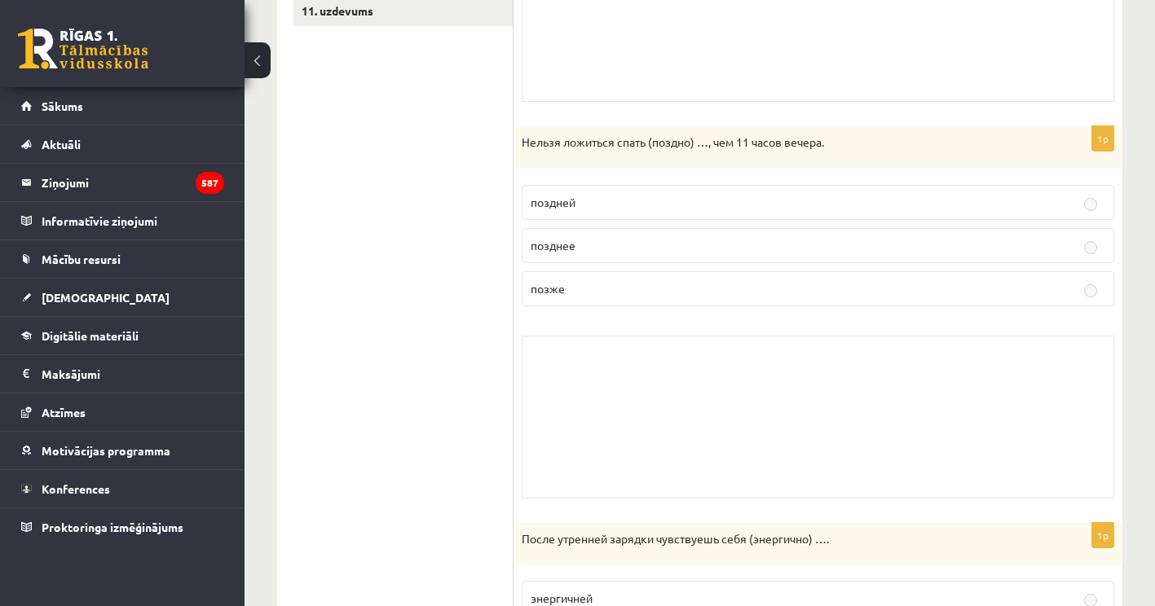
click at [1000, 291] on p "позже" at bounding box center [818, 288] width 575 height 17
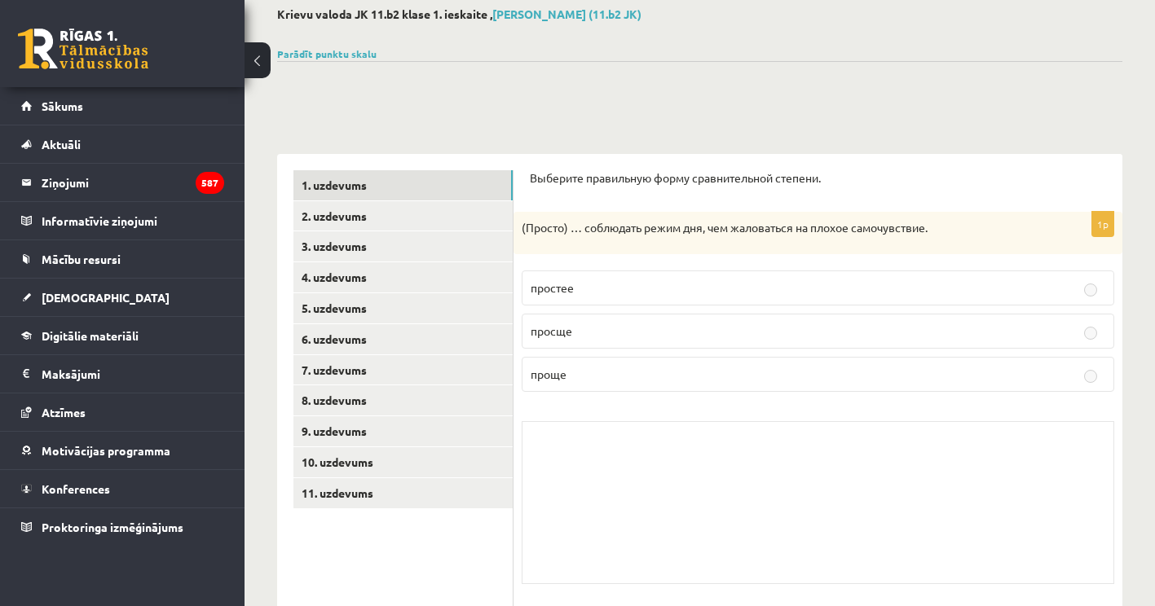
scroll to position [0, 0]
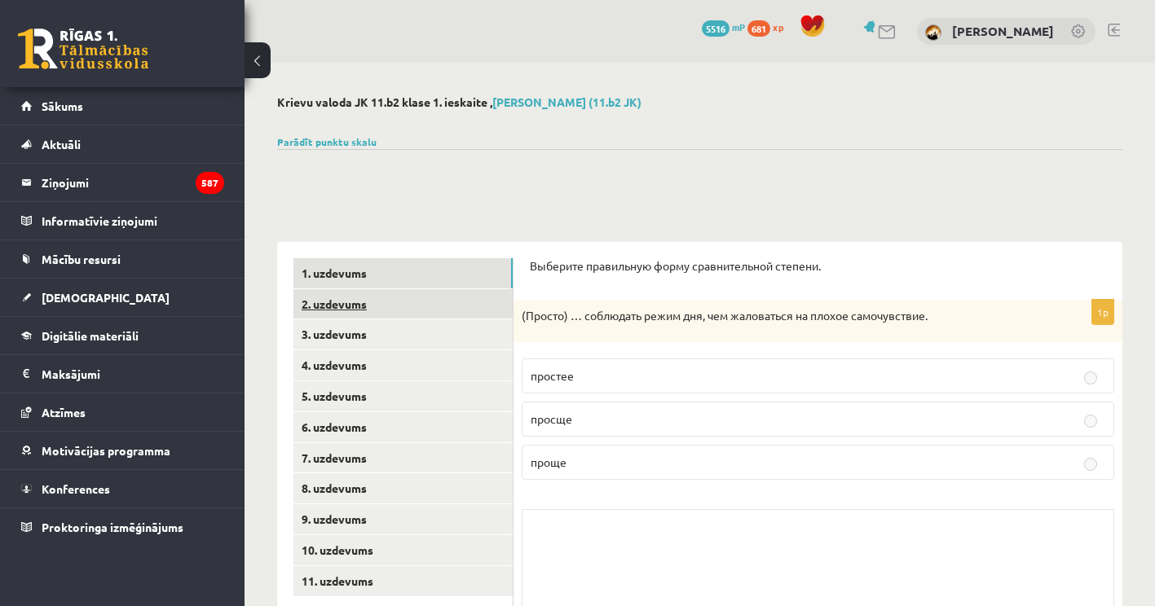
click at [377, 306] on link "2. uzdevums" at bounding box center [402, 304] width 219 height 30
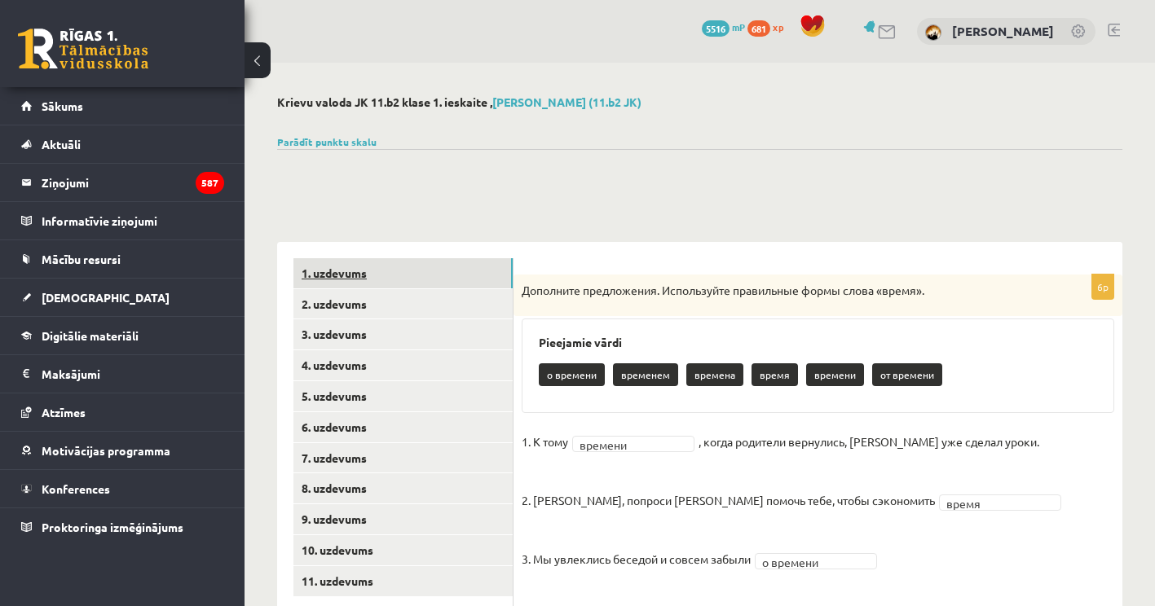
click at [391, 285] on link "1. uzdevums" at bounding box center [402, 273] width 219 height 30
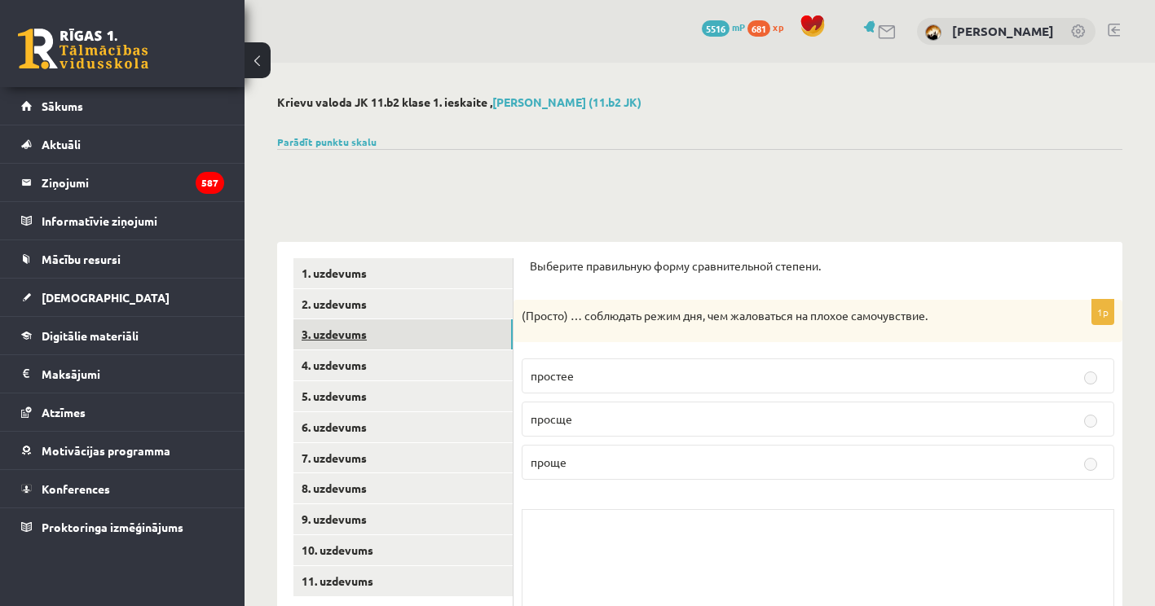
click at [422, 337] on link "3. uzdevums" at bounding box center [402, 335] width 219 height 30
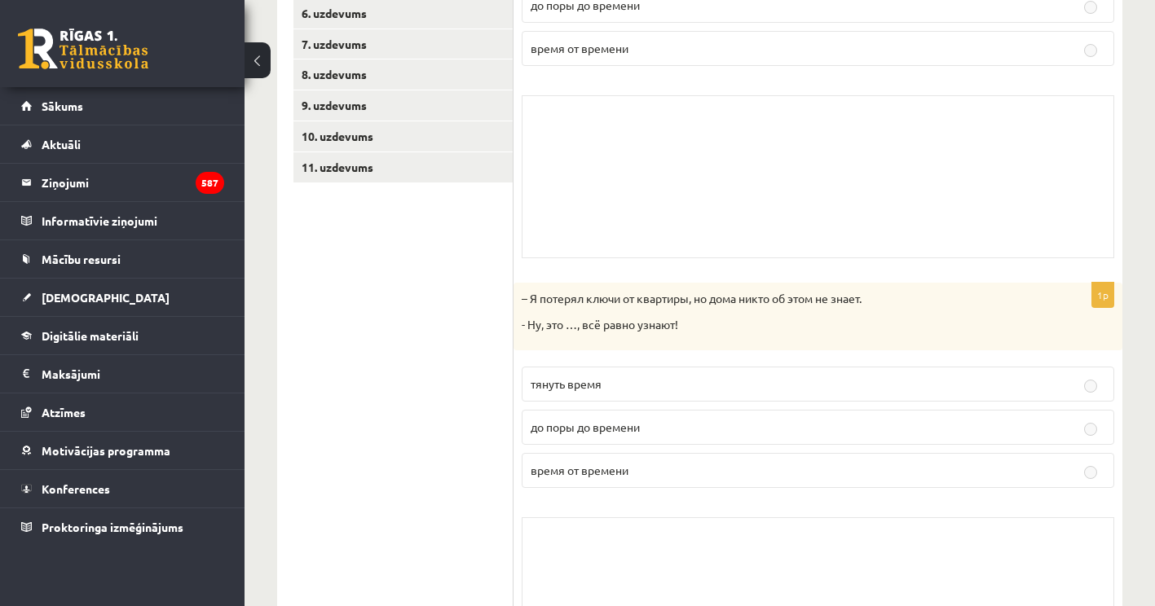
scroll to position [489, 0]
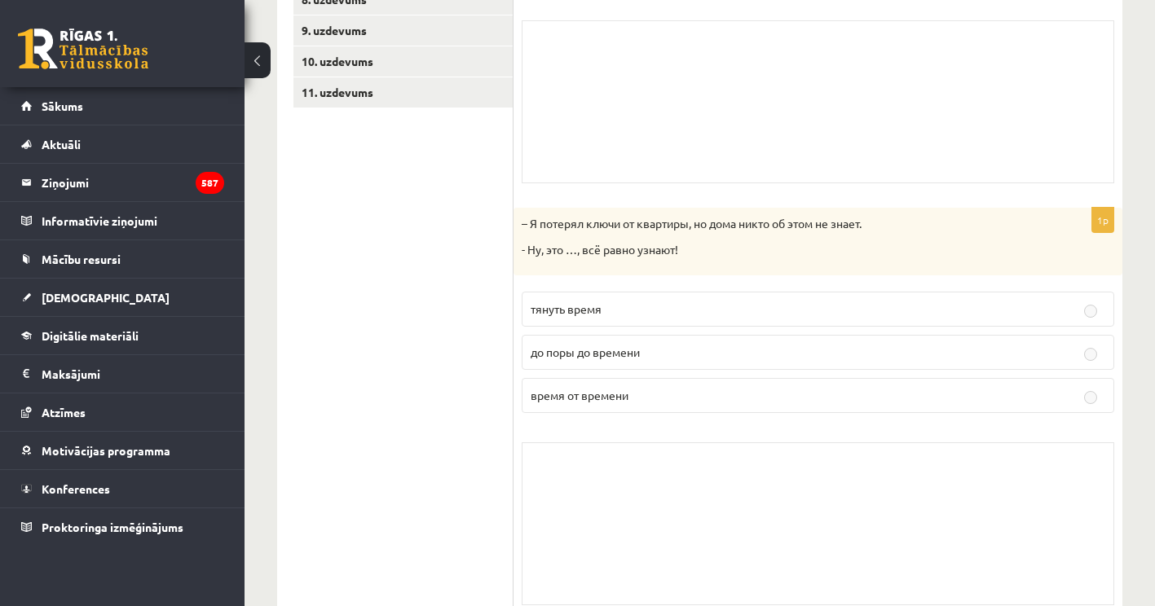
click at [1096, 364] on label "до поры до времени" at bounding box center [818, 352] width 593 height 35
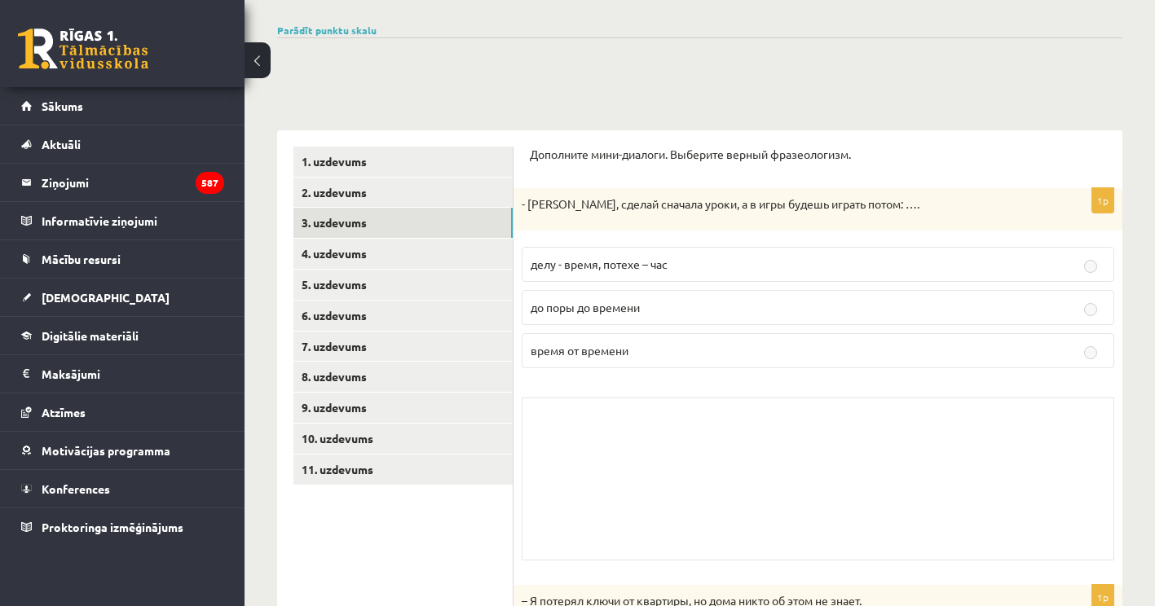
scroll to position [0, 0]
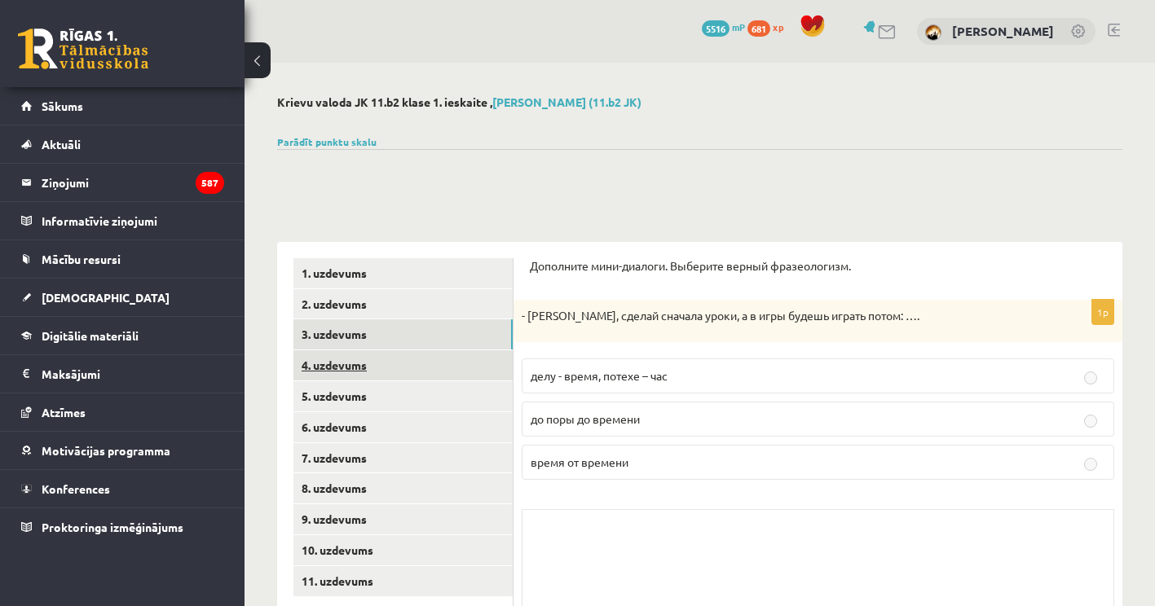
click at [399, 375] on link "4. uzdevums" at bounding box center [402, 366] width 219 height 30
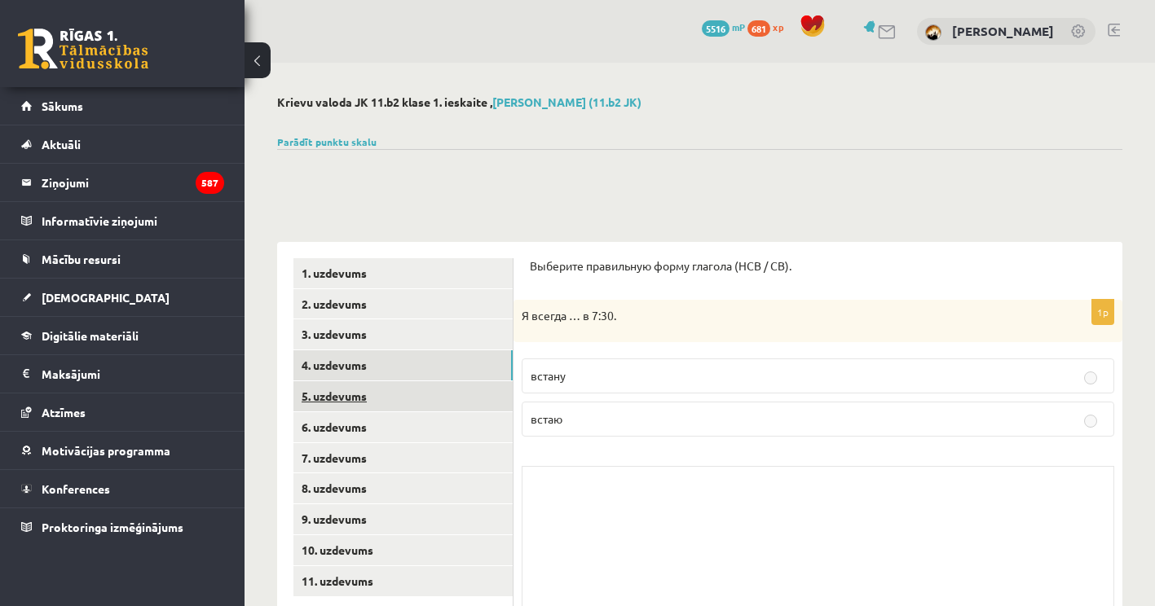
click at [400, 387] on link "5. uzdevums" at bounding box center [402, 396] width 219 height 30
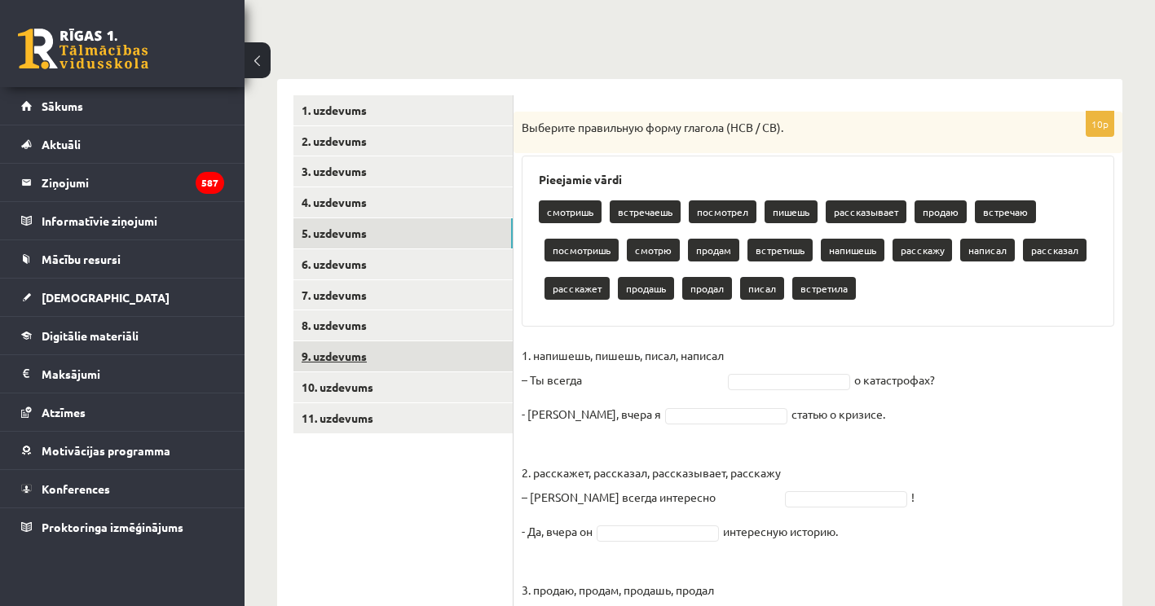
scroll to position [326, 0]
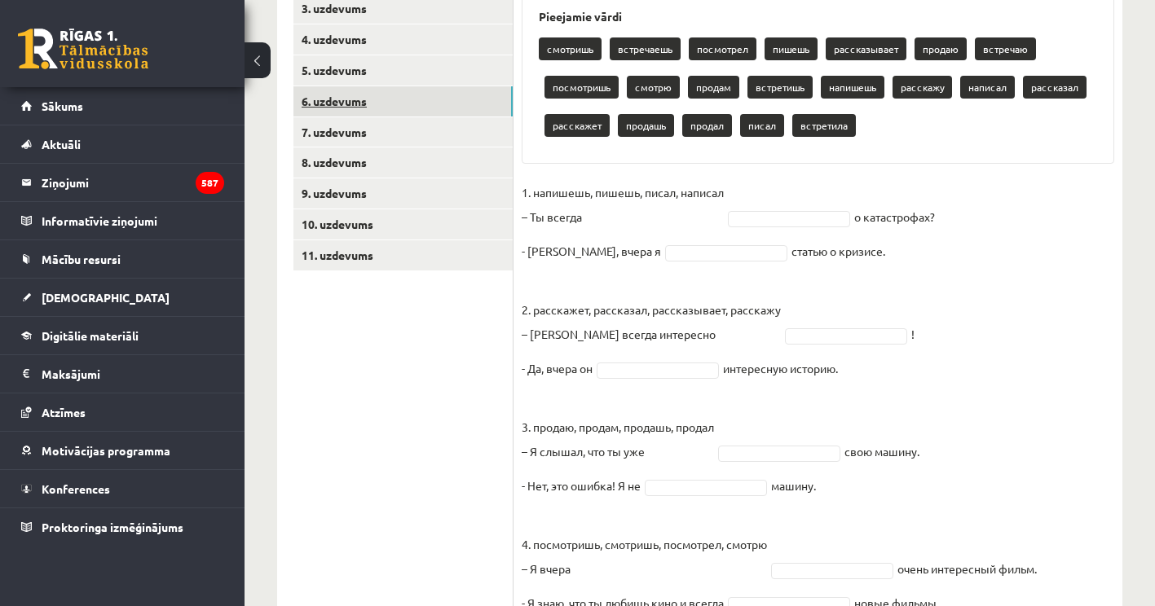
click at [421, 96] on link "6. uzdevums" at bounding box center [402, 101] width 219 height 30
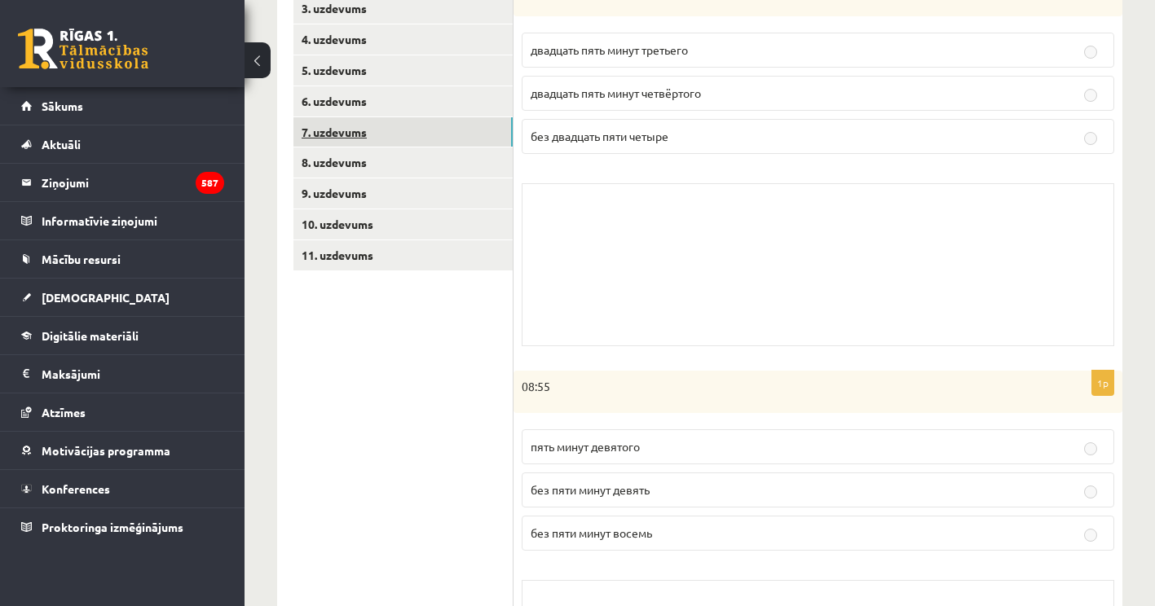
click at [411, 126] on link "7. uzdevums" at bounding box center [402, 132] width 219 height 30
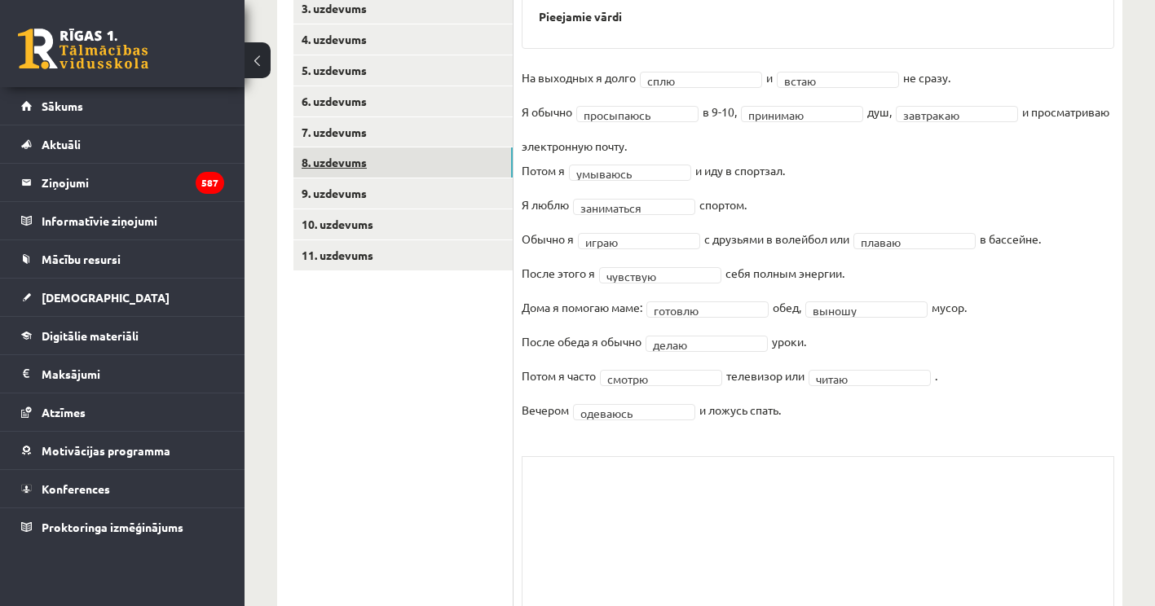
click at [437, 167] on link "8. uzdevums" at bounding box center [402, 163] width 219 height 30
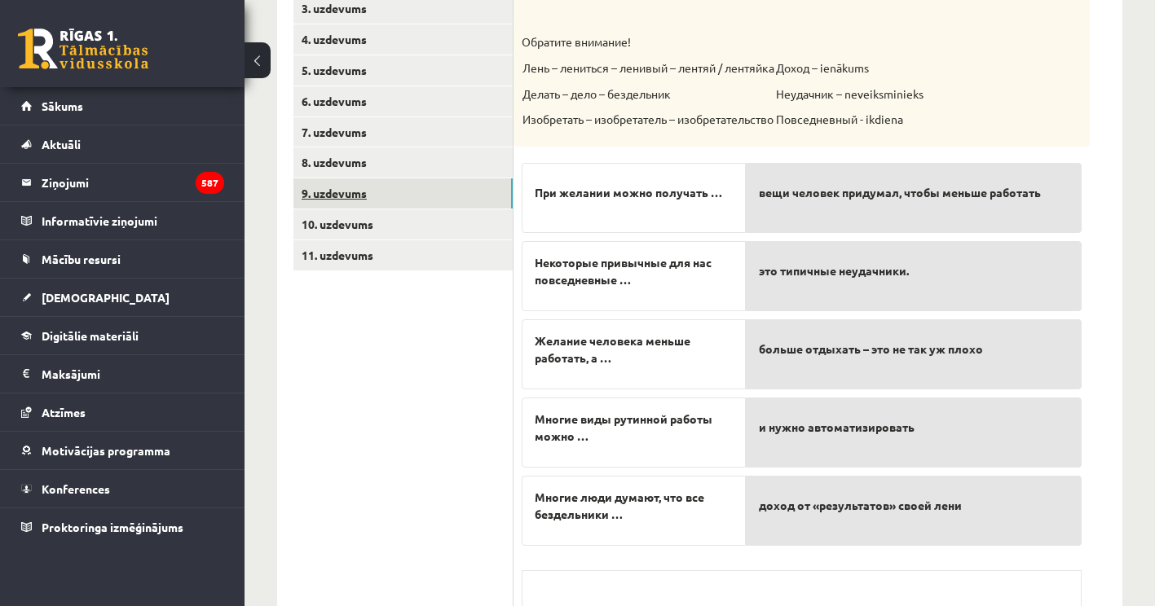
click at [432, 200] on link "9. uzdevums" at bounding box center [402, 194] width 219 height 30
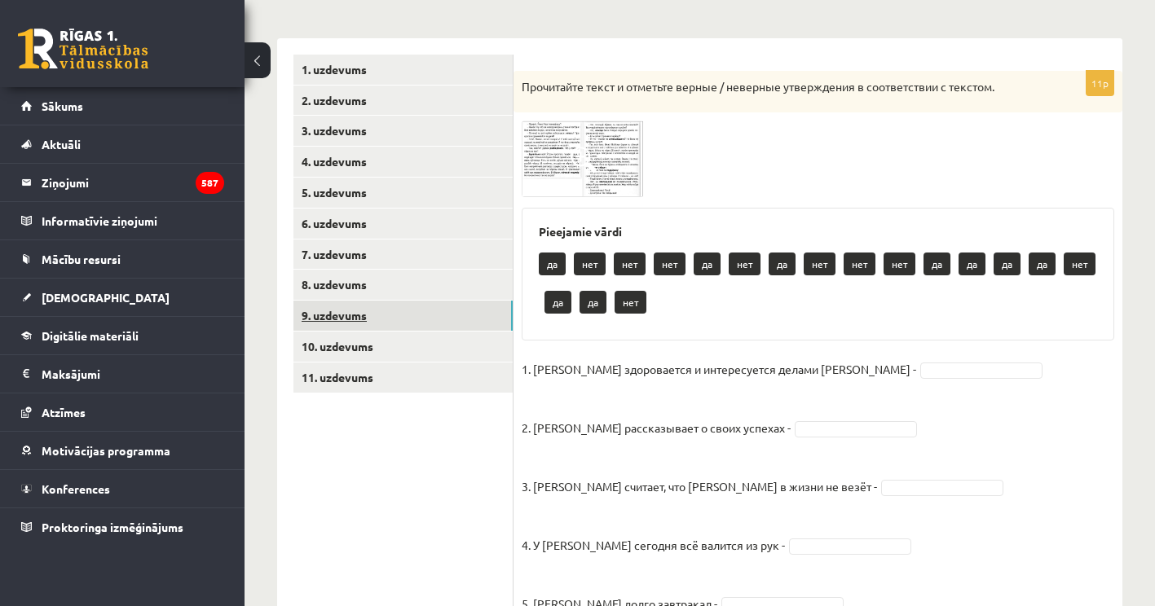
scroll to position [82, 0]
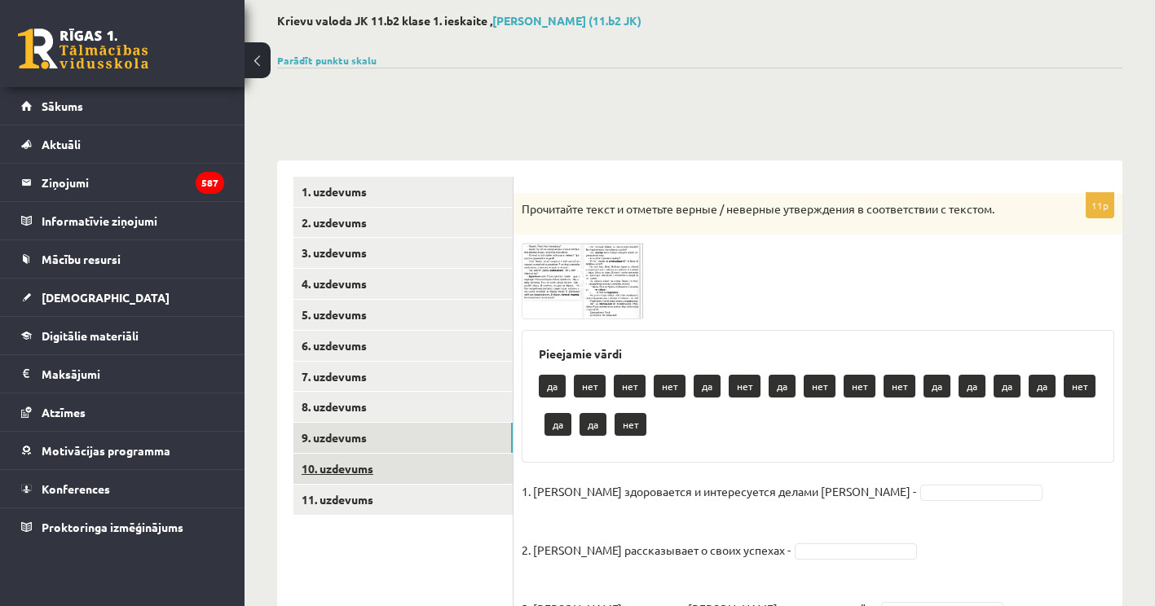
click at [373, 477] on link "10. uzdevums" at bounding box center [402, 469] width 219 height 30
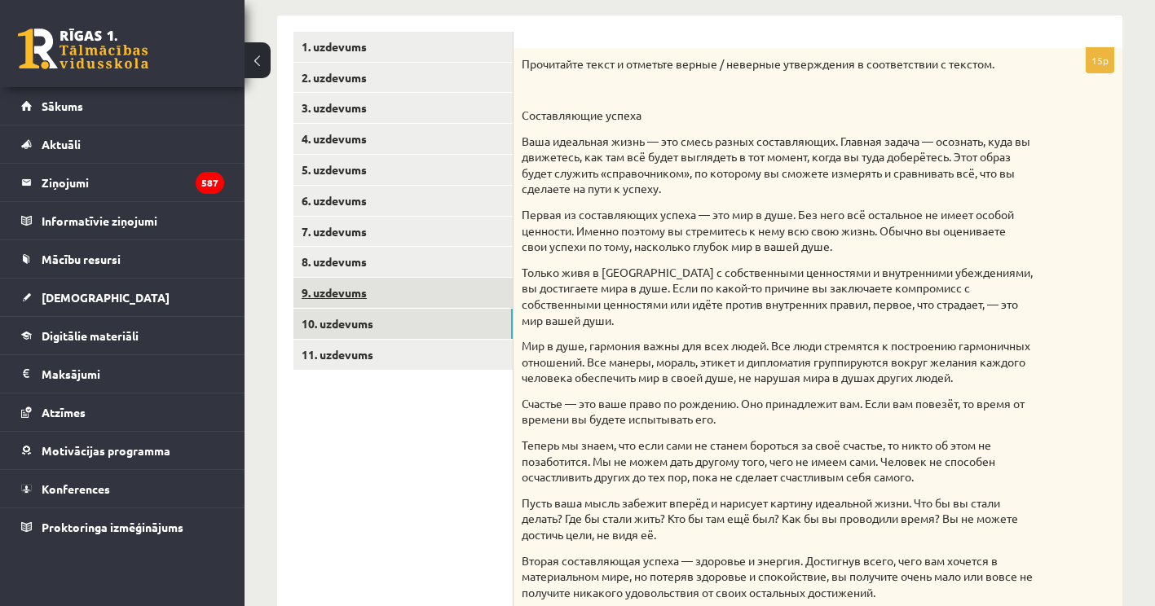
scroll to position [163, 0]
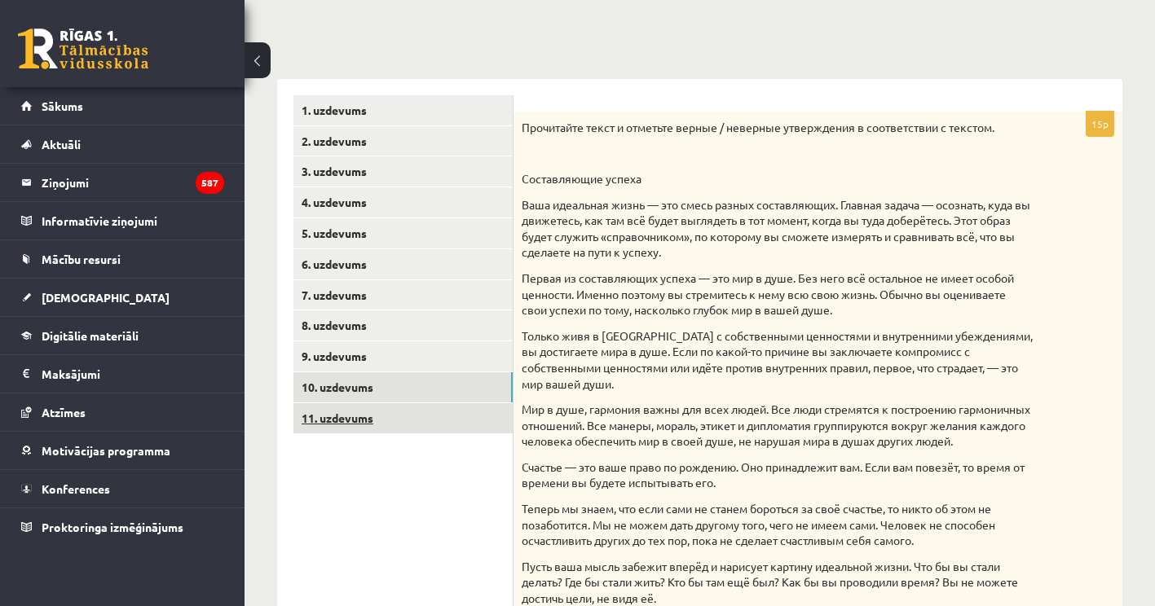
click at [402, 427] on link "11. uzdevums" at bounding box center [402, 418] width 219 height 30
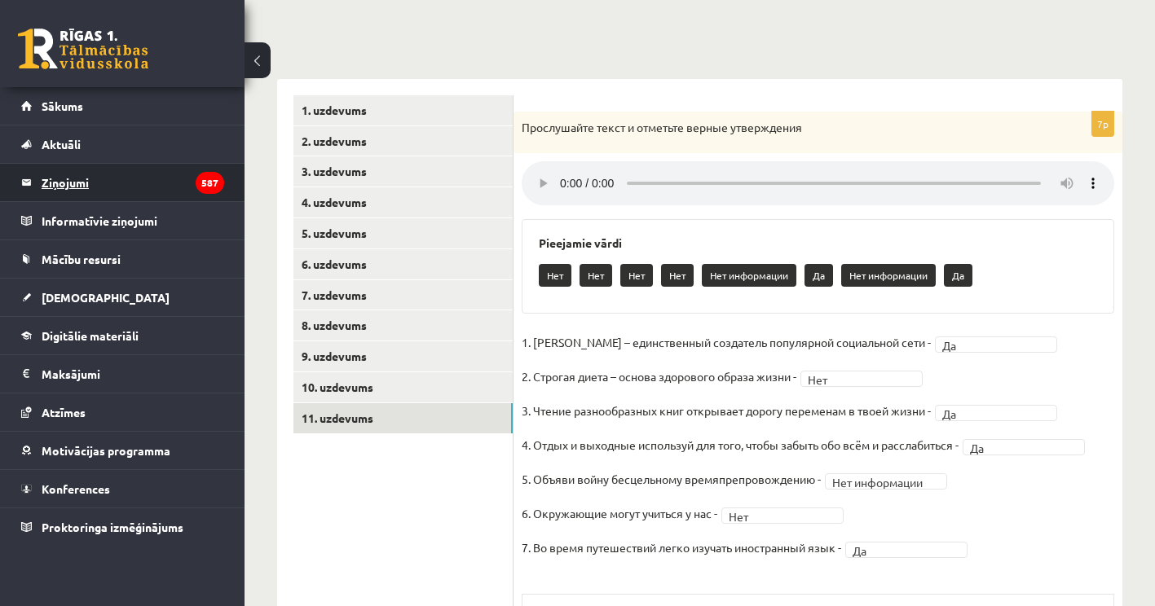
click at [108, 196] on legend "Ziņojumi 587" at bounding box center [133, 182] width 183 height 37
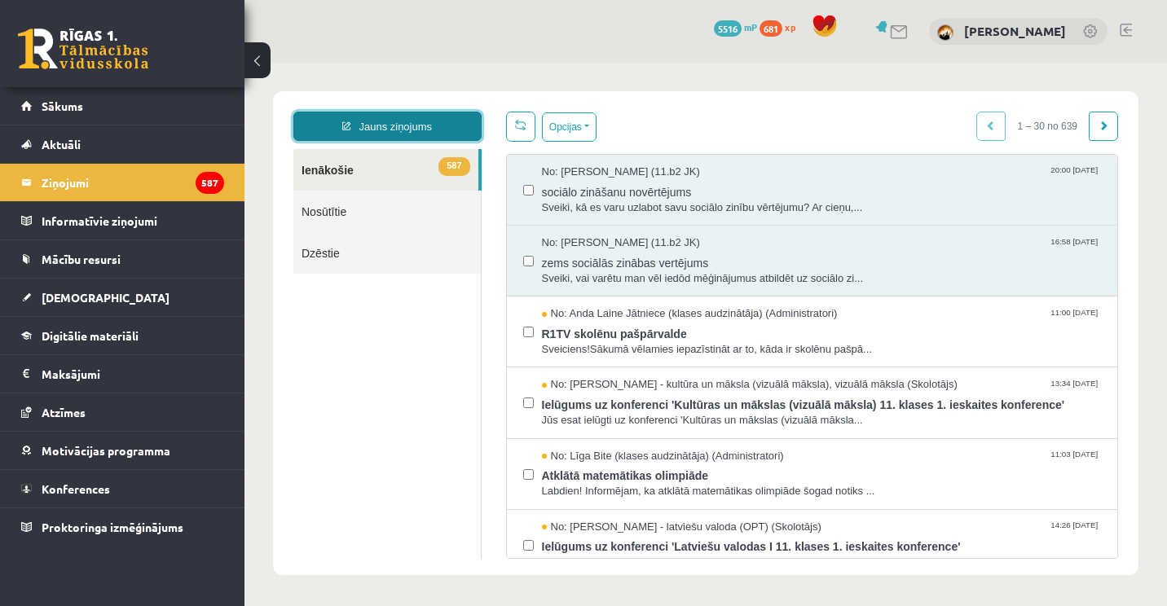
click at [386, 130] on link "Jauns ziņojums" at bounding box center [387, 126] width 188 height 29
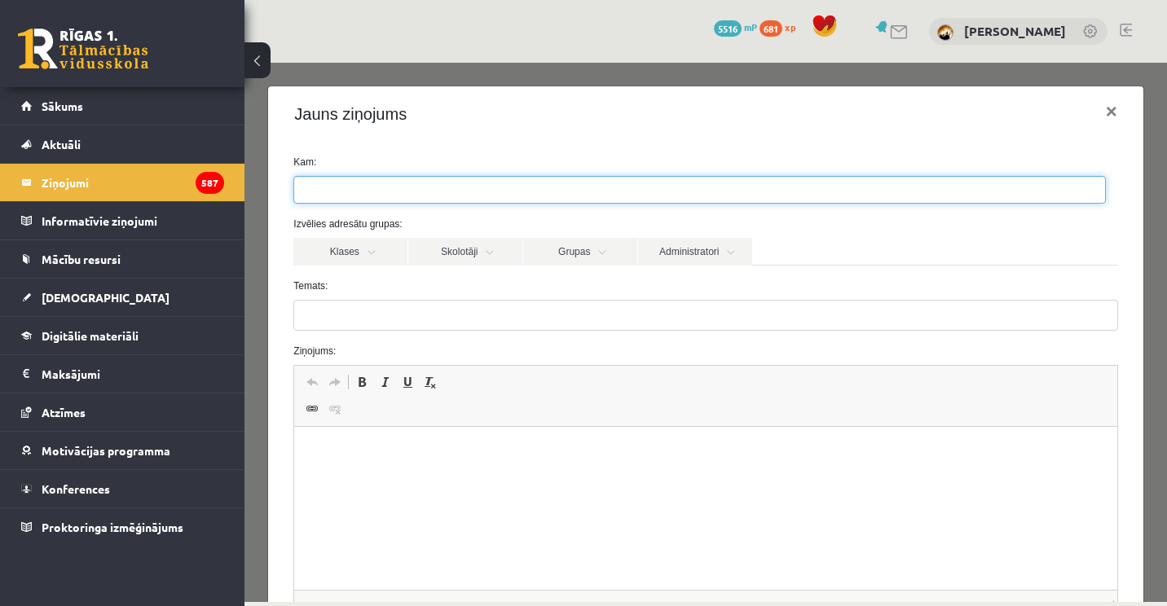
click at [421, 190] on ul at bounding box center [699, 190] width 811 height 26
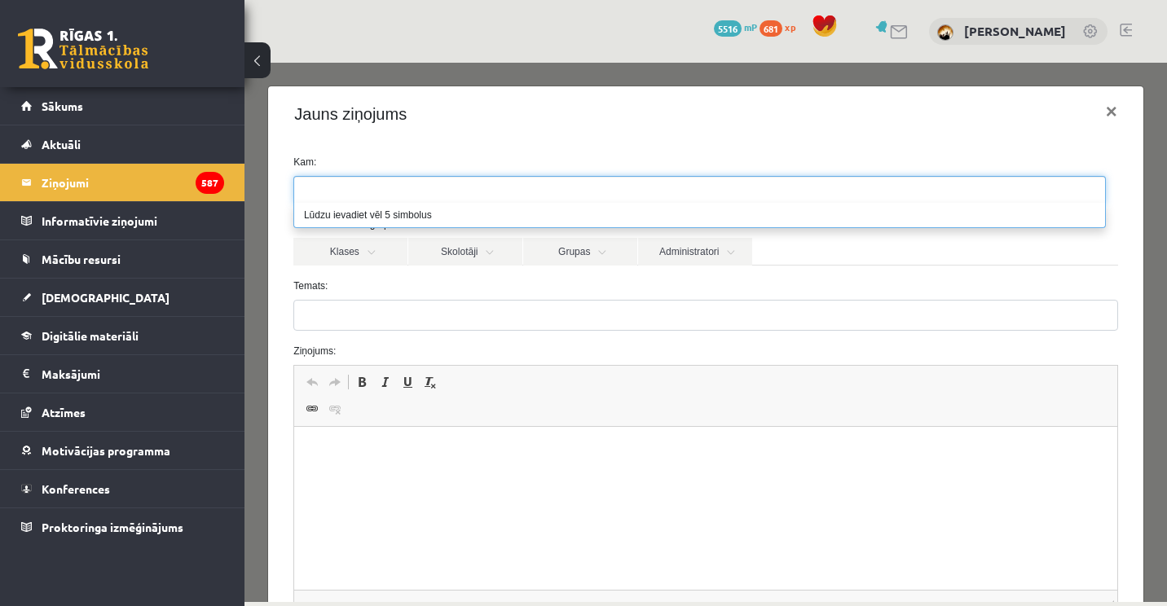
click at [421, 190] on ul at bounding box center [699, 190] width 811 height 26
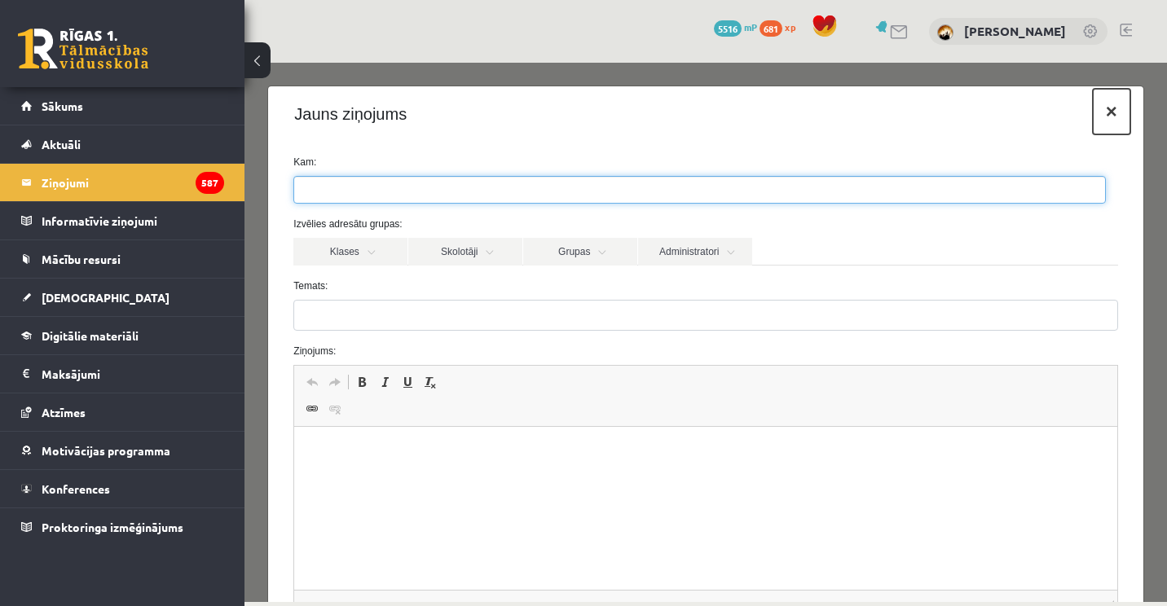
click at [1101, 114] on button "×" at bounding box center [1111, 112] width 37 height 46
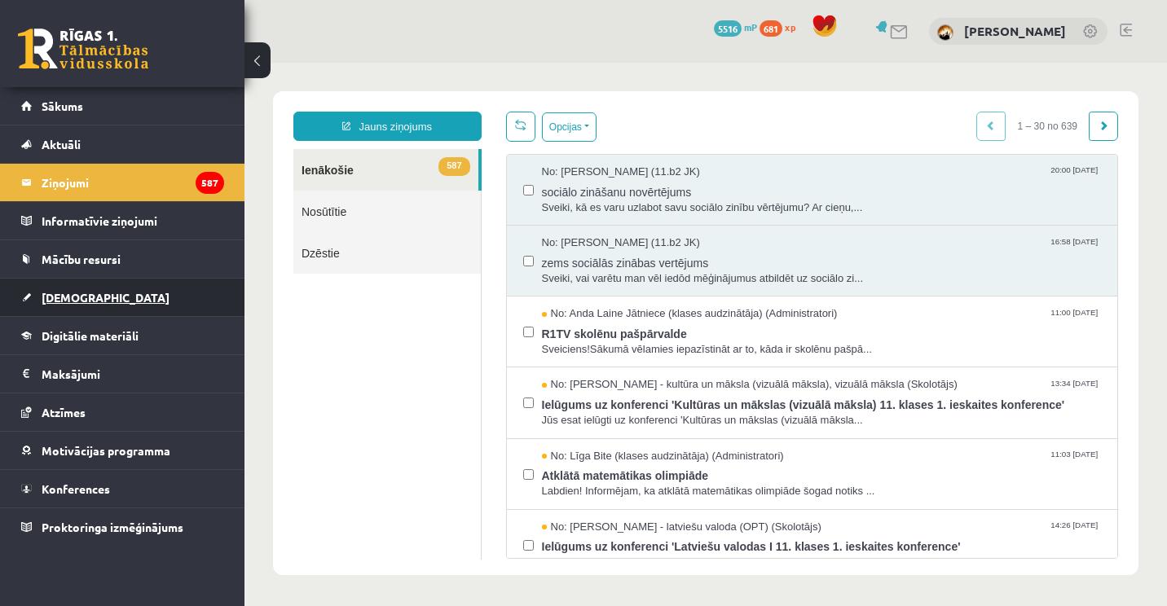
click at [86, 294] on span "[DEMOGRAPHIC_DATA]" at bounding box center [106, 297] width 128 height 15
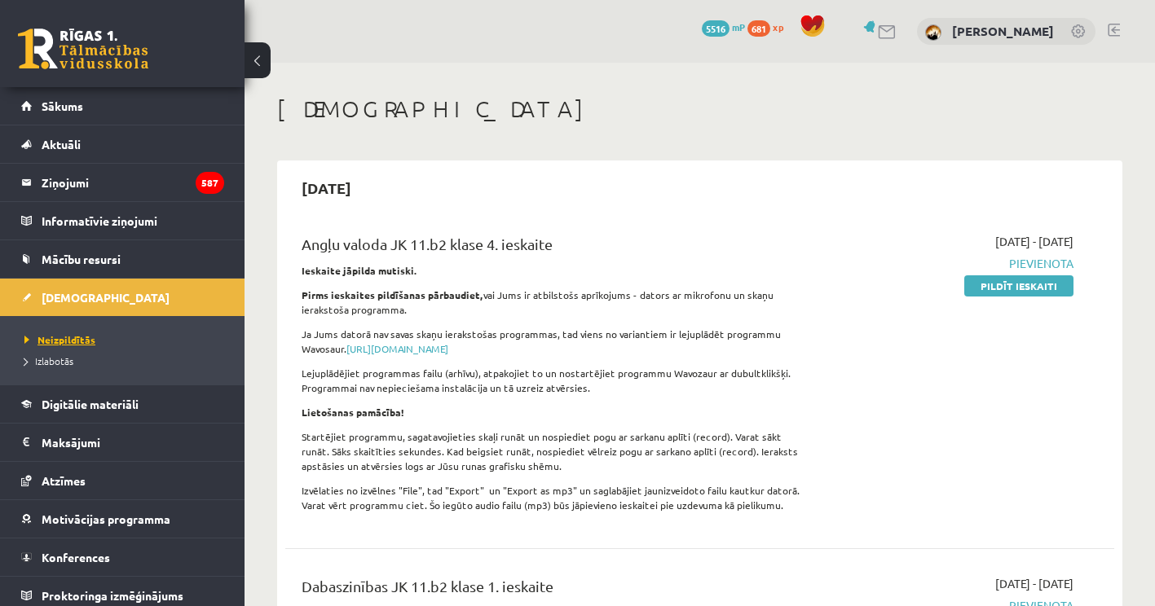
click at [64, 345] on link "Neizpildītās" at bounding box center [126, 340] width 204 height 15
click at [67, 368] on li "Izlabotās" at bounding box center [126, 361] width 204 height 21
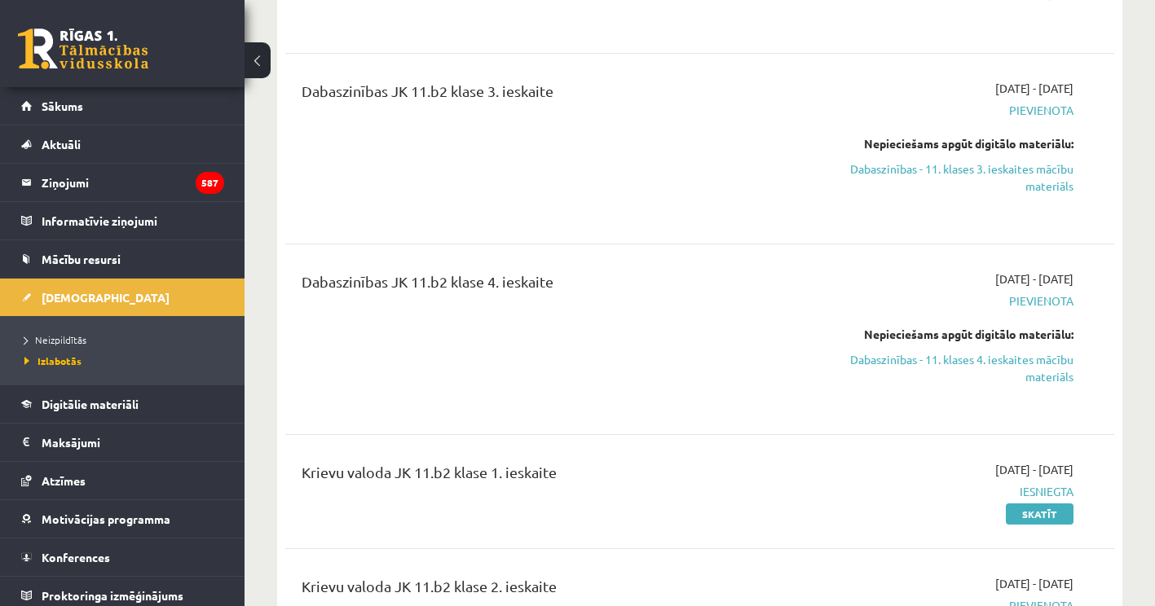
scroll to position [897, 0]
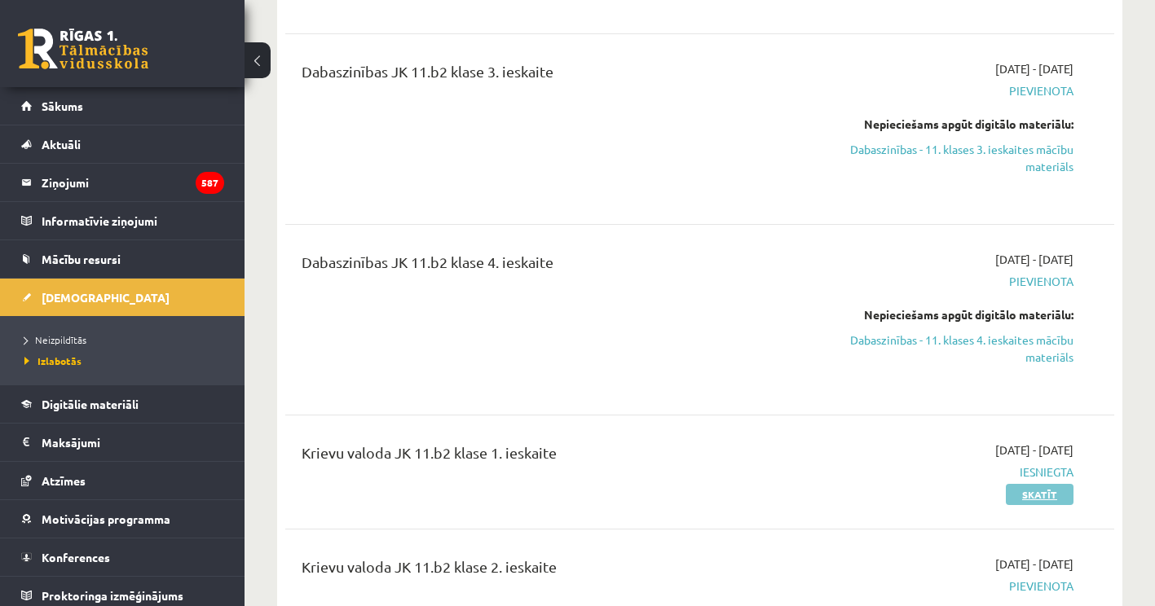
click at [1057, 502] on link "Skatīt" at bounding box center [1040, 494] width 68 height 21
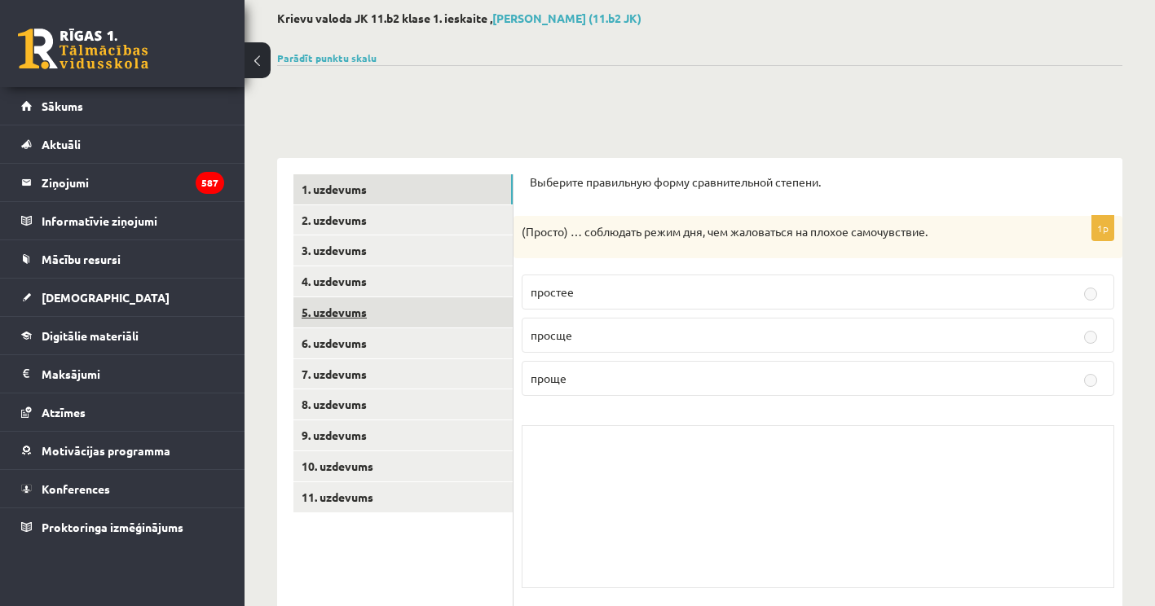
scroll to position [82, 0]
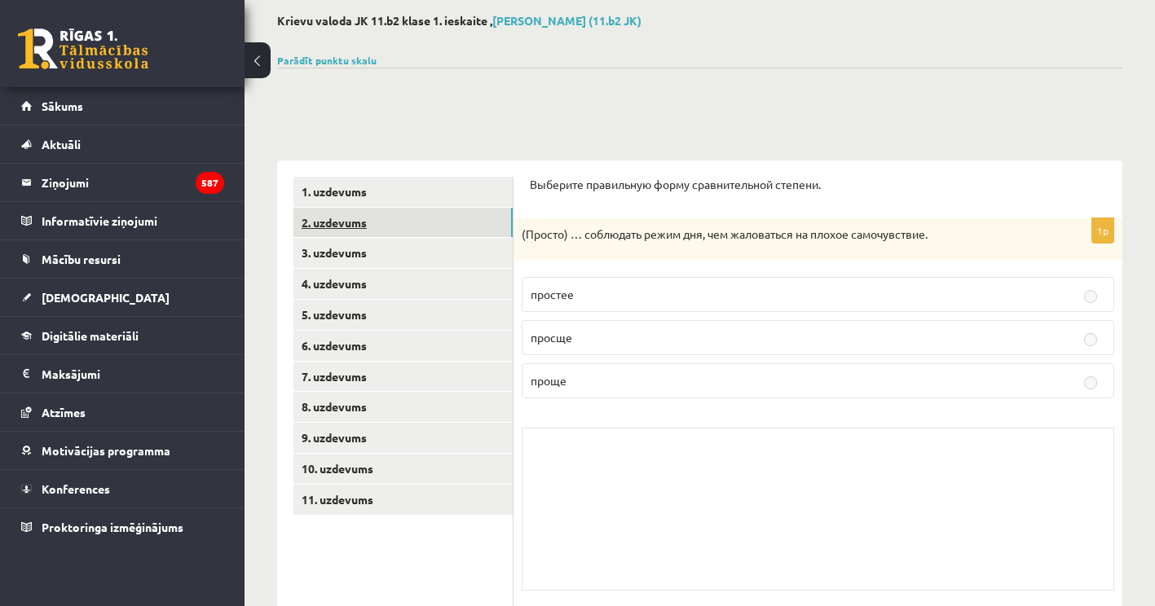
click at [390, 214] on link "2. uzdevums" at bounding box center [402, 223] width 219 height 30
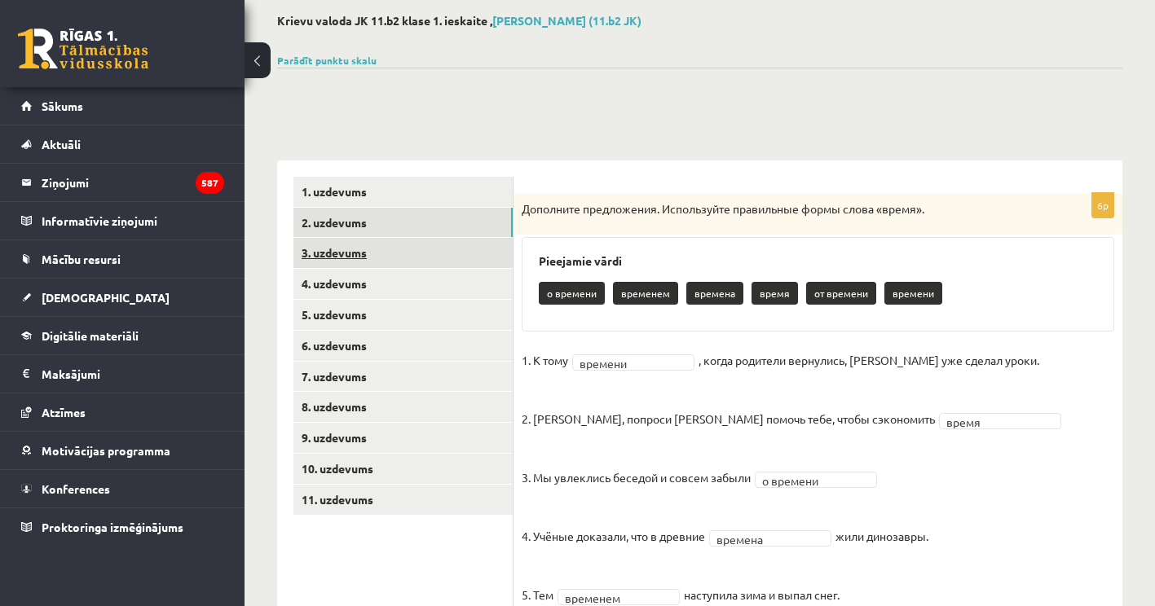
click at [402, 247] on link "3. uzdevums" at bounding box center [402, 253] width 219 height 30
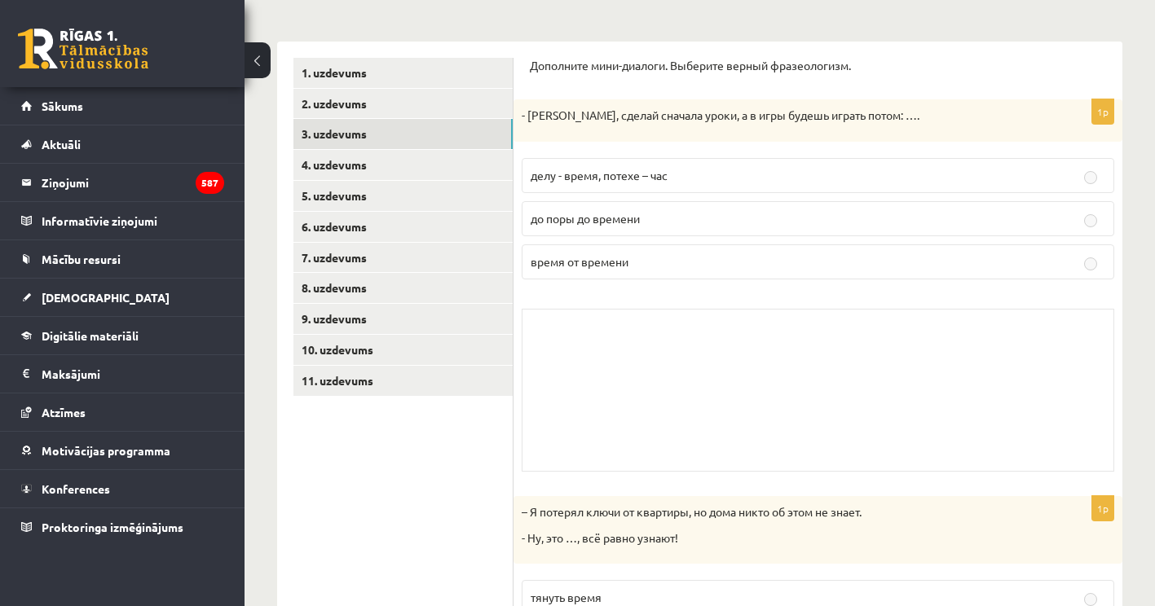
scroll to position [0, 0]
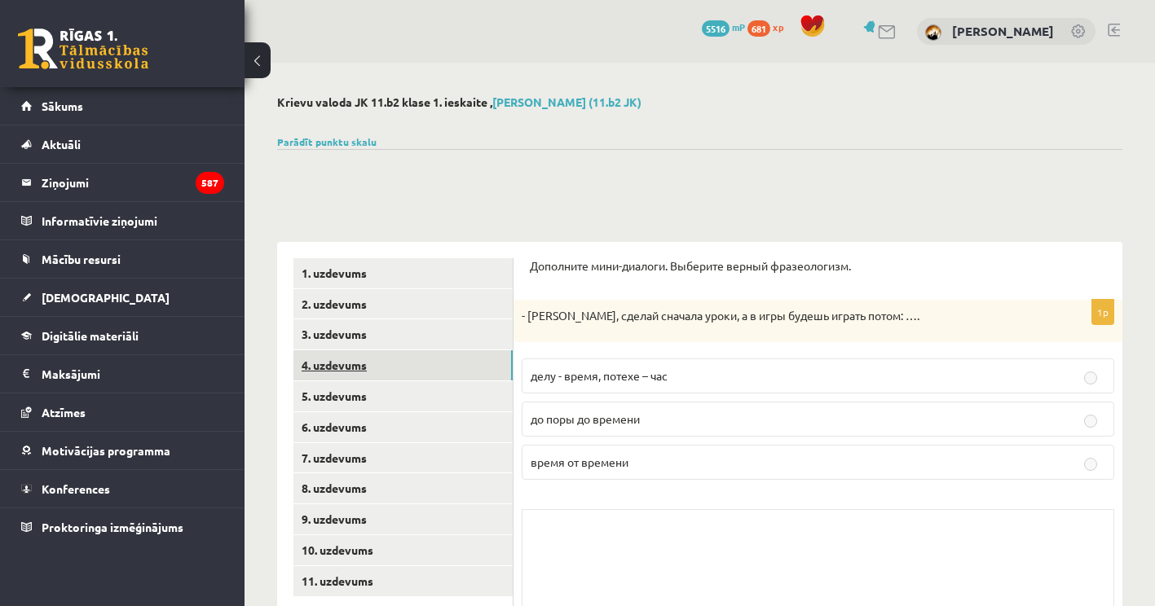
click at [398, 377] on link "4. uzdevums" at bounding box center [402, 366] width 219 height 30
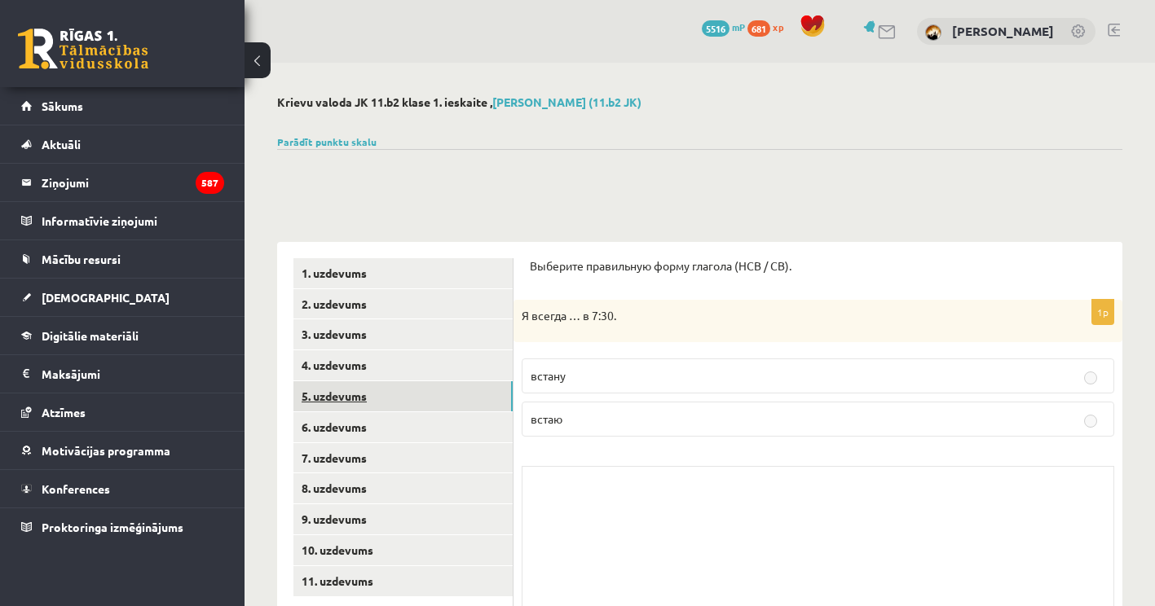
click at [405, 401] on link "5. uzdevums" at bounding box center [402, 396] width 219 height 30
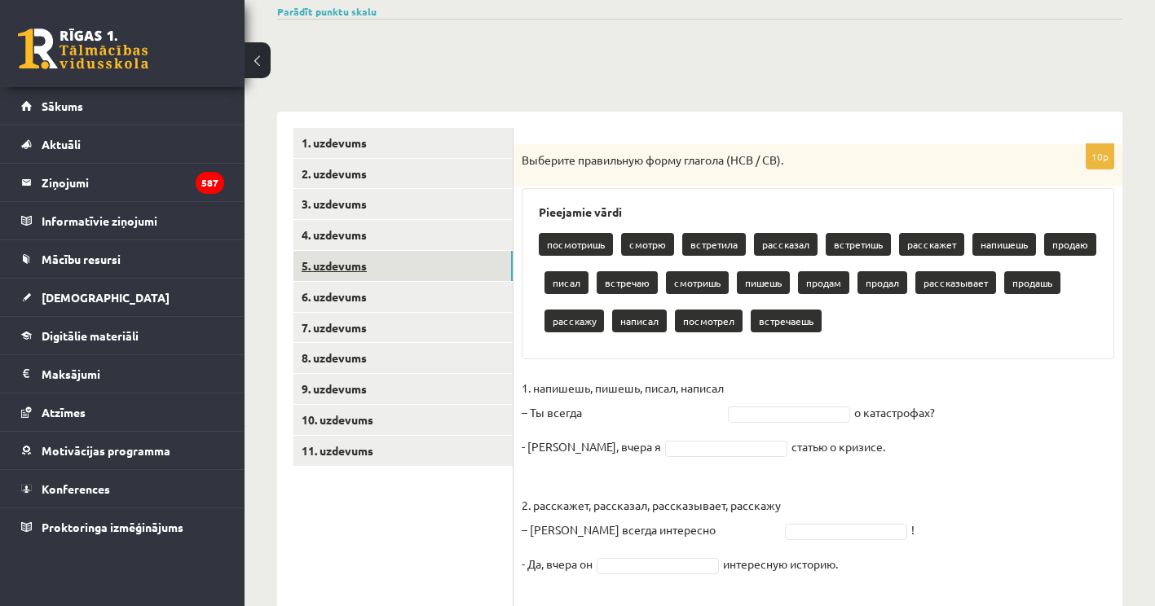
scroll to position [163, 0]
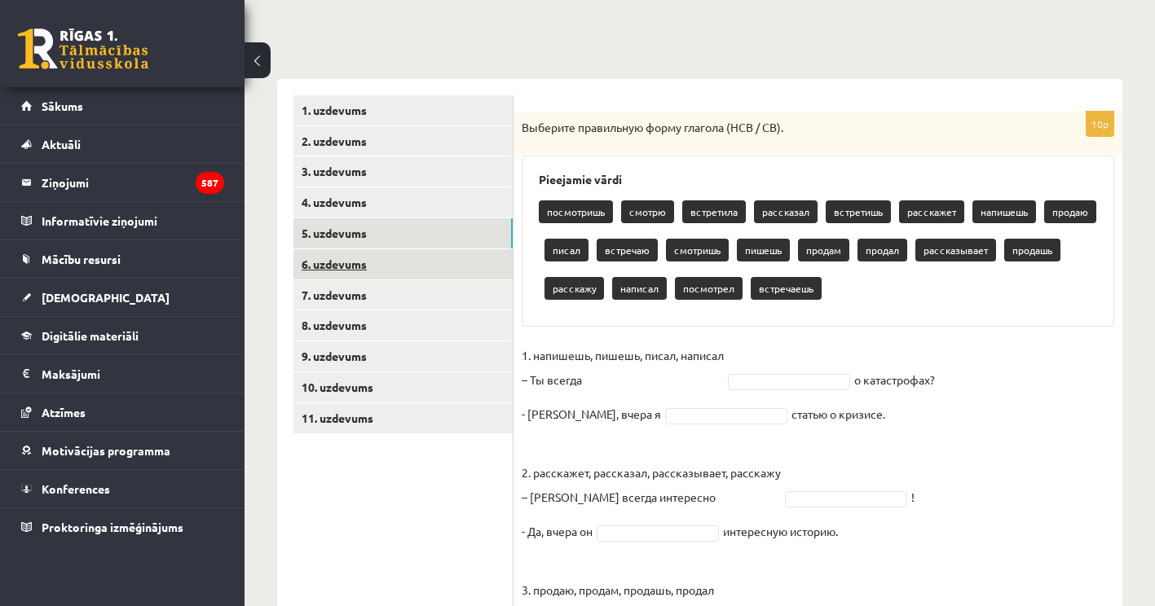
click at [422, 270] on link "6. uzdevums" at bounding box center [402, 264] width 219 height 30
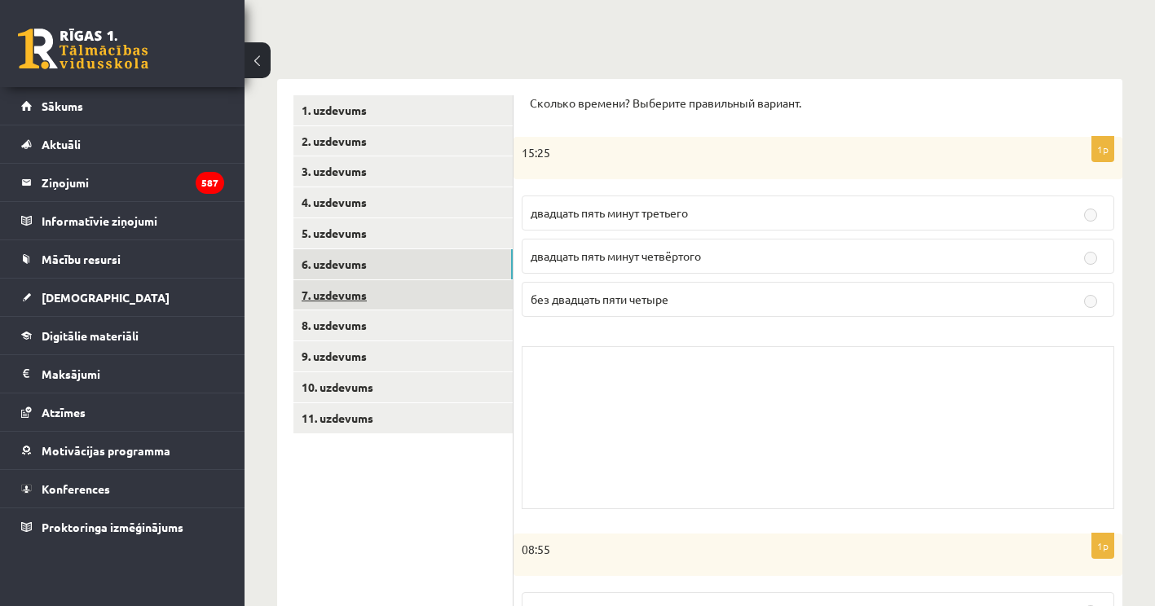
click at [425, 309] on link "7. uzdevums" at bounding box center [402, 295] width 219 height 30
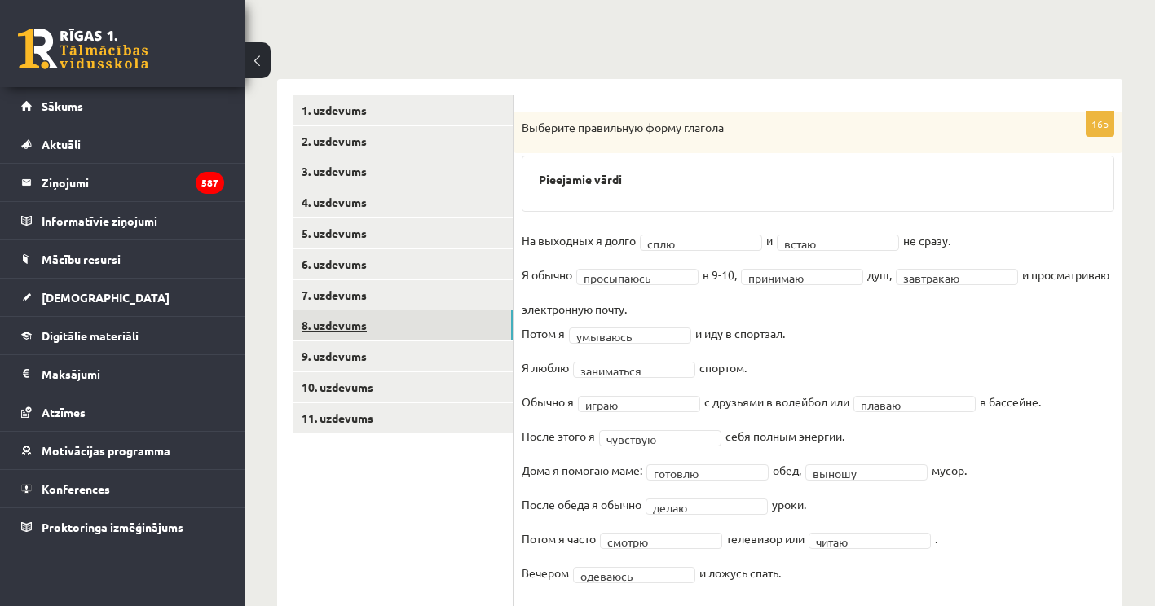
click at [410, 336] on link "8. uzdevums" at bounding box center [402, 326] width 219 height 30
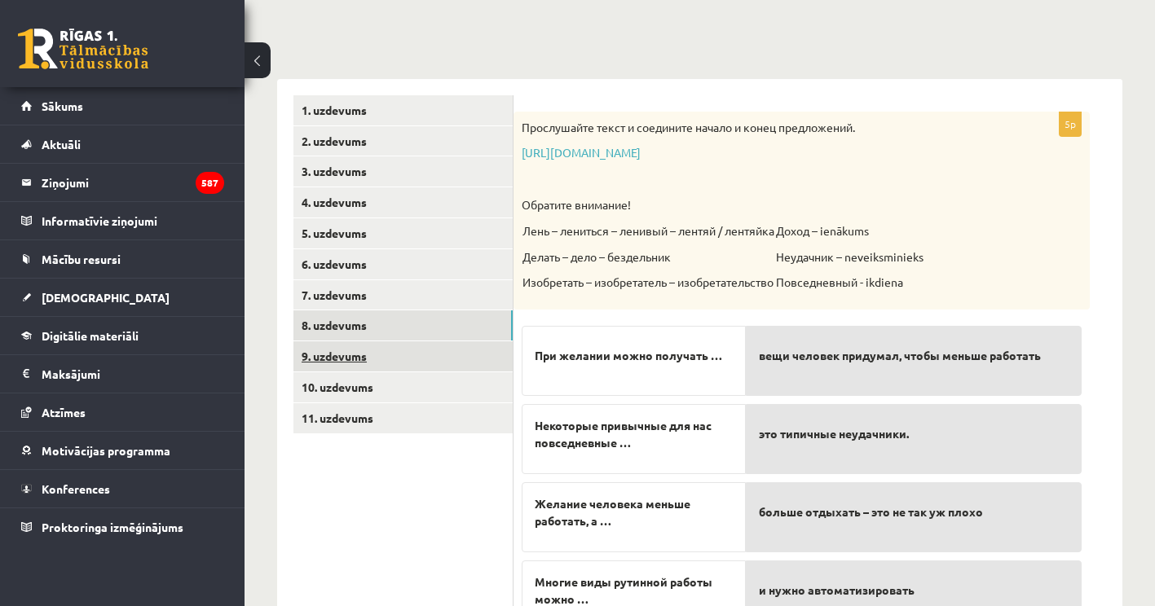
click at [414, 353] on link "9. uzdevums" at bounding box center [402, 357] width 219 height 30
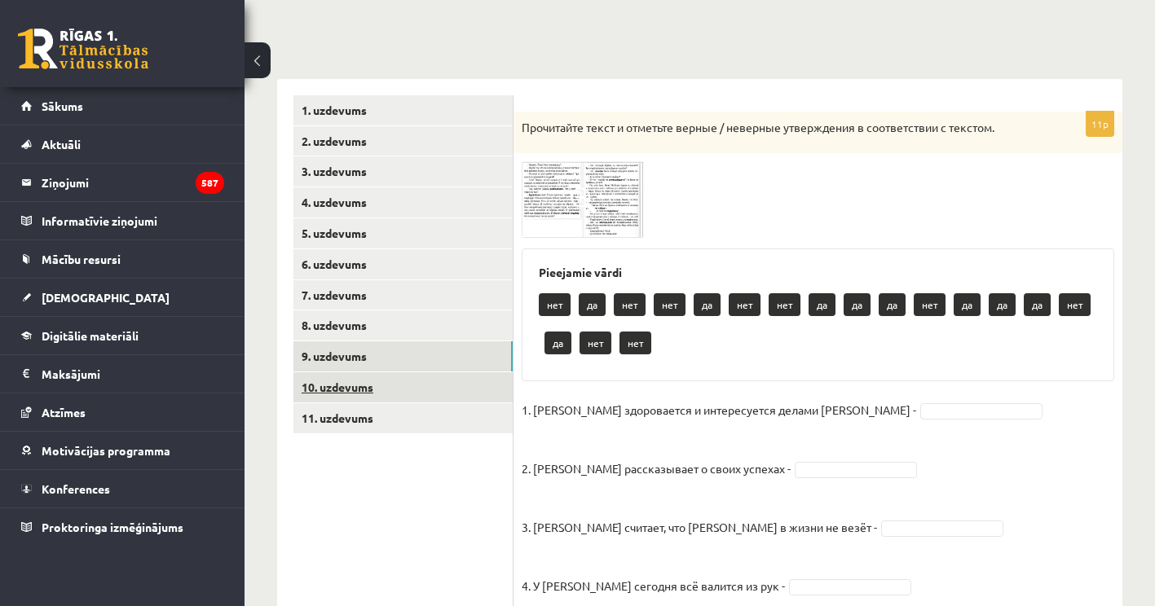
click at [418, 382] on link "10. uzdevums" at bounding box center [402, 388] width 219 height 30
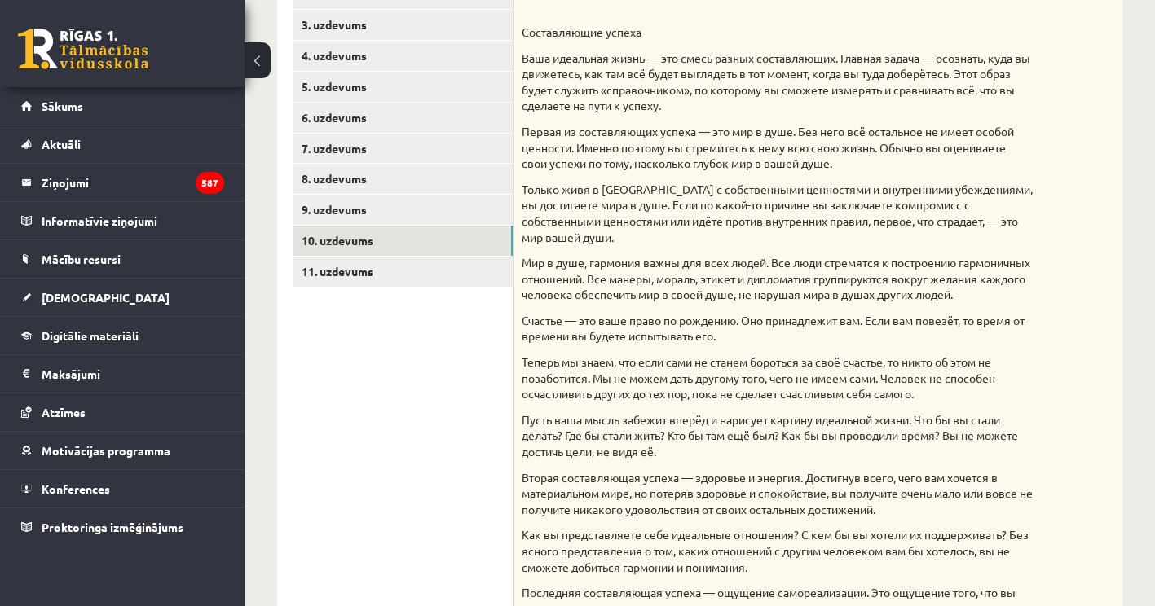
scroll to position [245, 0]
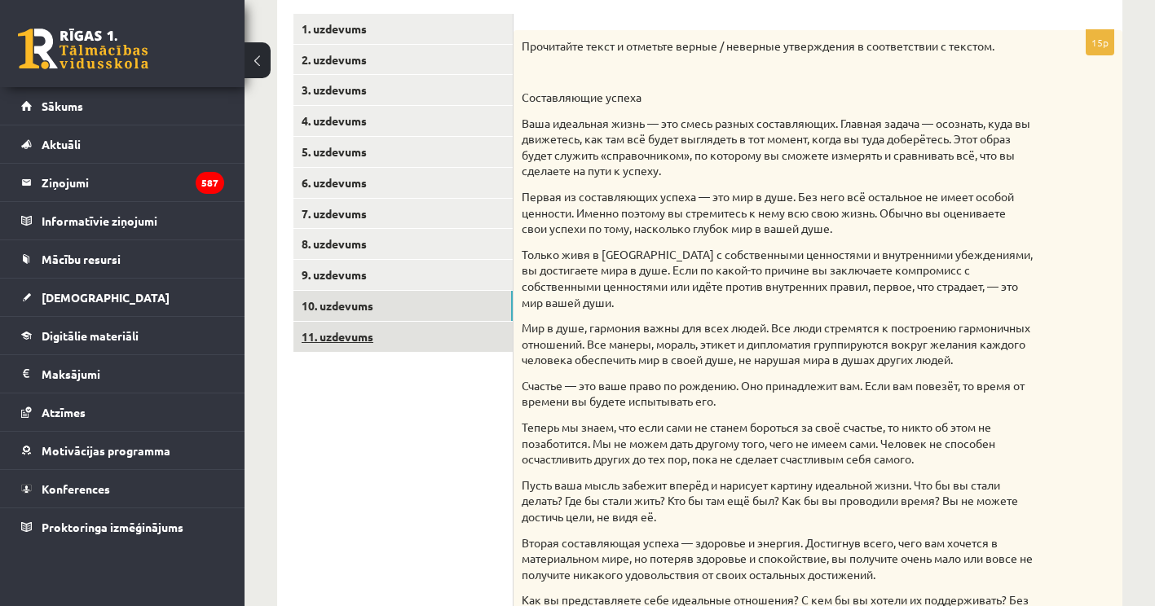
click at [422, 342] on link "11. uzdevums" at bounding box center [402, 337] width 219 height 30
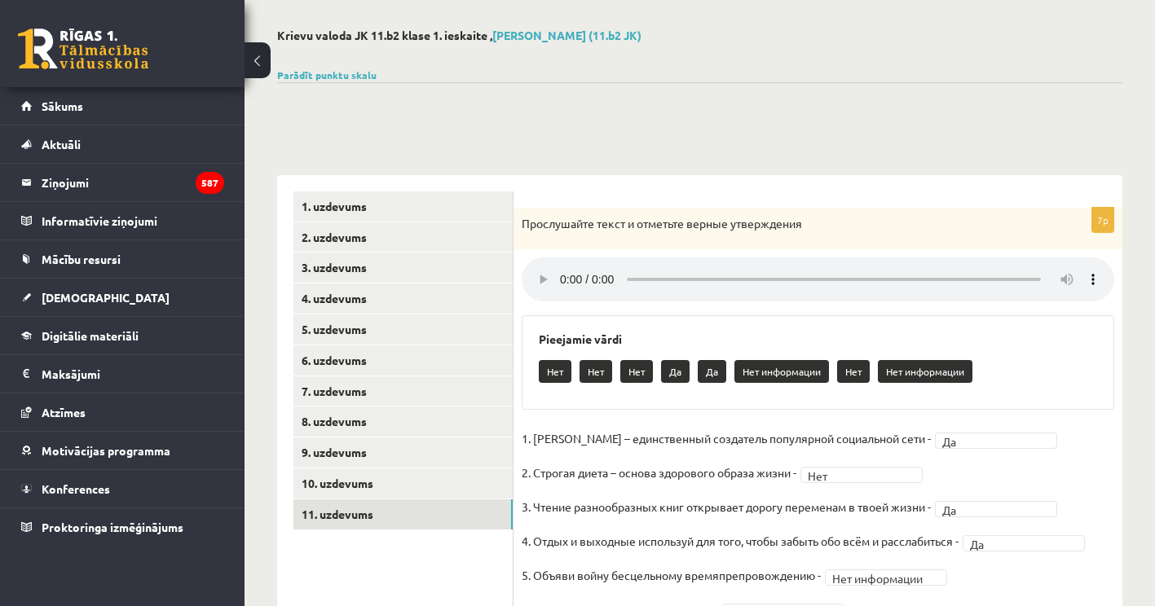
scroll to position [0, 0]
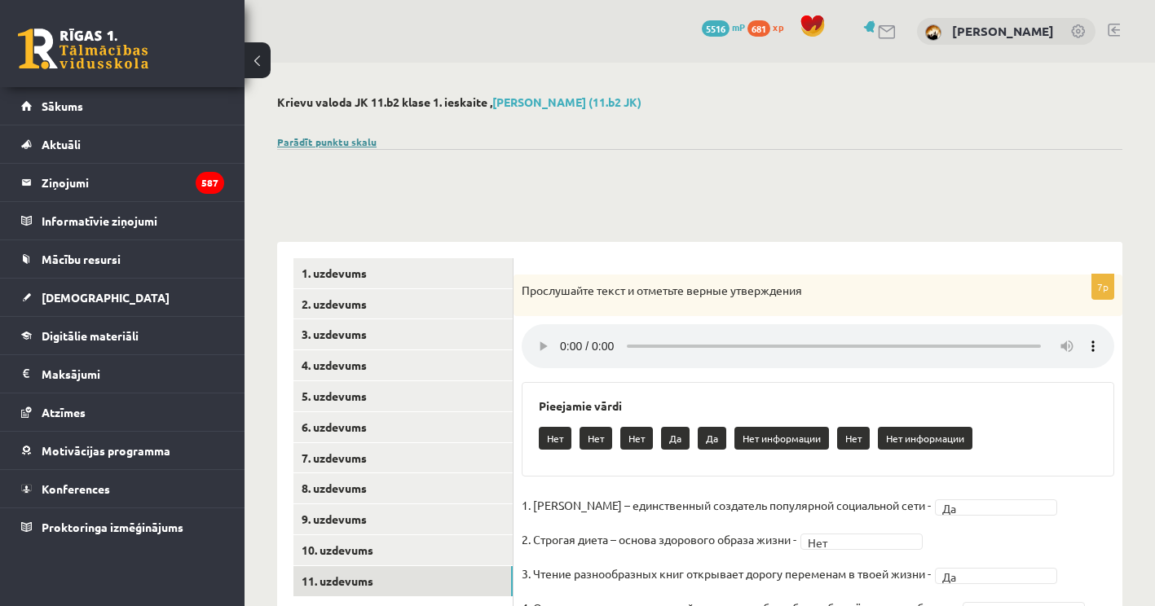
click at [337, 139] on link "Parādīt punktu skalu" at bounding box center [326, 141] width 99 height 13
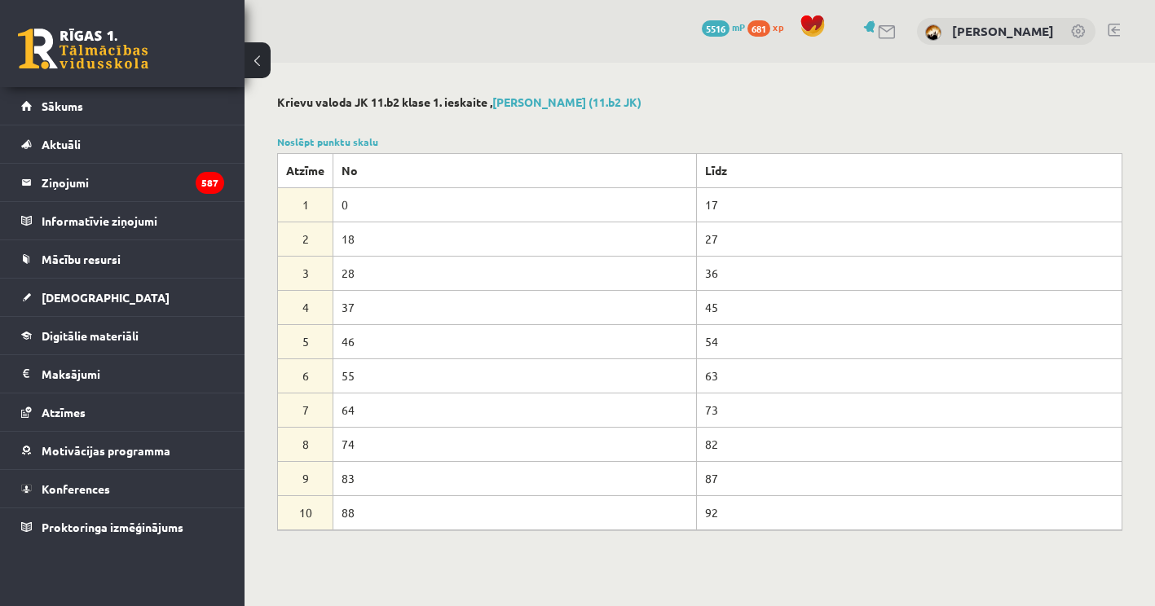
click at [704, 514] on td "92" at bounding box center [908, 513] width 425 height 34
click at [706, 515] on td "92" at bounding box center [908, 513] width 425 height 34
click at [105, 306] on link "[DEMOGRAPHIC_DATA]" at bounding box center [122, 297] width 203 height 37
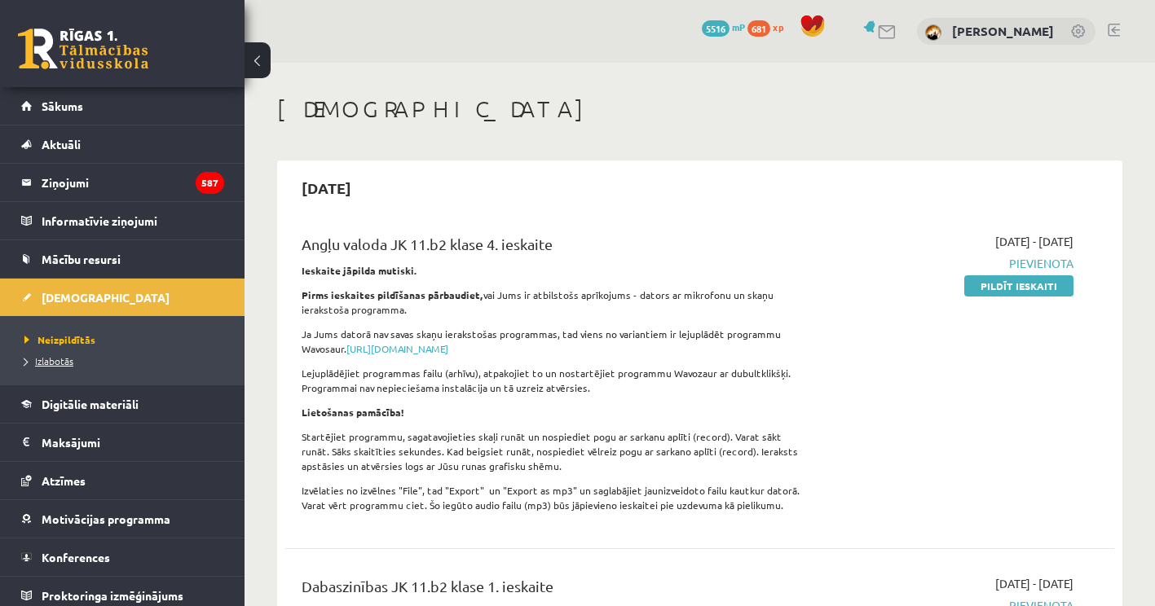
click at [70, 359] on span "Izlabotās" at bounding box center [48, 361] width 49 height 13
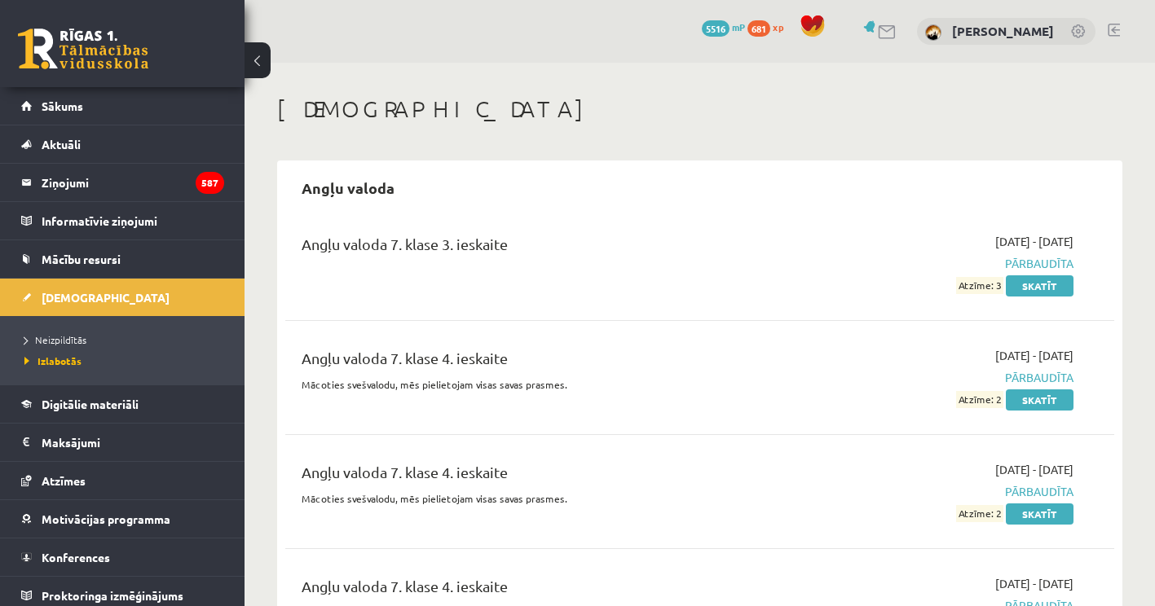
click at [62, 338] on span "Neizpildītās" at bounding box center [55, 339] width 62 height 13
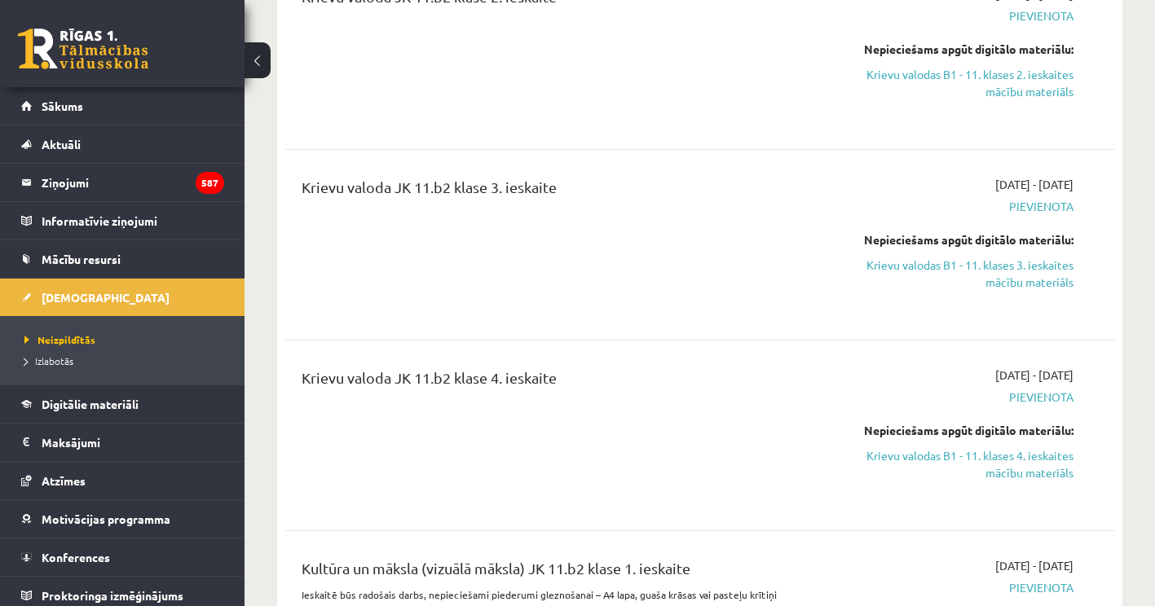
scroll to position [1141, 0]
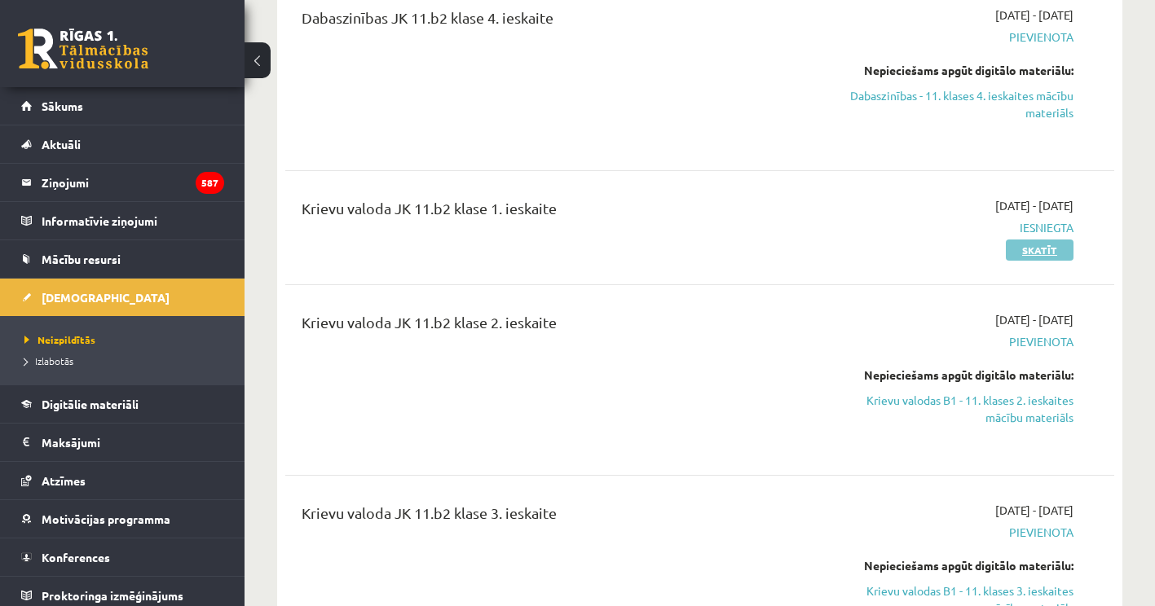
click at [1034, 254] on link "Skatīt" at bounding box center [1040, 250] width 68 height 21
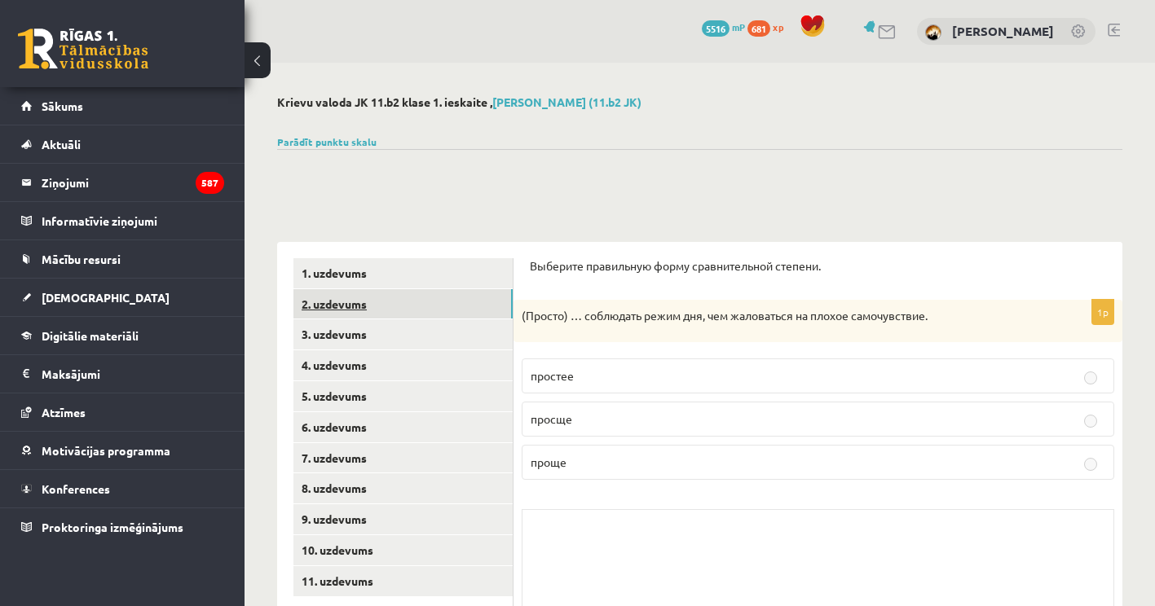
click at [400, 304] on link "2. uzdevums" at bounding box center [402, 304] width 219 height 30
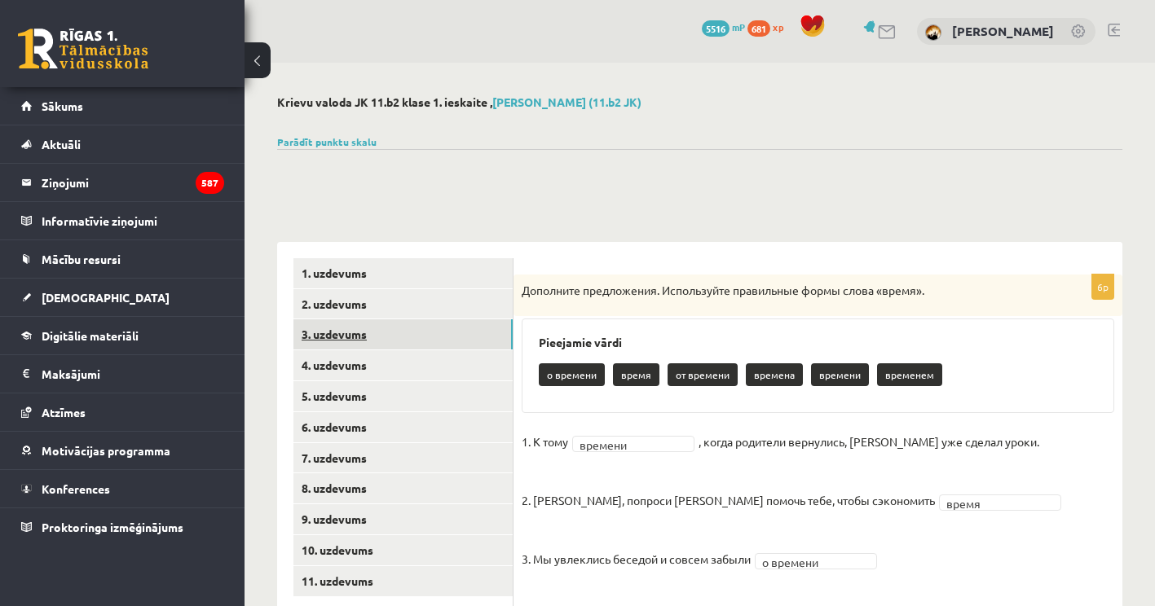
click at [399, 333] on link "3. uzdevums" at bounding box center [402, 335] width 219 height 30
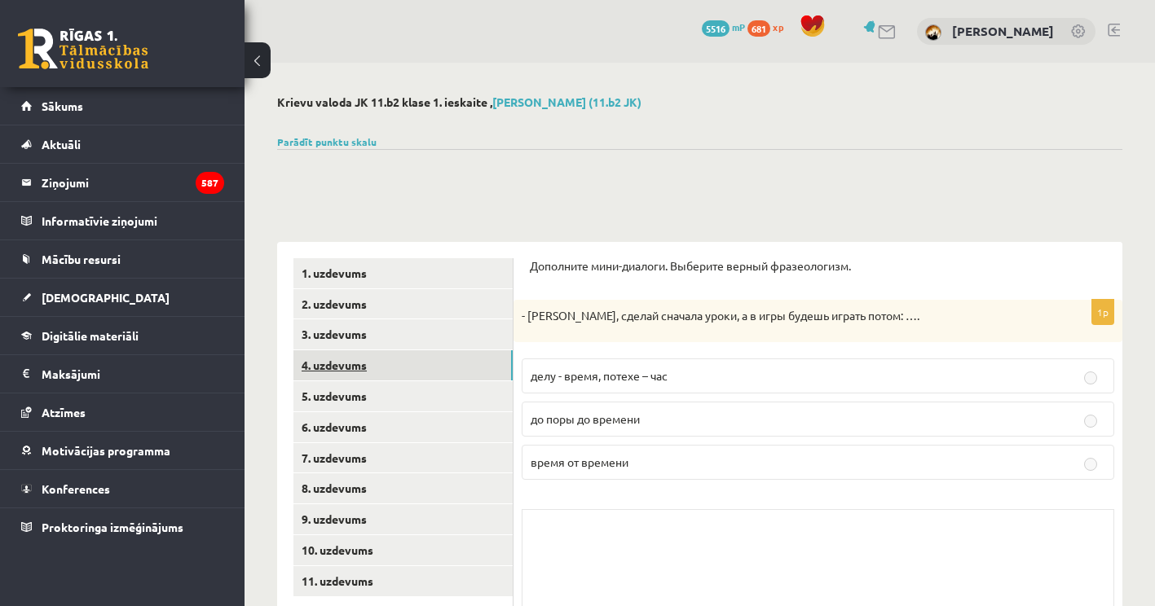
click at [395, 376] on link "4. uzdevums" at bounding box center [402, 366] width 219 height 30
